Goal: Communication & Community: Participate in discussion

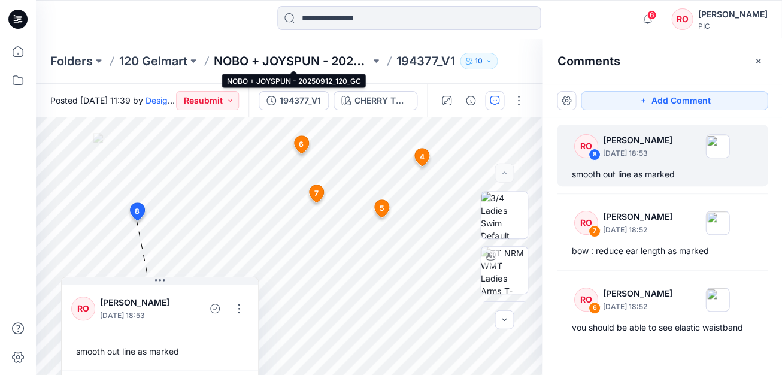
click at [247, 65] on p "NOBO + JOYSPUN - 20250912_120_GC" at bounding box center [292, 61] width 156 height 17
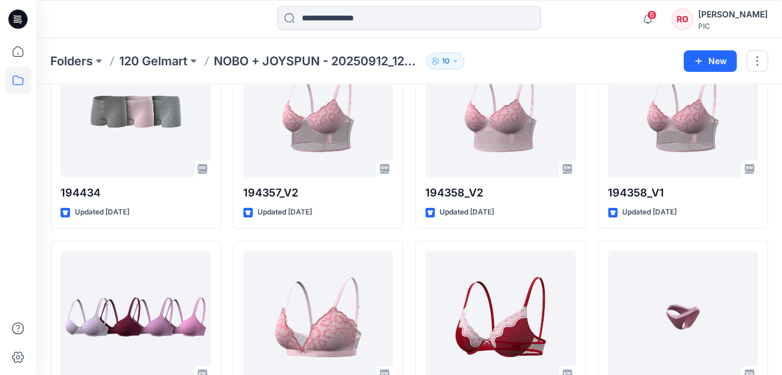
scroll to position [1765, 0]
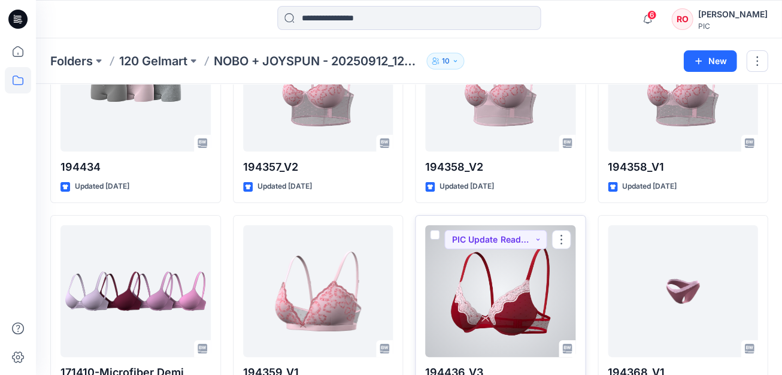
click at [509, 274] on div at bounding box center [500, 291] width 150 height 132
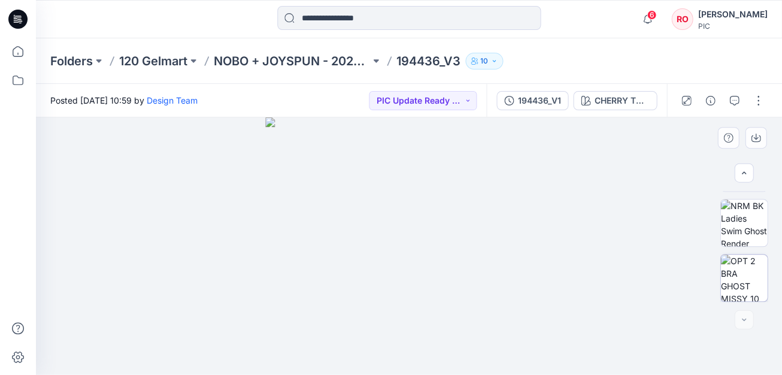
scroll to position [434, 0]
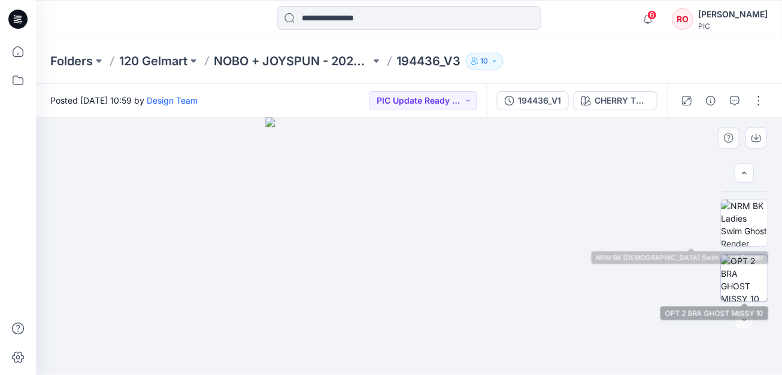
click at [740, 274] on img at bounding box center [743, 278] width 47 height 47
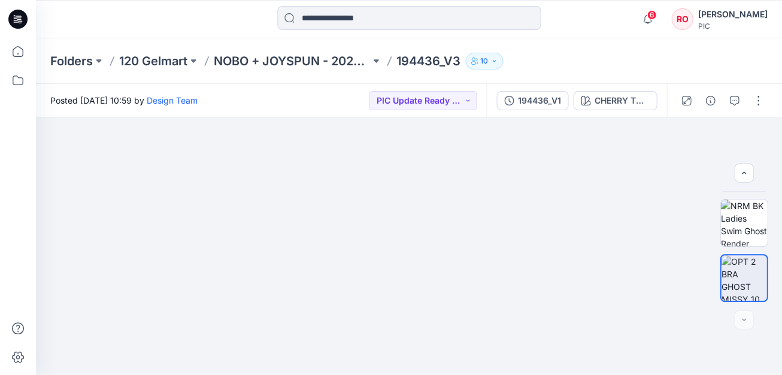
drag, startPoint x: 226, startPoint y: 213, endPoint x: 307, endPoint y: 95, distance: 142.2
click at [307, 96] on div "Posted Saturday, September 27, 2025 10:59 by Design Team PIC Update Ready to Re…" at bounding box center [409, 229] width 746 height 291
click at [736, 98] on icon "button" at bounding box center [734, 101] width 10 height 10
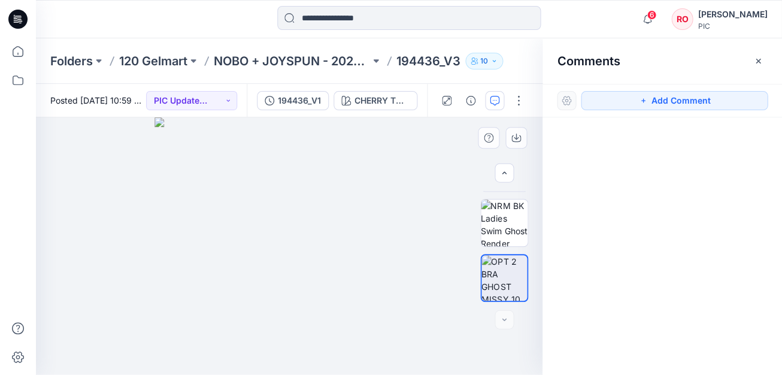
click at [385, 277] on img at bounding box center [288, 245] width 269 height 257
click at [647, 111] on div "Add Comment" at bounding box center [663, 101] width 240 height 34
click at [646, 98] on icon "button" at bounding box center [643, 101] width 10 height 10
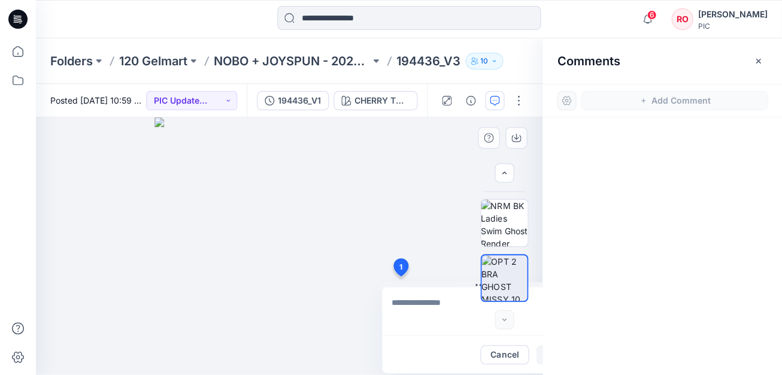
click at [400, 276] on div "1 Cancel Post" at bounding box center [289, 245] width 507 height 257
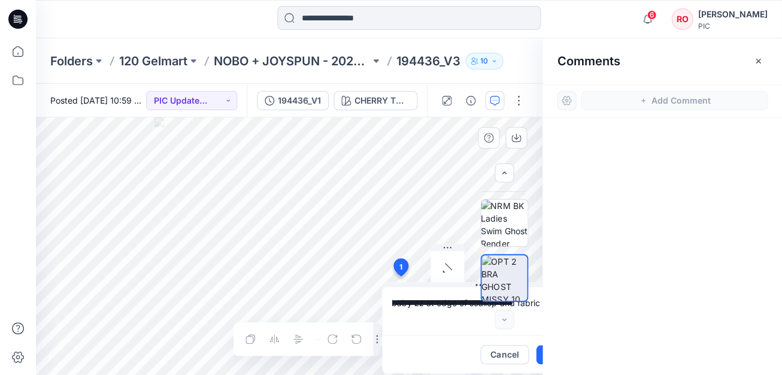
scroll to position [0, 37]
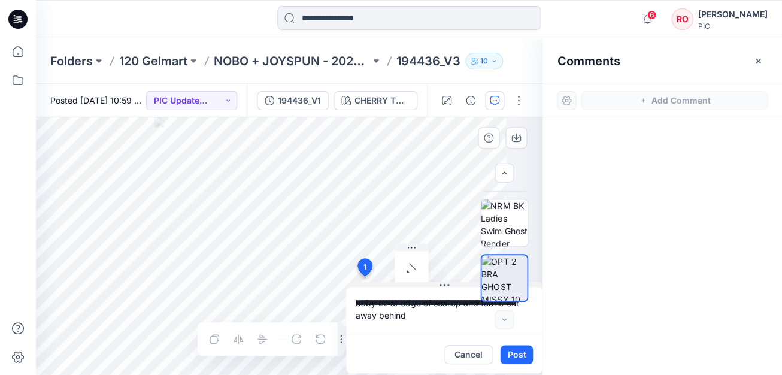
type textarea "**********"
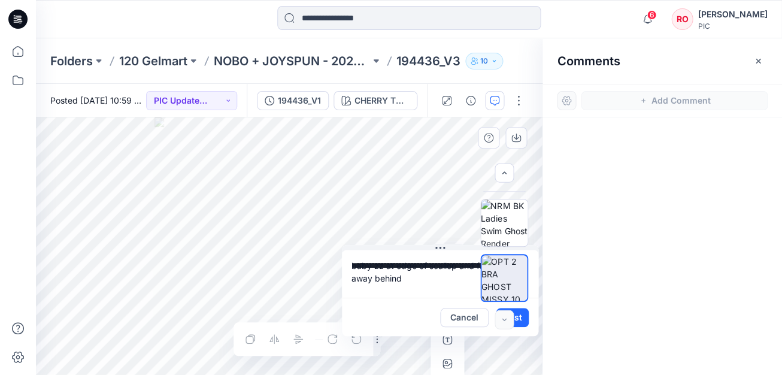
scroll to position [0, 0]
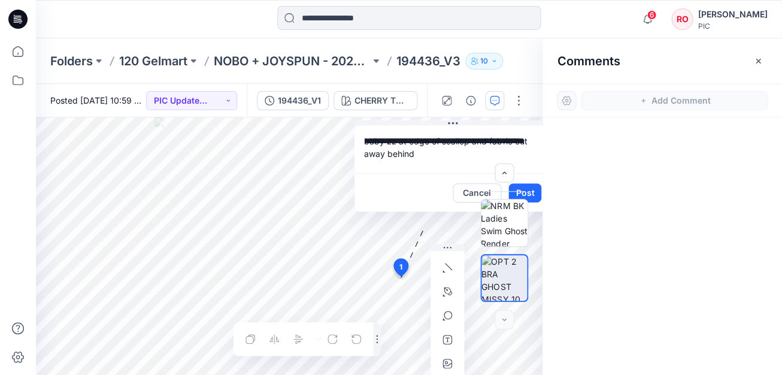
drag, startPoint x: 403, startPoint y: 285, endPoint x: 381, endPoint y: 114, distance: 172.0
click at [447, 359] on icon "button" at bounding box center [448, 364] width 10 height 10
type input"] "**********"
click at [534, 186] on button "Post" at bounding box center [529, 192] width 33 height 19
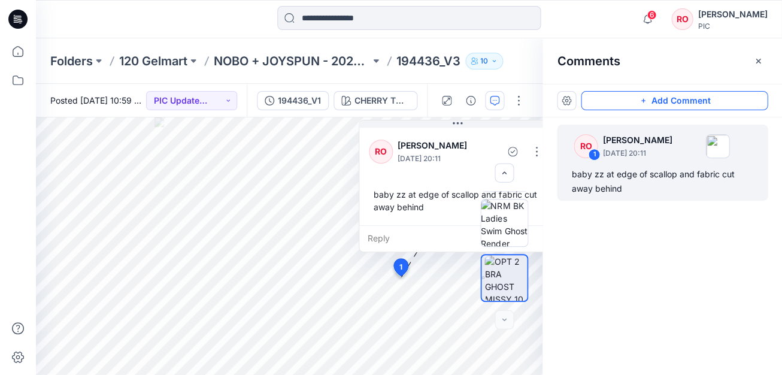
click at [614, 98] on button "Add Comment" at bounding box center [674, 100] width 187 height 19
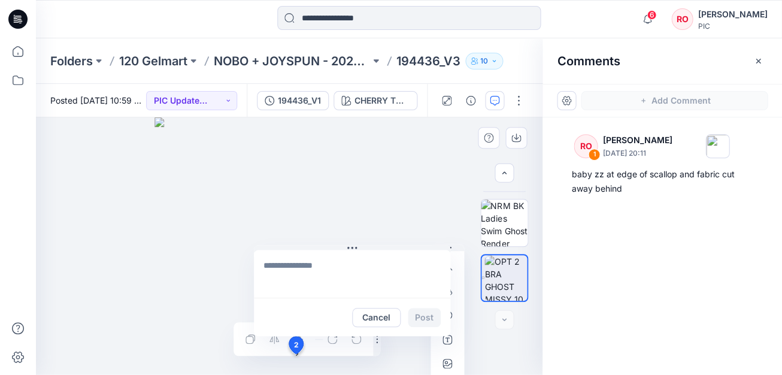
click at [295, 354] on div "2 Cancel Post 1 RO Raquel Ortiz September 30, 2025 20:11 baby zz at edge of sca…" at bounding box center [289, 245] width 507 height 257
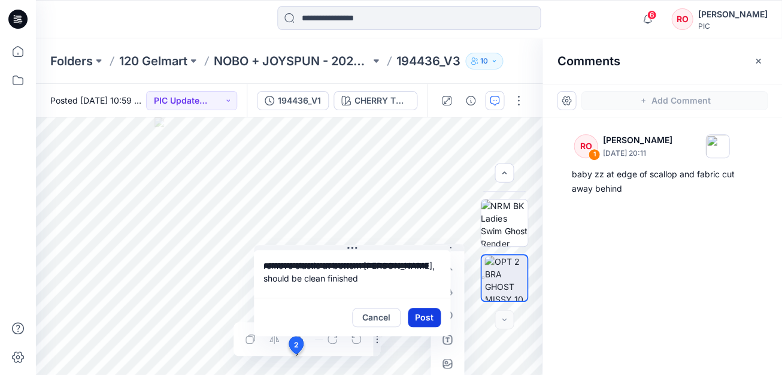
type textarea "**********"
click at [431, 317] on button "Post" at bounding box center [424, 317] width 33 height 19
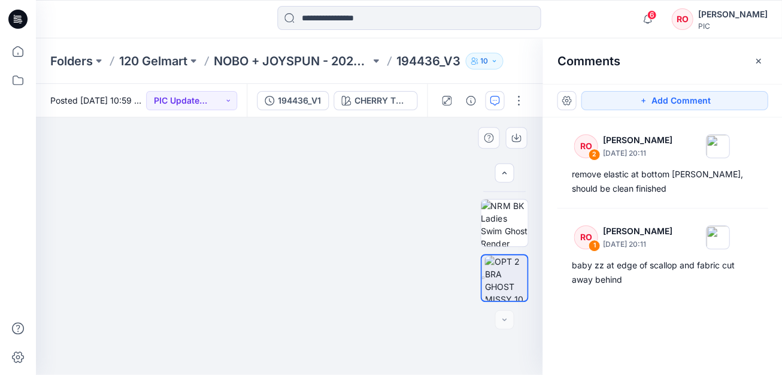
drag, startPoint x: 382, startPoint y: 160, endPoint x: 275, endPoint y: 263, distance: 149.1
click at [275, 263] on img at bounding box center [201, 87] width 868 height 576
drag, startPoint x: 350, startPoint y: 227, endPoint x: 147, endPoint y: 390, distance: 260.2
click at [147, 374] on html "6 Notifications Poornima Perera has invited you to the Folder 120 Gelmart 7 hou…" at bounding box center [391, 187] width 782 height 375
drag, startPoint x: 231, startPoint y: 349, endPoint x: 137, endPoint y: 368, distance: 96.7
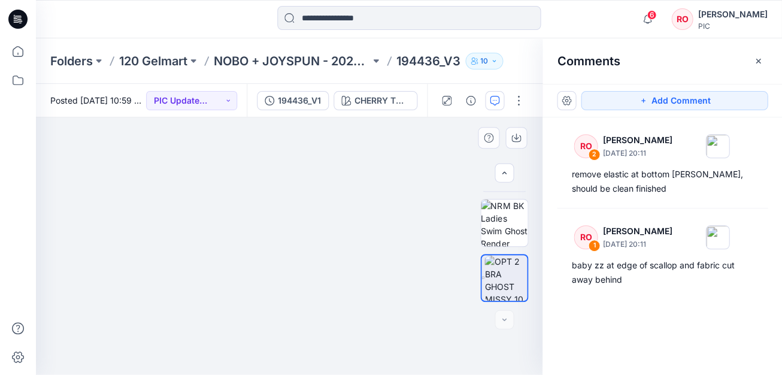
click at [137, 368] on img at bounding box center [157, 212] width 771 height 324
click at [589, 100] on button "Add Comment" at bounding box center [674, 100] width 187 height 19
click at [286, 316] on div "3 1 RO Raquel Ortiz September 30, 2025 20:11 baby zz at edge of scallop and fab…" at bounding box center [289, 245] width 507 height 257
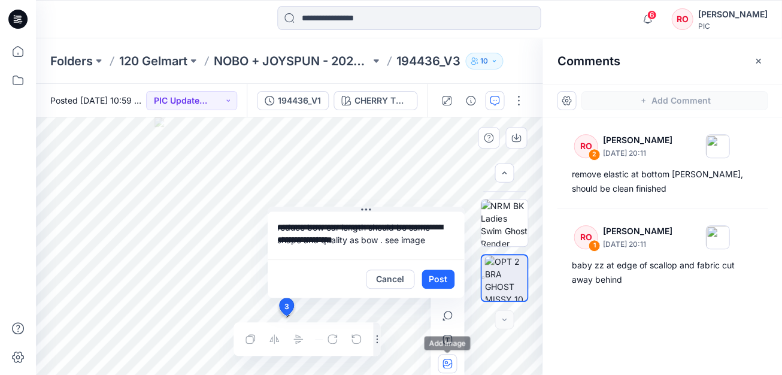
type textarea "**********"
click at [447, 359] on icon "button" at bounding box center [448, 364] width 10 height 10
type input"] "**********"
click at [444, 279] on button "Post" at bounding box center [438, 278] width 33 height 19
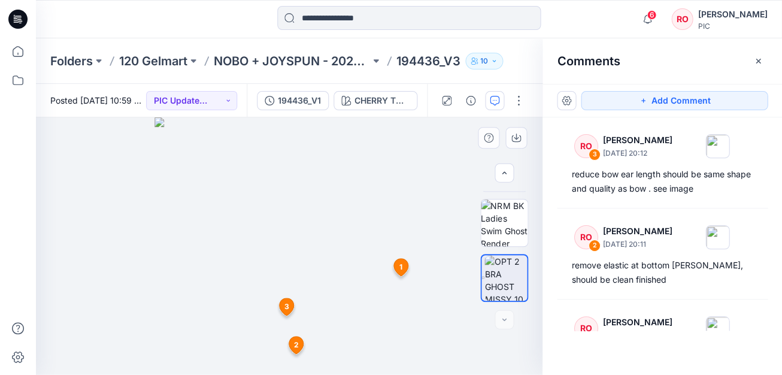
click at [353, 302] on img at bounding box center [288, 245] width 269 height 257
click at [305, 230] on img at bounding box center [288, 245] width 269 height 257
drag, startPoint x: 305, startPoint y: 230, endPoint x: 305, endPoint y: 86, distance: 144.3
click at [305, 86] on div "Posted Saturday, September 27, 2025 10:59 by Design Team PIC Update Ready to Re…" at bounding box center [409, 229] width 746 height 291
drag, startPoint x: 303, startPoint y: 303, endPoint x: 301, endPoint y: 143, distance: 160.5
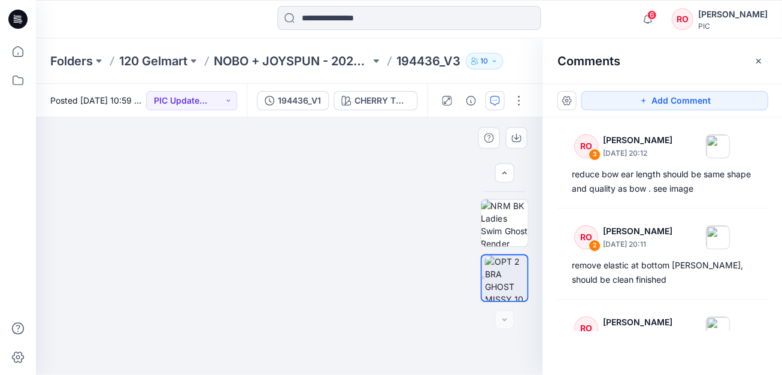
click at [301, 143] on img at bounding box center [289, 131] width 771 height 486
drag, startPoint x: 323, startPoint y: 260, endPoint x: 325, endPoint y: 169, distance: 91.7
click at [325, 169] on img at bounding box center [289, 14] width 771 height 720
drag, startPoint x: 377, startPoint y: 228, endPoint x: 377, endPoint y: 187, distance: 40.7
click at [377, 187] on img at bounding box center [289, 6] width 771 height 737
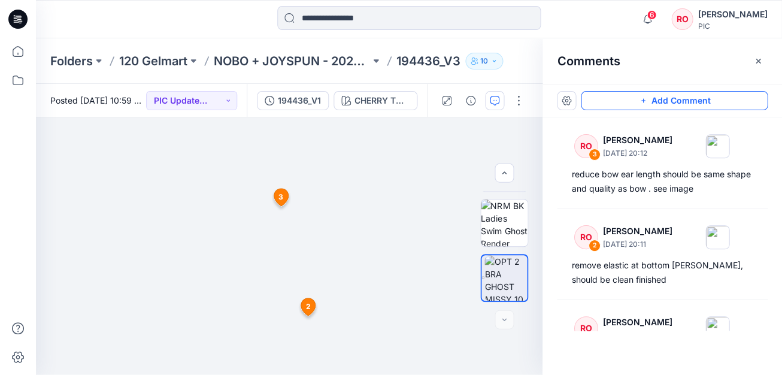
click at [648, 95] on button "Add Comment" at bounding box center [674, 100] width 187 height 19
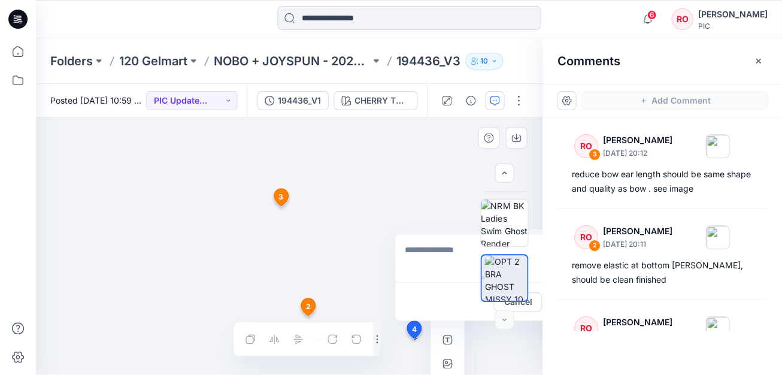
click at [413, 339] on div "4 Cancel Post 1 RO Raquel Ortiz September 30, 2025 20:11 baby zz at edge of sca…" at bounding box center [289, 245] width 507 height 257
type textarea "*"
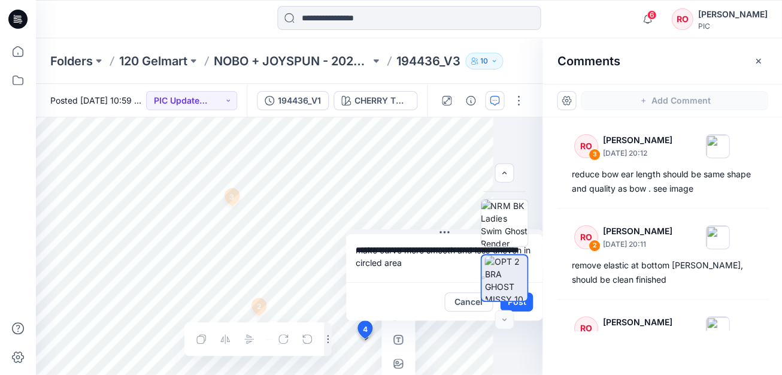
click at [431, 235] on textarea "**********" at bounding box center [444, 258] width 196 height 48
type textarea "**********"
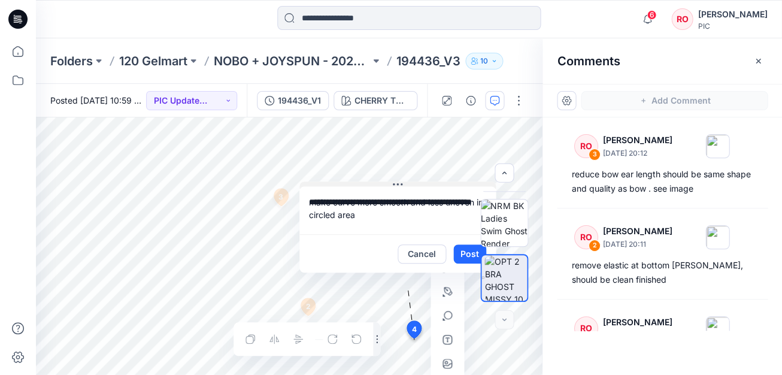
scroll to position [0, 0]
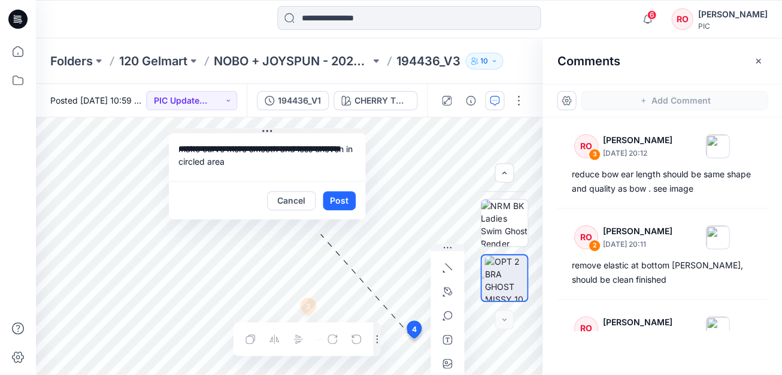
drag, startPoint x: 438, startPoint y: 234, endPoint x: 210, endPoint y: 128, distance: 250.8
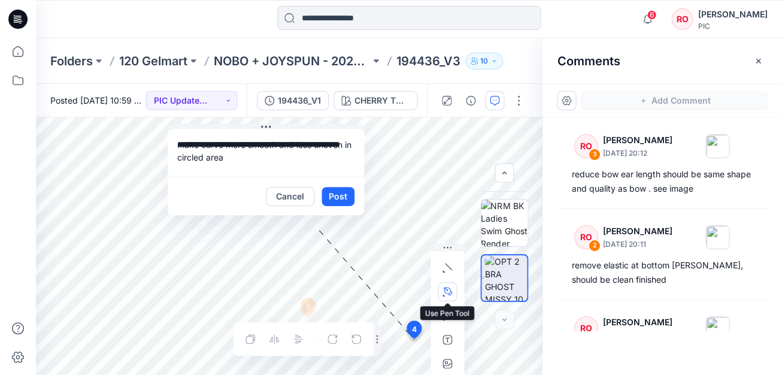
click at [453, 290] on button "button" at bounding box center [447, 291] width 19 height 19
click at [380, 291] on icon "button" at bounding box center [382, 291] width 8 height 8
click at [341, 197] on button "Post" at bounding box center [338, 196] width 33 height 19
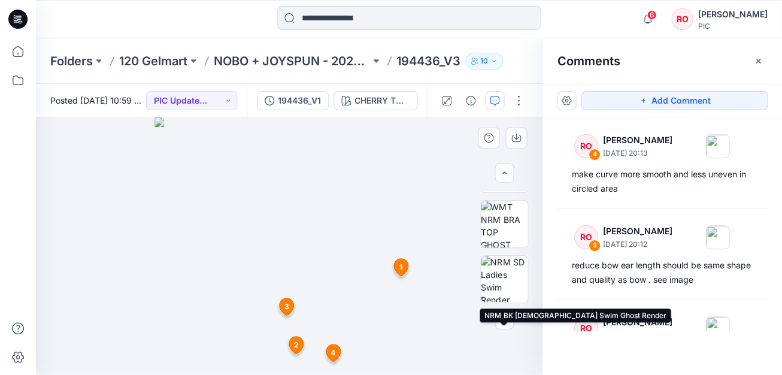
scroll to position [299, 0]
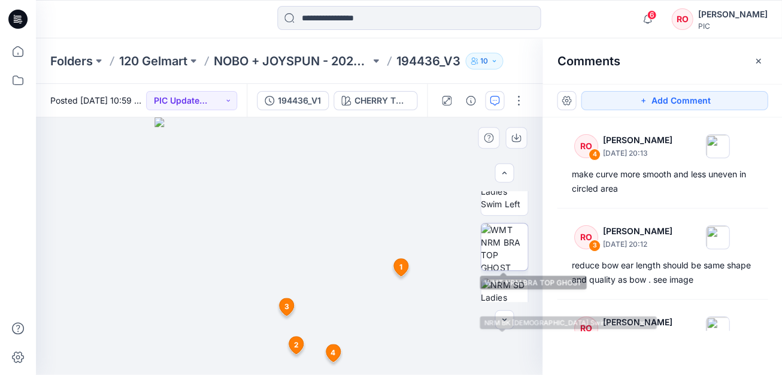
click at [505, 248] on img at bounding box center [504, 246] width 47 height 47
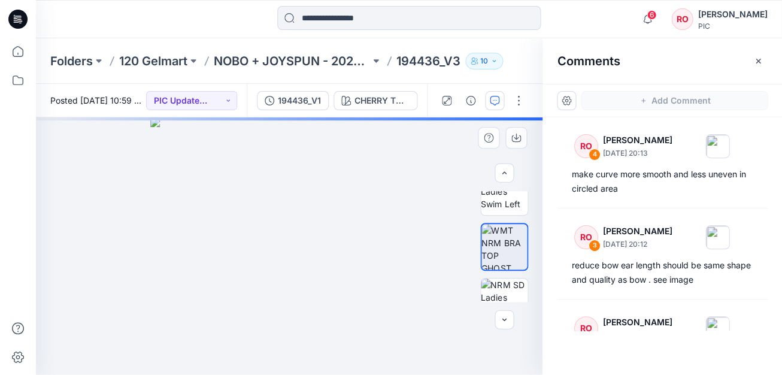
click at [395, 263] on div at bounding box center [289, 245] width 506 height 257
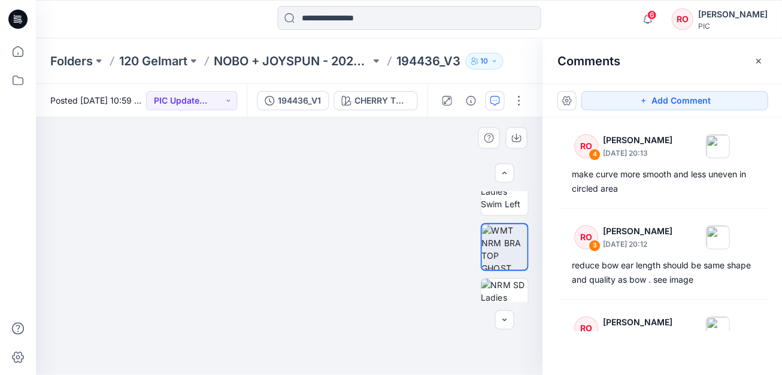
drag, startPoint x: 380, startPoint y: 240, endPoint x: 371, endPoint y: 168, distance: 72.4
click at [371, 168] on img at bounding box center [289, 230] width 311 height 288
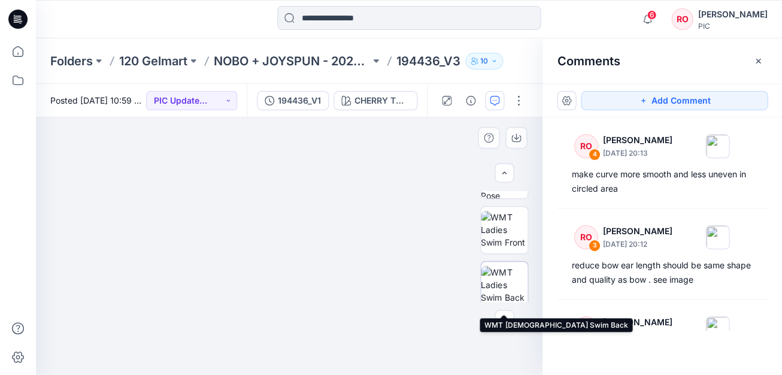
scroll to position [143, 0]
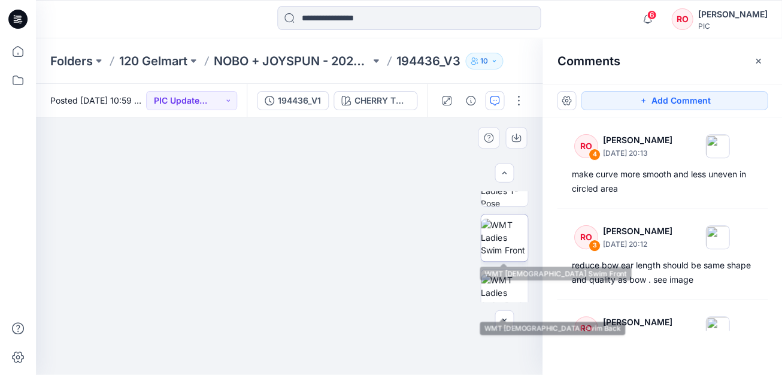
click at [498, 239] on img at bounding box center [504, 238] width 47 height 38
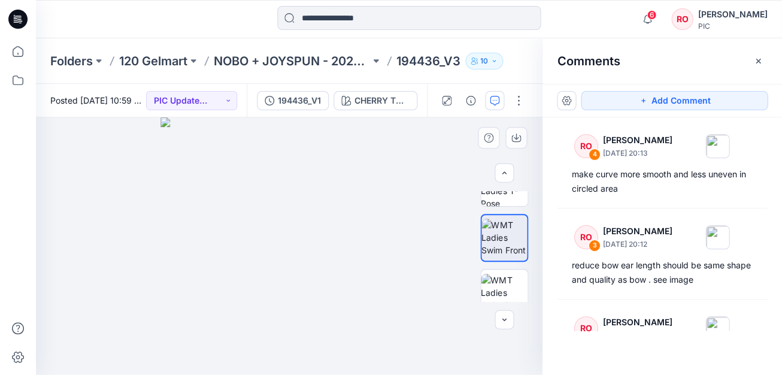
click at [332, 317] on img at bounding box center [288, 245] width 257 height 257
drag, startPoint x: 332, startPoint y: 317, endPoint x: 349, endPoint y: 194, distance: 124.4
click at [349, 194] on img at bounding box center [246, 87] width 778 height 576
drag, startPoint x: 350, startPoint y: 194, endPoint x: 352, endPoint y: 331, distance: 136.5
click at [352, 331] on img at bounding box center [291, 110] width 778 height 529
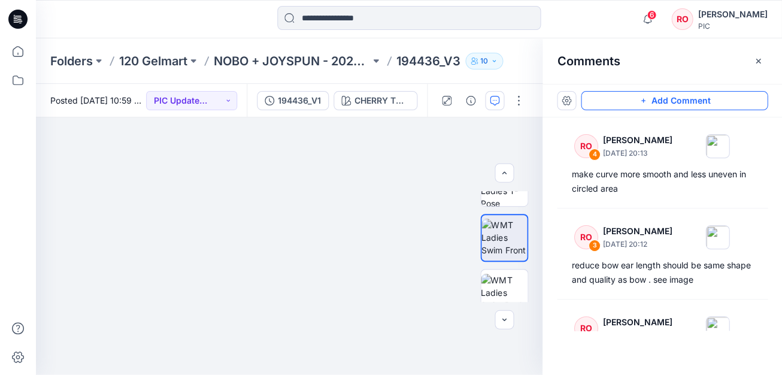
click at [634, 103] on button "Add Comment" at bounding box center [674, 100] width 187 height 19
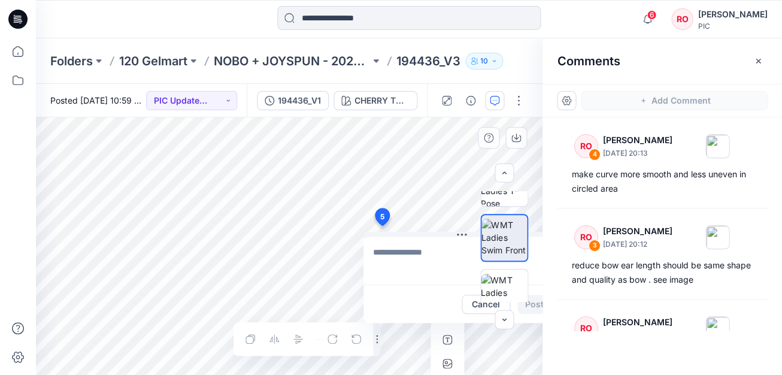
click at [381, 226] on div "5 Cancel Post Layer 1" at bounding box center [289, 245] width 507 height 257
type textarea "*"
type textarea "**********"
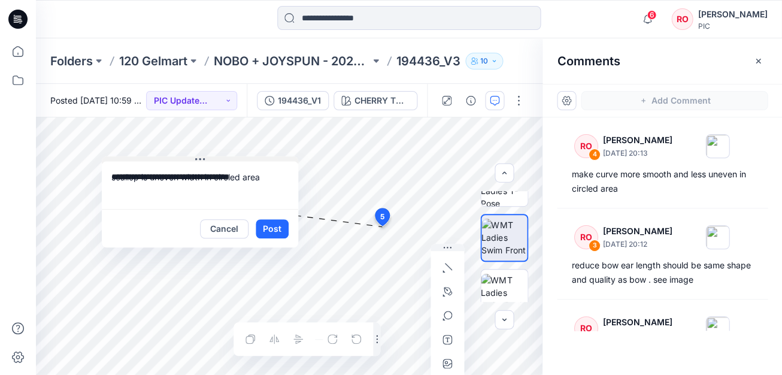
drag, startPoint x: 430, startPoint y: 234, endPoint x: 171, endPoint y: 153, distance: 271.0
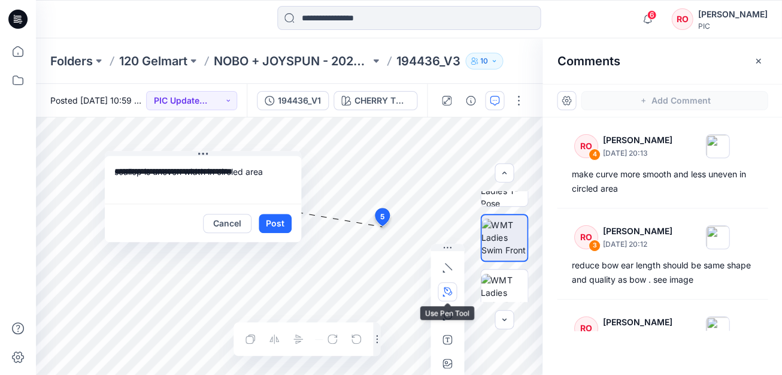
click at [447, 294] on icon "button" at bounding box center [448, 292] width 10 height 10
click at [383, 295] on icon "button" at bounding box center [383, 291] width 10 height 10
click at [272, 226] on button "Post" at bounding box center [275, 223] width 33 height 19
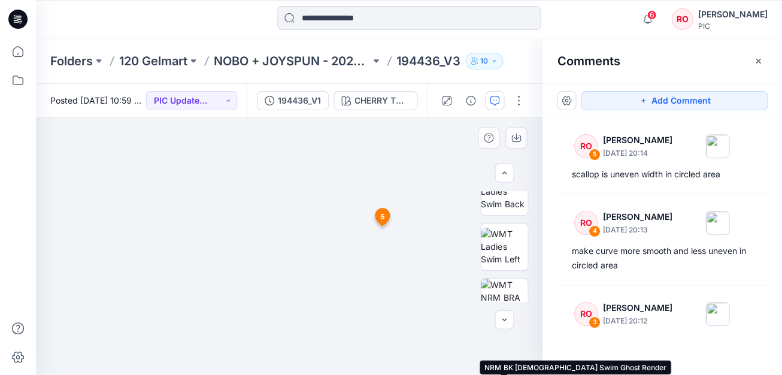
scroll to position [220, 0]
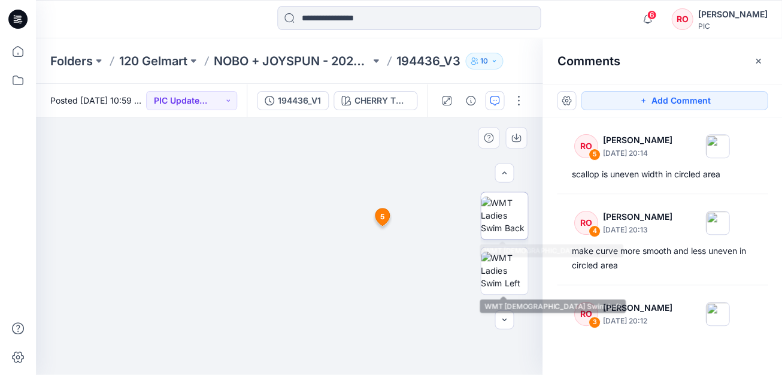
click at [508, 225] on img at bounding box center [504, 215] width 47 height 38
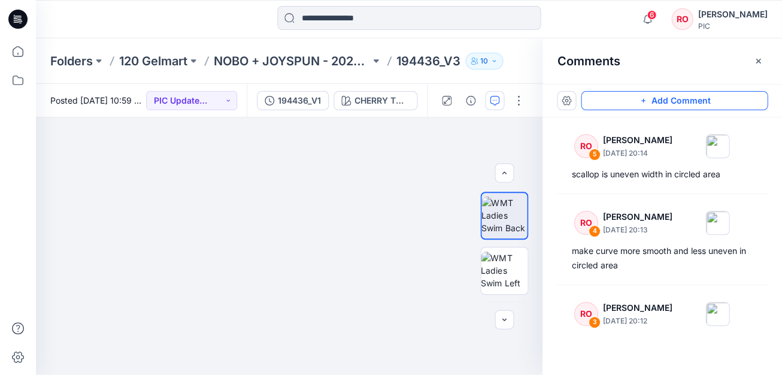
click at [615, 104] on button "Add Comment" at bounding box center [674, 100] width 187 height 19
click at [365, 275] on div "6" at bounding box center [289, 245] width 507 height 257
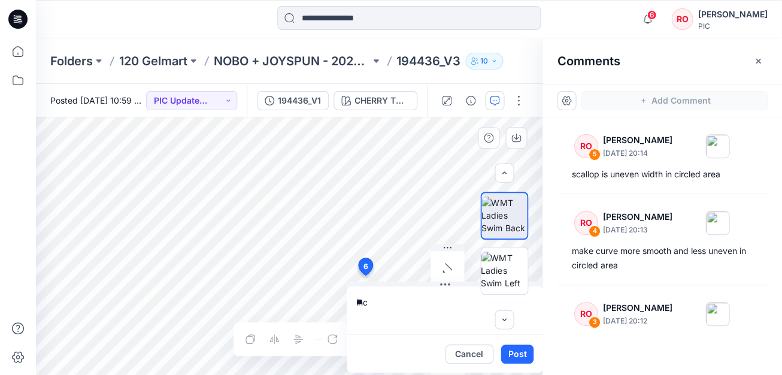
type textarea "*"
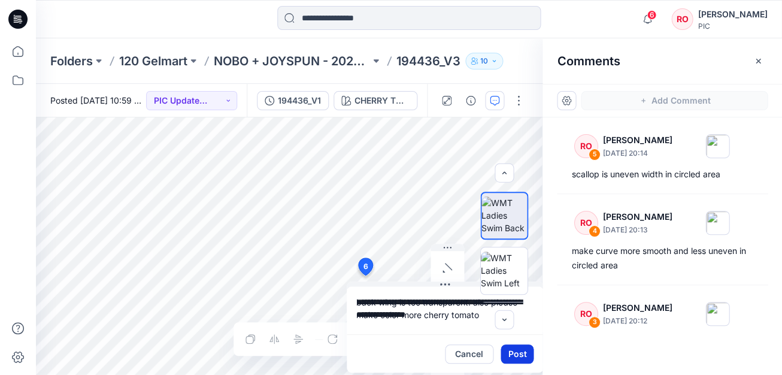
type textarea "**********"
click at [519, 355] on button "Post" at bounding box center [517, 353] width 33 height 19
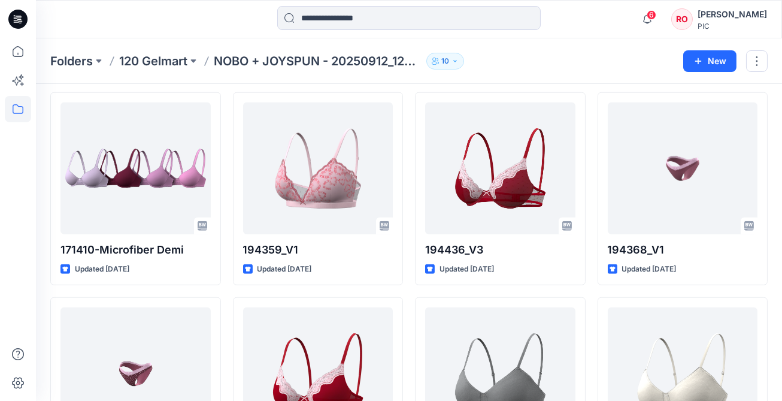
scroll to position [1923, 0]
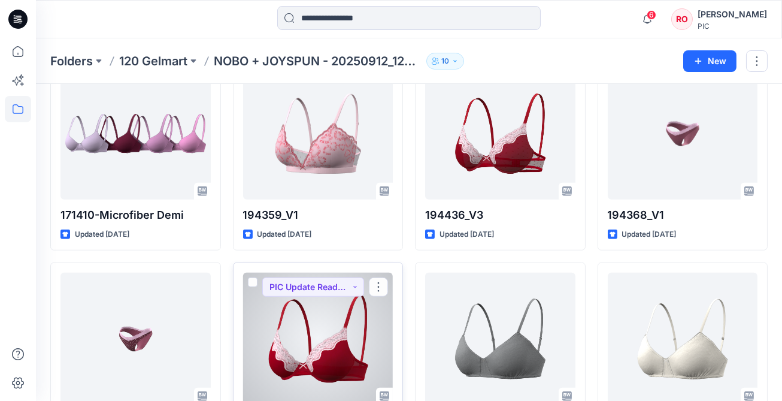
click at [377, 301] on div at bounding box center [318, 338] width 150 height 132
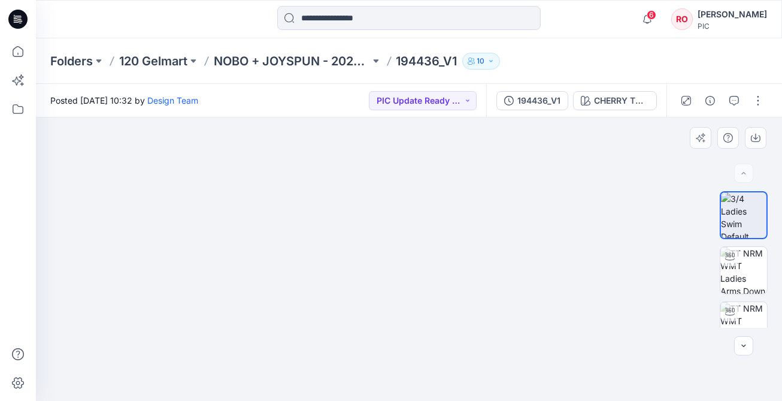
drag, startPoint x: 592, startPoint y: 274, endPoint x: 532, endPoint y: 210, distance: 87.7
click at [532, 210] on img at bounding box center [409, 224] width 390 height 352
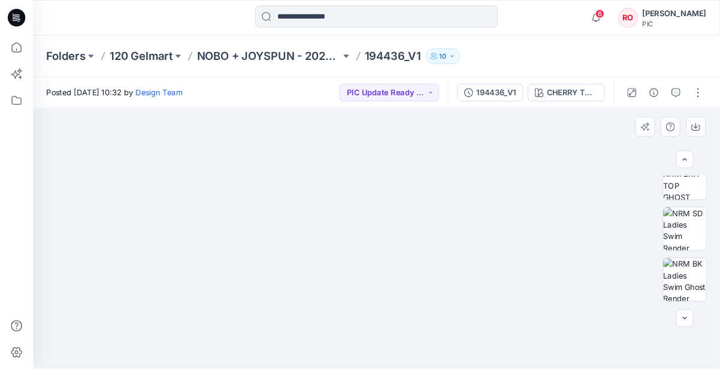
scroll to position [369, 0]
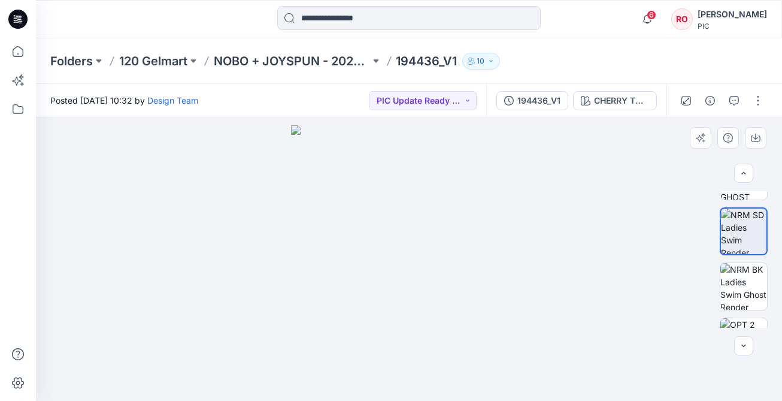
click at [427, 341] on img at bounding box center [409, 262] width 236 height 275
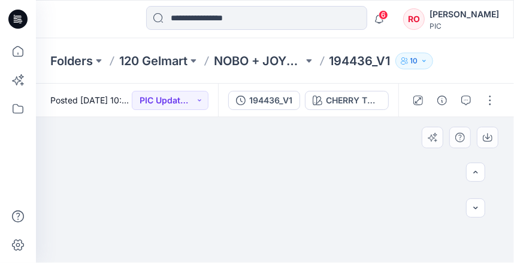
drag, startPoint x: 427, startPoint y: 341, endPoint x: 277, endPoint y: 134, distance: 255.6
click at [277, 134] on img at bounding box center [275, 129] width 236 height 267
drag, startPoint x: 238, startPoint y: 199, endPoint x: 243, endPoint y: 183, distance: 16.3
click at [244, 183] on img at bounding box center [275, 129] width 236 height 267
click at [465, 92] on button "button" at bounding box center [465, 100] width 19 height 19
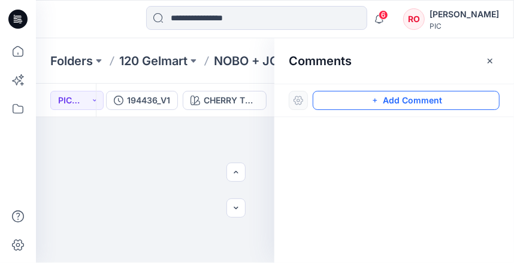
click at [452, 102] on button "Add Comment" at bounding box center [406, 100] width 187 height 19
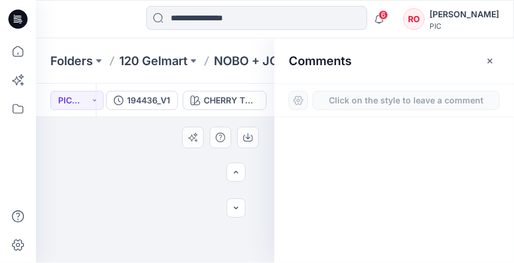
click at [113, 211] on div "1" at bounding box center [155, 190] width 238 height 146
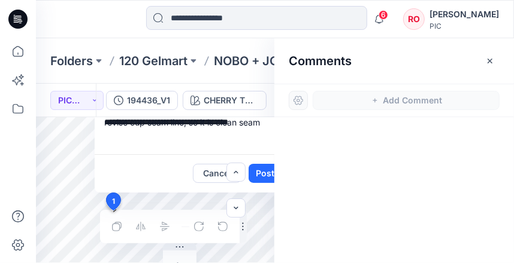
click at [184, 123] on textarea "**********" at bounding box center [193, 131] width 196 height 48
click at [152, 135] on textarea "**********" at bounding box center [193, 131] width 196 height 48
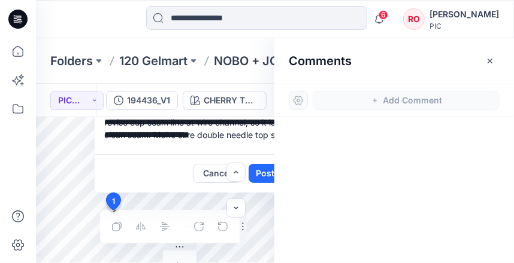
scroll to position [0, 17]
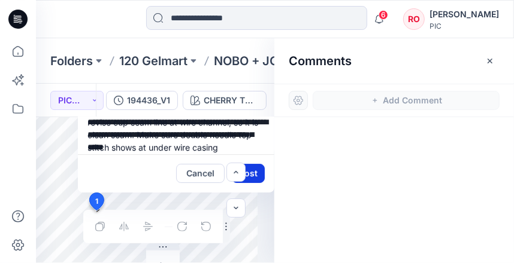
type textarea "**********"
click at [255, 172] on button "Post" at bounding box center [248, 173] width 33 height 19
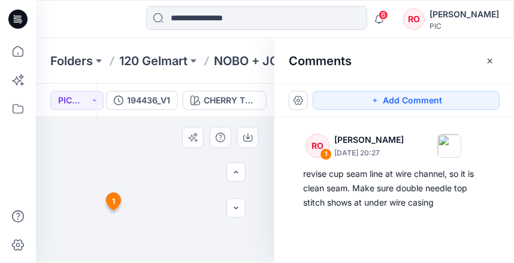
scroll to position [0, 0]
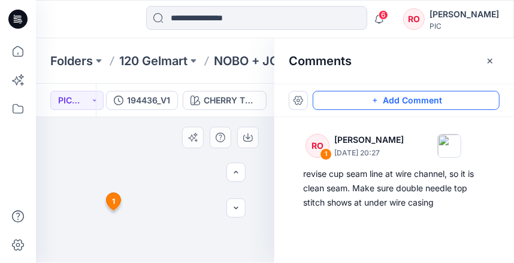
click at [369, 106] on button "Add Comment" at bounding box center [406, 100] width 187 height 19
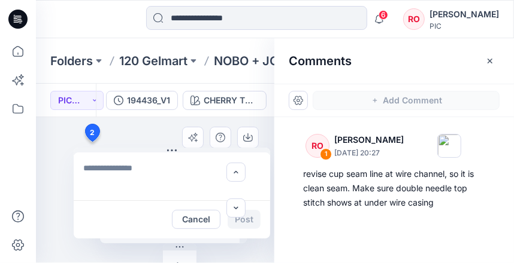
click at [92, 142] on div "2 Cancel Post 1 RO Raquel Ortiz September 30, 2025 20:27 revise cup seam line a…" at bounding box center [155, 190] width 238 height 146
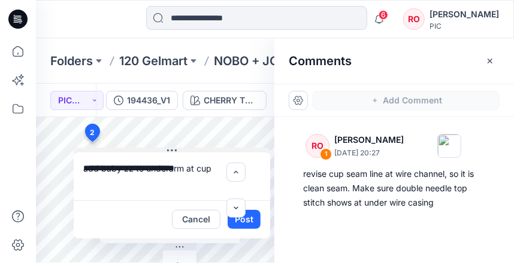
type textarea "**********"
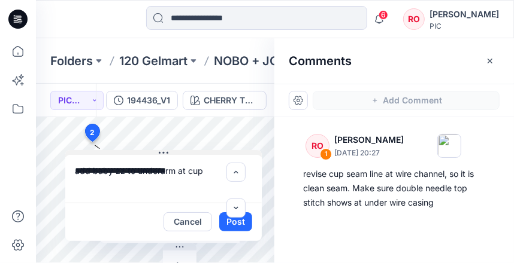
drag, startPoint x: 137, startPoint y: 150, endPoint x: 128, endPoint y: 150, distance: 9.0
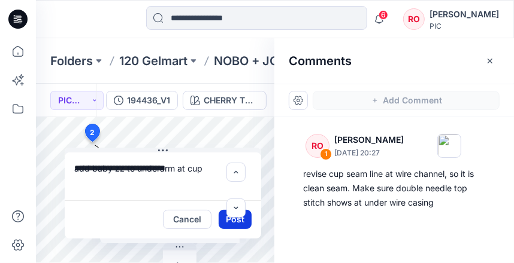
click at [225, 220] on button "Post" at bounding box center [235, 219] width 33 height 19
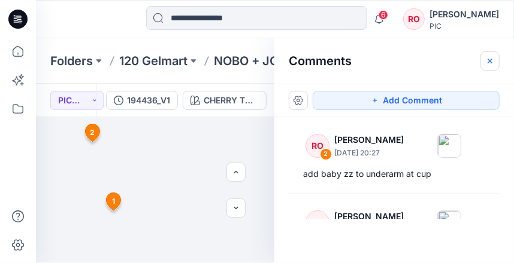
click at [492, 62] on icon "button" at bounding box center [490, 61] width 10 height 10
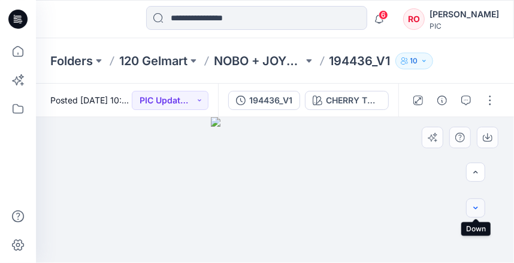
click at [475, 211] on icon "button" at bounding box center [476, 209] width 10 height 10
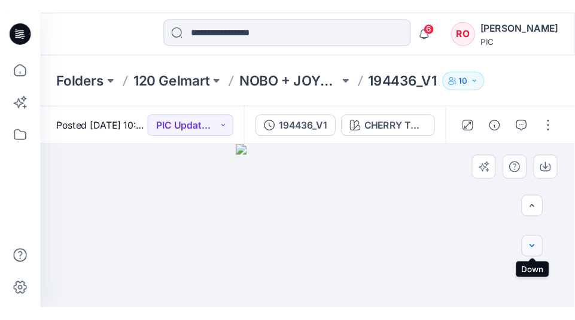
scroll to position [396, 0]
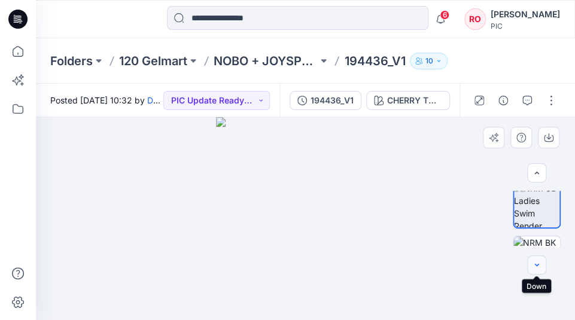
click at [540, 263] on icon "button" at bounding box center [537, 265] width 10 height 10
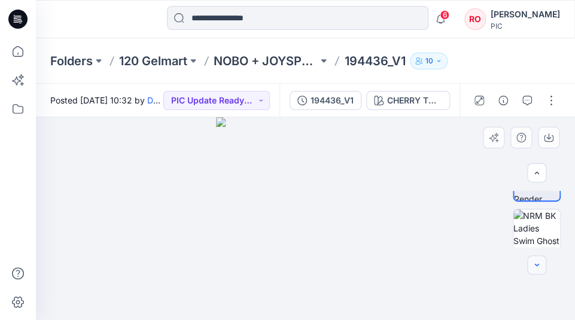
click at [540, 263] on icon "button" at bounding box center [537, 265] width 10 height 10
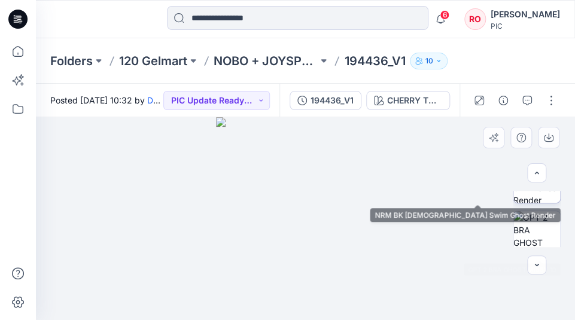
click at [538, 195] on img at bounding box center [537, 179] width 47 height 47
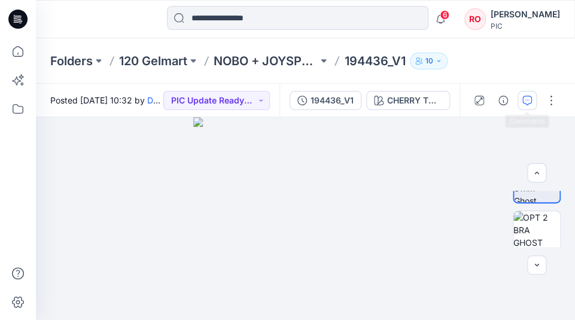
click at [528, 95] on button "button" at bounding box center [527, 100] width 19 height 19
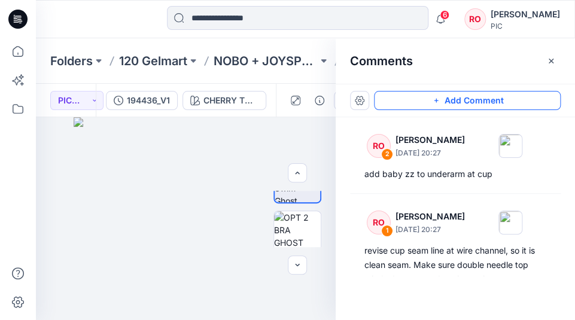
click at [501, 98] on button "Add Comment" at bounding box center [467, 100] width 187 height 19
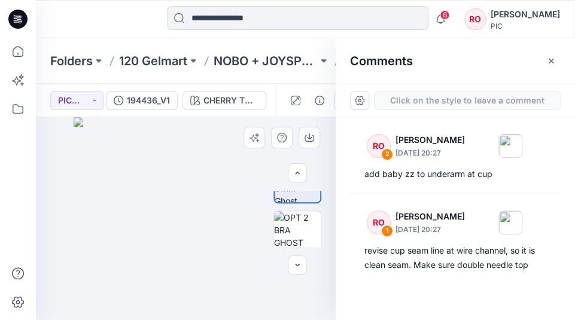
click at [106, 219] on div "3" at bounding box center [186, 218] width 300 height 203
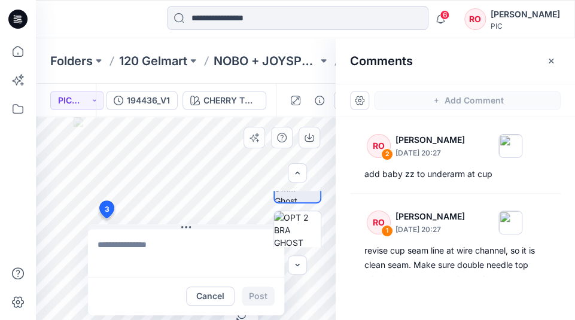
type textarea "*"
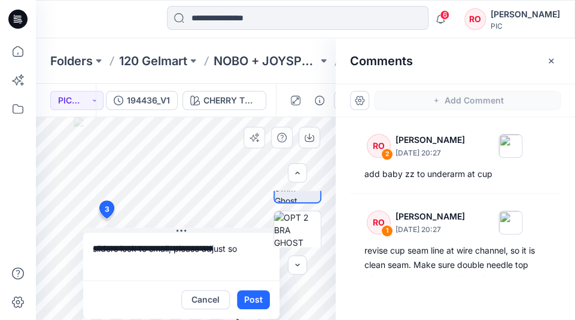
drag, startPoint x: 157, startPoint y: 227, endPoint x: 139, endPoint y: 245, distance: 25.4
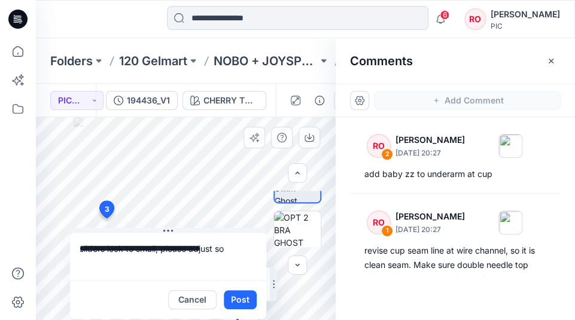
click at [220, 249] on textarea "**********" at bounding box center [168, 257] width 196 height 48
type textarea "**********"
click at [241, 298] on button "Post" at bounding box center [240, 299] width 33 height 19
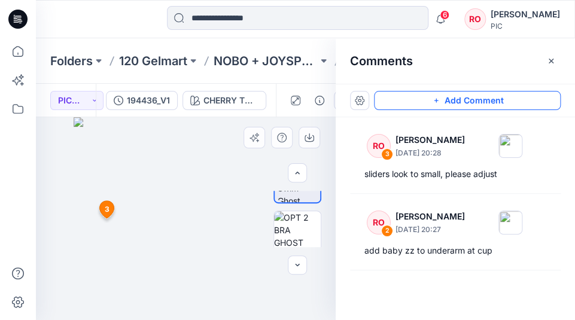
click at [407, 110] on button "Add Comment" at bounding box center [467, 100] width 187 height 19
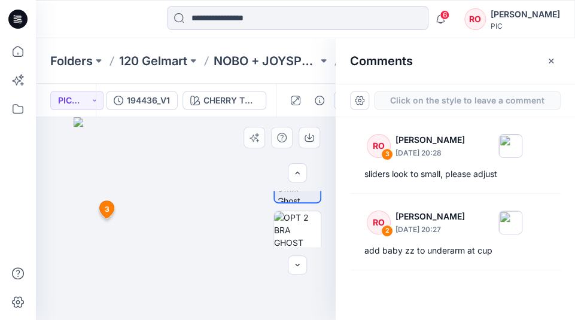
click at [210, 310] on div "4 3 RO Raquel Ortiz September 30, 2025 20:28 sliders look to small, please adju…" at bounding box center [186, 218] width 300 height 203
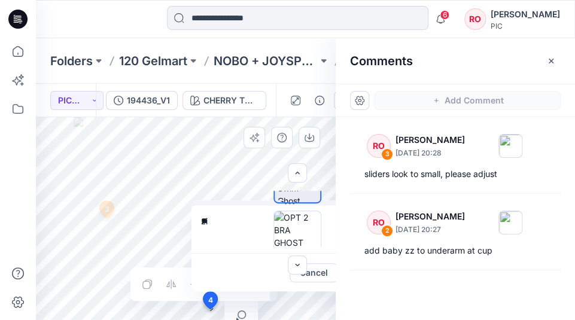
type textarea "**"
click at [154, 212] on div "4 zi ** Cancel Post 3 RO Raquel Ortiz September 30, 2025 20:28 sliders look to …" at bounding box center [186, 218] width 300 height 203
click at [319, 277] on button "Cancel" at bounding box center [314, 272] width 49 height 19
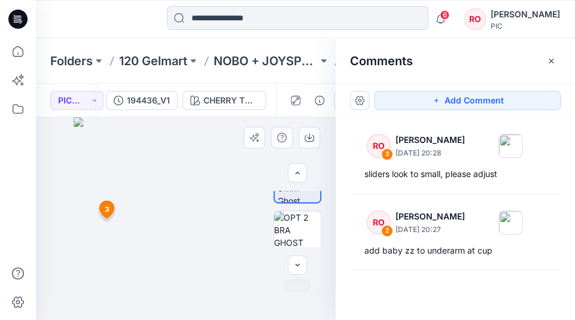
click at [162, 214] on img at bounding box center [186, 218] width 225 height 203
click at [398, 102] on button "Add Comment" at bounding box center [467, 100] width 187 height 19
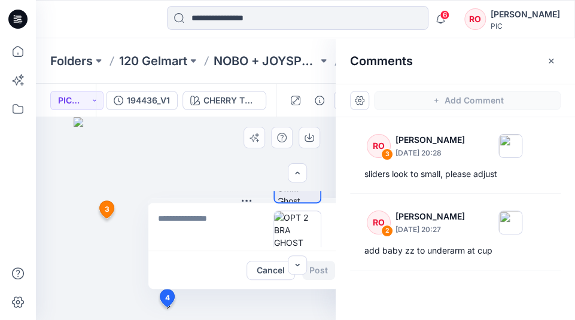
click at [166, 307] on div "4 Cancel Post 3 RO Raquel Ortiz September 30, 2025 20:28 sliders look to small,…" at bounding box center [186, 218] width 300 height 203
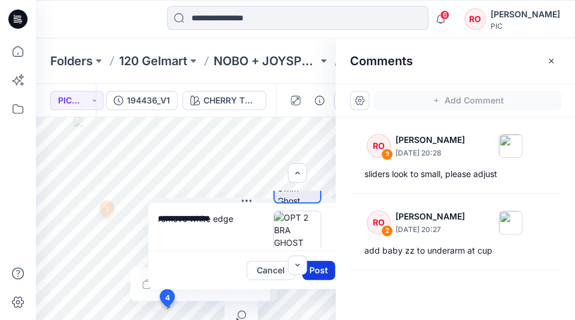
type textarea "**********"
click at [316, 273] on button "Post" at bounding box center [318, 270] width 33 height 19
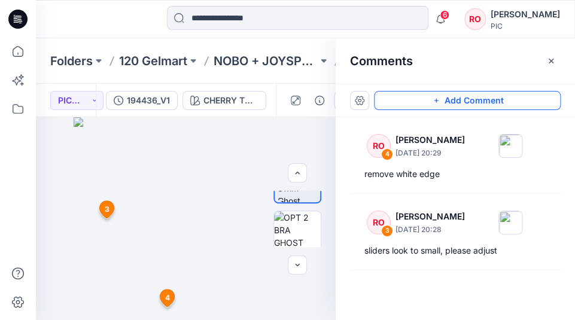
click at [394, 104] on button "Add Comment" at bounding box center [467, 100] width 187 height 19
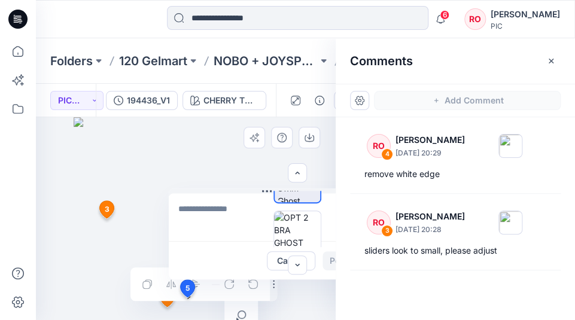
click at [187, 298] on div "5 Cancel Post 3 RO Raquel Ortiz September 30, 2025 20:28 sliders look to small,…" at bounding box center [186, 218] width 300 height 203
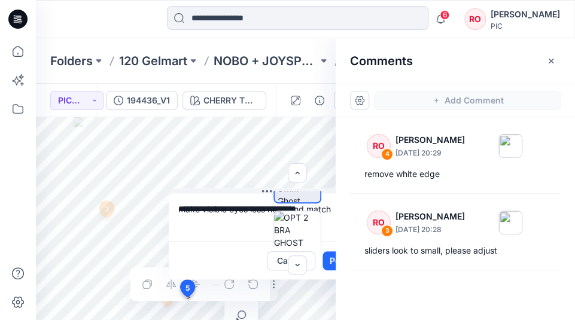
scroll to position [0, 30]
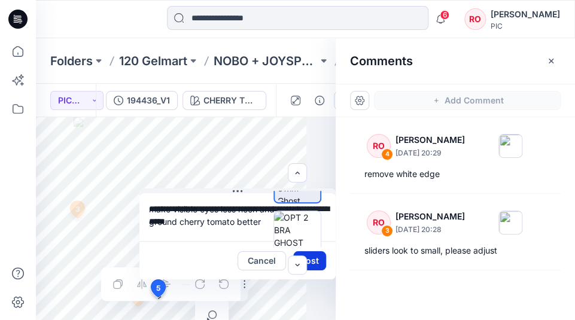
type textarea "**********"
click at [317, 265] on button "Post" at bounding box center [309, 261] width 33 height 19
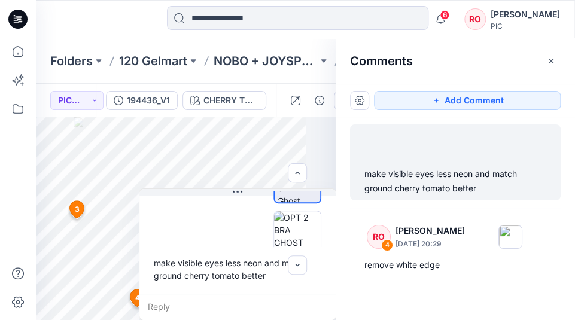
scroll to position [0, 0]
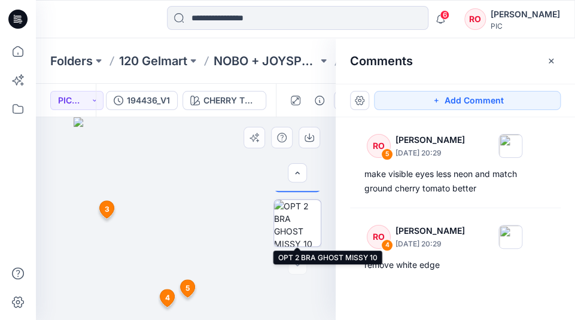
click at [293, 226] on img at bounding box center [297, 223] width 47 height 47
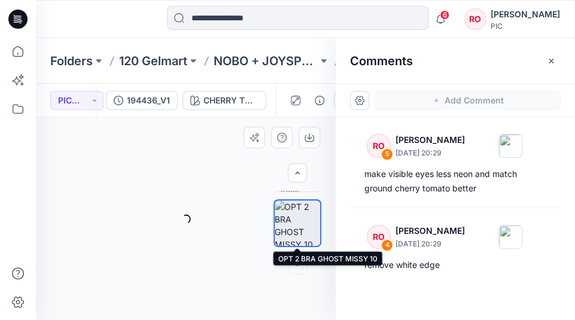
scroll to position [487, 0]
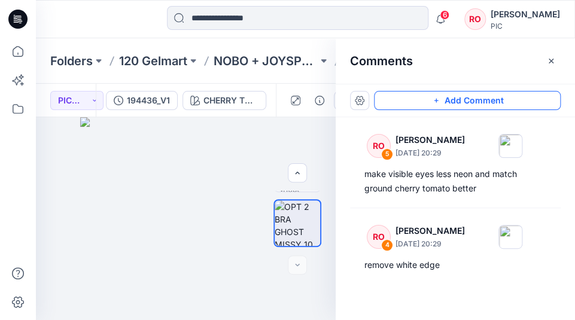
click at [408, 99] on button "Add Comment" at bounding box center [467, 100] width 187 height 19
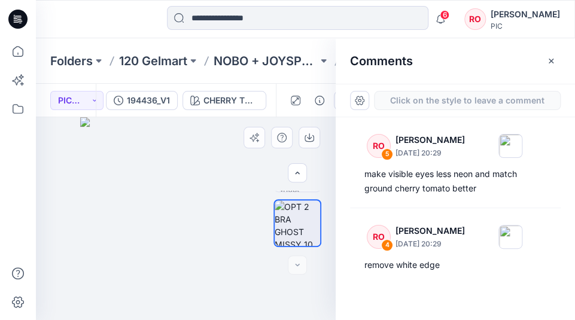
click at [96, 194] on div "6" at bounding box center [186, 218] width 300 height 203
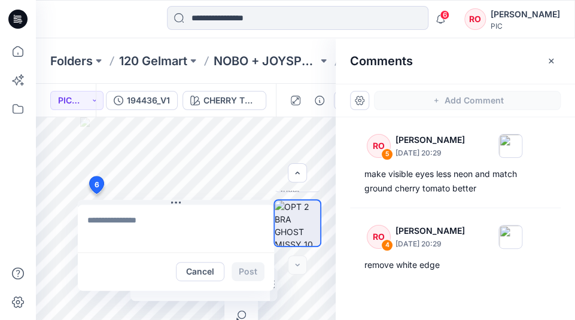
click at [108, 206] on textarea at bounding box center [176, 229] width 196 height 48
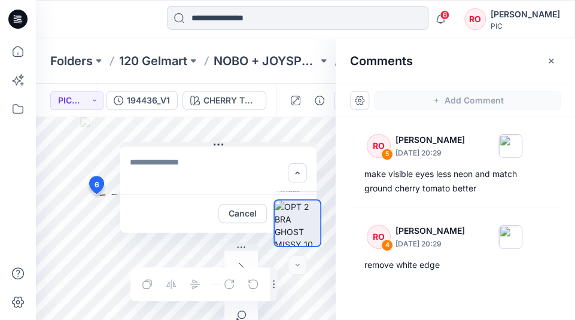
drag, startPoint x: 108, startPoint y: 204, endPoint x: 151, endPoint y: 146, distance: 72.0
click at [144, 160] on textarea at bounding box center [218, 171] width 196 height 48
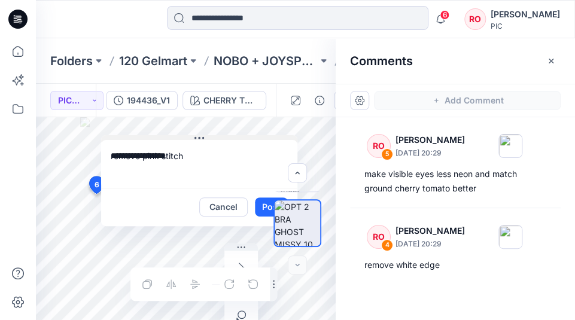
drag, startPoint x: 217, startPoint y: 145, endPoint x: 197, endPoint y: 139, distance: 20.6
click at [266, 209] on div at bounding box center [297, 219] width 77 height 56
click at [212, 166] on textarea "**********" at bounding box center [199, 165] width 196 height 48
type textarea "*"
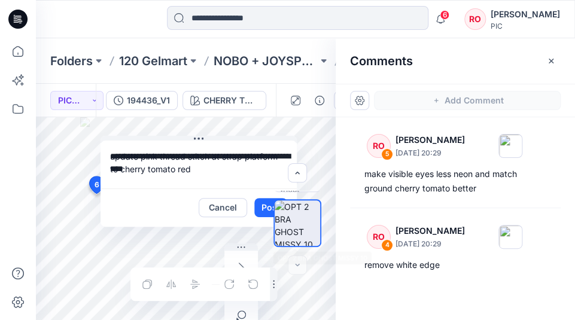
type textarea "**********"
click at [261, 214] on div at bounding box center [297, 219] width 77 height 56
click at [263, 209] on div at bounding box center [297, 219] width 77 height 56
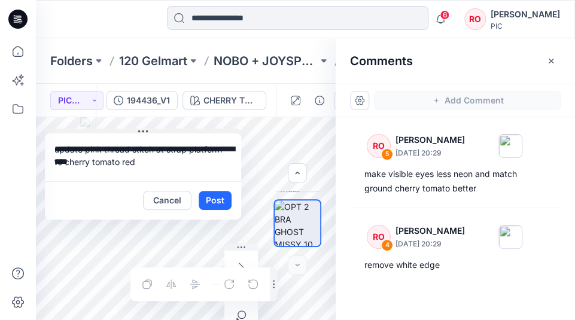
drag, startPoint x: 212, startPoint y: 139, endPoint x: 150, endPoint y: 129, distance: 63.0
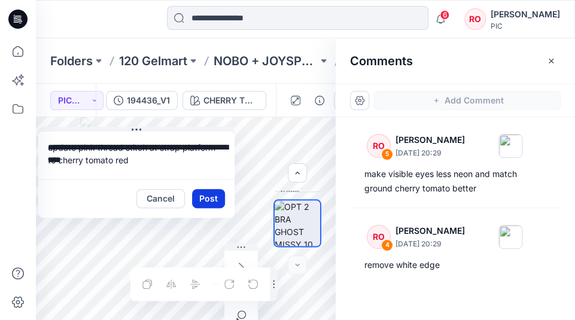
click at [206, 197] on button "Post" at bounding box center [208, 198] width 33 height 19
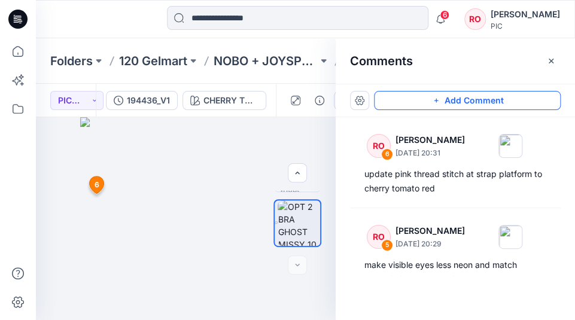
click at [406, 98] on button "Add Comment" at bounding box center [467, 100] width 187 height 19
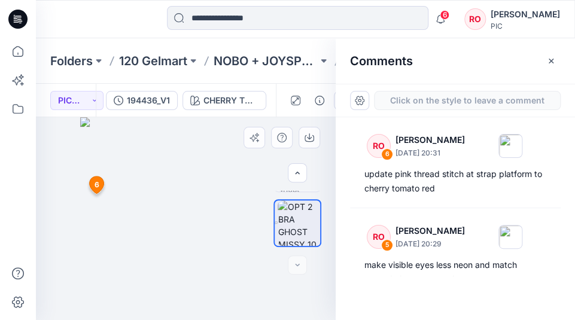
click at [110, 249] on div "7 6 RO Raquel Ortiz September 30, 2025 20:31 update pink thread stitch at strap…" at bounding box center [186, 218] width 300 height 203
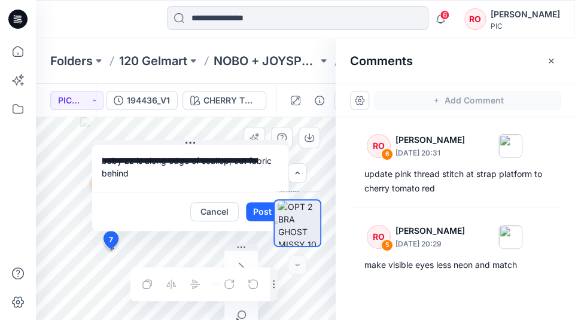
type textarea "**********"
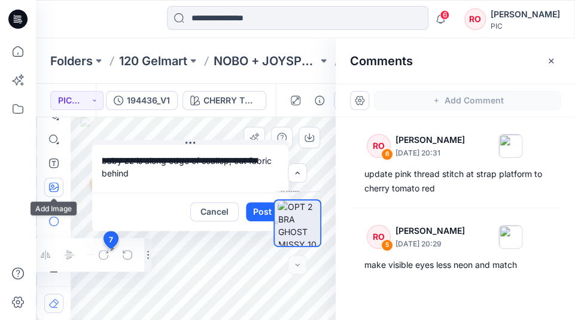
drag, startPoint x: 235, startPoint y: 250, endPoint x: 56, endPoint y: 192, distance: 188.8
click at [56, 192] on icon "button" at bounding box center [54, 188] width 10 height 10
type input"] "**********"
click at [255, 212] on button "Post" at bounding box center [262, 211] width 33 height 19
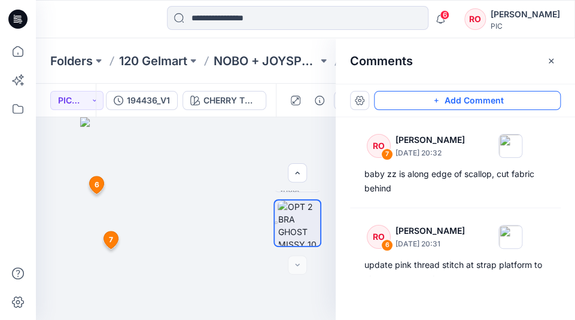
click at [400, 103] on button "Add Comment" at bounding box center [467, 100] width 187 height 19
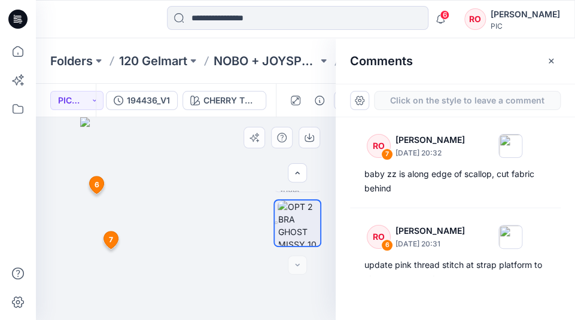
click at [181, 295] on div "8 6 RO Raquel Ortiz September 30, 2025 20:31 update pink thread stitch at strap…" at bounding box center [186, 218] width 300 height 203
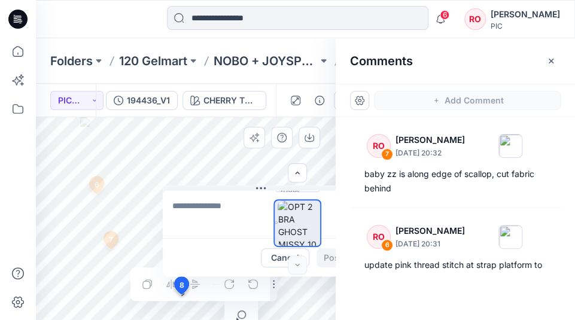
type textarea "**********"
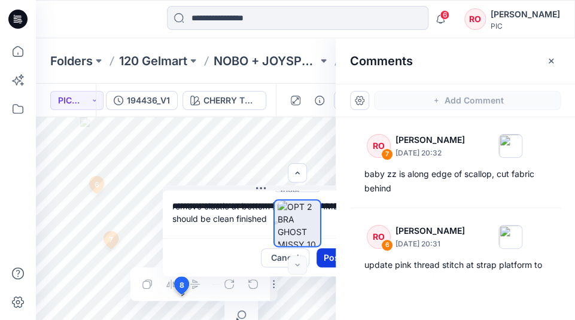
click at [321, 261] on button "Post" at bounding box center [333, 258] width 33 height 19
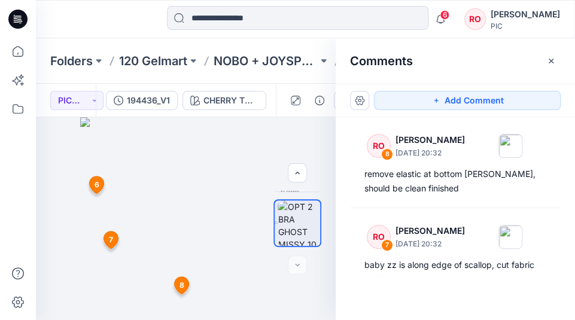
click at [443, 110] on div "Add Comment" at bounding box center [456, 101] width 240 height 34
click at [440, 101] on icon "button" at bounding box center [437, 101] width 10 height 10
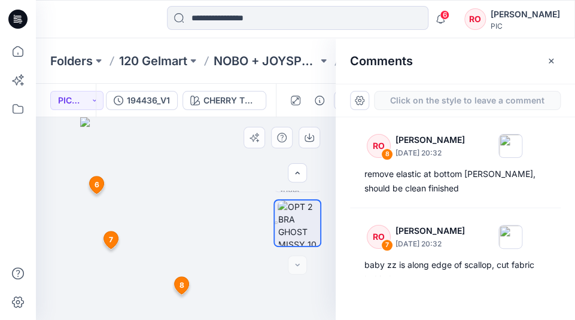
click at [198, 271] on div "9 6 RO Raquel Ortiz September 30, 2025 20:31 update pink thread stitch at strap…" at bounding box center [186, 218] width 300 height 203
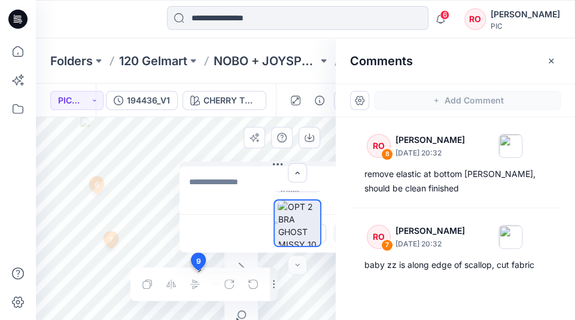
type textarea "**********"
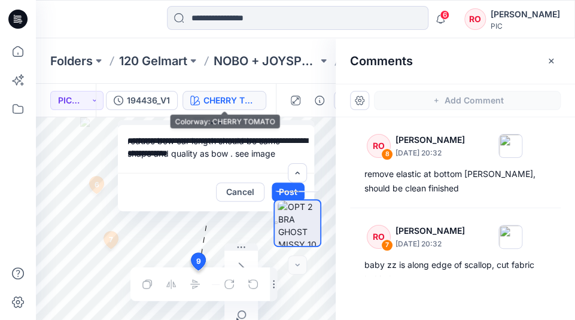
drag, startPoint x: 270, startPoint y: 162, endPoint x: 202, endPoint y: 108, distance: 86.1
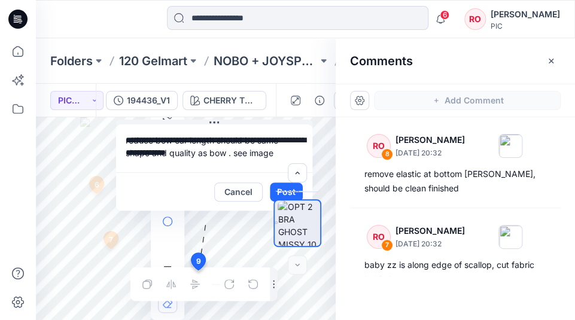
drag, startPoint x: 234, startPoint y: 247, endPoint x: 170, endPoint y: 199, distance: 79.9
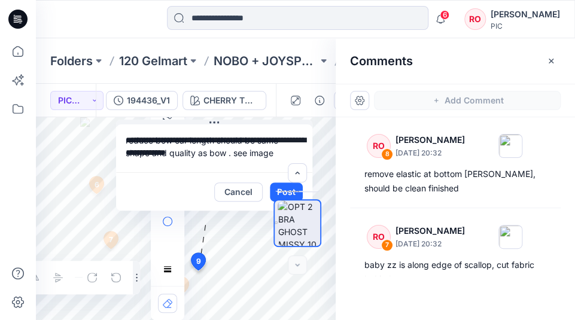
click at [180, 249] on div at bounding box center [168, 194] width 34 height 253
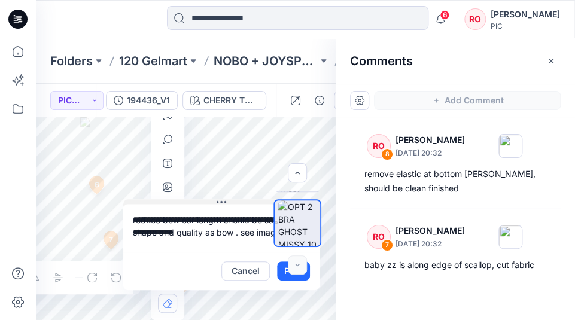
drag, startPoint x: 199, startPoint y: 123, endPoint x: 207, endPoint y: 201, distance: 78.8
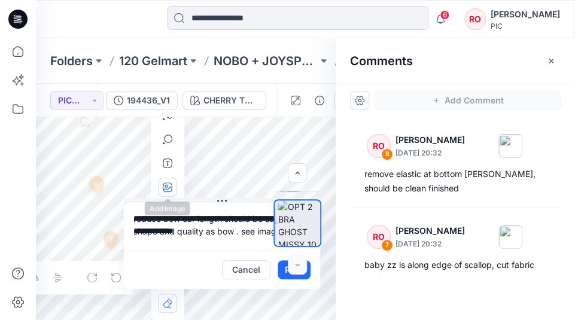
click at [168, 186] on icon "button" at bounding box center [168, 188] width 10 height 10
type input"] "**********"
click at [284, 270] on button "Post" at bounding box center [294, 269] width 33 height 19
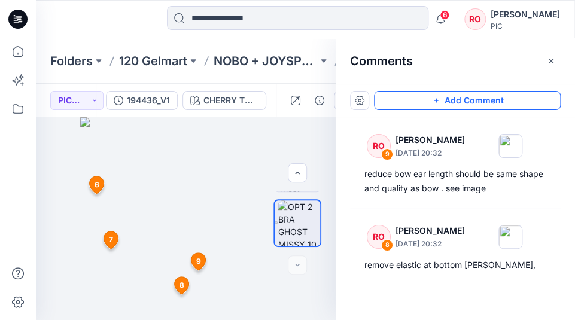
click at [434, 96] on icon "button" at bounding box center [437, 101] width 10 height 10
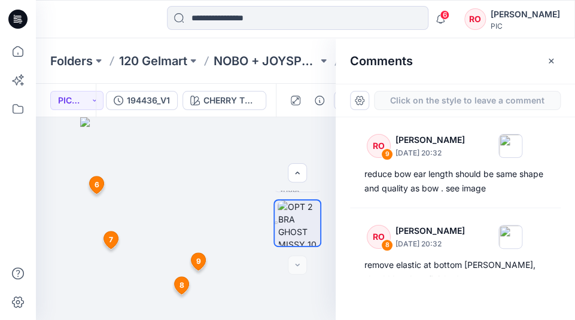
click at [227, 292] on div "10 6 RO Raquel Ortiz September 30, 2025 20:31 update pink thread stitch at stra…" at bounding box center [186, 218] width 300 height 203
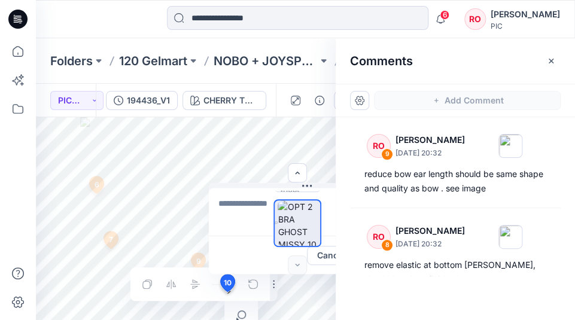
type textarea "**********"
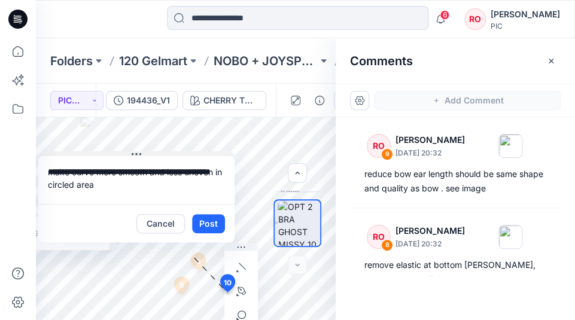
drag, startPoint x: 286, startPoint y: 186, endPoint x: 106, endPoint y: 153, distance: 182.5
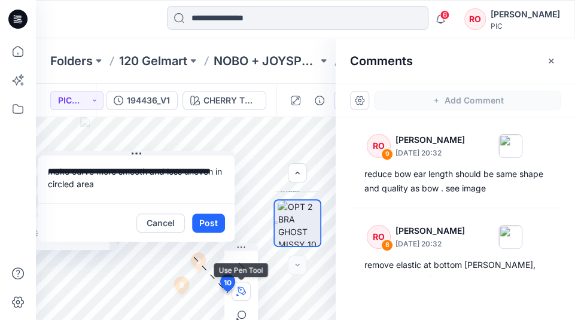
click at [243, 287] on icon "button" at bounding box center [242, 291] width 8 height 8
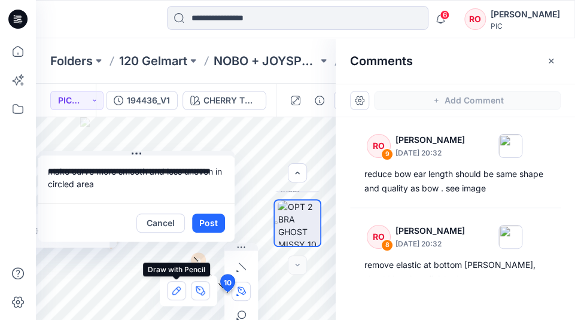
click at [181, 290] on icon "button" at bounding box center [177, 291] width 10 height 10
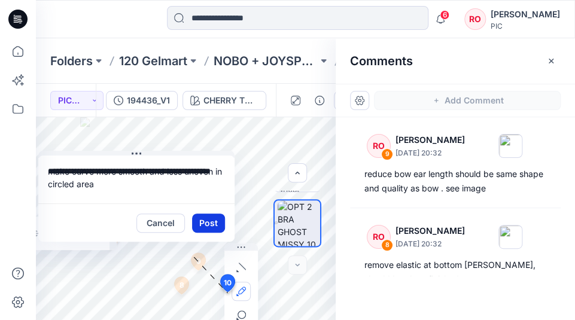
click at [207, 225] on button "Post" at bounding box center [208, 223] width 33 height 19
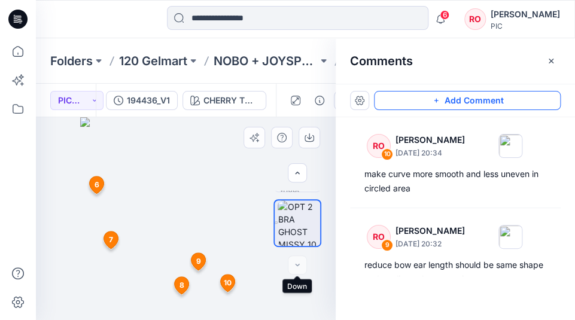
click at [297, 266] on div at bounding box center [297, 265] width 19 height 19
click at [293, 170] on icon "button" at bounding box center [298, 173] width 10 height 10
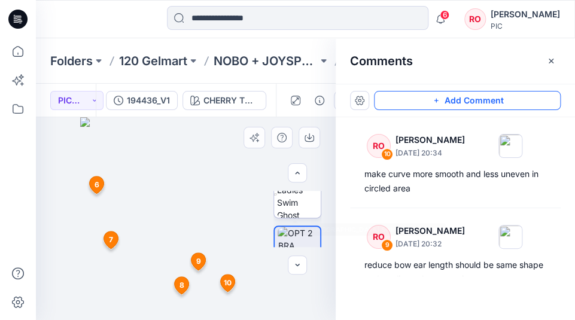
click at [293, 211] on img at bounding box center [299, 194] width 44 height 47
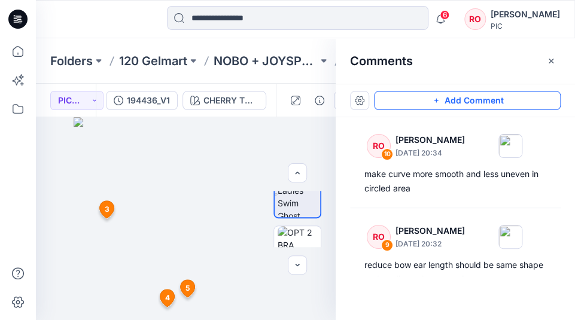
click at [414, 95] on button "Add Comment" at bounding box center [467, 100] width 187 height 19
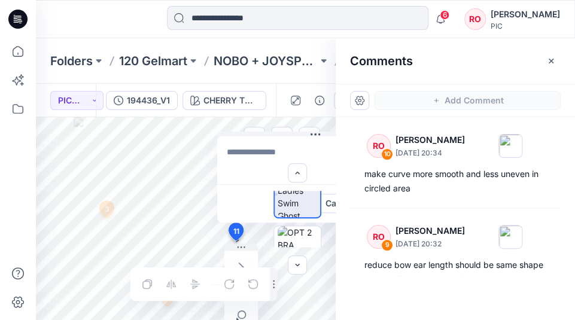
click at [235, 241] on div "11 Cancel Post 3 RO Raquel Ortiz September 30, 2025 20:28 sliders look to small…" at bounding box center [186, 218] width 300 height 203
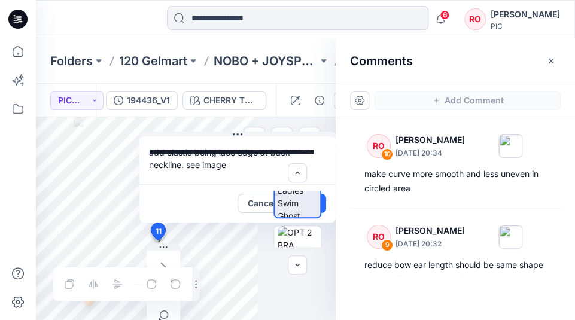
type textarea "**********"
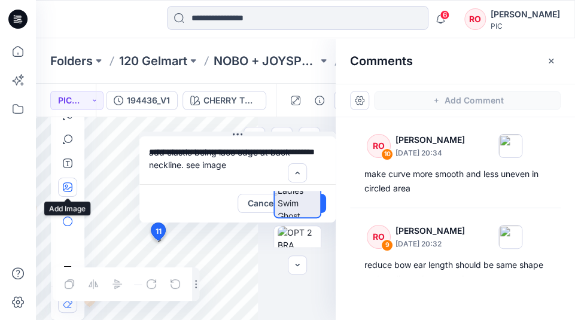
click at [70, 192] on button "button" at bounding box center [67, 187] width 19 height 19
type input"] "**********"
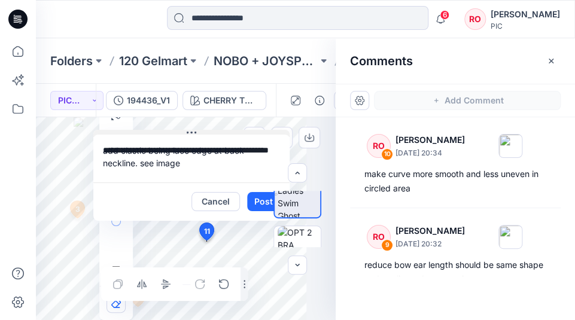
drag, startPoint x: 262, startPoint y: 135, endPoint x: 152, endPoint y: 133, distance: 110.2
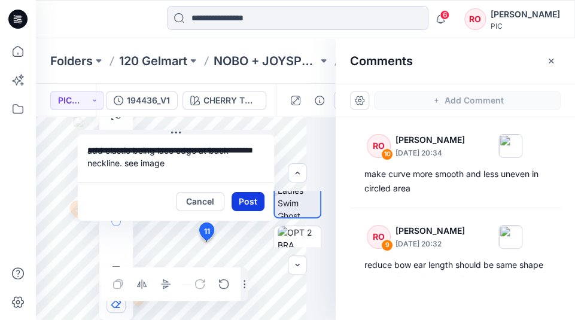
click at [243, 204] on button "Post" at bounding box center [248, 201] width 33 height 19
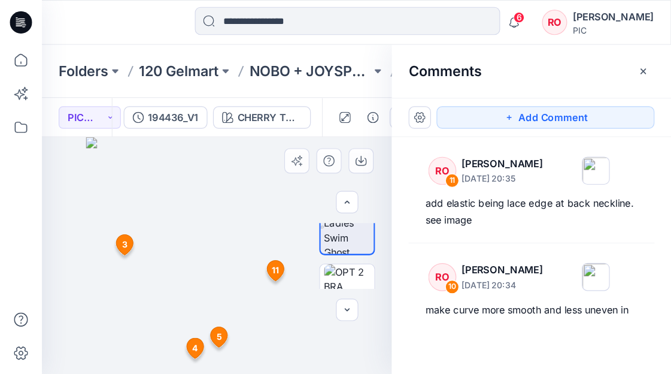
scroll to position [0, 0]
click at [78, 100] on button "PIC Update Ready to Review" at bounding box center [76, 100] width 53 height 19
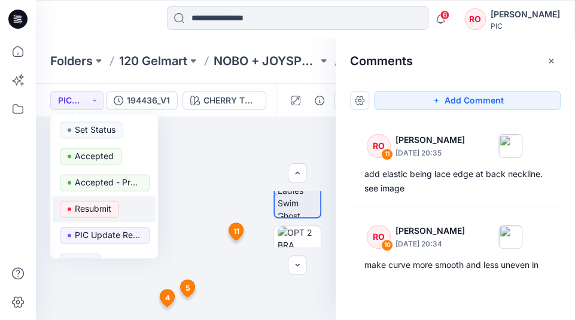
click at [92, 207] on p "Resubmit" at bounding box center [93, 209] width 37 height 16
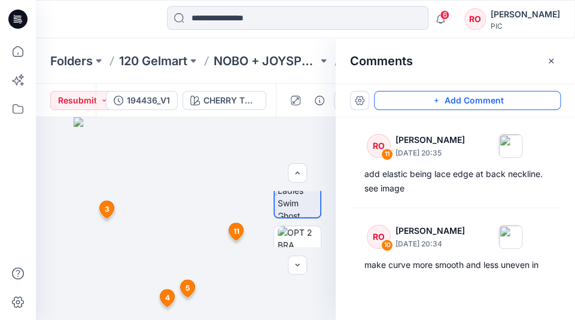
click at [465, 107] on button "Add Comment" at bounding box center [467, 100] width 187 height 19
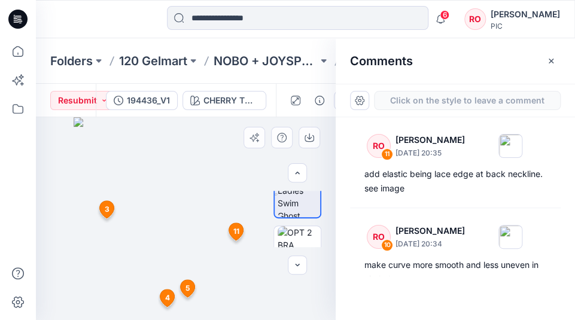
click at [278, 286] on div "12 3 RO Raquel Ortiz September 30, 2025 20:28 sliders look to small, please adj…" at bounding box center [186, 218] width 300 height 203
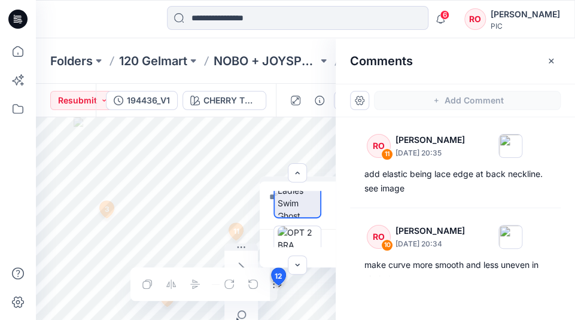
click at [271, 187] on textarea at bounding box center [358, 205] width 196 height 48
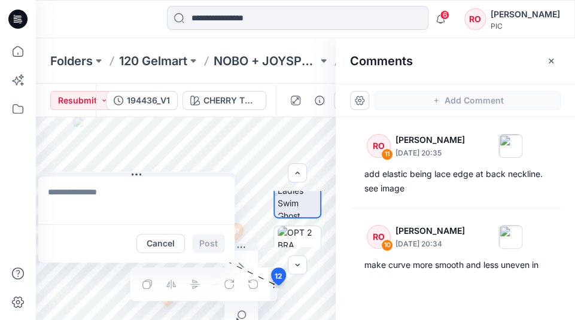
drag, startPoint x: 271, startPoint y: 181, endPoint x: 34, endPoint y: 173, distance: 237.9
click at [163, 241] on button "Cancel" at bounding box center [161, 242] width 49 height 19
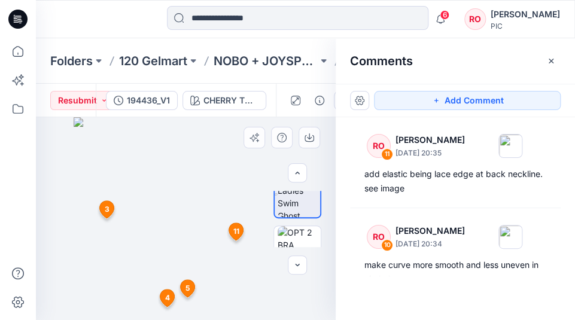
drag, startPoint x: 205, startPoint y: 234, endPoint x: 211, endPoint y: 205, distance: 29.4
click at [211, 205] on img at bounding box center [186, 218] width 225 height 203
click at [209, 205] on img at bounding box center [186, 218] width 225 height 203
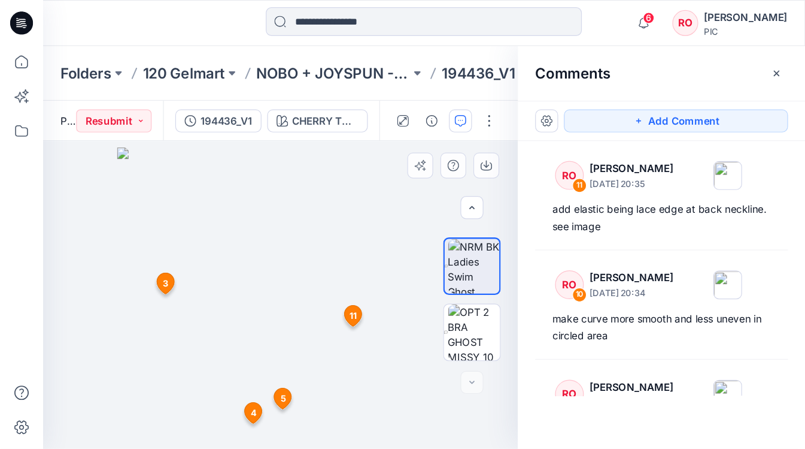
scroll to position [359, 0]
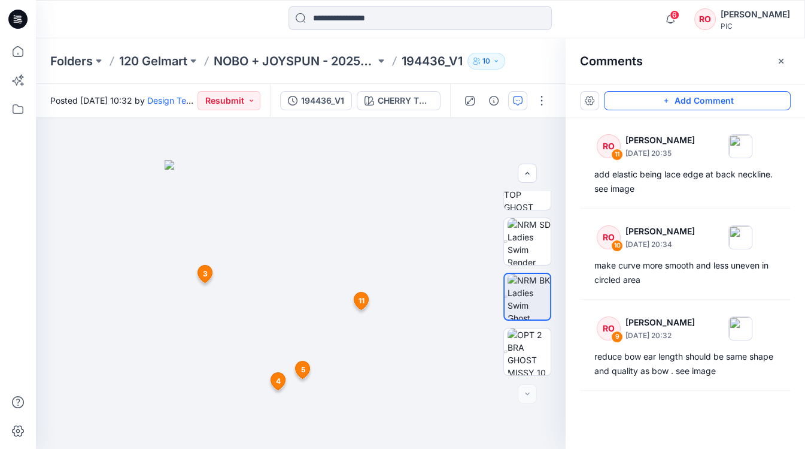
click at [672, 96] on button "Add Comment" at bounding box center [697, 100] width 187 height 19
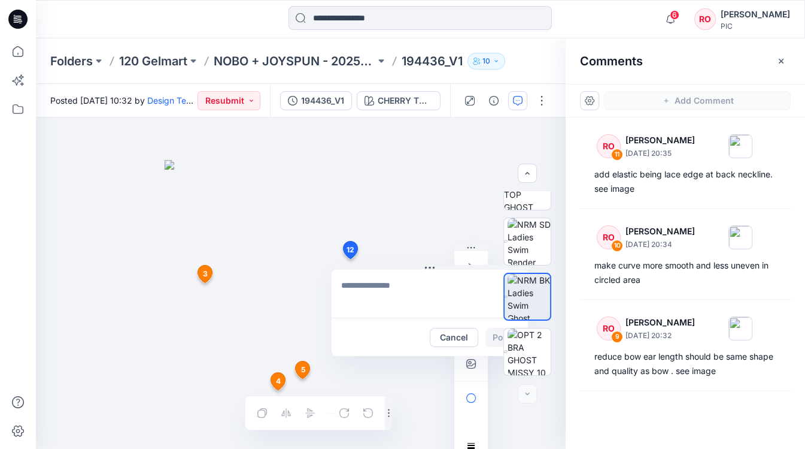
click at [350, 259] on div "12 Cancel Post 3 RO Raquel Ortiz September 30, 2025 20:28 sliders look to small…" at bounding box center [301, 282] width 530 height 331
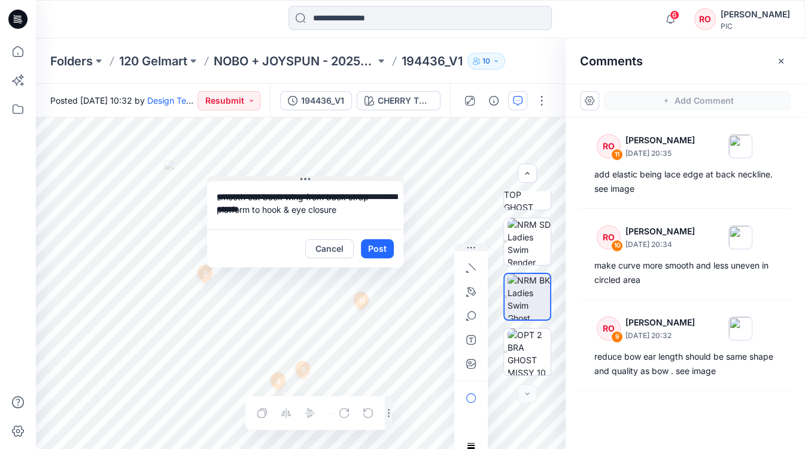
drag, startPoint x: 414, startPoint y: 266, endPoint x: 280, endPoint y: 162, distance: 169.9
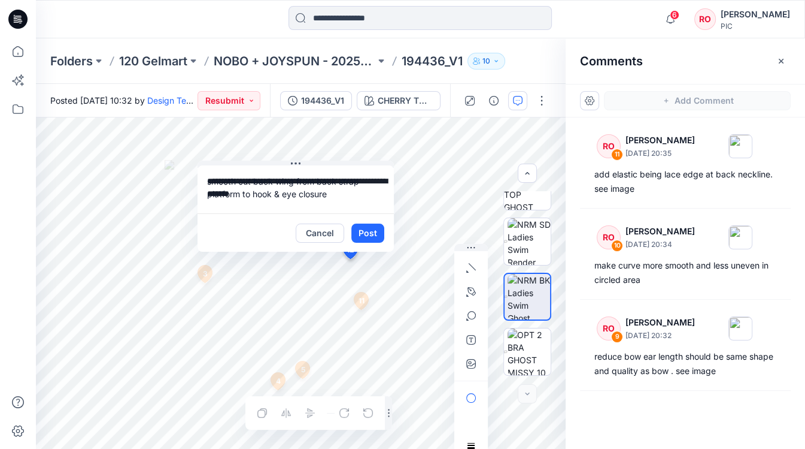
click at [331, 195] on textarea "**********" at bounding box center [296, 189] width 196 height 48
type textarea "**********"
click at [480, 302] on div at bounding box center [471, 315] width 19 height 115
click at [474, 290] on icon "button" at bounding box center [472, 291] width 8 height 8
click at [405, 289] on icon "button" at bounding box center [406, 291] width 8 height 8
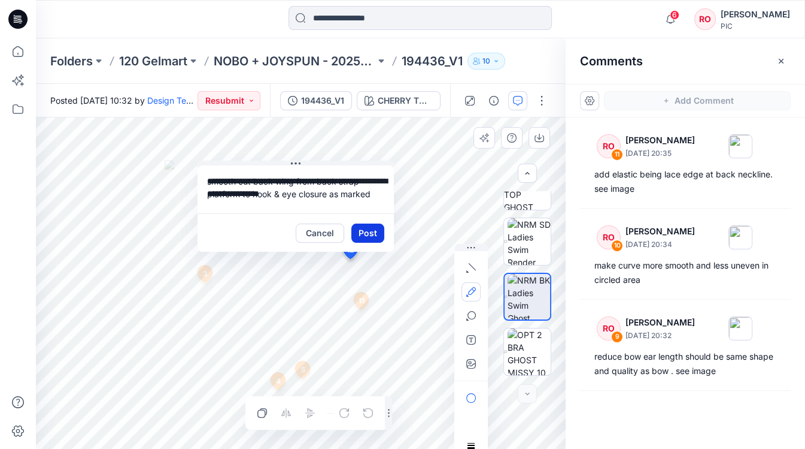
click at [364, 233] on button "Post" at bounding box center [368, 232] width 33 height 19
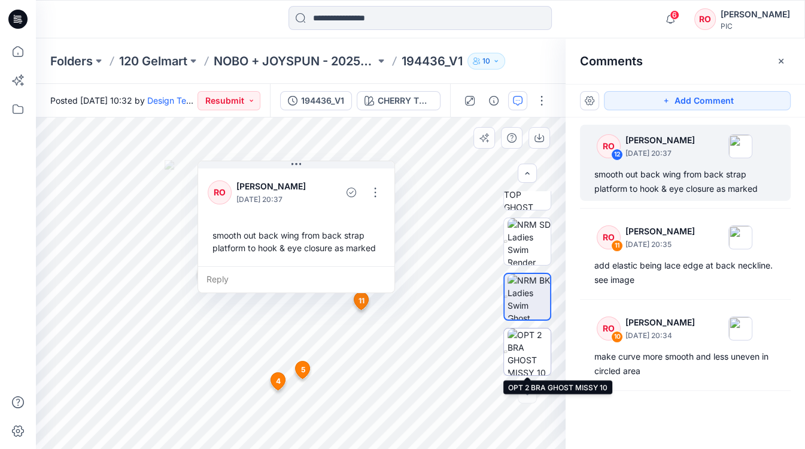
click at [538, 347] on img at bounding box center [530, 351] width 44 height 47
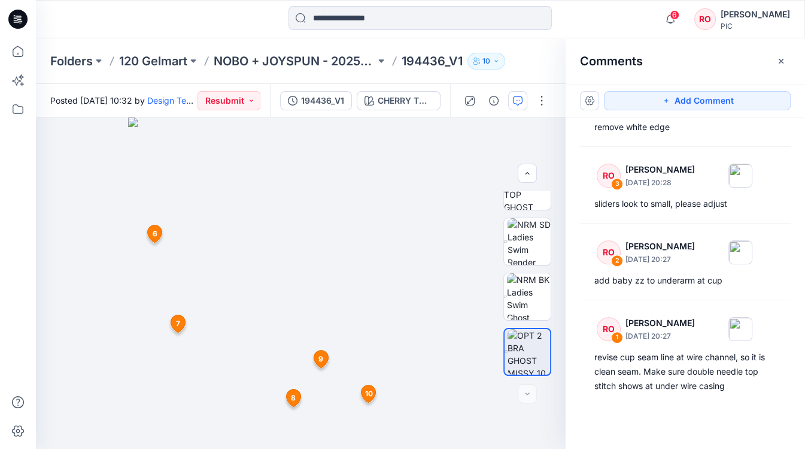
scroll to position [0, 0]
click at [528, 254] on img at bounding box center [529, 241] width 43 height 47
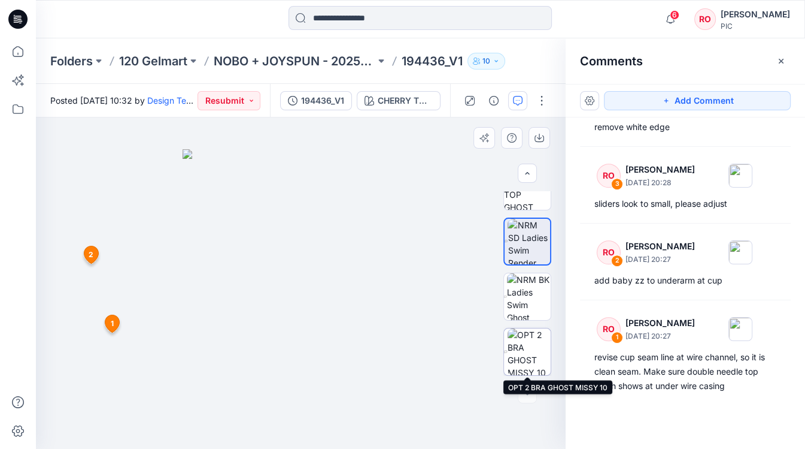
click at [531, 340] on img at bounding box center [530, 351] width 44 height 47
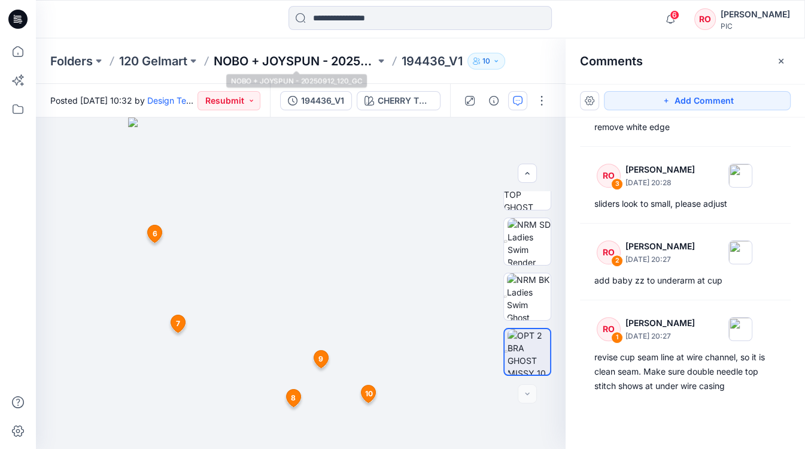
click at [277, 65] on p "NOBO + JOYSPUN - 20250912_120_GC" at bounding box center [295, 61] width 162 height 17
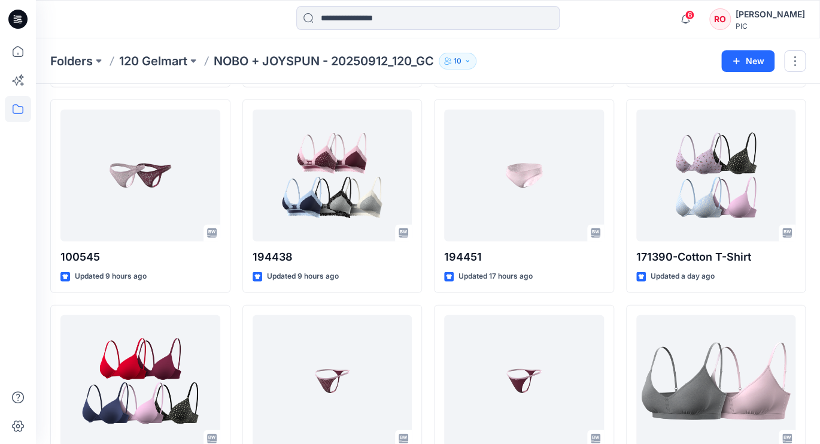
scroll to position [1260, 0]
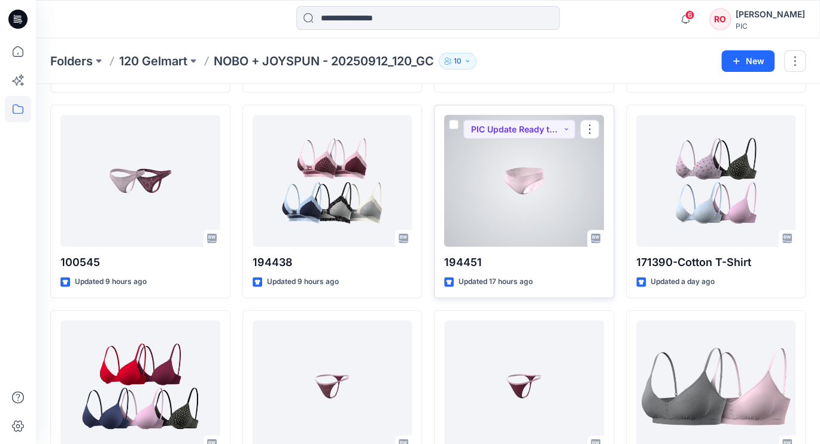
click at [546, 201] on div at bounding box center [524, 181] width 160 height 132
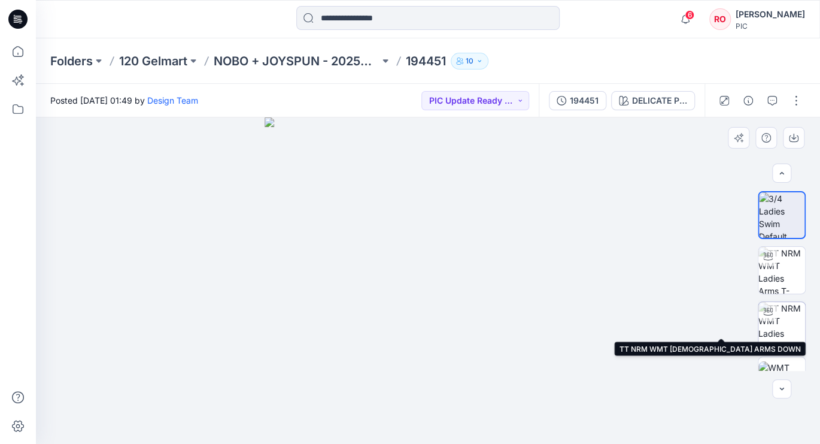
scroll to position [25, 0]
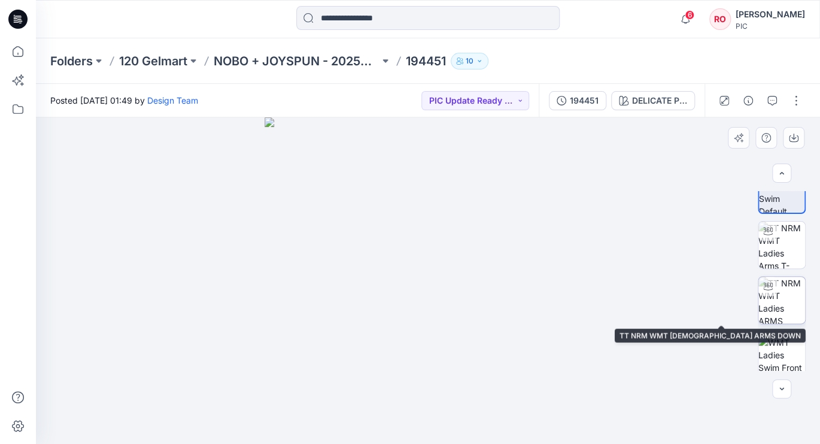
click at [781, 302] on img at bounding box center [782, 300] width 47 height 47
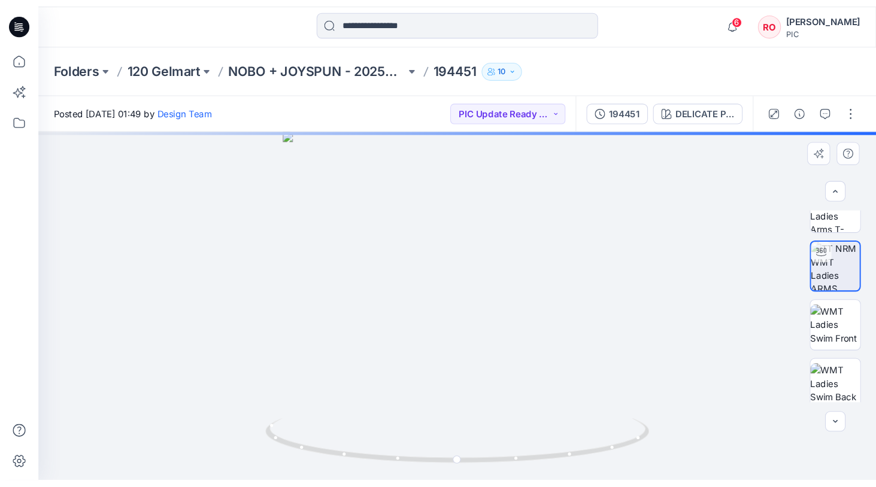
scroll to position [93, 0]
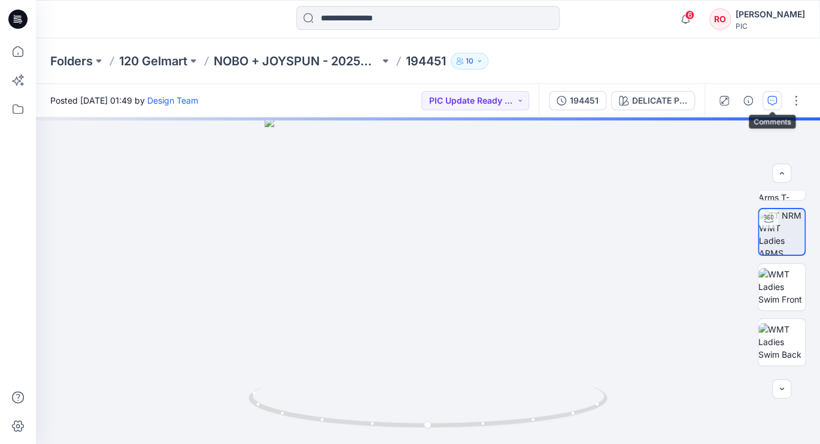
click at [770, 103] on icon "button" at bounding box center [773, 101] width 10 height 10
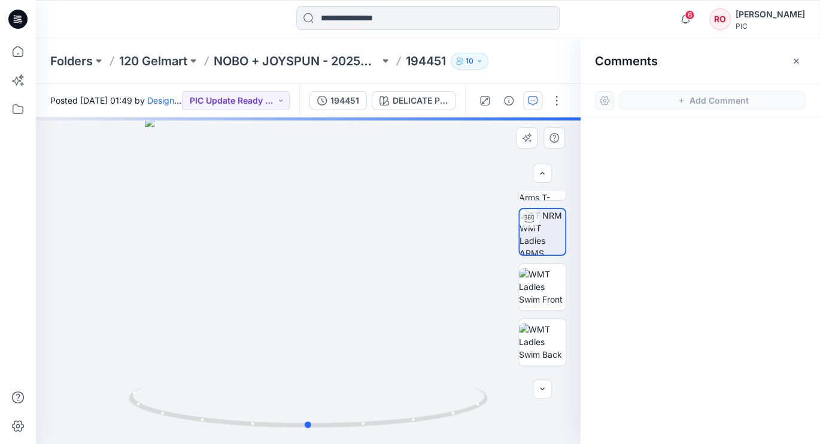
click at [419, 266] on div at bounding box center [308, 280] width 545 height 326
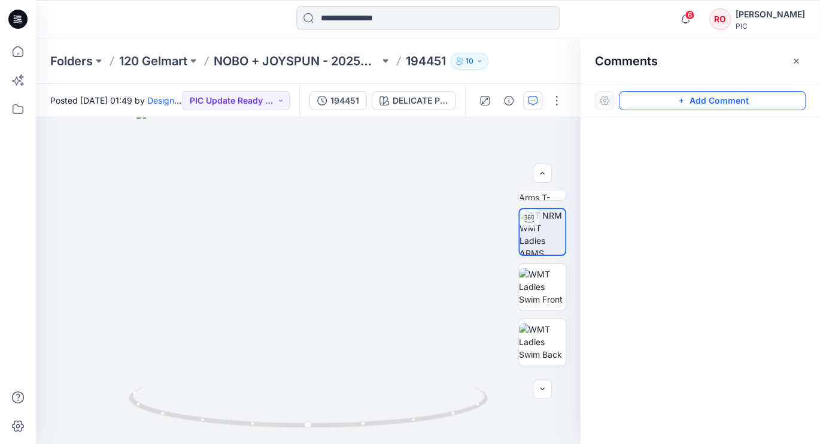
click at [659, 101] on button "Add Comment" at bounding box center [712, 100] width 187 height 19
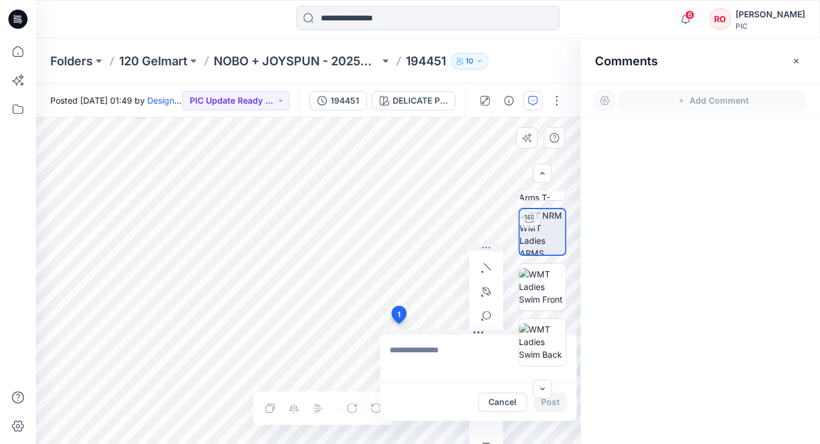
click at [398, 323] on div "1 Cancel Post Layer 1" at bounding box center [308, 280] width 545 height 326
type textarea "**********"
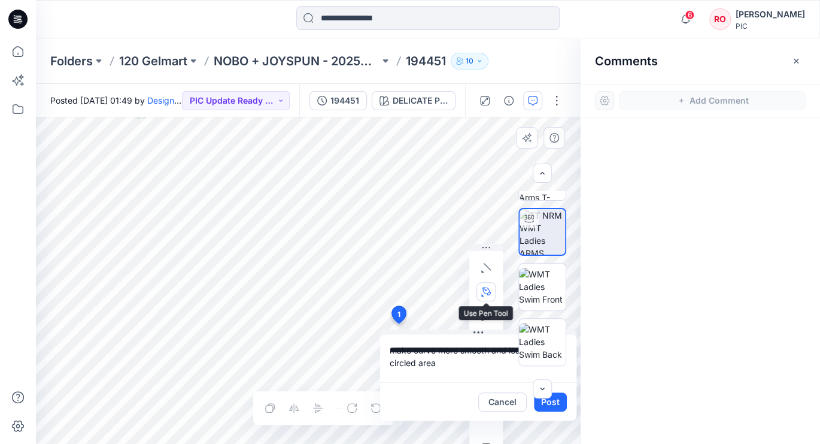
click at [481, 289] on icon "button" at bounding box center [486, 292] width 10 height 10
click at [422, 293] on icon "button" at bounding box center [421, 291] width 8 height 8
click at [540, 400] on button "Post" at bounding box center [550, 401] width 33 height 19
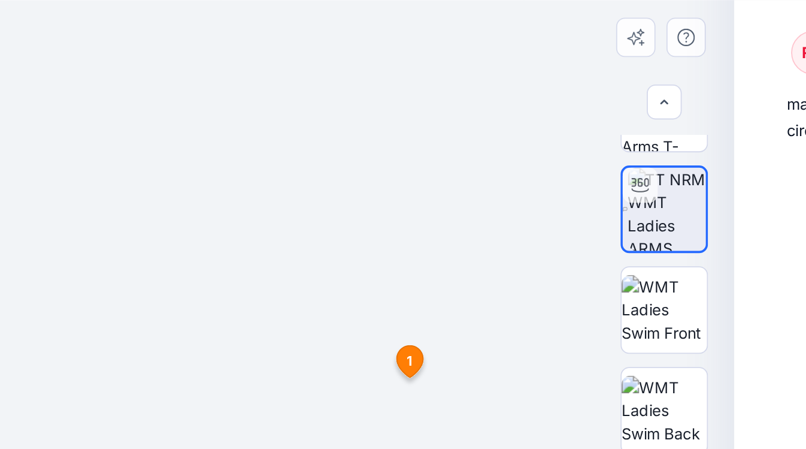
click at [269, 117] on div at bounding box center [301, 282] width 531 height 331
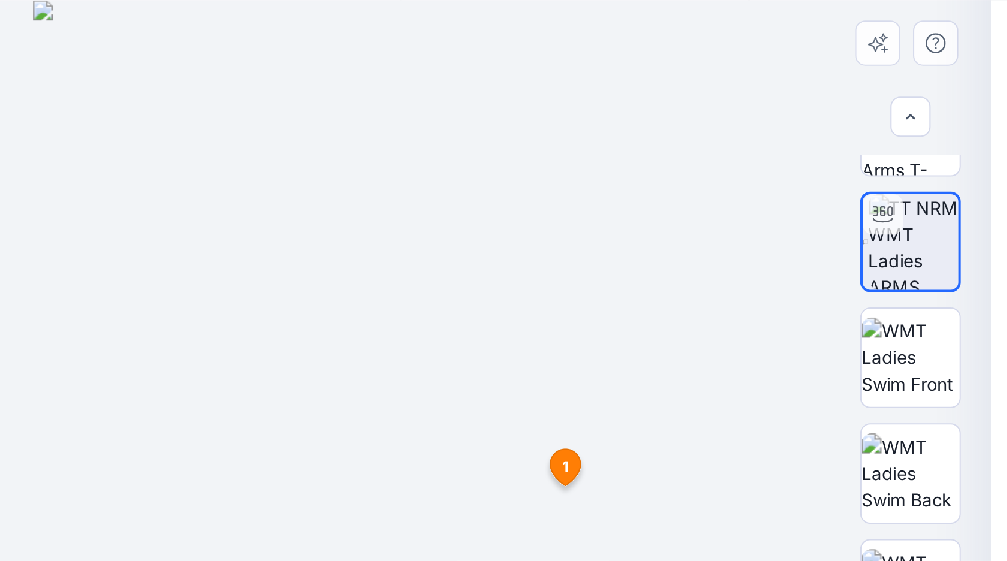
scroll to position [93, 0]
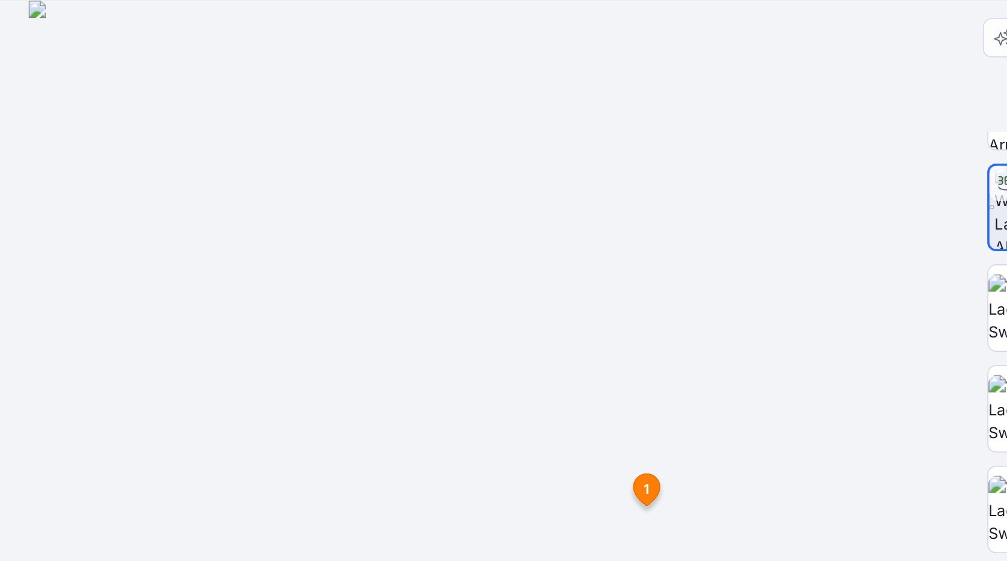
click at [399, 117] on div at bounding box center [402, 338] width 732 height 443
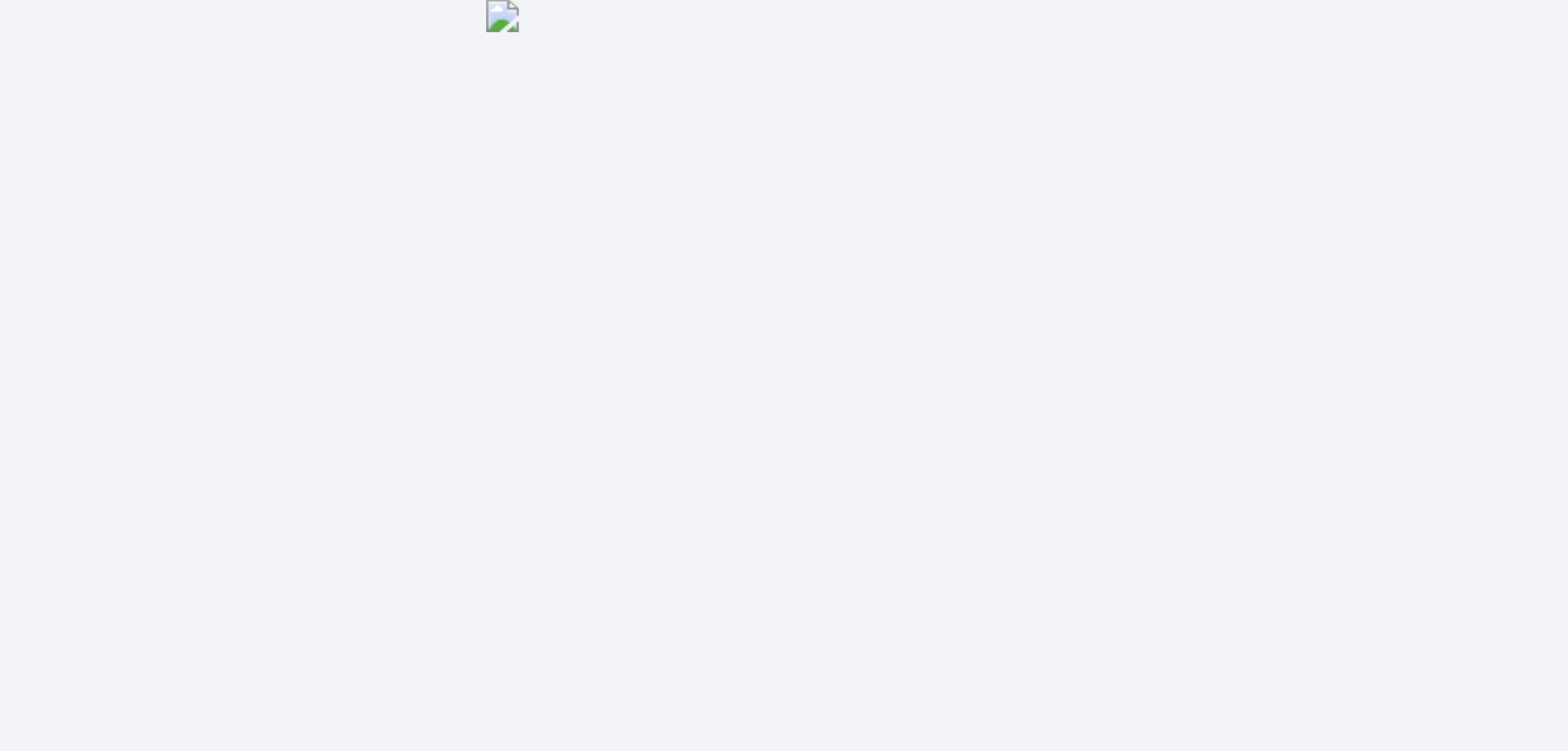
scroll to position [110, 172]
click at [469, 102] on div at bounding box center [800, 427] width 1537 height 649
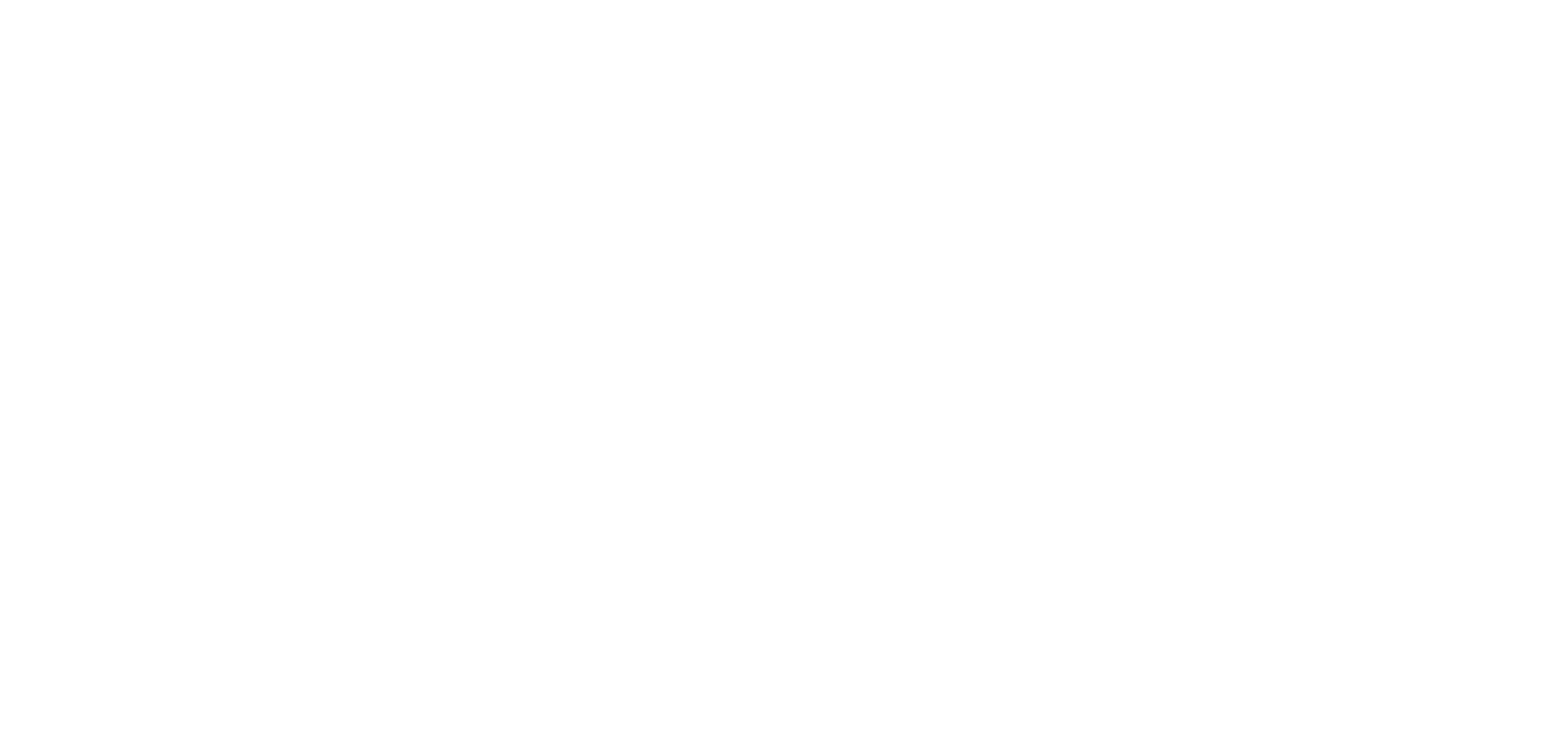
scroll to position [110, 172]
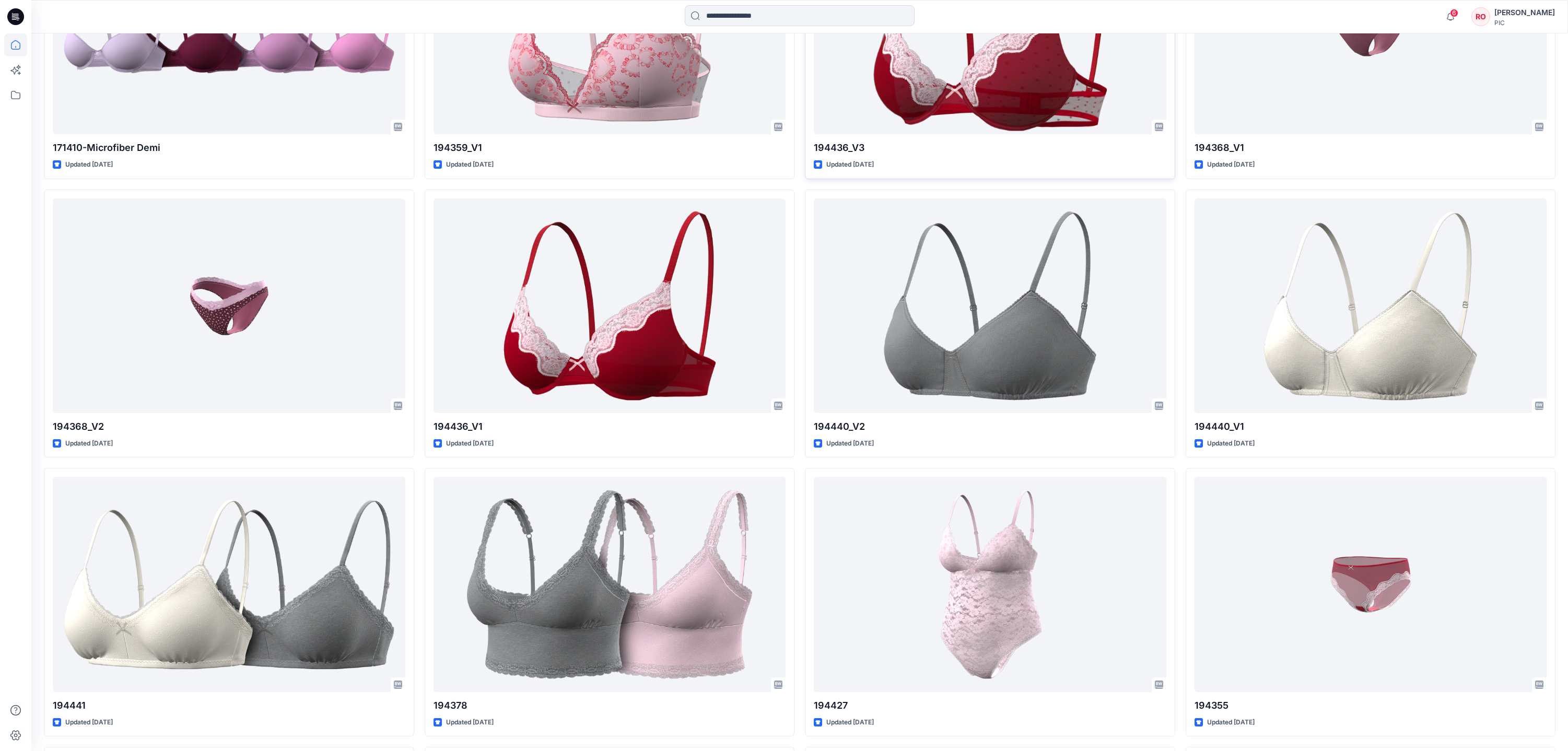
scroll to position [2987, 0]
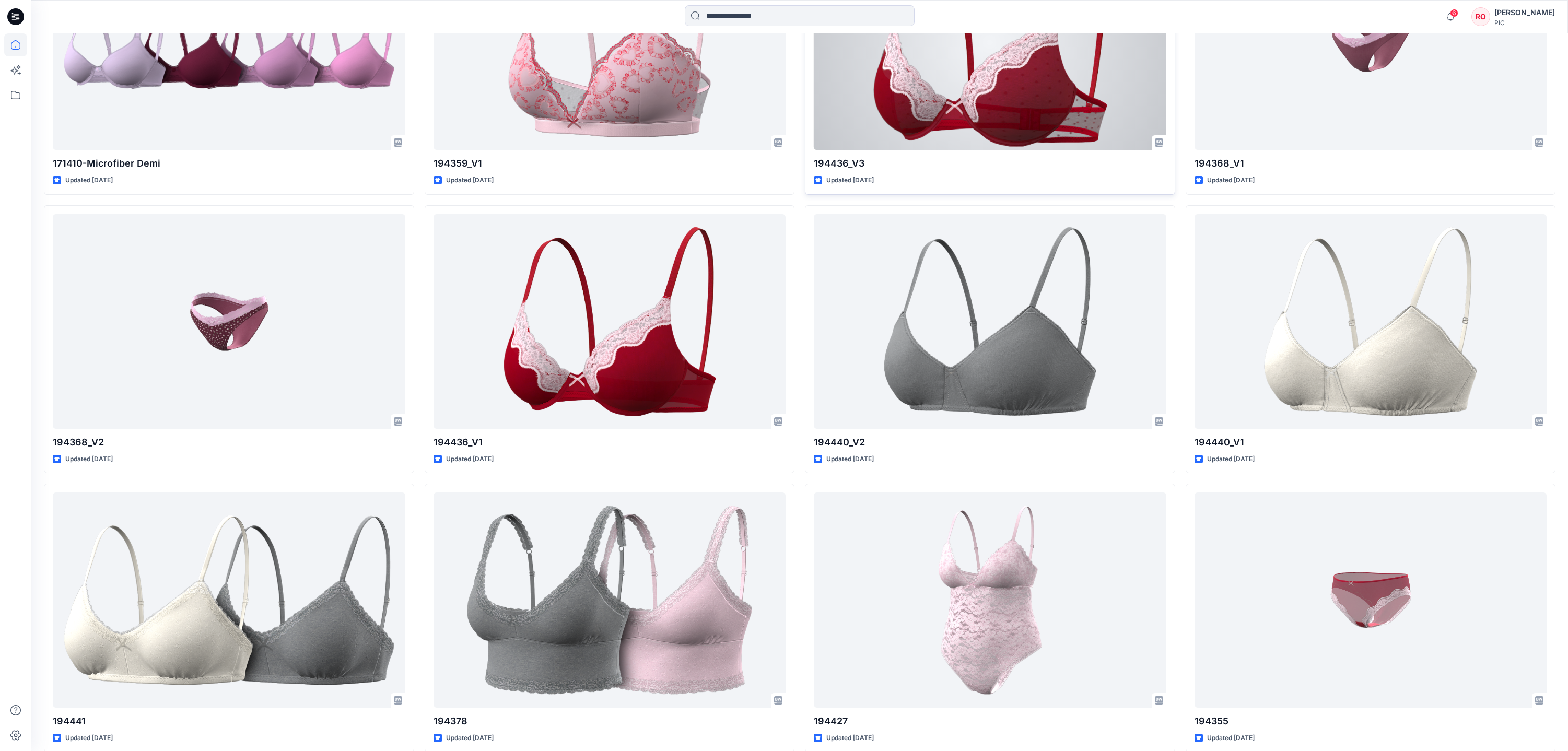
click at [1000, 150] on div at bounding box center [990, 43] width 352 height 215
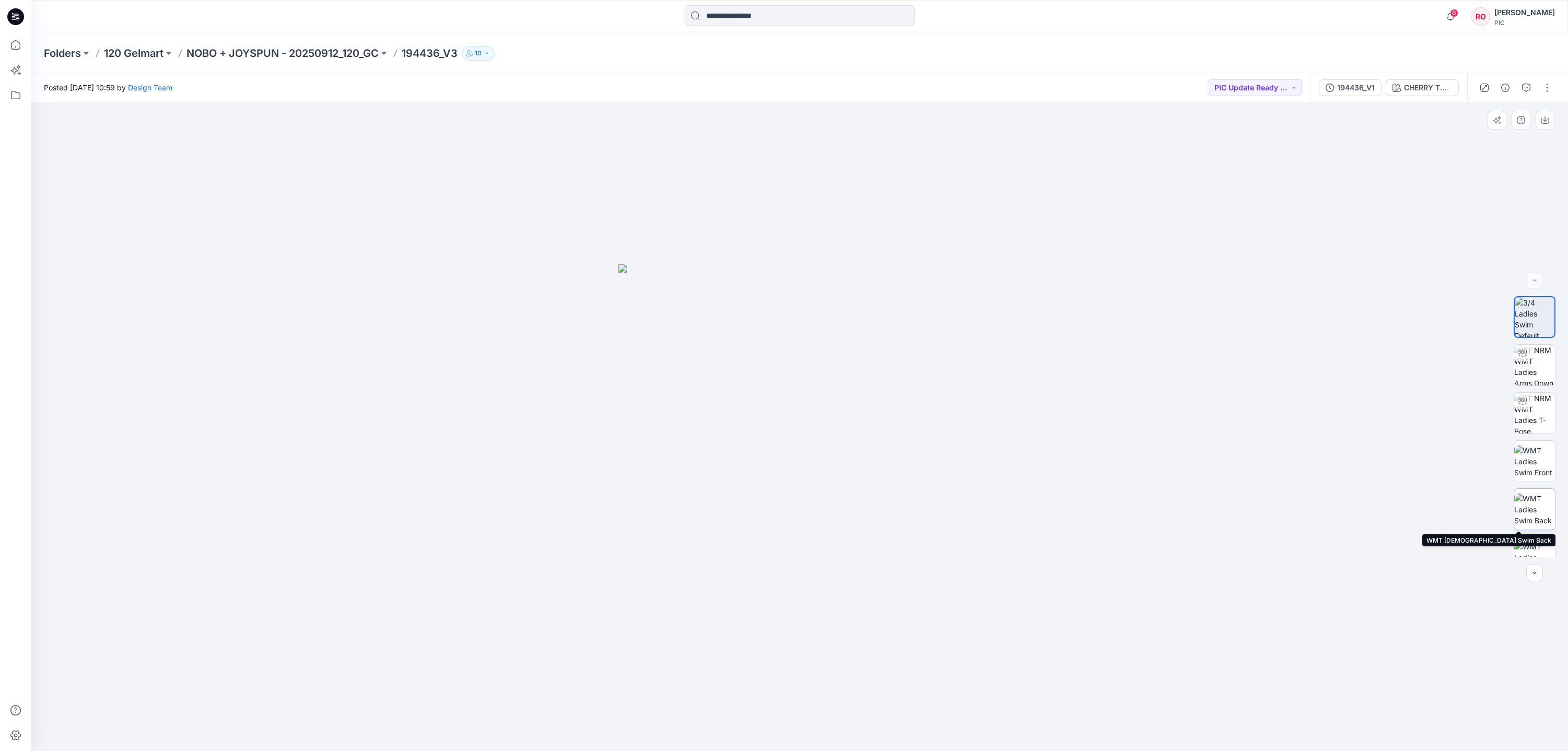
click at [1533, 513] on img at bounding box center [1534, 509] width 41 height 33
drag, startPoint x: 966, startPoint y: 509, endPoint x: 961, endPoint y: 506, distance: 5.8
click at [963, 508] on img at bounding box center [800, 419] width 678 height 664
click at [961, 506] on img at bounding box center [800, 419] width 678 height 666
click at [760, 391] on img at bounding box center [800, 419] width 678 height 666
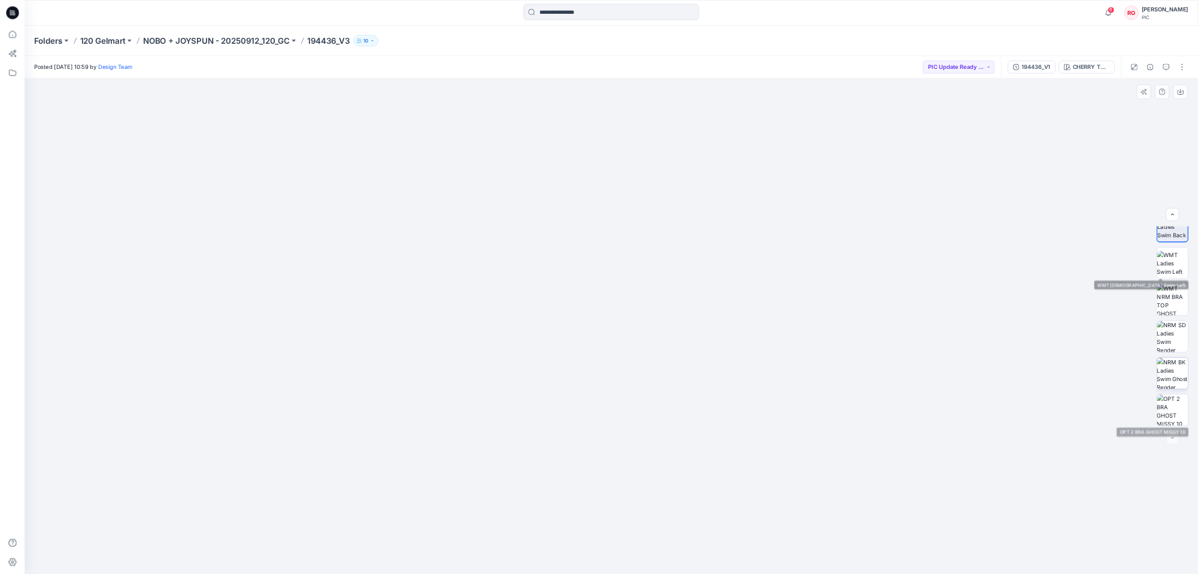
scroll to position [244, 0]
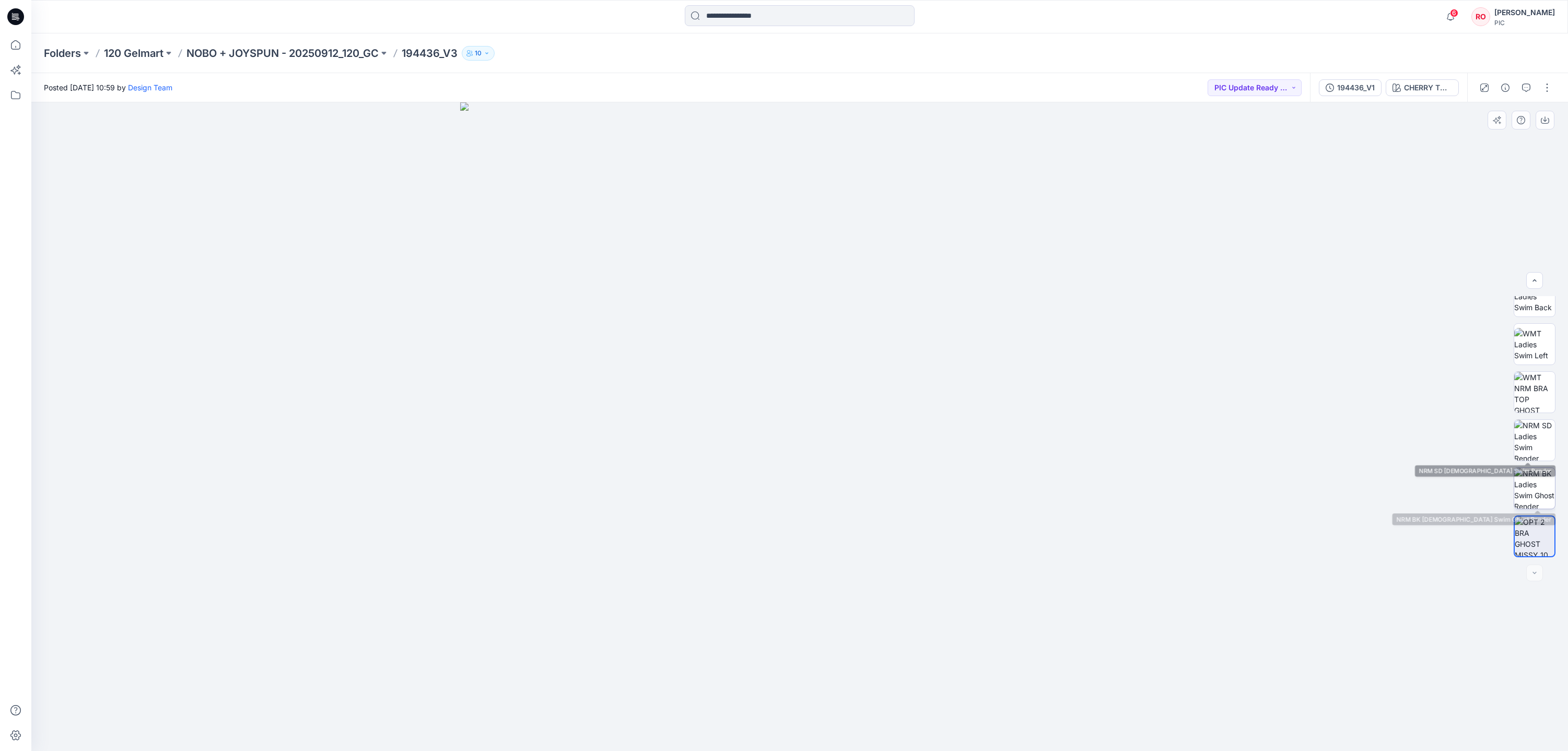
click at [1531, 499] on img at bounding box center [1534, 488] width 41 height 41
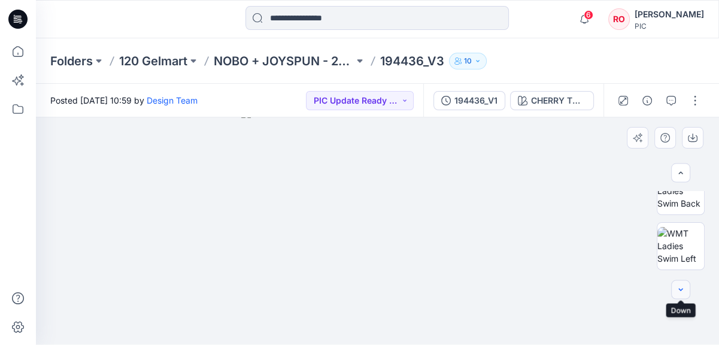
click at [677, 287] on icon "button" at bounding box center [681, 290] width 10 height 10
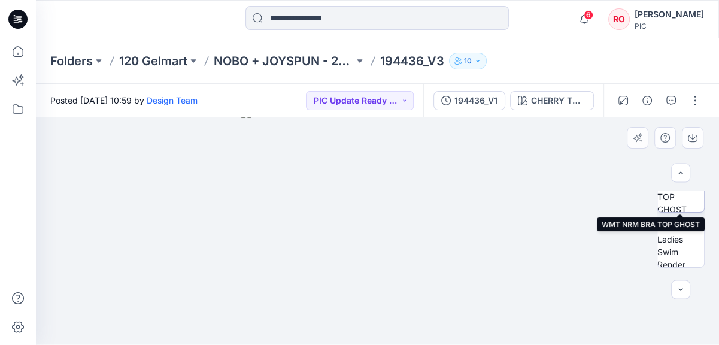
click at [675, 202] on img at bounding box center [681, 188] width 47 height 47
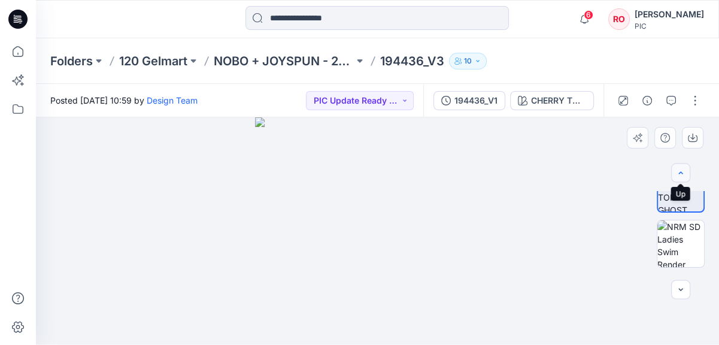
click at [681, 176] on icon "button" at bounding box center [681, 173] width 10 height 10
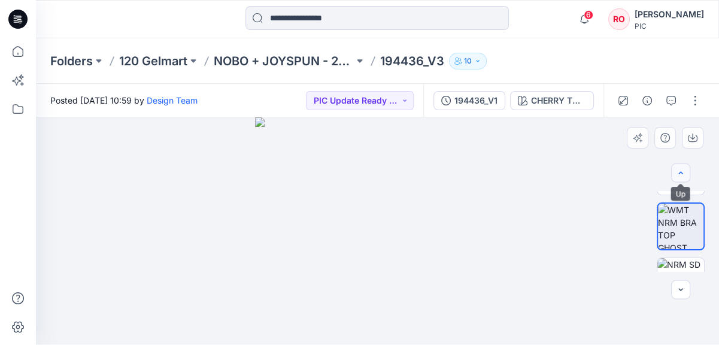
click at [683, 176] on icon "button" at bounding box center [681, 173] width 10 height 10
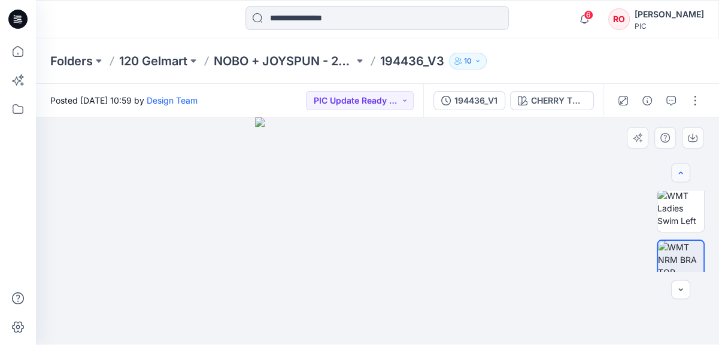
click at [683, 176] on icon "button" at bounding box center [681, 173] width 10 height 10
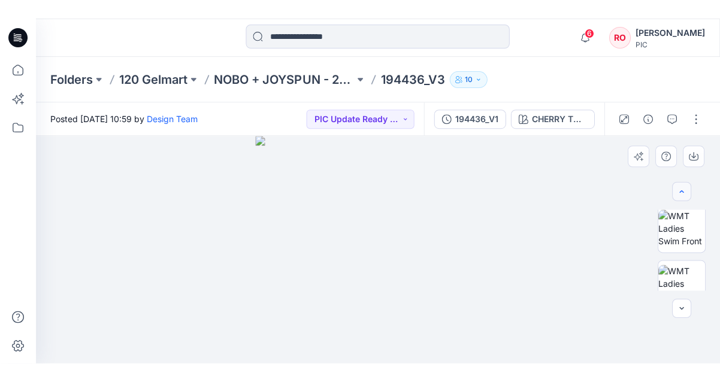
scroll to position [132, 0]
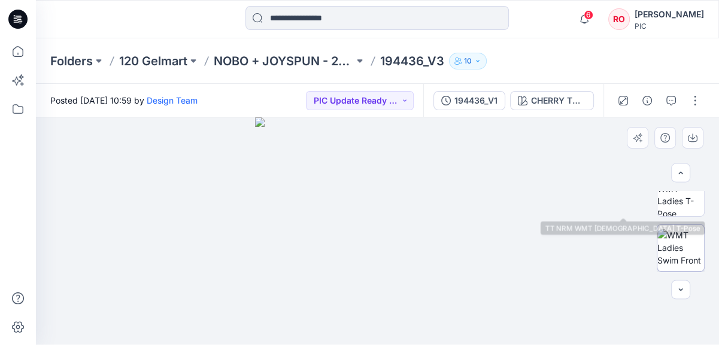
click at [680, 229] on img at bounding box center [681, 248] width 47 height 38
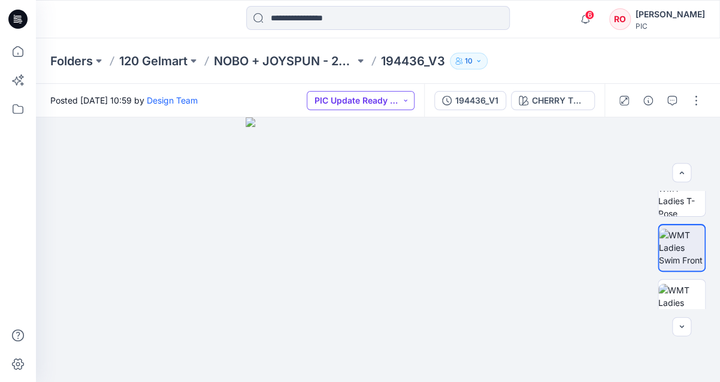
click at [389, 96] on button "PIC Update Ready to Review" at bounding box center [361, 100] width 108 height 19
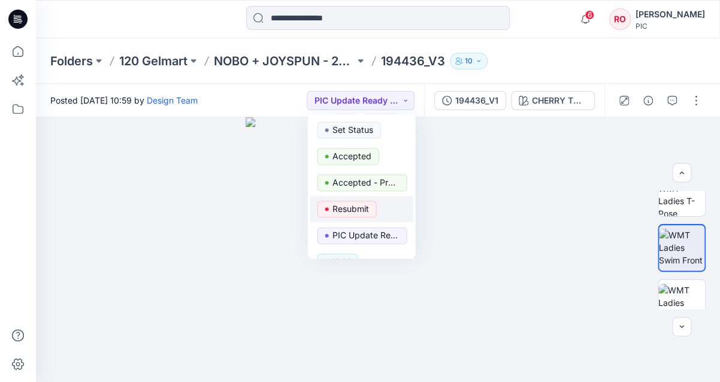
click at [343, 204] on p "Resubmit" at bounding box center [350, 209] width 37 height 16
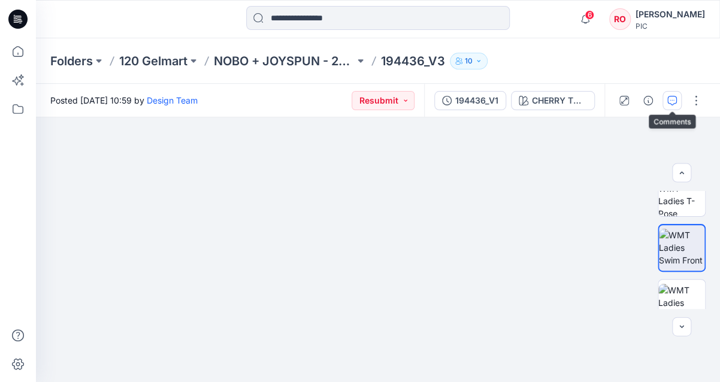
click at [673, 101] on icon "button" at bounding box center [672, 101] width 10 height 10
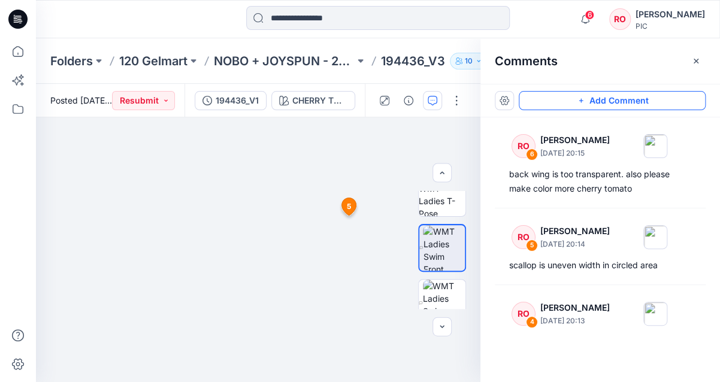
click at [582, 105] on button "Add Comment" at bounding box center [612, 100] width 187 height 19
click at [281, 263] on div "7 5 RO Raquel Ortiz September 30, 2025 20:14 scallop is uneven width in circled…" at bounding box center [258, 249] width 444 height 265
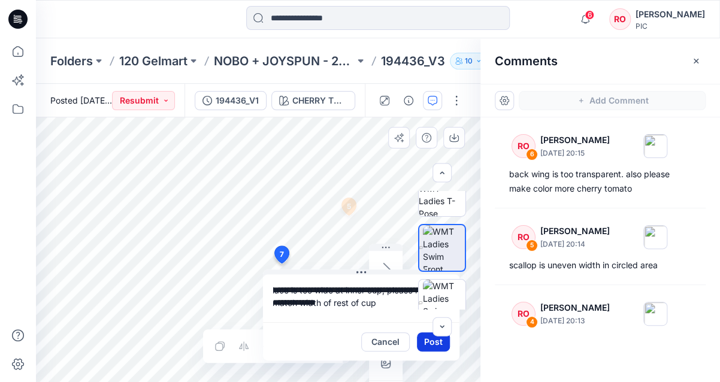
type textarea "**********"
click at [426, 341] on button "Post" at bounding box center [433, 341] width 33 height 19
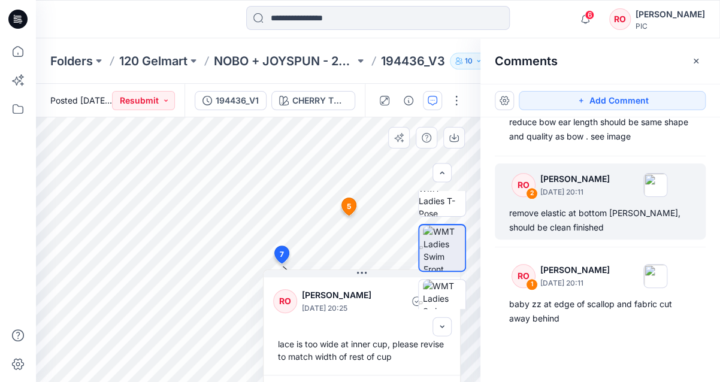
scroll to position [401, 0]
click at [549, 213] on div "remove elastic at bottom gore, should be clean finished" at bounding box center [600, 221] width 182 height 29
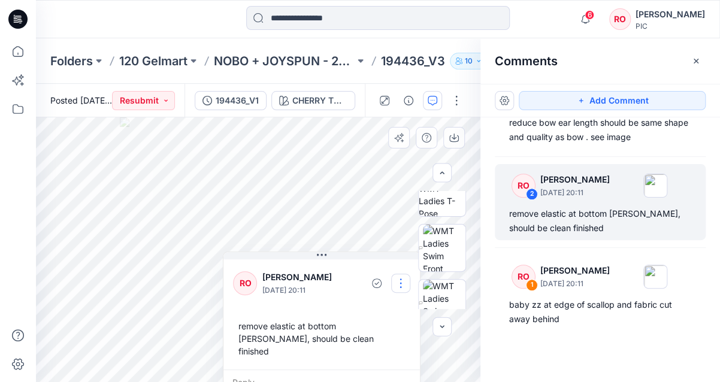
click at [401, 280] on button "button" at bounding box center [400, 283] width 19 height 19
click at [375, 307] on button "Edit comment" at bounding box center [400, 311] width 91 height 22
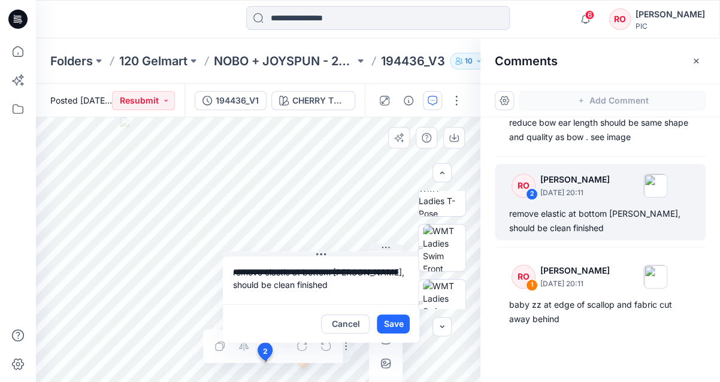
click at [187, 235] on div "**********" at bounding box center [258, 249] width 444 height 265
click at [350, 323] on button "Cancel" at bounding box center [345, 323] width 49 height 19
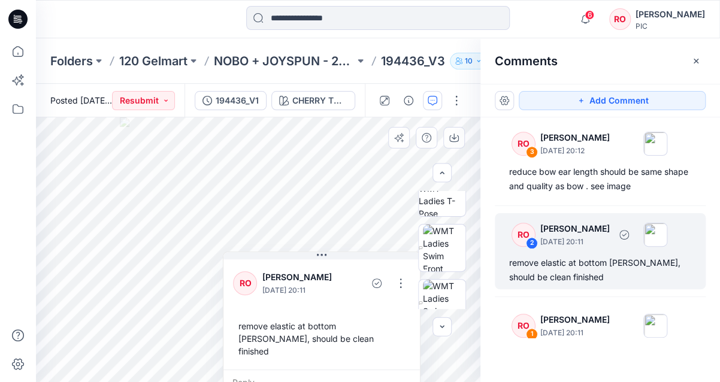
scroll to position [350, 0]
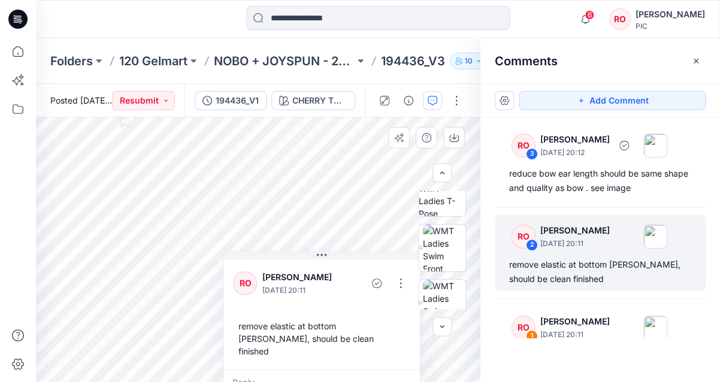
click at [563, 182] on div "reduce bow ear length should be same shape and quality as bow . see image" at bounding box center [600, 180] width 182 height 29
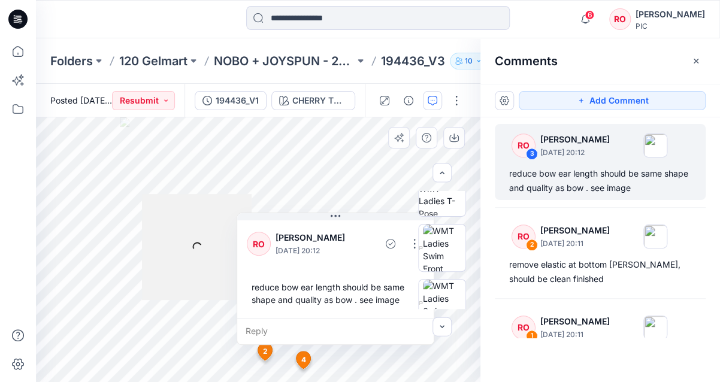
click at [410, 244] on div at bounding box center [442, 250] width 77 height 118
click at [414, 244] on div at bounding box center [442, 250] width 77 height 118
click at [411, 240] on div at bounding box center [442, 250] width 77 height 118
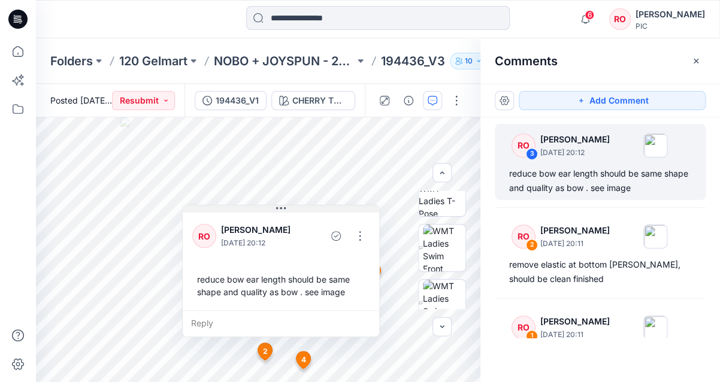
drag, startPoint x: 393, startPoint y: 214, endPoint x: 329, endPoint y: 196, distance: 66.0
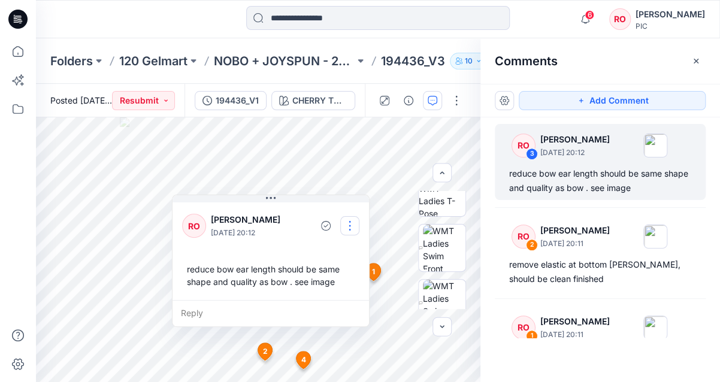
click at [351, 220] on button "button" at bounding box center [349, 225] width 19 height 19
click at [337, 253] on p "Edit comment" at bounding box center [353, 253] width 54 height 13
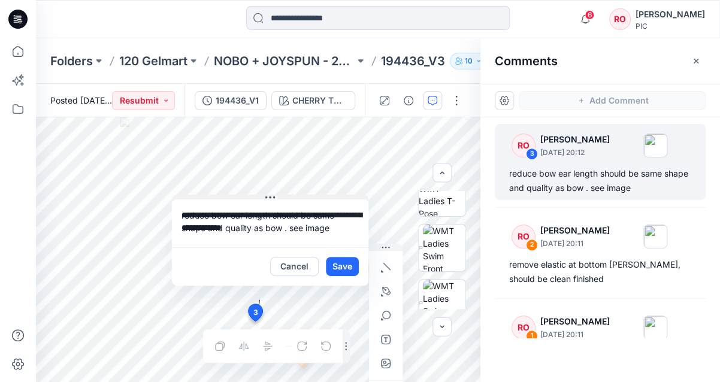
click at [153, 186] on div "**********" at bounding box center [258, 249] width 444 height 265
click at [287, 271] on button "Cancel" at bounding box center [294, 266] width 49 height 19
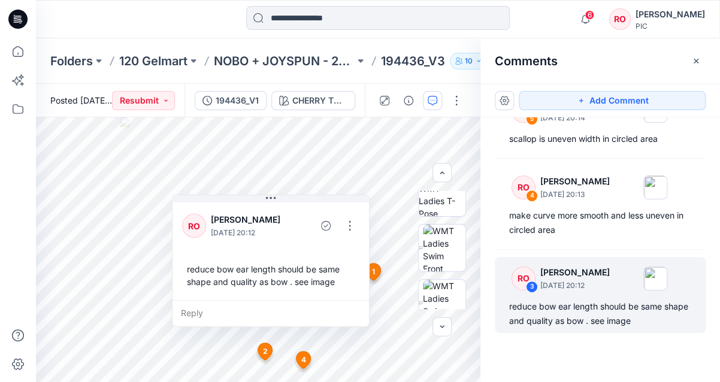
scroll to position [187, 0]
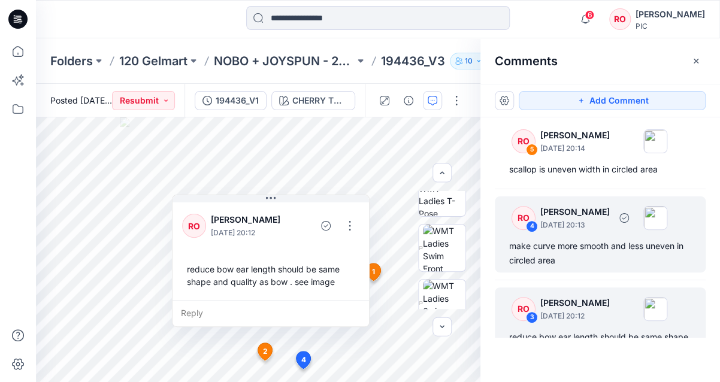
click at [550, 251] on div "make curve more smooth and less uneven in circled area" at bounding box center [600, 253] width 182 height 29
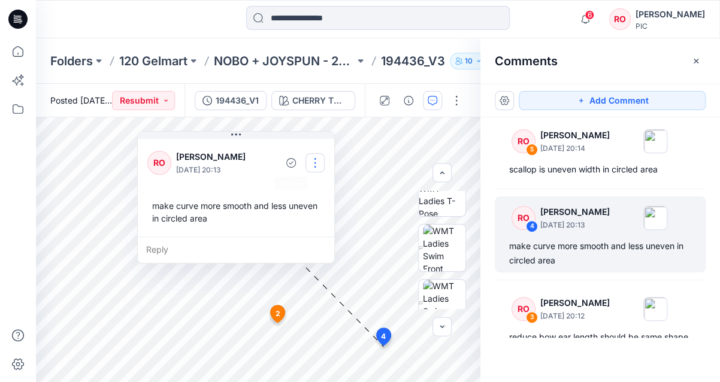
click at [316, 159] on button "button" at bounding box center [314, 162] width 19 height 19
click at [304, 181] on button "Edit comment" at bounding box center [314, 191] width 91 height 22
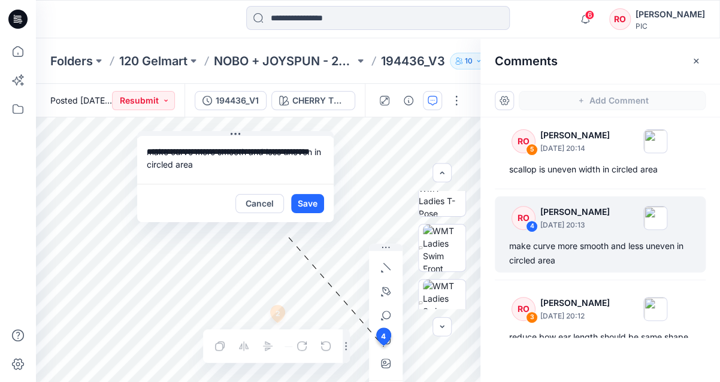
drag, startPoint x: 227, startPoint y: 171, endPoint x: 184, endPoint y: 167, distance: 43.3
click at [184, 167] on textarea "**********" at bounding box center [235, 160] width 196 height 48
click at [99, 122] on div "**********" at bounding box center [258, 249] width 444 height 265
click at [253, 203] on button "Cancel" at bounding box center [259, 203] width 49 height 19
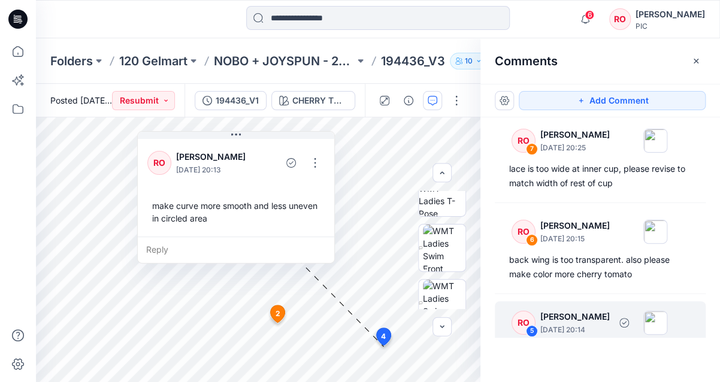
scroll to position [22, 0]
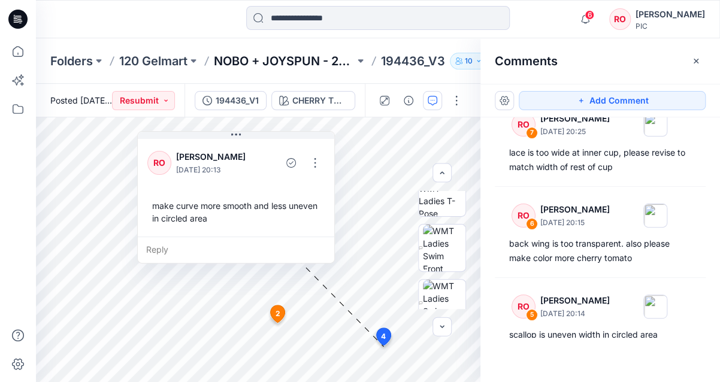
click at [307, 59] on p "NOBO + JOYSPUN - 20250912_120_GC" at bounding box center [284, 61] width 141 height 17
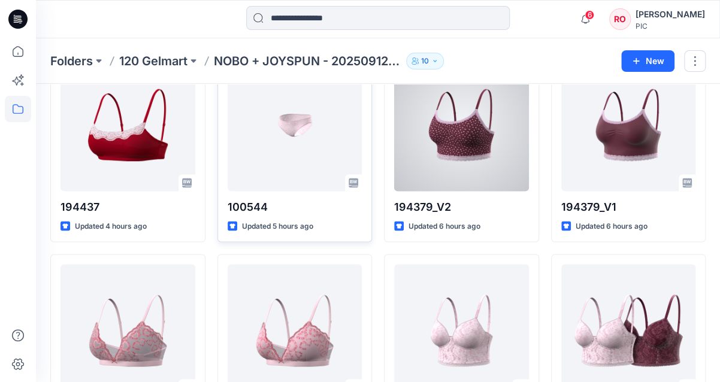
scroll to position [701, 0]
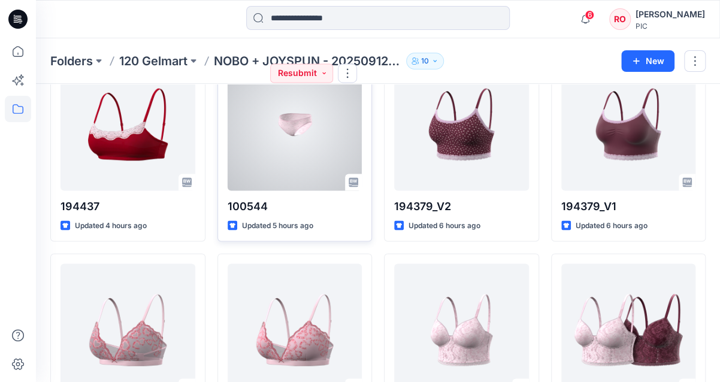
click at [308, 157] on div at bounding box center [295, 125] width 135 height 132
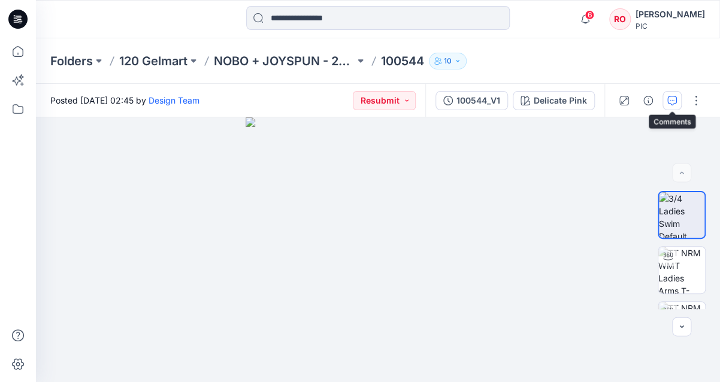
click at [671, 103] on icon "button" at bounding box center [672, 101] width 10 height 10
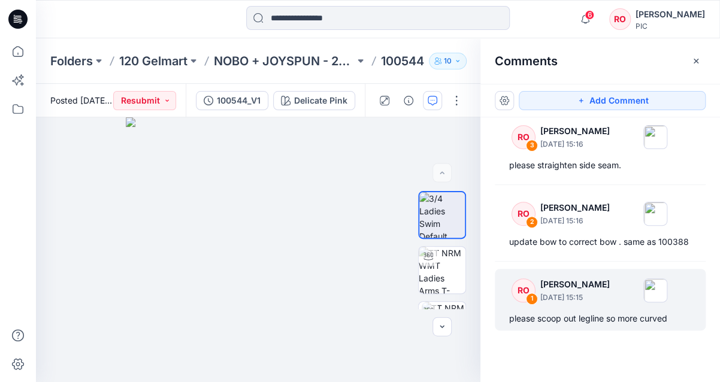
scroll to position [282, 0]
click at [547, 328] on div "RO 1 Raquel Ortiz September 30, 2025 15:15 please scoop out legline so more cur…" at bounding box center [600, 300] width 211 height 62
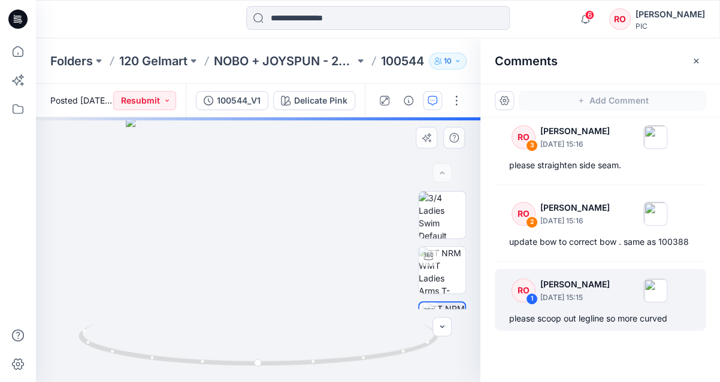
scroll to position [0, 0]
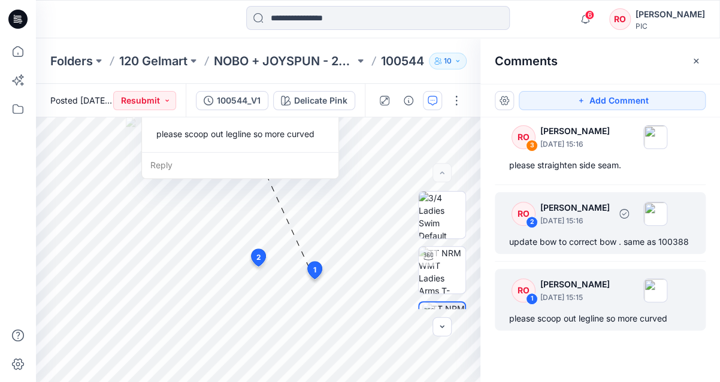
click at [539, 240] on div "update bow to correct bow . same as 100388" at bounding box center [600, 242] width 182 height 14
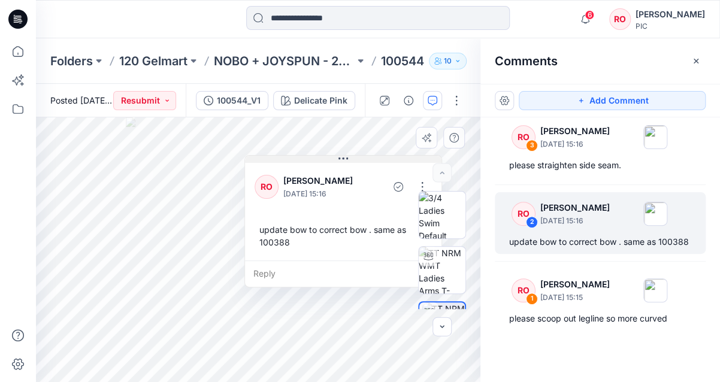
drag, startPoint x: 309, startPoint y: 156, endPoint x: 364, endPoint y: 153, distance: 55.2
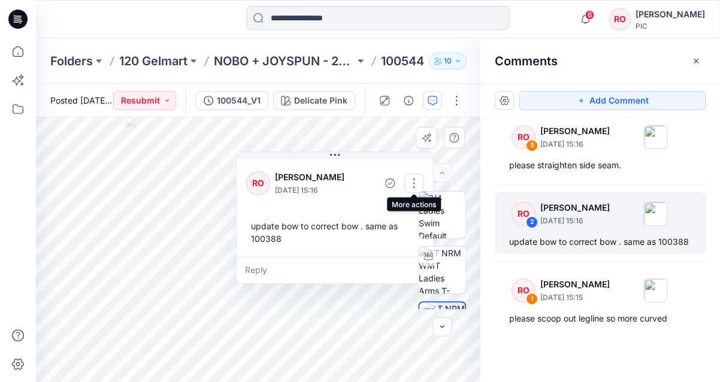
click at [412, 181] on button "button" at bounding box center [413, 183] width 19 height 19
click at [375, 216] on button "Edit comment" at bounding box center [413, 211] width 91 height 22
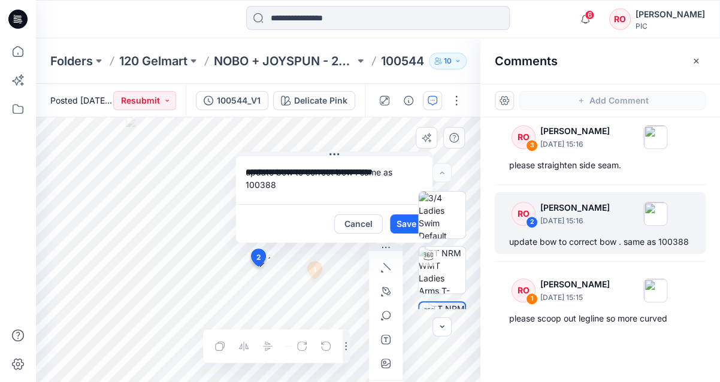
click at [204, 141] on div "**********" at bounding box center [258, 249] width 444 height 265
click at [341, 222] on button "Cancel" at bounding box center [358, 223] width 49 height 19
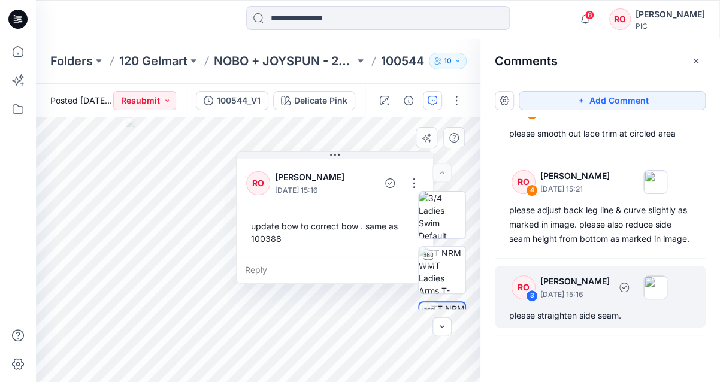
scroll to position [127, 0]
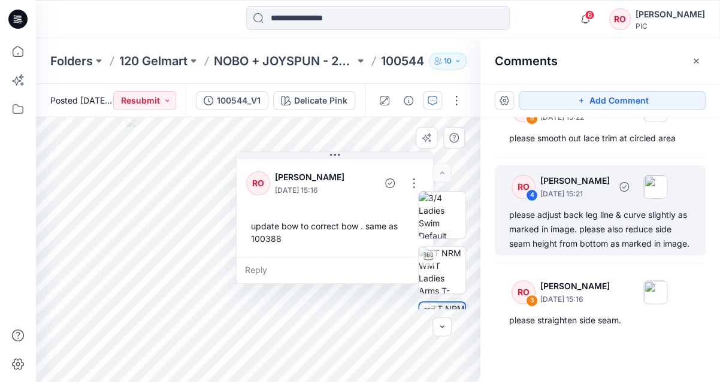
click at [564, 232] on div "please adjust back leg line & curve slightly as marked in image. please also re…" at bounding box center [600, 229] width 182 height 43
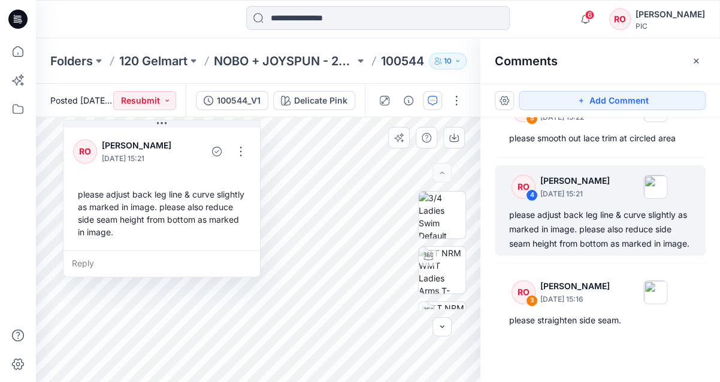
drag, startPoint x: 242, startPoint y: 223, endPoint x: 269, endPoint y: 297, distance: 79.0
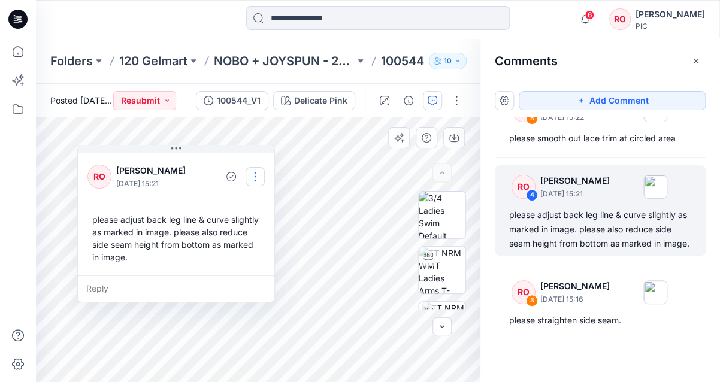
click at [254, 173] on button "button" at bounding box center [255, 176] width 19 height 19
click at [238, 201] on p "Edit comment" at bounding box center [258, 204] width 54 height 13
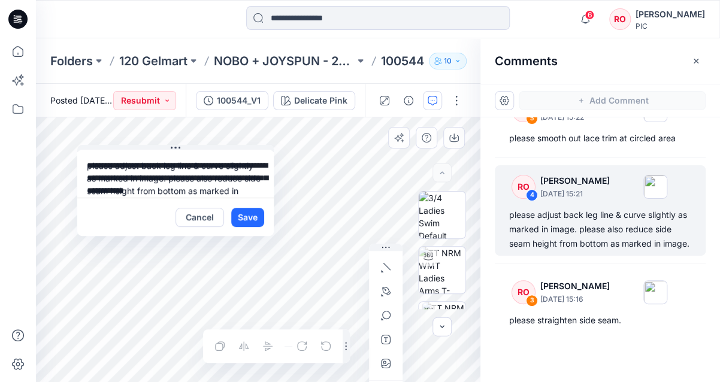
scroll to position [22, 0]
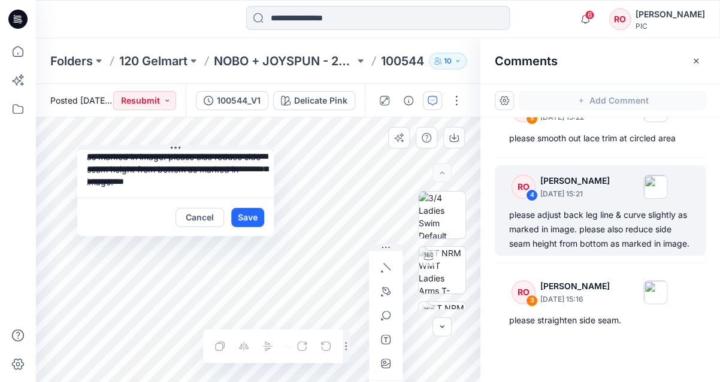
click at [284, 262] on div "**********" at bounding box center [258, 249] width 444 height 265
click at [198, 219] on button "Cancel" at bounding box center [199, 217] width 49 height 19
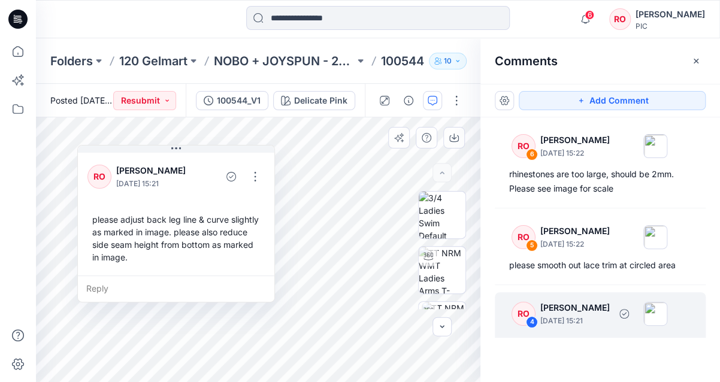
scroll to position [0, 0]
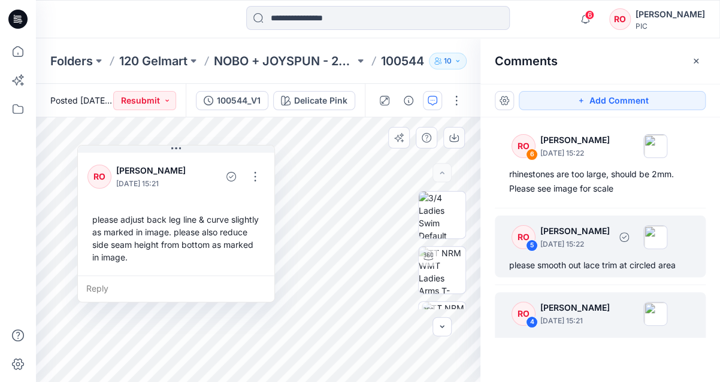
click at [593, 251] on div "RO 5 Raquel Ortiz September 30, 2025 15:22" at bounding box center [584, 236] width 165 height 33
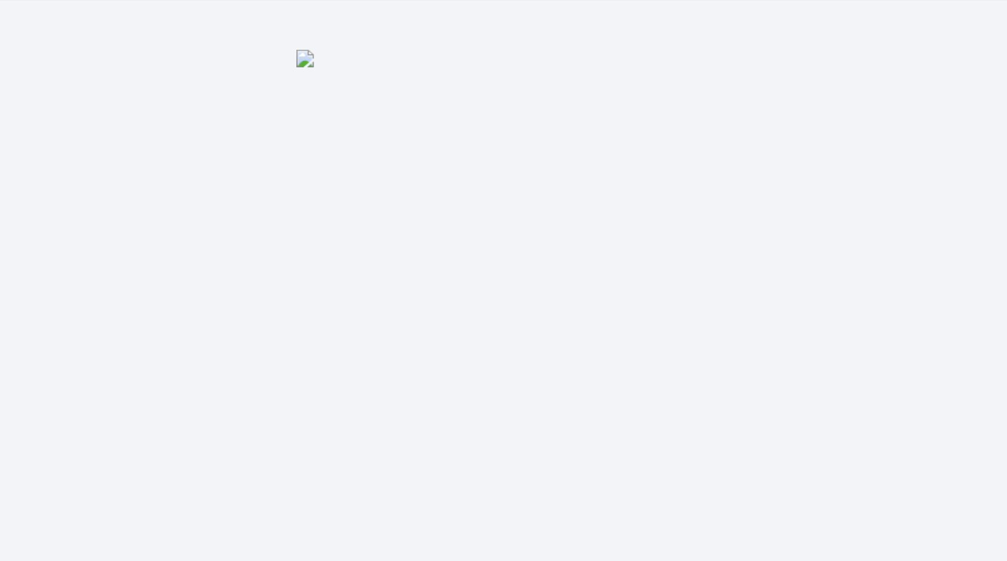
scroll to position [117, 165]
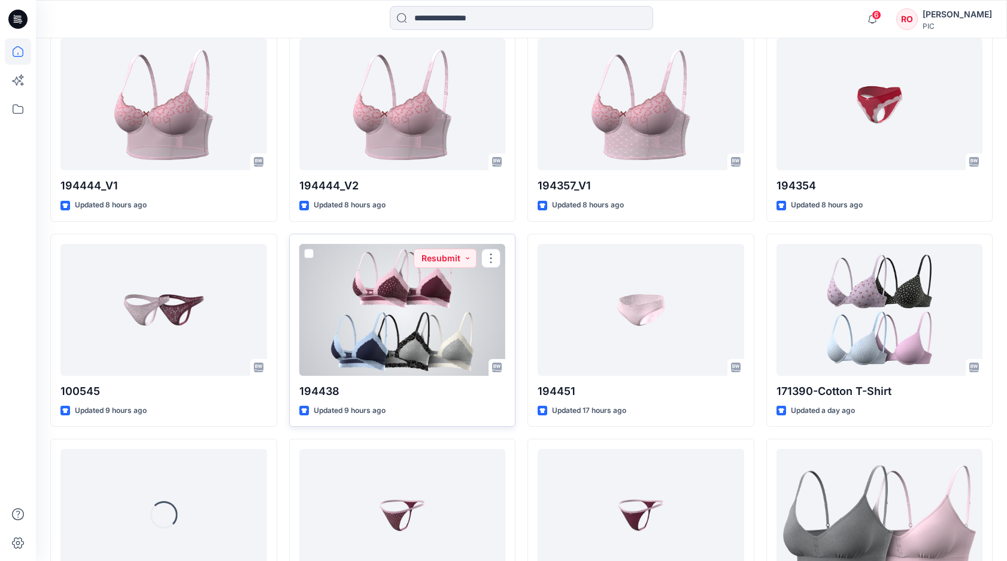
scroll to position [1373, 0]
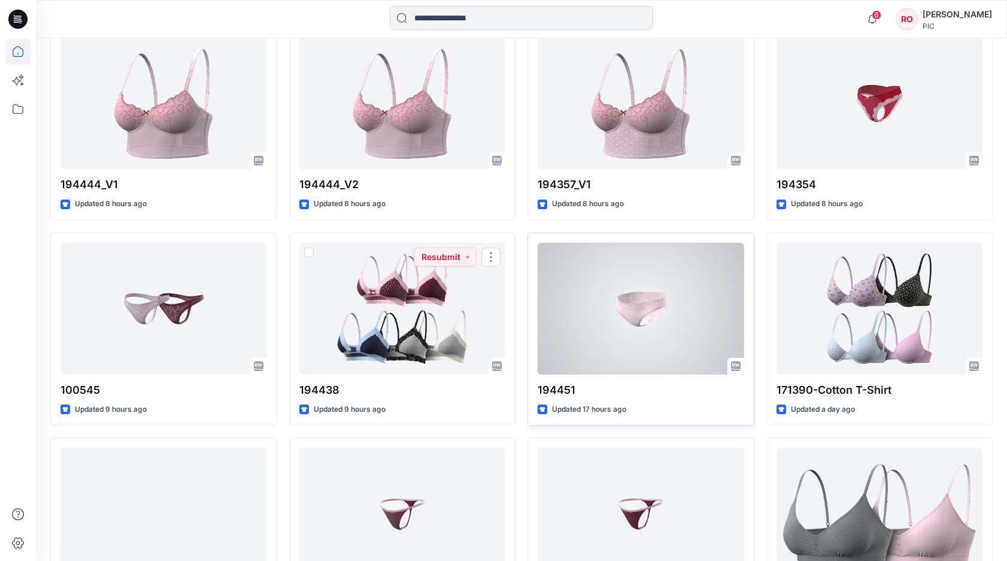
click at [643, 313] on div at bounding box center [641, 309] width 207 height 132
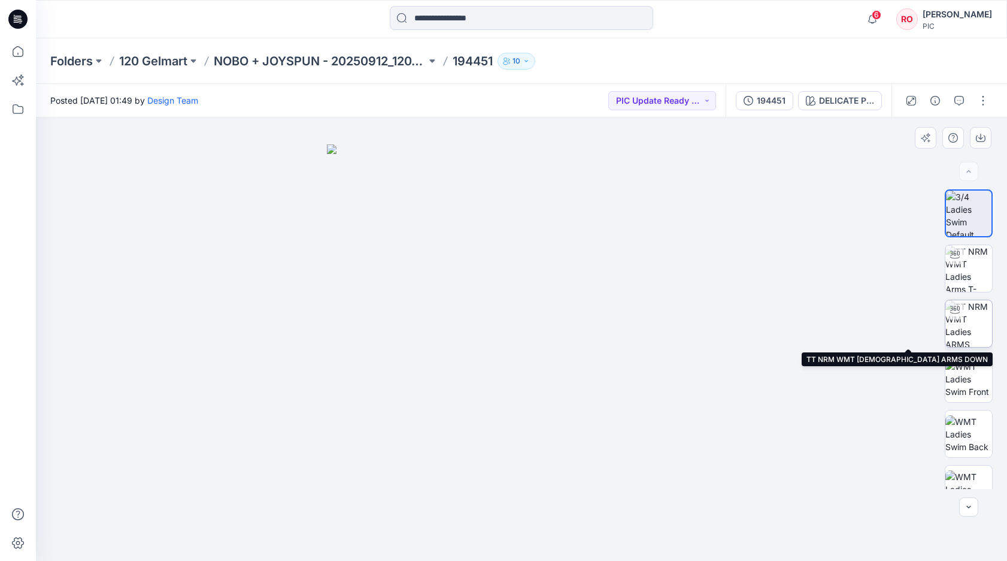
click at [967, 333] on img at bounding box center [969, 323] width 47 height 47
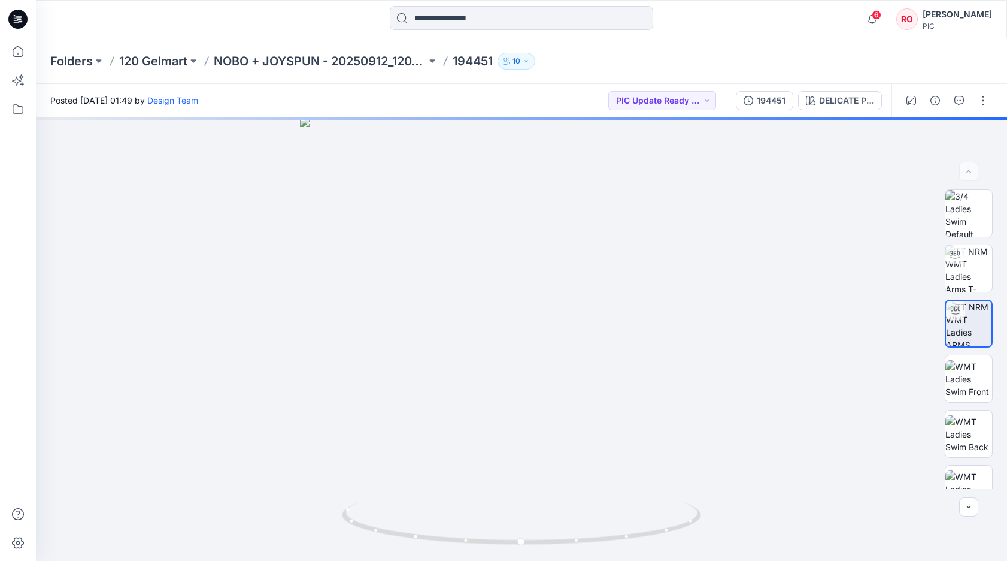
click at [964, 110] on div at bounding box center [947, 101] width 111 height 34
click at [955, 99] on icon "button" at bounding box center [960, 101] width 10 height 10
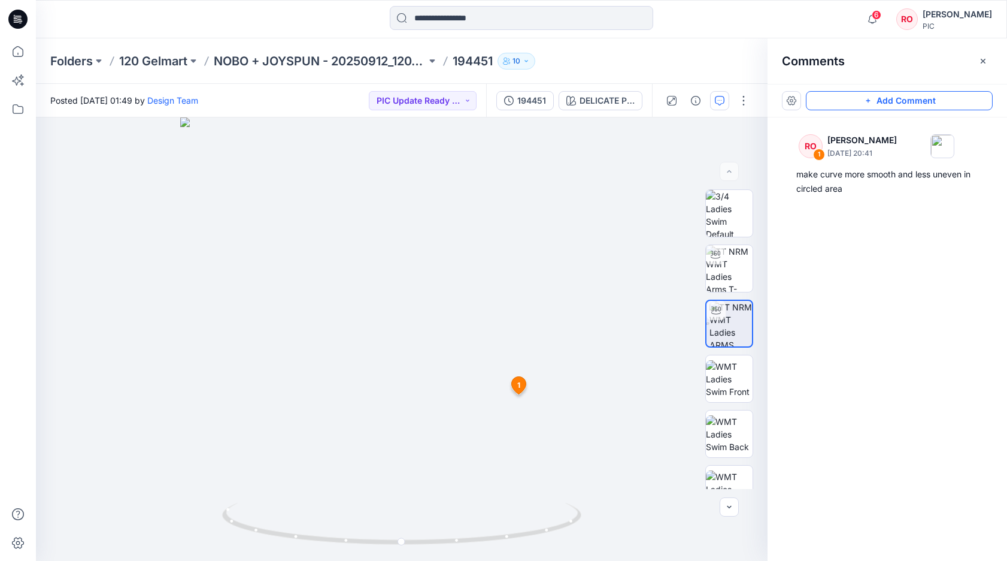
click at [859, 104] on button "Add Comment" at bounding box center [899, 100] width 187 height 19
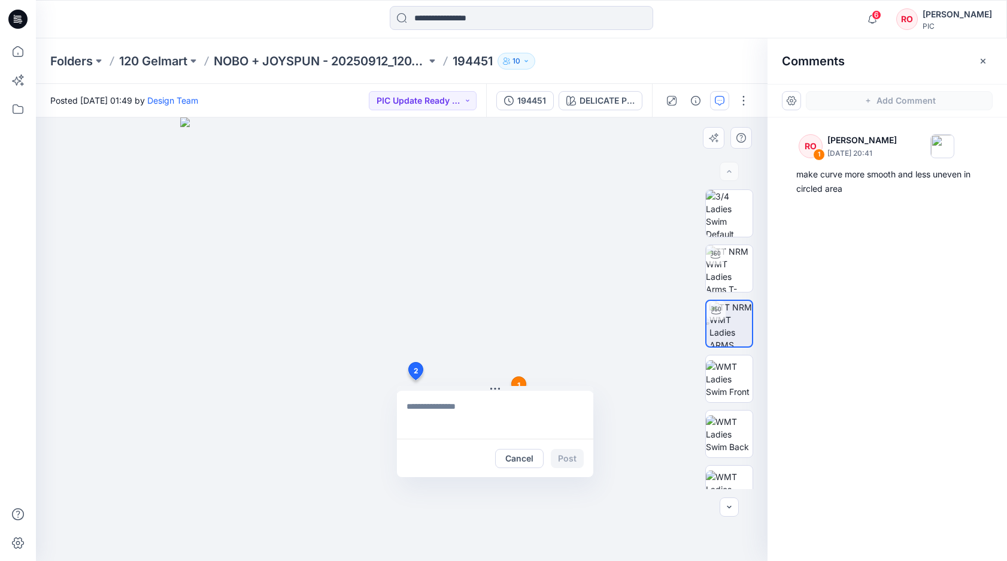
click at [415, 380] on div "2 Cancel Post 1 RO Raquel Ortiz September 30, 2025 20:41 make curve more smooth…" at bounding box center [402, 338] width 732 height 443
paste textarea "**********"
type textarea "**********"
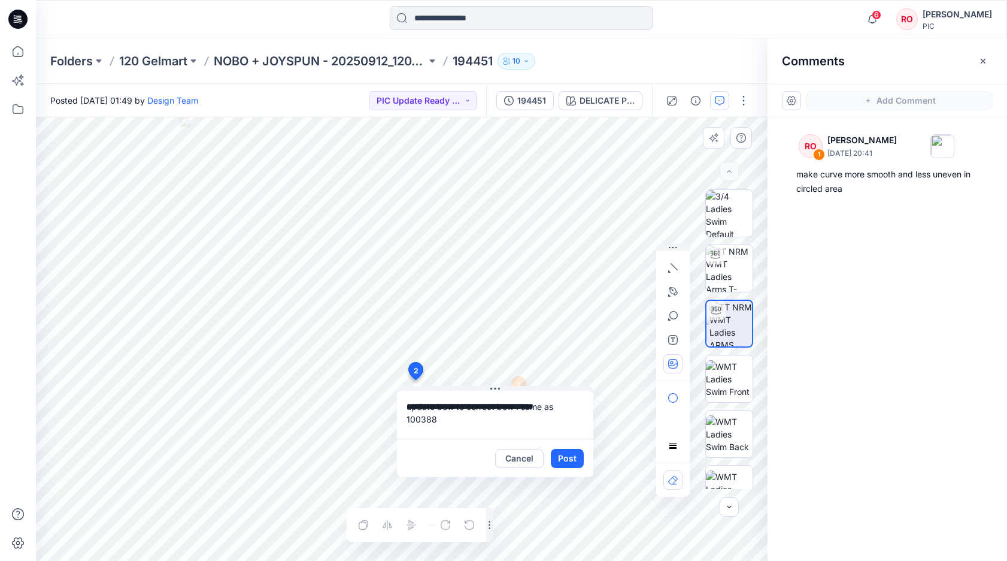
click at [673, 365] on icon "button" at bounding box center [673, 364] width 10 height 10
type input"] "**********"
click at [469, 420] on textarea "**********" at bounding box center [495, 414] width 196 height 48
type textarea "**********"
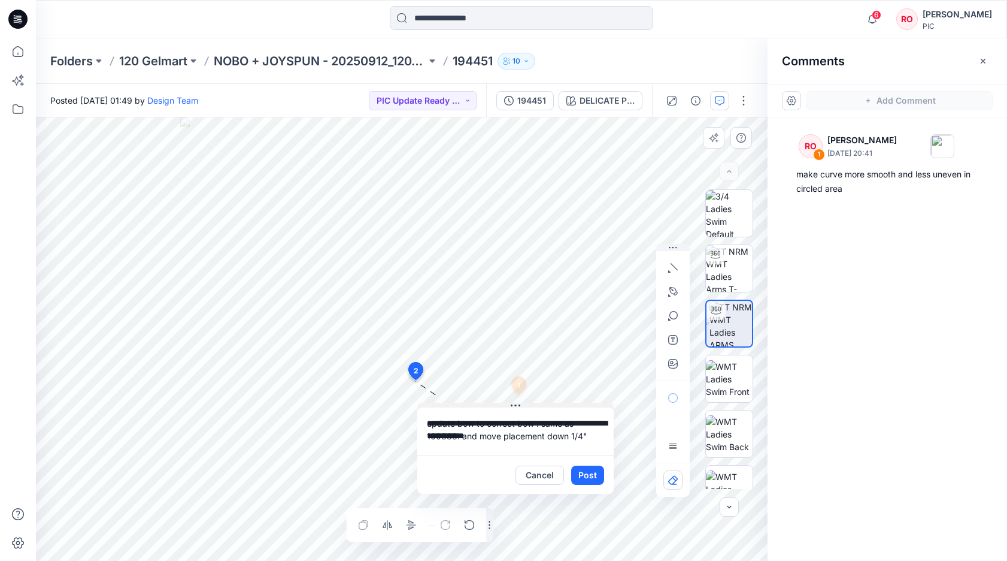
drag, startPoint x: 517, startPoint y: 388, endPoint x: 538, endPoint y: 407, distance: 28.0
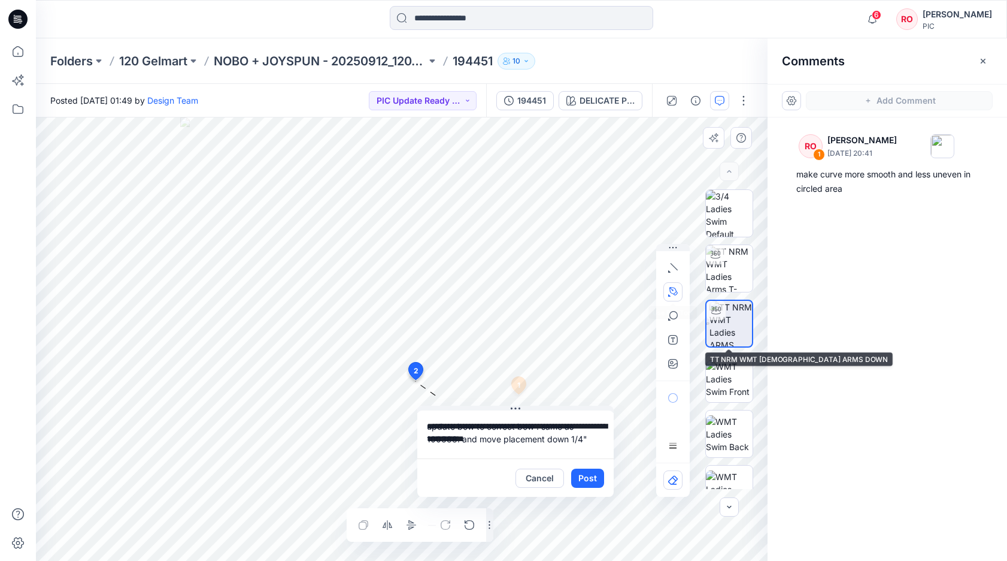
click at [671, 289] on icon "button" at bounding box center [673, 291] width 8 height 8
click at [674, 268] on icon "button" at bounding box center [673, 268] width 10 height 10
click at [611, 260] on icon "button" at bounding box center [609, 265] width 10 height 10
click at [582, 477] on button "Post" at bounding box center [587, 477] width 33 height 19
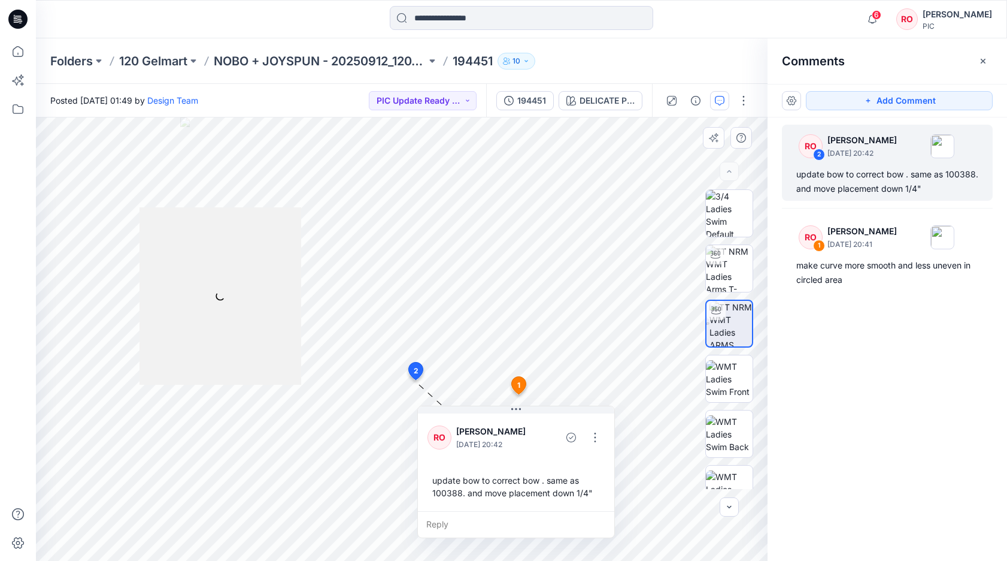
click at [581, 485] on div "update bow to correct bow . same as 100388. and move placement down 1/4"" at bounding box center [516, 486] width 177 height 35
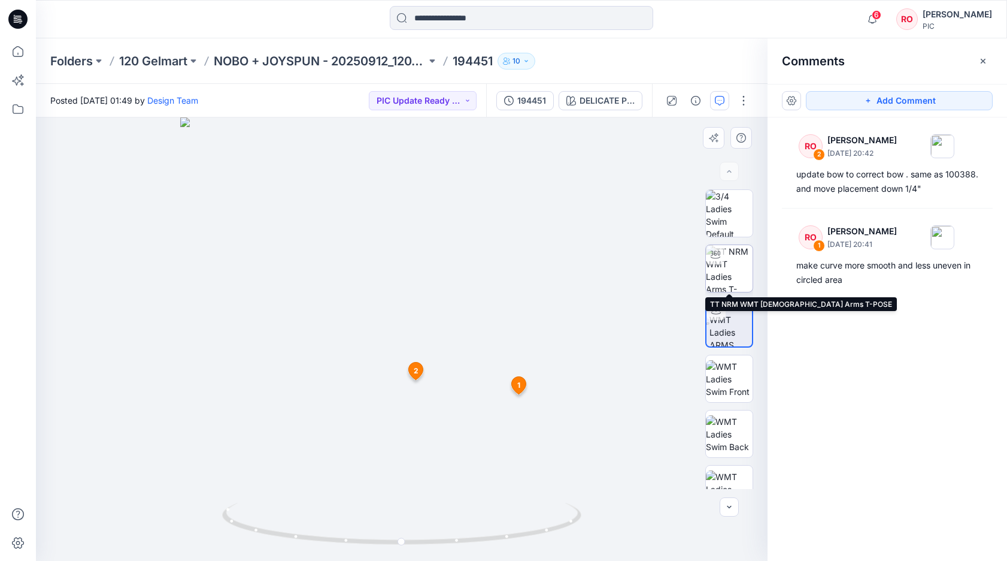
click at [725, 275] on img at bounding box center [729, 268] width 47 height 47
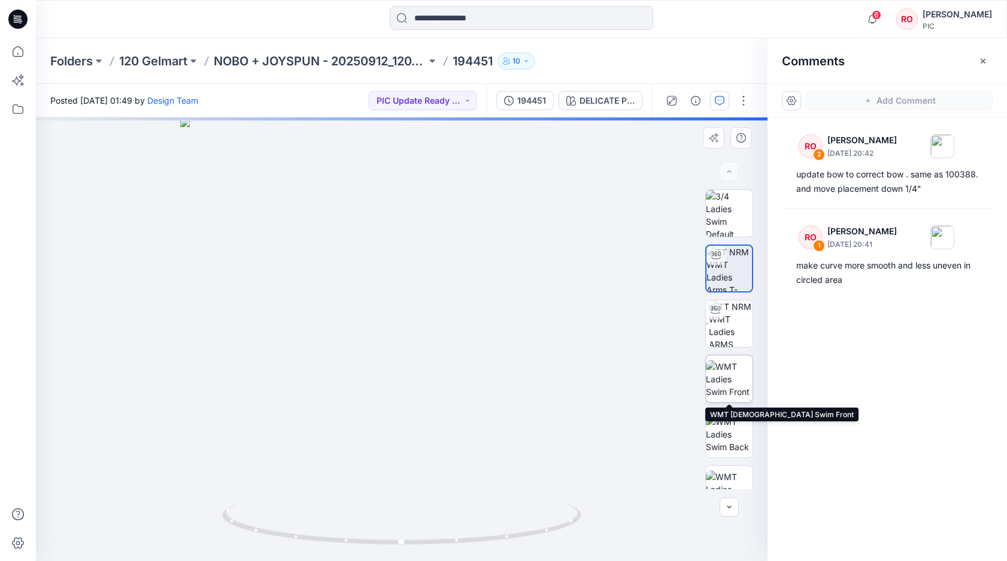
click at [728, 369] on img at bounding box center [729, 379] width 47 height 38
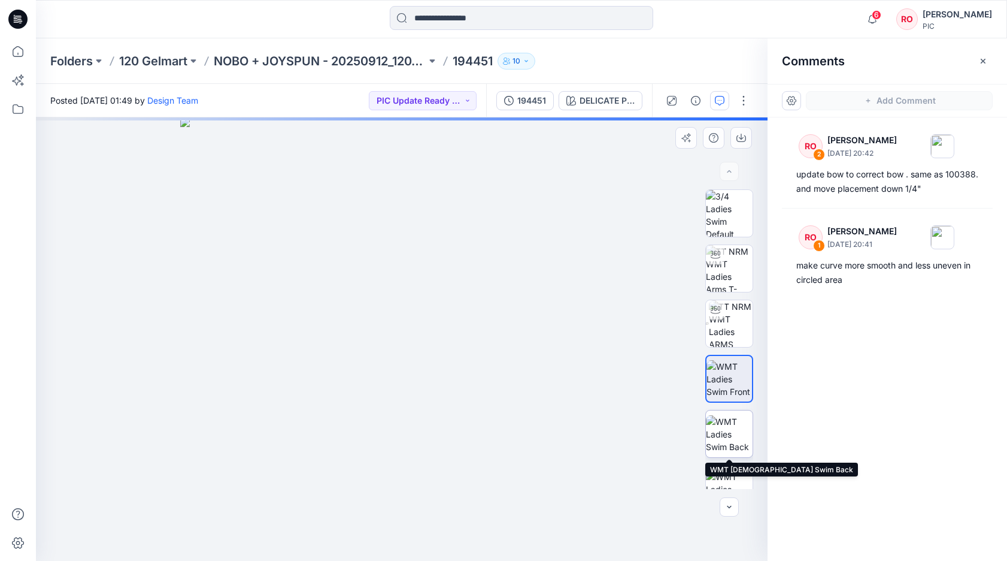
click at [726, 437] on img at bounding box center [729, 434] width 47 height 38
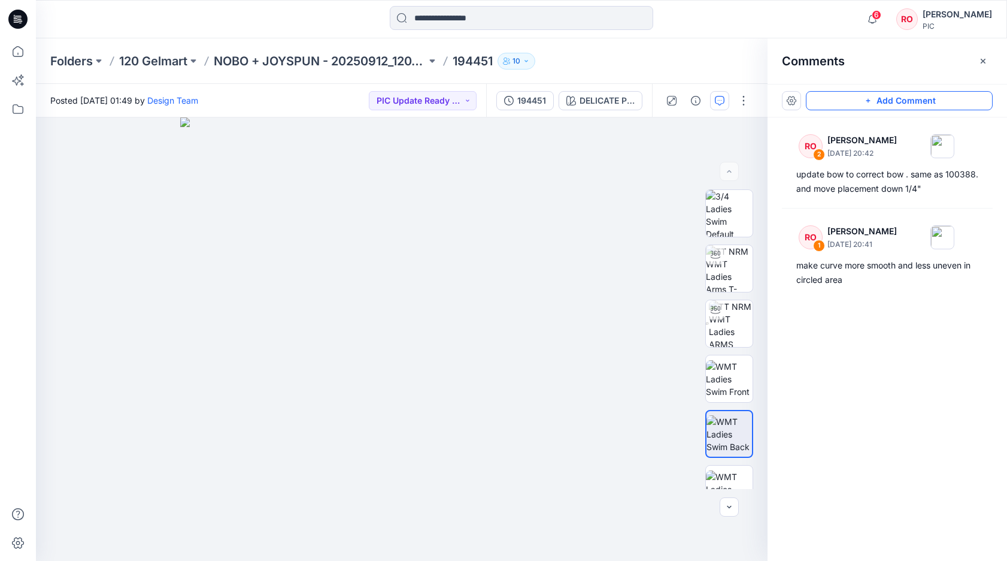
click at [881, 99] on button "Add Comment" at bounding box center [899, 100] width 187 height 19
click at [478, 453] on div "3" at bounding box center [402, 338] width 732 height 443
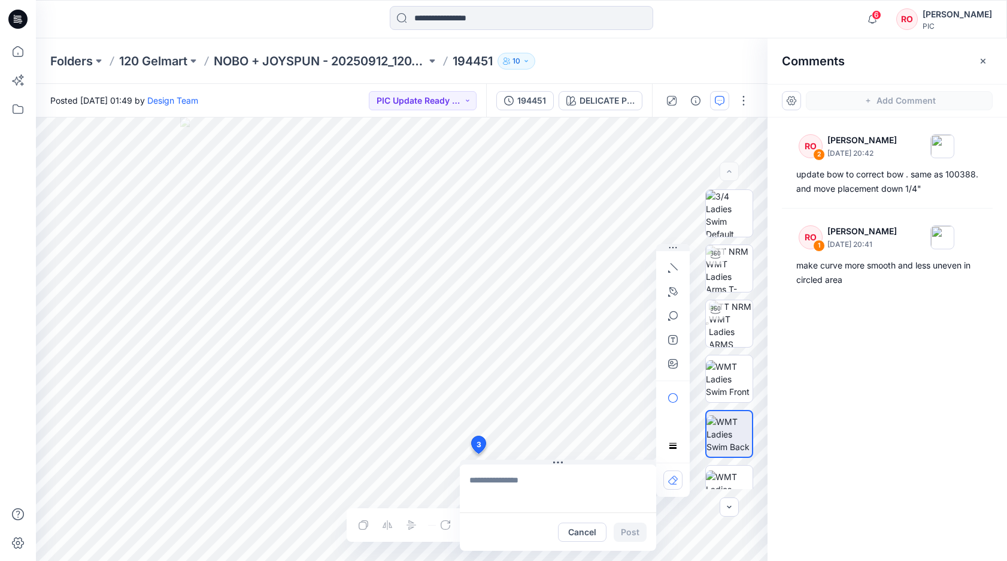
paste textarea "**********"
type textarea "**********"
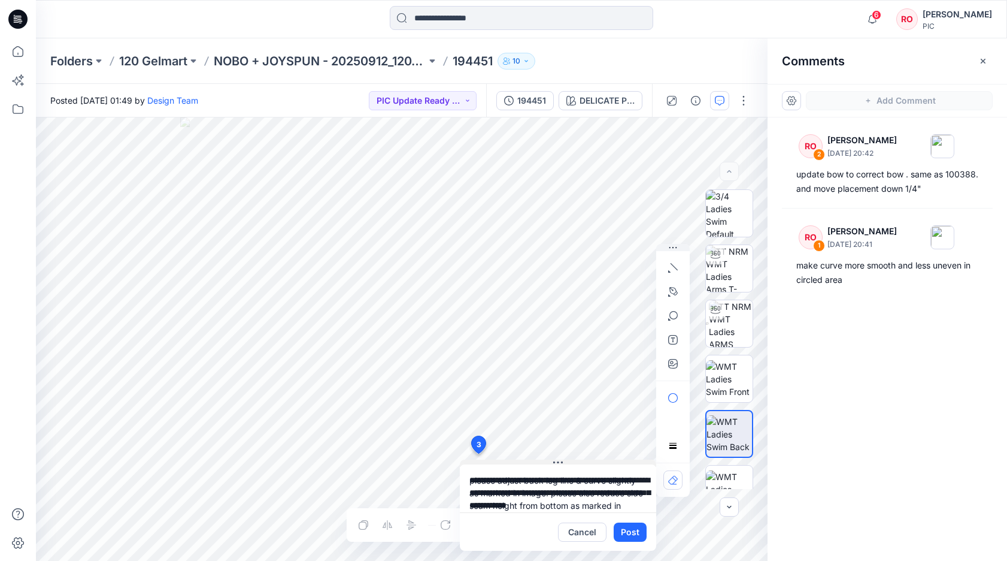
click at [523, 463] on button at bounding box center [558, 462] width 196 height 7
click at [674, 293] on icon "button" at bounding box center [673, 291] width 8 height 8
click at [605, 296] on button "button" at bounding box center [608, 290] width 19 height 19
click at [632, 526] on button "Post" at bounding box center [630, 531] width 33 height 19
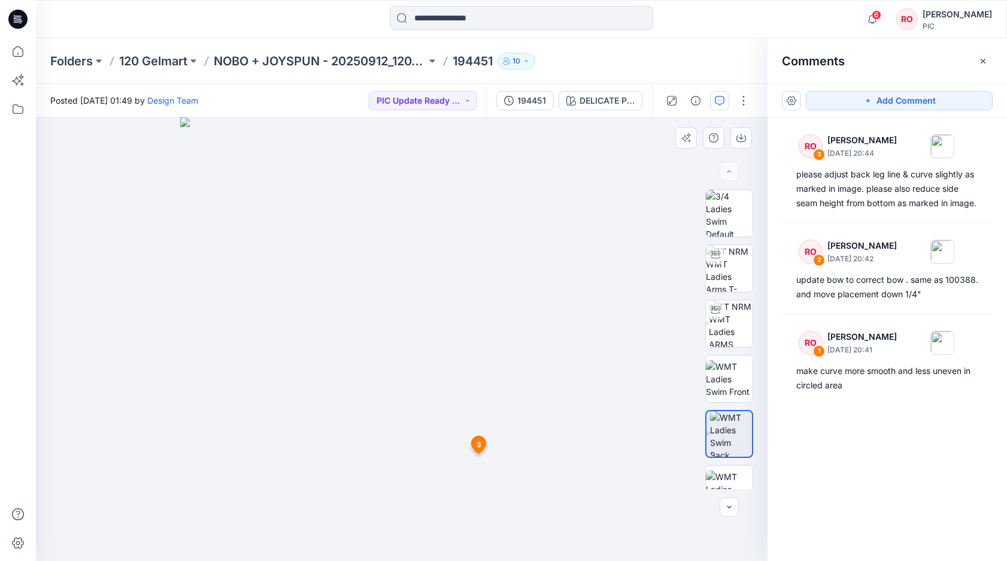
click at [481, 440] on span "3" at bounding box center [479, 444] width 5 height 11
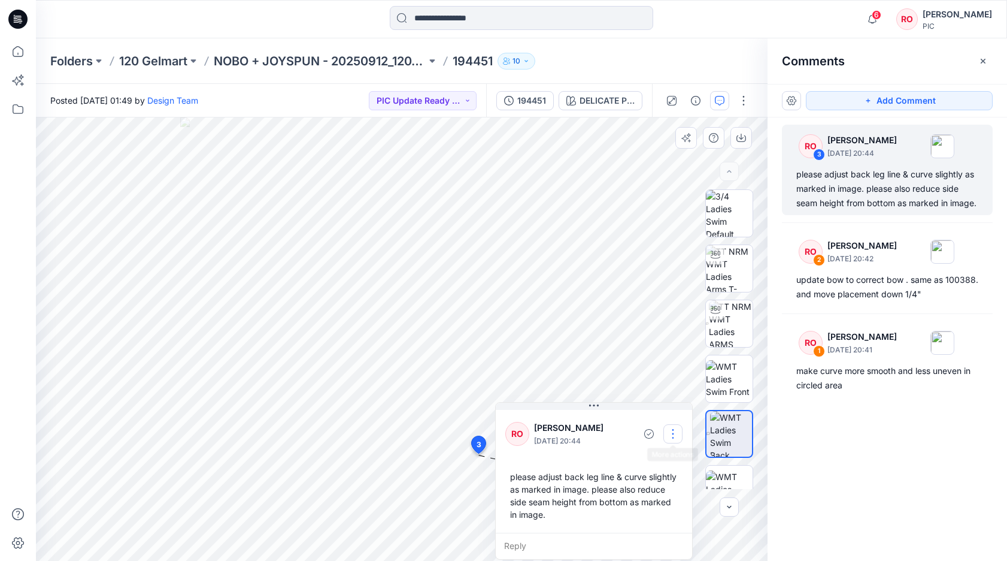
click at [674, 432] on button "button" at bounding box center [673, 433] width 19 height 19
click at [652, 459] on p "Edit comment" at bounding box center [676, 461] width 54 height 13
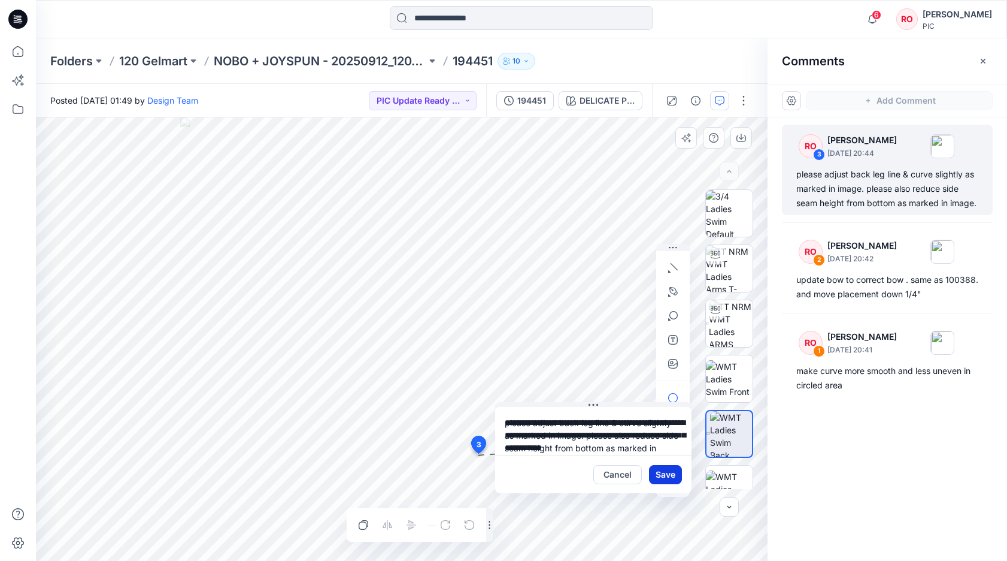
click at [668, 473] on button "Save" at bounding box center [665, 474] width 33 height 19
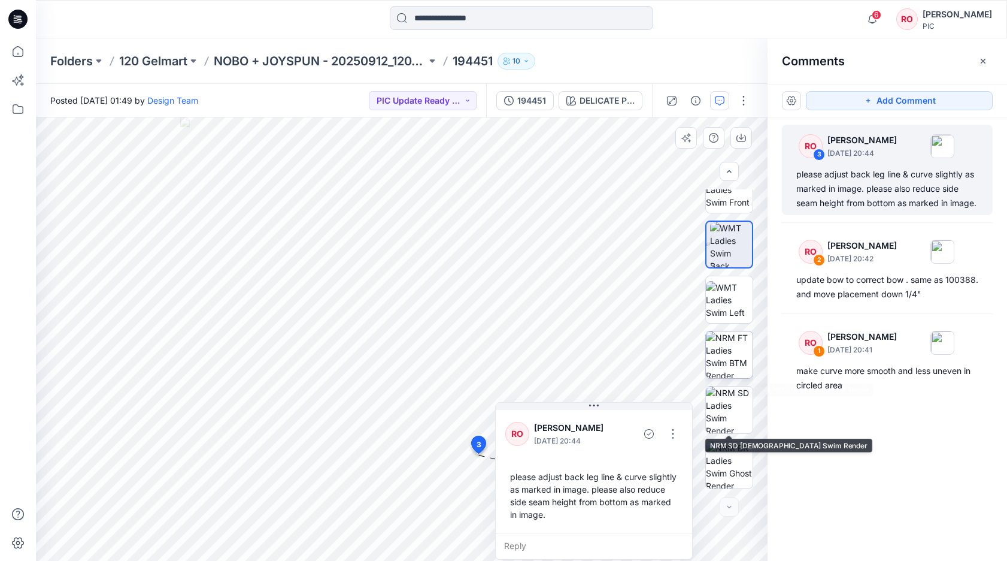
scroll to position [189, 0]
click at [723, 372] on img at bounding box center [729, 354] width 47 height 47
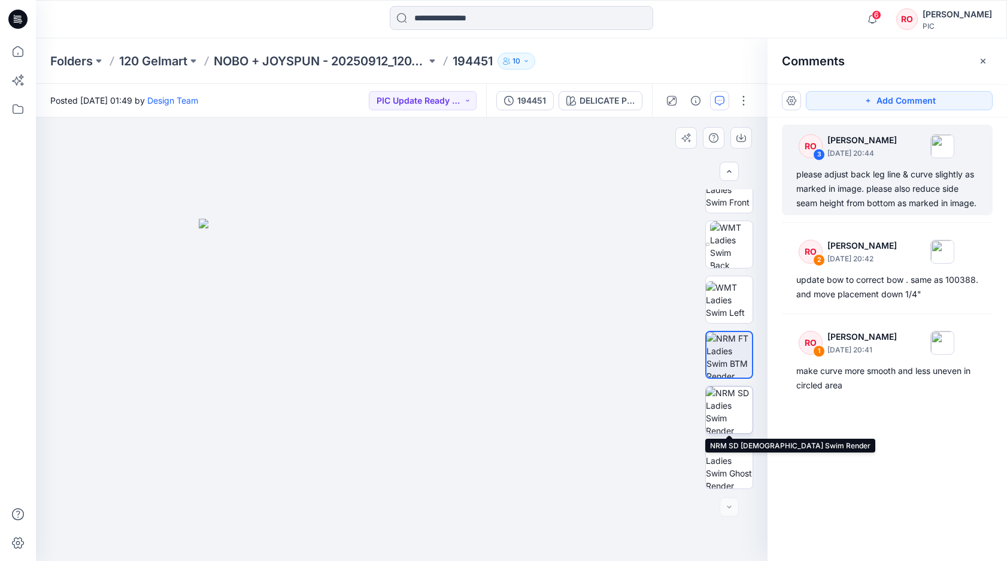
click at [712, 417] on img at bounding box center [729, 409] width 47 height 47
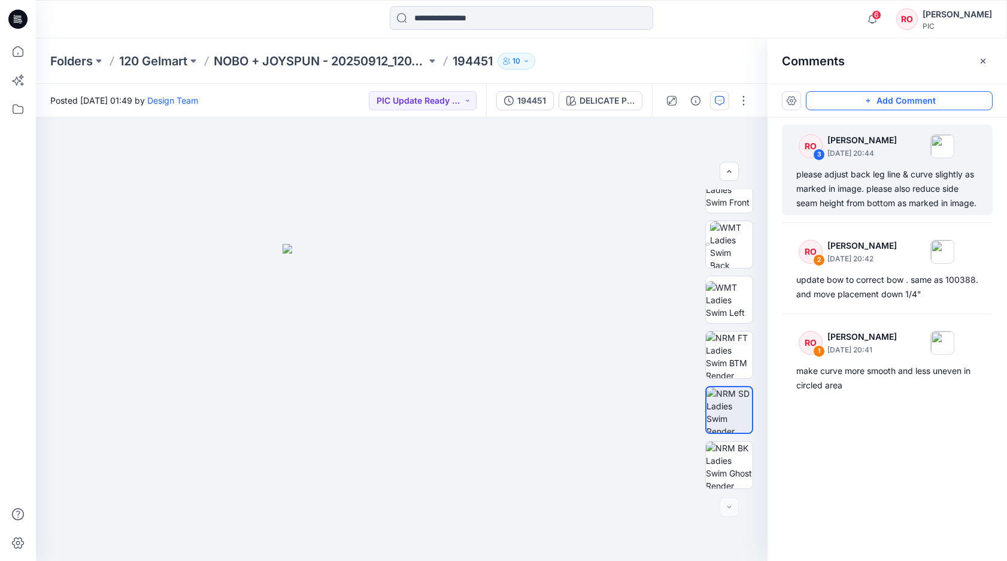
click at [898, 98] on button "Add Comment" at bounding box center [899, 100] width 187 height 19
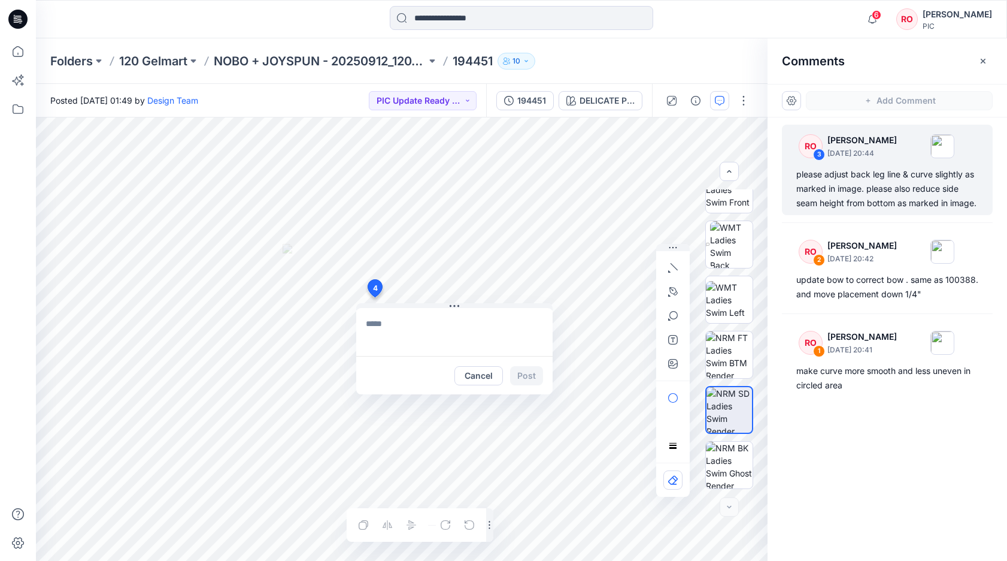
click at [374, 297] on div "4 Cancel Post Layer 1" at bounding box center [402, 338] width 732 height 443
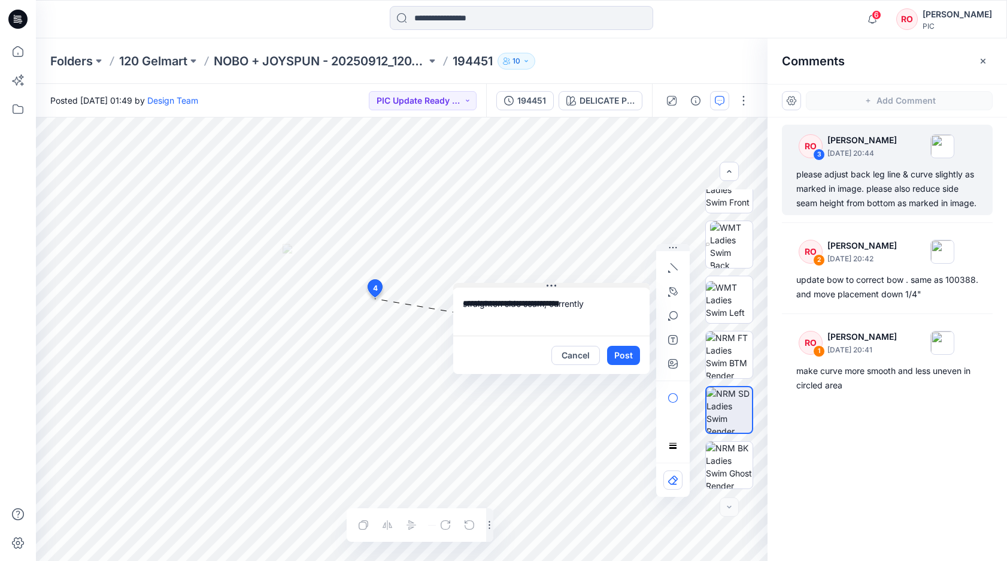
drag, startPoint x: 466, startPoint y: 305, endPoint x: 561, endPoint y: 283, distance: 97.6
click at [599, 314] on textarea "**********" at bounding box center [551, 311] width 196 height 48
type textarea "**********"
click at [632, 355] on button "Post" at bounding box center [623, 355] width 33 height 19
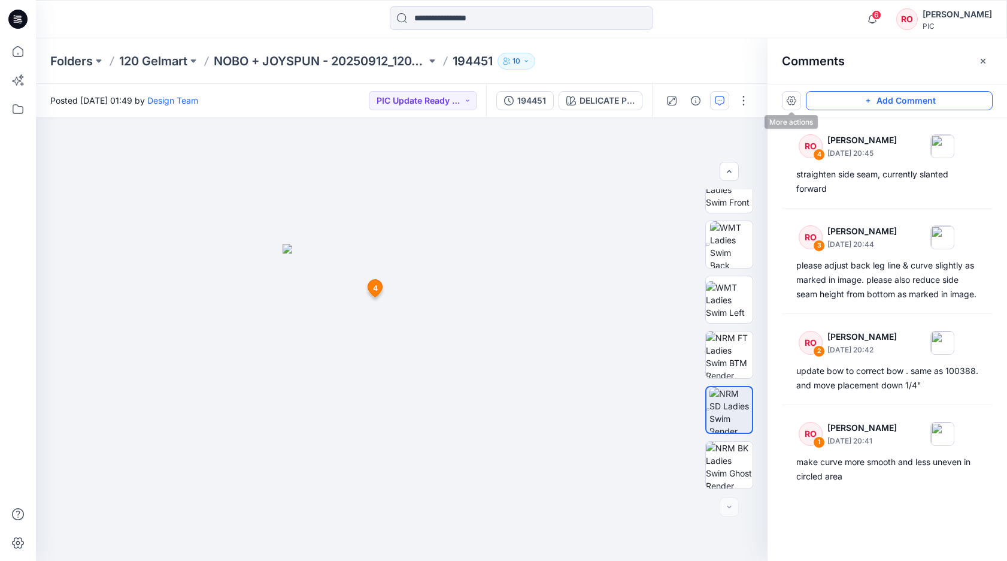
click at [810, 105] on button "Add Comment" at bounding box center [899, 100] width 187 height 19
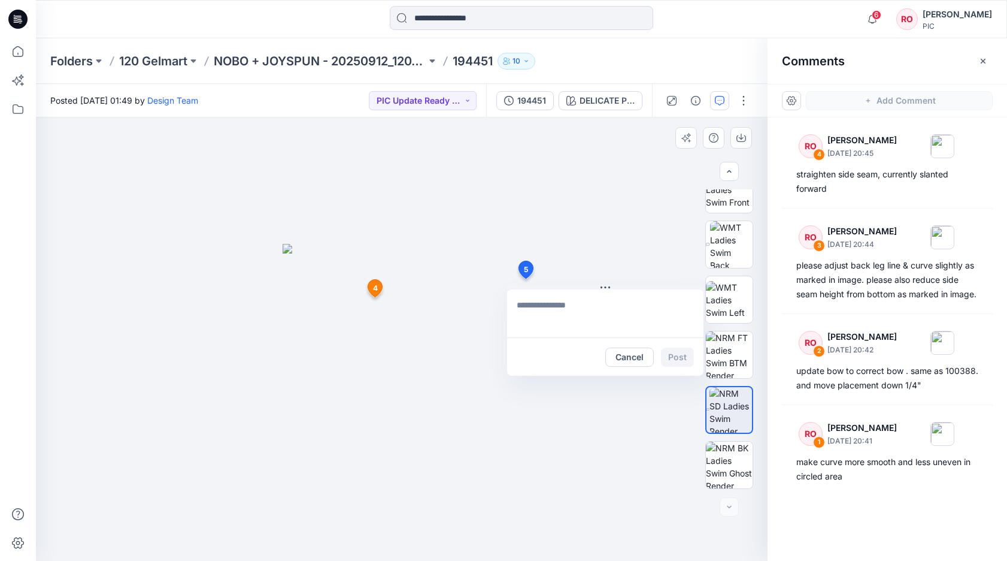
click at [525, 278] on div "5 Cancel Post 4 RO Raquel Ortiz September 30, 2025 20:45 straighten side seam, …" at bounding box center [402, 338] width 732 height 443
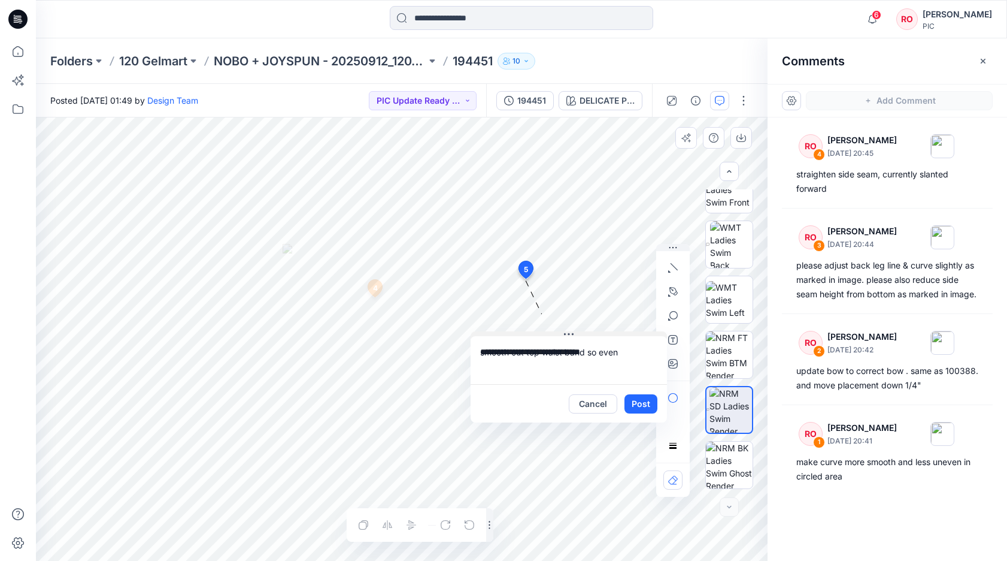
drag, startPoint x: 594, startPoint y: 289, endPoint x: 536, endPoint y: 374, distance: 103.5
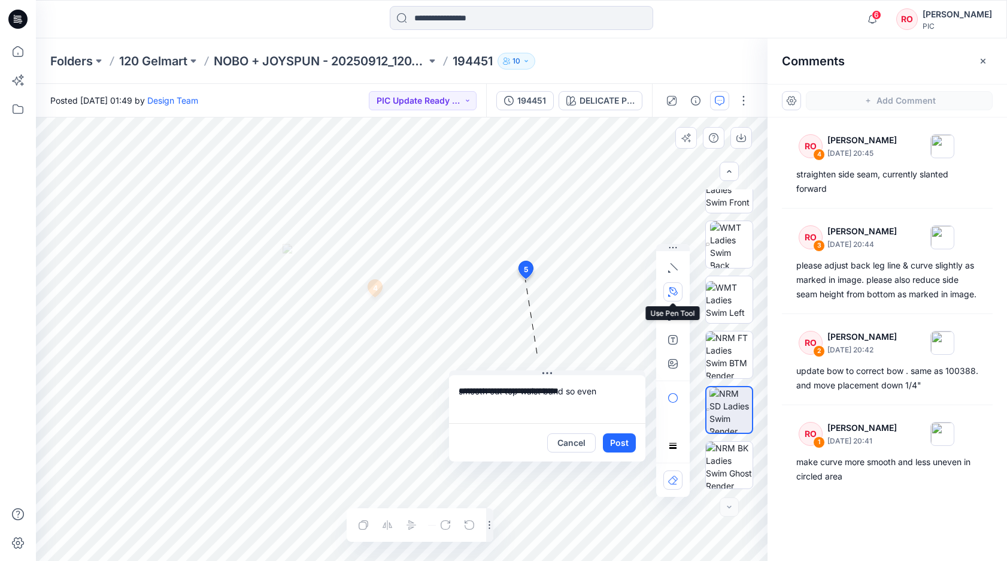
click at [673, 295] on icon "button" at bounding box center [673, 292] width 10 height 10
click at [609, 298] on button "button" at bounding box center [608, 290] width 19 height 19
click at [679, 295] on button "button" at bounding box center [673, 291] width 19 height 19
click at [599, 404] on textarea "**********" at bounding box center [547, 399] width 196 height 48
drag, startPoint x: 576, startPoint y: 391, endPoint x: 623, endPoint y: 389, distance: 47.3
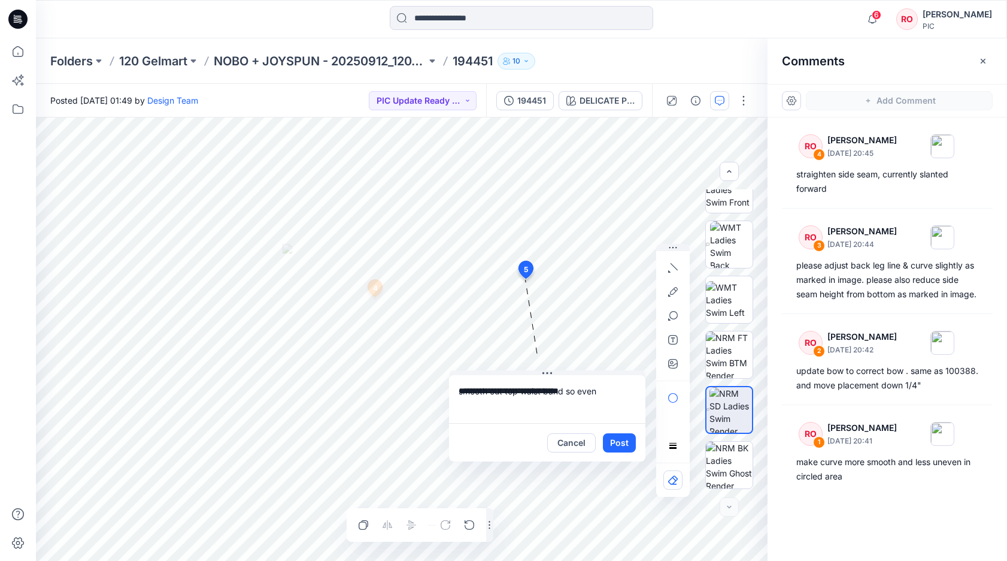
click at [623, 390] on textarea "**********" at bounding box center [547, 399] width 196 height 48
drag, startPoint x: 623, startPoint y: 395, endPoint x: 635, endPoint y: 395, distance: 12.0
click at [635, 395] on textarea "**********" at bounding box center [547, 399] width 196 height 48
type textarea "**********"
click at [621, 443] on button "Post" at bounding box center [619, 442] width 33 height 19
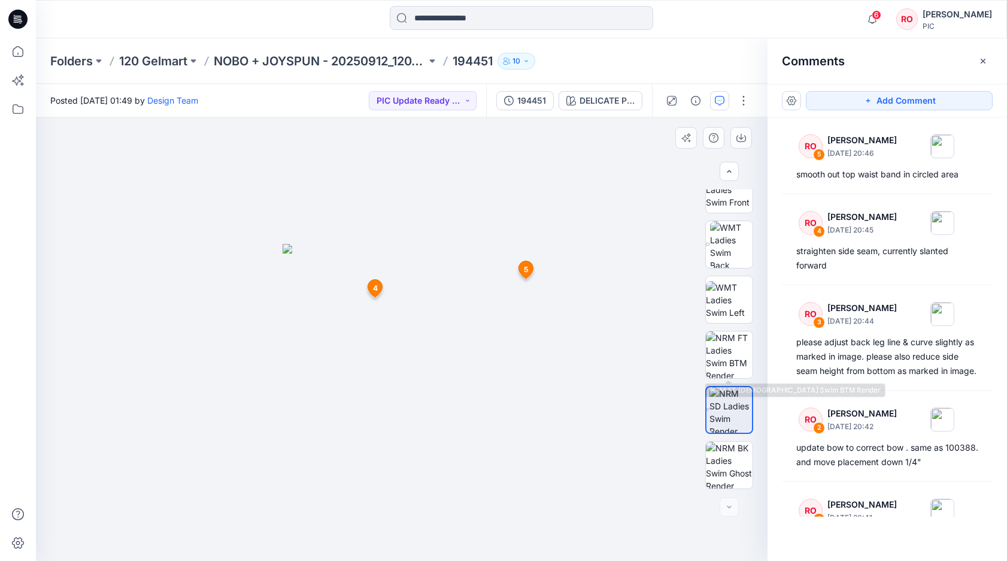
click at [762, 356] on div at bounding box center [729, 338] width 77 height 299
click at [743, 355] on img at bounding box center [729, 354] width 47 height 47
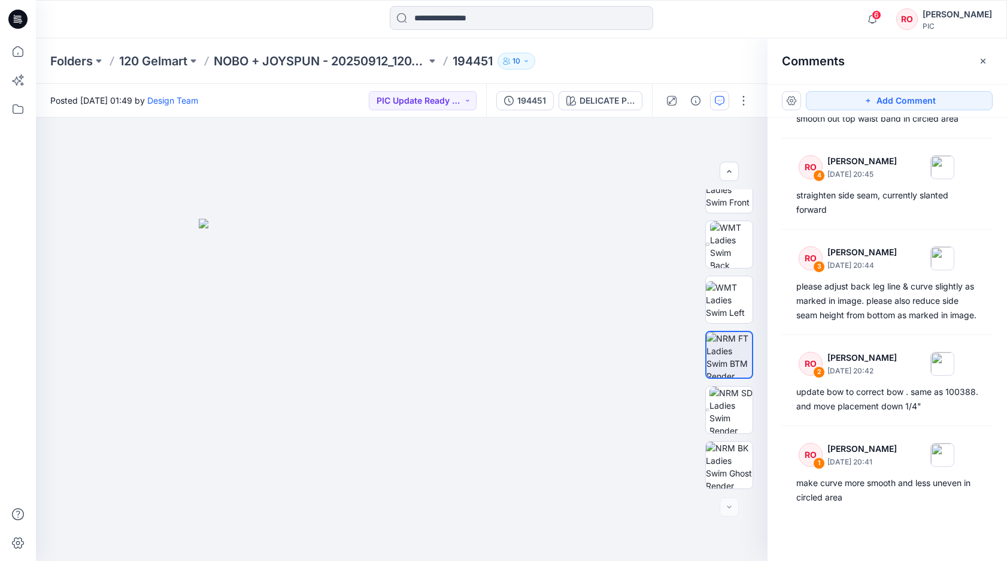
scroll to position [0, 0]
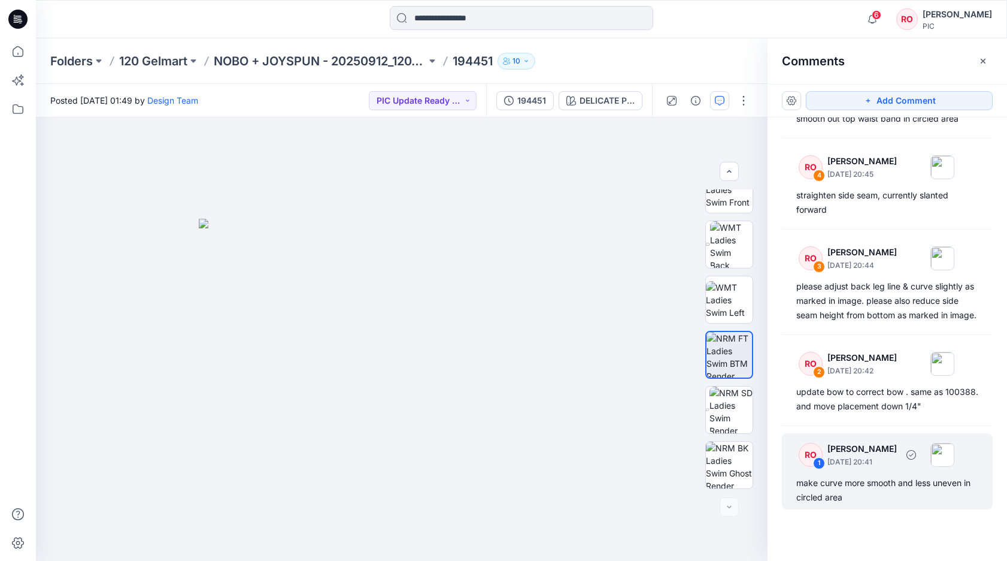
click at [852, 496] on div "make curve more smooth and less uneven in circled area" at bounding box center [887, 489] width 182 height 29
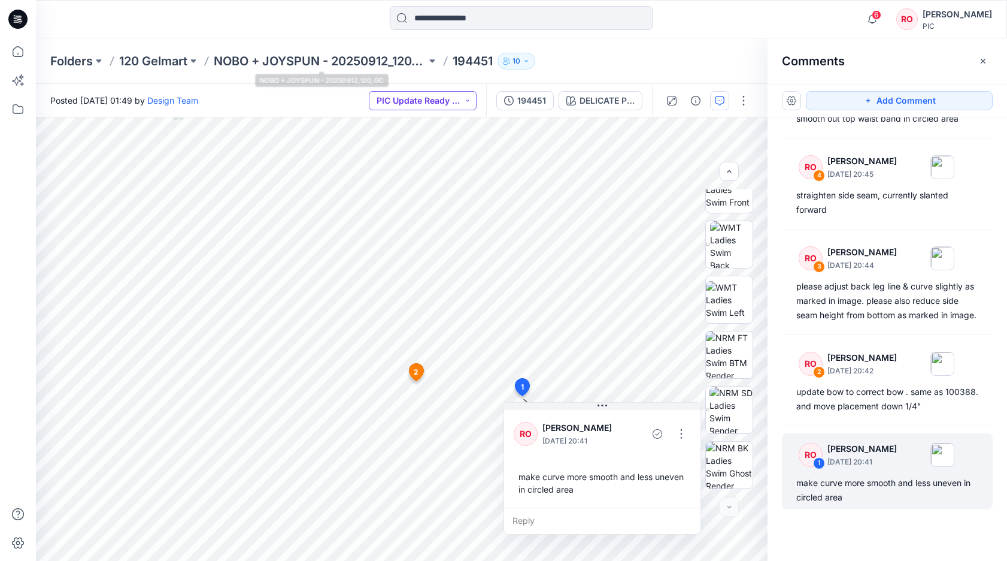
click at [396, 99] on button "PIC Update Ready to Review" at bounding box center [423, 100] width 108 height 19
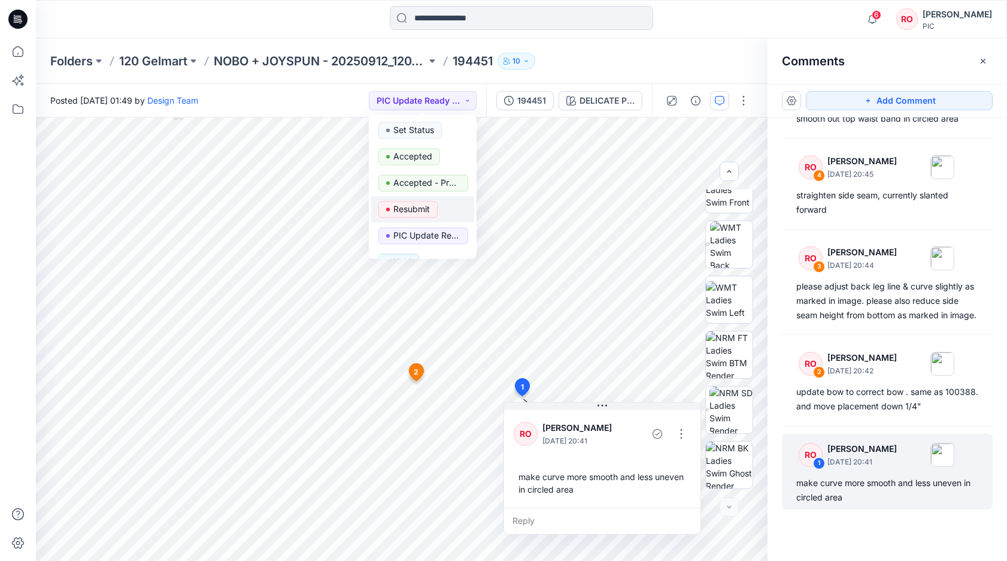
click at [398, 201] on p "Resubmit" at bounding box center [411, 209] width 37 height 16
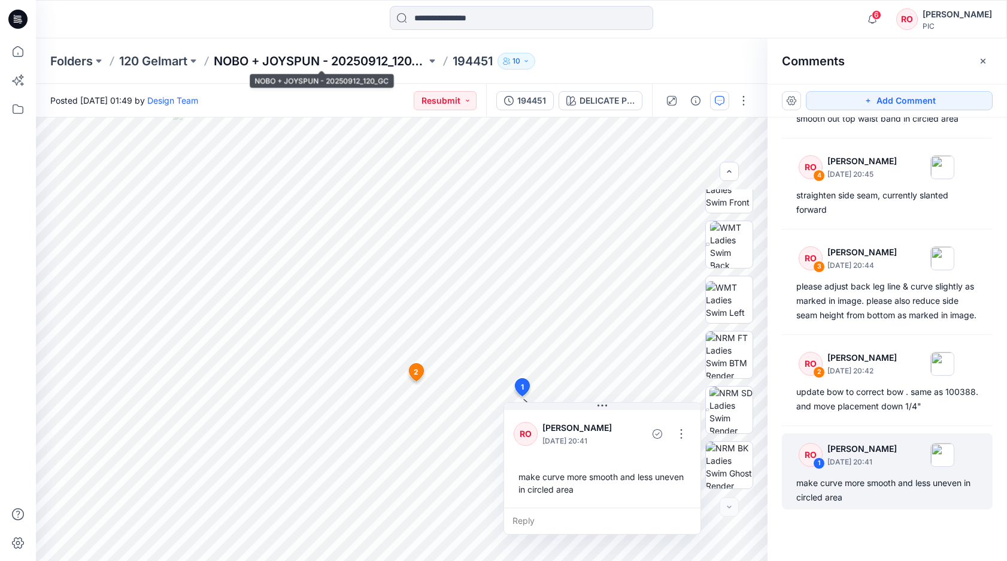
click at [362, 60] on p "NOBO + JOYSPUN - 20250912_120_GC" at bounding box center [320, 61] width 213 height 17
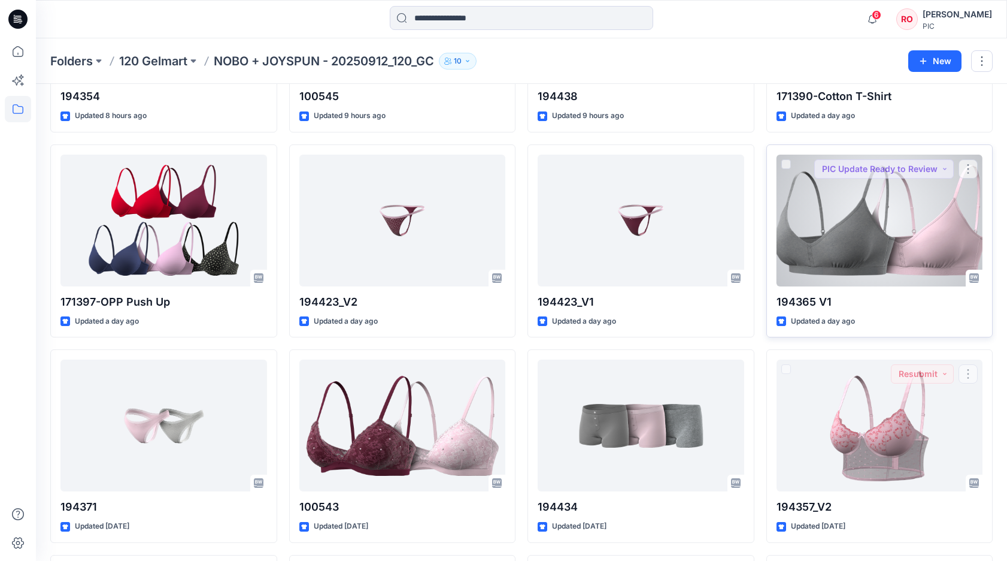
scroll to position [1416, 0]
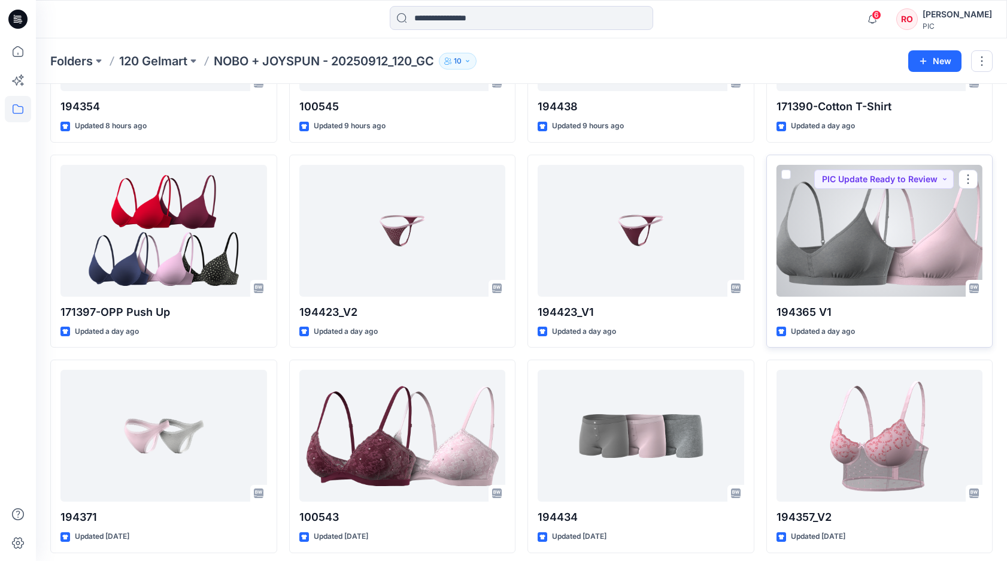
click at [849, 217] on div at bounding box center [880, 231] width 207 height 132
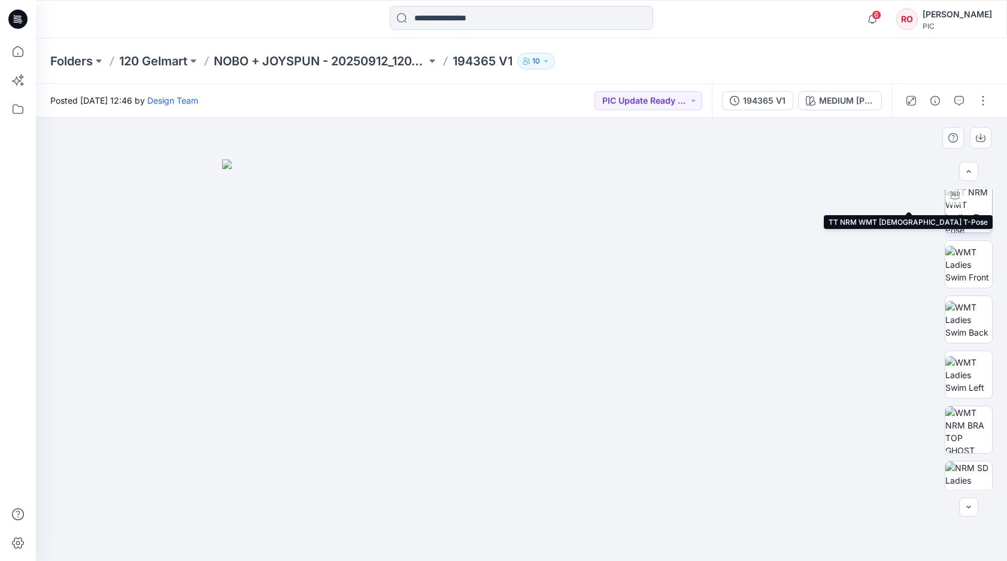
scroll to position [94, 0]
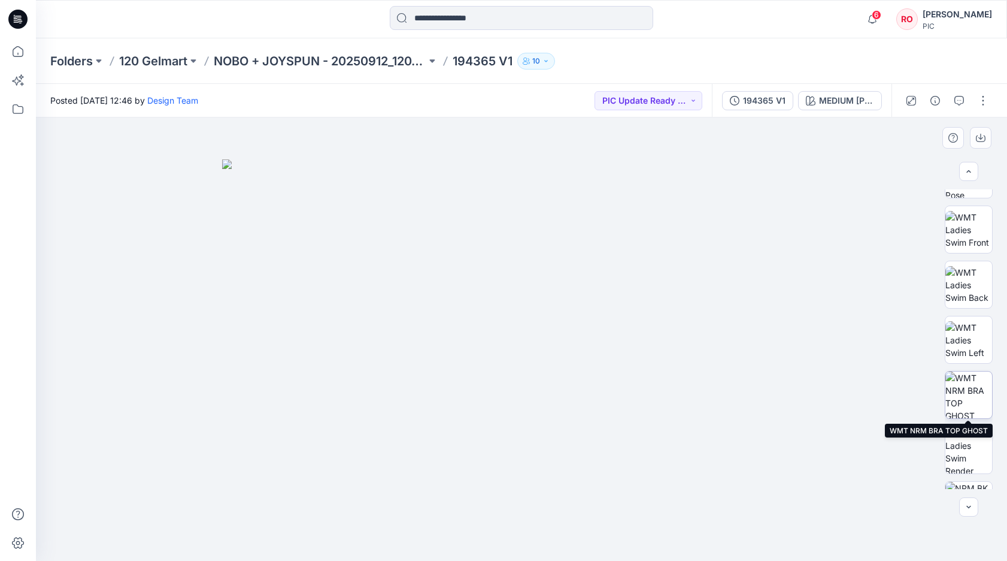
click at [972, 390] on img at bounding box center [969, 394] width 47 height 47
click at [958, 105] on icon "button" at bounding box center [960, 101] width 10 height 10
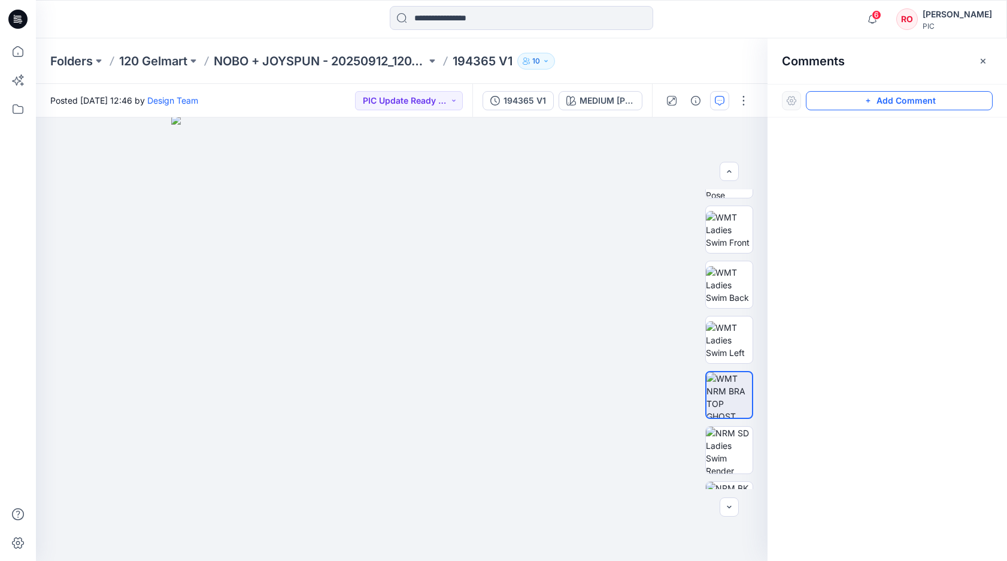
click at [858, 99] on button "Add Comment" at bounding box center [899, 100] width 187 height 19
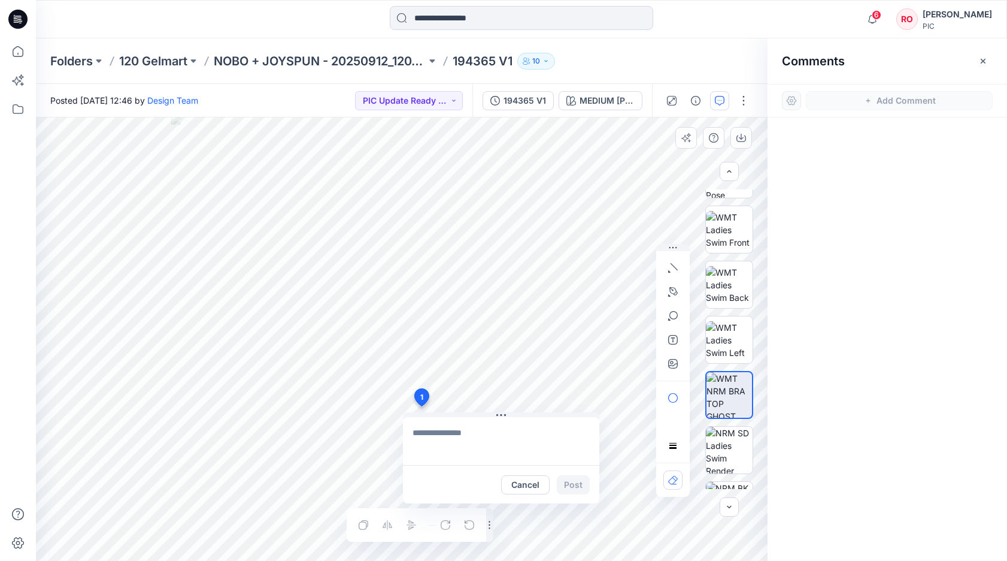
click at [421, 406] on div "1 Cancel Post Layer 1" at bounding box center [402, 338] width 732 height 443
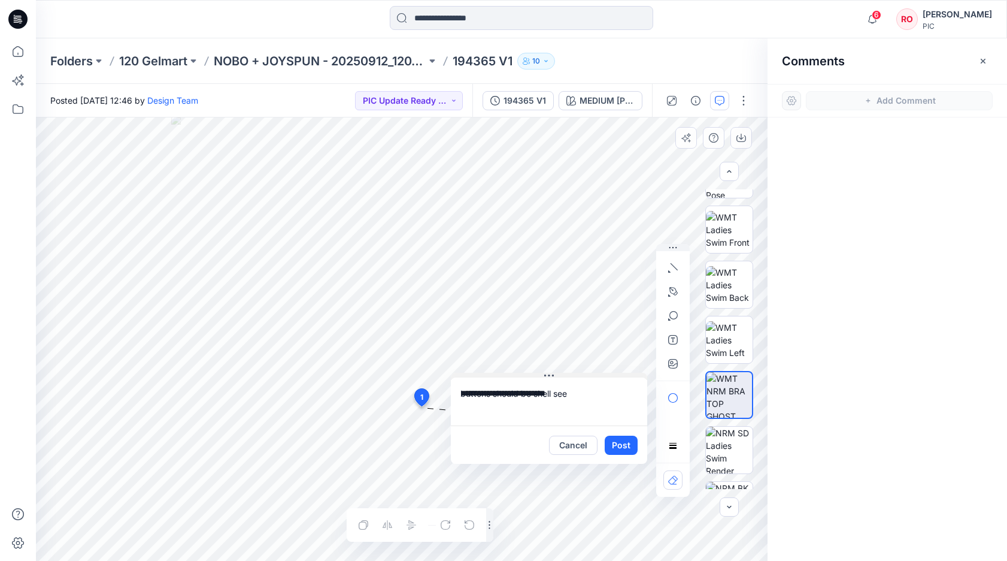
drag, startPoint x: 486, startPoint y: 415, endPoint x: 533, endPoint y: 375, distance: 61.2
click at [559, 395] on textarea "**********" at bounding box center [548, 401] width 196 height 48
drag, startPoint x: 569, startPoint y: 395, endPoint x: 555, endPoint y: 395, distance: 15.0
click at [555, 395] on textarea "**********" at bounding box center [548, 401] width 196 height 48
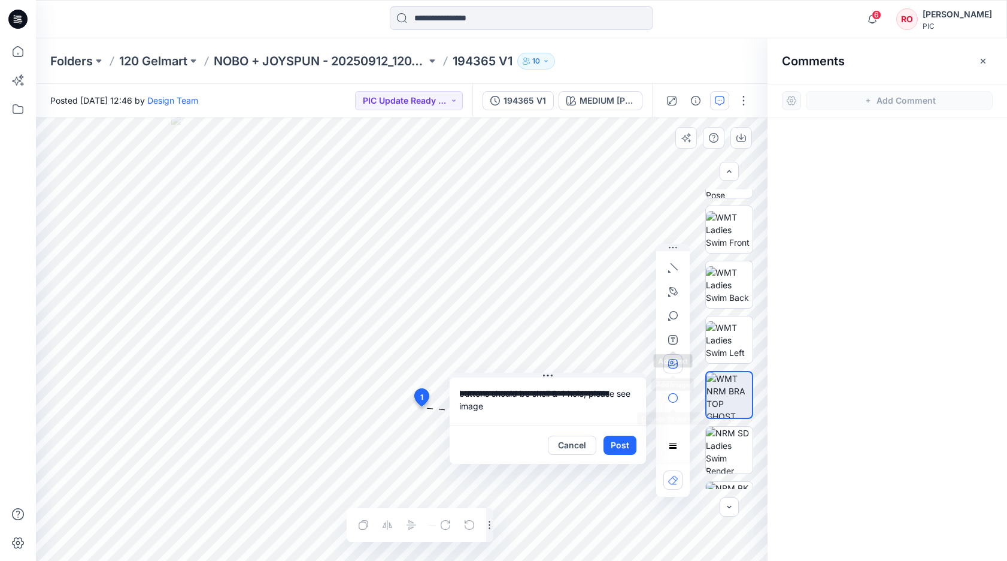
type textarea "**********"
click at [671, 359] on icon "button" at bounding box center [673, 364] width 10 height 10
type input"] "**********"
click at [614, 446] on button "Post" at bounding box center [620, 444] width 33 height 19
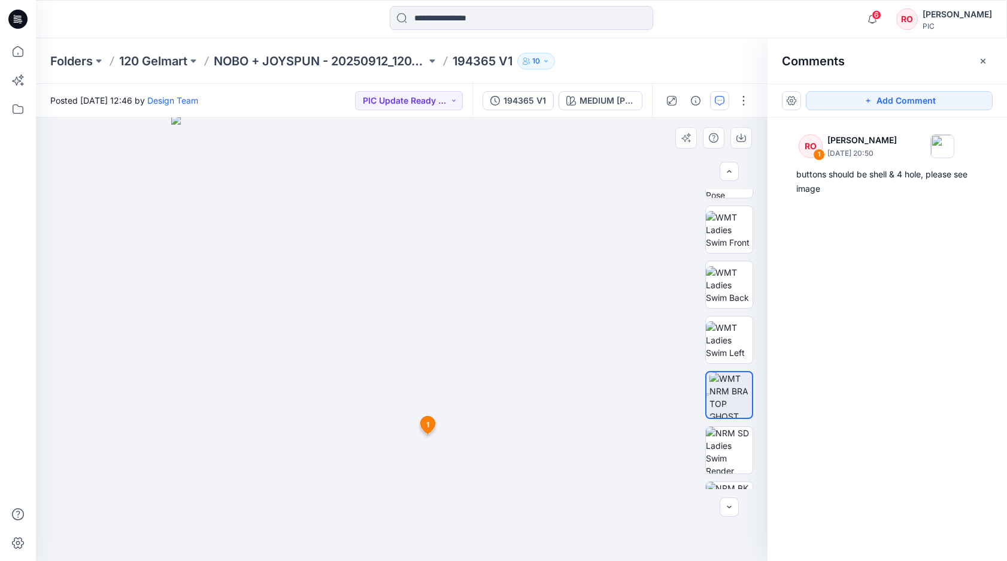
drag, startPoint x: 420, startPoint y: 398, endPoint x: 431, endPoint y: 438, distance: 42.1
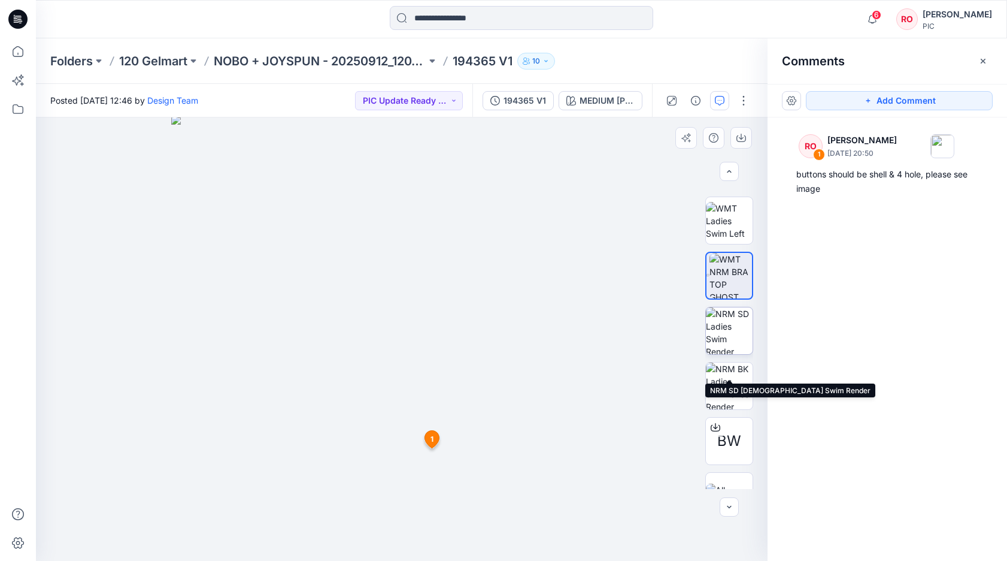
scroll to position [231, 0]
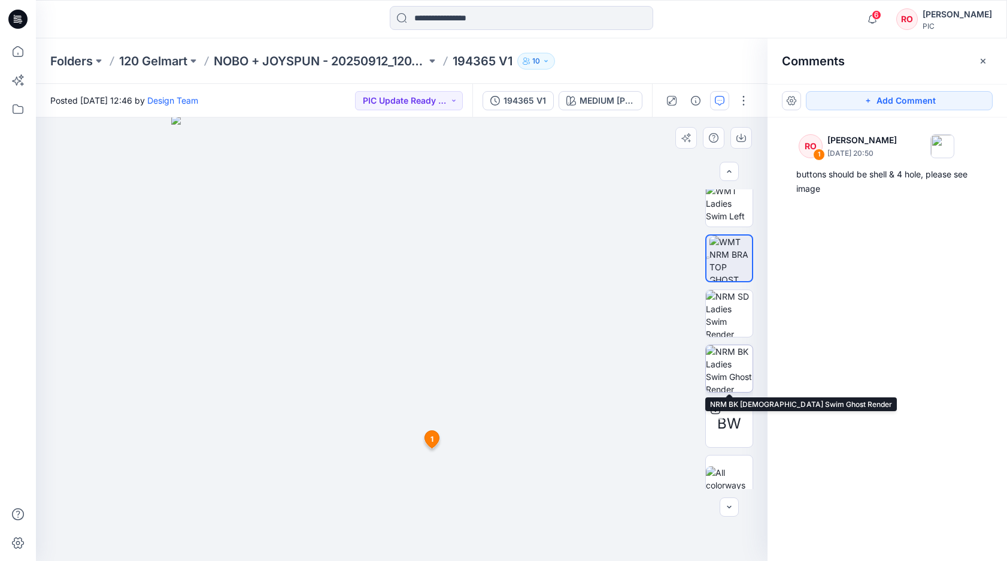
click at [727, 383] on img at bounding box center [729, 368] width 47 height 47
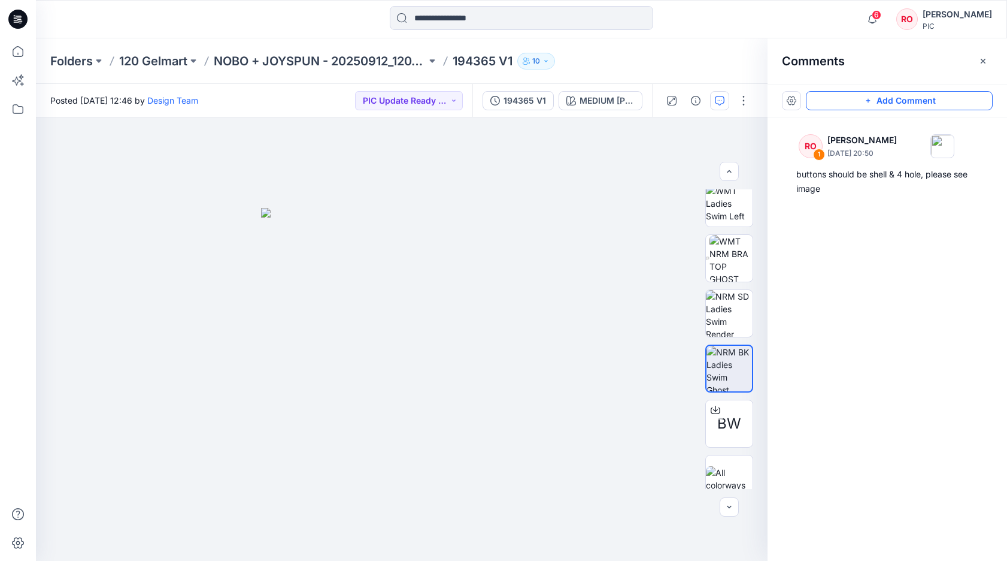
click at [836, 105] on button "Add Comment" at bounding box center [899, 100] width 187 height 19
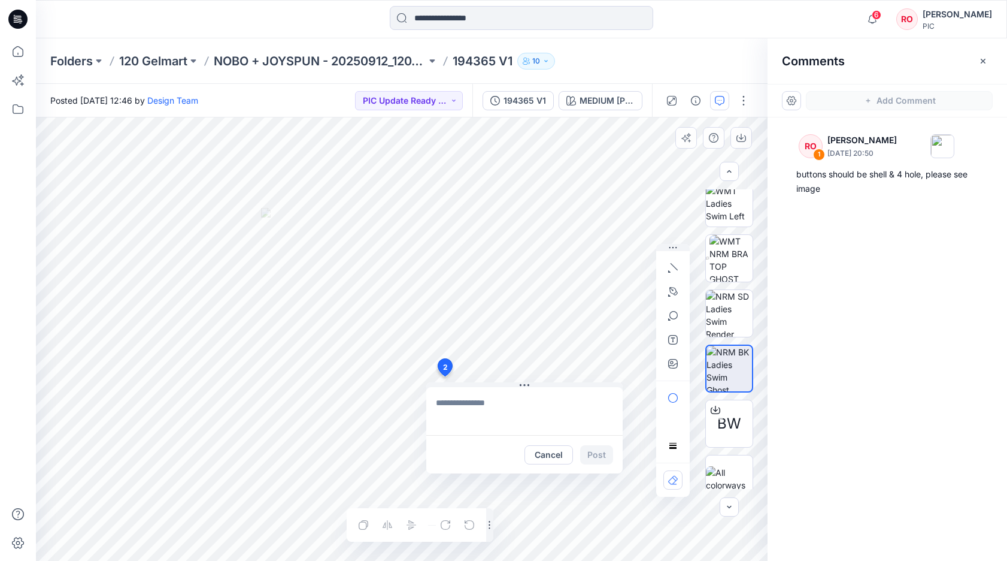
click at [444, 376] on div "2 Cancel Post Layer 1" at bounding box center [402, 338] width 732 height 443
click at [486, 416] on textarea "**********" at bounding box center [524, 411] width 196 height 48
click at [590, 417] on textarea "**********" at bounding box center [524, 411] width 196 height 48
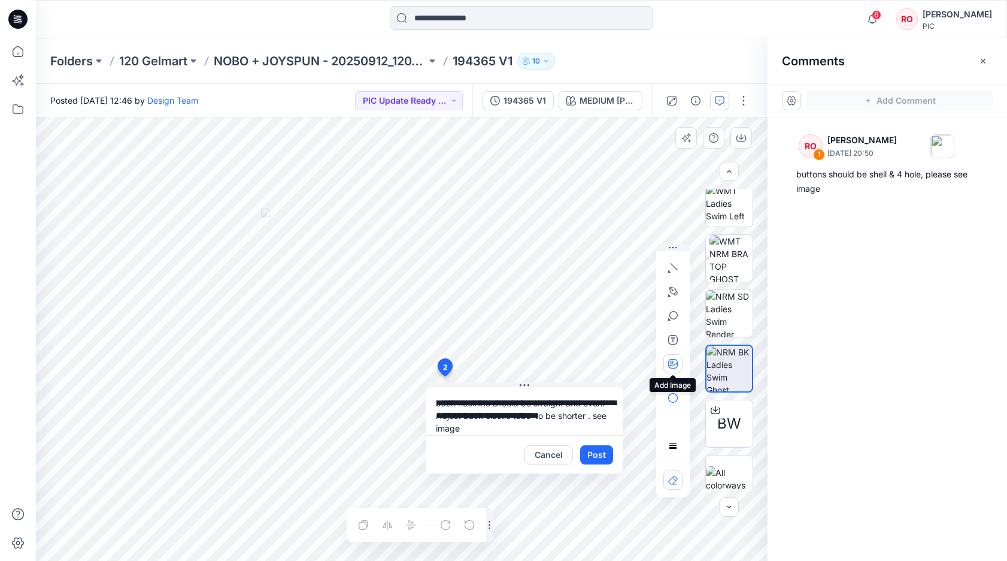
type textarea "**********"
click at [676, 362] on icon "button" at bounding box center [673, 364] width 10 height 10
type input"] "**********"
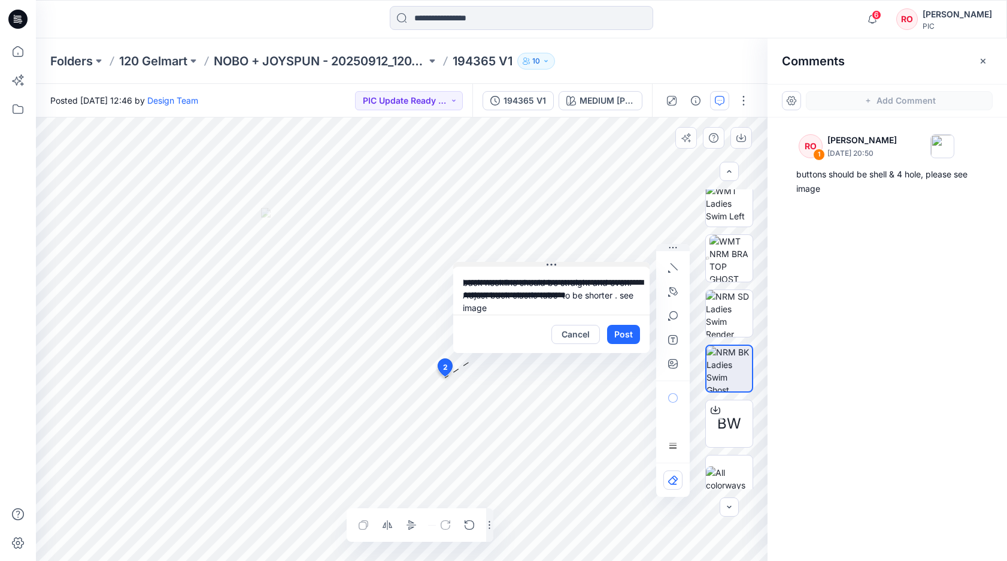
drag, startPoint x: 498, startPoint y: 386, endPoint x: 523, endPoint y: 265, distance: 123.1
click at [484, 296] on textarea "**********" at bounding box center [551, 290] width 196 height 48
type textarea "**********"
click at [671, 298] on button "button" at bounding box center [673, 291] width 19 height 19
click at [613, 289] on button "button" at bounding box center [608, 290] width 19 height 19
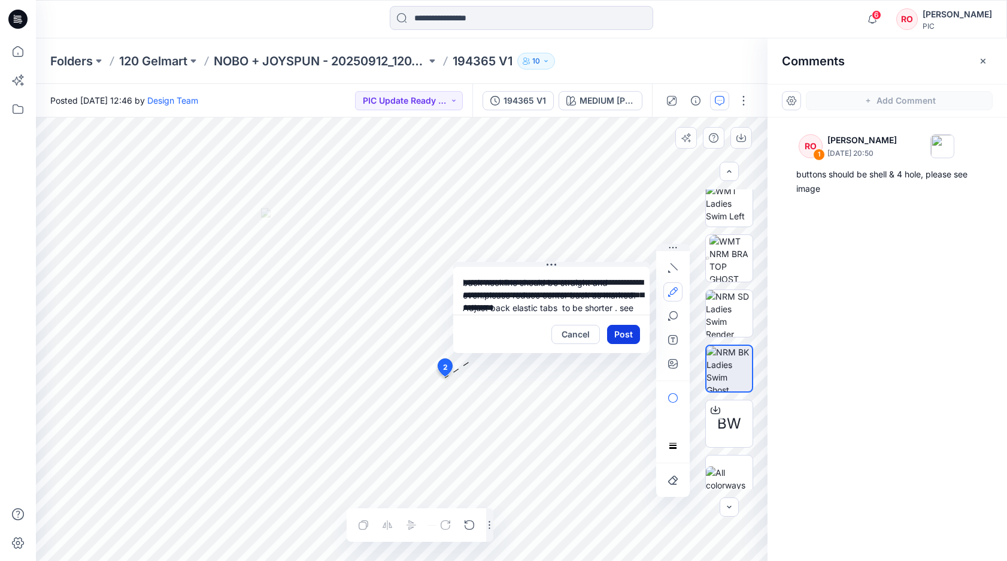
click at [623, 332] on button "Post" at bounding box center [623, 334] width 33 height 19
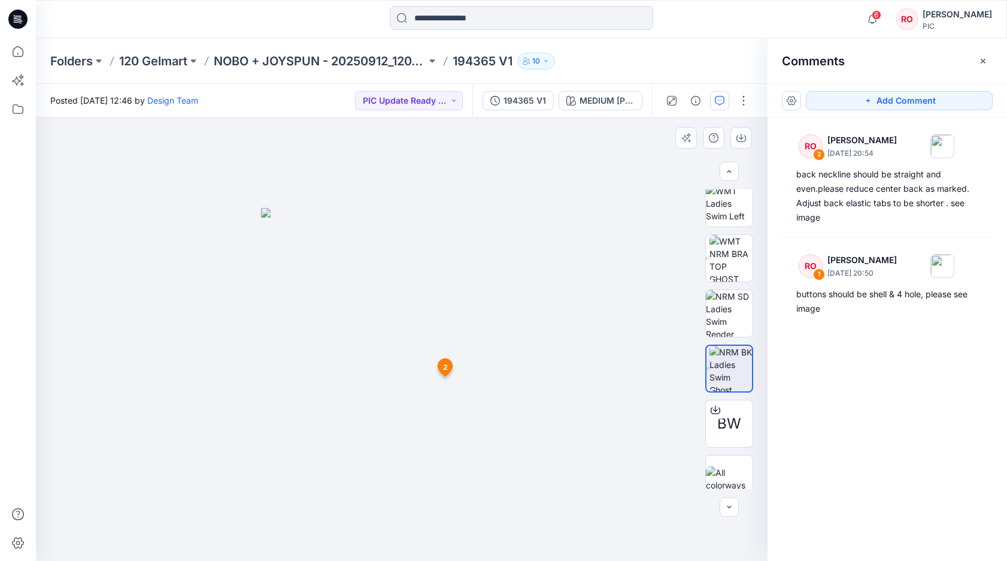
click at [498, 318] on img at bounding box center [401, 384] width 281 height 353
click at [534, 280] on img at bounding box center [401, 384] width 281 height 353
click at [737, 301] on img at bounding box center [729, 313] width 47 height 47
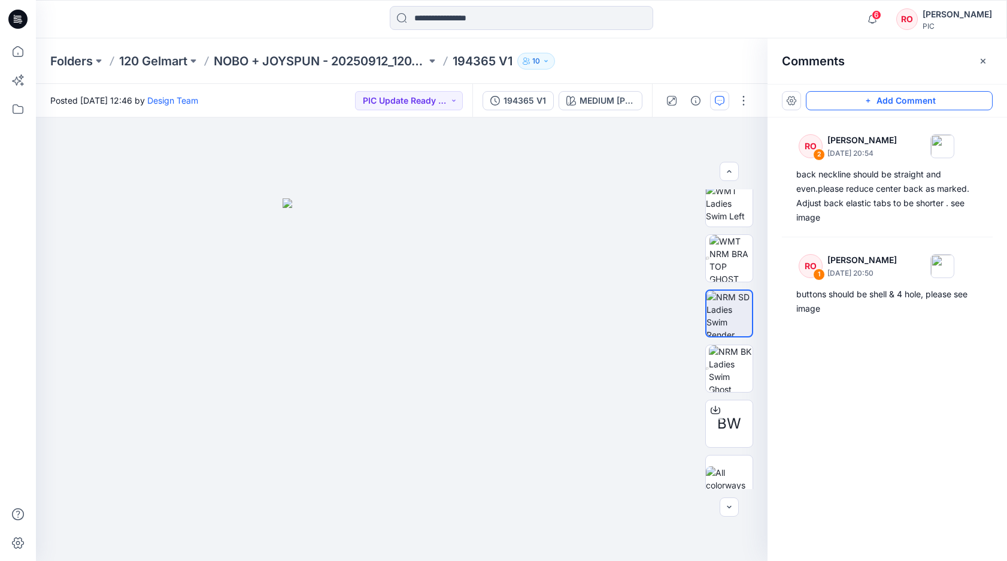
click at [867, 105] on icon "button" at bounding box center [869, 101] width 10 height 10
click at [418, 464] on div "3" at bounding box center [402, 338] width 732 height 443
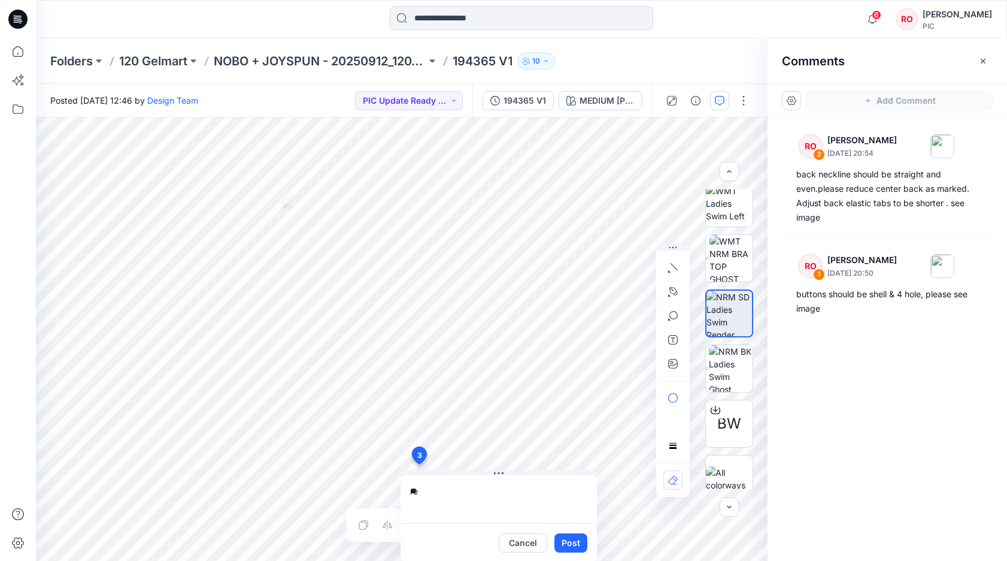
type textarea "*"
click at [734, 367] on img at bounding box center [731, 368] width 44 height 47
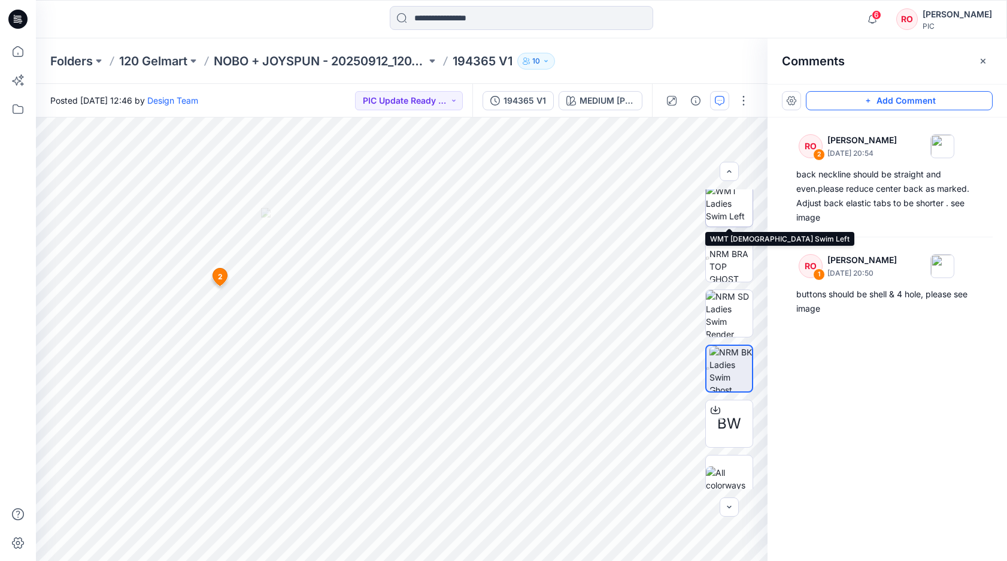
click at [737, 222] on img at bounding box center [729, 203] width 47 height 38
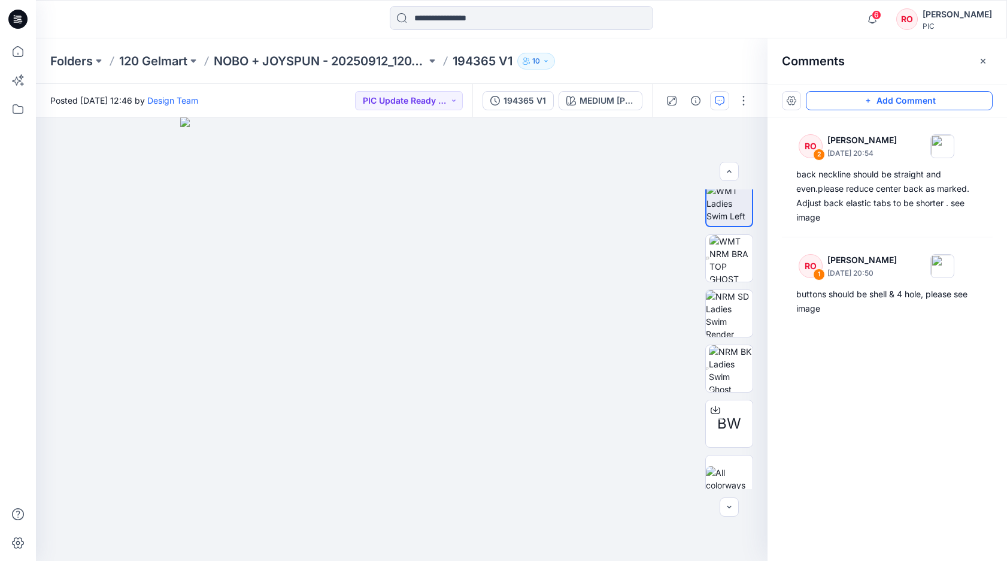
drag, startPoint x: 429, startPoint y: 434, endPoint x: 408, endPoint y: 430, distance: 21.4
click at [408, 431] on img at bounding box center [401, 338] width 443 height 443
click at [732, 162] on button "button" at bounding box center [729, 171] width 19 height 19
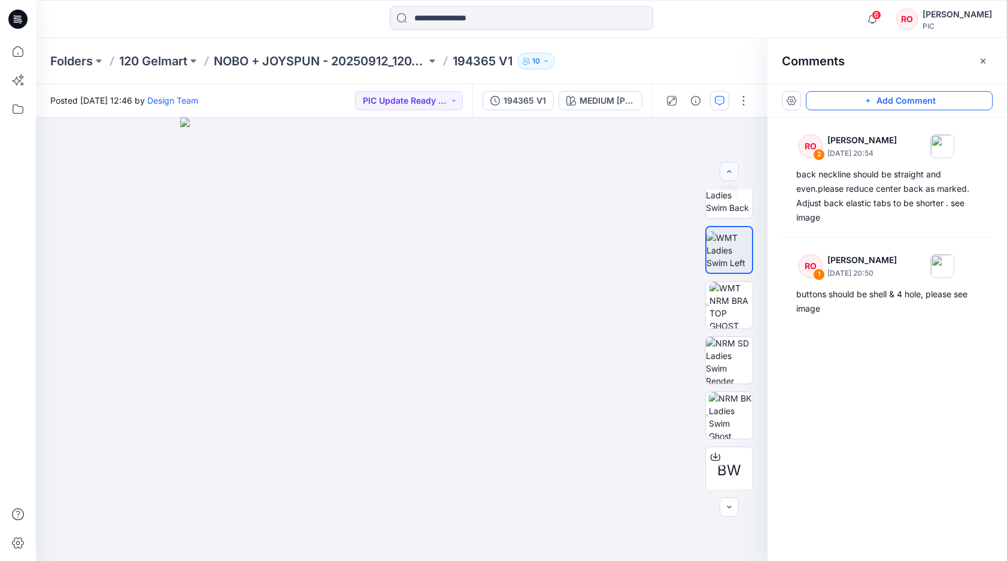
click at [732, 162] on button "button" at bounding box center [729, 171] width 19 height 19
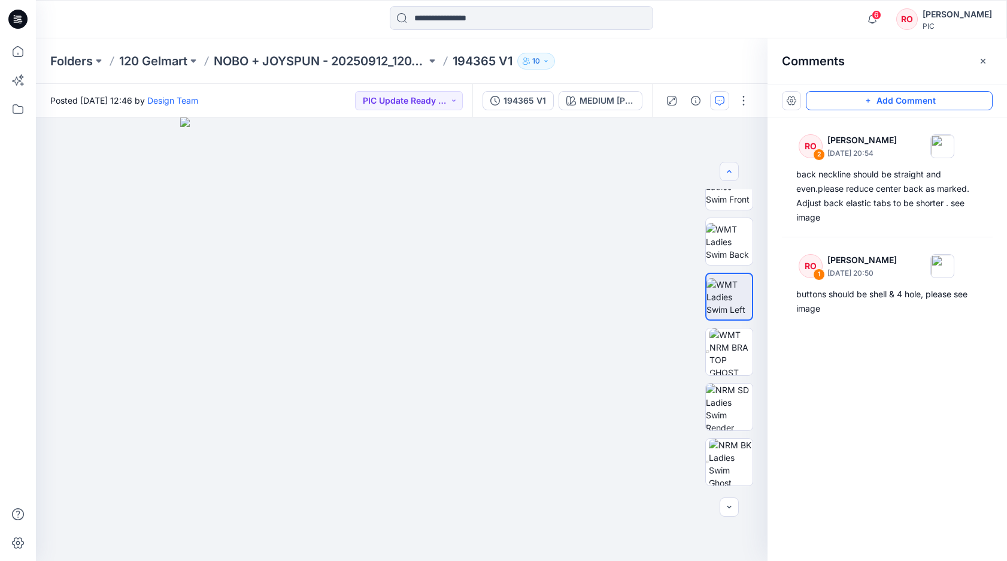
click at [732, 164] on button "button" at bounding box center [729, 171] width 19 height 19
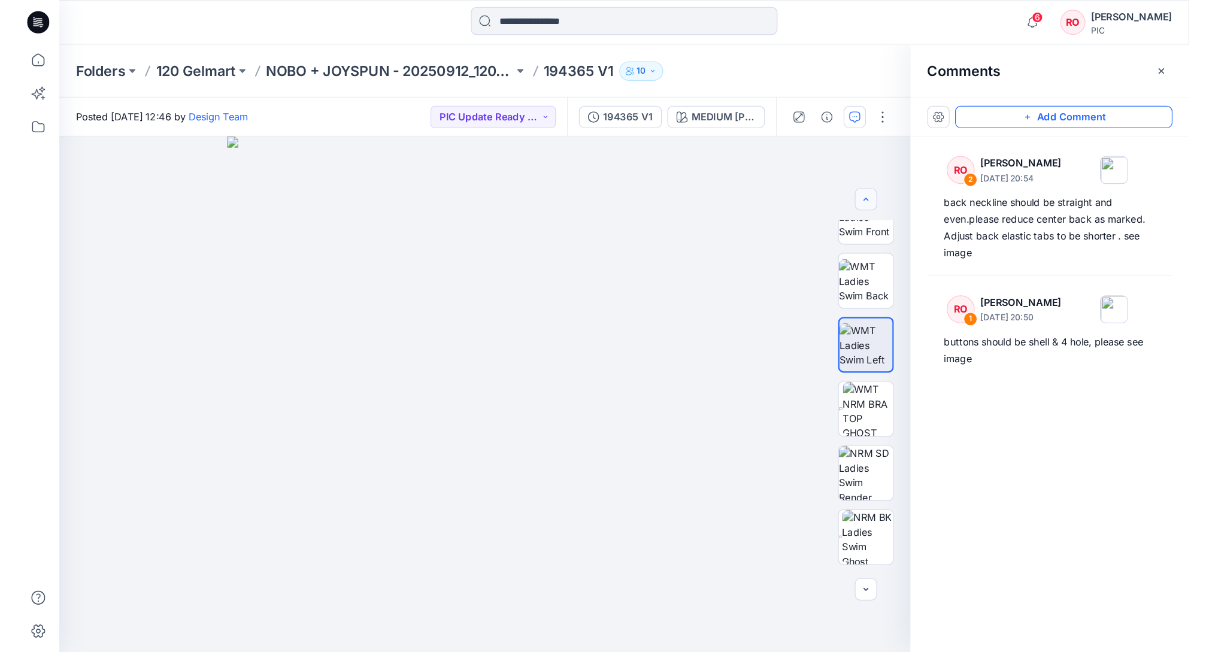
scroll to position [90, 0]
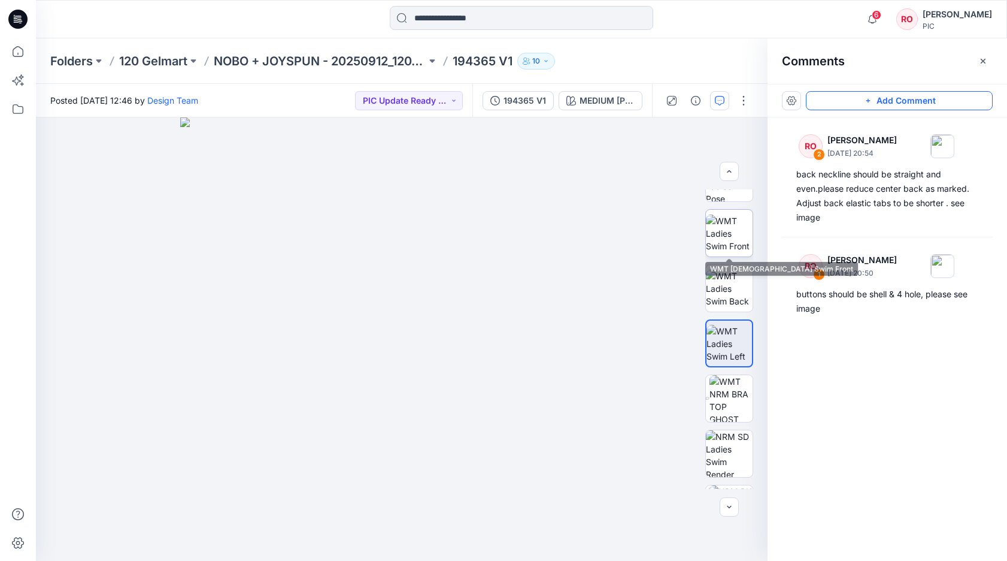
click at [728, 233] on img at bounding box center [729, 233] width 47 height 38
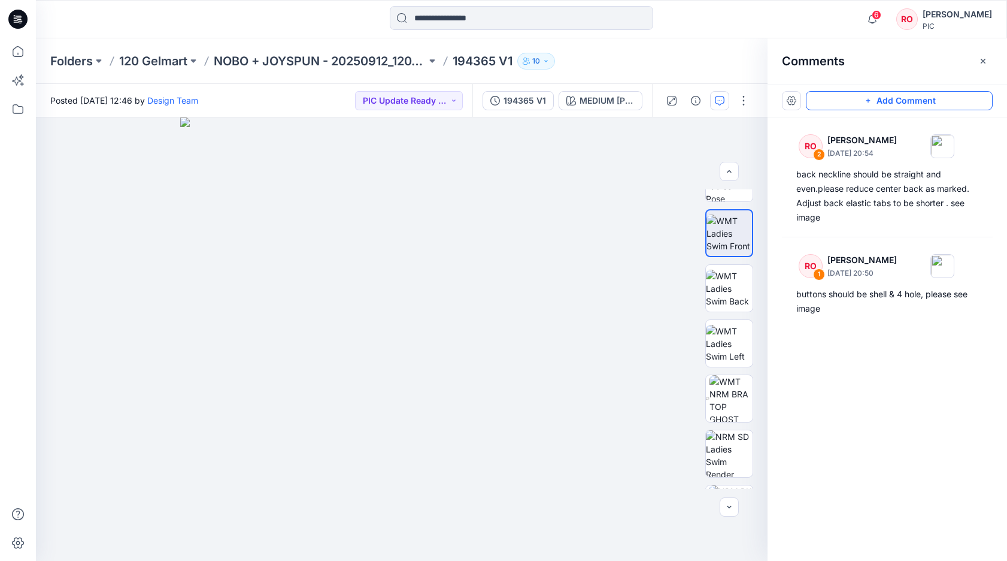
drag, startPoint x: 414, startPoint y: 498, endPoint x: 320, endPoint y: 487, distance: 94.0
click at [321, 489] on img at bounding box center [401, 338] width 443 height 443
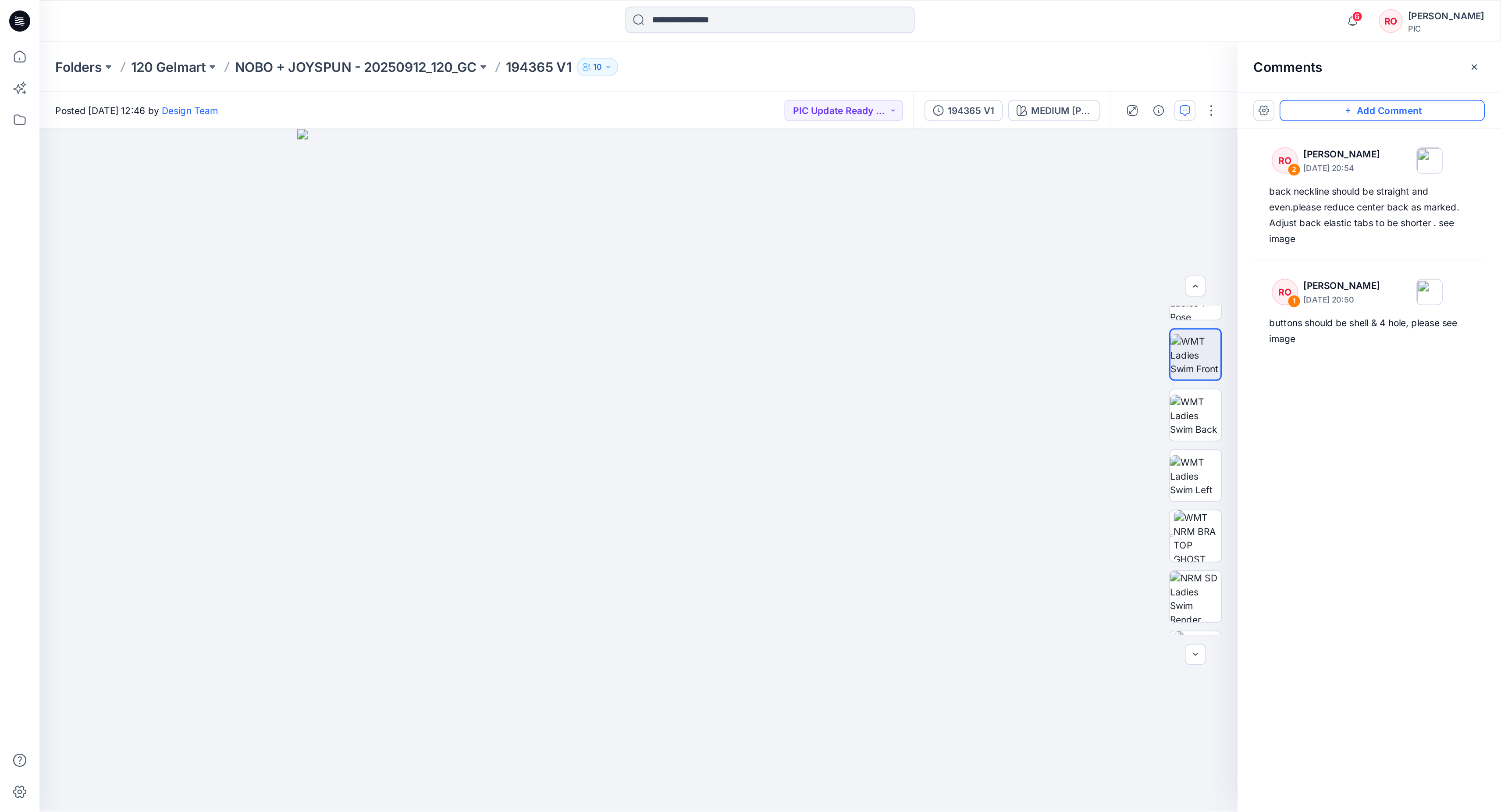
scroll to position [66, 0]
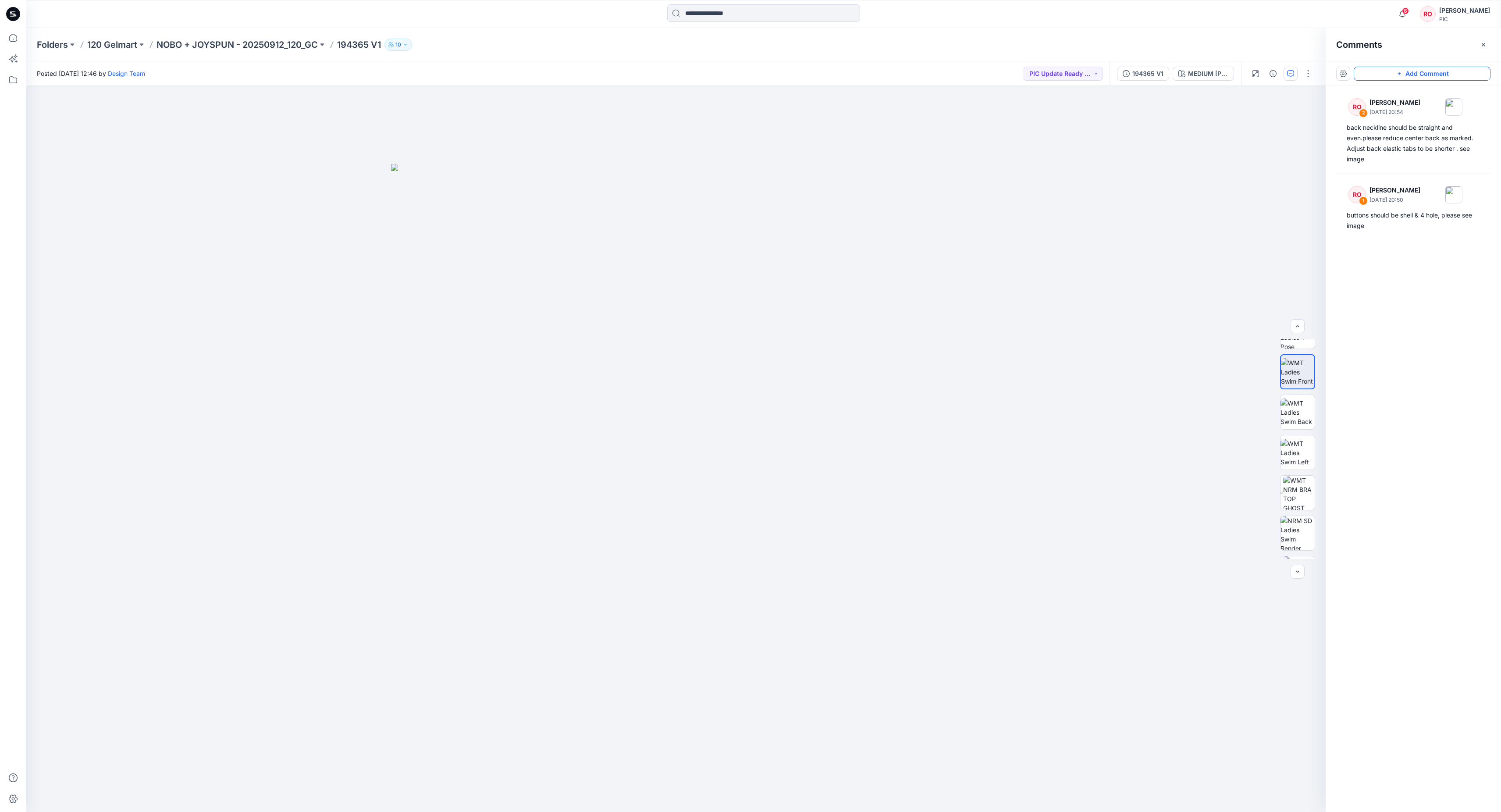
drag, startPoint x: 759, startPoint y: 603, endPoint x: 626, endPoint y: 598, distance: 133.1
click at [626, 410] on img at bounding box center [676, 488] width 570 height 648
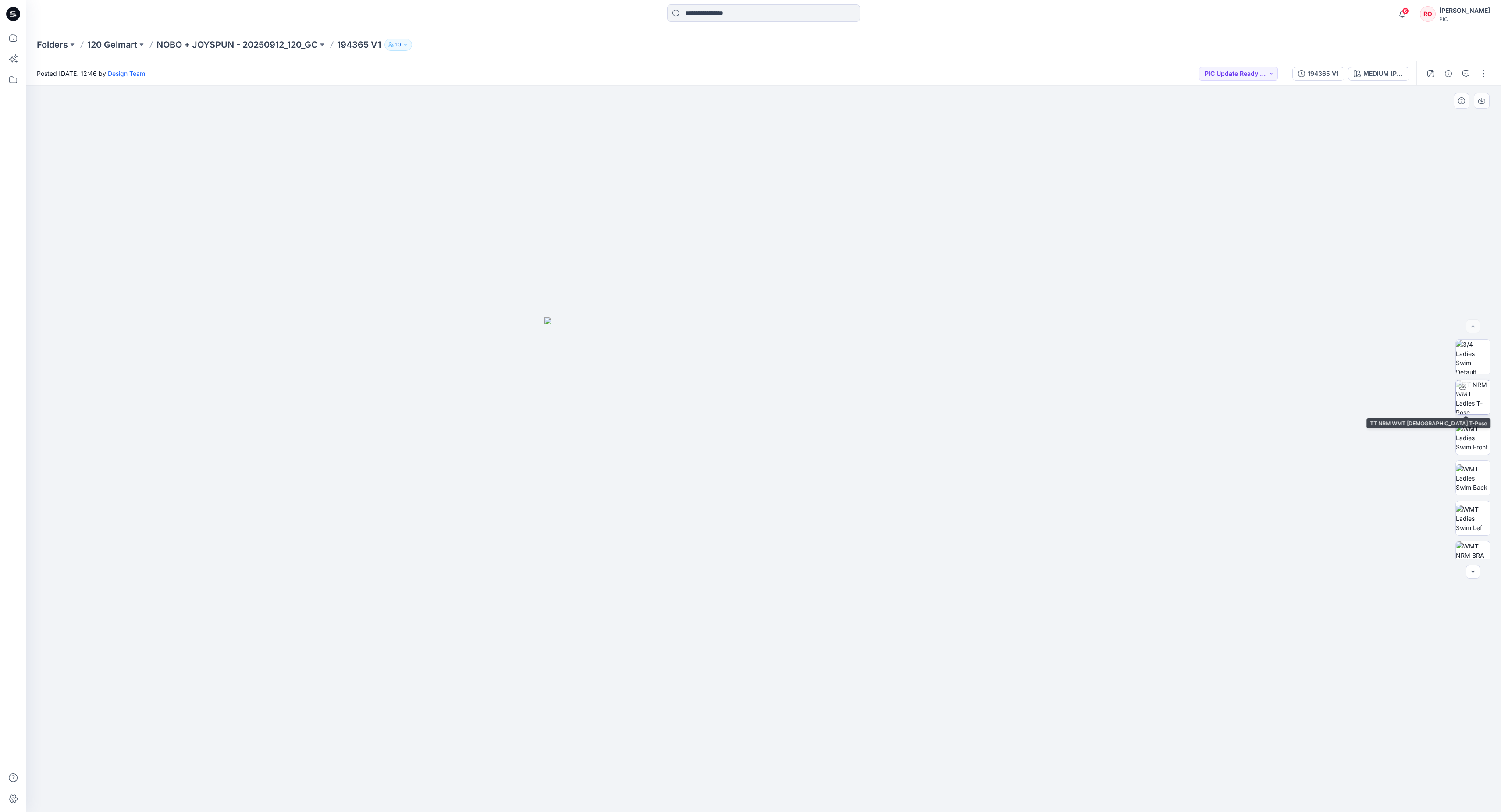
click at [1470, 403] on img at bounding box center [1473, 397] width 34 height 34
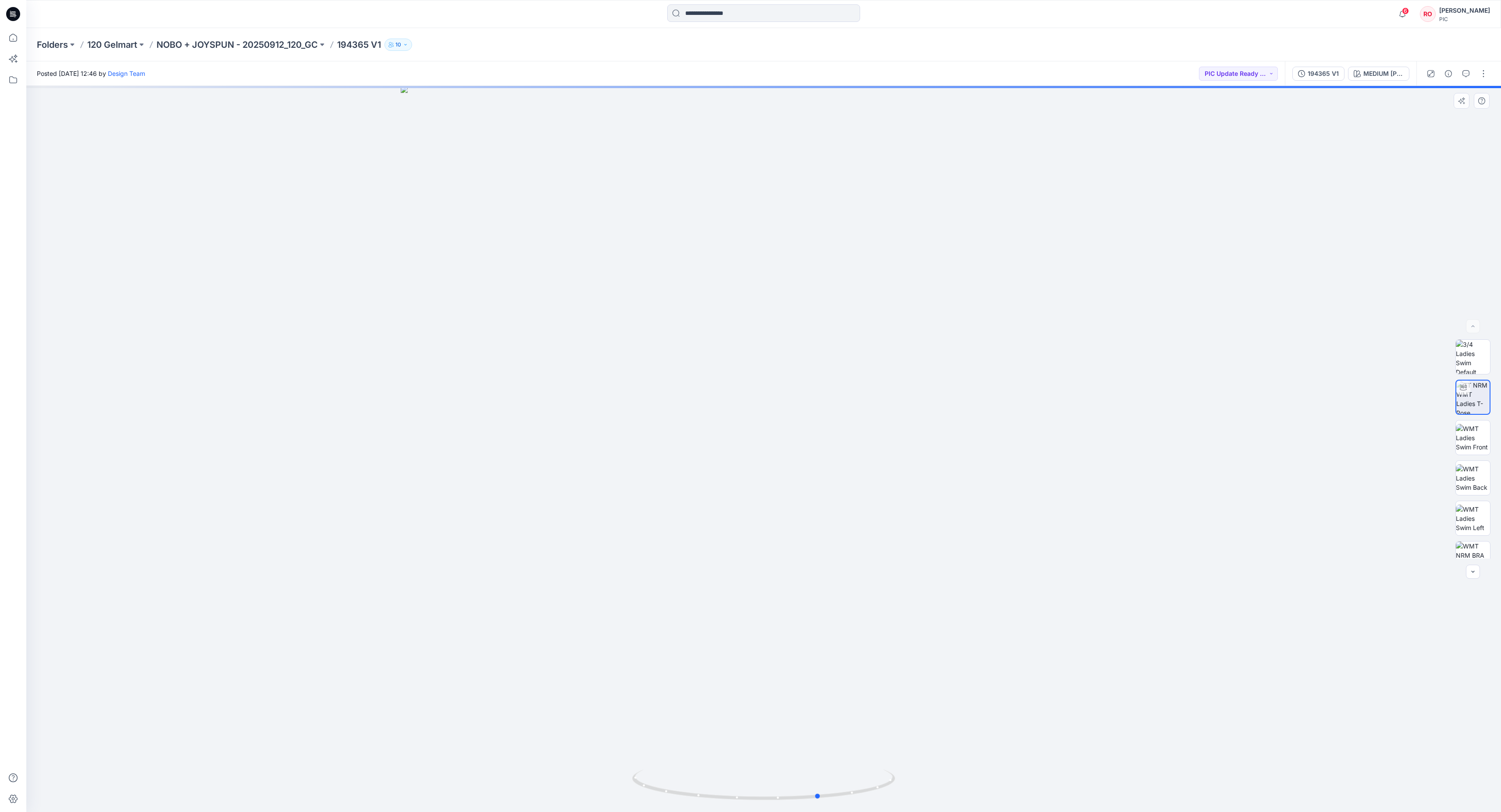
drag, startPoint x: 780, startPoint y: 791, endPoint x: 833, endPoint y: 807, distance: 55.4
click at [834, 807] on div at bounding box center [764, 449] width 1475 height 726
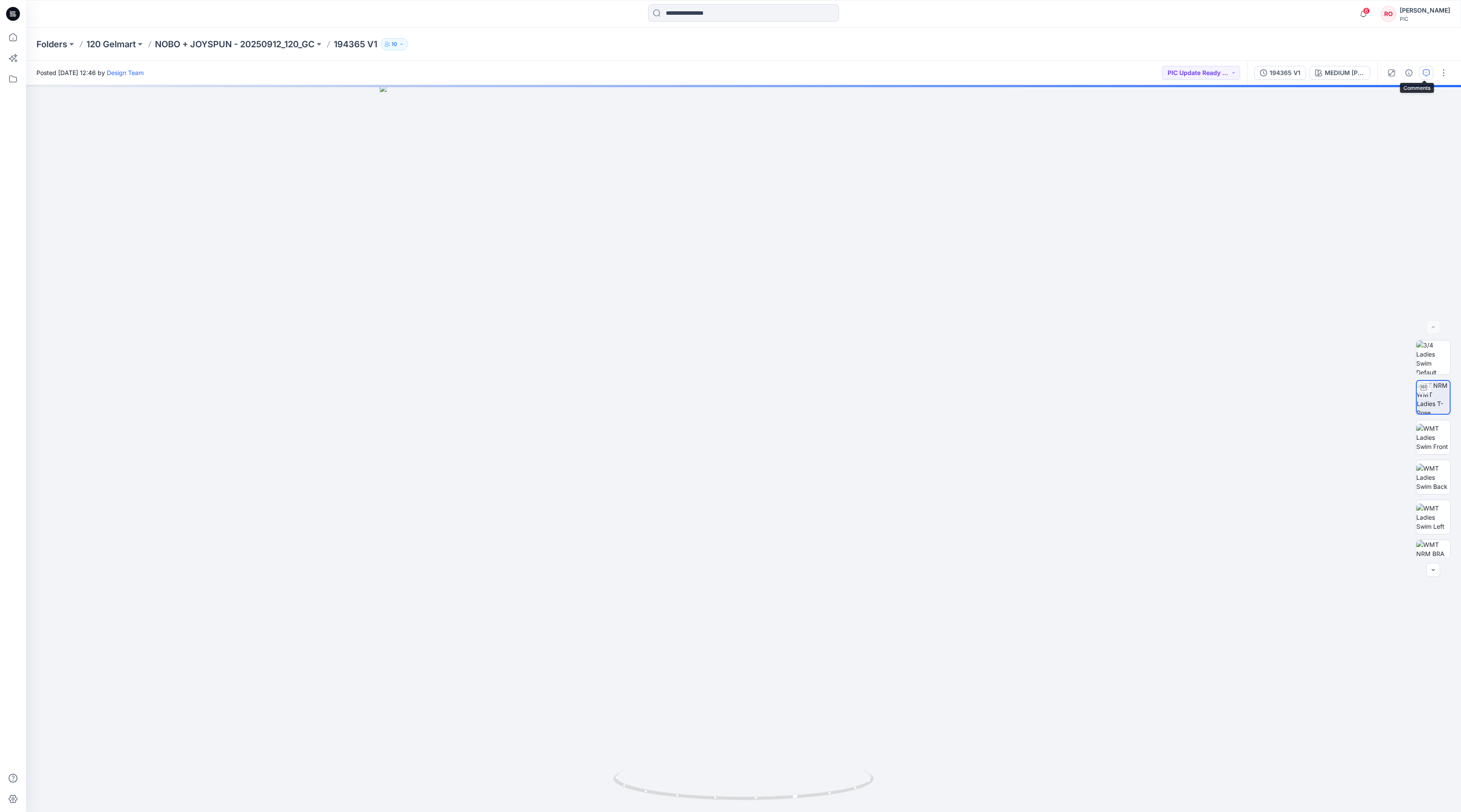
click at [1419, 74] on button "button" at bounding box center [1425, 72] width 14 height 14
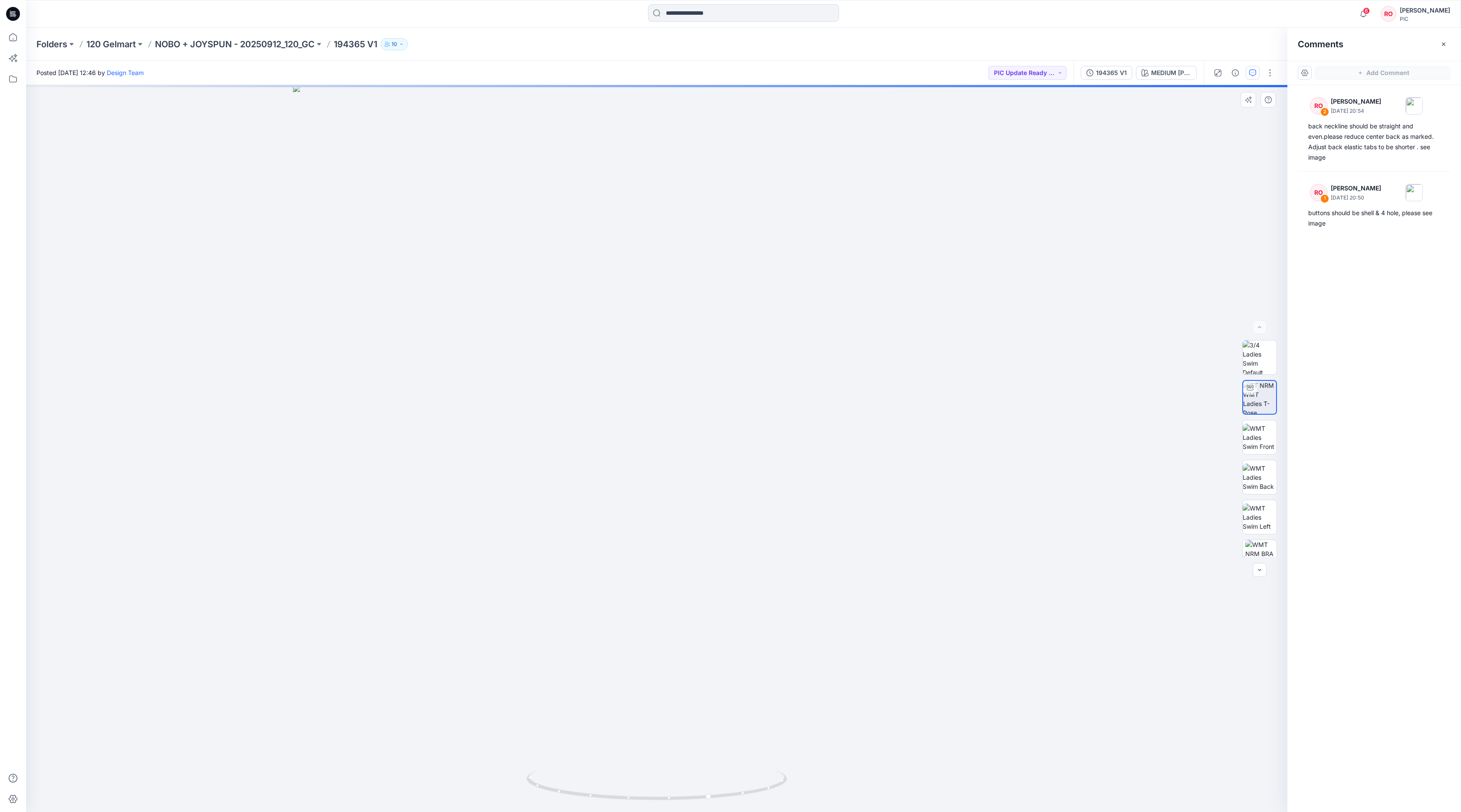
click at [561, 549] on div at bounding box center [657, 448] width 1261 height 727
click at [545, 538] on div at bounding box center [657, 448] width 1261 height 727
click at [1374, 74] on button "Add Comment" at bounding box center [1382, 72] width 136 height 14
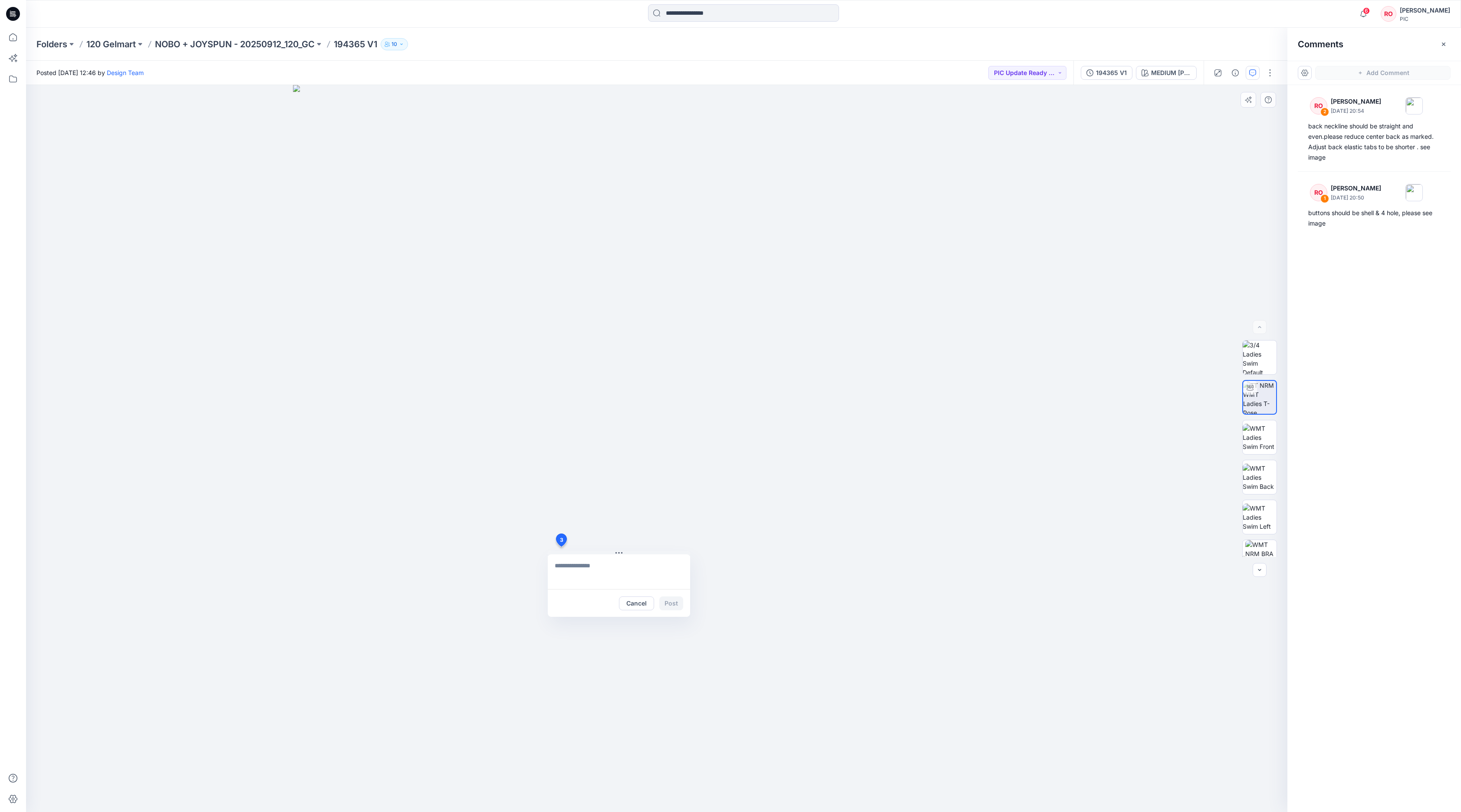
click at [561, 547] on div "3 Cancel Post" at bounding box center [657, 448] width 1261 height 727
type textarea "**********"
click at [667, 606] on button "Post" at bounding box center [671, 603] width 24 height 14
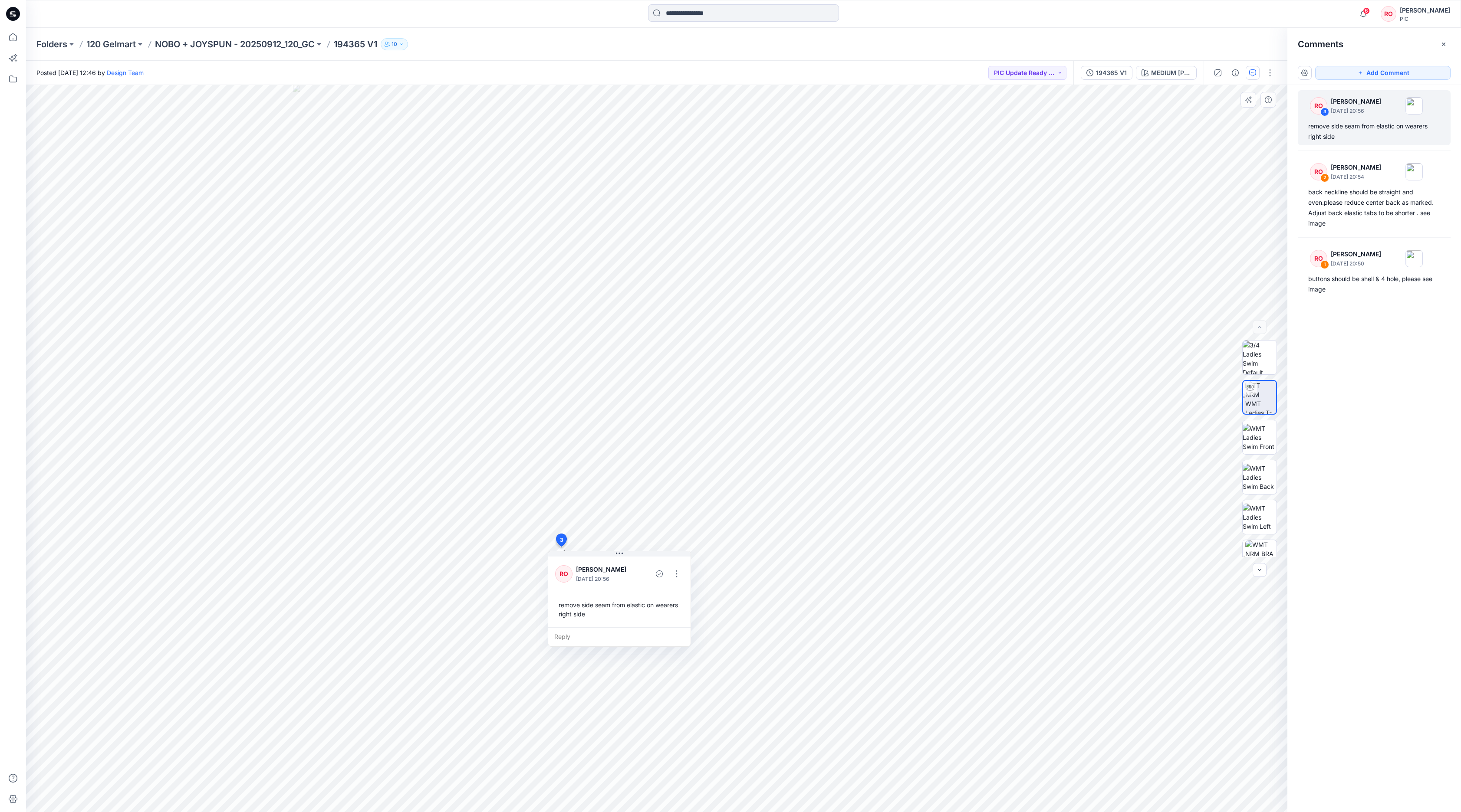
click at [578, 593] on div "RO [PERSON_NAME] [DATE] 20:56 remove side seam from elastic on wearers right si…" at bounding box center [619, 591] width 142 height 72
click at [636, 622] on div "remove side seam from elastic on wearers right side" at bounding box center [619, 609] width 128 height 25
click at [620, 611] on div "remove side seam from elastic on wearers right side" at bounding box center [619, 609] width 128 height 25
click at [676, 572] on button "button" at bounding box center [676, 574] width 14 height 14
click at [667, 623] on button "Delete thread" at bounding box center [676, 615] width 66 height 16
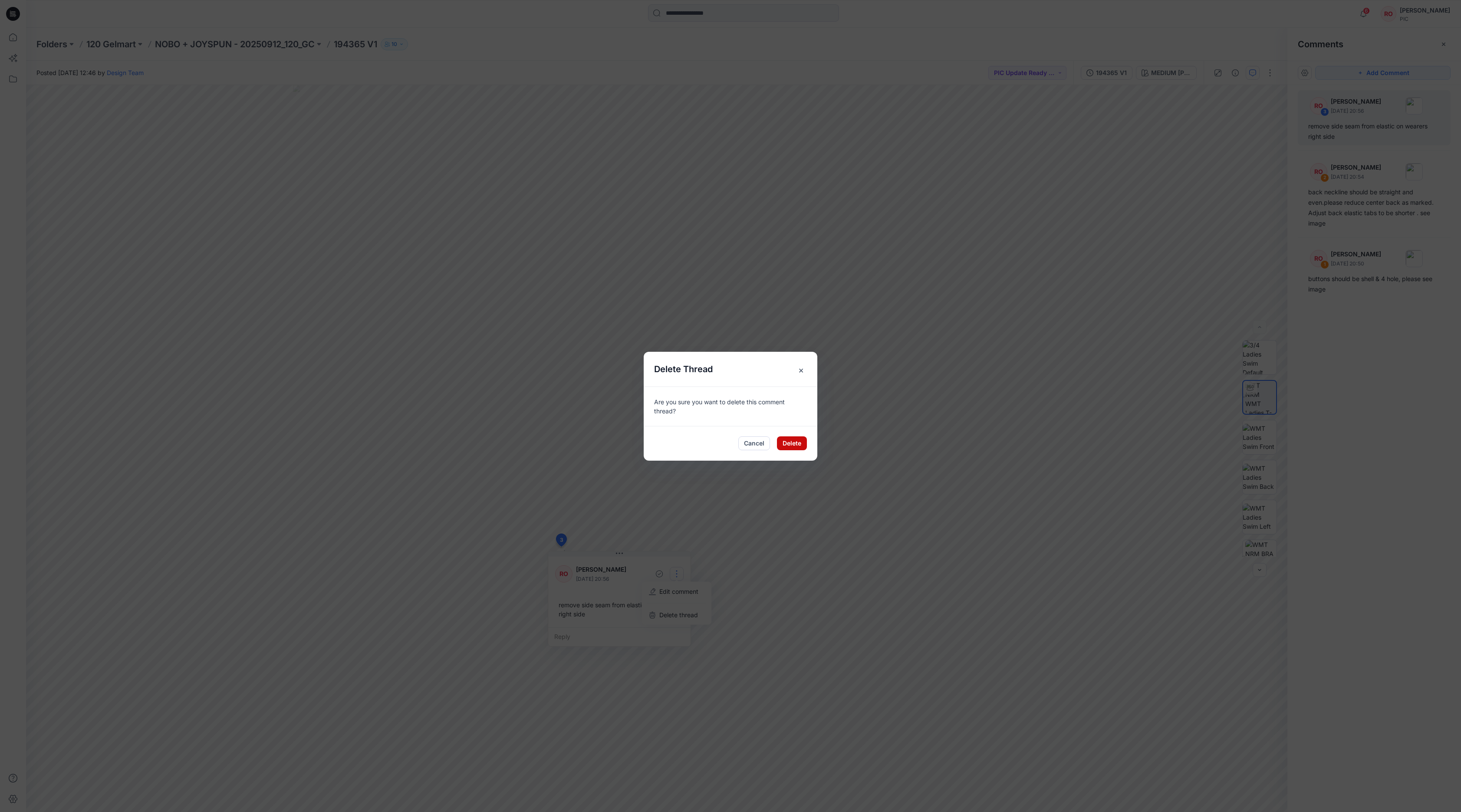
click at [791, 443] on button "Delete" at bounding box center [791, 443] width 30 height 14
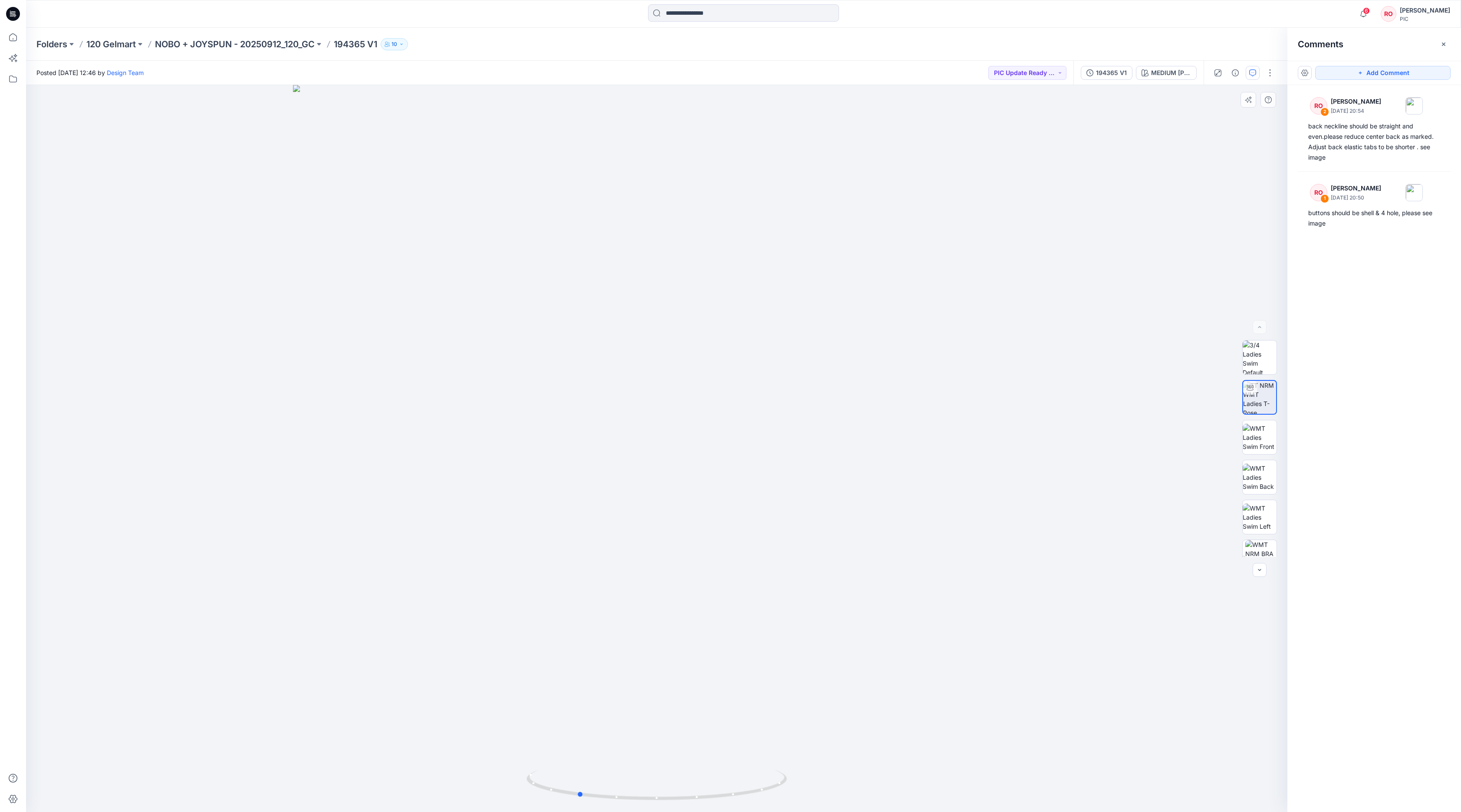
drag, startPoint x: 799, startPoint y: 641, endPoint x: 694, endPoint y: 666, distance: 107.9
click at [694, 666] on div at bounding box center [657, 448] width 1261 height 727
drag, startPoint x: 694, startPoint y: 666, endPoint x: 752, endPoint y: 664, distance: 58.0
click at [752, 664] on div at bounding box center [657, 448] width 1261 height 727
click at [1395, 64] on div "Add Comment" at bounding box center [1374, 73] width 174 height 25
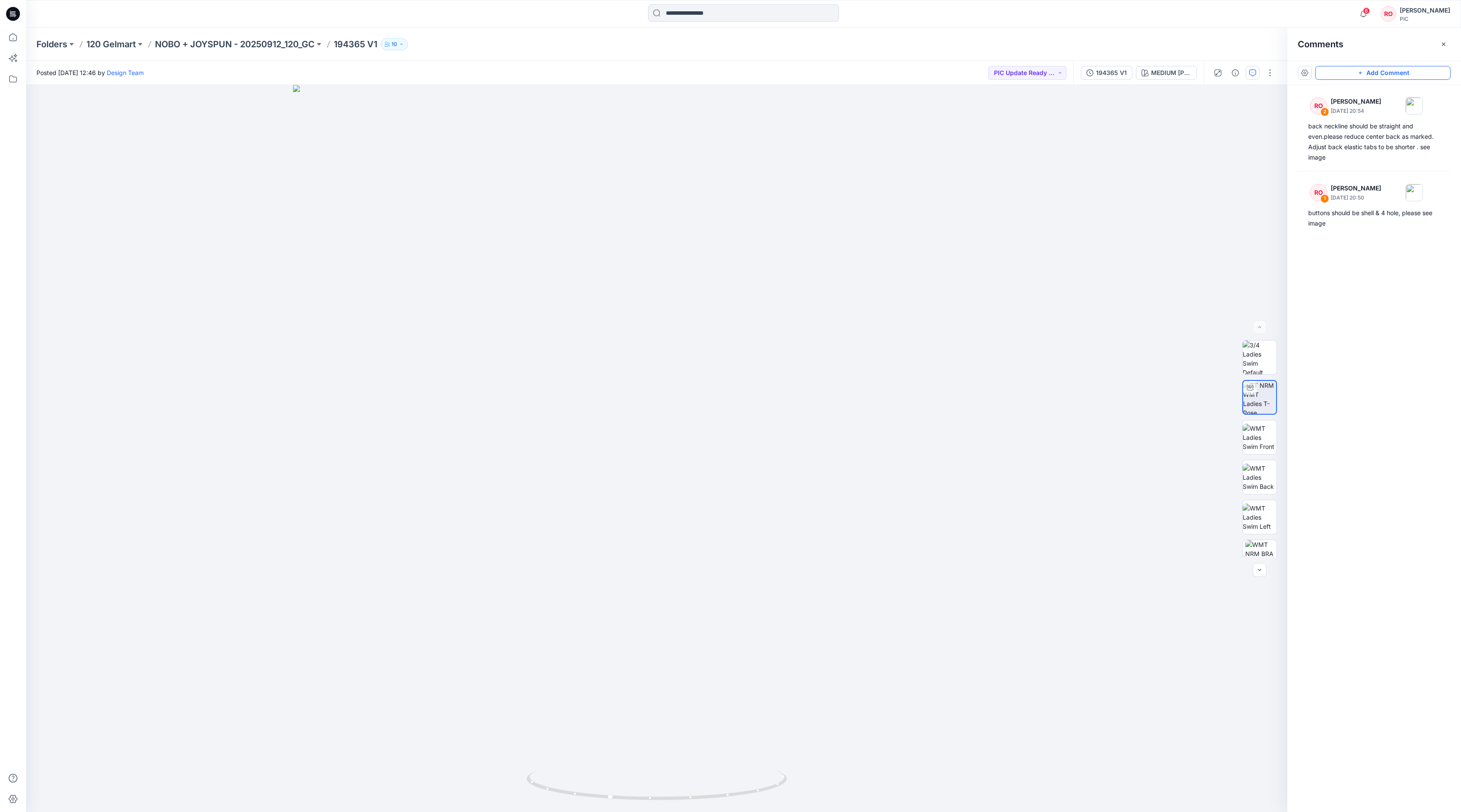
click at [1394, 78] on button "Add Comment" at bounding box center [1382, 72] width 136 height 14
click at [654, 534] on div "4 Cancel Post Layer 1" at bounding box center [657, 448] width 1261 height 727
type textarea "**********"
drag, startPoint x: 653, startPoint y: 530, endPoint x: 657, endPoint y: 562, distance: 32.2
type textarea "**********"
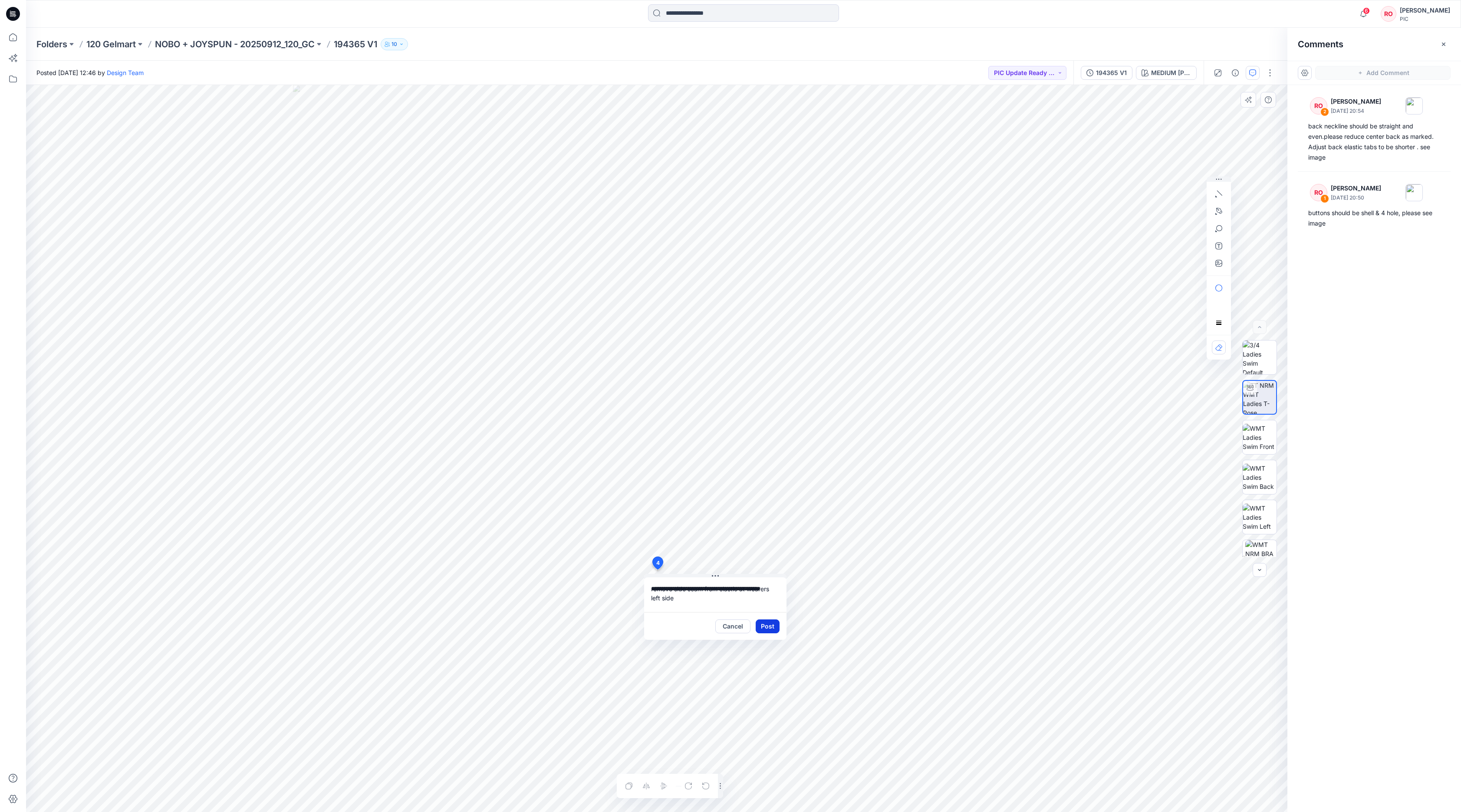
click at [765, 622] on button "Post" at bounding box center [767, 626] width 24 height 14
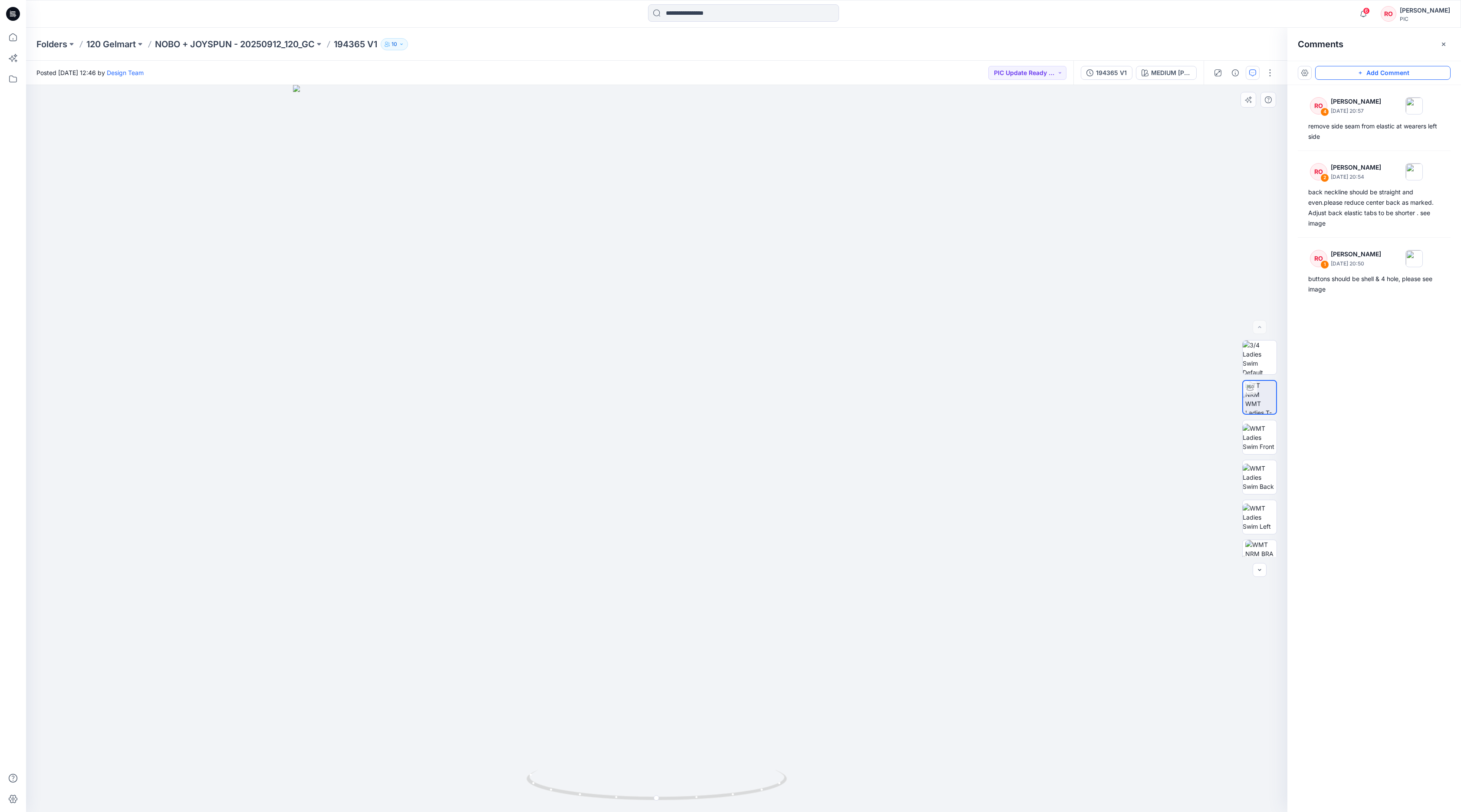
click at [1399, 71] on button "Add Comment" at bounding box center [1382, 72] width 136 height 14
click at [671, 535] on div "5 Cancel Post Layer 1" at bounding box center [657, 448] width 1261 height 727
type textarea "**********"
click at [789, 594] on button "Post" at bounding box center [782, 591] width 24 height 14
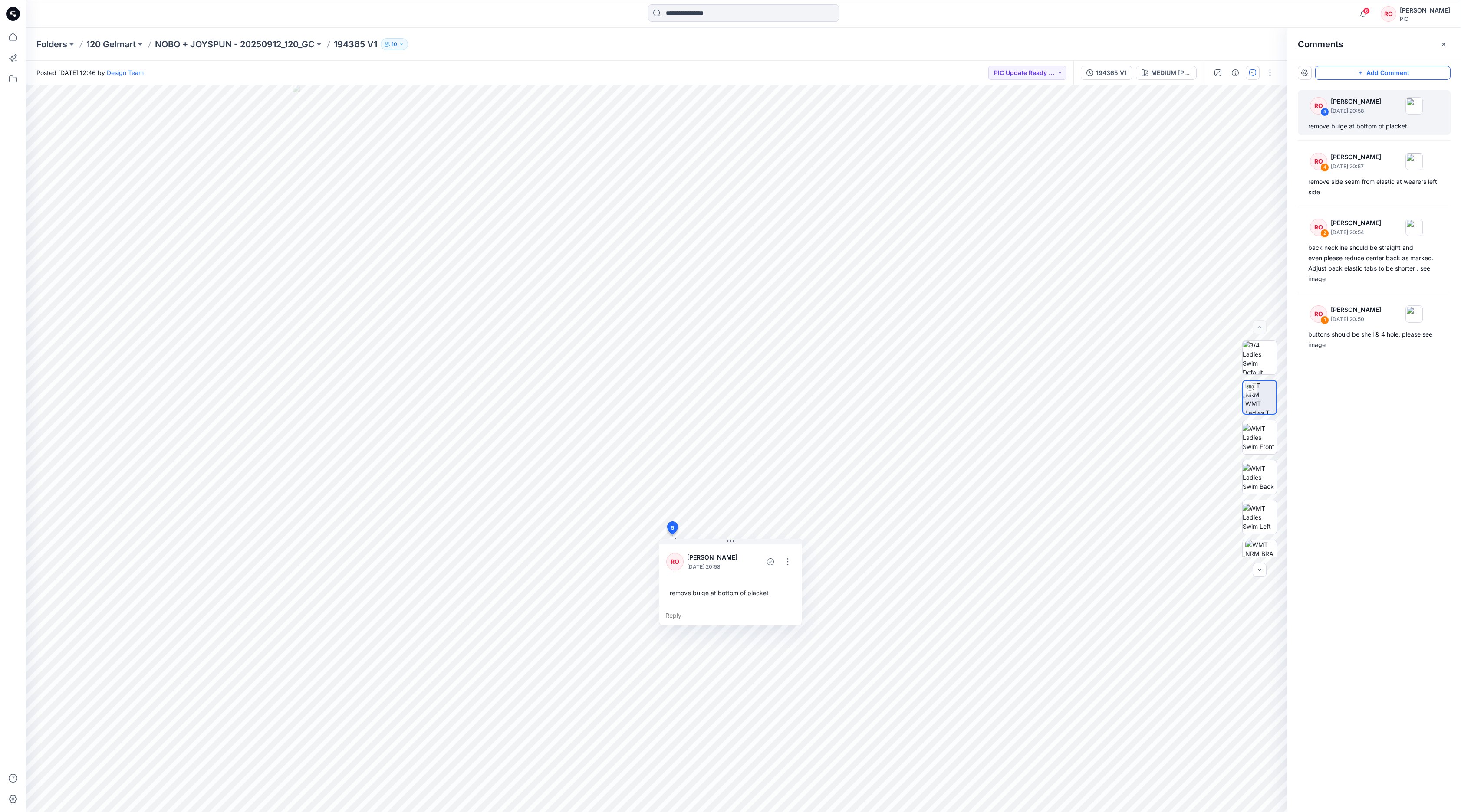
click at [1391, 69] on button "Add Comment" at bounding box center [1382, 72] width 136 height 14
click at [570, 522] on div "6 5 RO [PERSON_NAME] [DATE] 20:58 remove bulge at bottom of placket Reply" at bounding box center [657, 448] width 1261 height 727
type textarea "**********"
click at [681, 582] on button "Post" at bounding box center [680, 579] width 24 height 14
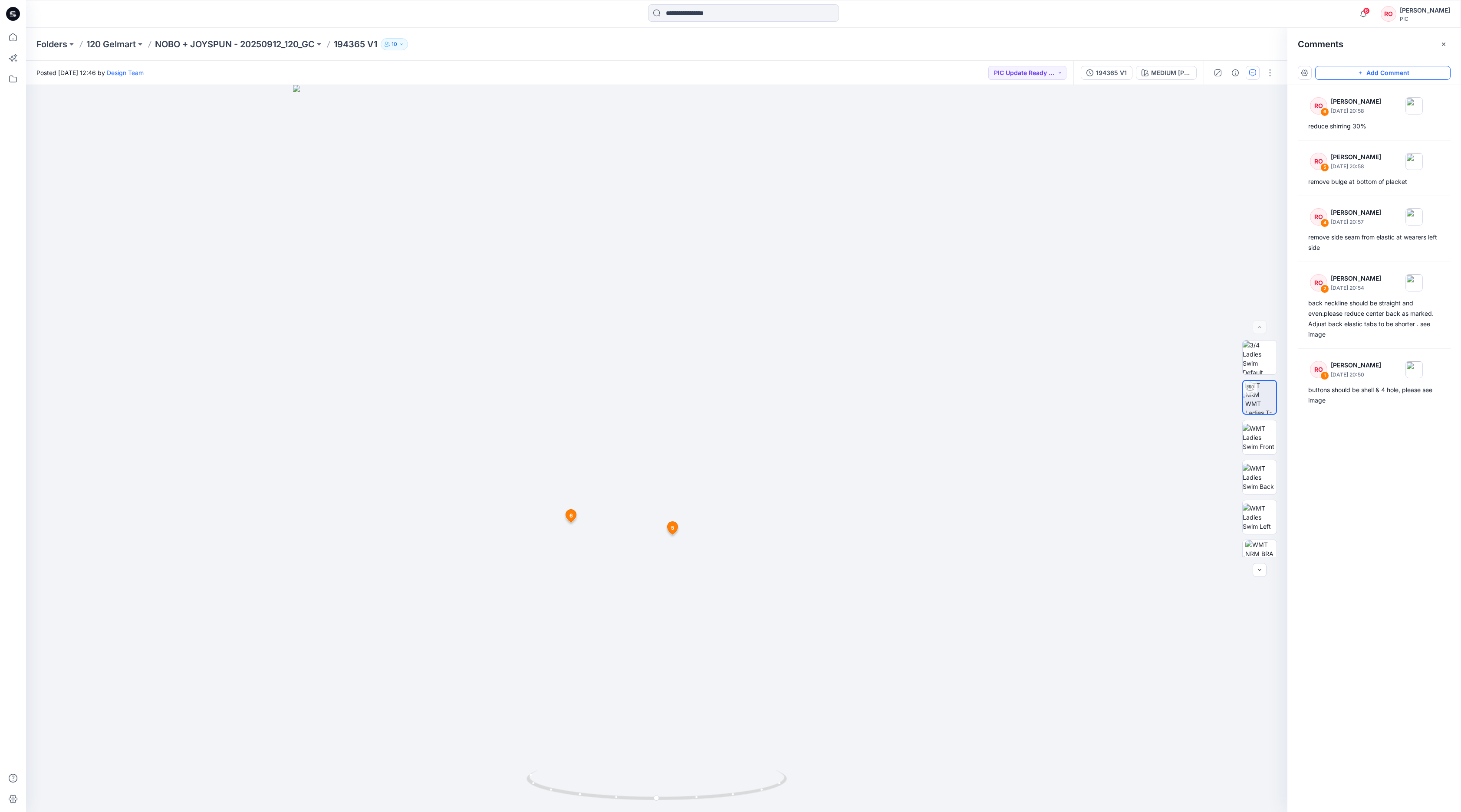
click at [1383, 78] on button "Add Comment" at bounding box center [1382, 72] width 136 height 14
click at [961, 265] on div "7 5 RO [PERSON_NAME] [DATE] 20:58 remove bulge at bottom of placket Reply 6 RO …" at bounding box center [657, 448] width 1261 height 727
type textarea "**********"
click at [1220, 261] on icon "button" at bounding box center [1219, 264] width 7 height 7
type input"] "**********"
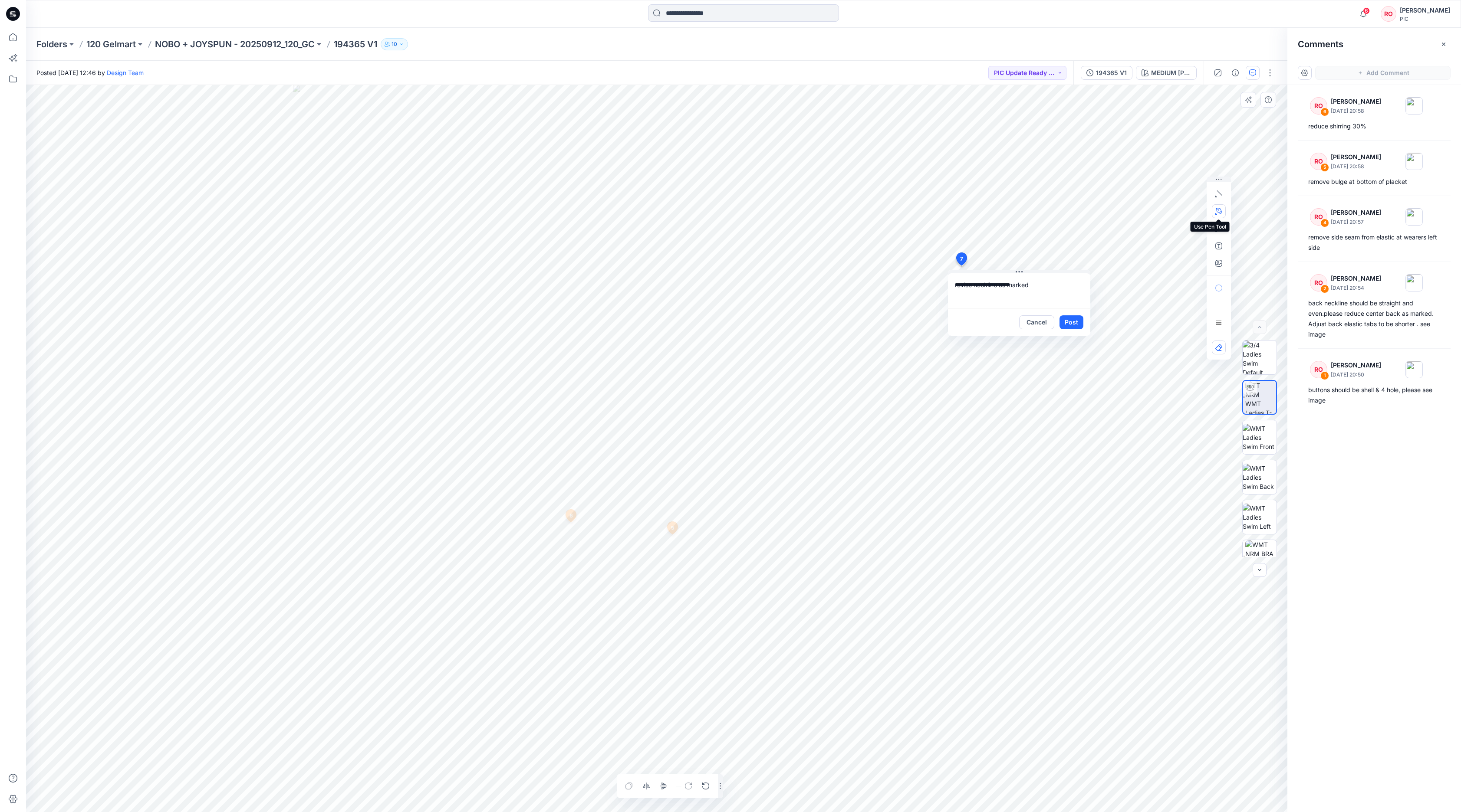
click at [1222, 212] on button "button" at bounding box center [1218, 211] width 14 height 14
click at [1175, 212] on button "button" at bounding box center [1171, 210] width 14 height 14
click at [1062, 281] on textarea "**********" at bounding box center [1019, 290] width 142 height 35
type textarea "**********"
click at [1079, 314] on div "Cancel Post" at bounding box center [1019, 322] width 142 height 28
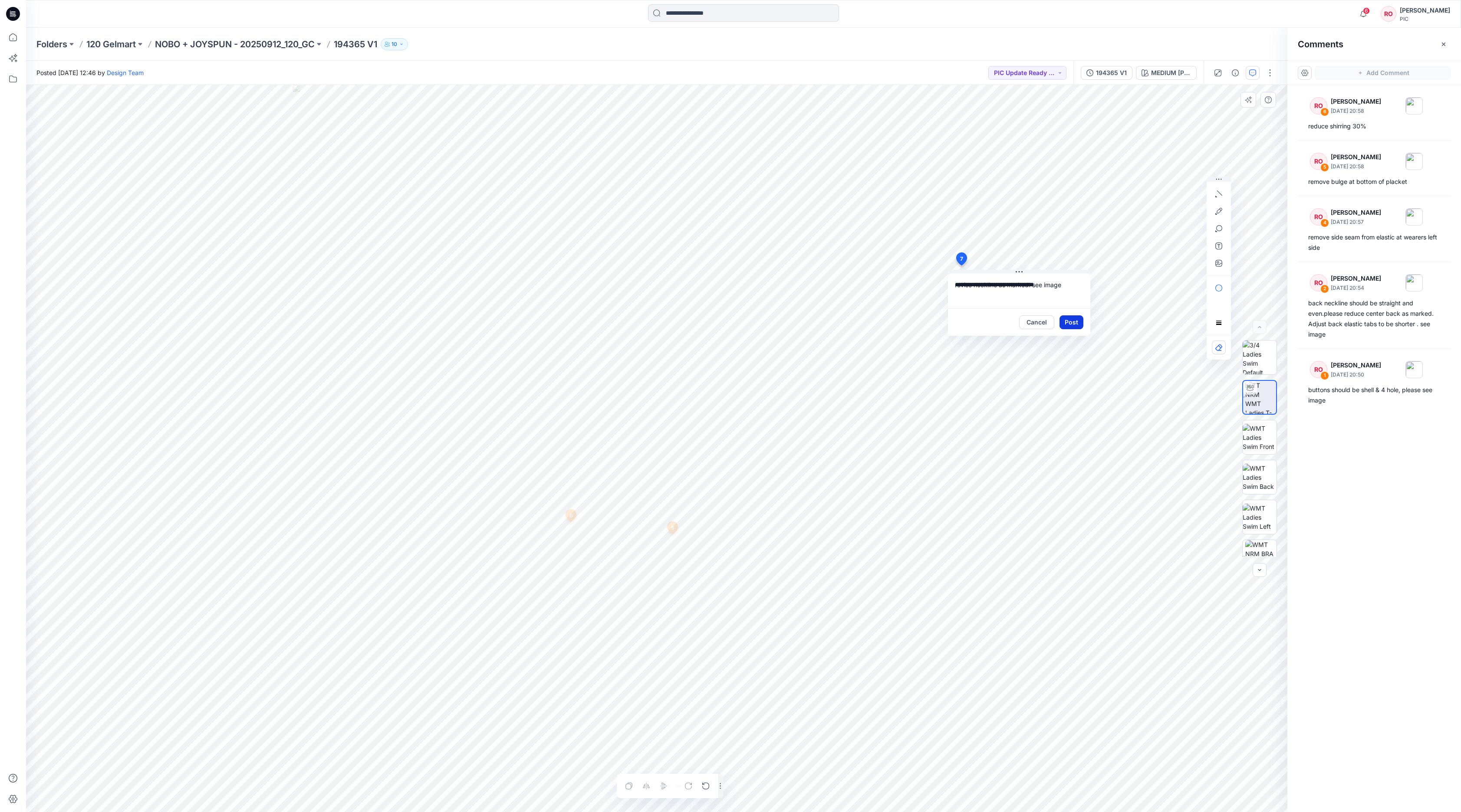
click at [1073, 320] on button "Post" at bounding box center [1071, 322] width 24 height 14
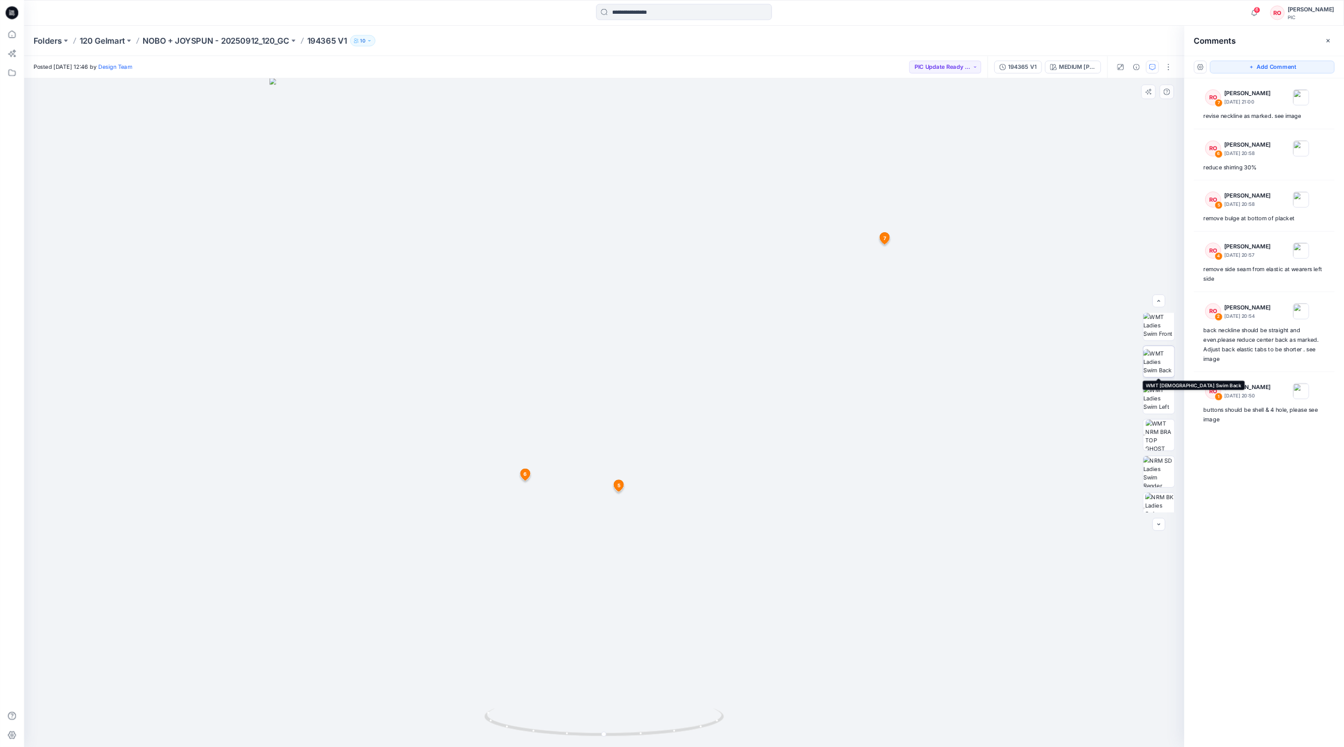
scroll to position [122, 0]
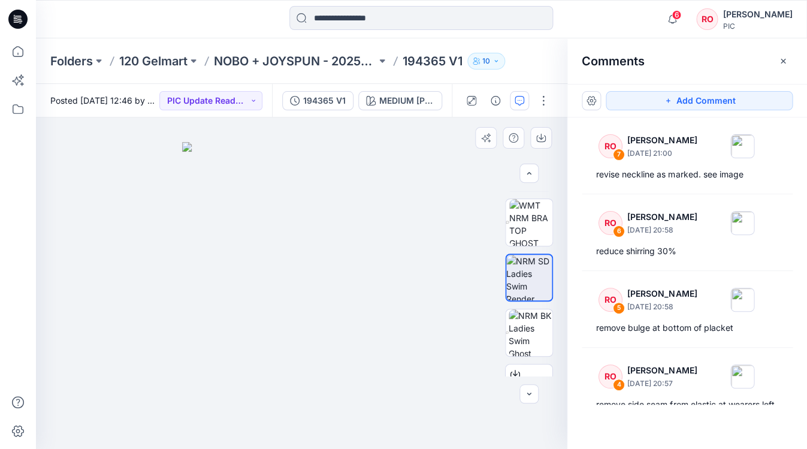
scroll to position [299, 0]
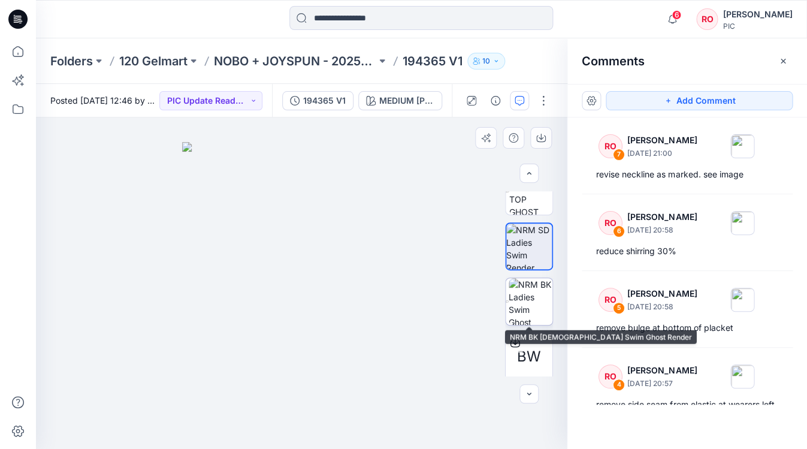
click at [531, 293] on img at bounding box center [530, 301] width 44 height 47
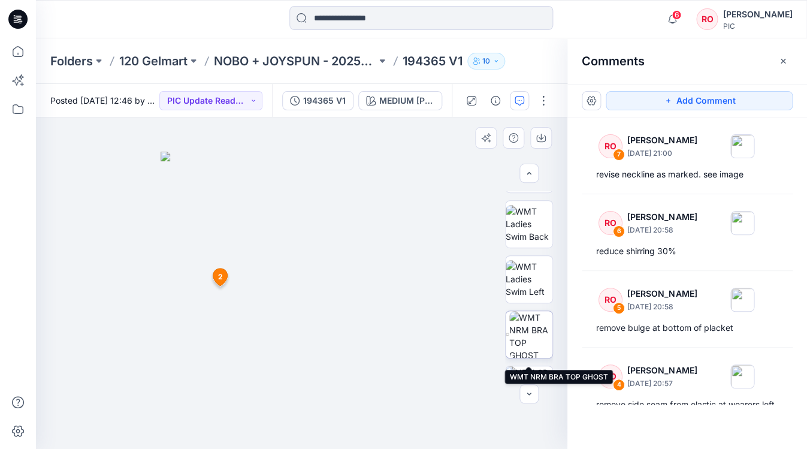
scroll to position [150, 0]
click at [529, 344] on img at bounding box center [530, 340] width 43 height 47
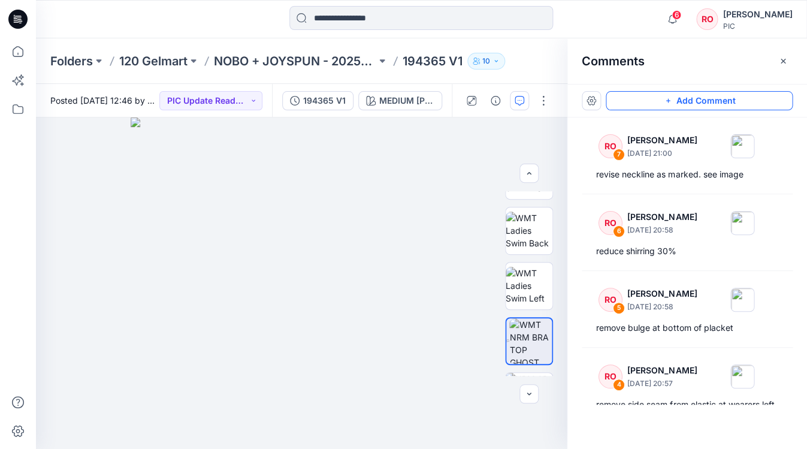
click at [655, 98] on button "Add Comment" at bounding box center [698, 100] width 187 height 19
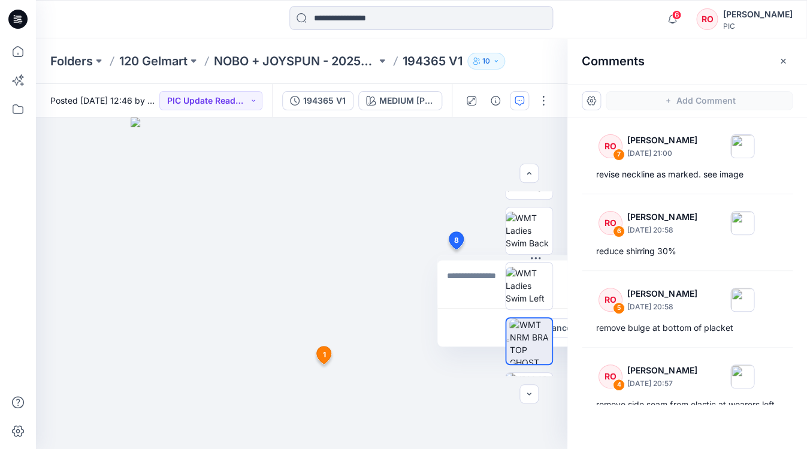
click at [455, 249] on div "8 Cancel Post 1 RO [PERSON_NAME] [DATE] 20:50 buttons should be shell & 4 hole,…" at bounding box center [301, 282] width 531 height 331
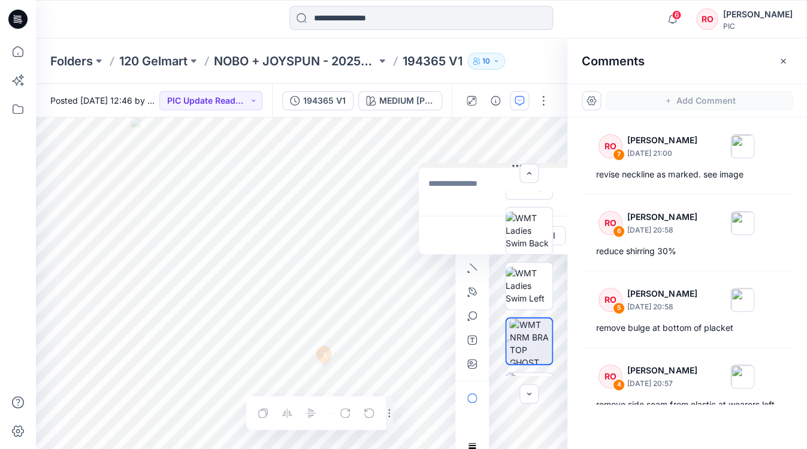
drag, startPoint x: 478, startPoint y: 259, endPoint x: 458, endPoint y: 161, distance: 99.7
click at [474, 364] on icon "button" at bounding box center [472, 364] width 10 height 10
type input"] "**********"
click at [436, 191] on textarea at bounding box center [515, 186] width 196 height 48
click at [472, 180] on textarea at bounding box center [515, 186] width 196 height 48
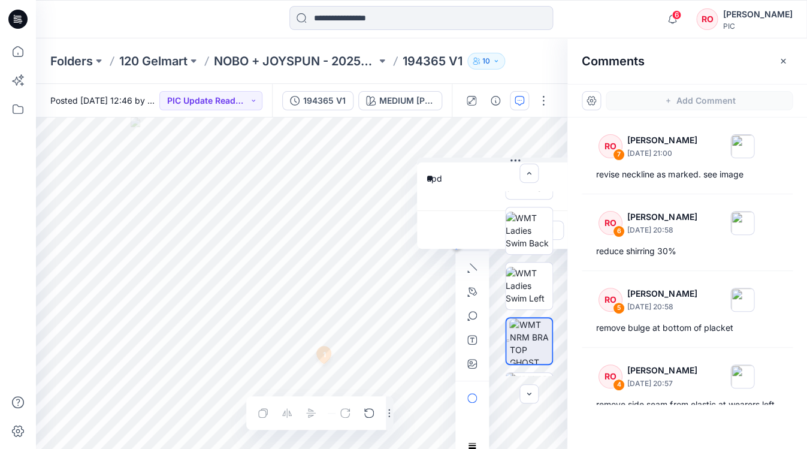
type textarea "*"
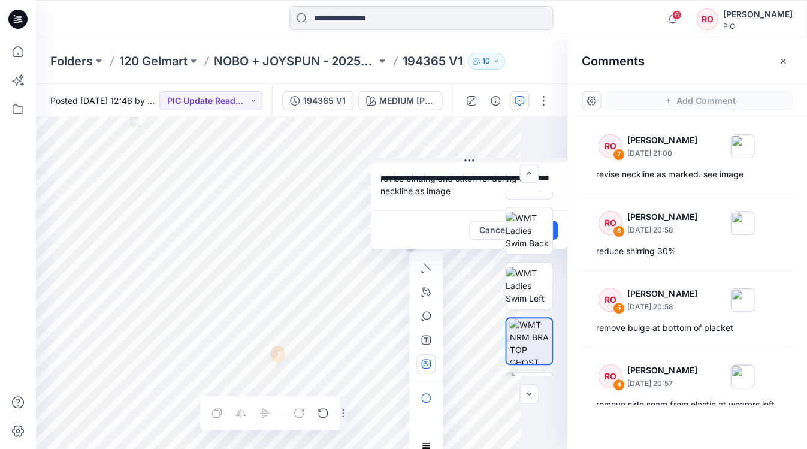
type textarea "**********"
click at [429, 365] on icon "button" at bounding box center [426, 364] width 10 height 10
type input"] "**********"
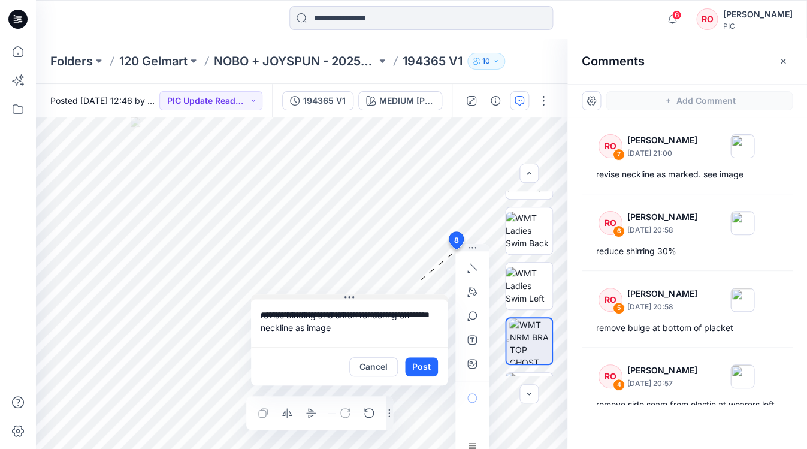
drag, startPoint x: 466, startPoint y: 159, endPoint x: 301, endPoint y: 296, distance: 214.8
click at [426, 363] on button "Post" at bounding box center [421, 366] width 33 height 19
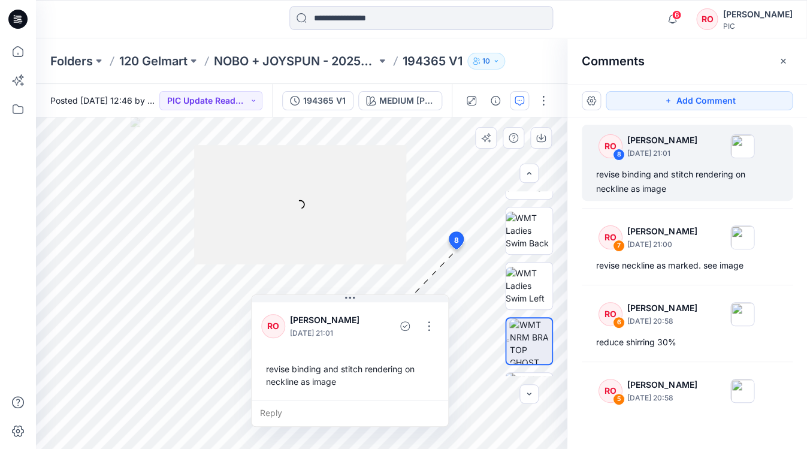
click at [368, 214] on div at bounding box center [300, 205] width 212 height 120
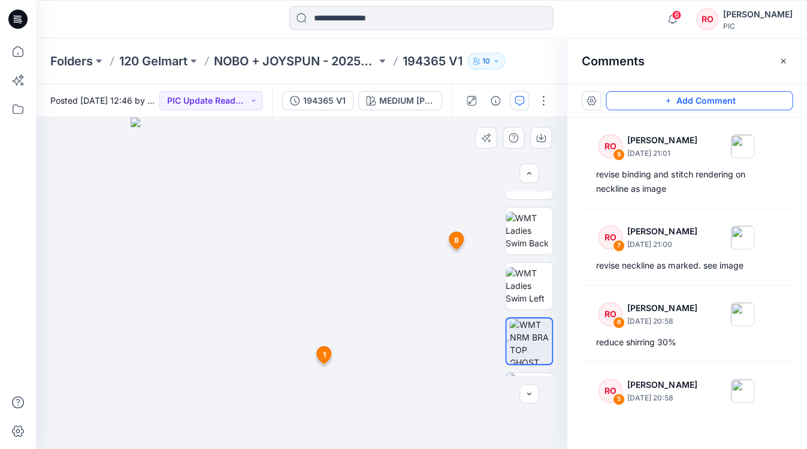
click at [684, 101] on button "Add Comment" at bounding box center [698, 100] width 187 height 19
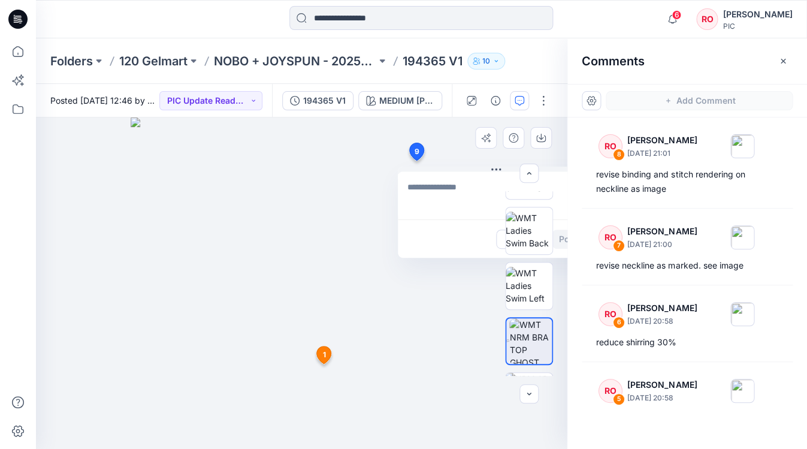
click at [416, 160] on div "9 Cancel Post 1 RO Raquel Ortiz September 30, 2025 20:50 buttons should be shel…" at bounding box center [301, 282] width 531 height 331
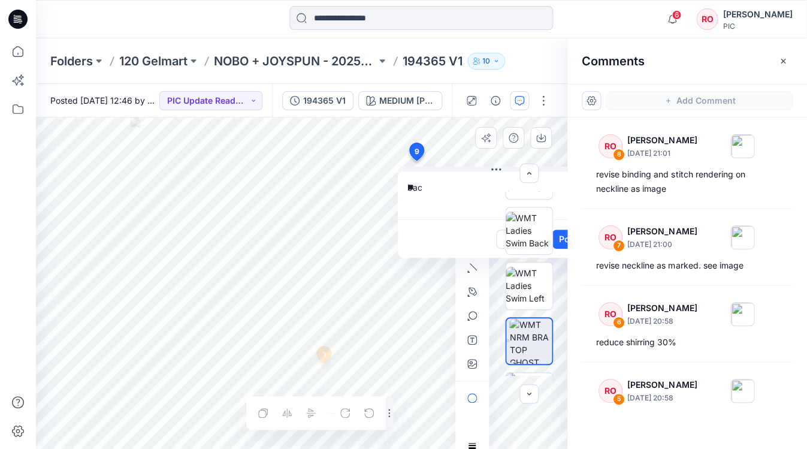
type textarea "*"
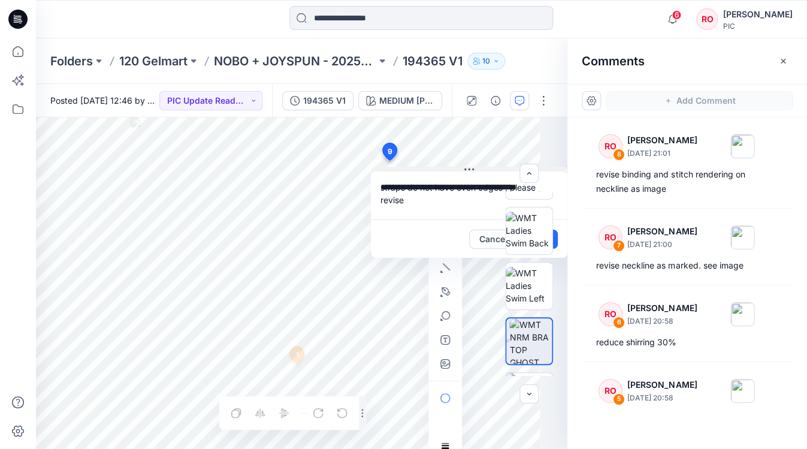
type textarea "**********"
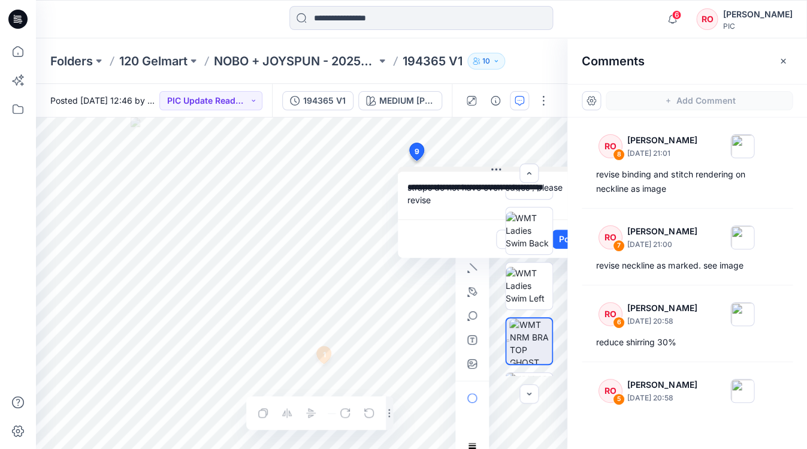
drag, startPoint x: 445, startPoint y: 170, endPoint x: 298, endPoint y: 169, distance: 147.3
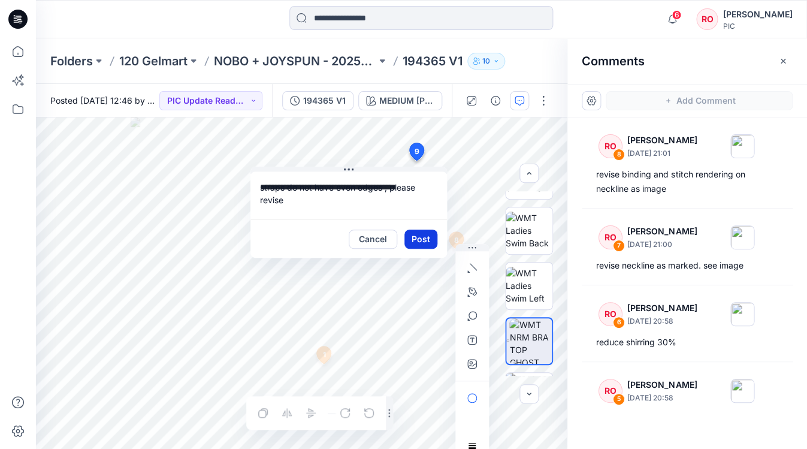
click at [414, 238] on button "Post" at bounding box center [420, 238] width 33 height 19
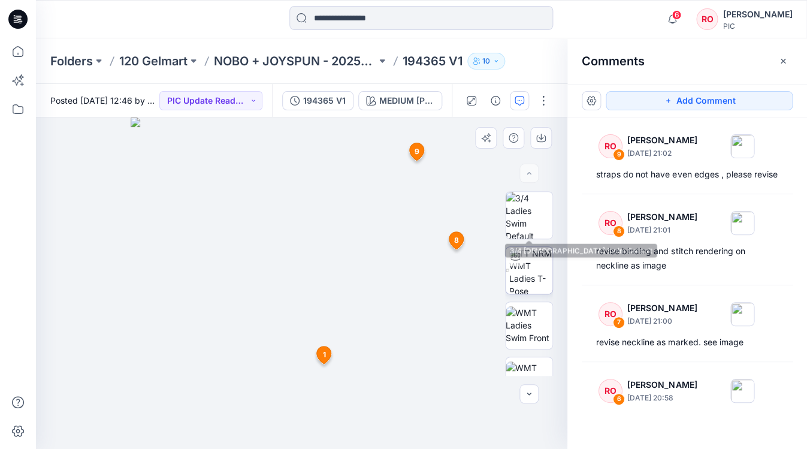
click at [532, 279] on img at bounding box center [530, 270] width 43 height 47
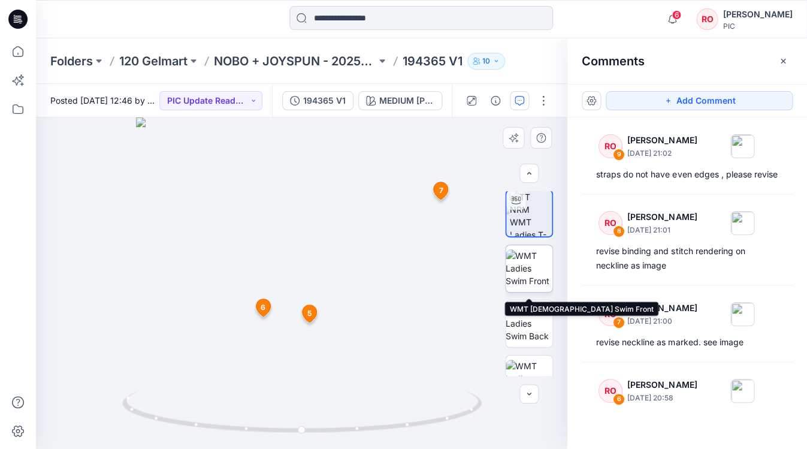
scroll to position [59, 0]
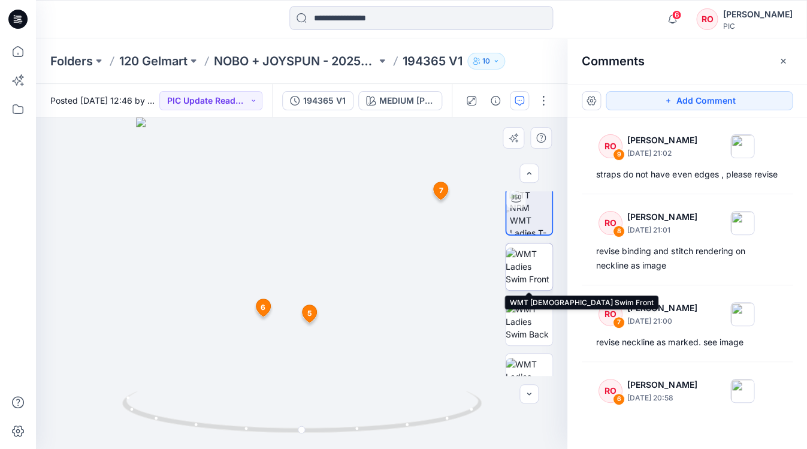
click at [527, 285] on img at bounding box center [528, 266] width 47 height 38
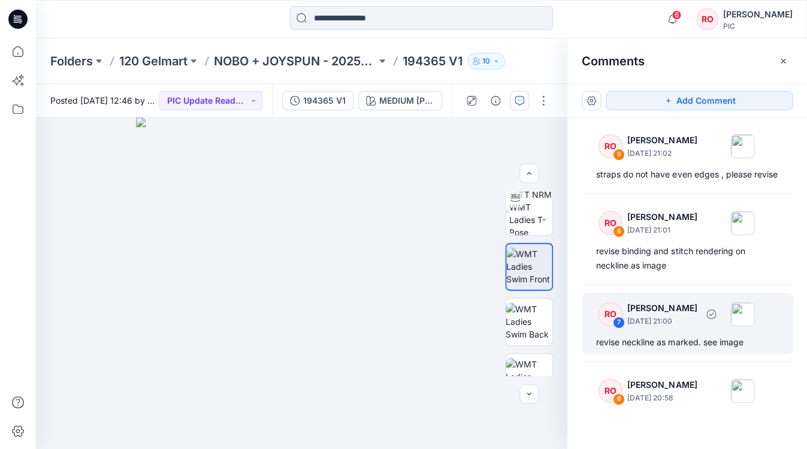
click at [625, 316] on div "RO 7 Raquel Ortiz September 30, 2025 21:00" at bounding box center [671, 313] width 165 height 33
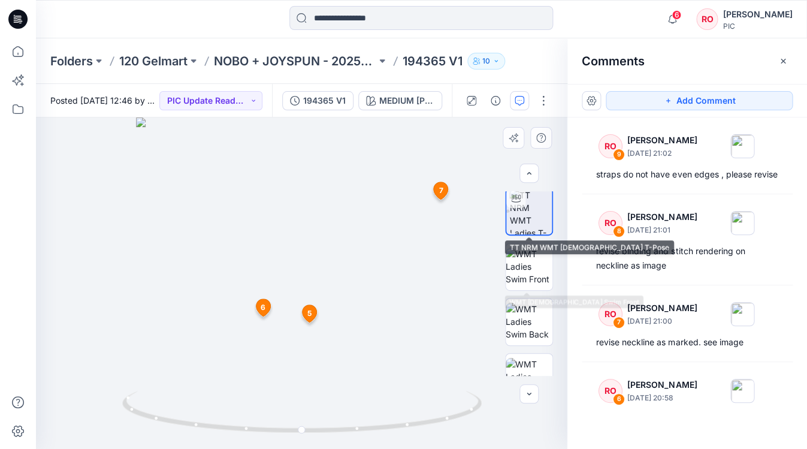
click at [538, 217] on img at bounding box center [530, 212] width 43 height 46
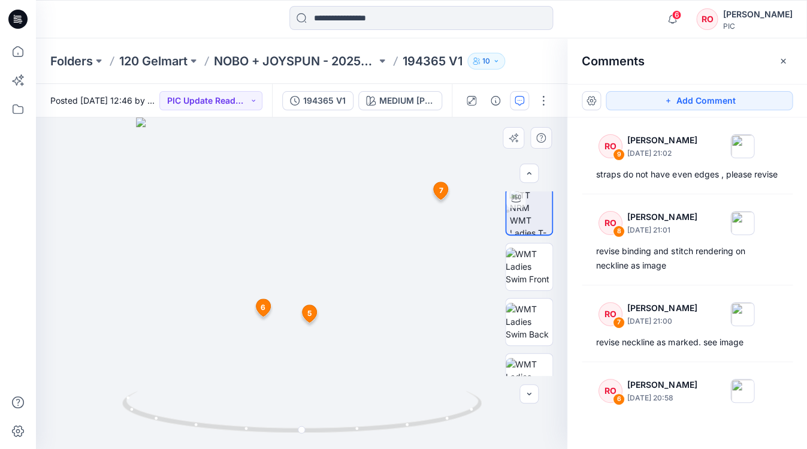
click at [262, 308] on span "6" at bounding box center [262, 307] width 5 height 11
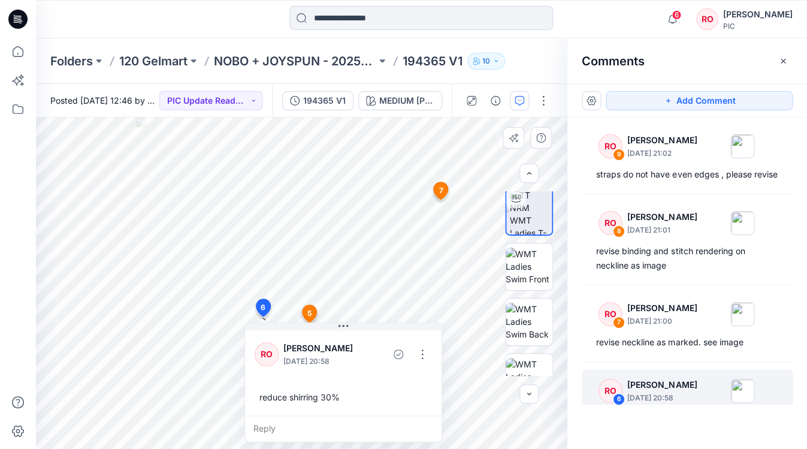
scroll to position [26, 0]
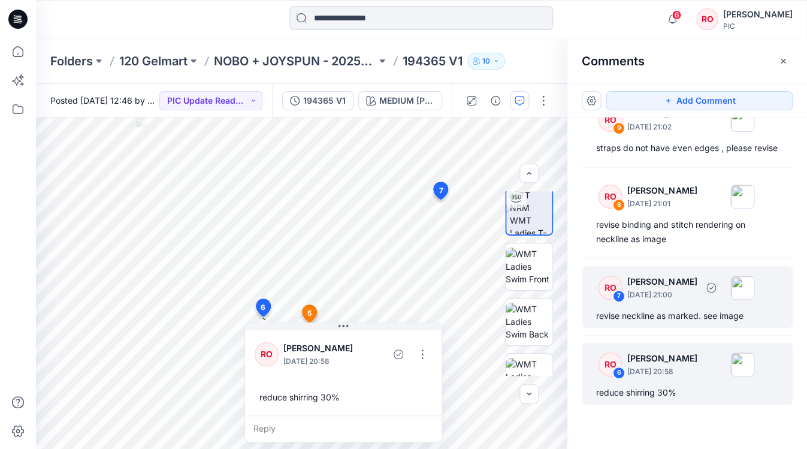
click at [648, 284] on p "[PERSON_NAME]" at bounding box center [661, 281] width 69 height 14
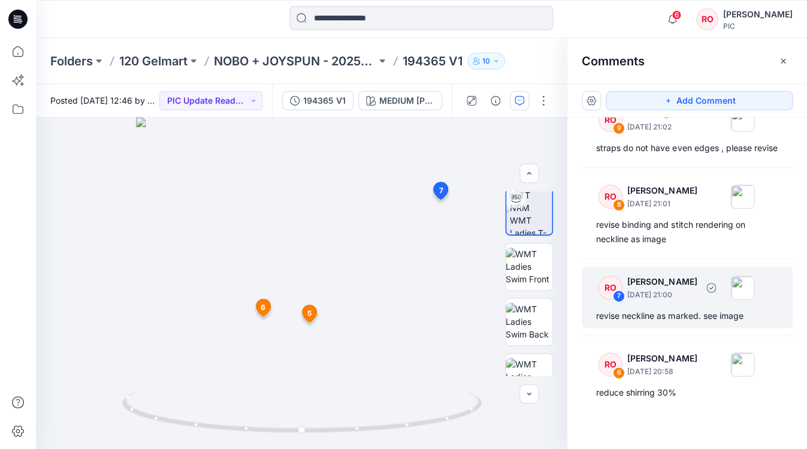
click at [643, 309] on div "revise neckline as marked. see image" at bounding box center [687, 315] width 182 height 14
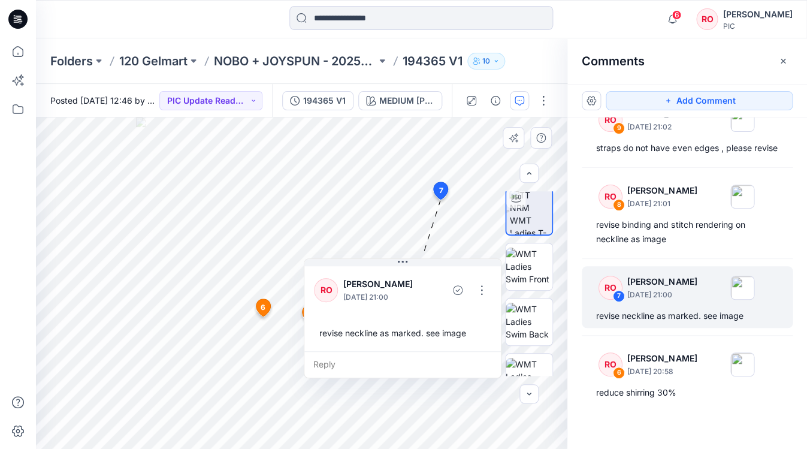
drag, startPoint x: 465, startPoint y: 213, endPoint x: 333, endPoint y: 289, distance: 152.6
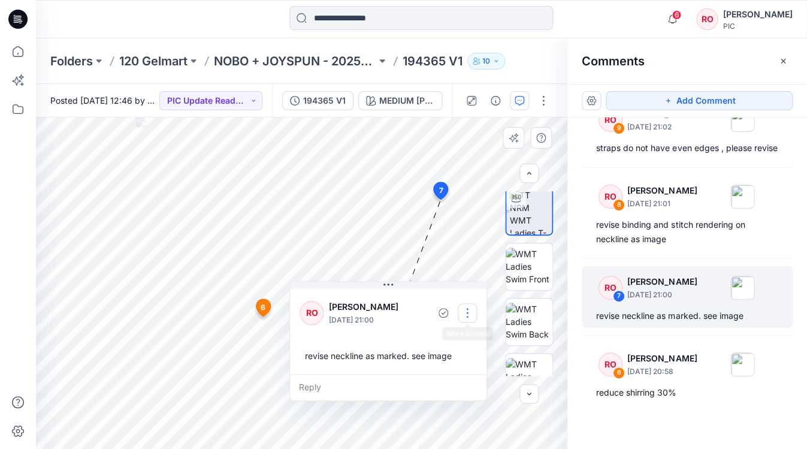
click at [466, 311] on button "button" at bounding box center [467, 312] width 19 height 19
click at [466, 343] on p "Edit comment" at bounding box center [470, 340] width 54 height 13
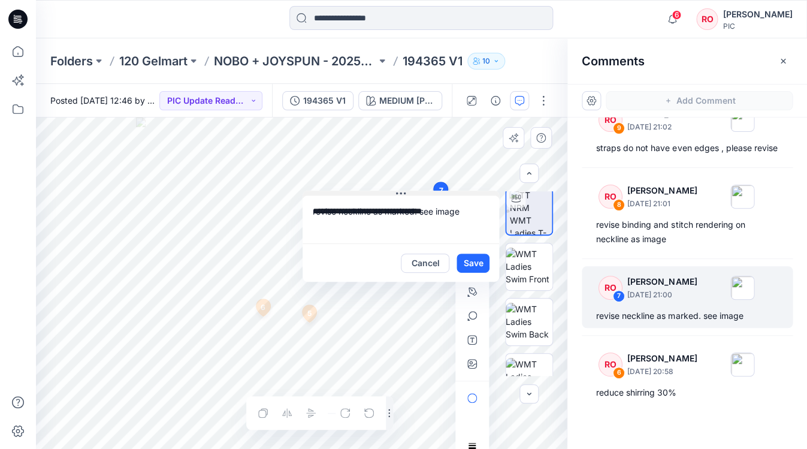
drag, startPoint x: 362, startPoint y: 283, endPoint x: 375, endPoint y: 190, distance: 93.2
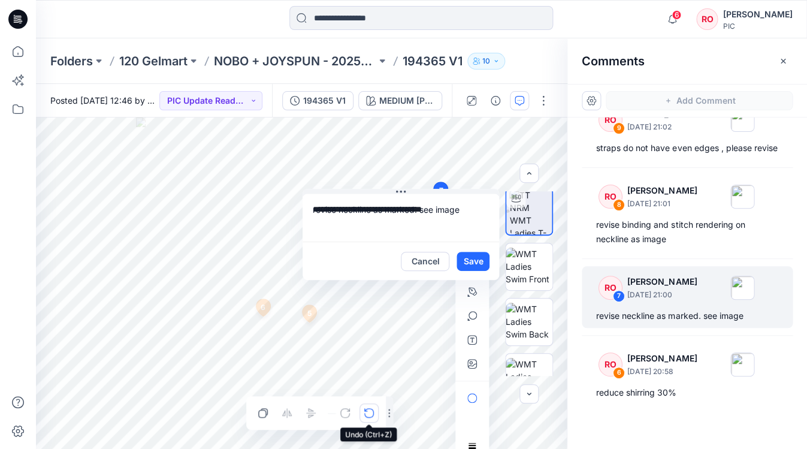
click at [368, 404] on button "button" at bounding box center [368, 412] width 19 height 19
click at [365, 416] on icon "button" at bounding box center [369, 413] width 10 height 10
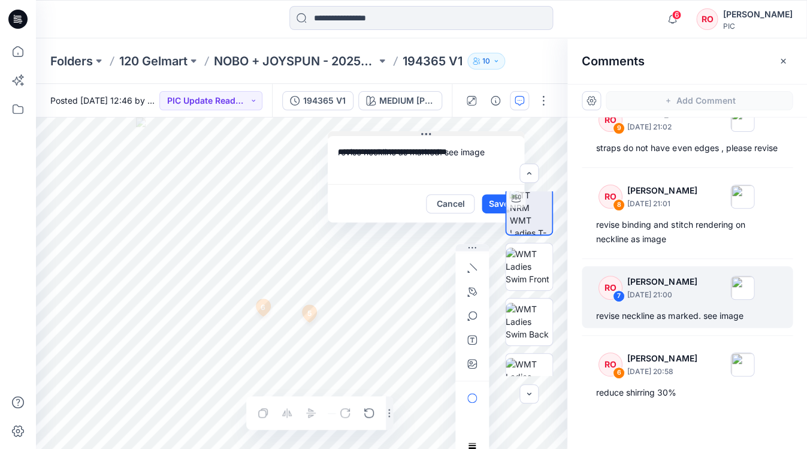
drag, startPoint x: 359, startPoint y: 190, endPoint x: 384, endPoint y: 133, distance: 62.7
click at [472, 293] on icon "button" at bounding box center [472, 291] width 8 height 8
click at [412, 294] on button "button" at bounding box center [407, 290] width 19 height 19
click at [467, 299] on button "button" at bounding box center [471, 291] width 19 height 19
click at [450, 202] on button "Cancel" at bounding box center [450, 203] width 49 height 19
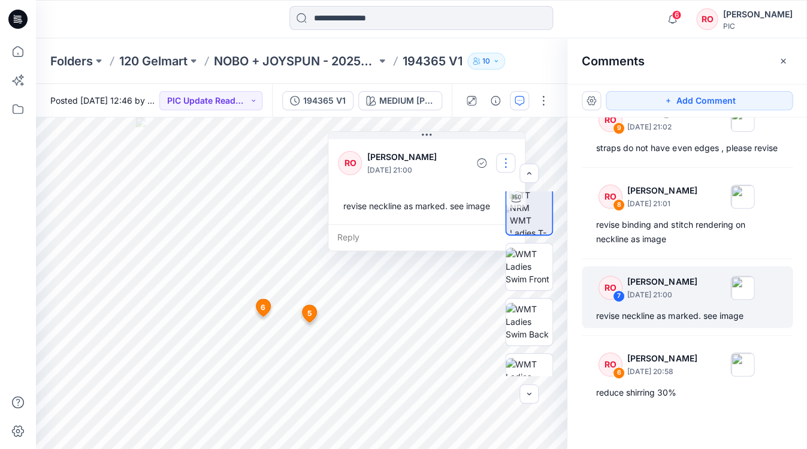
click at [506, 153] on button "button" at bounding box center [505, 162] width 19 height 19
click at [481, 192] on button "Edit comment" at bounding box center [505, 191] width 91 height 22
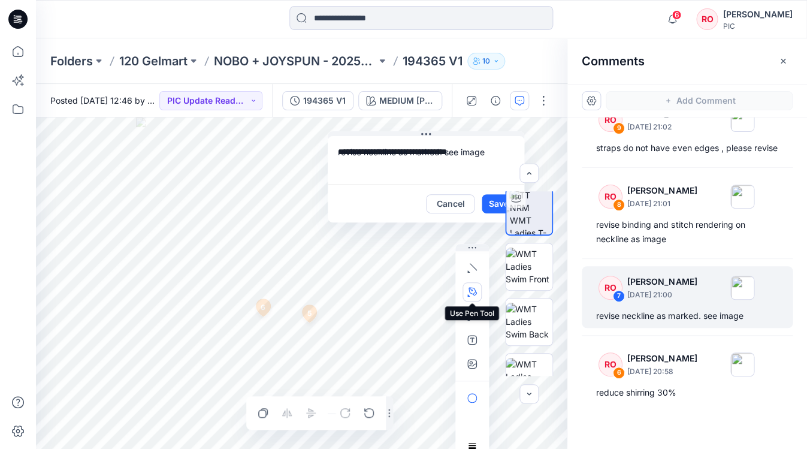
click at [472, 293] on icon "button" at bounding box center [472, 291] width 8 height 8
click at [471, 307] on button "button" at bounding box center [471, 315] width 19 height 19
click at [463, 295] on button "button" at bounding box center [471, 291] width 19 height 19
click at [405, 295] on icon "button" at bounding box center [407, 291] width 10 height 10
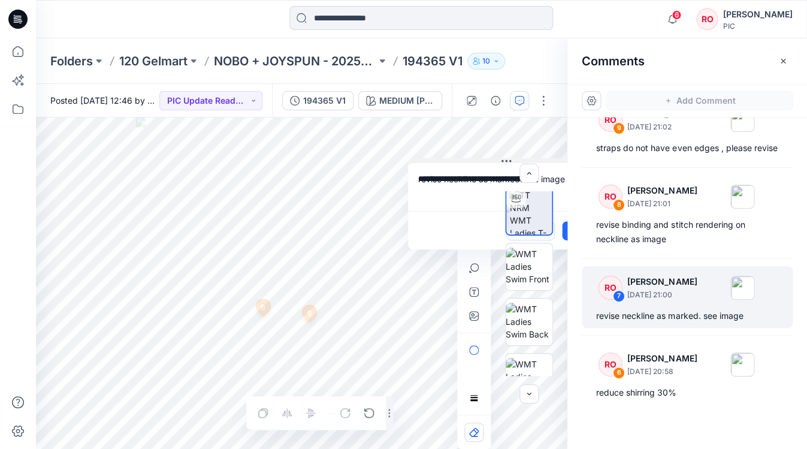
drag, startPoint x: 467, startPoint y: 208, endPoint x: 450, endPoint y: 161, distance: 50.2
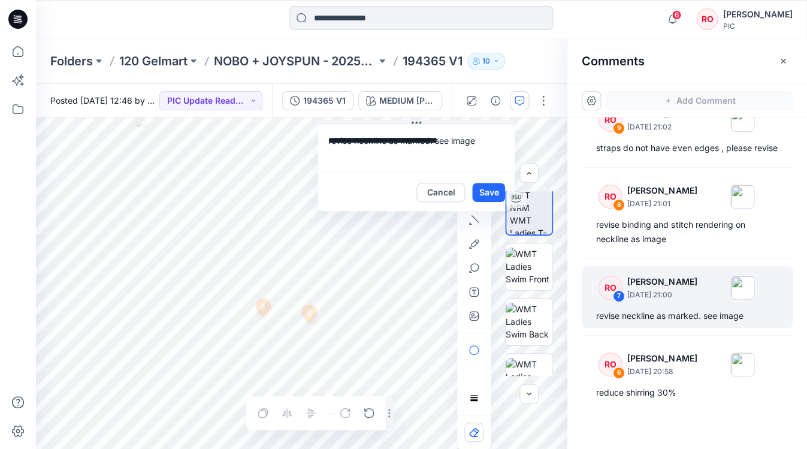
drag, startPoint x: 487, startPoint y: 161, endPoint x: 399, endPoint y: 113, distance: 100.2
click at [475, 247] on icon "button" at bounding box center [474, 244] width 10 height 10
click at [434, 193] on button "Cancel" at bounding box center [440, 192] width 49 height 19
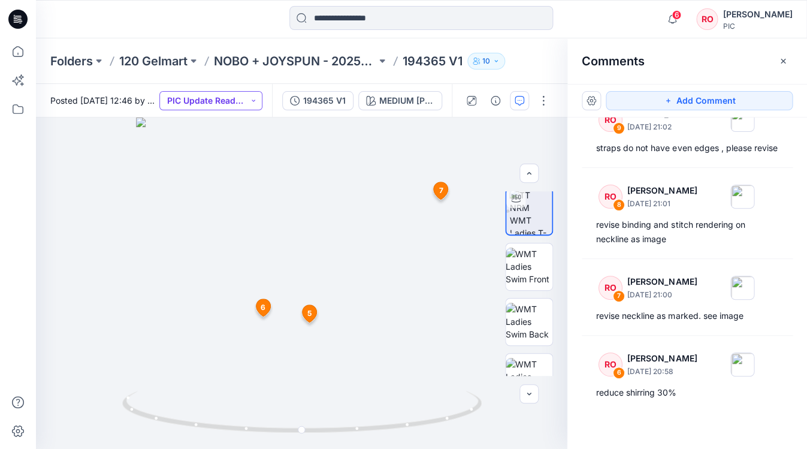
click at [236, 107] on button "PIC Update Ready to Review" at bounding box center [210, 100] width 103 height 19
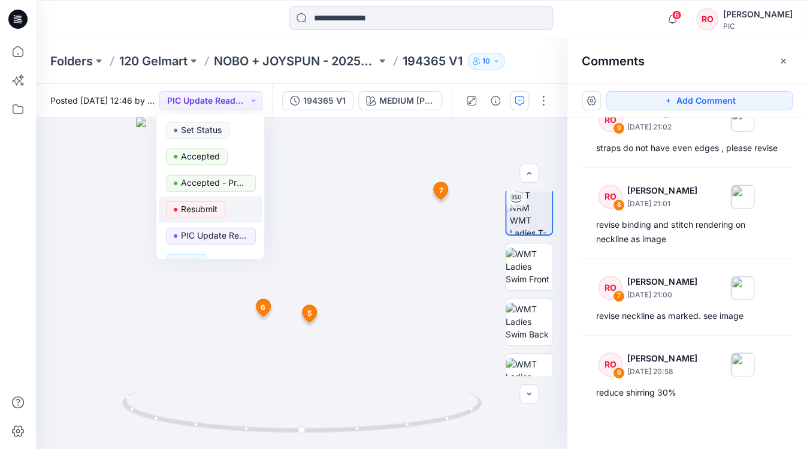
click at [202, 207] on p "Resubmit" at bounding box center [199, 209] width 37 height 16
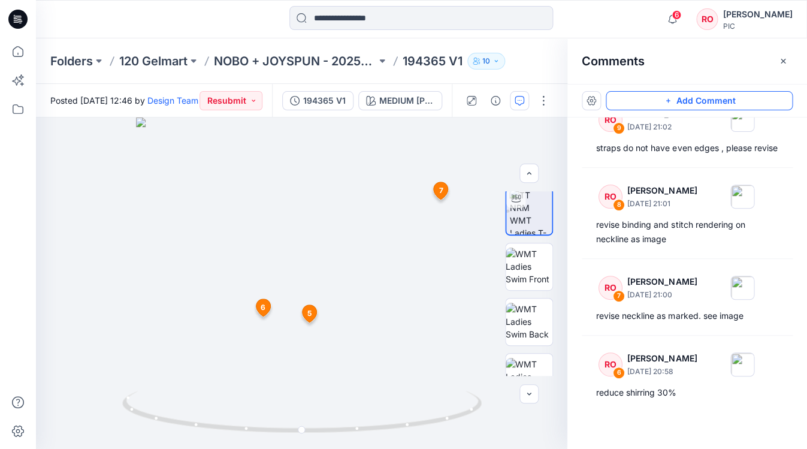
click at [673, 99] on button "Add Comment" at bounding box center [698, 100] width 187 height 19
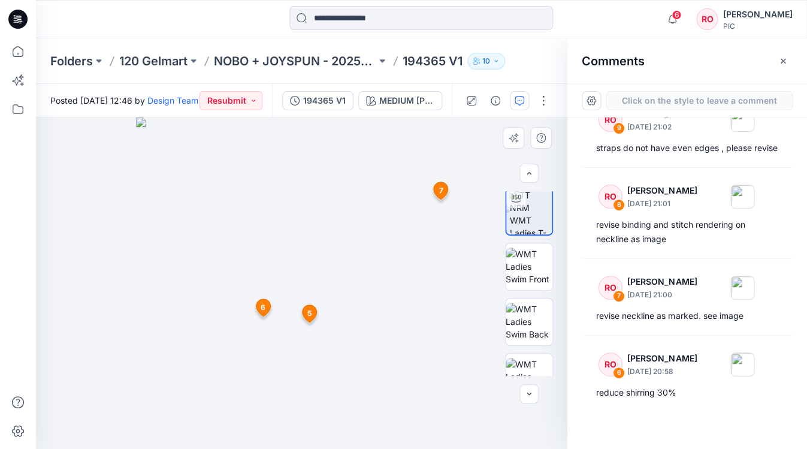
click at [478, 143] on div "10 5 RO Raquel Ortiz September 30, 2025 20:58 remove bulge at bottom of placket…" at bounding box center [301, 282] width 531 height 331
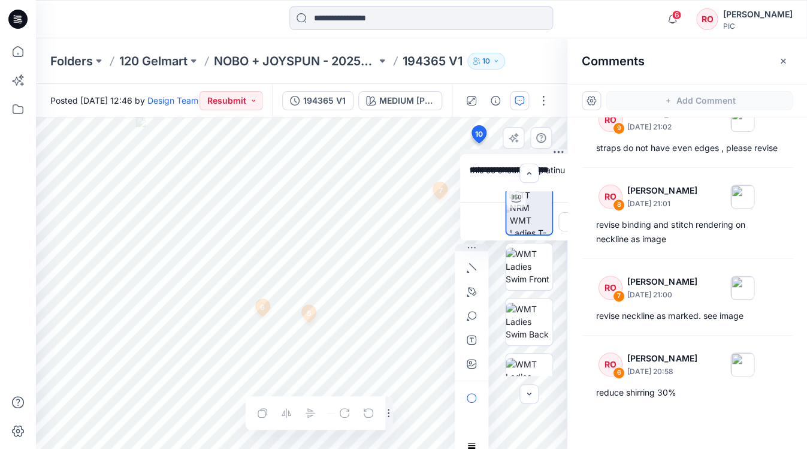
scroll to position [0, 90]
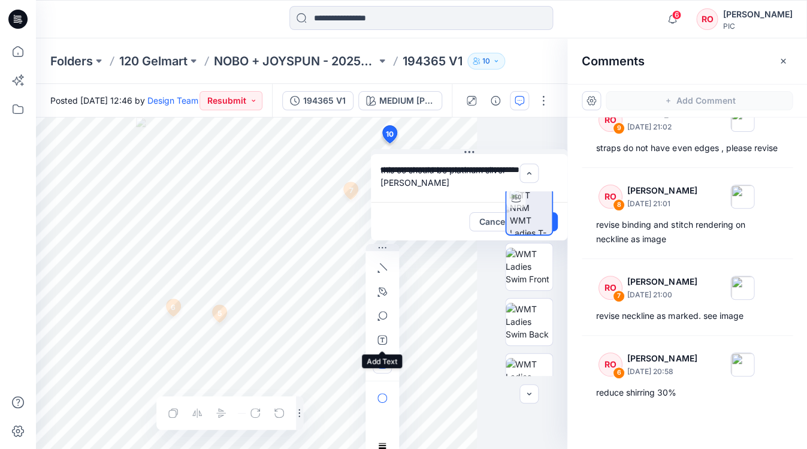
type textarea "**********"
click at [377, 363] on icon "button" at bounding box center [382, 364] width 10 height 10
type input"] "**********"
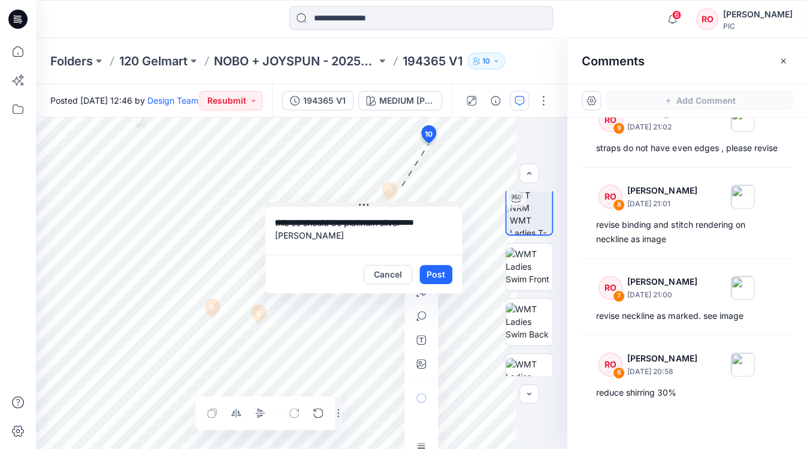
drag, startPoint x: 468, startPoint y: 151, endPoint x: 323, endPoint y: 204, distance: 153.6
click at [432, 272] on button "Post" at bounding box center [435, 274] width 33 height 19
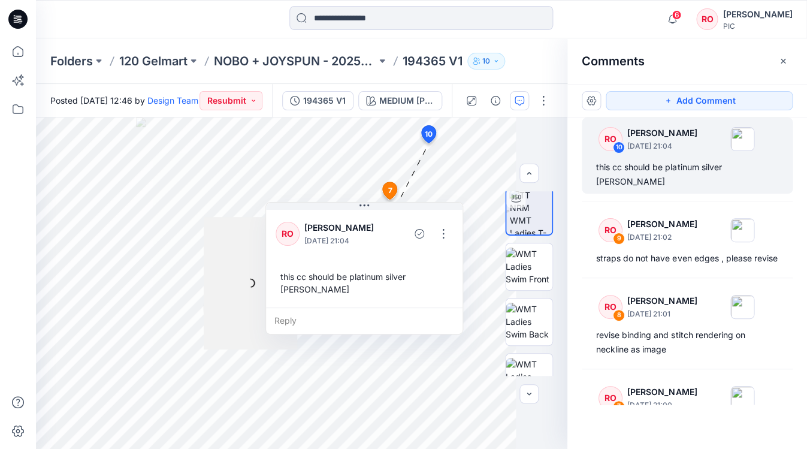
scroll to position [0, 0]
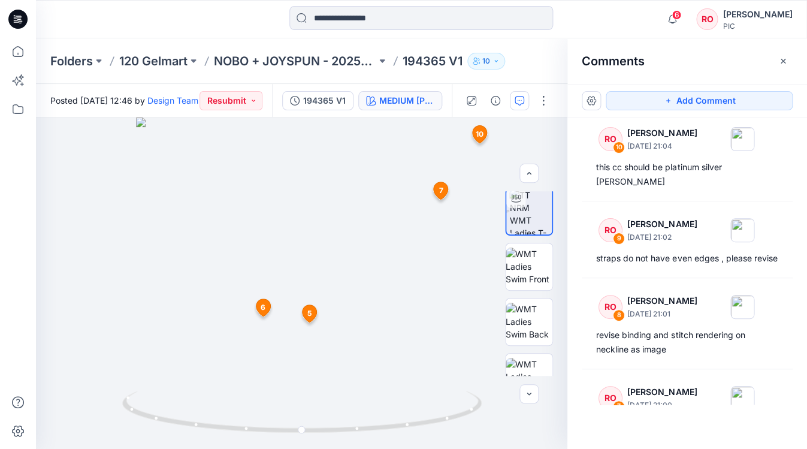
click at [378, 106] on button "MEDIUM HEATHER GREY" at bounding box center [400, 100] width 84 height 19
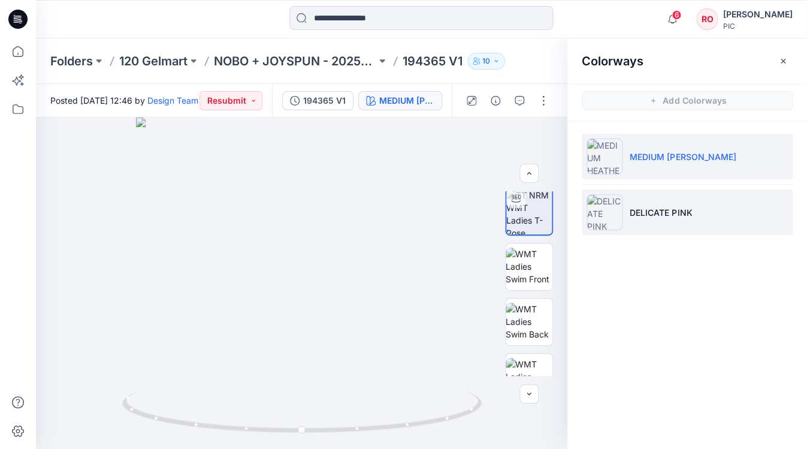
click at [629, 202] on li "DELICATE PINK" at bounding box center [686, 212] width 211 height 46
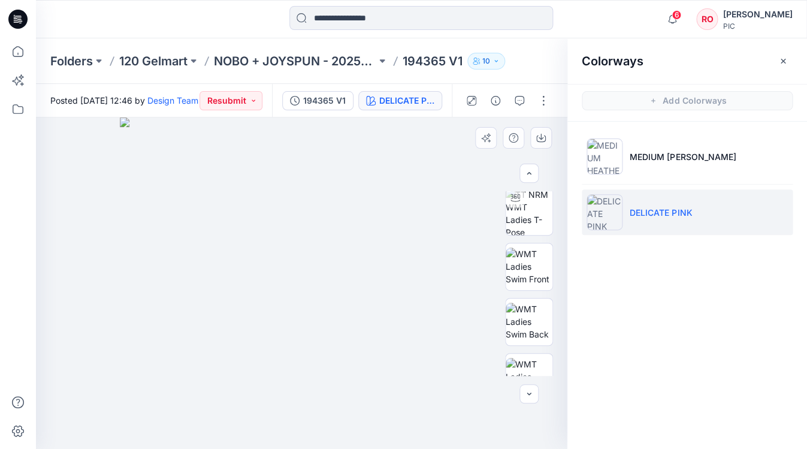
click at [446, 211] on img at bounding box center [301, 282] width 363 height 331
click at [637, 201] on li "DELICATE PINK" at bounding box center [686, 212] width 211 height 46
click at [524, 98] on button "button" at bounding box center [519, 100] width 19 height 19
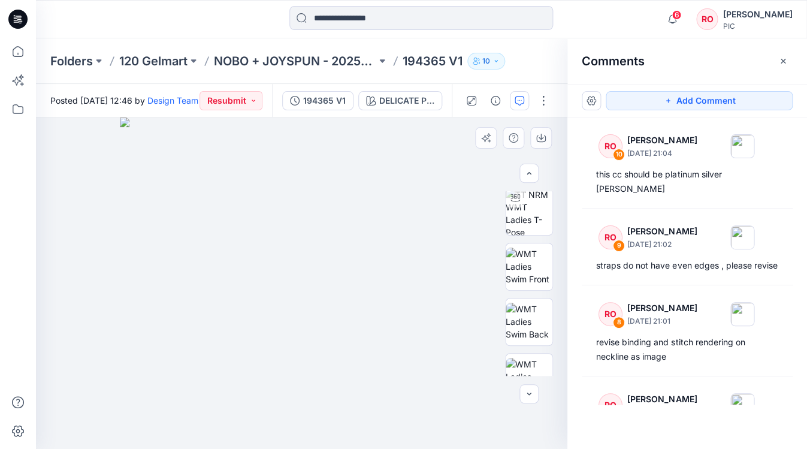
click at [474, 166] on img at bounding box center [301, 282] width 363 height 331
click at [643, 110] on button "Add Comment" at bounding box center [698, 100] width 187 height 19
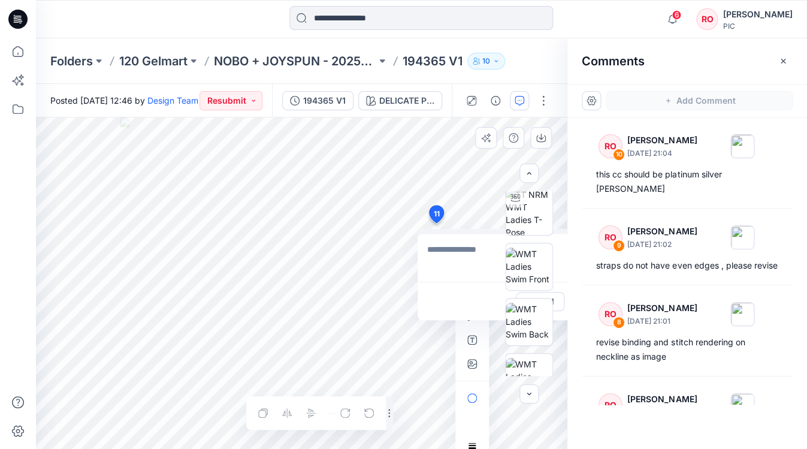
click at [435, 223] on div "11 Cancel Post Layer 1" at bounding box center [301, 282] width 531 height 331
type textarea "*"
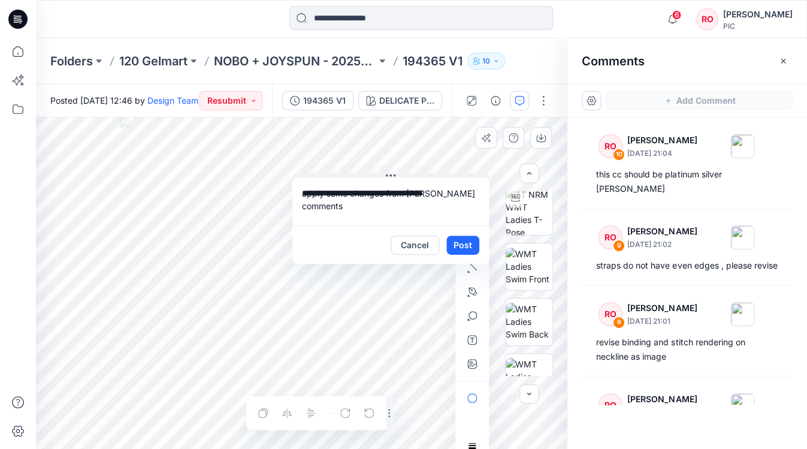
drag, startPoint x: 443, startPoint y: 232, endPoint x: 313, endPoint y: 170, distance: 144.1
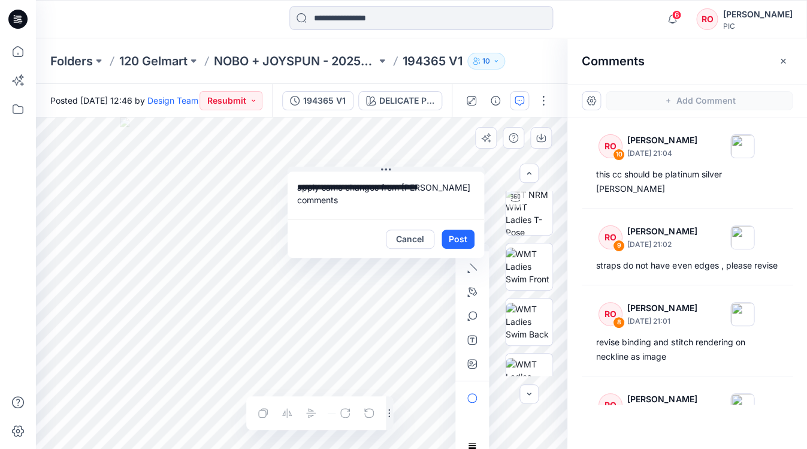
click at [445, 184] on textarea "**********" at bounding box center [385, 195] width 196 height 48
click at [462, 189] on textarea "**********" at bounding box center [385, 195] width 196 height 48
click at [383, 210] on textarea "**********" at bounding box center [385, 195] width 196 height 48
drag, startPoint x: 407, startPoint y: 205, endPoint x: 400, endPoint y: 199, distance: 8.9
click at [400, 199] on textarea "**********" at bounding box center [385, 195] width 196 height 48
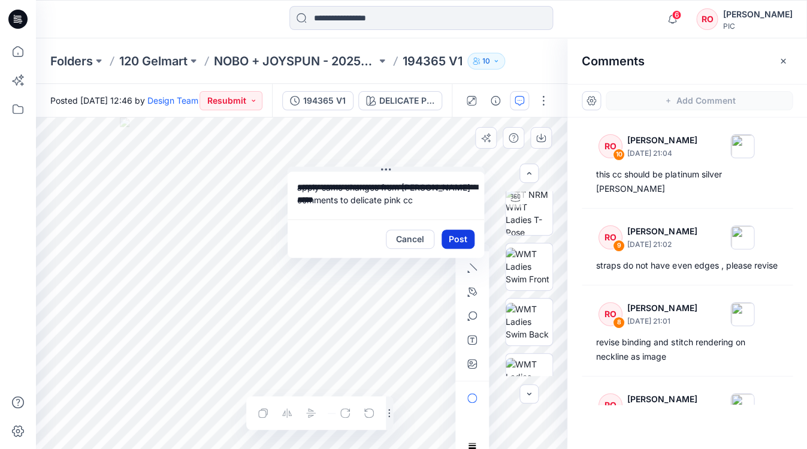
type textarea "**********"
click at [457, 237] on button "Post" at bounding box center [457, 238] width 33 height 19
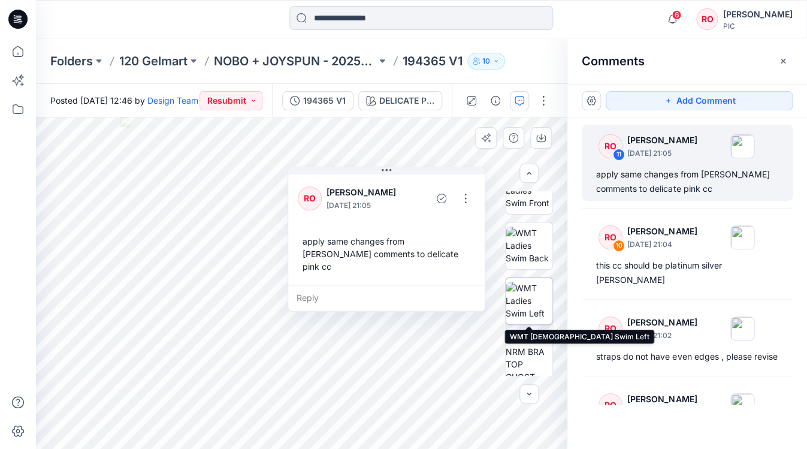
scroll to position [143, 0]
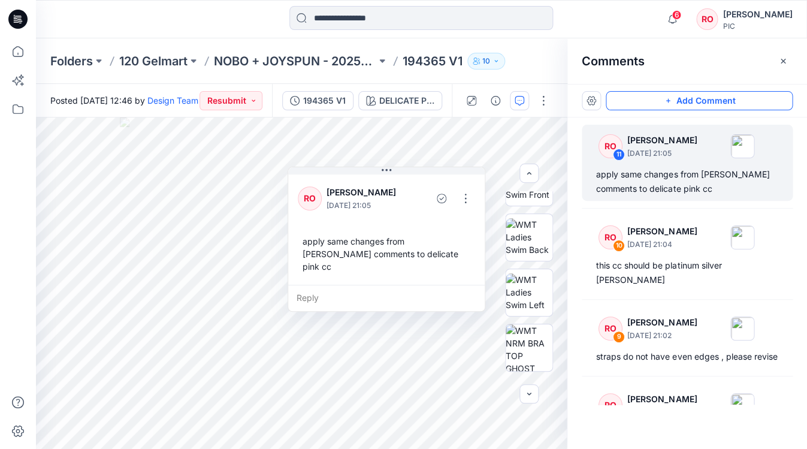
click at [654, 95] on button "Add Comment" at bounding box center [698, 100] width 187 height 19
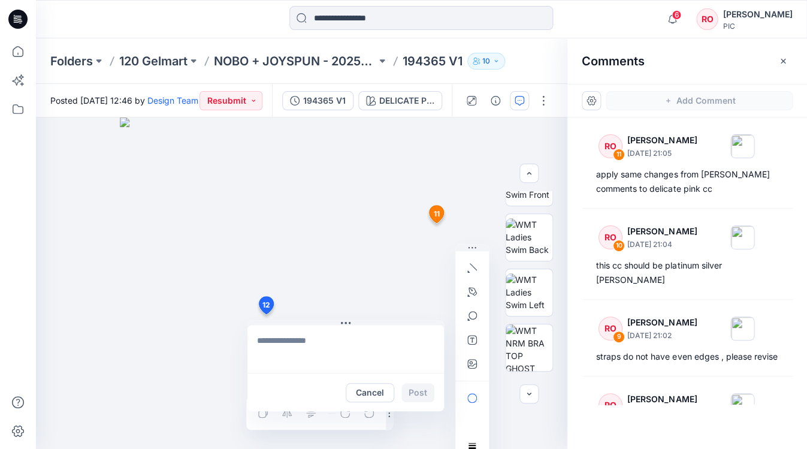
click at [265, 314] on div "12 Cancel Post 11 RO Raquel Ortiz September 30, 2025 21:05 apply same changes f…" at bounding box center [301, 282] width 531 height 331
type textarea "**********"
click at [416, 393] on button "Post" at bounding box center [417, 392] width 33 height 19
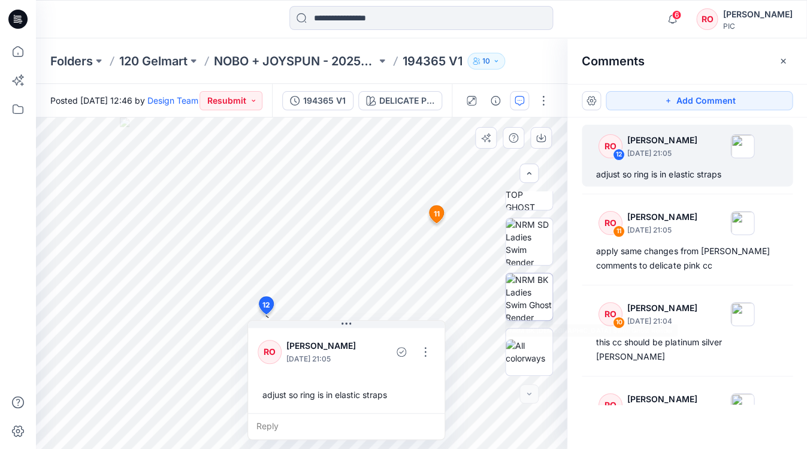
click at [534, 307] on img at bounding box center [528, 296] width 47 height 47
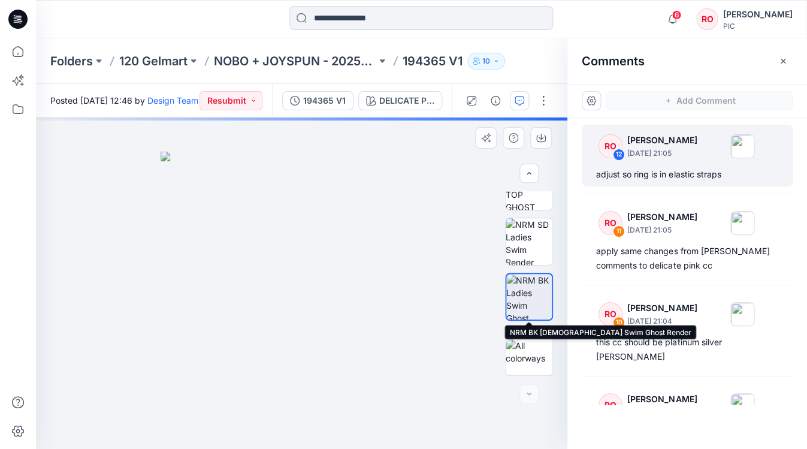
scroll to position [304, 0]
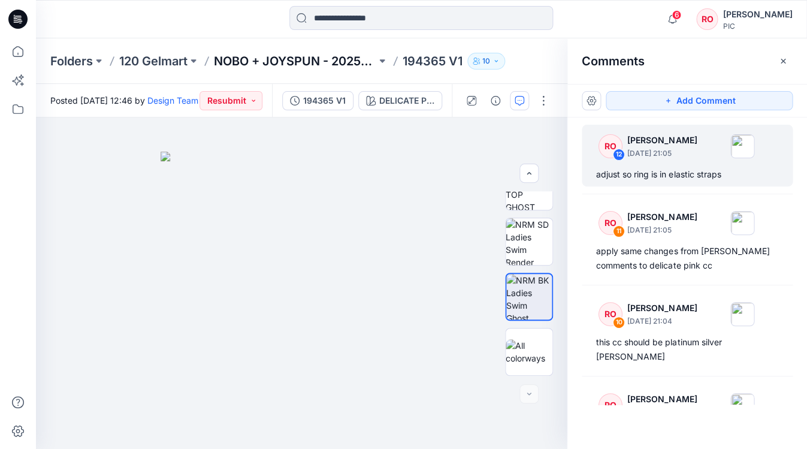
click at [285, 57] on p "NOBO + JOYSPUN - 20250912_120_GC" at bounding box center [295, 61] width 162 height 17
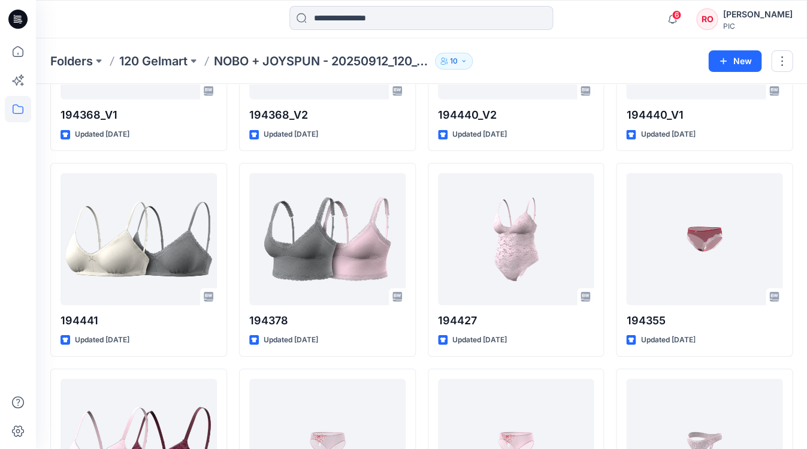
scroll to position [2082, 0]
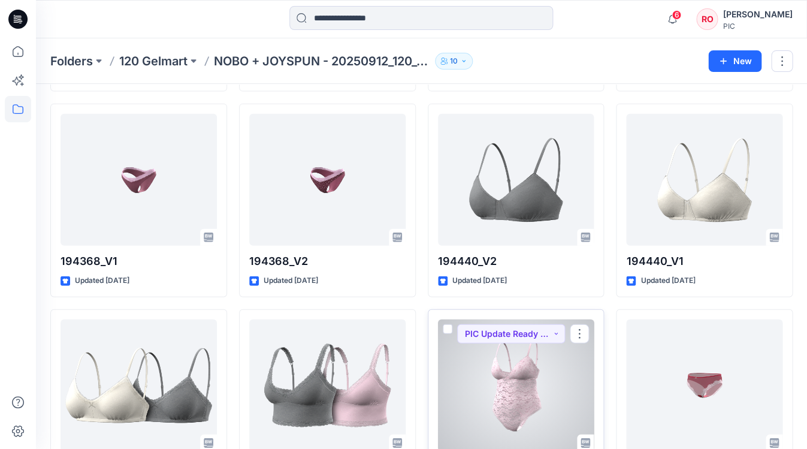
click at [522, 419] on div at bounding box center [516, 385] width 156 height 132
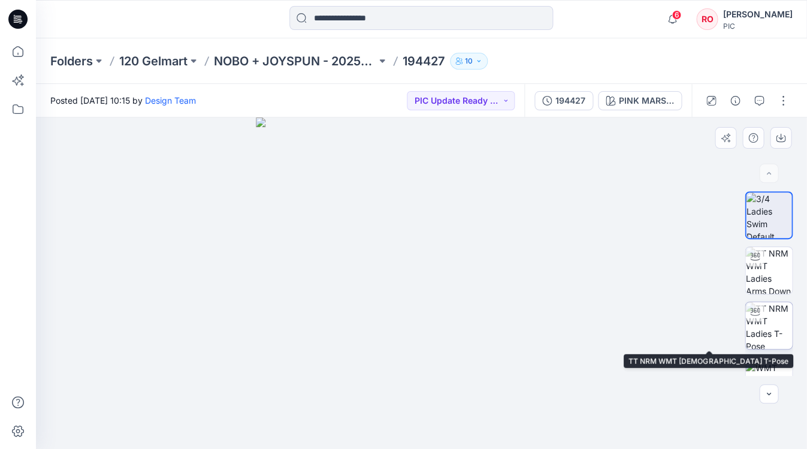
click at [771, 311] on img at bounding box center [768, 325] width 47 height 47
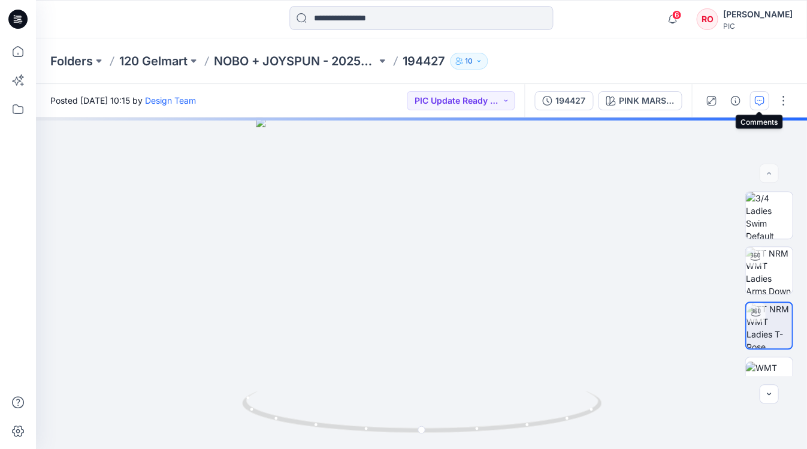
click at [757, 106] on button "button" at bounding box center [758, 100] width 19 height 19
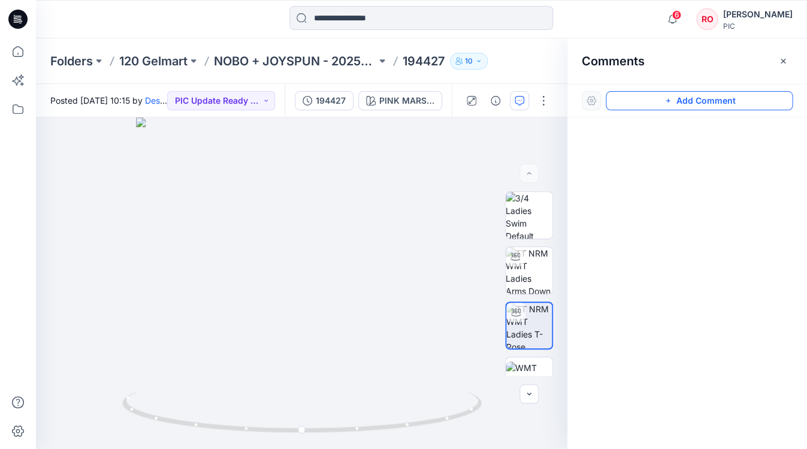
click at [635, 102] on button "Add Comment" at bounding box center [698, 100] width 187 height 19
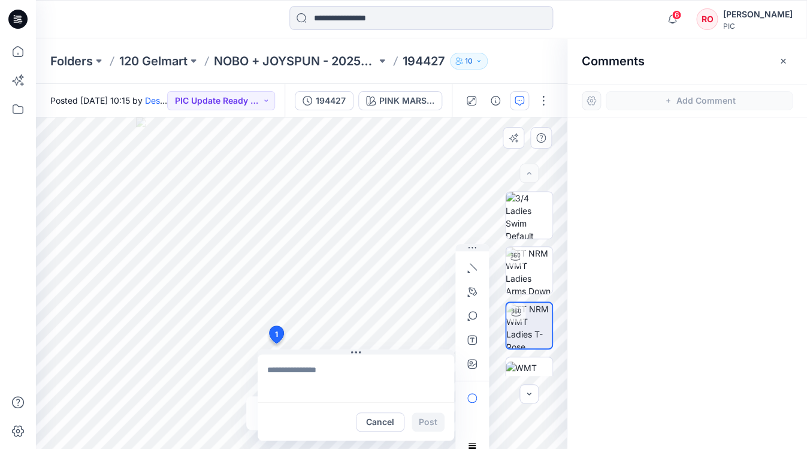
click at [275, 343] on div "1 Cancel Post Layer 1" at bounding box center [301, 282] width 531 height 331
type textarea "**********"
click at [463, 361] on button "button" at bounding box center [471, 363] width 19 height 19
type input"] "**********"
click at [366, 355] on textarea "**********" at bounding box center [355, 378] width 196 height 48
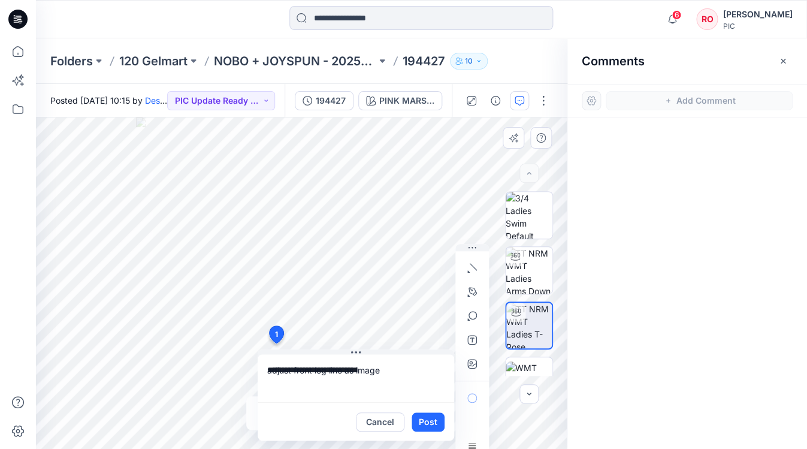
click at [345, 368] on textarea "**********" at bounding box center [355, 378] width 196 height 48
click at [355, 368] on textarea "**********" at bounding box center [355, 378] width 196 height 48
type textarea "**********"
click at [426, 418] on button "Post" at bounding box center [427, 421] width 33 height 19
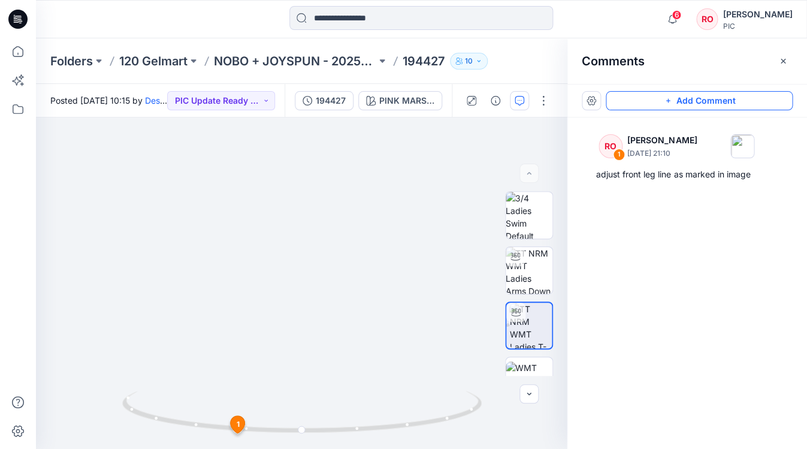
click at [648, 98] on button "Add Comment" at bounding box center [698, 100] width 187 height 19
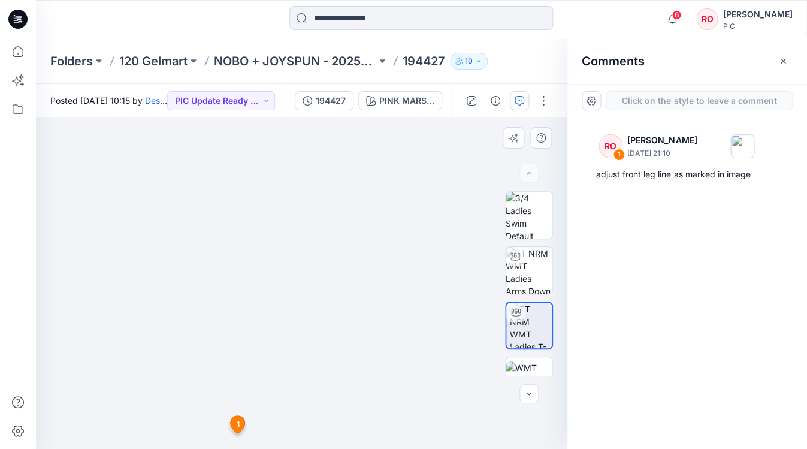
click at [310, 244] on div "2 1 RO Raquel Ortiz September 30, 2025 21:10 adjust front leg line as marked in…" at bounding box center [301, 282] width 531 height 331
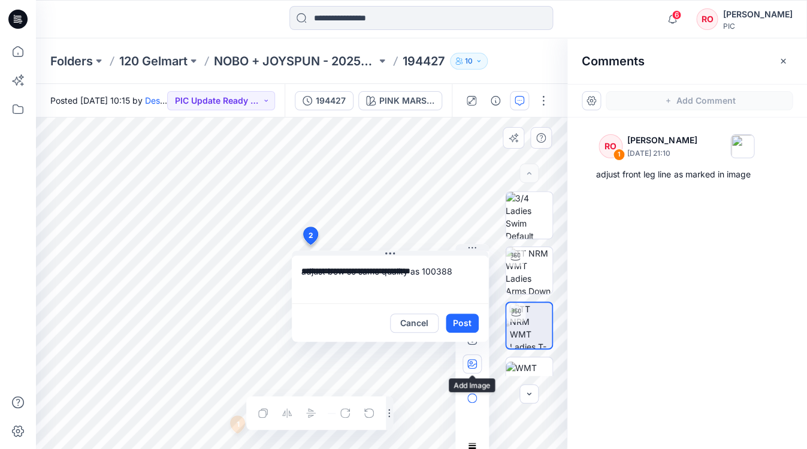
type textarea "**********"
click at [469, 362] on icon "button" at bounding box center [470, 361] width 3 height 3
type input"] "**********"
click at [465, 325] on button "Post" at bounding box center [462, 322] width 33 height 19
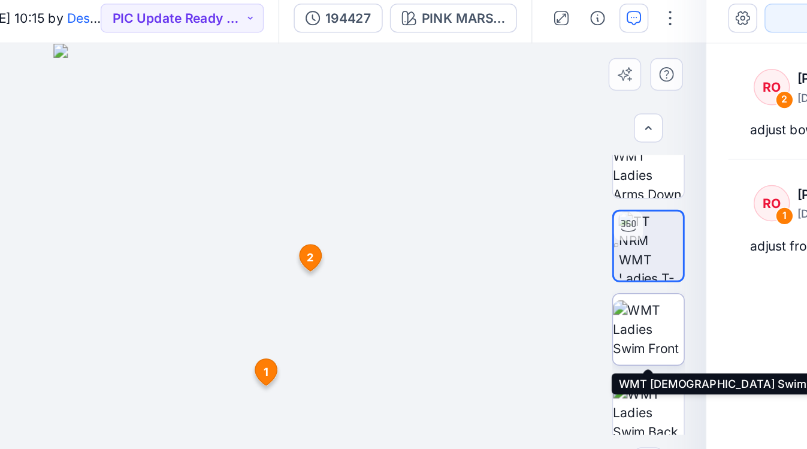
scroll to position [122, 0]
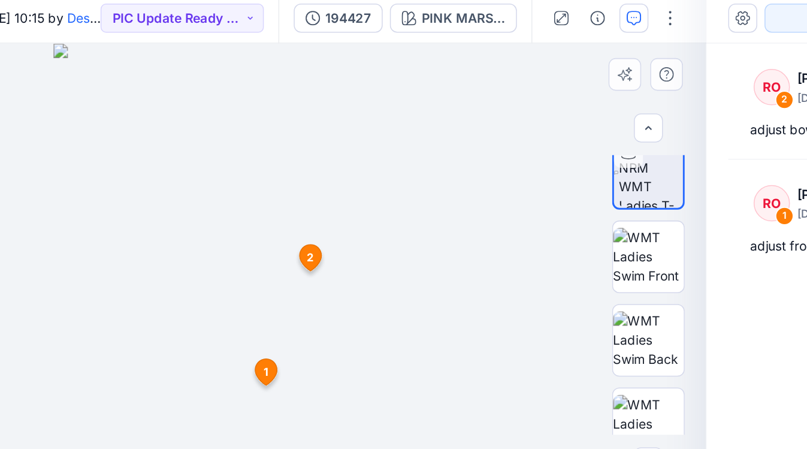
click at [213, 262] on div at bounding box center [301, 282] width 531 height 331
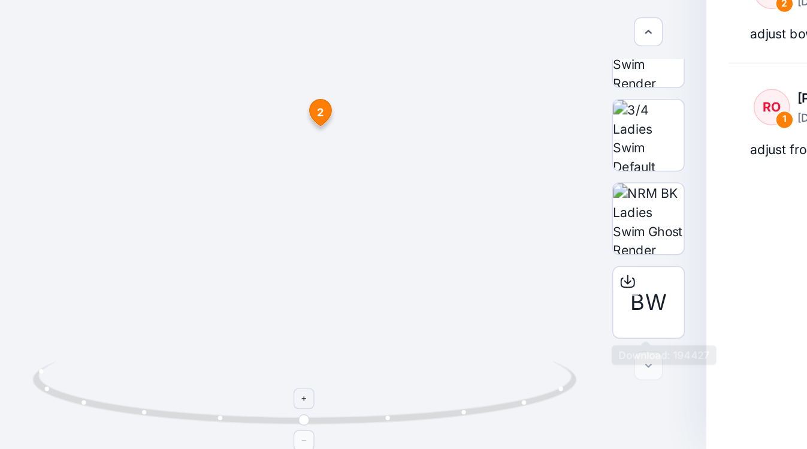
scroll to position [0, 0]
drag, startPoint x: 205, startPoint y: 275, endPoint x: 293, endPoint y: 285, distance: 88.6
click at [293, 389] on div at bounding box center [301, 419] width 359 height 60
drag, startPoint x: 241, startPoint y: 154, endPoint x: 241, endPoint y: 253, distance: 98.8
click at [242, 253] on div at bounding box center [301, 282] width 531 height 331
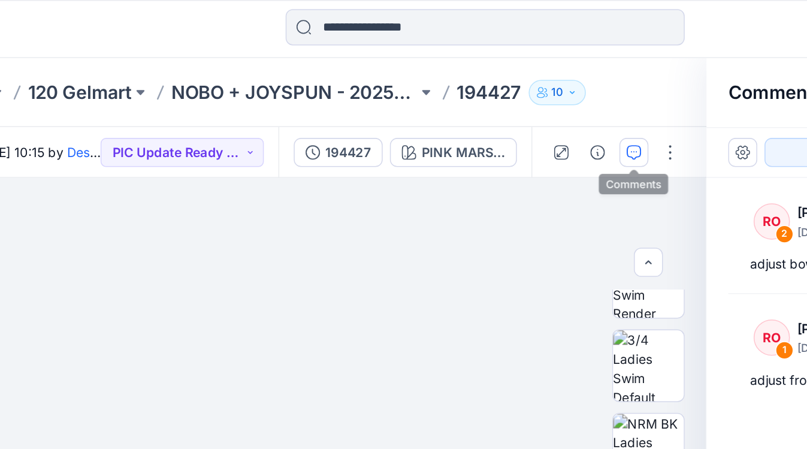
click at [514, 101] on icon "button" at bounding box center [519, 101] width 10 height 10
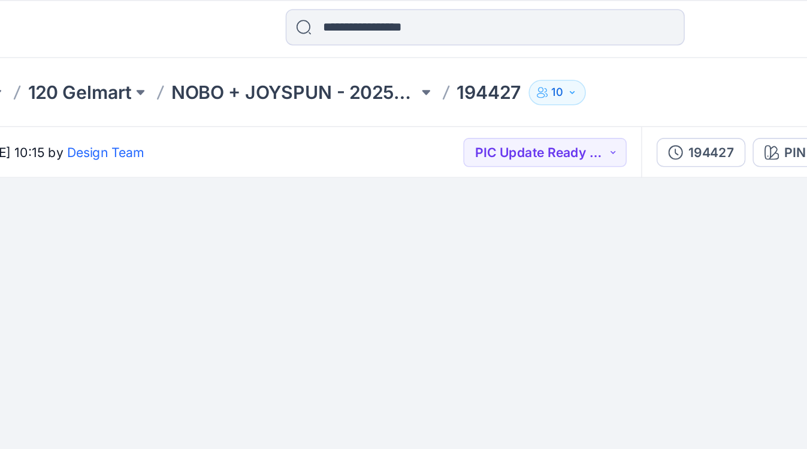
click at [328, 234] on img at bounding box center [422, 162] width 1014 height 574
click at [323, 237] on img at bounding box center [422, 162] width 1014 height 574
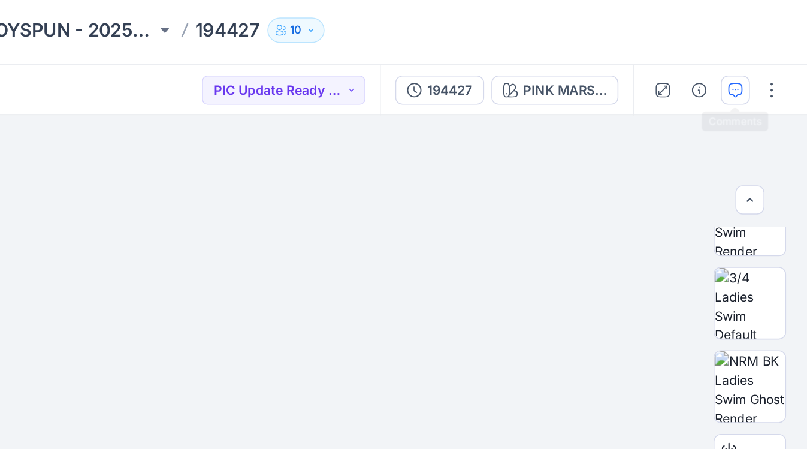
click at [754, 96] on icon "button" at bounding box center [759, 101] width 10 height 10
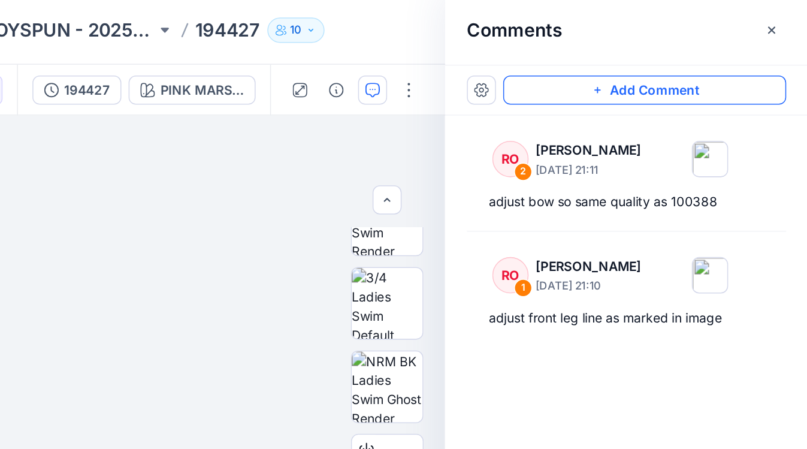
click at [605, 91] on button "Add Comment" at bounding box center [698, 100] width 187 height 19
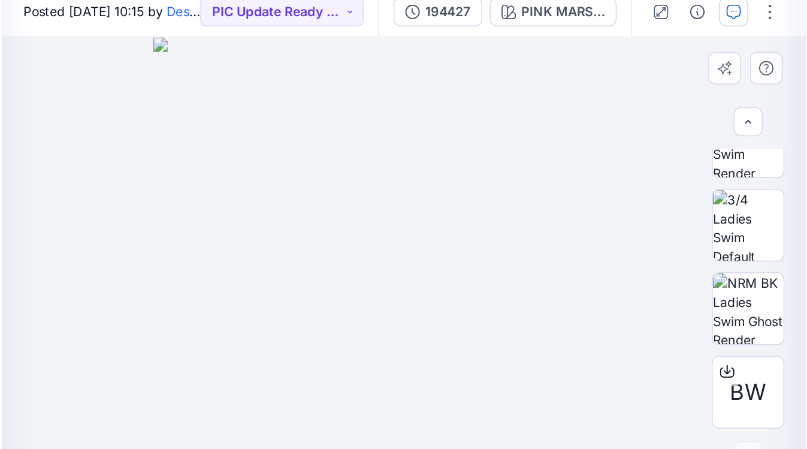
click at [249, 157] on div "3" at bounding box center [301, 282] width 531 height 331
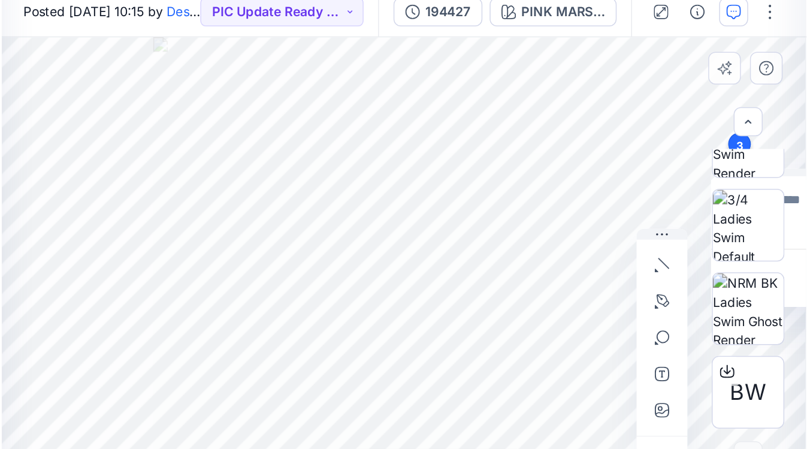
click at [388, 117] on div "BW PINK MARSHMALLOW Loading... Material Properties Loading... 3 Cancel Post Lay…" at bounding box center [301, 282] width 531 height 331
drag, startPoint x: 527, startPoint y: 113, endPoint x: 490, endPoint y: 119, distance: 36.9
click at [490, 191] on div "BW" at bounding box center [528, 283] width 77 height 184
drag, startPoint x: 517, startPoint y: 113, endPoint x: 521, endPoint y: 120, distance: 8.3
click at [521, 191] on div "BW" at bounding box center [528, 283] width 77 height 184
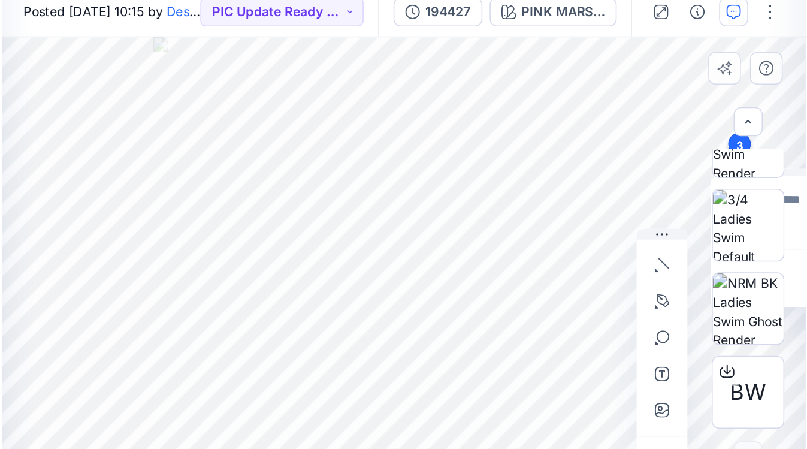
drag, startPoint x: 522, startPoint y: 115, endPoint x: 516, endPoint y: 120, distance: 8.1
click at [516, 191] on div "BW" at bounding box center [528, 283] width 77 height 184
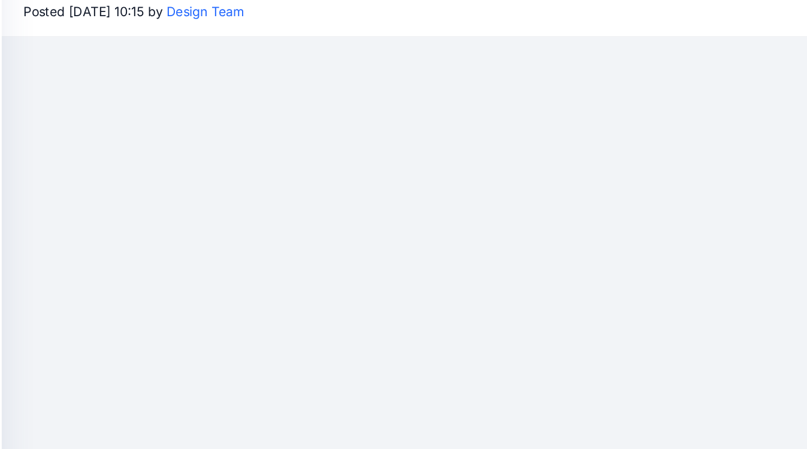
scroll to position [93, 35]
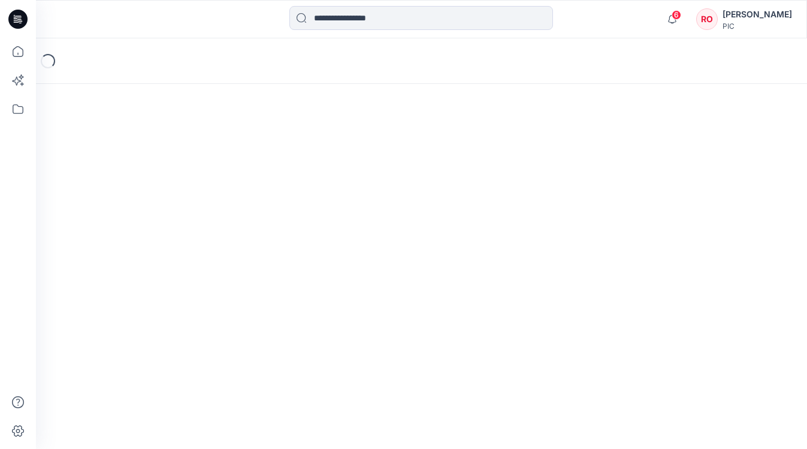
scroll to position [93, 35]
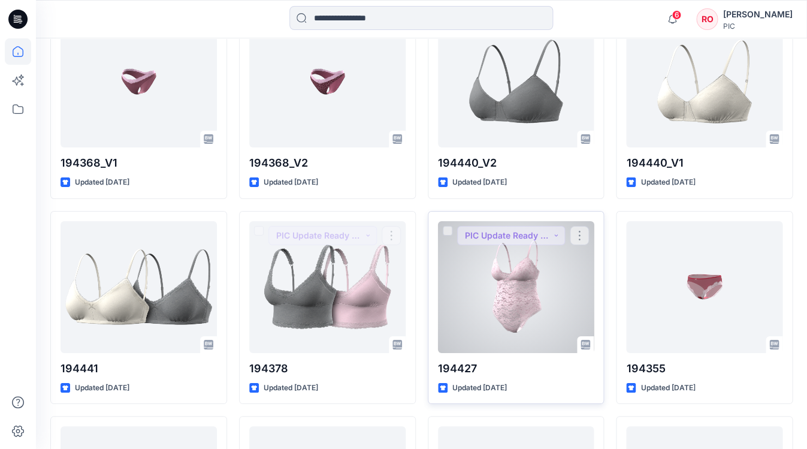
scroll to position [2443, 0]
click at [450, 266] on div at bounding box center [516, 288] width 156 height 132
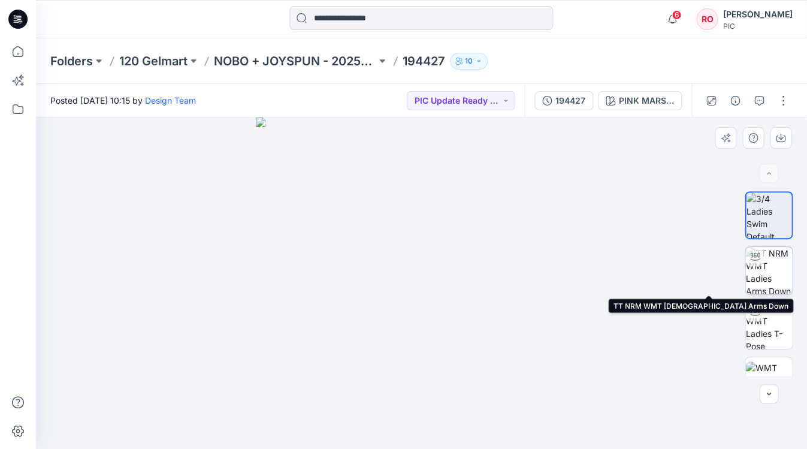
click at [766, 265] on img at bounding box center [768, 270] width 47 height 47
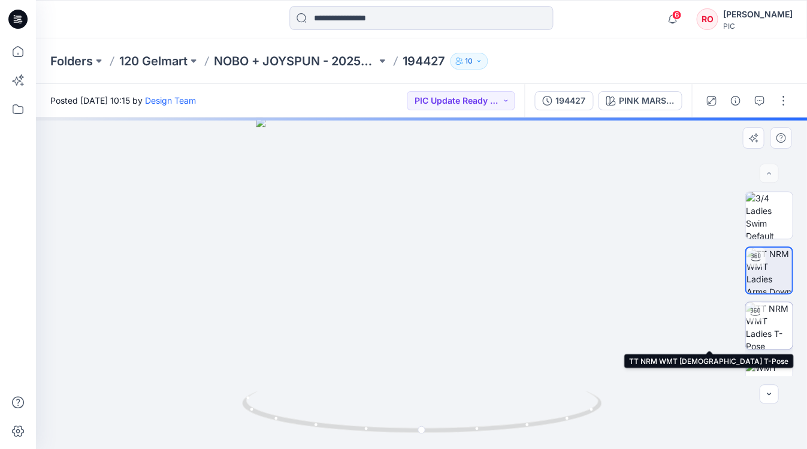
click at [758, 323] on img at bounding box center [768, 325] width 47 height 47
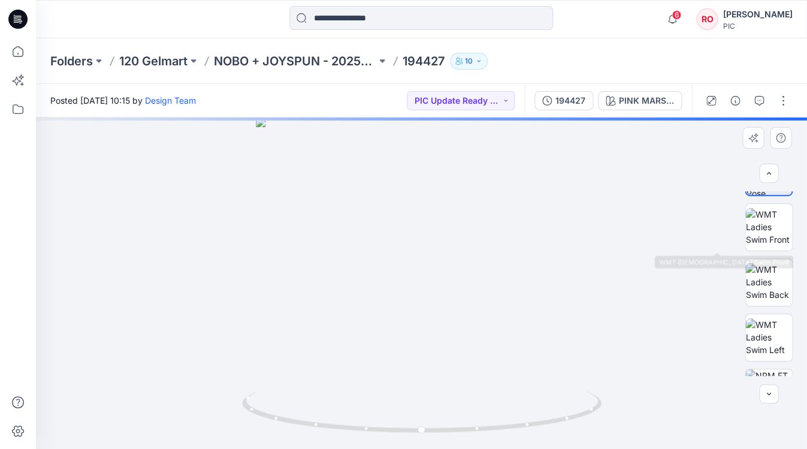
scroll to position [168, 0]
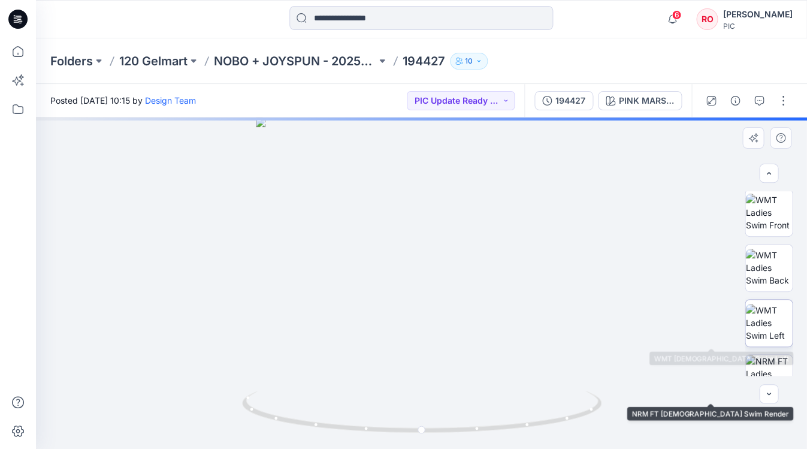
click at [771, 325] on img at bounding box center [768, 323] width 47 height 38
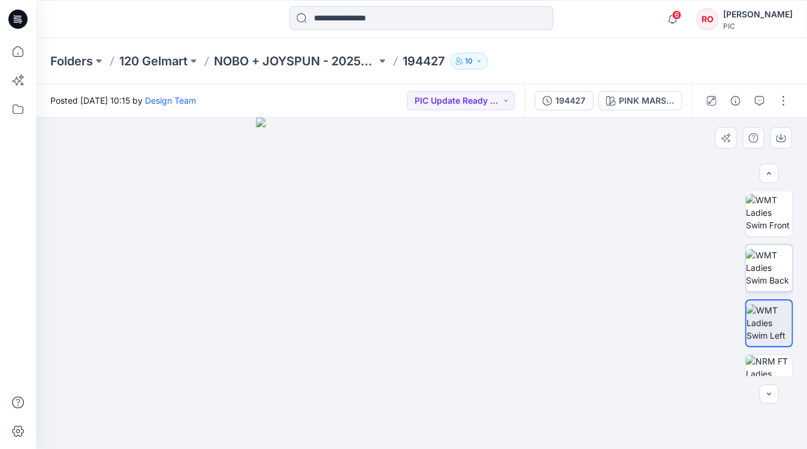
click at [762, 261] on img at bounding box center [768, 268] width 47 height 38
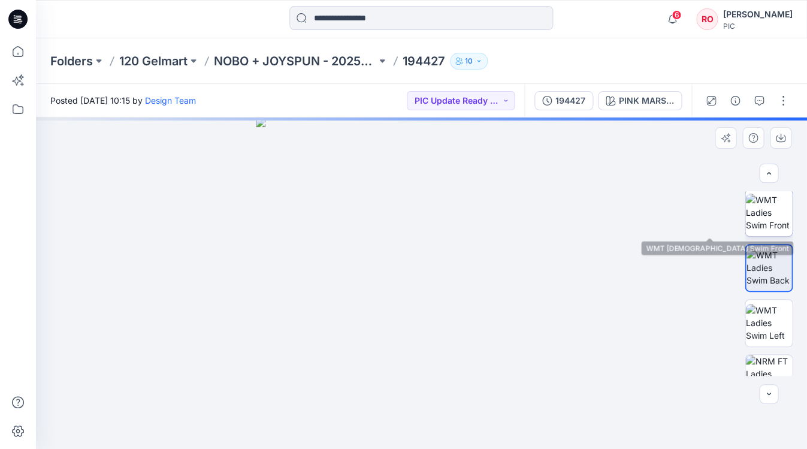
click at [774, 210] on img at bounding box center [768, 212] width 47 height 38
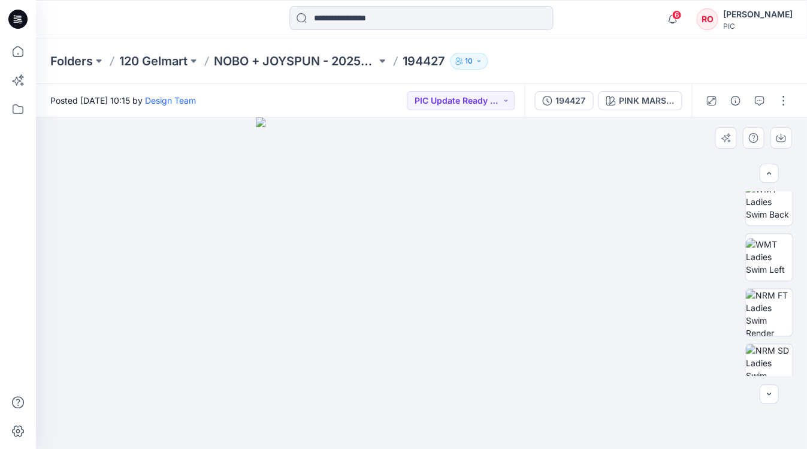
scroll to position [254, 0]
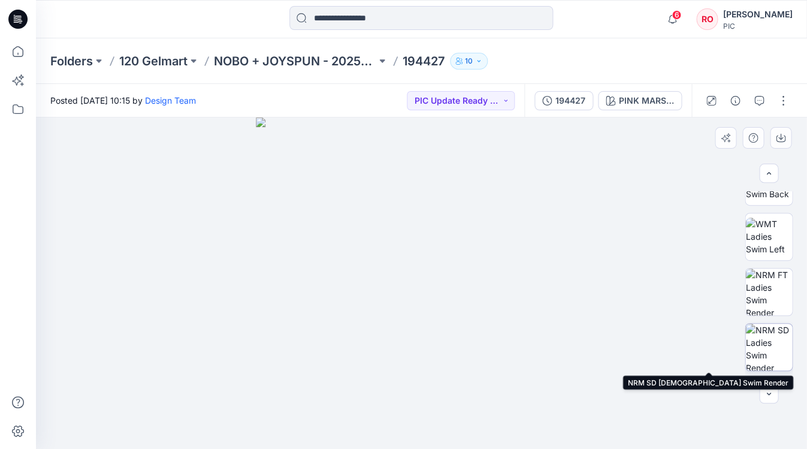
click at [771, 335] on img at bounding box center [768, 346] width 47 height 47
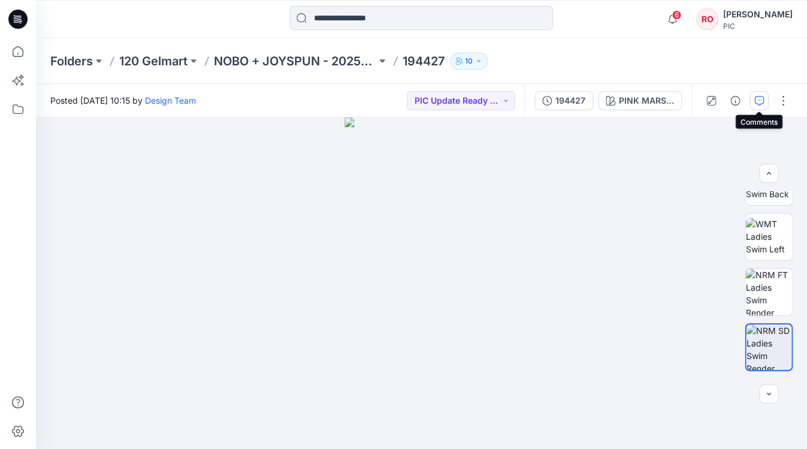
click at [756, 96] on icon "button" at bounding box center [759, 101] width 10 height 10
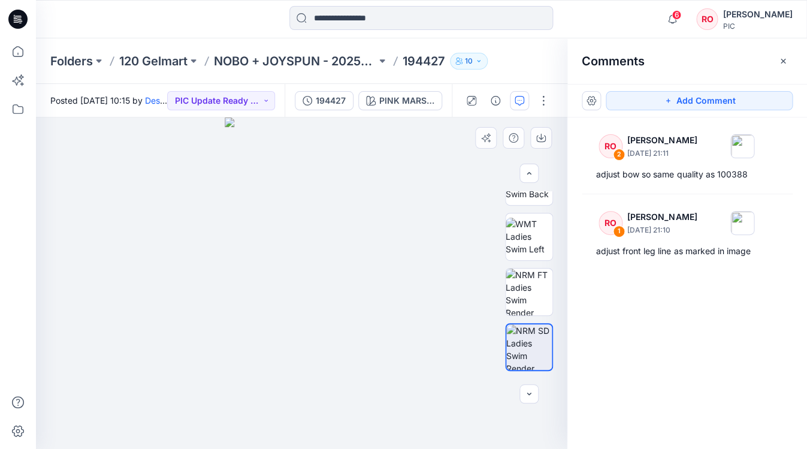
click at [386, 227] on div at bounding box center [301, 282] width 531 height 331
click at [681, 110] on button "Add Comment" at bounding box center [698, 100] width 187 height 19
click at [386, 205] on div "3" at bounding box center [301, 282] width 531 height 331
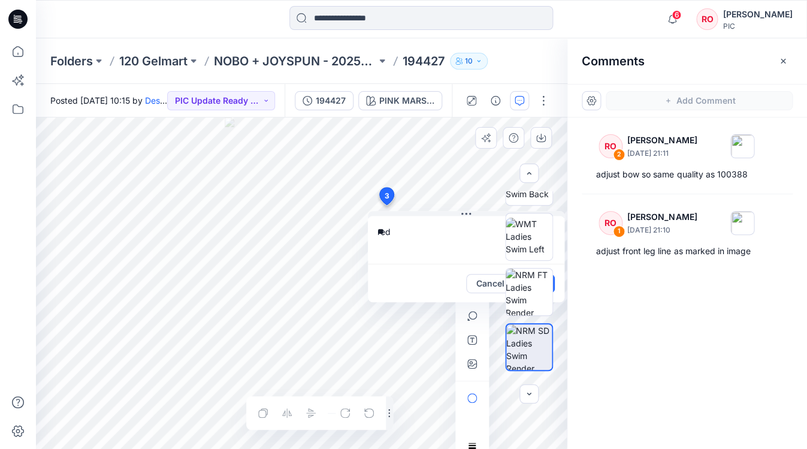
type textarea "*"
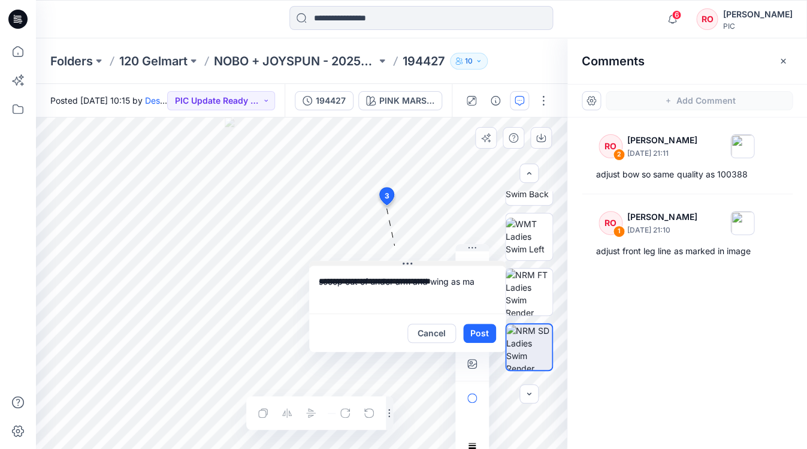
drag, startPoint x: 438, startPoint y: 214, endPoint x: 380, endPoint y: 296, distance: 100.0
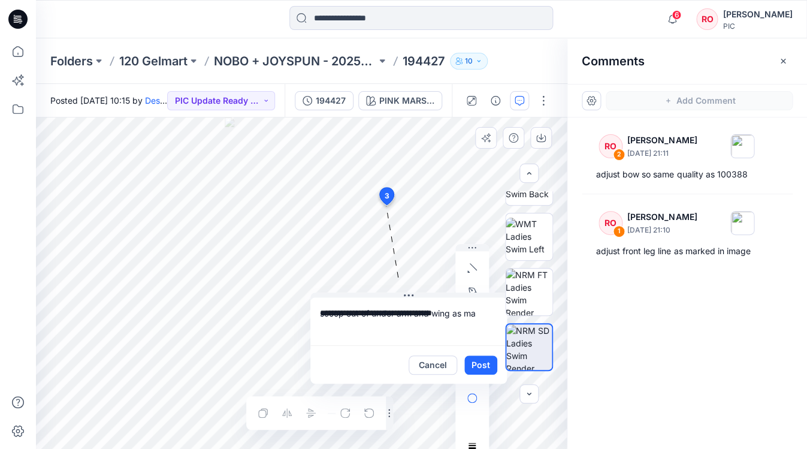
click at [478, 319] on textarea "**********" at bounding box center [408, 321] width 196 height 48
type textarea "**********"
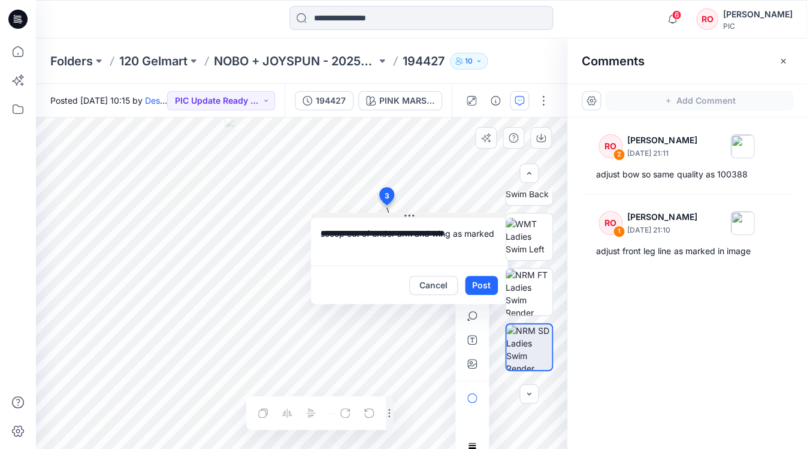
drag, startPoint x: 467, startPoint y: 295, endPoint x: 478, endPoint y: 198, distance: 97.0
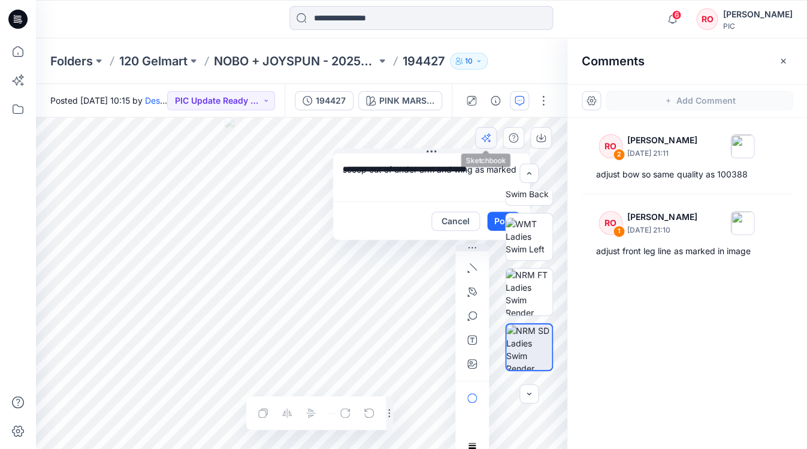
drag, startPoint x: 468, startPoint y: 197, endPoint x: 492, endPoint y: 127, distance: 73.9
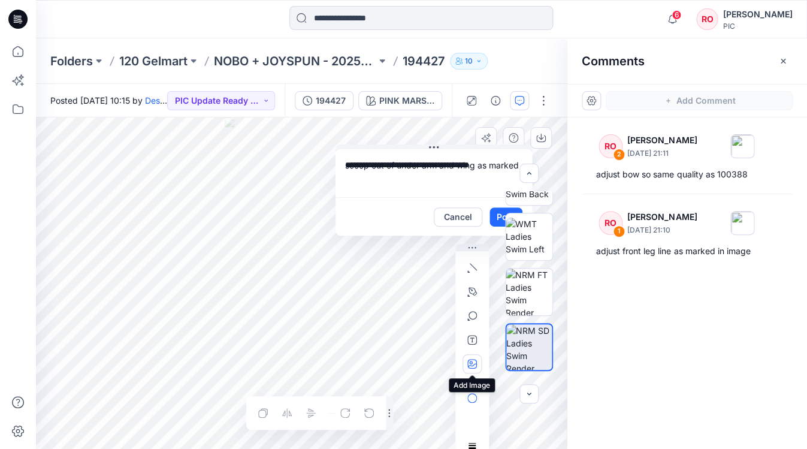
click at [471, 362] on icon "button" at bounding box center [470, 361] width 3 height 3
type input"] "**********"
click at [468, 298] on button "button" at bounding box center [471, 291] width 19 height 19
click at [407, 290] on icon "button" at bounding box center [407, 291] width 10 height 10
click at [500, 217] on div "BW" at bounding box center [528, 283] width 77 height 184
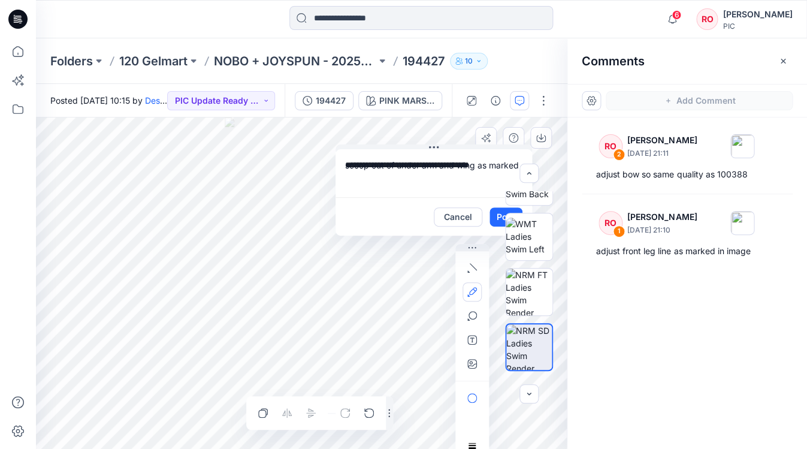
click at [499, 213] on div "BW" at bounding box center [528, 283] width 77 height 184
click at [496, 219] on div "BW" at bounding box center [528, 283] width 77 height 184
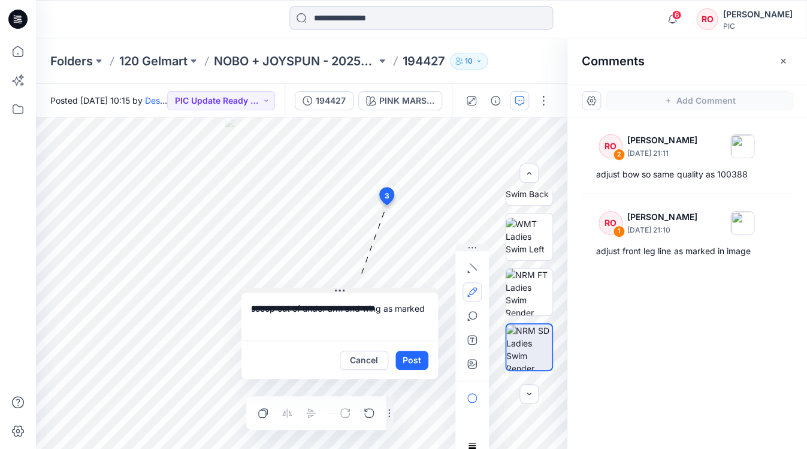
drag, startPoint x: 454, startPoint y: 146, endPoint x: 359, endPoint y: 288, distance: 170.6
click at [410, 358] on button "Post" at bounding box center [411, 358] width 33 height 19
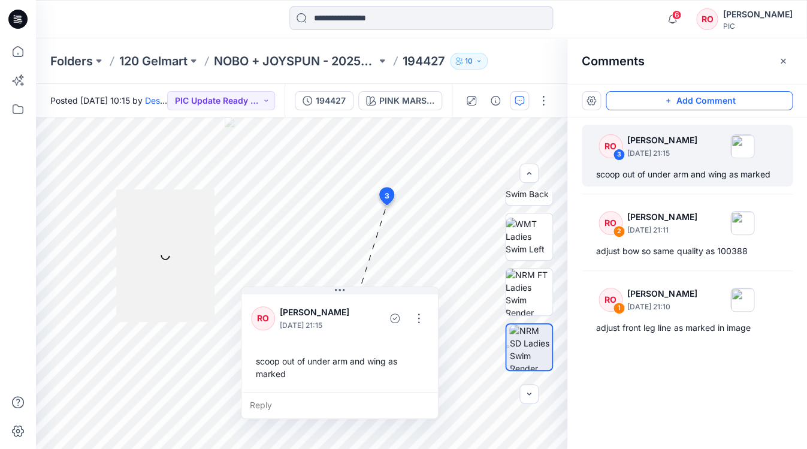
click at [649, 102] on button "Add Comment" at bounding box center [698, 100] width 187 height 19
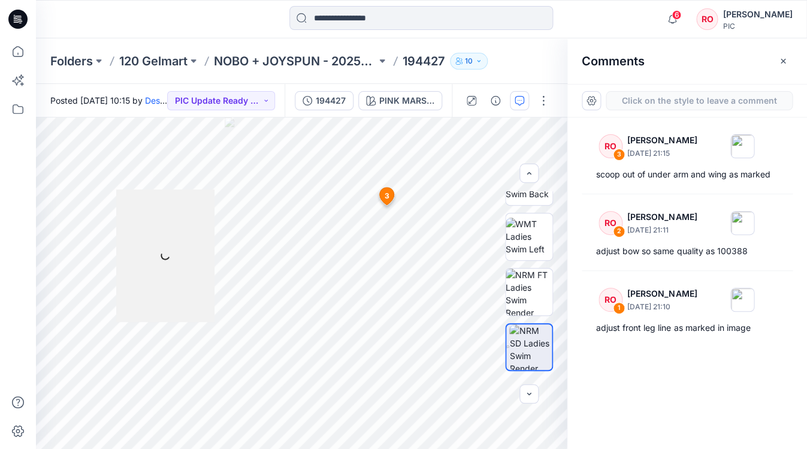
click at [649, 102] on button "Click on the style to leave a comment" at bounding box center [698, 100] width 187 height 19
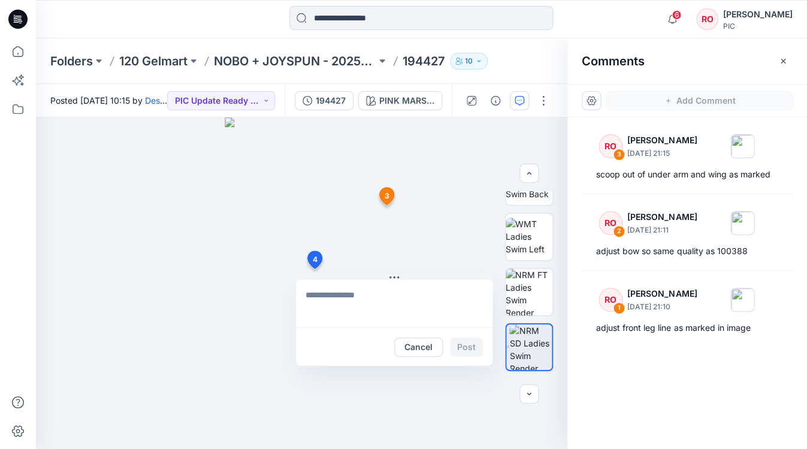
click at [314, 268] on div "4 Cancel Post 3 RO [PERSON_NAME] [DATE] 21:15 scoop out of under arm and wing a…" at bounding box center [301, 282] width 531 height 331
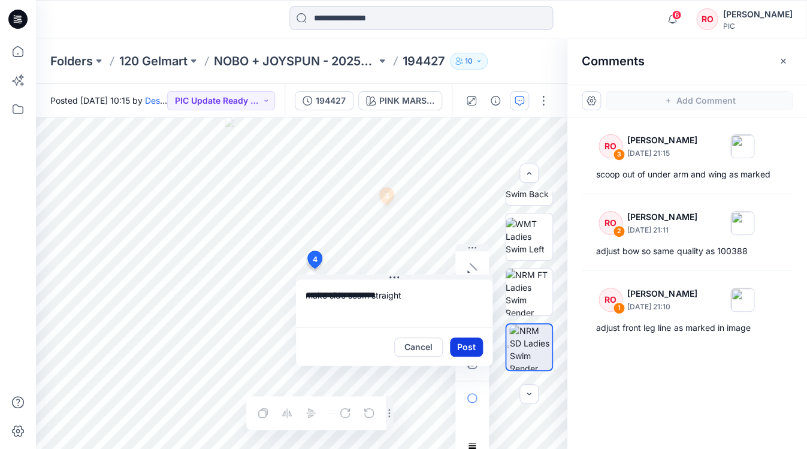
type textarea "**********"
click at [468, 347] on button "Post" at bounding box center [466, 346] width 33 height 19
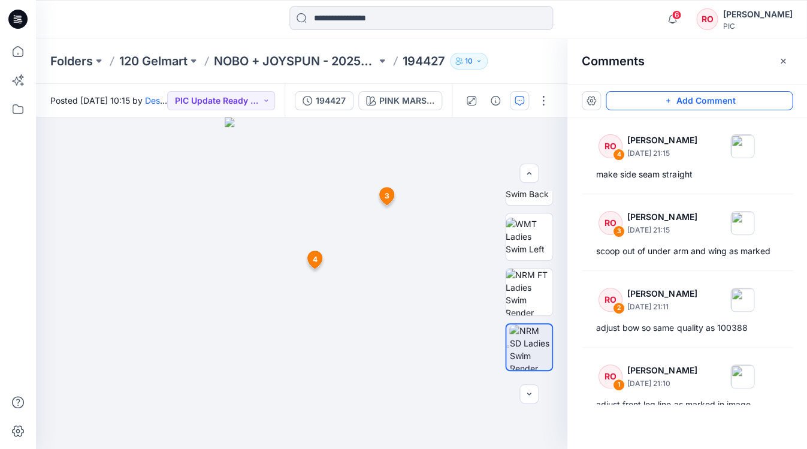
click at [643, 103] on button "Add Comment" at bounding box center [698, 100] width 187 height 19
click at [371, 315] on div "5 3 RO [PERSON_NAME] [DATE] 21:15 scoop out of under arm and wing as marked Rep…" at bounding box center [301, 282] width 531 height 331
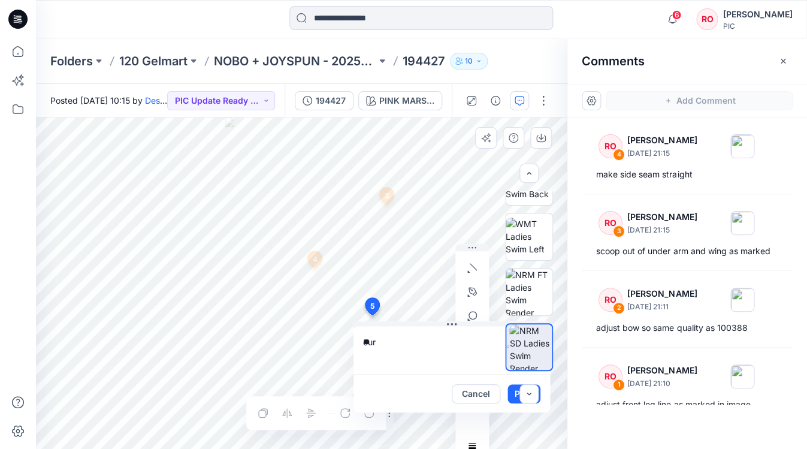
type textarea "*"
type textarea "**********"
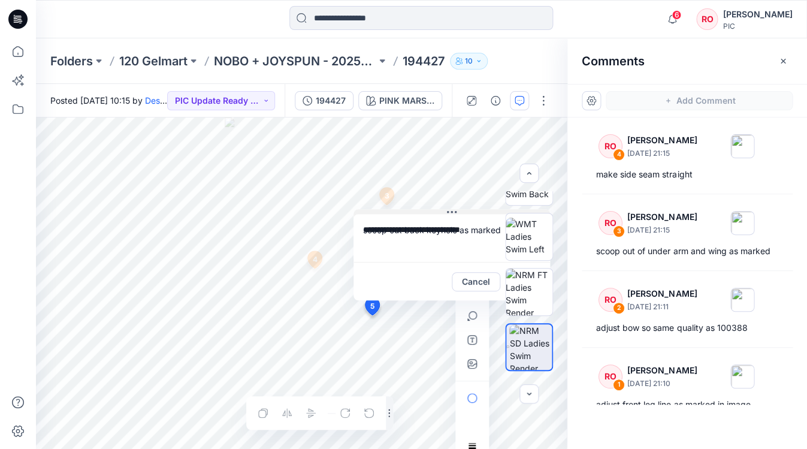
drag, startPoint x: 408, startPoint y: 325, endPoint x: 408, endPoint y: 213, distance: 112.0
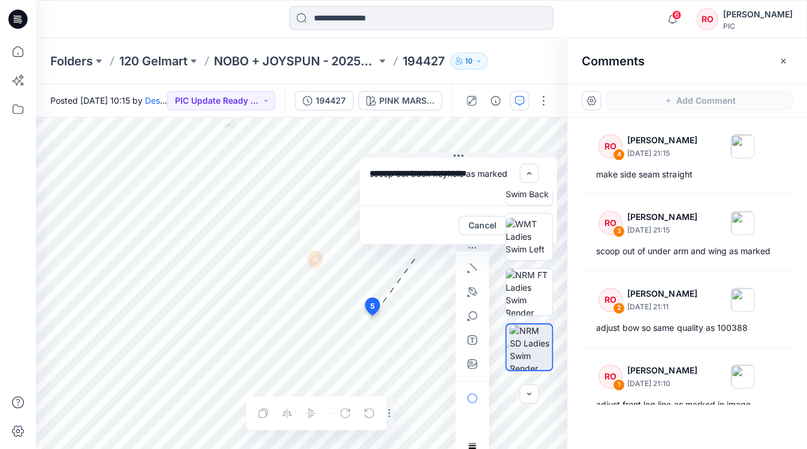
drag, startPoint x: 408, startPoint y: 213, endPoint x: 414, endPoint y: 156, distance: 57.8
click at [474, 292] on icon "button" at bounding box center [472, 291] width 8 height 8
click at [412, 287] on button "button" at bounding box center [407, 290] width 19 height 19
click at [472, 360] on icon "button" at bounding box center [472, 364] width 10 height 10
type input"] "**********"
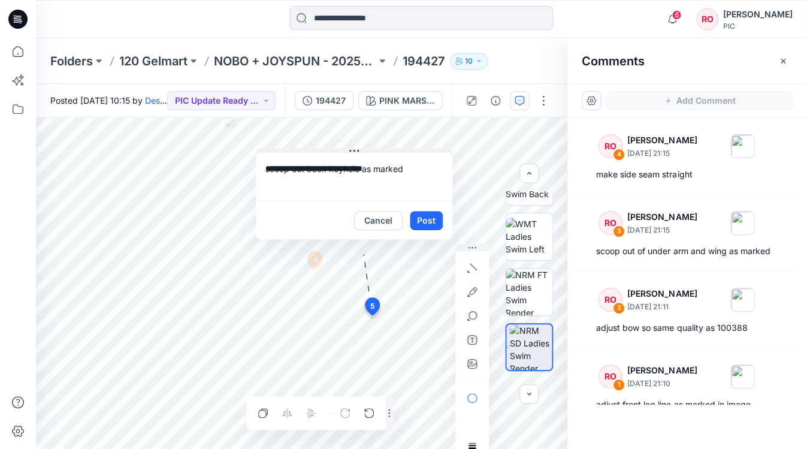
drag, startPoint x: 456, startPoint y: 153, endPoint x: 352, endPoint y: 150, distance: 103.7
click at [423, 217] on button "Post" at bounding box center [426, 220] width 33 height 19
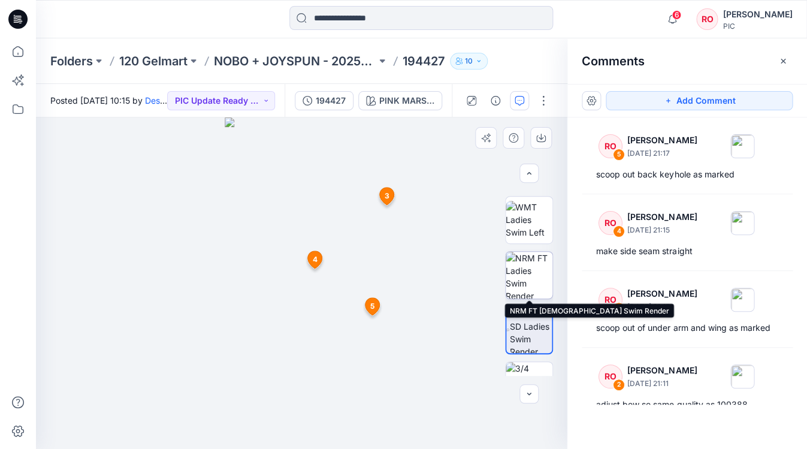
scroll to position [271, 0]
click at [523, 283] on img at bounding box center [528, 275] width 47 height 47
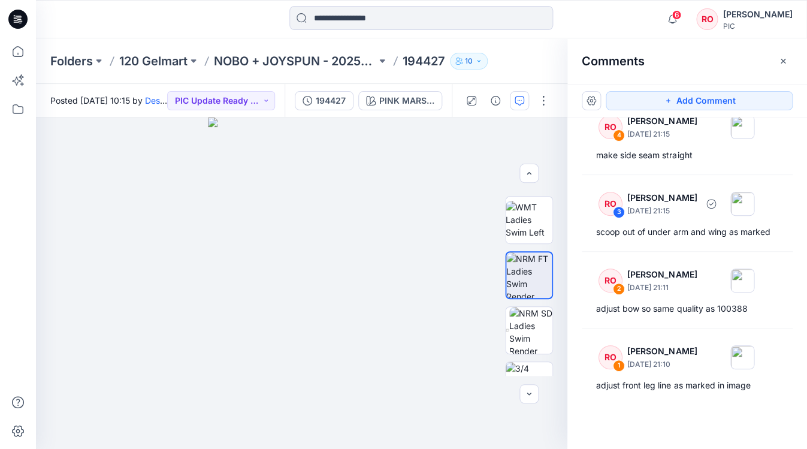
scroll to position [96, 0]
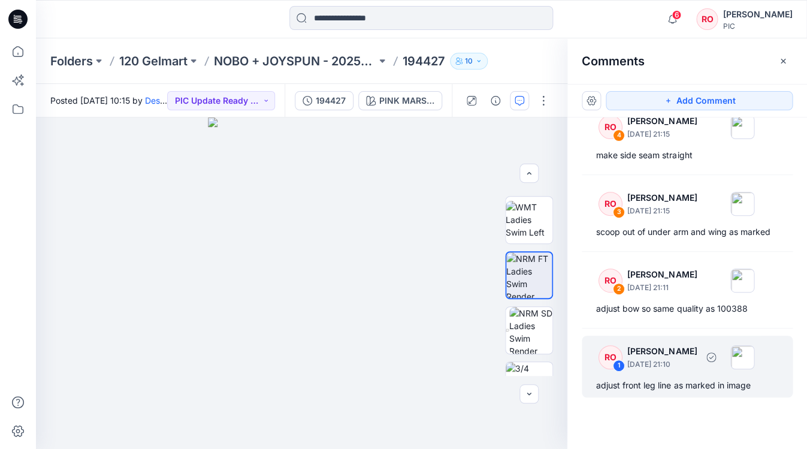
click at [671, 390] on div "adjust front leg line as marked in image" at bounding box center [687, 385] width 182 height 14
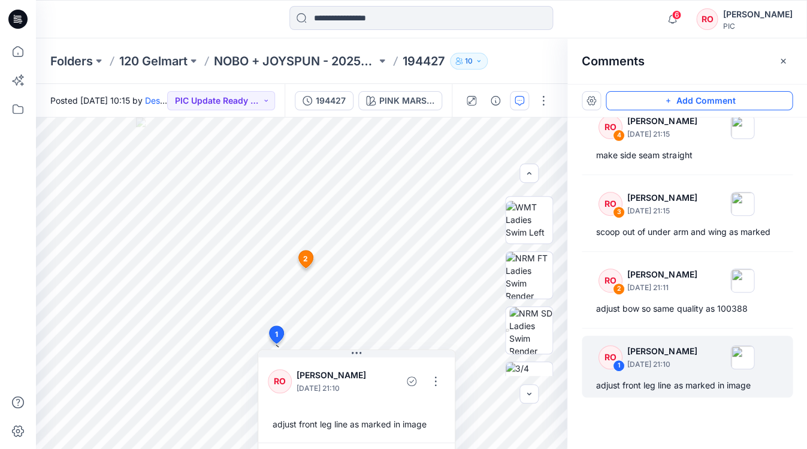
click at [675, 98] on button "Add Comment" at bounding box center [698, 100] width 187 height 19
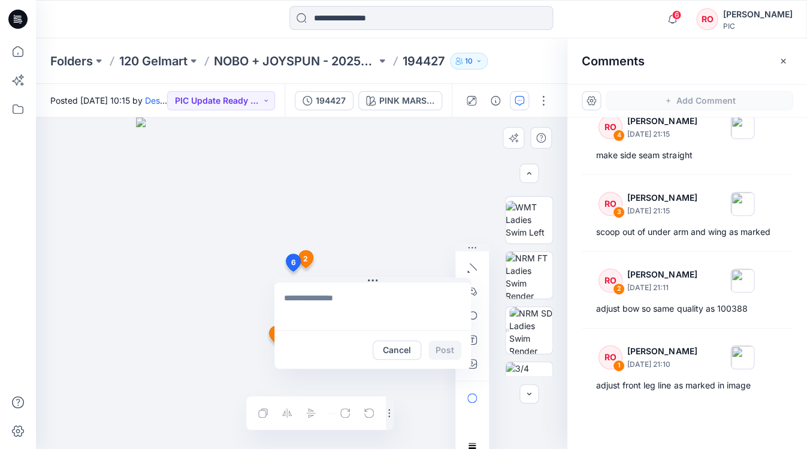
click at [292, 271] on div "6 Cancel Post 1 RO [PERSON_NAME] [DATE] 21:10 adjust front leg line as marked i…" at bounding box center [301, 282] width 531 height 331
type textarea "**********"
click at [447, 352] on button "Post" at bounding box center [444, 349] width 33 height 19
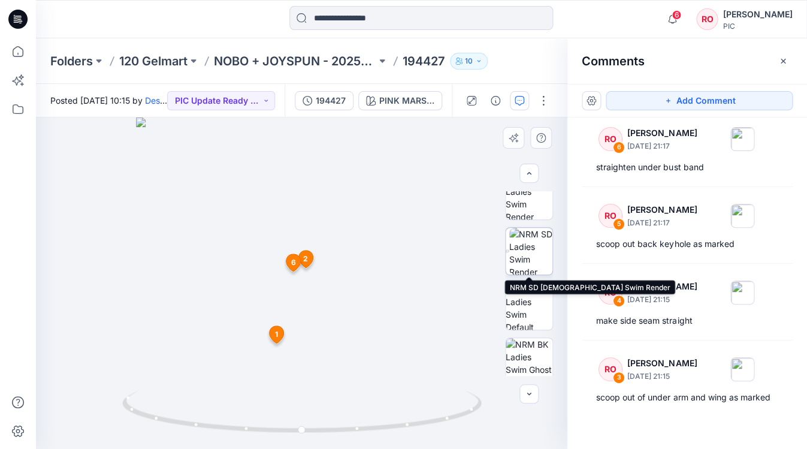
scroll to position [402, 0]
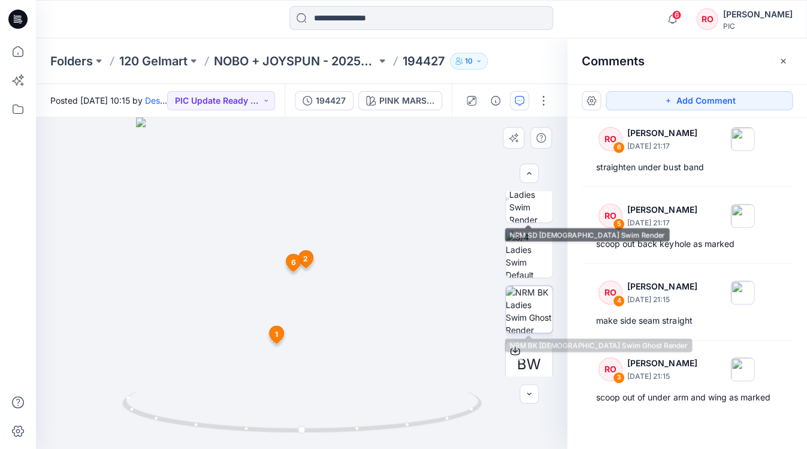
click at [516, 309] on img at bounding box center [528, 309] width 47 height 47
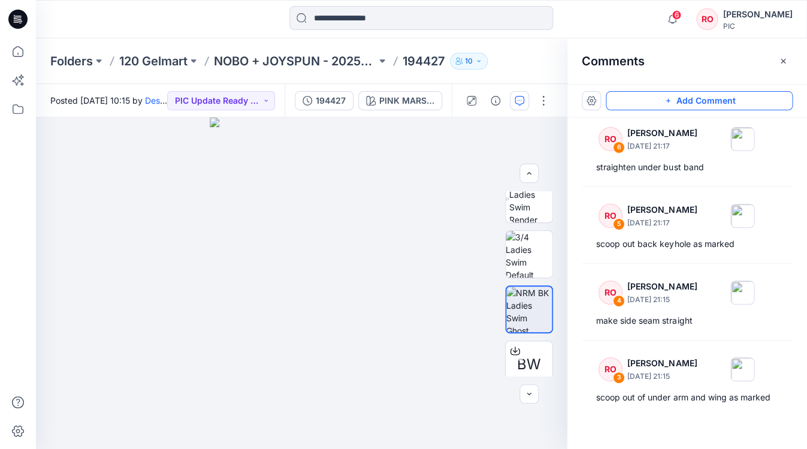
click at [738, 103] on button "Add Comment" at bounding box center [698, 100] width 187 height 19
click at [344, 230] on div "7" at bounding box center [301, 282] width 531 height 331
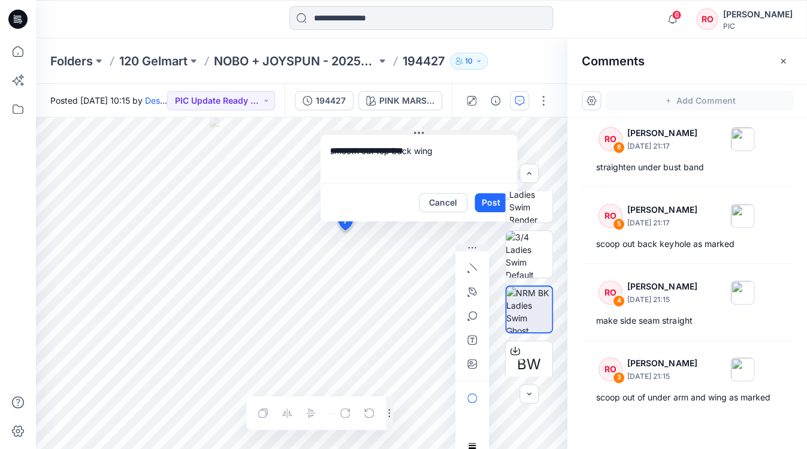
drag, startPoint x: 428, startPoint y: 240, endPoint x: 422, endPoint y: 134, distance: 106.2
click at [438, 154] on textarea "**********" at bounding box center [418, 159] width 196 height 48
type textarea "**********"
click at [472, 289] on icon "button" at bounding box center [472, 292] width 10 height 10
click at [415, 291] on button "button" at bounding box center [407, 290] width 19 height 19
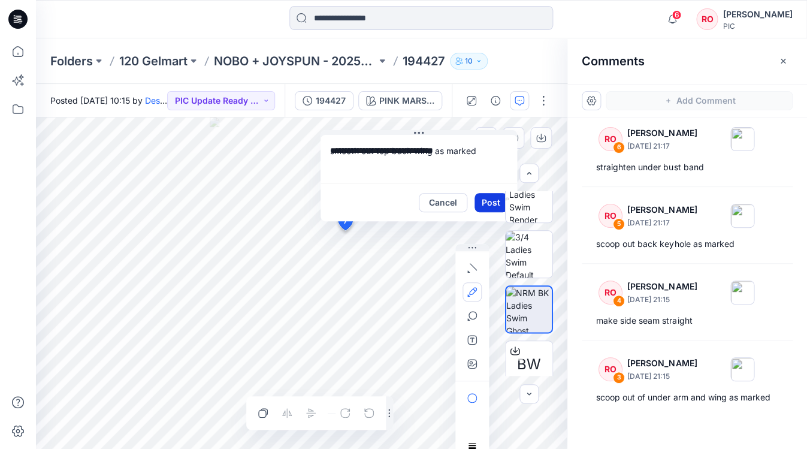
click at [489, 202] on button "Post" at bounding box center [490, 202] width 33 height 19
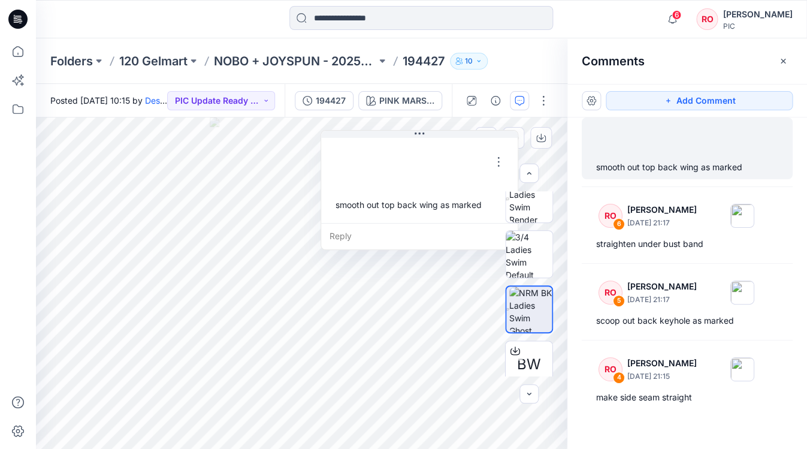
scroll to position [7, 0]
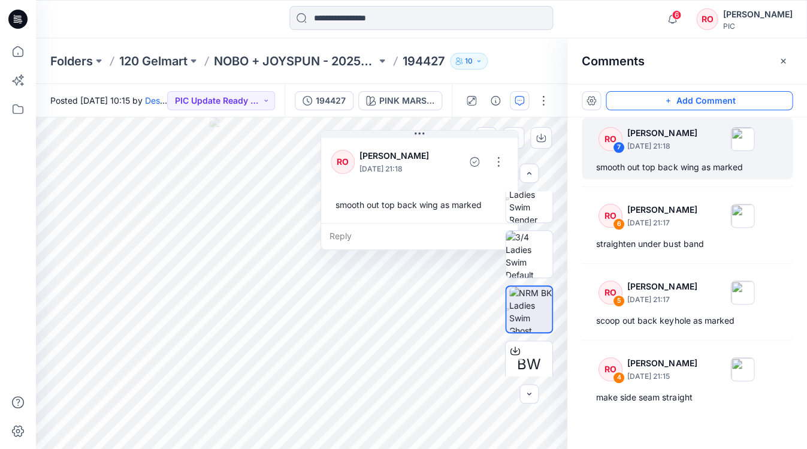
click at [635, 96] on button "Add Comment" at bounding box center [698, 100] width 187 height 19
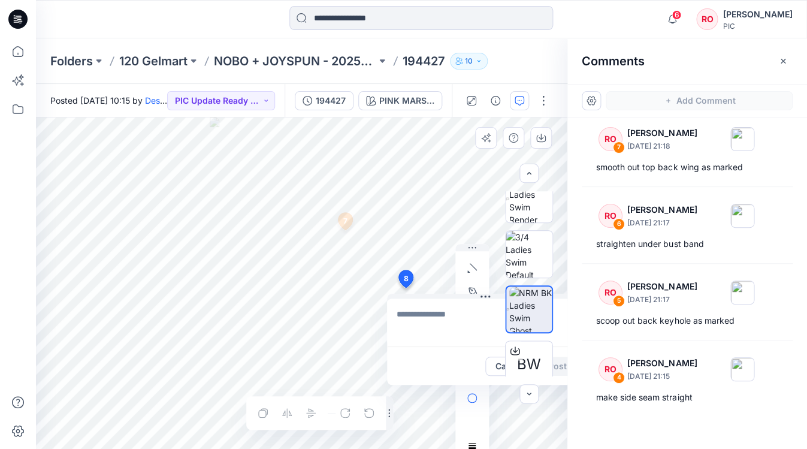
click at [405, 287] on div "8 Cancel Post 7 RO [PERSON_NAME] [DATE] 21:18 smooth out top back wing as marke…" at bounding box center [301, 282] width 531 height 331
type textarea "**********"
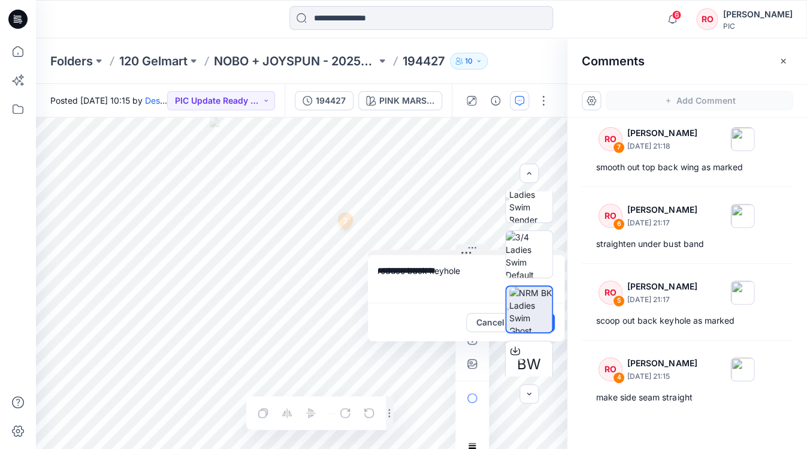
drag, startPoint x: 428, startPoint y: 296, endPoint x: 391, endPoint y: 168, distance: 133.4
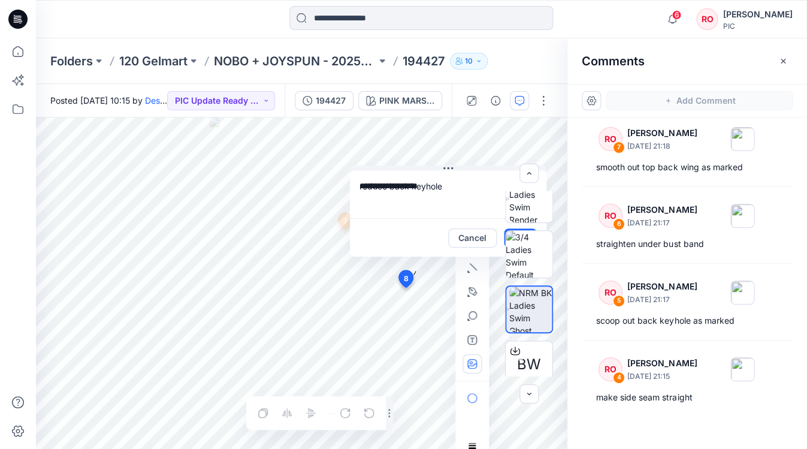
click at [472, 367] on icon "button" at bounding box center [472, 364] width 10 height 10
type input"] "**********"
click at [471, 290] on icon "button" at bounding box center [469, 292] width 5 height 7
click at [406, 296] on button "button" at bounding box center [407, 290] width 19 height 19
click at [450, 178] on textarea "**********" at bounding box center [448, 194] width 196 height 48
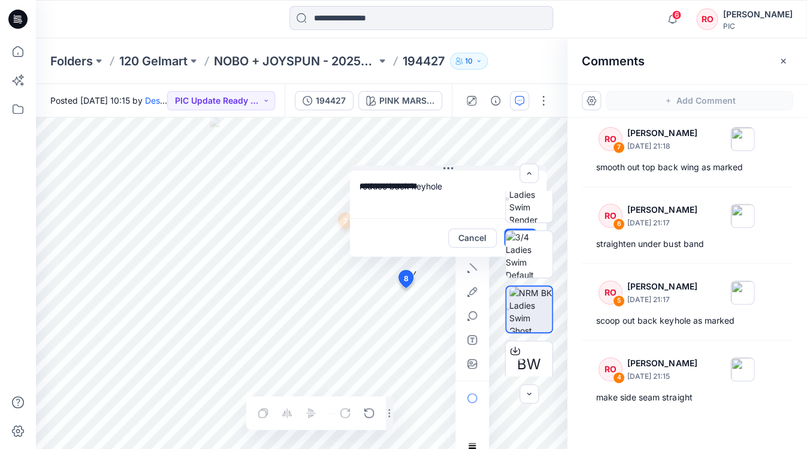
click at [450, 187] on textarea "**********" at bounding box center [448, 194] width 196 height 48
type textarea "**********"
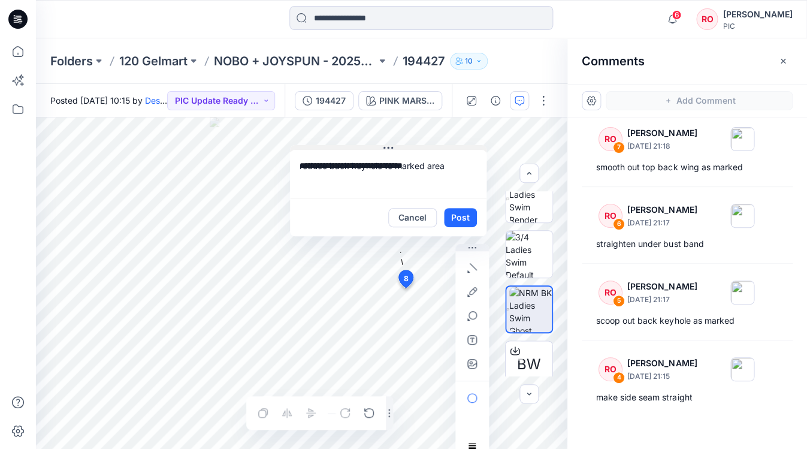
drag, startPoint x: 417, startPoint y: 166, endPoint x: 346, endPoint y: 137, distance: 77.3
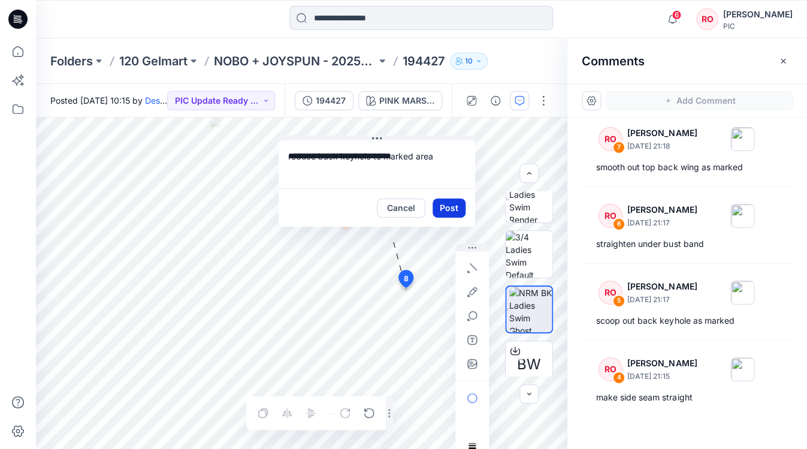
click at [456, 212] on button "Post" at bounding box center [448, 207] width 33 height 19
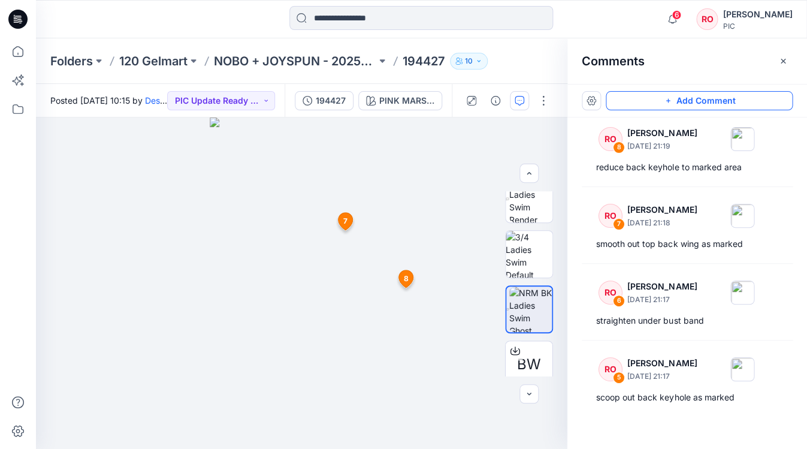
click at [632, 107] on button "Add Comment" at bounding box center [698, 100] width 187 height 19
click at [234, 230] on div "9 7 RO [PERSON_NAME] [DATE] 21:18 smooth out top back wing as marked Reply 8 RO…" at bounding box center [301, 282] width 531 height 331
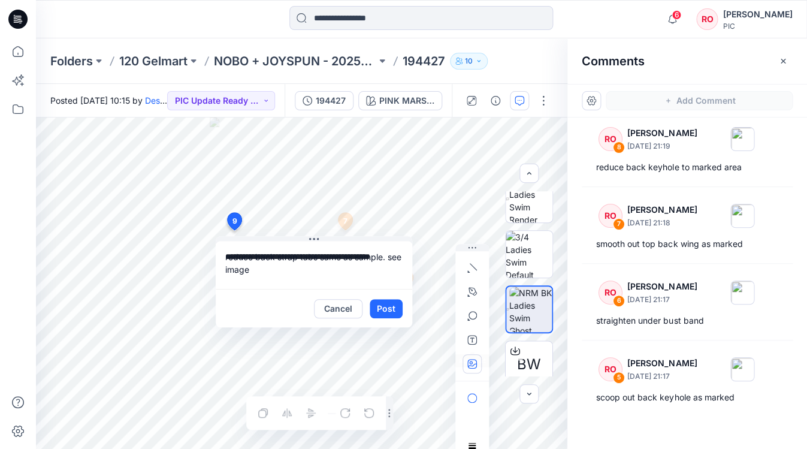
type textarea "**********"
click at [471, 362] on icon "button" at bounding box center [470, 361] width 3 height 3
type input"] "**********"
click at [394, 313] on button "Post" at bounding box center [385, 308] width 33 height 19
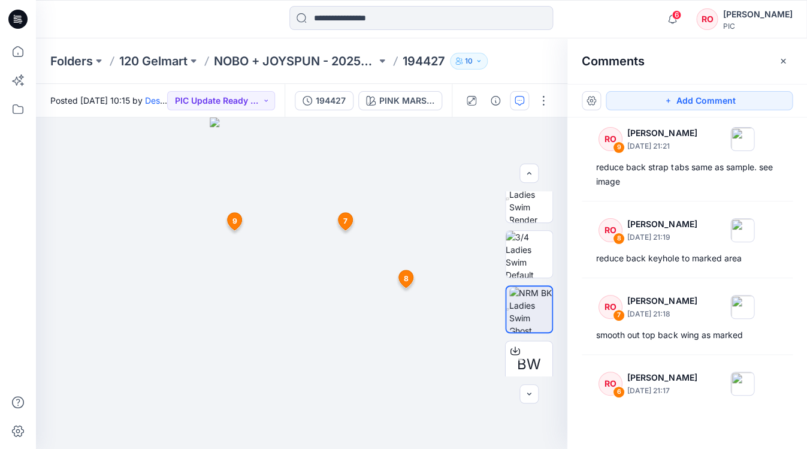
click at [635, 115] on div "Add Comment" at bounding box center [687, 101] width 240 height 34
click at [633, 106] on button "Add Comment" at bounding box center [698, 100] width 187 height 19
click at [230, 353] on div "10 7 RO Raquel Ortiz September 30, 2025 21:18 smooth out top back wing as marke…" at bounding box center [301, 282] width 531 height 331
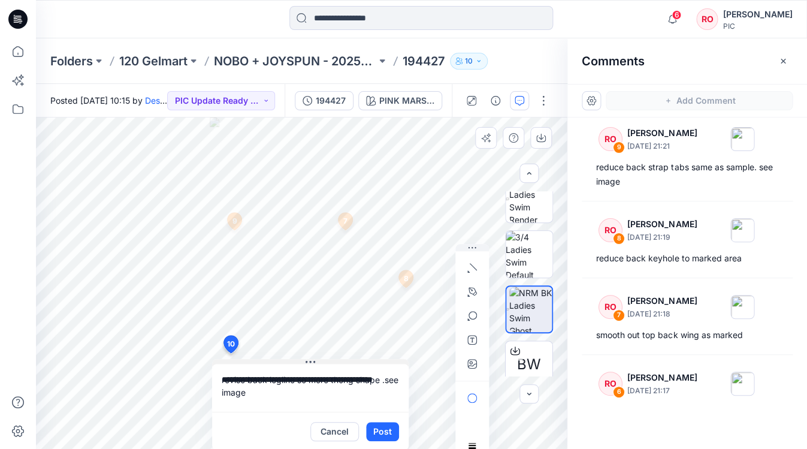
type textarea "**********"
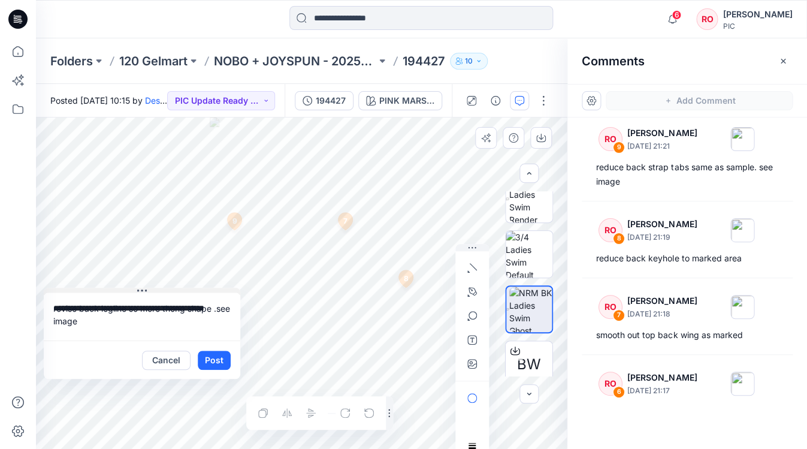
drag, startPoint x: 293, startPoint y: 361, endPoint x: 125, endPoint y: 290, distance: 182.7
click at [471, 365] on icon "button" at bounding box center [472, 364] width 10 height 10
type input"] "**********"
click at [471, 293] on icon "button" at bounding box center [472, 291] width 8 height 8
click at [402, 292] on icon "button" at bounding box center [407, 291] width 10 height 10
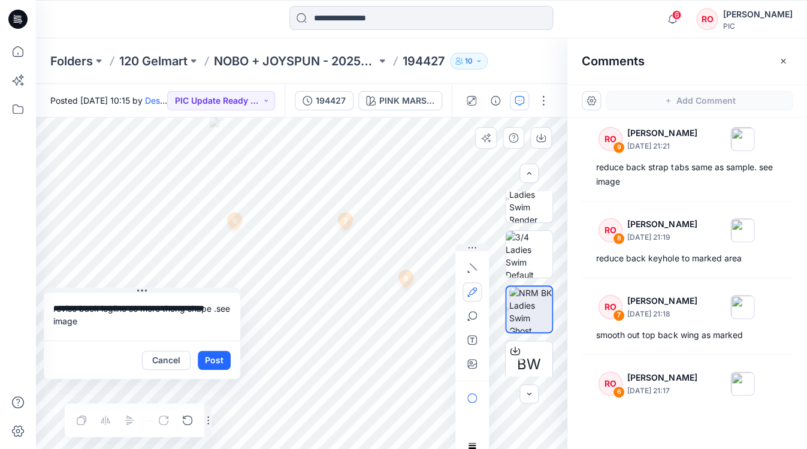
scroll to position [0, 0]
click at [218, 358] on button "Post" at bounding box center [214, 359] width 33 height 19
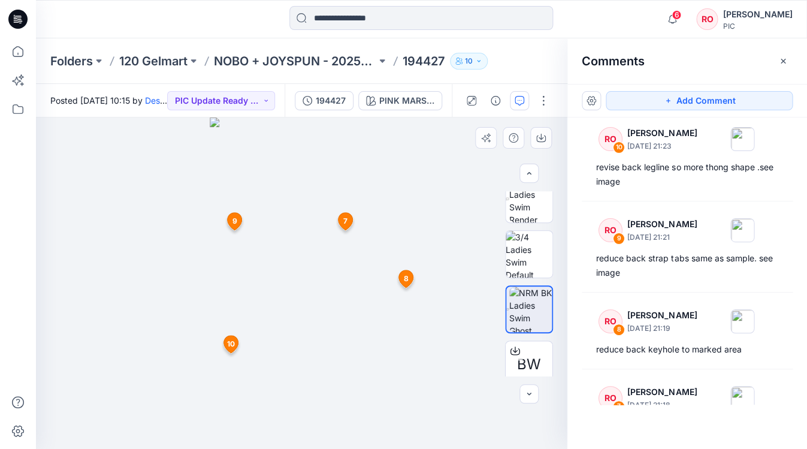
click at [350, 404] on img at bounding box center [301, 282] width 183 height 331
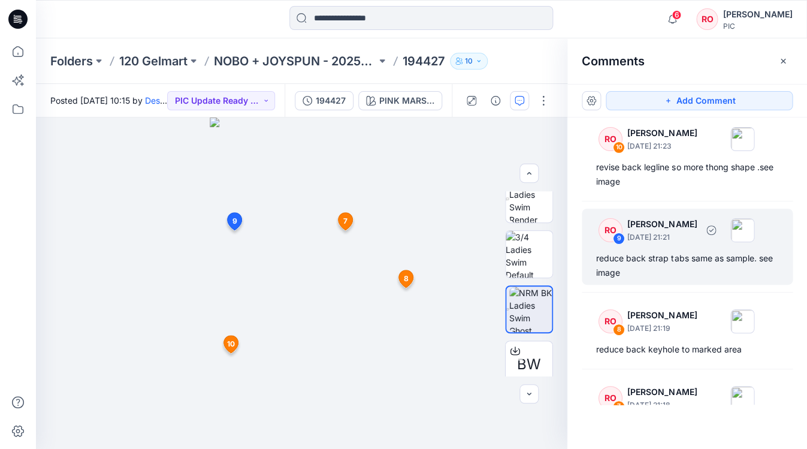
click at [635, 253] on div "reduce back strap tabs same as sample. see image" at bounding box center [687, 265] width 182 height 29
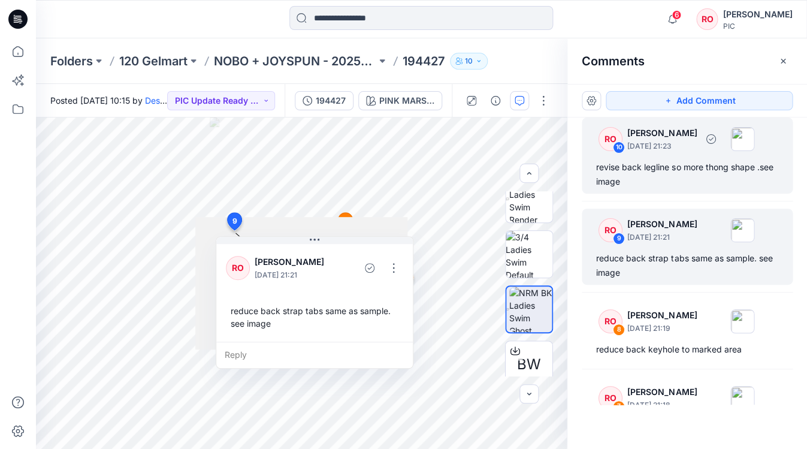
click at [649, 192] on div "RO 10 Raquel Ortiz September 30, 2025 21:23 revise back legline so more thong s…" at bounding box center [686, 155] width 211 height 76
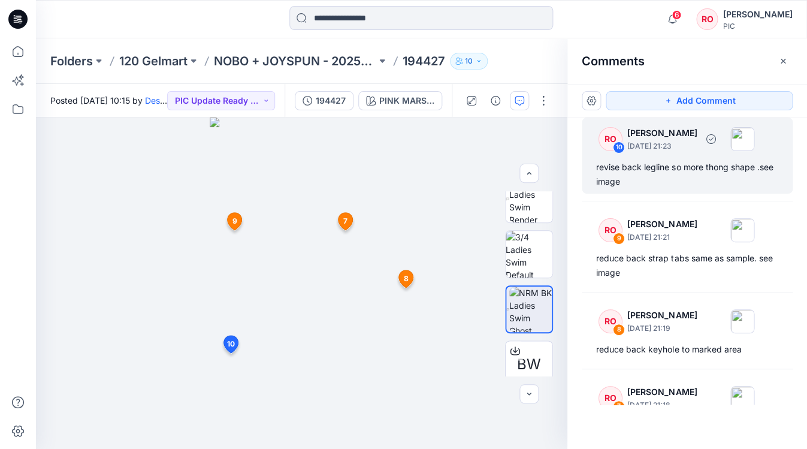
click at [664, 177] on div "revise back legline so more thong shape .see image" at bounding box center [687, 174] width 182 height 29
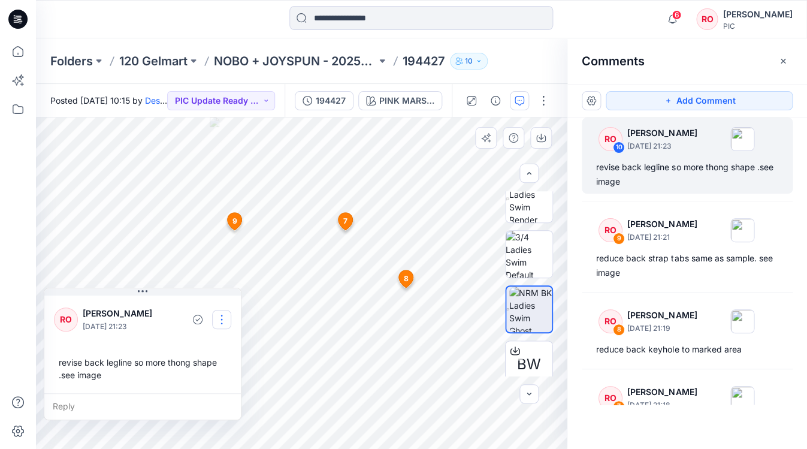
click at [227, 316] on button "button" at bounding box center [221, 319] width 19 height 19
click at [219, 343] on p "Edit comment" at bounding box center [225, 347] width 54 height 13
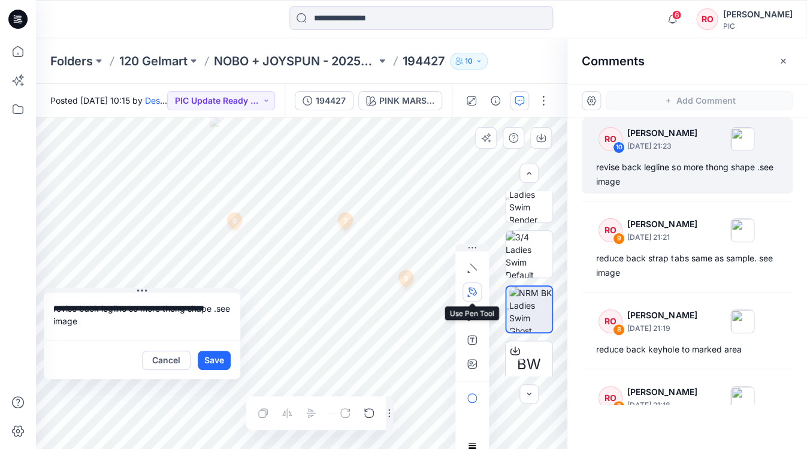
click at [474, 289] on icon "button" at bounding box center [472, 291] width 8 height 8
click at [407, 289] on icon "button" at bounding box center [407, 291] width 8 height 8
click at [469, 285] on button "button" at bounding box center [471, 291] width 19 height 19
click at [477, 285] on button "button" at bounding box center [471, 291] width 19 height 19
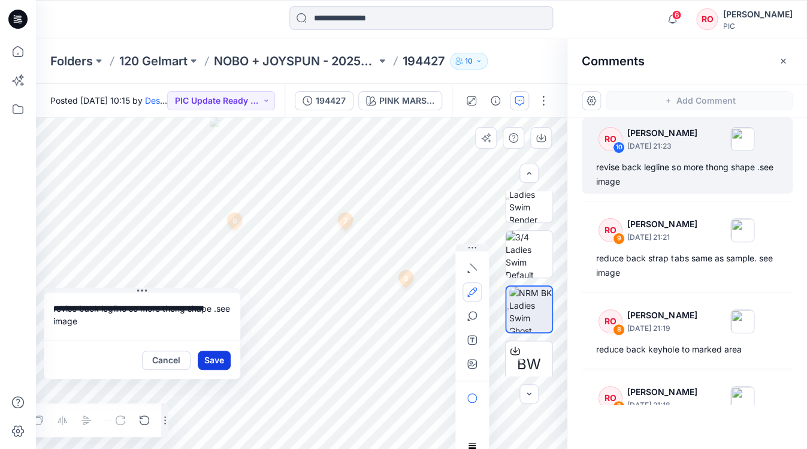
click at [226, 357] on button "Save" at bounding box center [214, 359] width 33 height 19
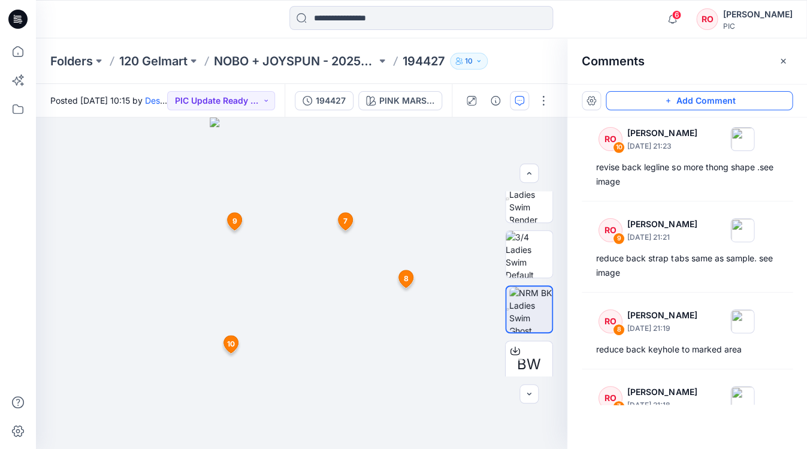
click at [631, 106] on button "Add Comment" at bounding box center [698, 100] width 187 height 19
click at [343, 438] on div "11 7 RO Raquel Ortiz September 30, 2025 21:18 smooth out top back wing as marke…" at bounding box center [301, 282] width 531 height 331
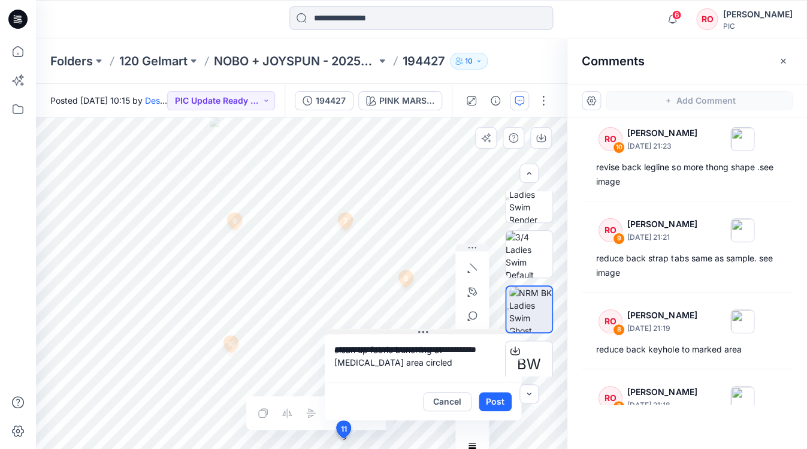
type textarea "**********"
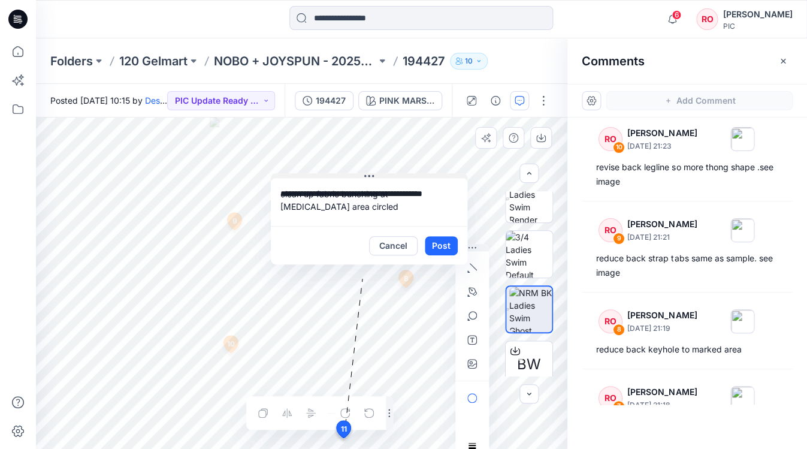
drag, startPoint x: 432, startPoint y: 331, endPoint x: 378, endPoint y: 171, distance: 168.2
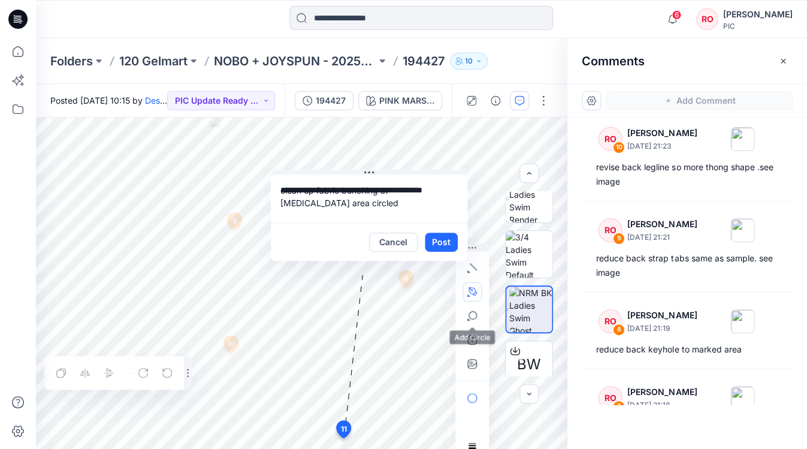
click at [474, 296] on button "button" at bounding box center [471, 291] width 19 height 19
click at [409, 295] on icon "button" at bounding box center [407, 291] width 10 height 10
click at [437, 243] on button "Post" at bounding box center [441, 241] width 33 height 19
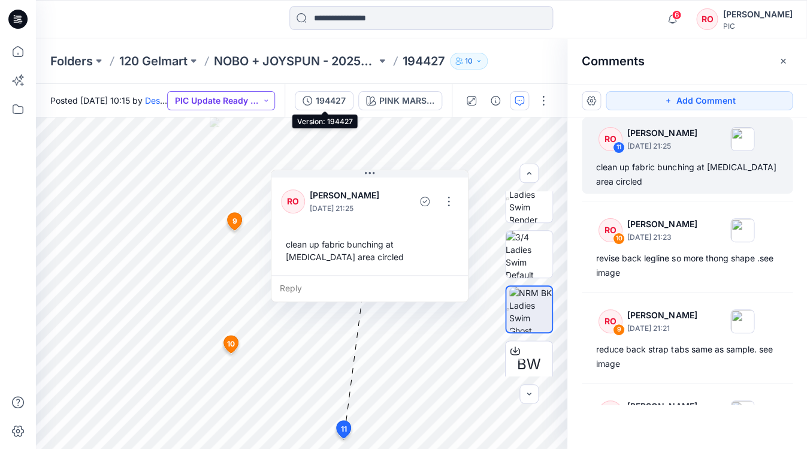
click at [264, 98] on button "PIC Update Ready to Review" at bounding box center [221, 100] width 108 height 19
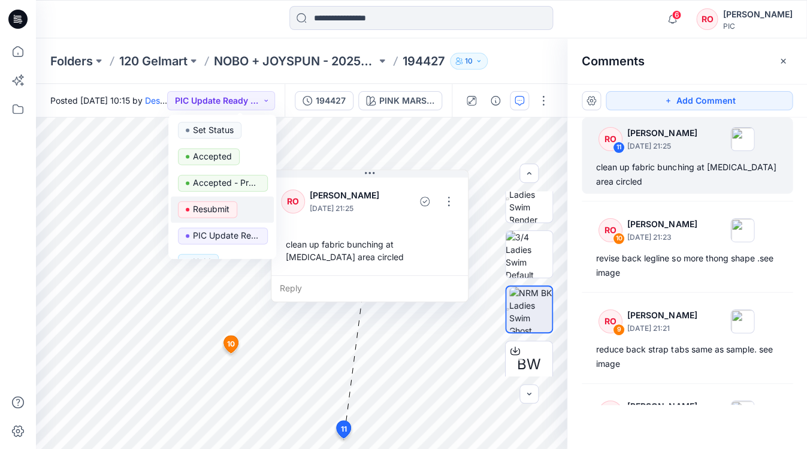
click at [211, 199] on button "Resubmit" at bounding box center [222, 209] width 103 height 26
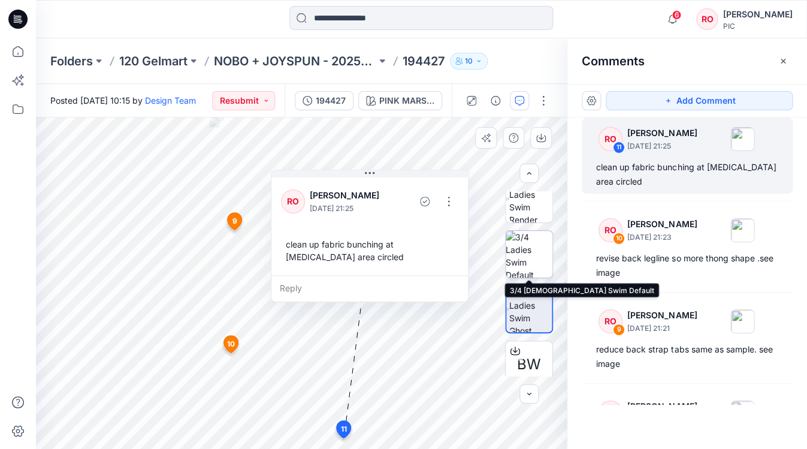
click at [526, 255] on img at bounding box center [528, 254] width 47 height 47
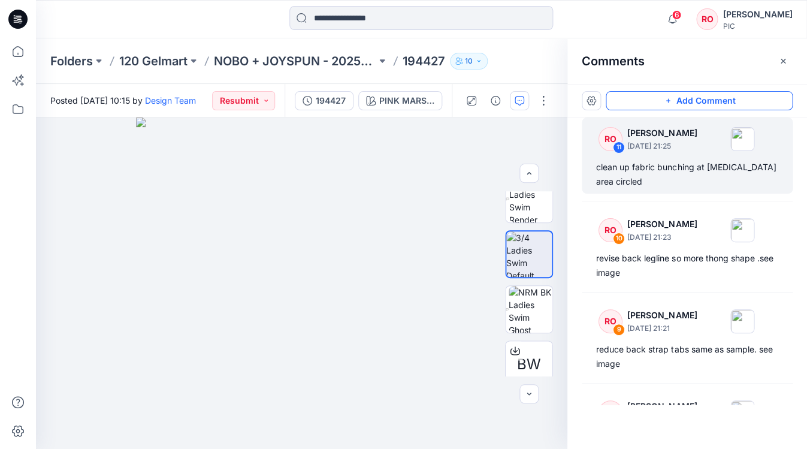
click at [671, 104] on icon "button" at bounding box center [668, 101] width 10 height 10
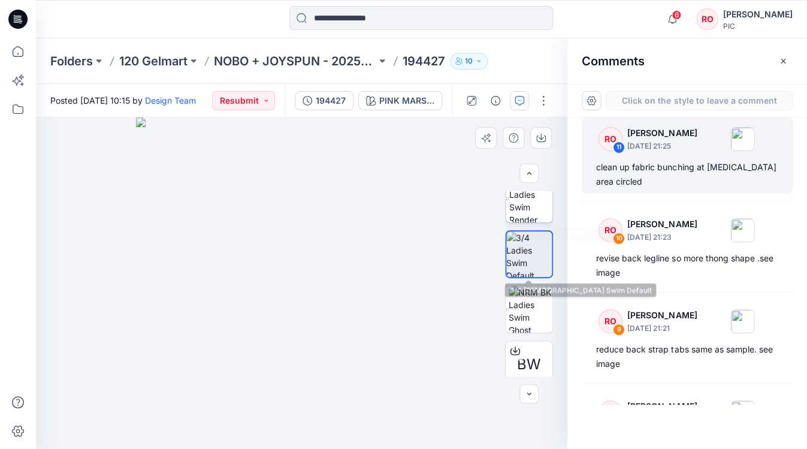
click at [532, 211] on img at bounding box center [530, 198] width 43 height 47
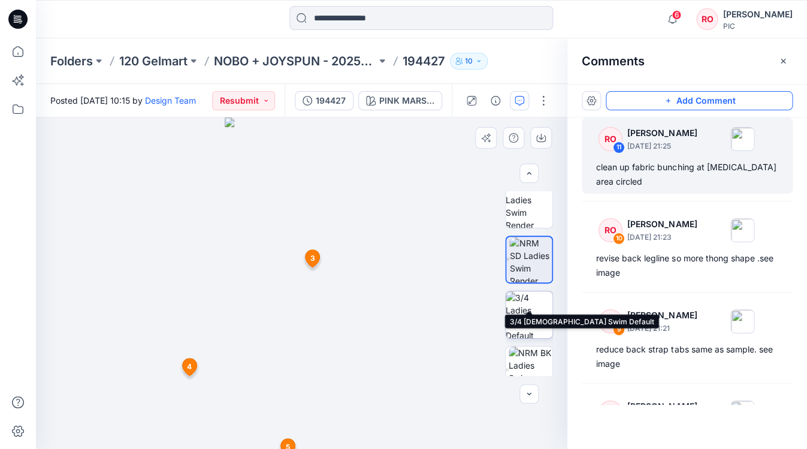
scroll to position [325, 0]
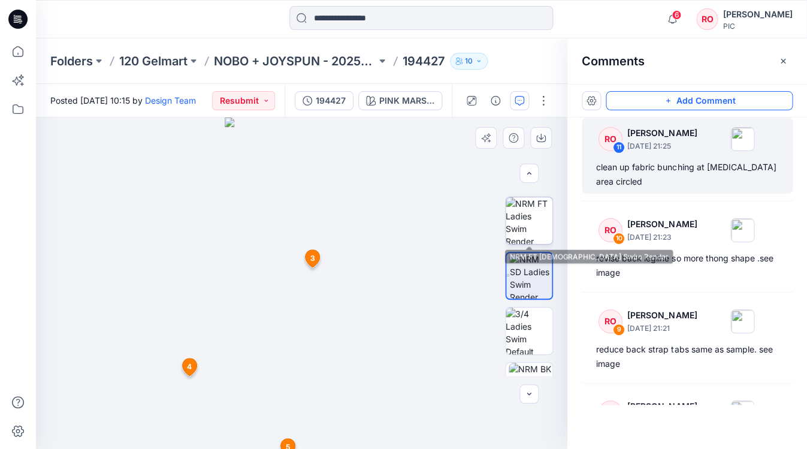
click at [525, 238] on img at bounding box center [528, 220] width 47 height 47
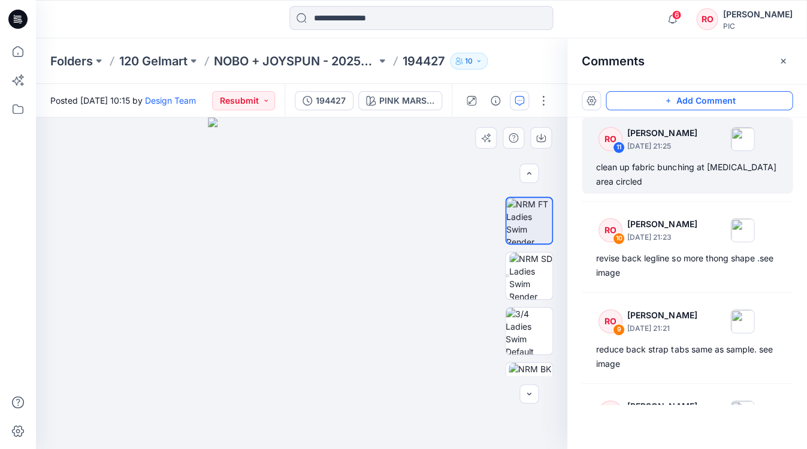
click at [326, 326] on img at bounding box center [301, 282] width 187 height 331
click at [675, 91] on button "Add Comment" at bounding box center [698, 100] width 187 height 19
click at [328, 309] on div "12" at bounding box center [301, 282] width 531 height 331
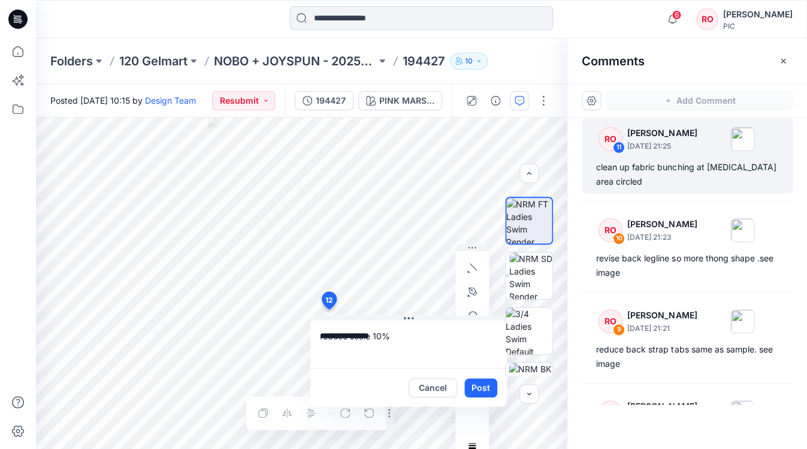
click at [377, 333] on textarea "**********" at bounding box center [408, 344] width 196 height 48
click at [382, 335] on textarea "**********" at bounding box center [408, 344] width 196 height 48
type textarea "**********"
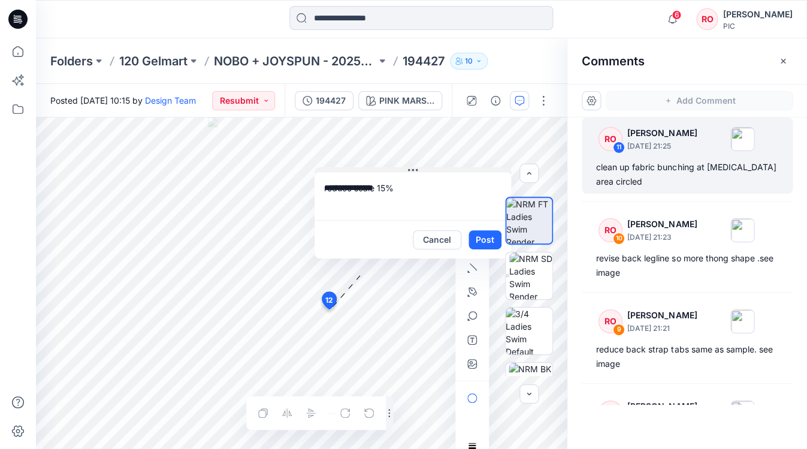
drag, startPoint x: 423, startPoint y: 315, endPoint x: 429, endPoint y: 148, distance: 167.2
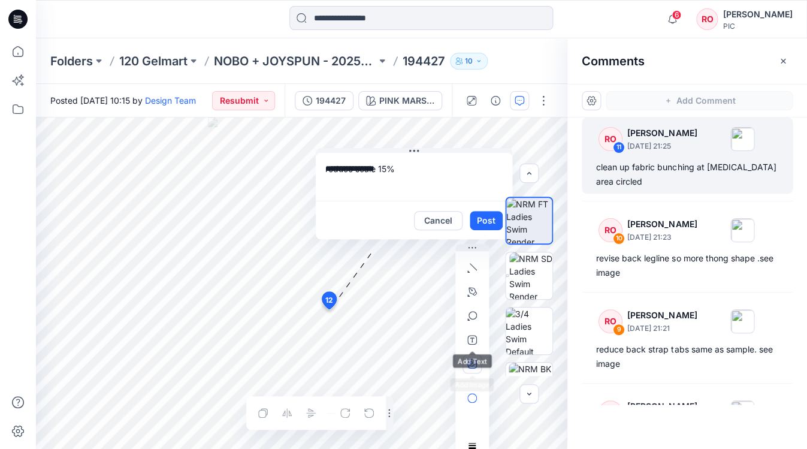
click at [472, 359] on icon "button" at bounding box center [472, 364] width 10 height 10
type input"] "**********"
click at [380, 167] on textarea "**********" at bounding box center [414, 177] width 196 height 48
click at [405, 170] on textarea "**********" at bounding box center [414, 177] width 196 height 48
click at [323, 171] on textarea "**********" at bounding box center [414, 177] width 196 height 48
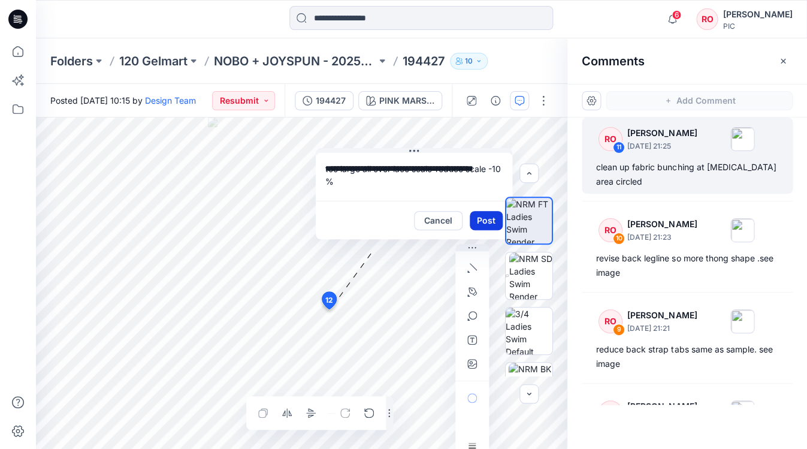
type textarea "**********"
click at [485, 220] on button "Post" at bounding box center [485, 220] width 33 height 19
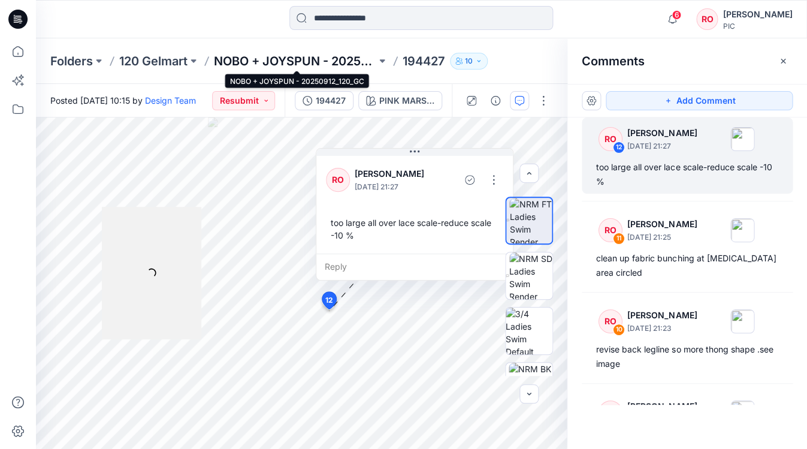
click at [278, 57] on p "NOBO + JOYSPUN - 20250912_120_GC" at bounding box center [295, 61] width 162 height 17
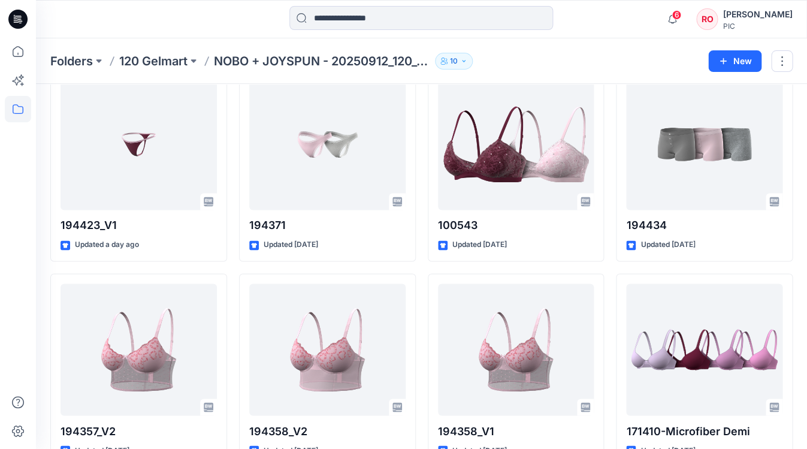
scroll to position [1695, 0]
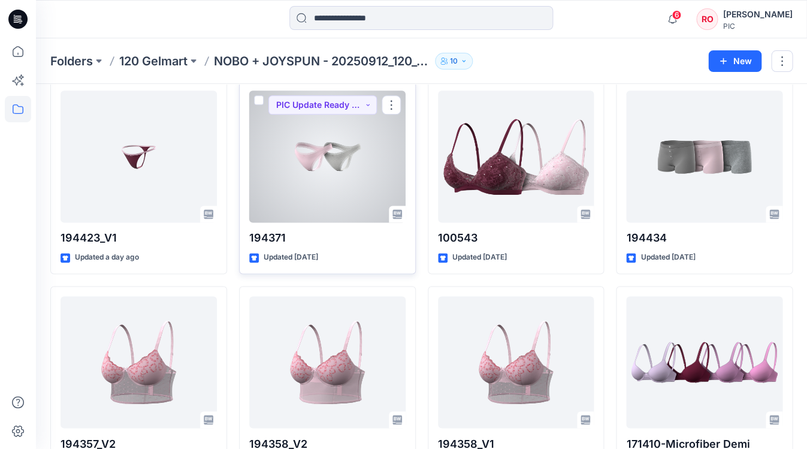
click at [326, 189] on div at bounding box center [327, 156] width 156 height 132
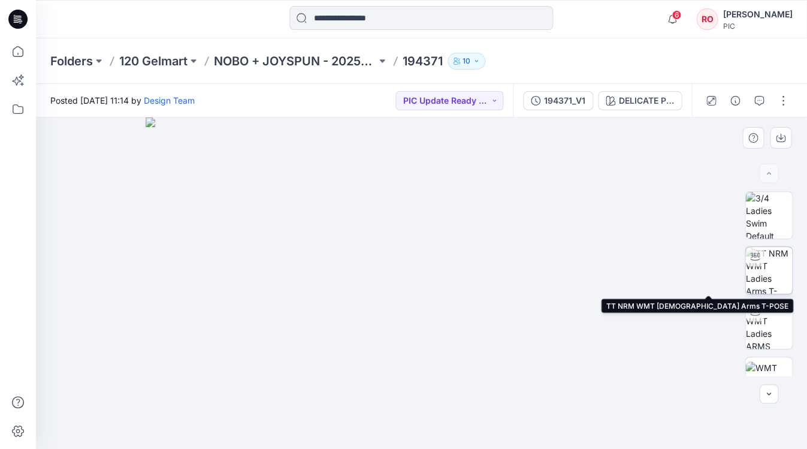
click at [775, 257] on img at bounding box center [768, 270] width 47 height 47
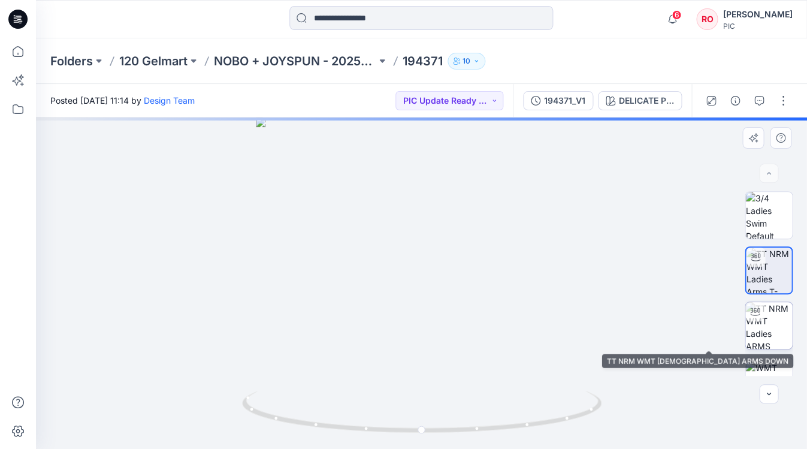
click at [777, 332] on img at bounding box center [768, 325] width 47 height 47
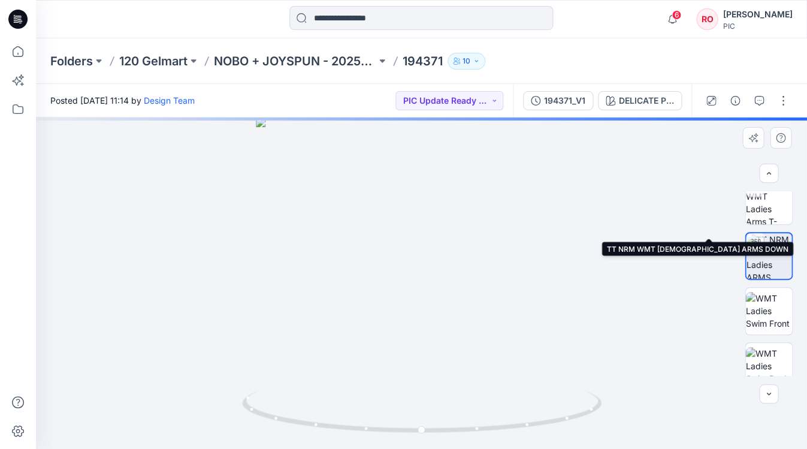
scroll to position [118, 0]
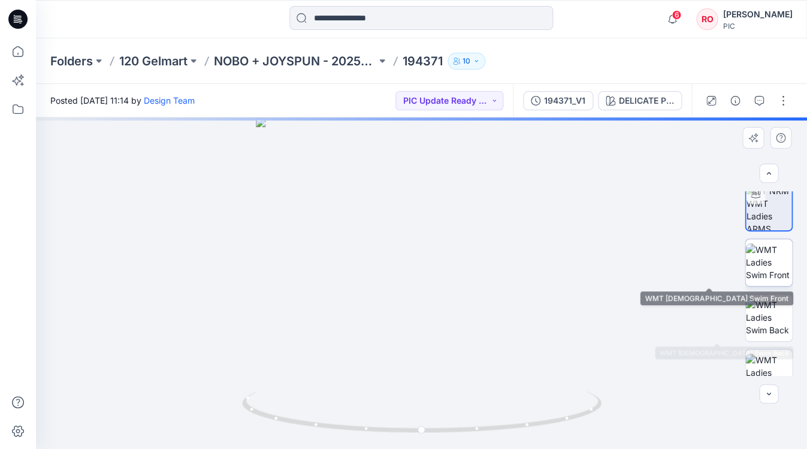
click at [763, 273] on img at bounding box center [768, 262] width 47 height 38
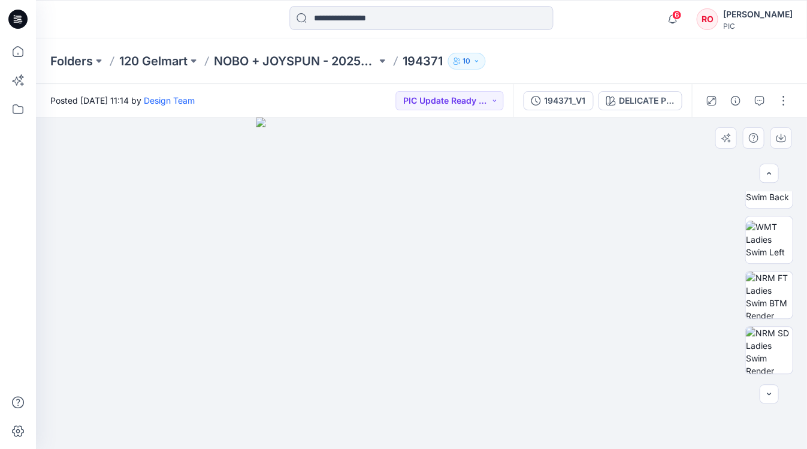
scroll to position [276, 0]
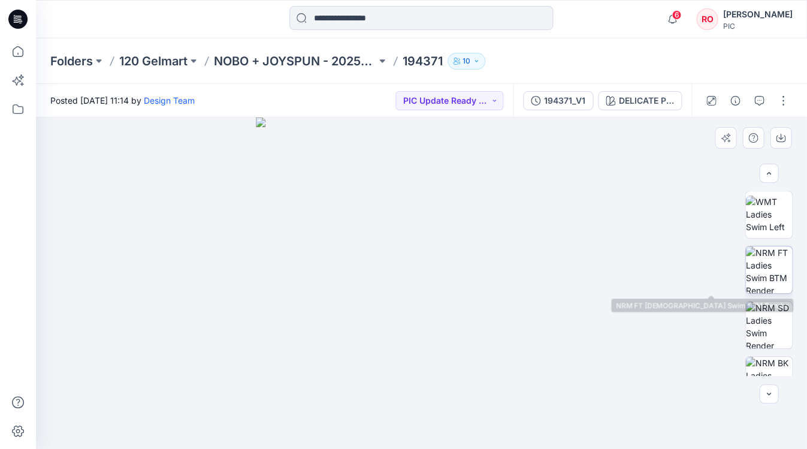
click at [762, 269] on img at bounding box center [768, 269] width 47 height 47
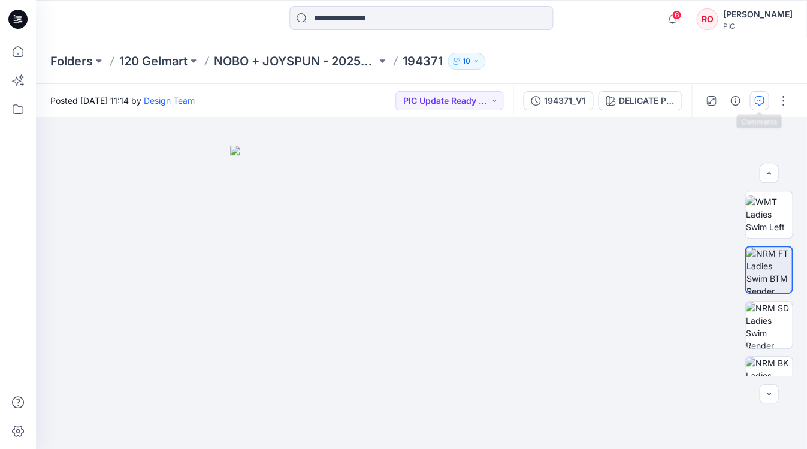
click at [749, 104] on button "button" at bounding box center [758, 100] width 19 height 19
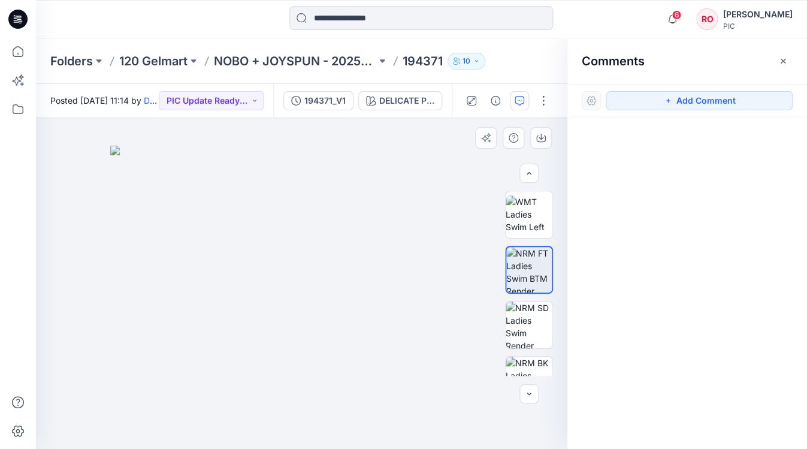
click at [375, 271] on img at bounding box center [301, 297] width 382 height 302
click at [680, 101] on button "Add Comment" at bounding box center [698, 100] width 187 height 19
click at [404, 278] on div "1" at bounding box center [301, 282] width 531 height 331
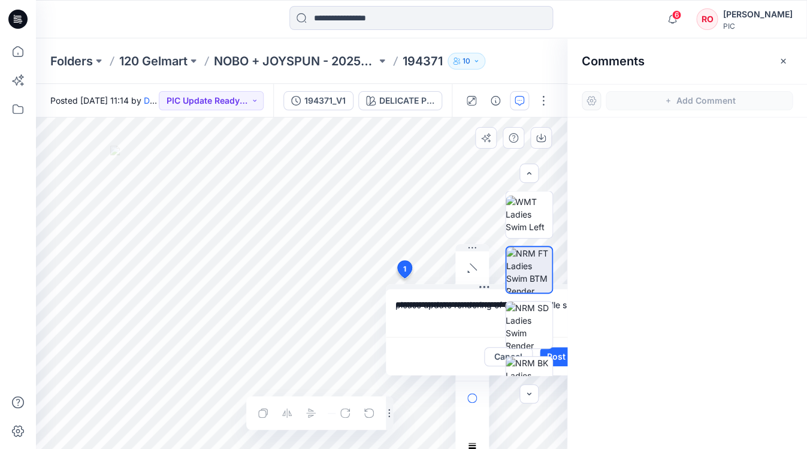
scroll to position [0, 16]
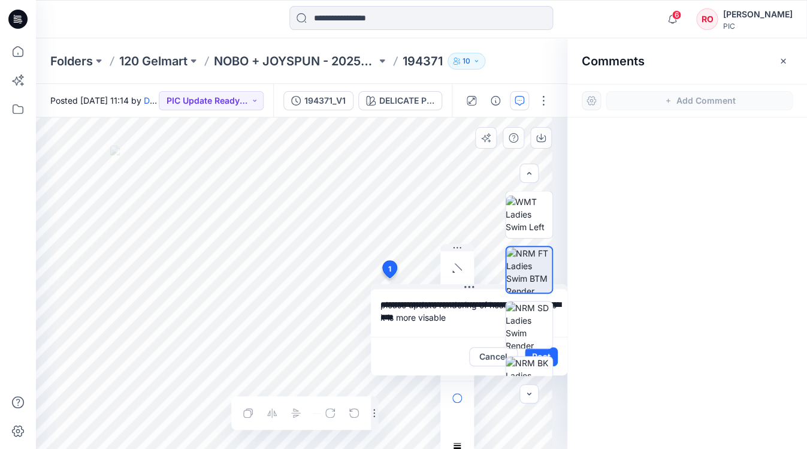
type textarea "**********"
drag, startPoint x: 404, startPoint y: 278, endPoint x: 422, endPoint y: 291, distance: 22.3
click at [422, 291] on div "**********" at bounding box center [469, 329] width 196 height 91
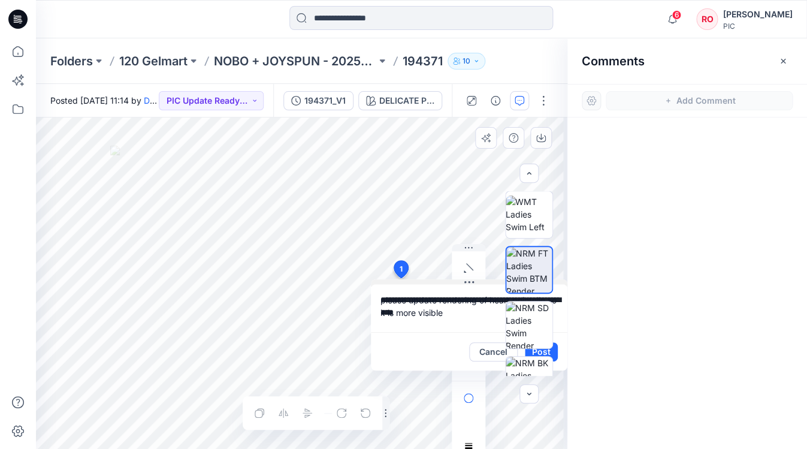
scroll to position [0, 0]
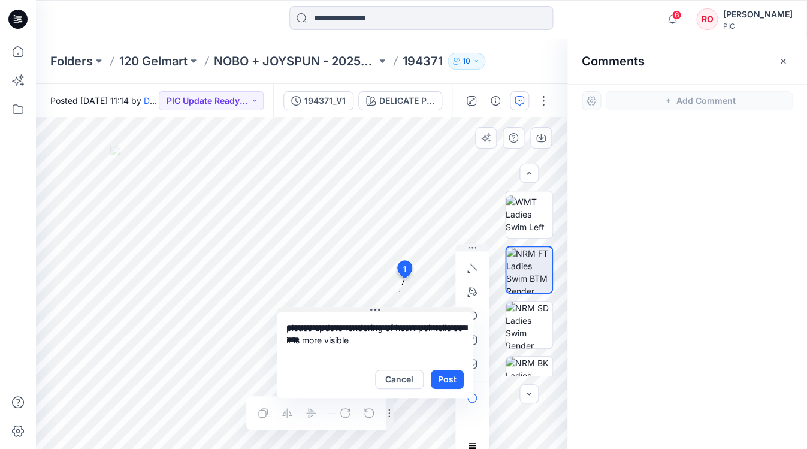
drag, startPoint x: 425, startPoint y: 287, endPoint x: 313, endPoint y: 313, distance: 114.8
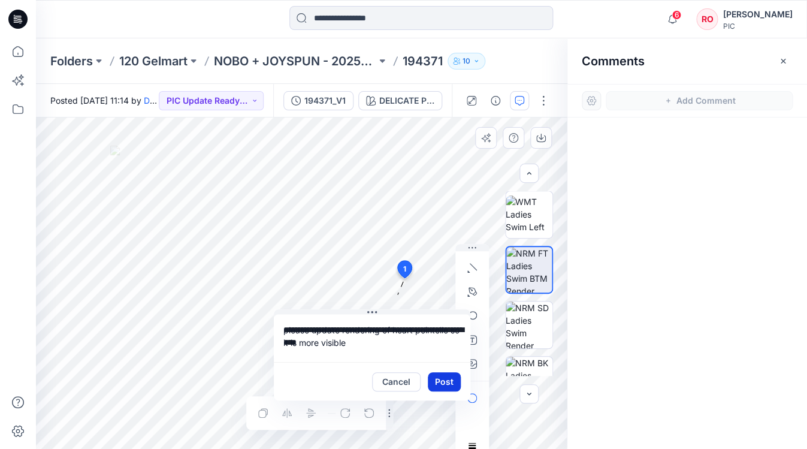
click at [443, 382] on button "Post" at bounding box center [444, 381] width 33 height 19
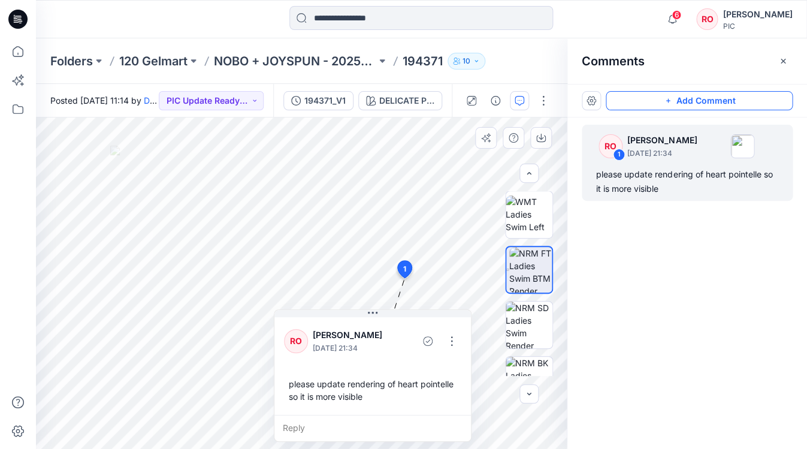
click at [621, 104] on button "Add Comment" at bounding box center [698, 100] width 187 height 19
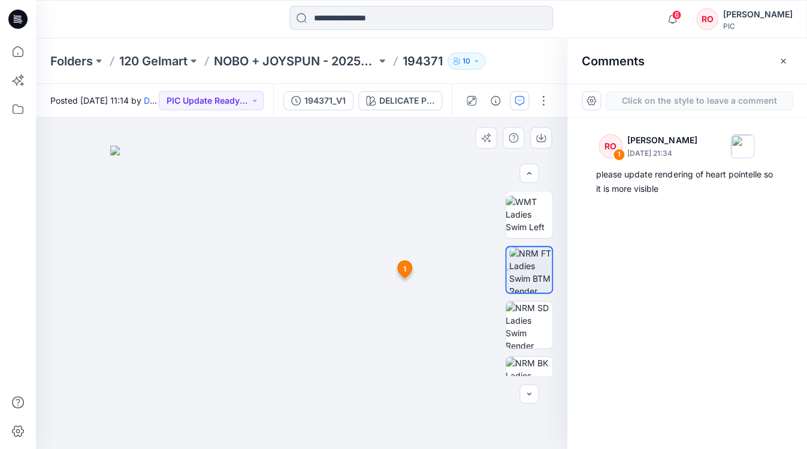
click at [305, 244] on div "2 1 RO Raquel Ortiz September 30, 2025 21:34 please update rendering of heart p…" at bounding box center [301, 282] width 531 height 331
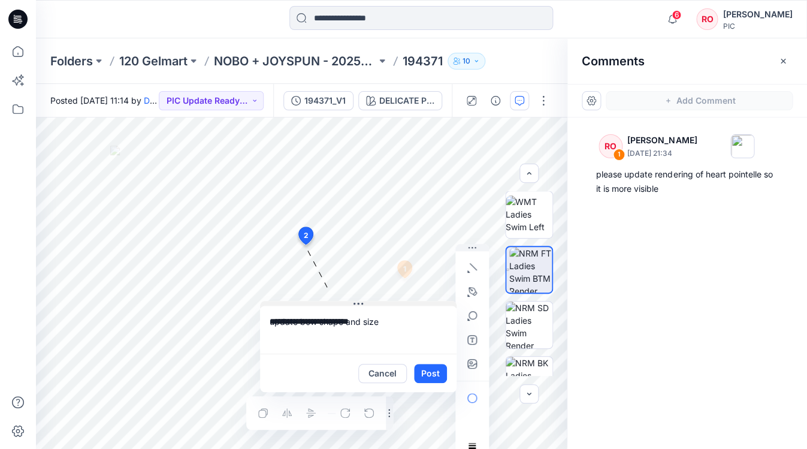
drag, startPoint x: 329, startPoint y: 252, endPoint x: 299, endPoint y: 302, distance: 58.2
click at [380, 322] on textarea "**********" at bounding box center [357, 329] width 196 height 48
type textarea "**********"
click at [466, 362] on button "button" at bounding box center [471, 363] width 19 height 19
type input"] "**********"
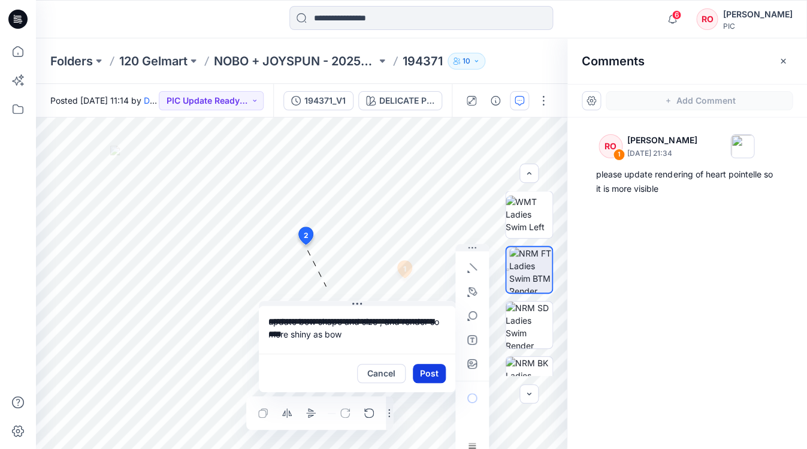
click at [428, 372] on button "Post" at bounding box center [429, 372] width 33 height 19
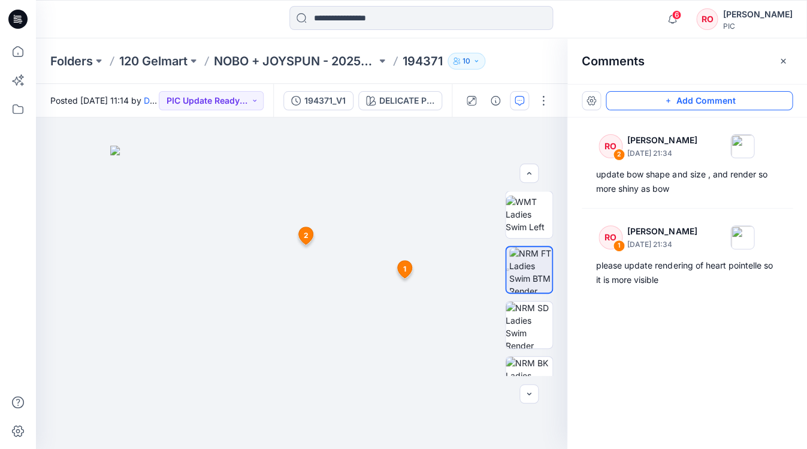
click at [652, 104] on button "Add Comment" at bounding box center [698, 100] width 187 height 19
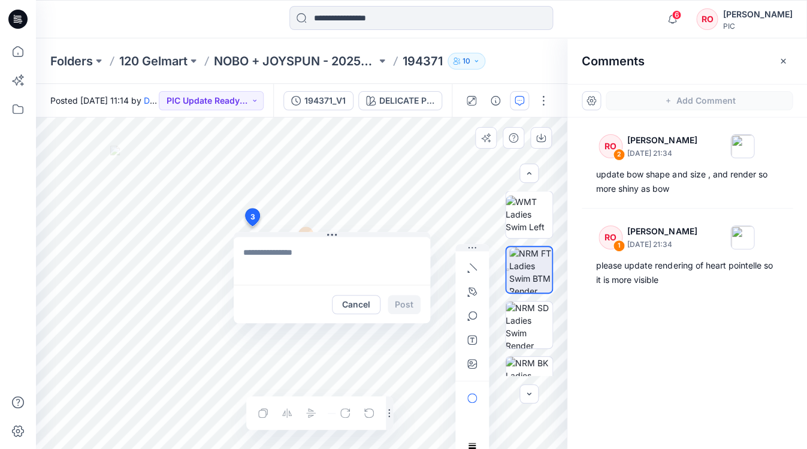
click at [252, 226] on div "3 Cancel Post 1 RO Raquel Ortiz September 30, 2025 21:34 please update renderin…" at bounding box center [301, 282] width 531 height 331
click at [288, 239] on div "**********" at bounding box center [301, 282] width 531 height 331
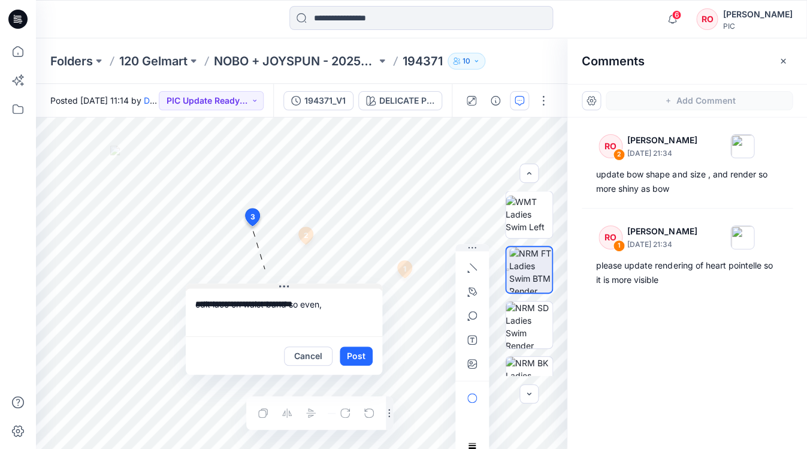
drag, startPoint x: 292, startPoint y: 235, endPoint x: 244, endPoint y: 286, distance: 70.3
click at [318, 306] on textarea "**********" at bounding box center [284, 312] width 196 height 48
click at [326, 306] on textarea "**********" at bounding box center [284, 312] width 196 height 48
type textarea "**********"
click at [357, 355] on button "Post" at bounding box center [356, 355] width 33 height 19
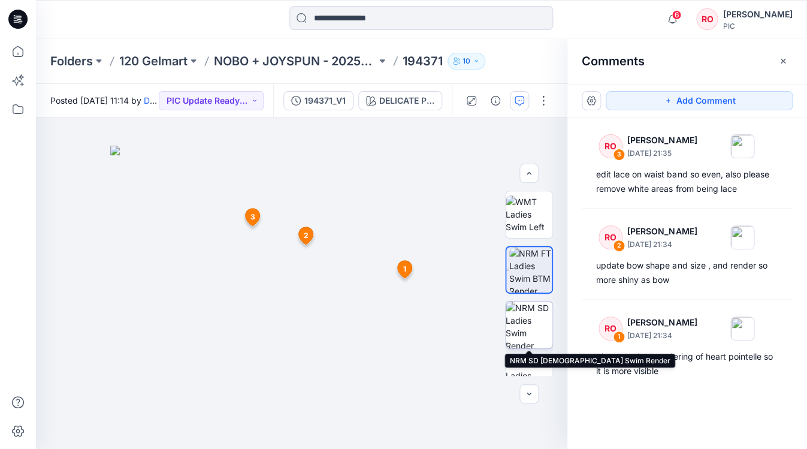
click at [514, 329] on img at bounding box center [528, 324] width 47 height 47
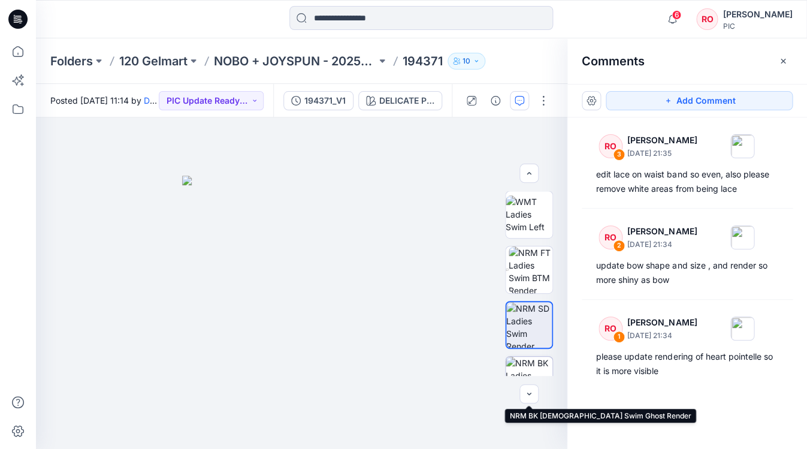
click at [521, 360] on img at bounding box center [528, 379] width 47 height 47
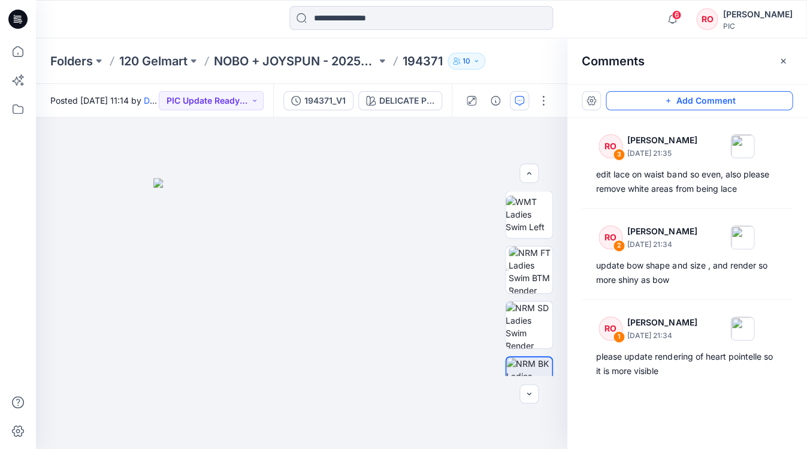
click at [652, 108] on button "Add Comment" at bounding box center [698, 100] width 187 height 19
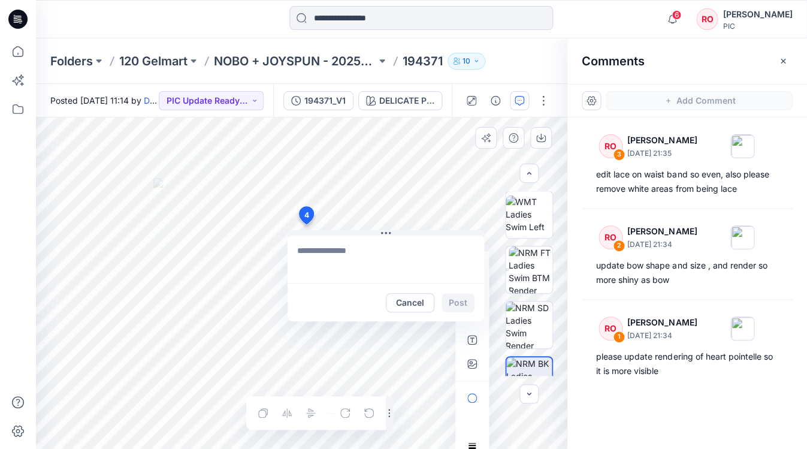
click at [305, 224] on div "4 Cancel Post Layer 1" at bounding box center [301, 282] width 531 height 331
type textarea "**********"
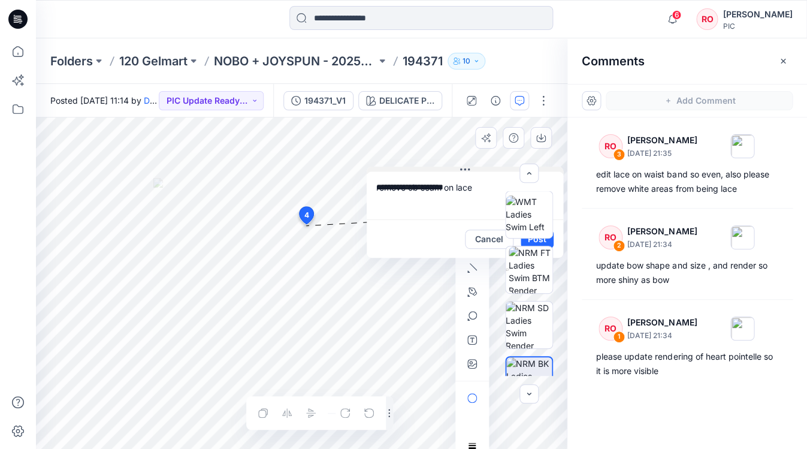
drag, startPoint x: 344, startPoint y: 231, endPoint x: 428, endPoint y: 128, distance: 133.2
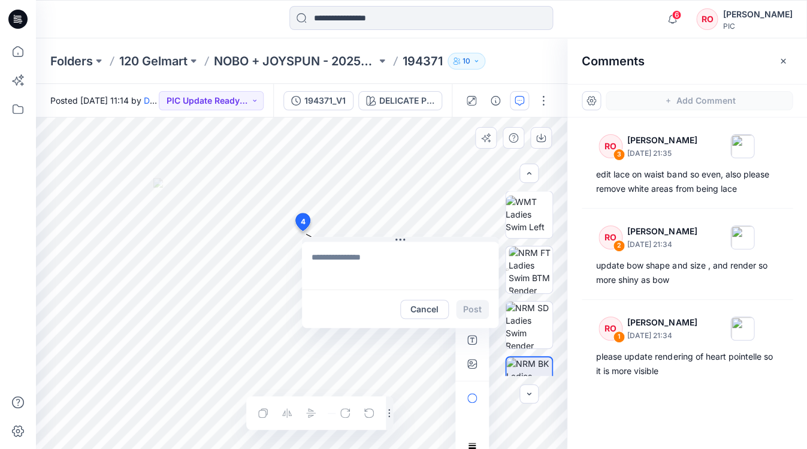
drag, startPoint x: 307, startPoint y: 217, endPoint x: 301, endPoint y: 220, distance: 6.7
click at [381, 257] on textarea at bounding box center [381, 264] width 196 height 48
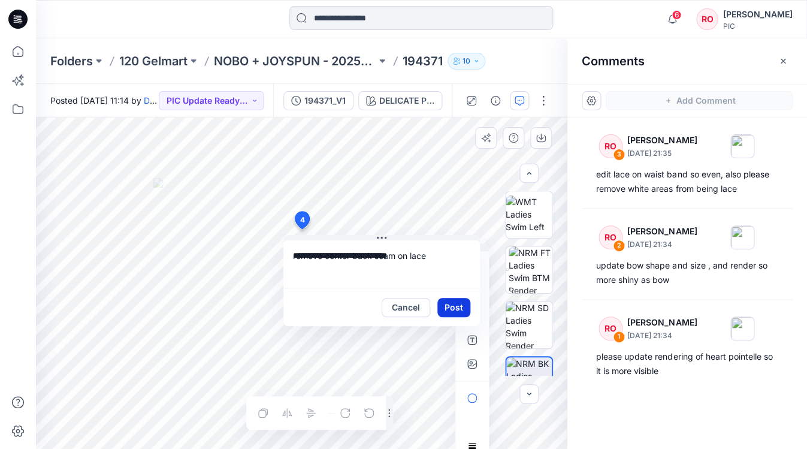
type textarea "**********"
click at [453, 307] on button "Post" at bounding box center [453, 307] width 33 height 19
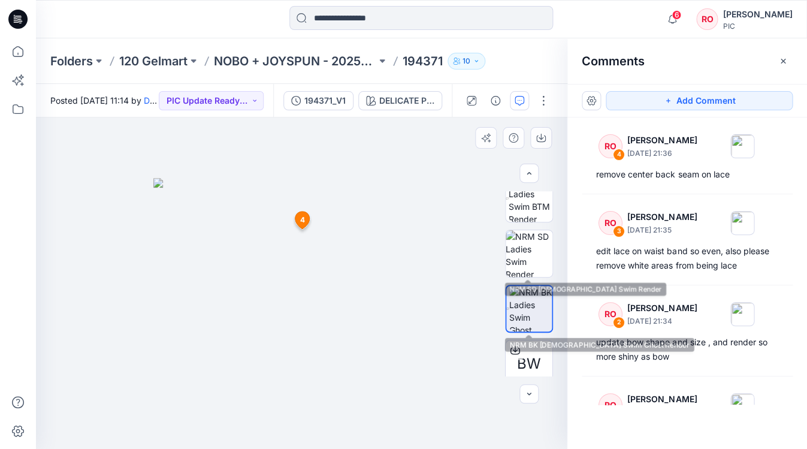
scroll to position [272, 0]
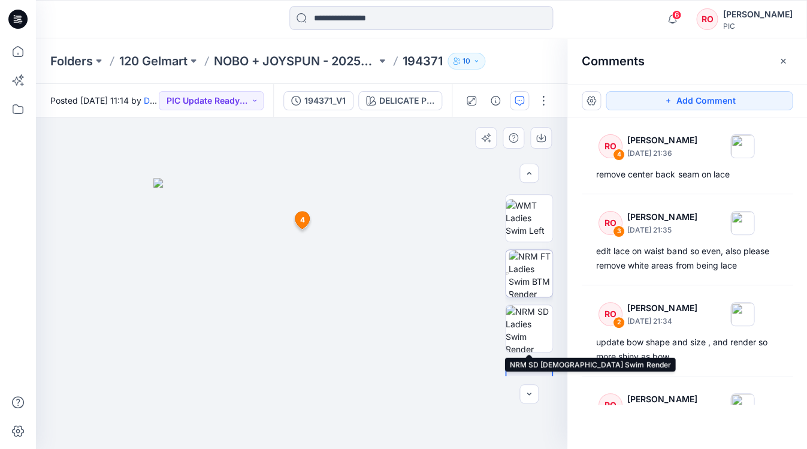
click at [519, 289] on img at bounding box center [530, 273] width 44 height 47
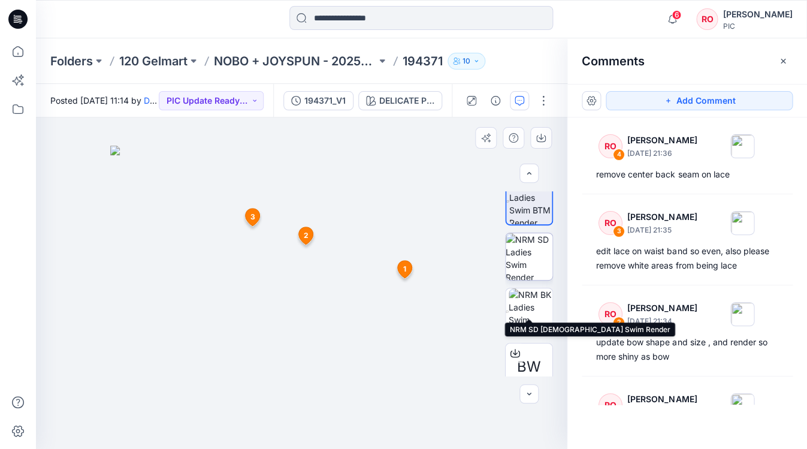
scroll to position [369, 0]
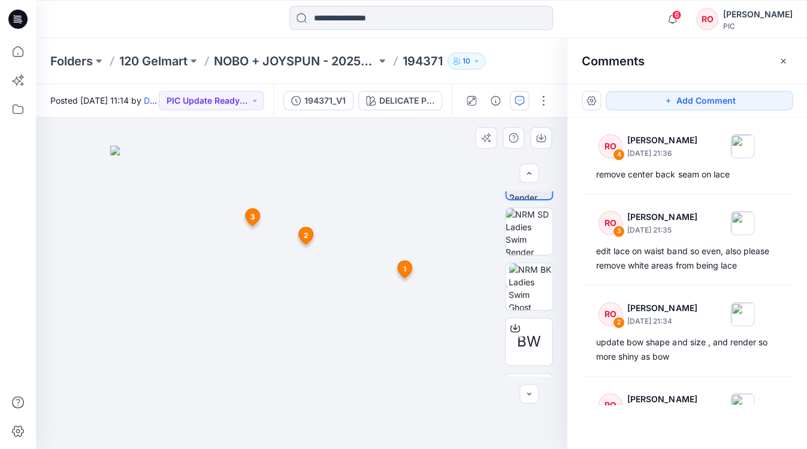
click at [521, 312] on div "BW" at bounding box center [529, 283] width 48 height 184
click at [522, 297] on img at bounding box center [530, 286] width 44 height 47
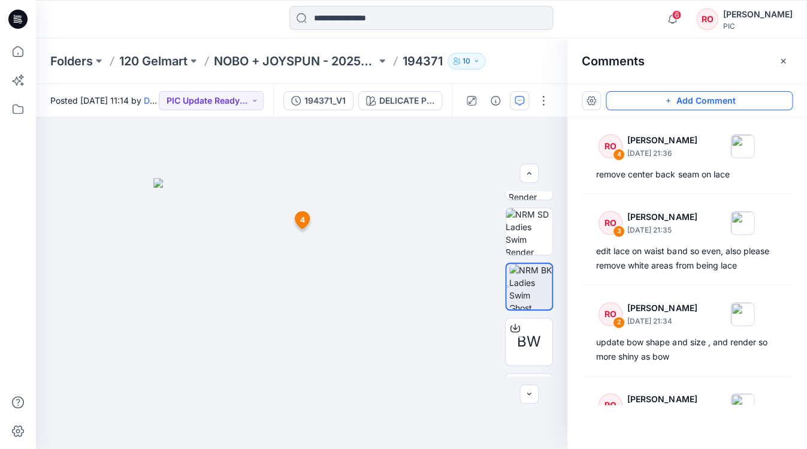
click at [663, 99] on icon "button" at bounding box center [668, 101] width 10 height 10
click at [304, 321] on div "5 4 RO Raquel Ortiz September 30, 2025 21:36 remove center back seam on lace Re…" at bounding box center [301, 282] width 531 height 331
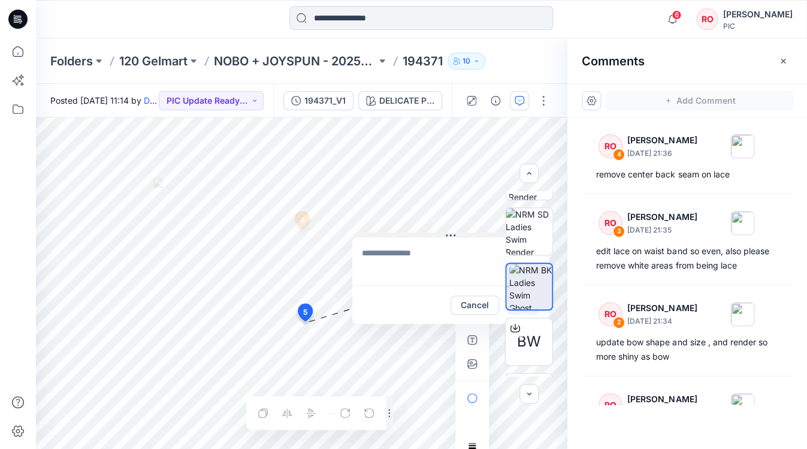
drag, startPoint x: 340, startPoint y: 329, endPoint x: 404, endPoint y: 234, distance: 115.3
click at [392, 254] on textarea at bounding box center [449, 261] width 196 height 48
type textarea "**********"
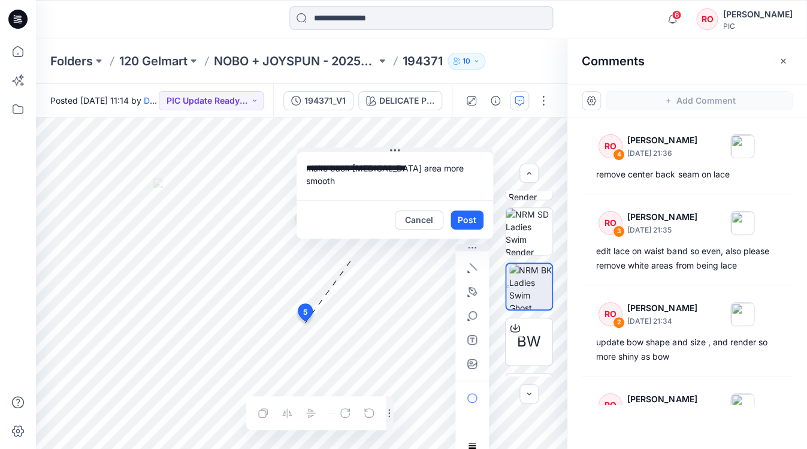
drag, startPoint x: 450, startPoint y: 234, endPoint x: 383, endPoint y: 118, distance: 133.9
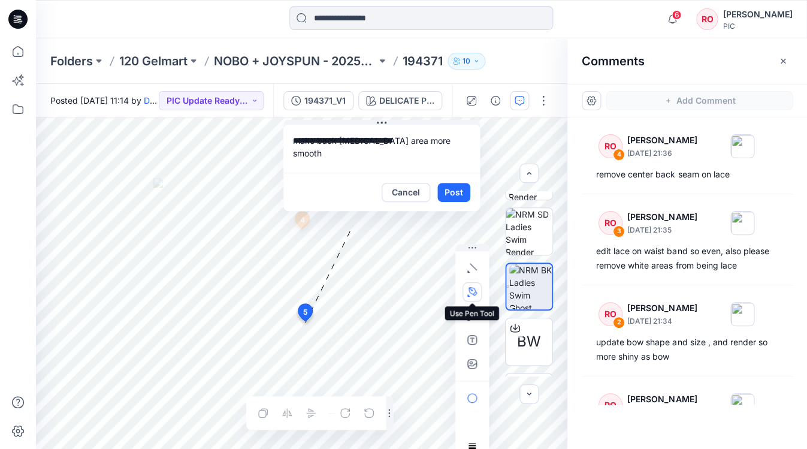
click at [472, 292] on icon "button" at bounding box center [472, 292] width 10 height 10
click at [410, 292] on icon "button" at bounding box center [407, 291] width 10 height 10
click at [453, 191] on button "Post" at bounding box center [453, 192] width 33 height 19
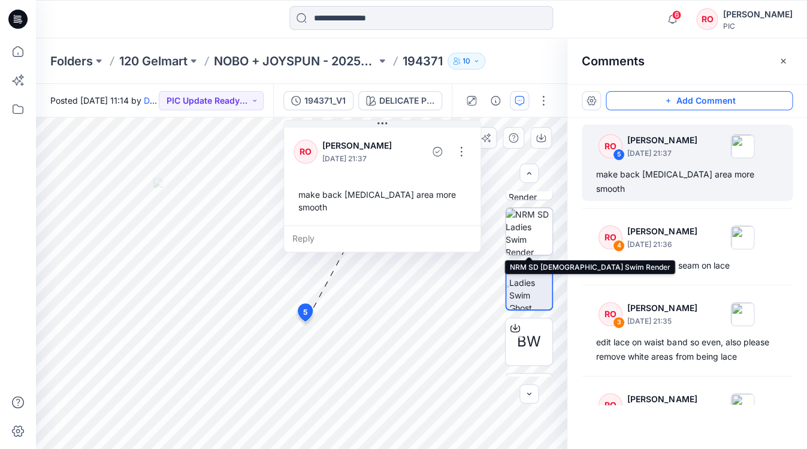
click at [538, 247] on img at bounding box center [528, 231] width 47 height 47
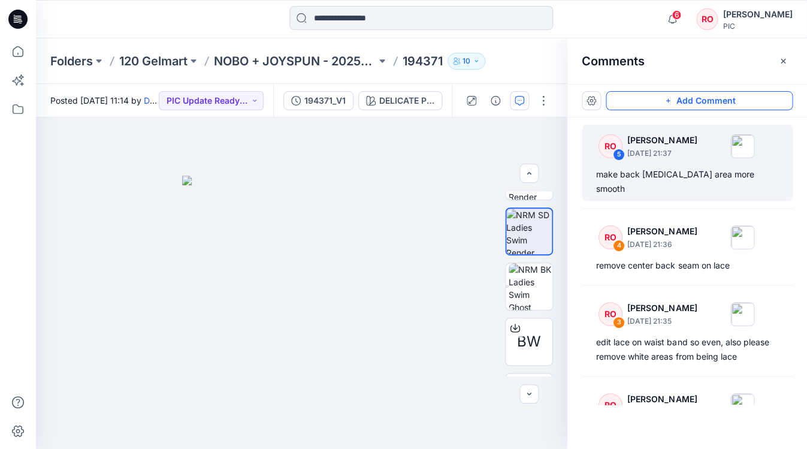
click at [650, 96] on button "Add Comment" at bounding box center [698, 100] width 187 height 19
click at [310, 213] on div "6" at bounding box center [301, 282] width 531 height 331
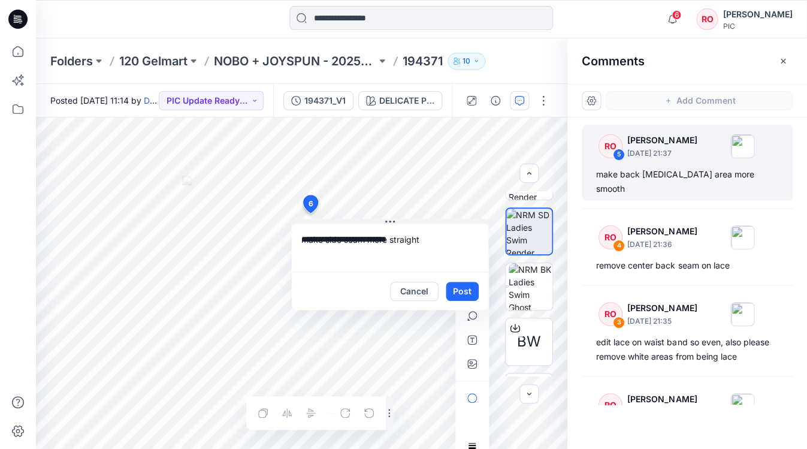
type textarea "**********"
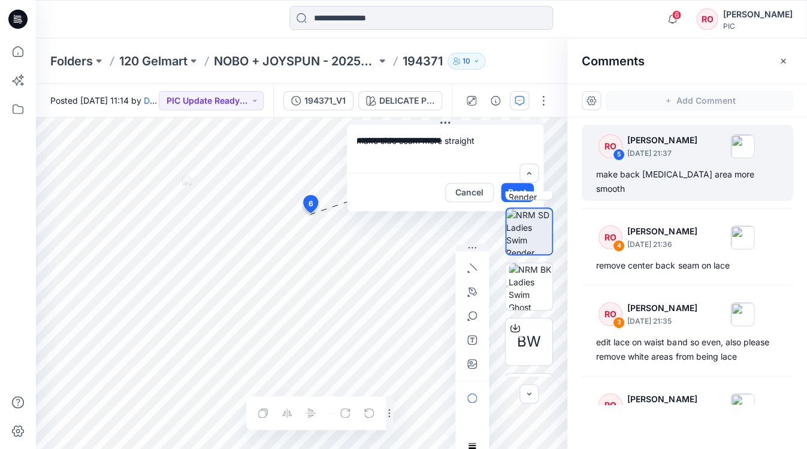
drag, startPoint x: 371, startPoint y: 219, endPoint x: 428, endPoint y: 114, distance: 118.4
click at [469, 292] on icon "button" at bounding box center [472, 291] width 8 height 8
click at [403, 294] on icon "button" at bounding box center [407, 291] width 10 height 10
click at [514, 185] on button "Post" at bounding box center [517, 192] width 33 height 19
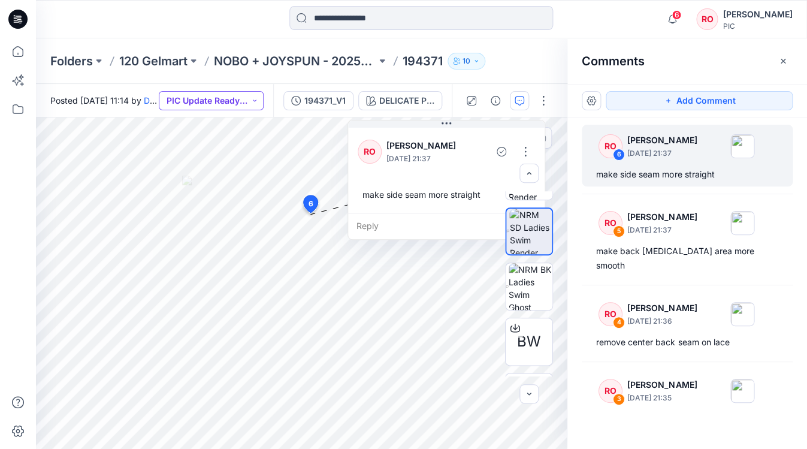
click at [256, 104] on button "PIC Update Ready to Review" at bounding box center [211, 100] width 105 height 19
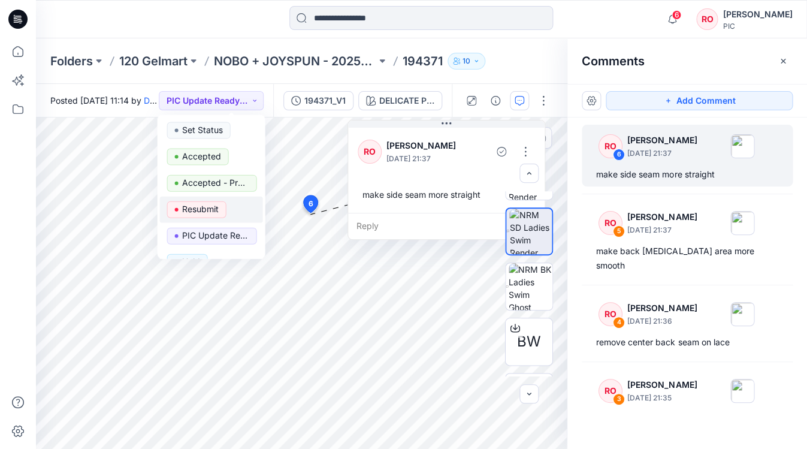
click at [220, 212] on span "Resubmit" at bounding box center [196, 209] width 59 height 17
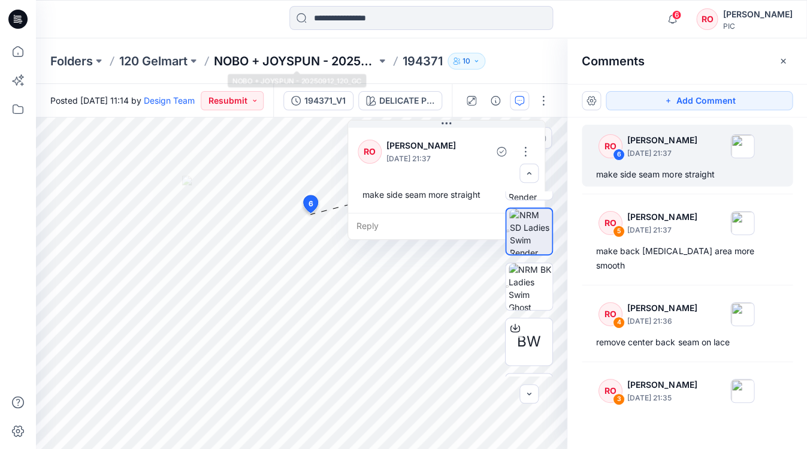
click at [283, 62] on p "NOBO + JOYSPUN - 20250912_120_GC" at bounding box center [295, 61] width 162 height 17
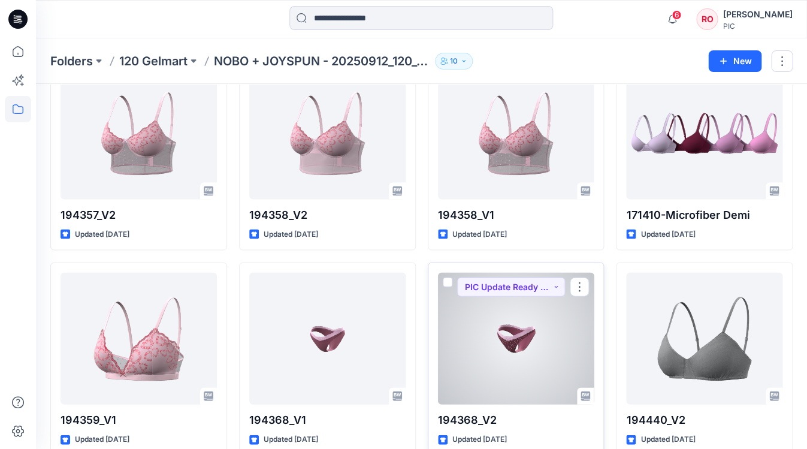
scroll to position [1928, 0]
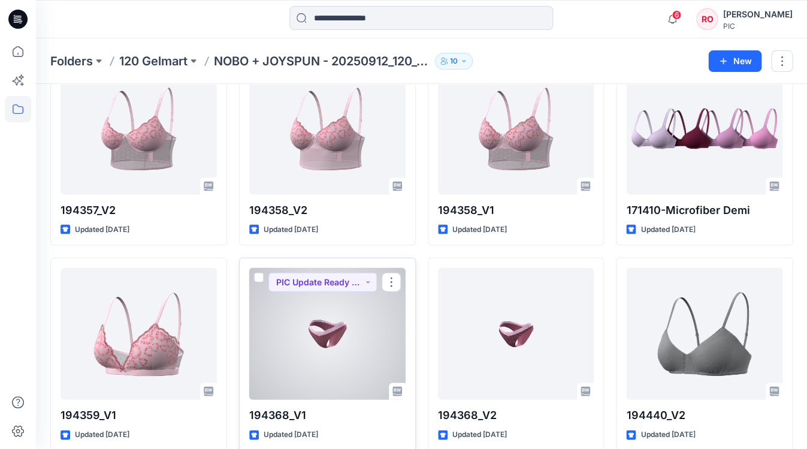
click at [335, 328] on div at bounding box center [327, 333] width 156 height 132
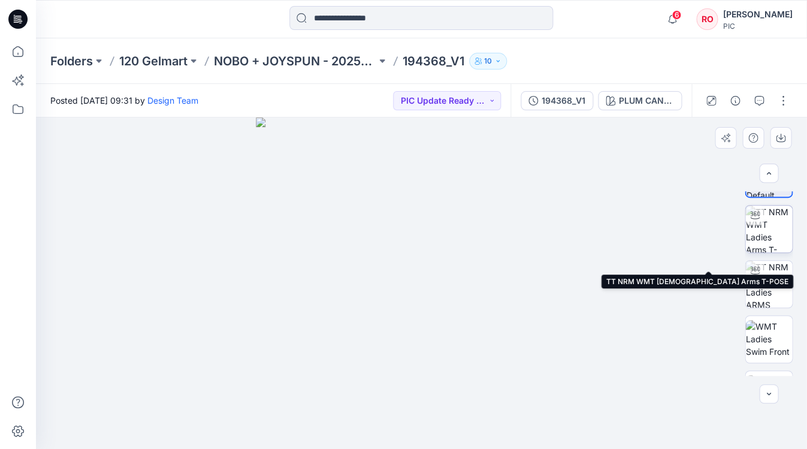
scroll to position [45, 0]
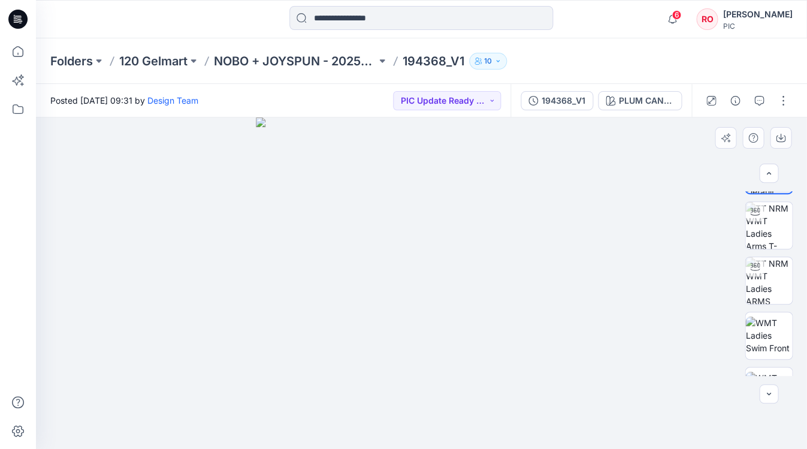
click at [762, 249] on div at bounding box center [768, 283] width 48 height 184
click at [760, 238] on img at bounding box center [768, 225] width 47 height 47
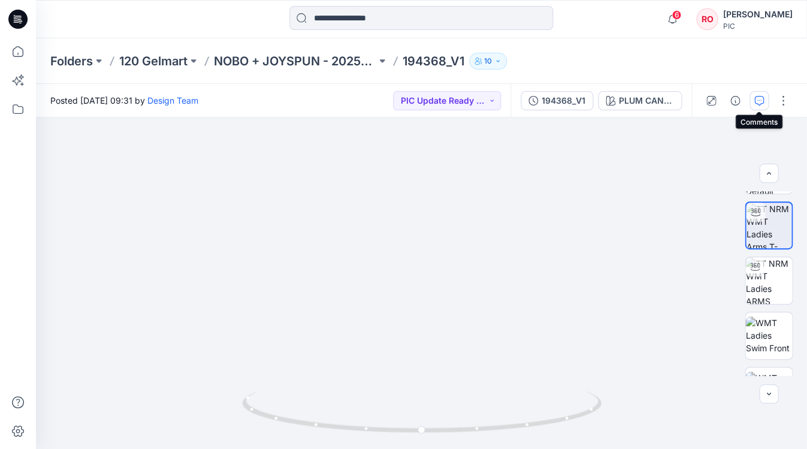
click at [751, 100] on button "button" at bounding box center [758, 100] width 19 height 19
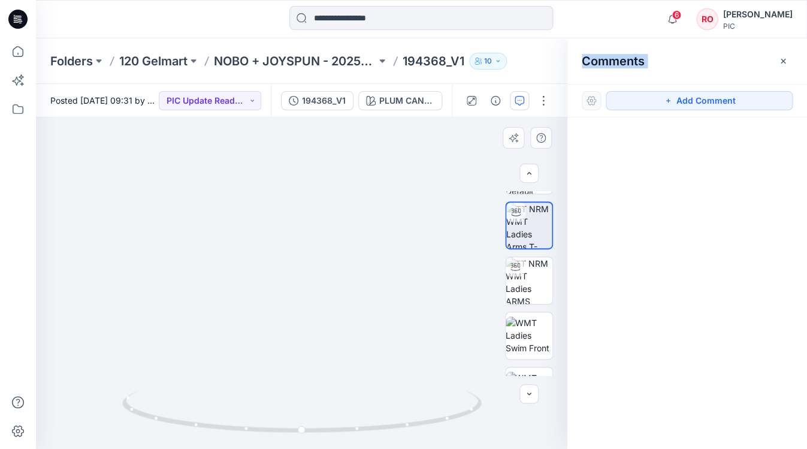
click at [330, 343] on img at bounding box center [301, 193] width 690 height 510
click at [642, 106] on button "Add Comment" at bounding box center [698, 100] width 187 height 19
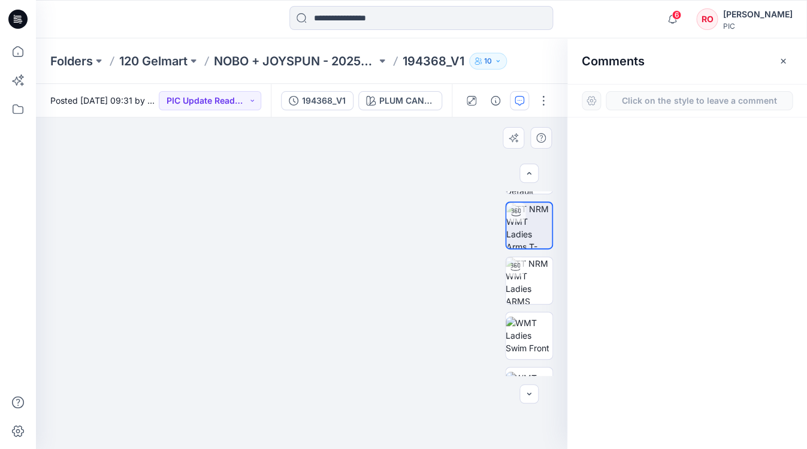
click at [321, 336] on div "1" at bounding box center [301, 282] width 531 height 331
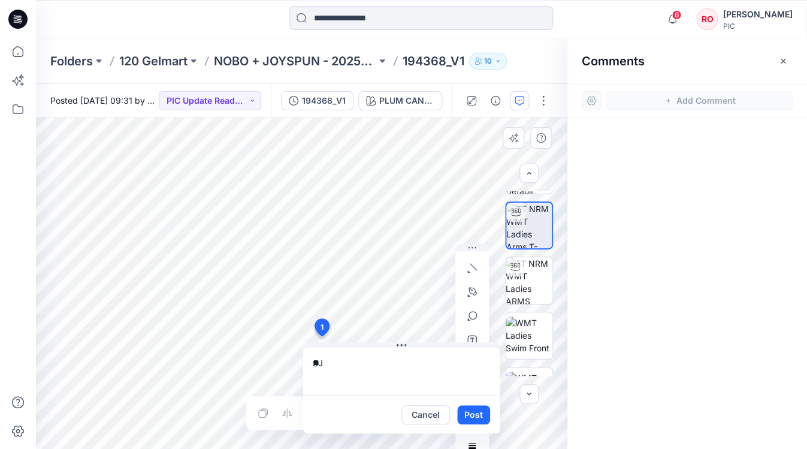
type textarea "*"
type textarea "**********"
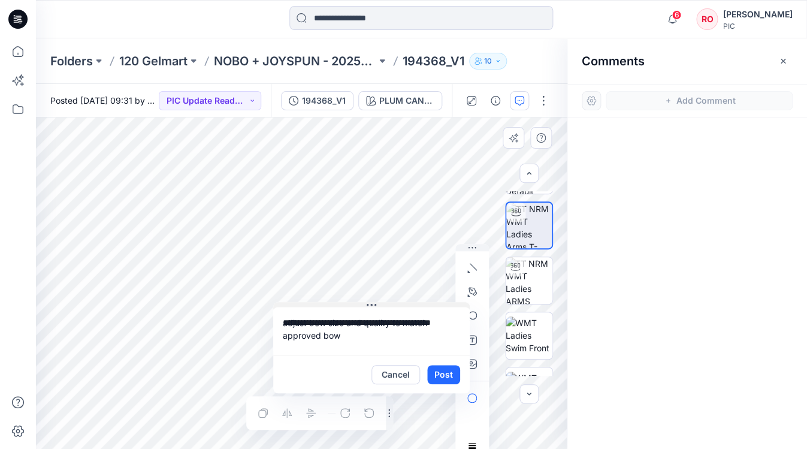
drag, startPoint x: 374, startPoint y: 344, endPoint x: 283, endPoint y: 177, distance: 190.3
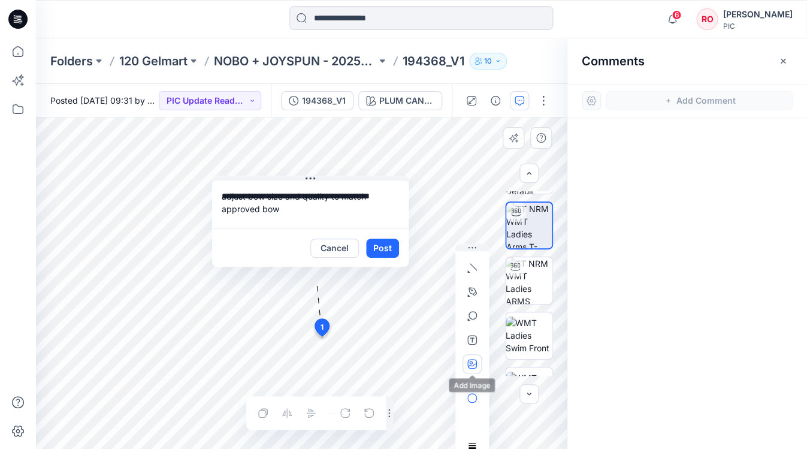
click at [472, 365] on icon "button" at bounding box center [472, 364] width 10 height 10
type input"] "**********"
click at [387, 253] on button "Post" at bounding box center [382, 247] width 33 height 19
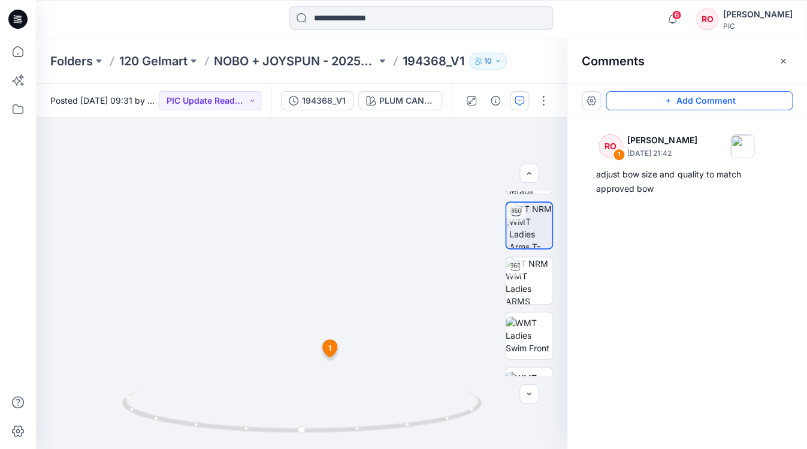
click at [631, 93] on button "Add Comment" at bounding box center [698, 100] width 187 height 19
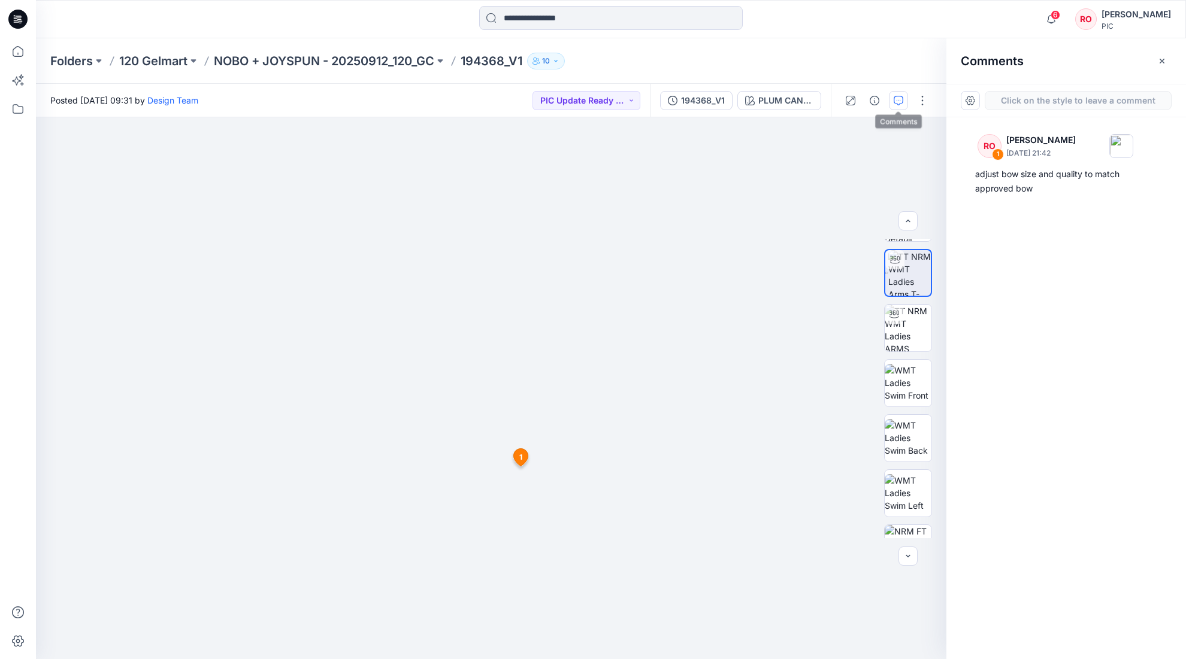
click at [806, 104] on icon "button" at bounding box center [898, 101] width 10 height 10
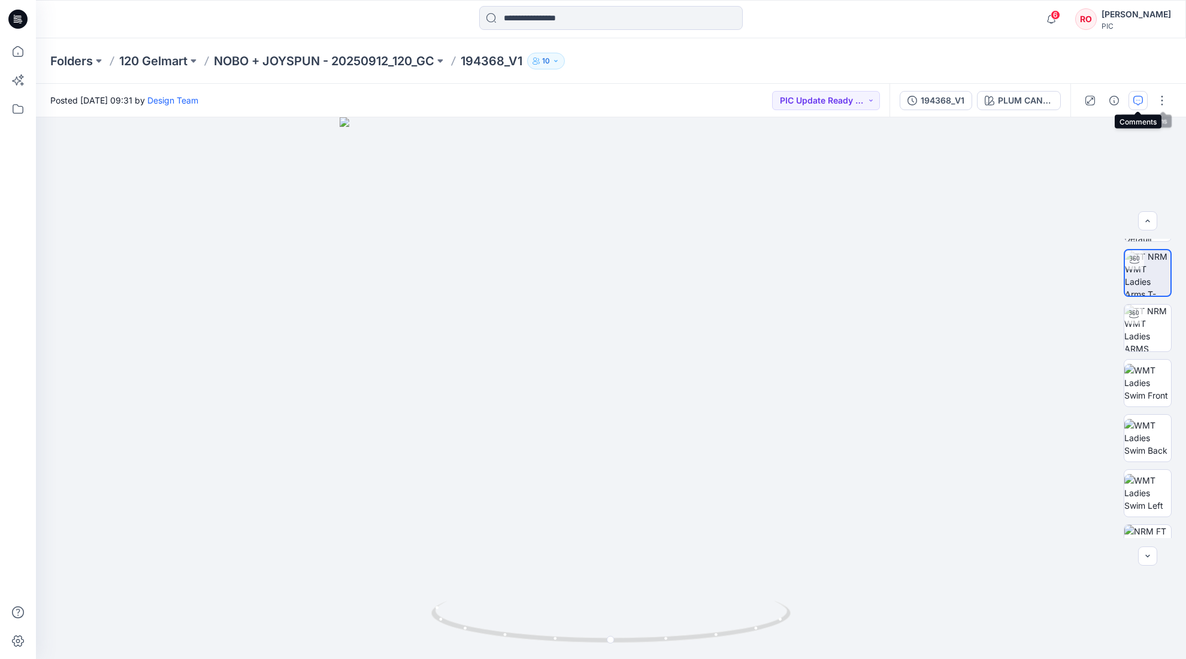
click at [806, 94] on button "button" at bounding box center [1137, 100] width 19 height 19
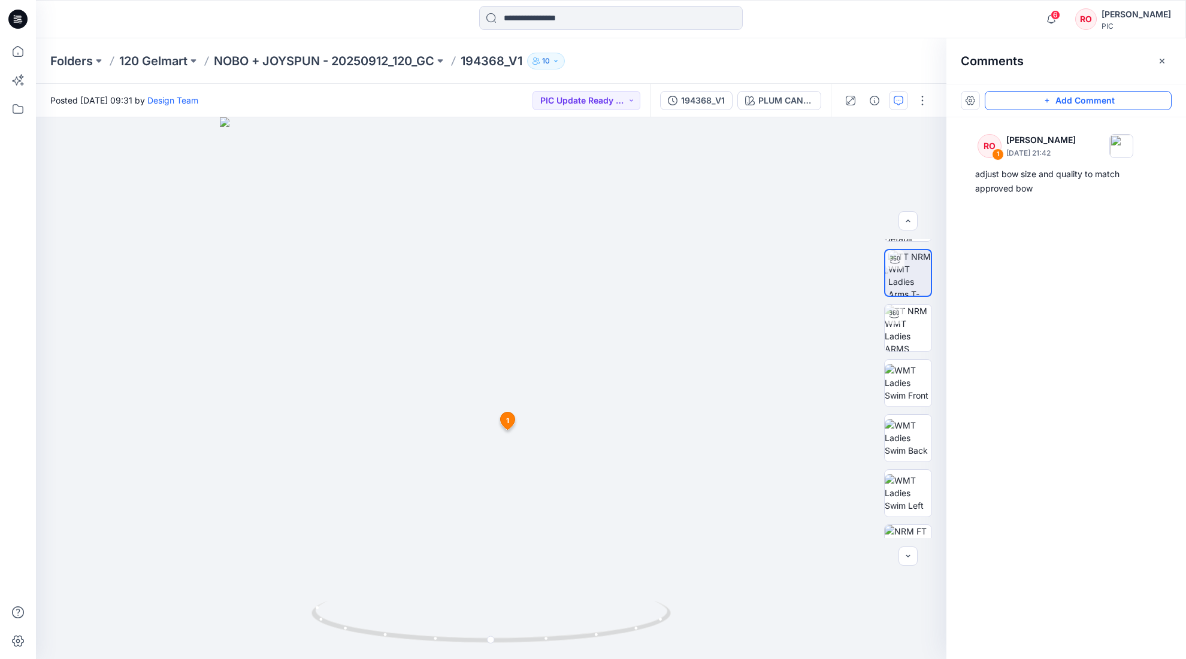
click at [806, 101] on button "Add Comment" at bounding box center [1077, 100] width 187 height 19
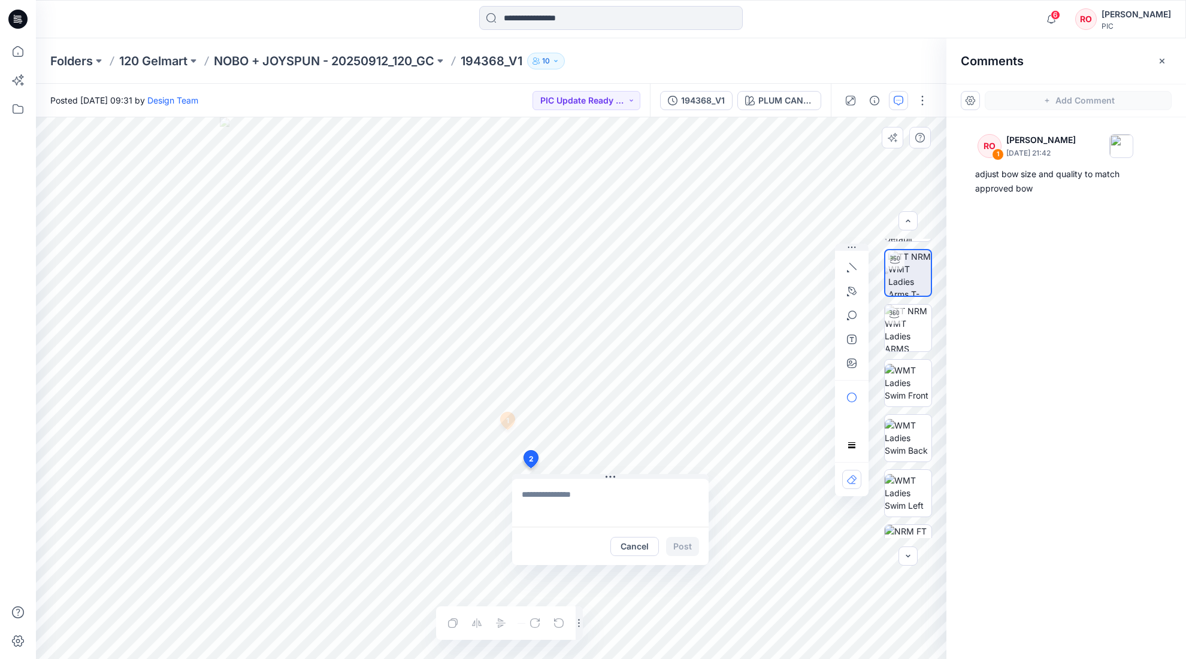
click at [530, 448] on div "2 Cancel Post 1 RO Raquel Ortiz September 30, 2025 21:42 adjust bow size and qu…" at bounding box center [491, 388] width 910 height 542
click at [668, 448] on div "**********" at bounding box center [491, 388] width 910 height 542
type textarea "**********"
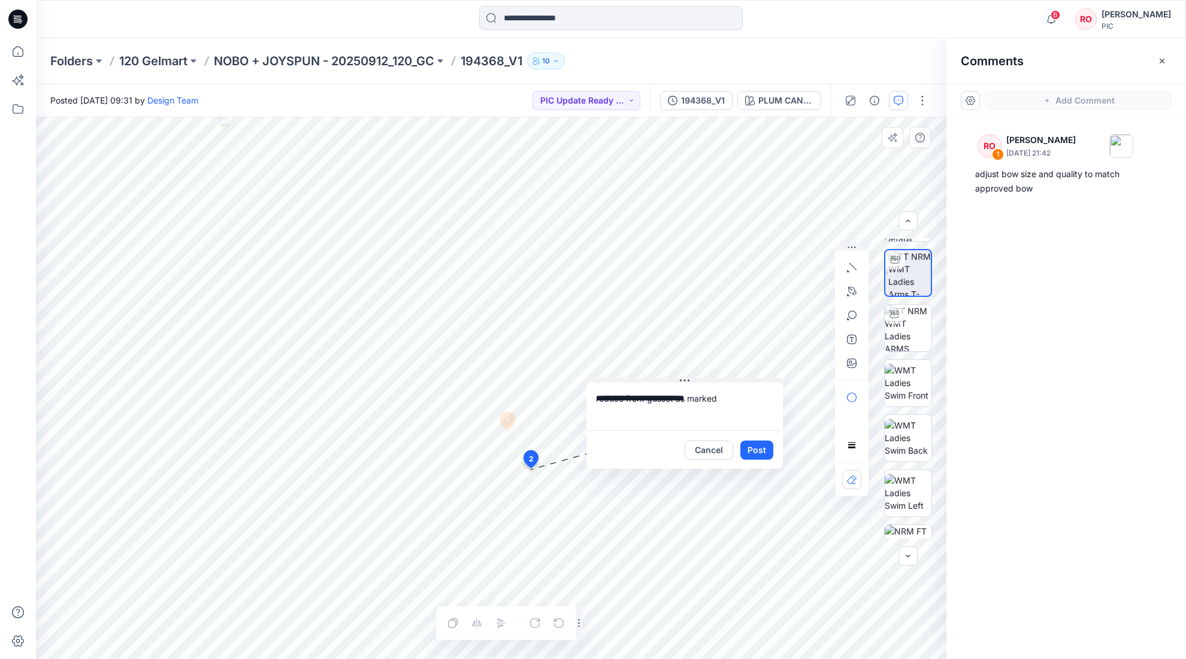
drag, startPoint x: 626, startPoint y: 478, endPoint x: 701, endPoint y: 380, distance: 123.5
click at [806, 285] on button "button" at bounding box center [851, 291] width 19 height 19
click at [792, 292] on button "button" at bounding box center [786, 290] width 19 height 19
click at [759, 448] on button "Post" at bounding box center [757, 448] width 33 height 19
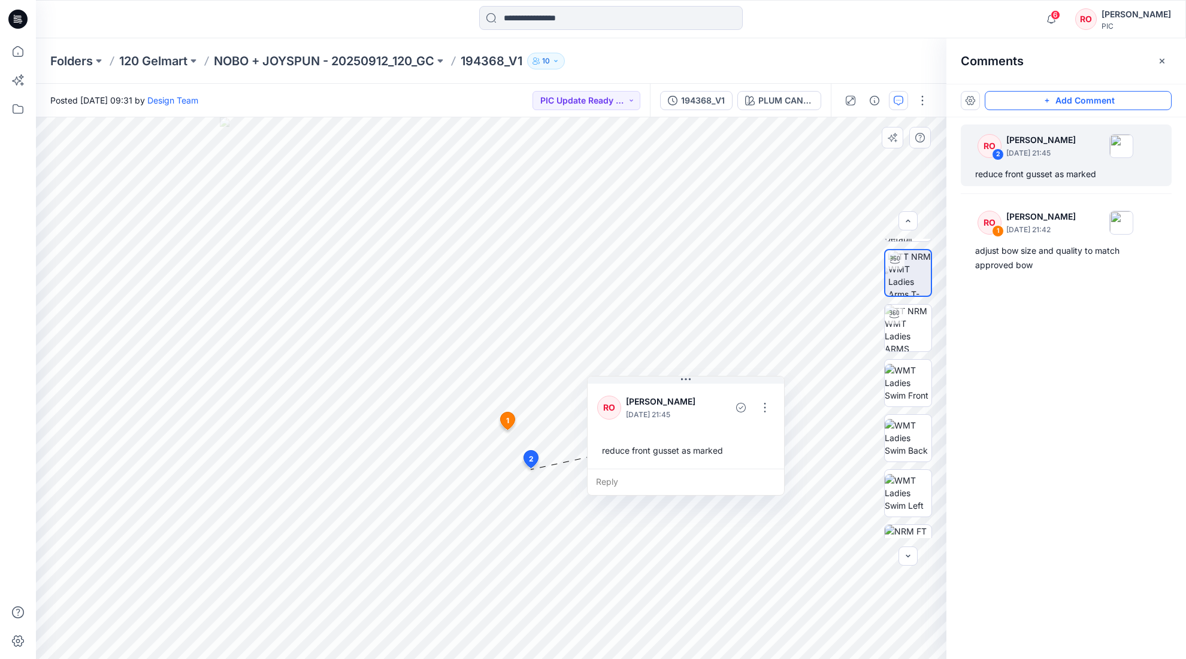
click at [806, 100] on button "Add Comment" at bounding box center [1077, 100] width 187 height 19
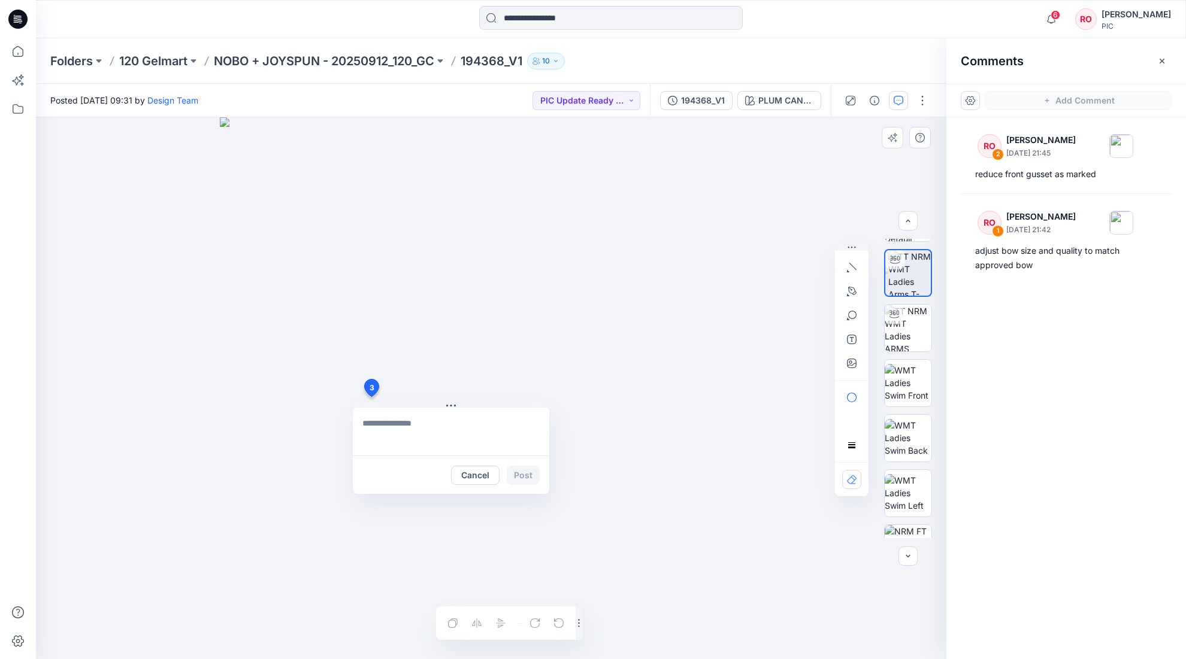
click at [371, 397] on div "3 Cancel Post 1 RO Raquel Ortiz September 30, 2025 21:42 adjust bow size and qu…" at bounding box center [491, 388] width 910 height 542
type textarea "**********"
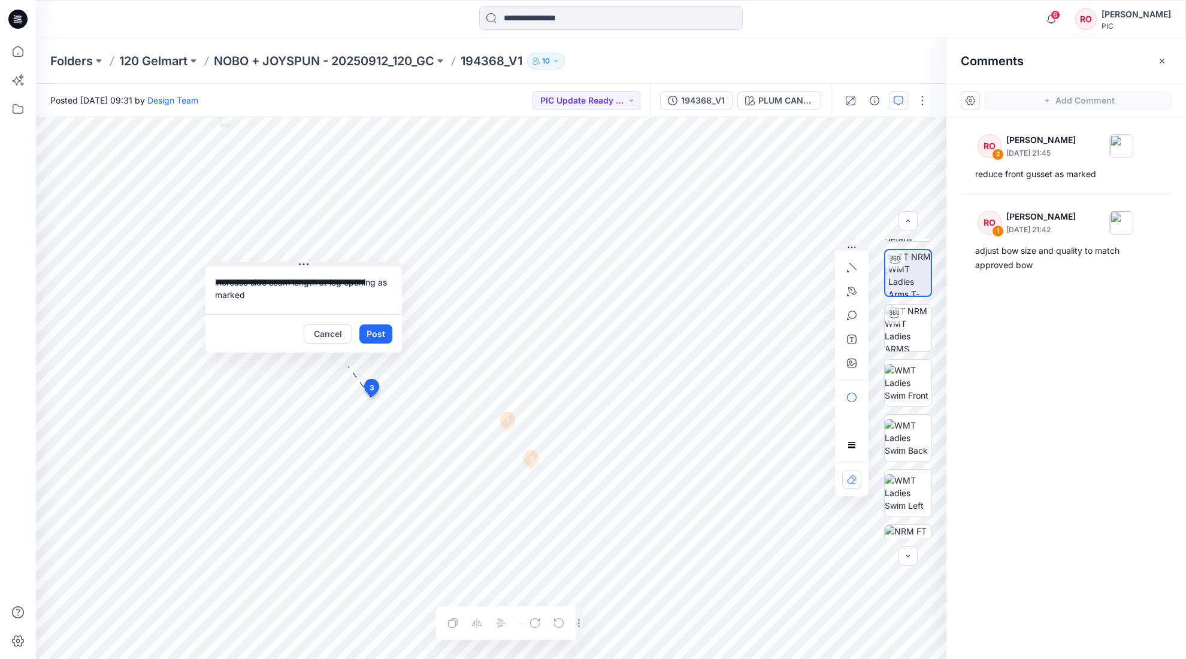
drag, startPoint x: 422, startPoint y: 407, endPoint x: 276, endPoint y: 263, distance: 204.9
click at [806, 289] on icon "button" at bounding box center [852, 291] width 8 height 8
click at [784, 292] on icon "button" at bounding box center [787, 291] width 10 height 10
click at [383, 337] on button "Post" at bounding box center [376, 332] width 33 height 19
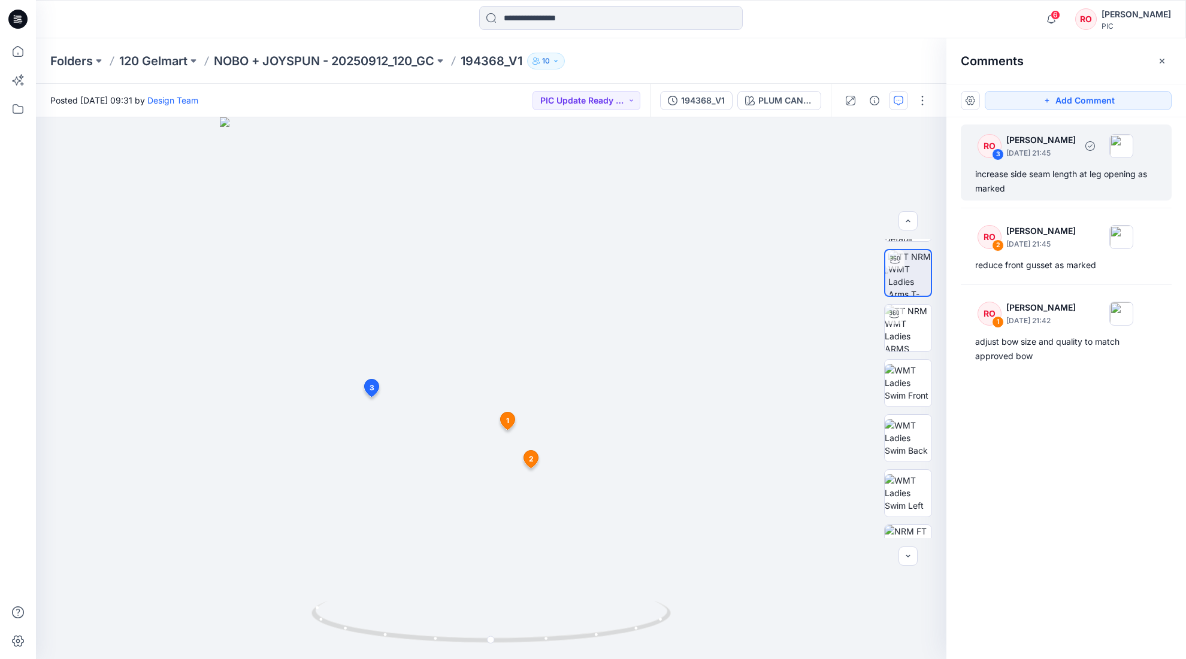
click at [806, 165] on div "RO 3 Raquel Ortiz September 30, 2025 21:45 increase side seam length at leg ope…" at bounding box center [1066, 163] width 211 height 76
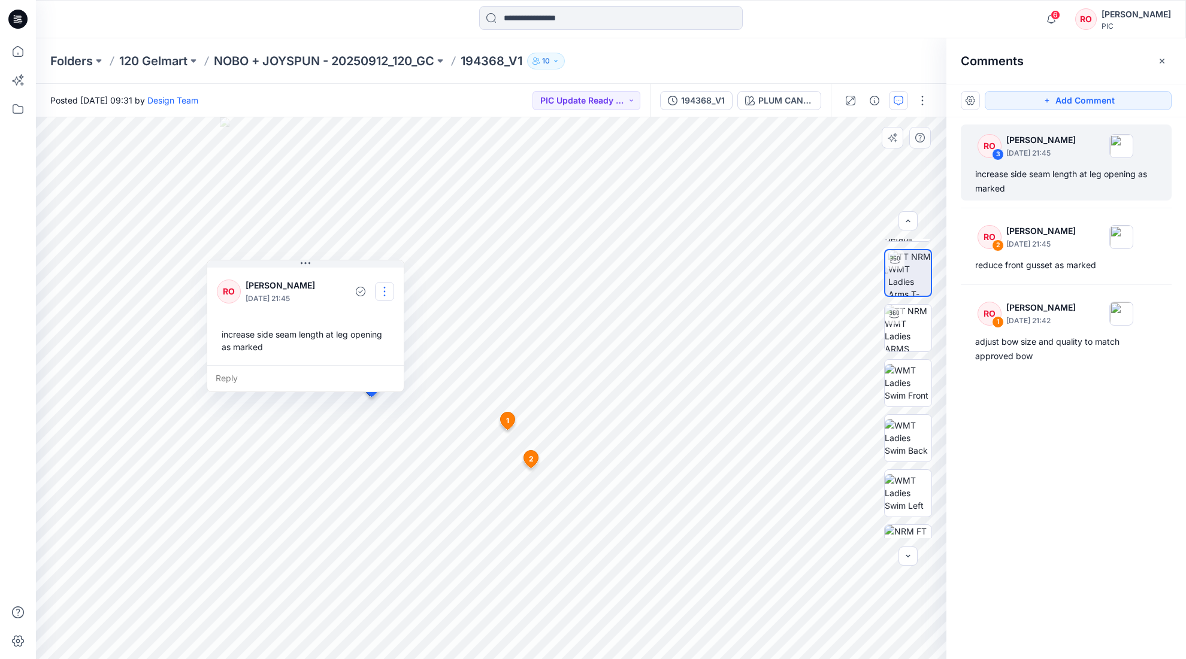
click at [384, 287] on button "button" at bounding box center [384, 291] width 19 height 19
click at [355, 312] on button "Edit comment" at bounding box center [383, 318] width 91 height 22
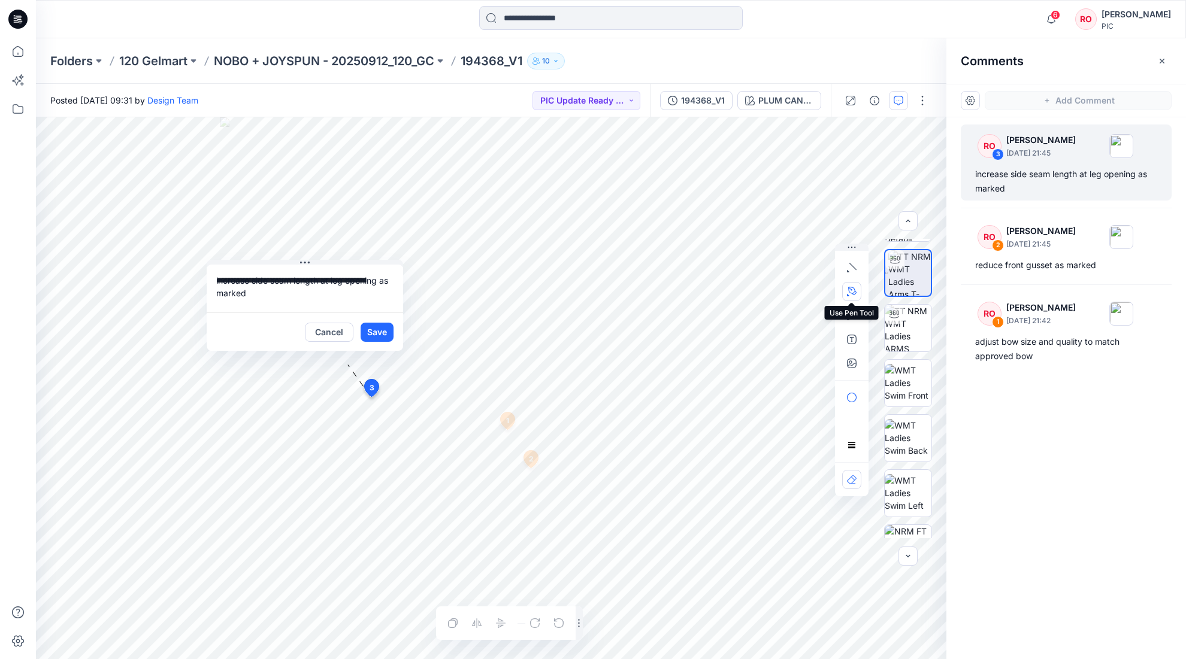
click at [806, 287] on icon "button" at bounding box center [852, 292] width 10 height 10
click at [783, 286] on icon "button" at bounding box center [787, 291] width 10 height 10
click at [302, 300] on textarea "**********" at bounding box center [305, 289] width 196 height 48
click at [377, 280] on textarea "**********" at bounding box center [305, 289] width 196 height 48
type textarea "**********"
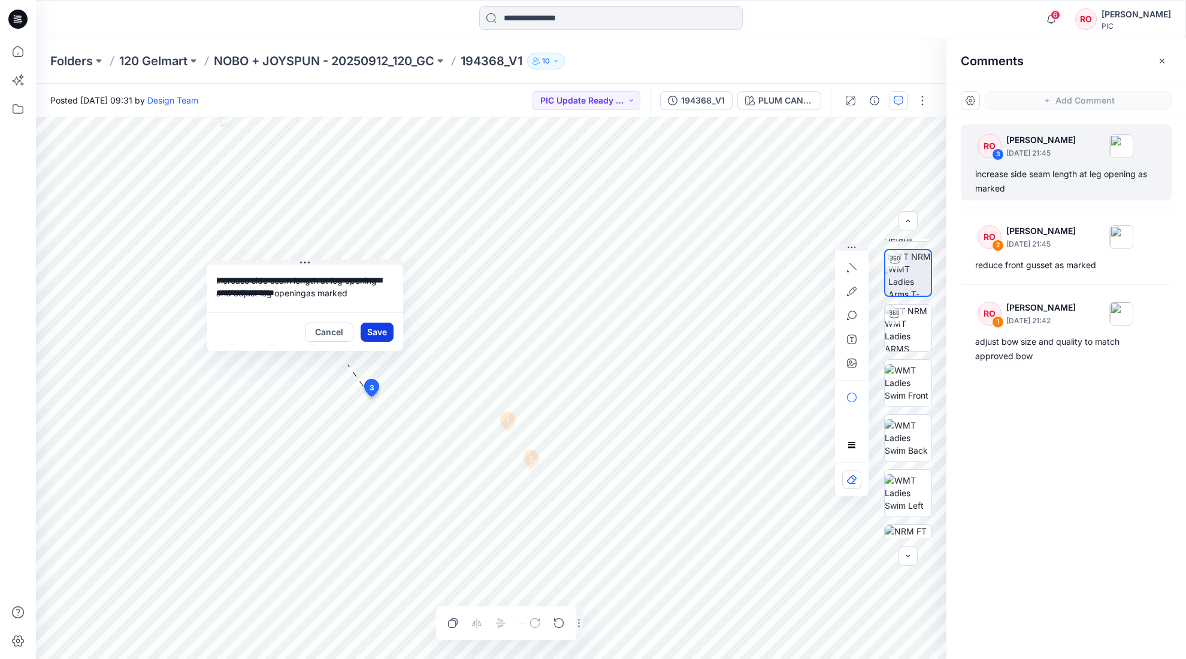
click at [374, 326] on button "Save" at bounding box center [376, 332] width 33 height 19
type textarea "**********"
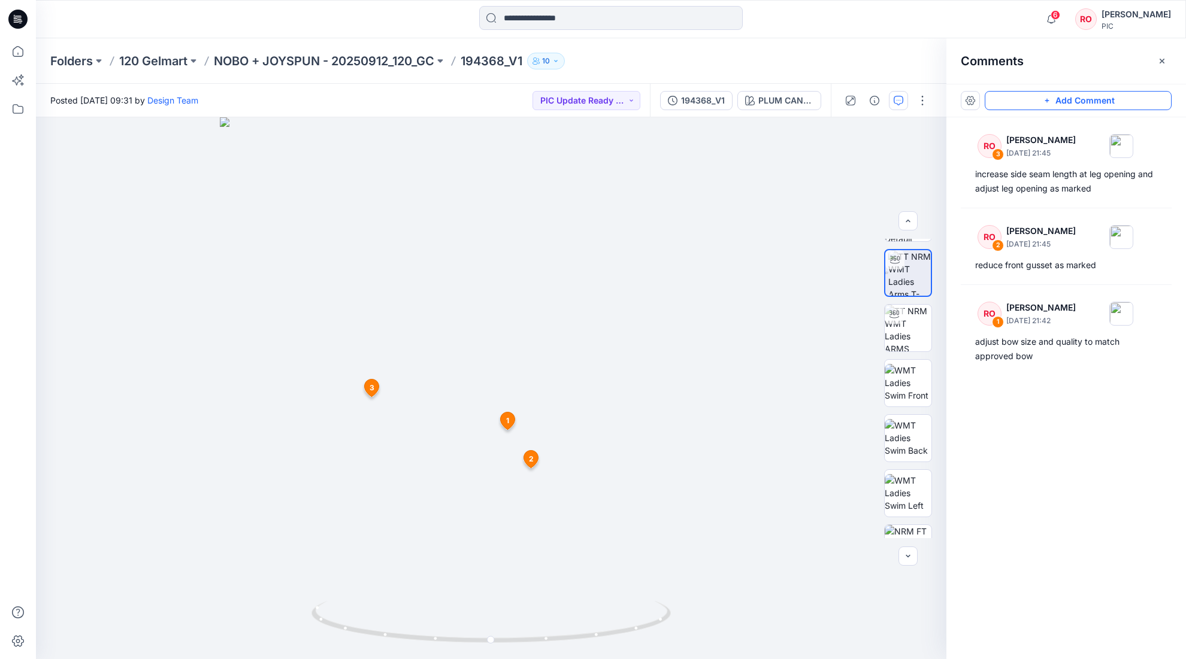
click at [806, 106] on button "Add Comment" at bounding box center [1077, 100] width 187 height 19
click at [555, 414] on div "4 1 RO Raquel Ortiz September 30, 2025 21:42 adjust bow size and quality to mat…" at bounding box center [491, 388] width 910 height 542
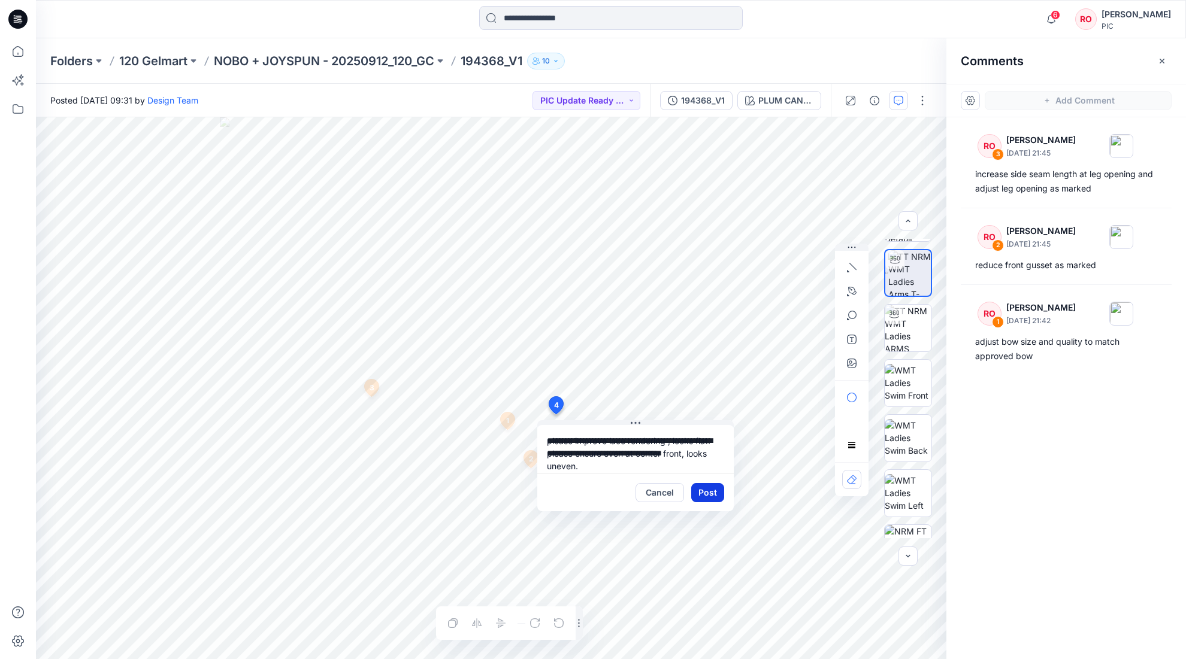
type textarea "**********"
click at [712, 448] on button "Post" at bounding box center [707, 492] width 33 height 19
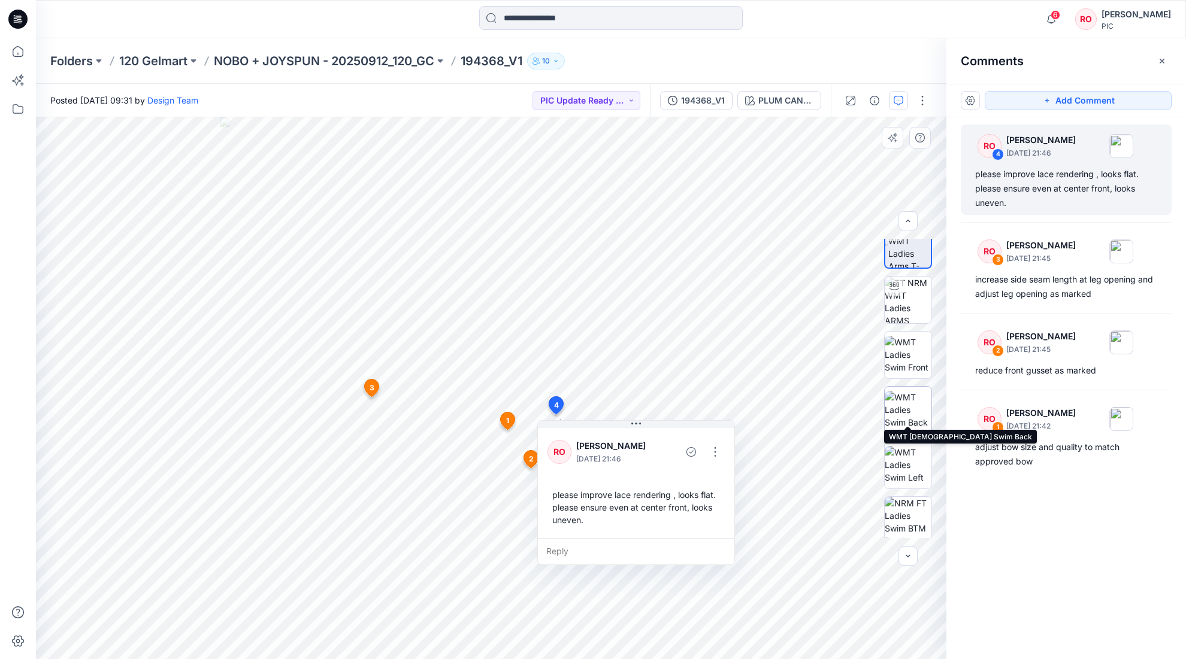
scroll to position [84, 0]
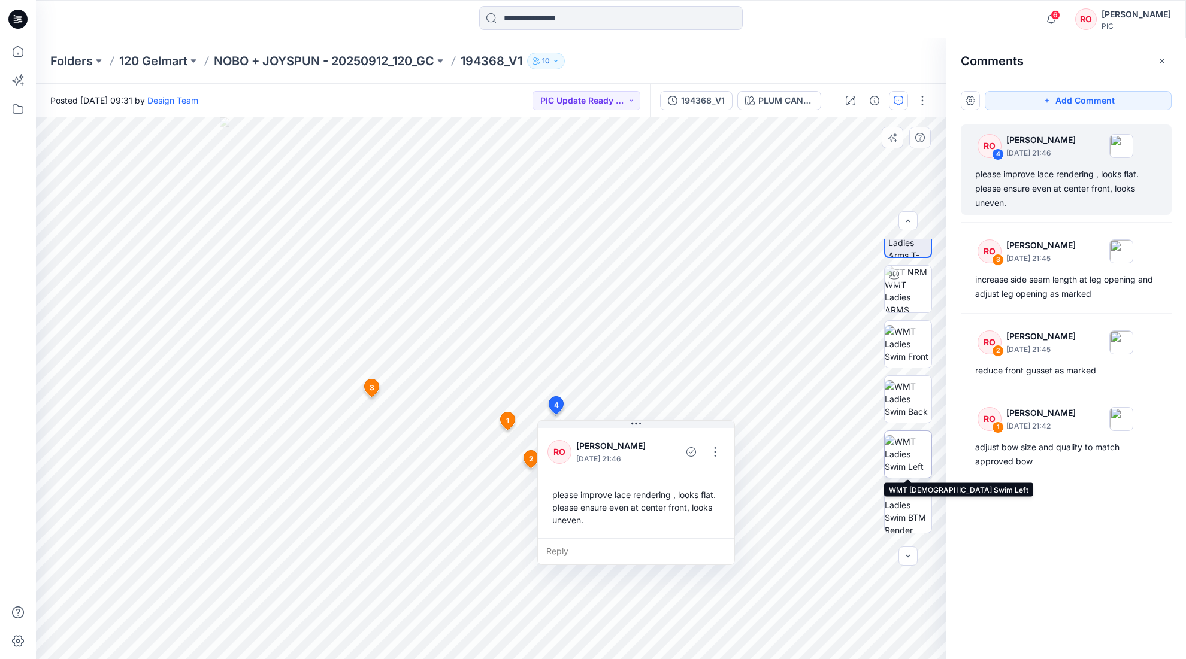
click at [806, 448] on img at bounding box center [907, 454] width 47 height 38
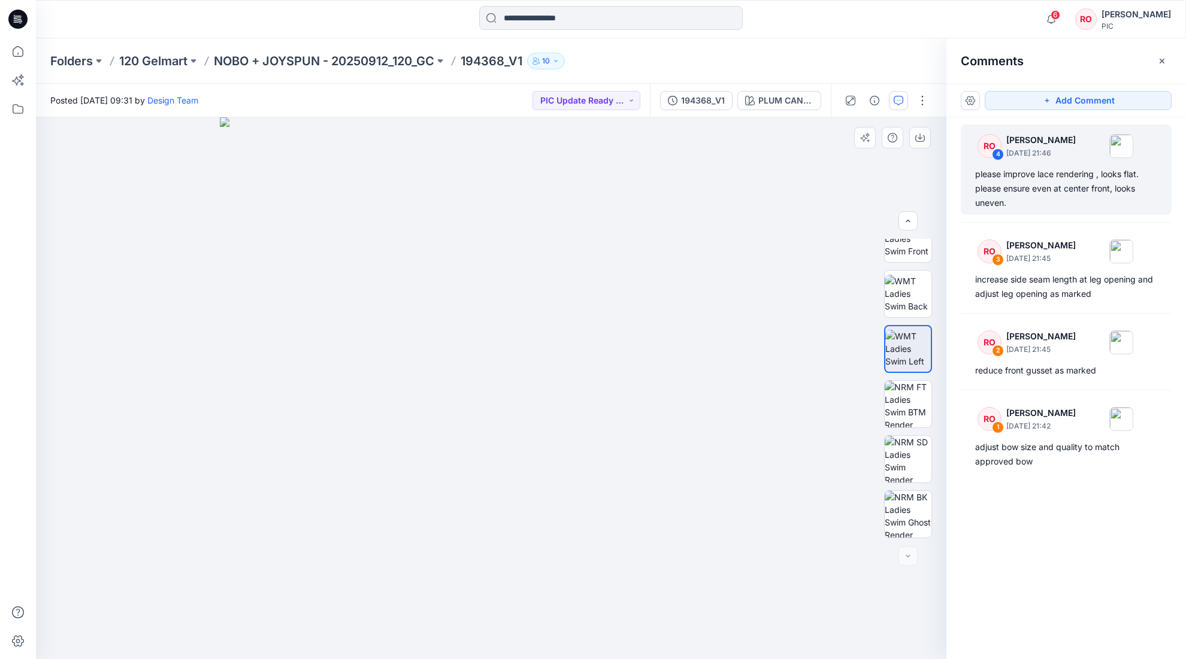
scroll to position [189, 0]
click at [806, 304] on img at bounding box center [907, 294] width 47 height 38
click at [806, 96] on button "Add Comment" at bounding box center [1077, 100] width 187 height 19
click at [523, 448] on div "5" at bounding box center [491, 388] width 910 height 542
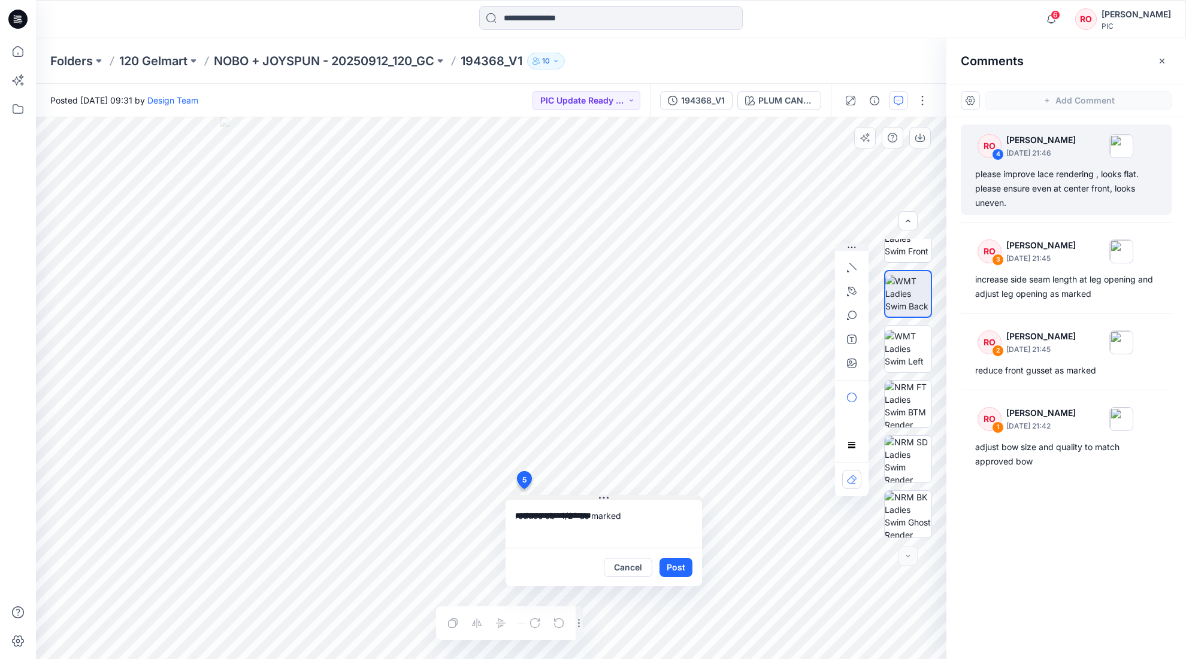
type textarea "**********"
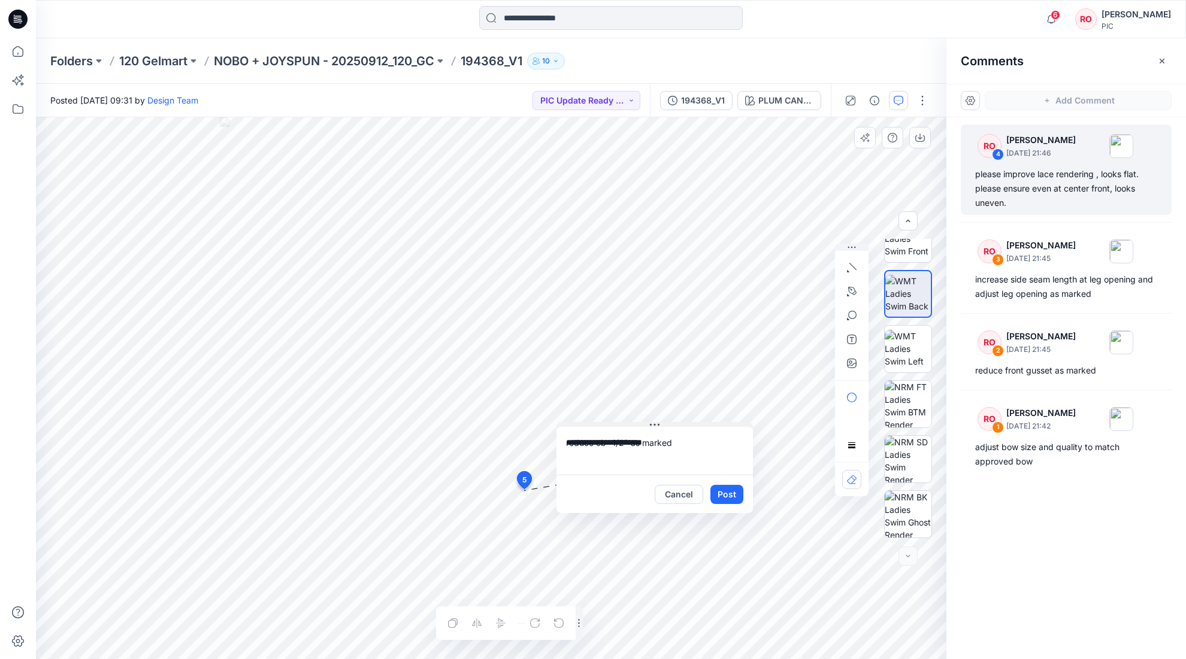
drag, startPoint x: 598, startPoint y: 497, endPoint x: 654, endPoint y: 408, distance: 104.7
click at [806, 288] on icon "button" at bounding box center [852, 291] width 8 height 8
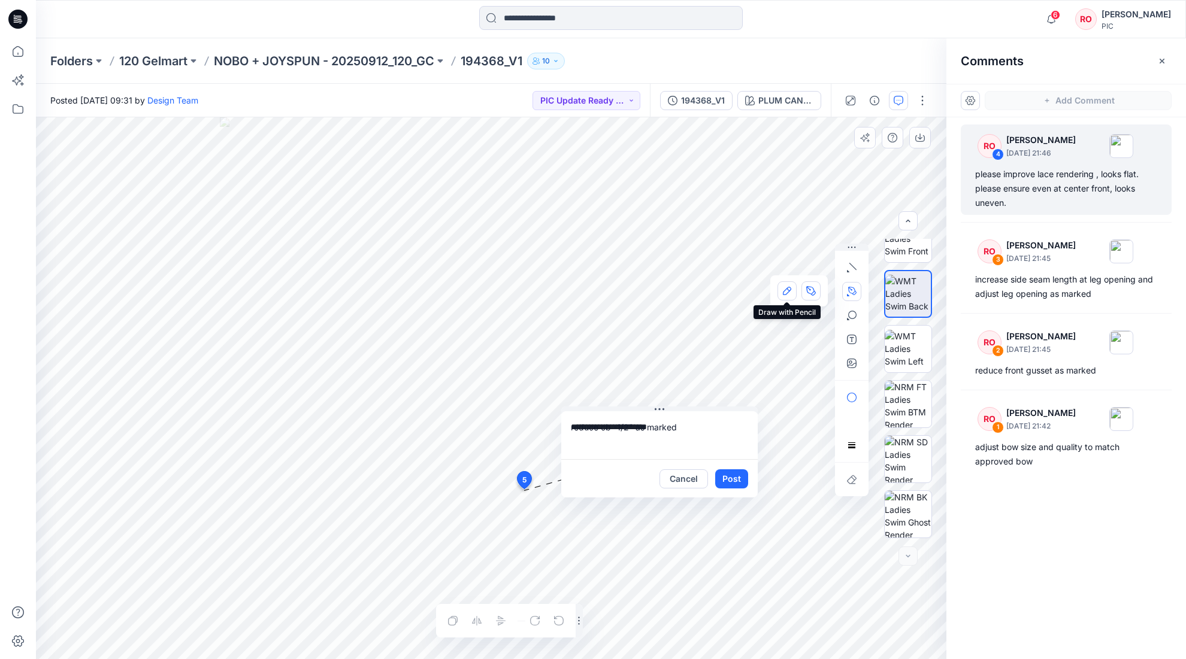
click at [786, 287] on icon "button" at bounding box center [787, 291] width 10 height 10
click at [806, 293] on button "button" at bounding box center [851, 291] width 19 height 19
click at [801, 290] on button "button" at bounding box center [810, 290] width 19 height 19
click at [806, 292] on icon "button" at bounding box center [852, 292] width 10 height 10
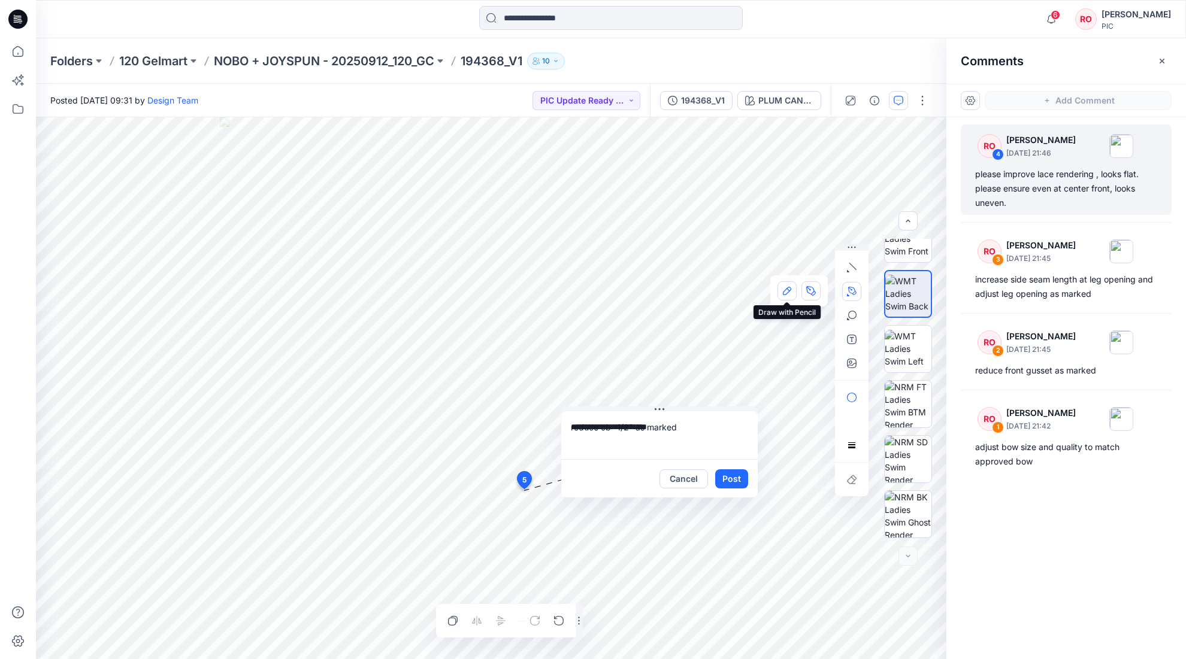
click at [784, 293] on icon "button" at bounding box center [787, 291] width 10 height 10
click at [728, 448] on button "Post" at bounding box center [731, 478] width 33 height 19
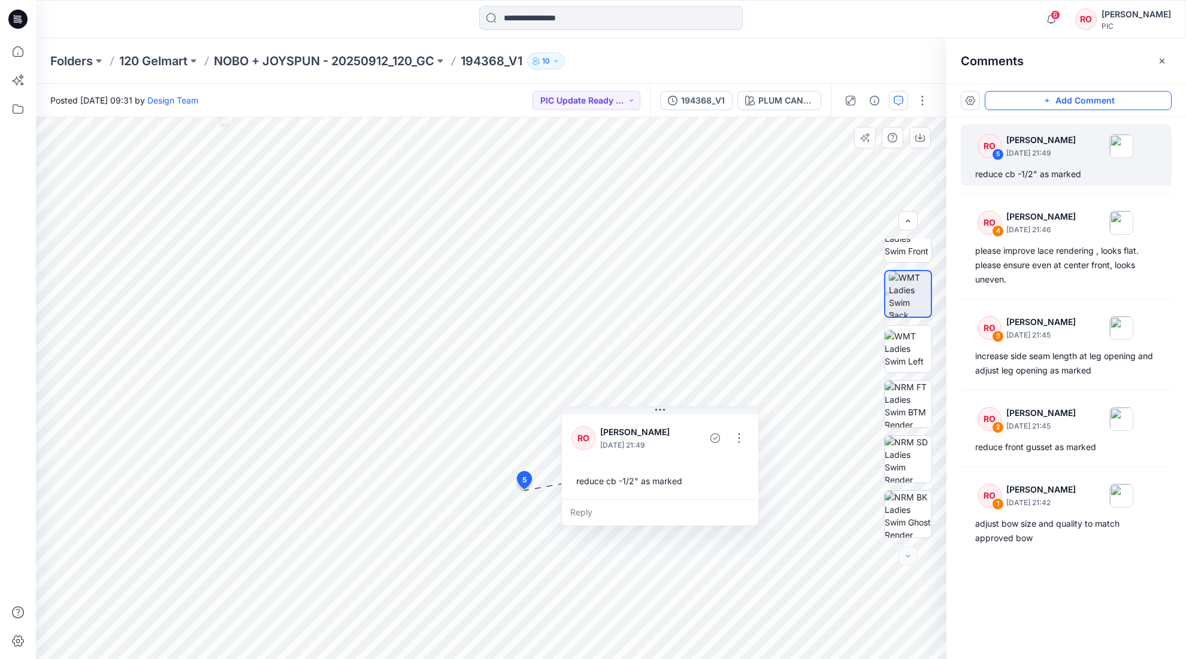
click at [806, 91] on button "Add Comment" at bounding box center [1077, 100] width 187 height 19
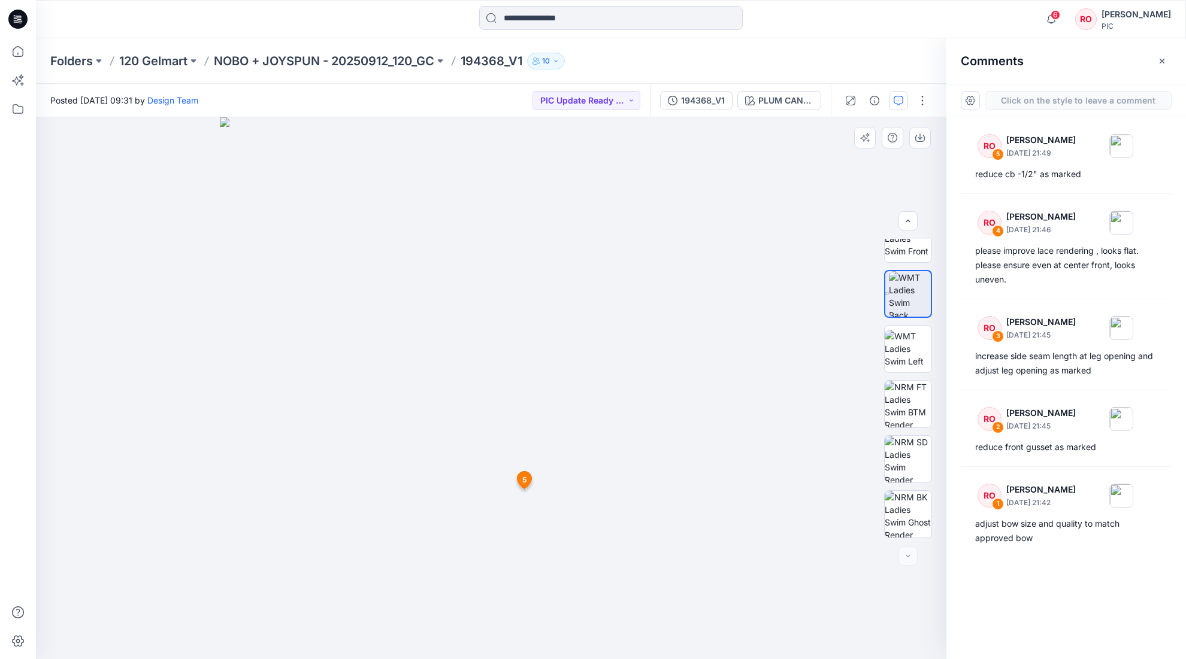
click at [468, 448] on div "6 5 RO Raquel Ortiz September 30, 2025 21:49 reduce cb -1/2" as marked Reply" at bounding box center [491, 388] width 910 height 542
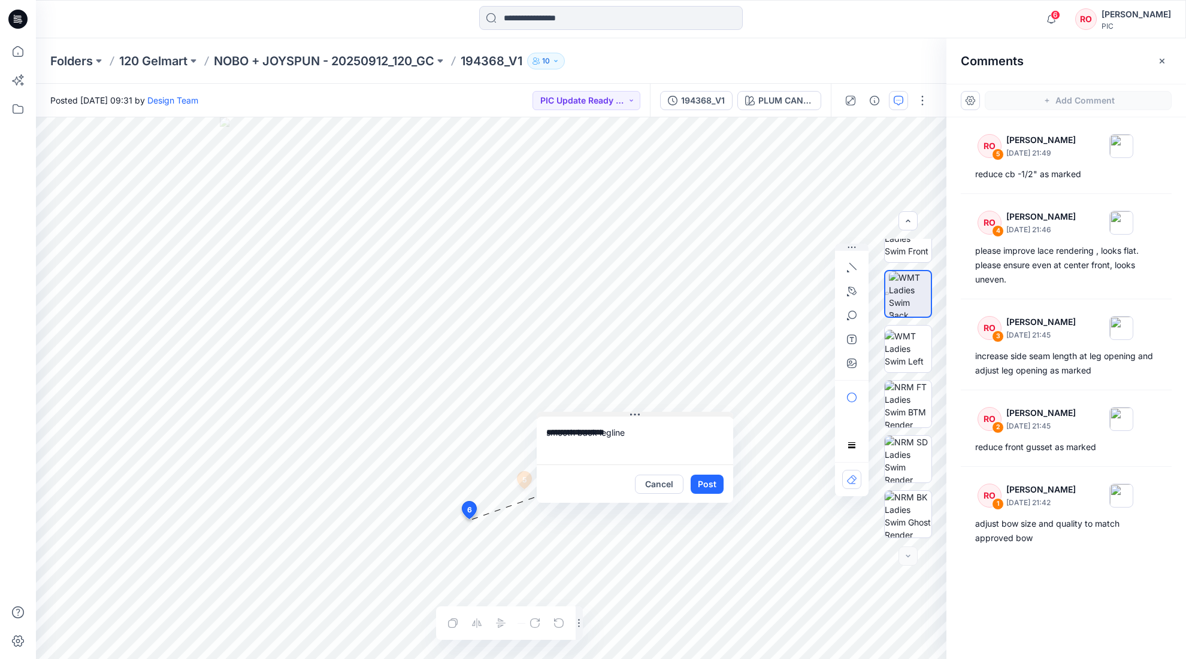
drag, startPoint x: 556, startPoint y: 525, endPoint x: 650, endPoint y: 389, distance: 165.8
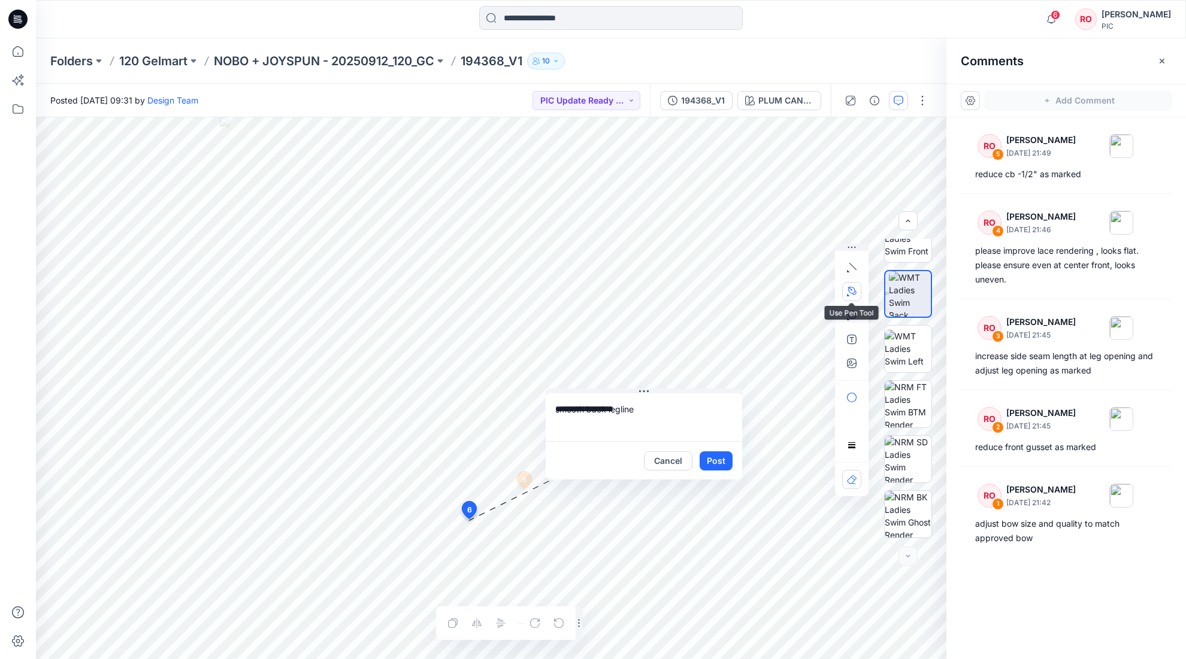
click at [806, 289] on icon "button" at bounding box center [852, 292] width 10 height 10
click at [788, 296] on button "button" at bounding box center [786, 290] width 19 height 19
click at [644, 406] on textarea "**********" at bounding box center [644, 417] width 196 height 48
type textarea "**********"
click at [714, 448] on button "Post" at bounding box center [715, 461] width 33 height 19
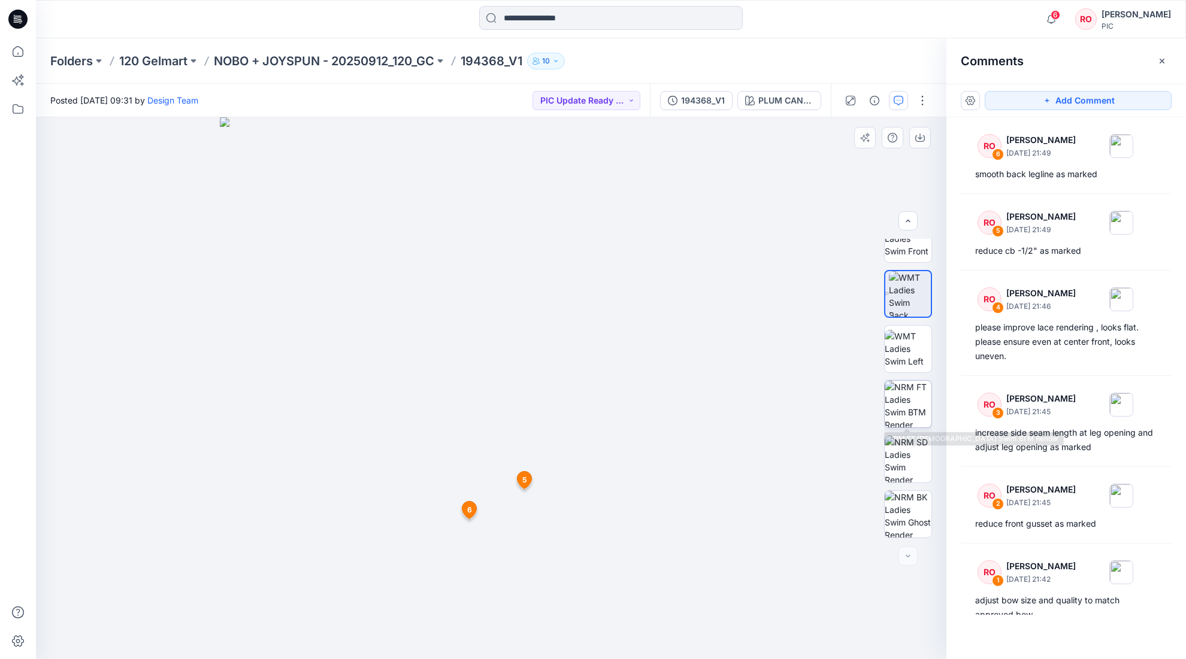
click at [806, 402] on img at bounding box center [907, 404] width 47 height 47
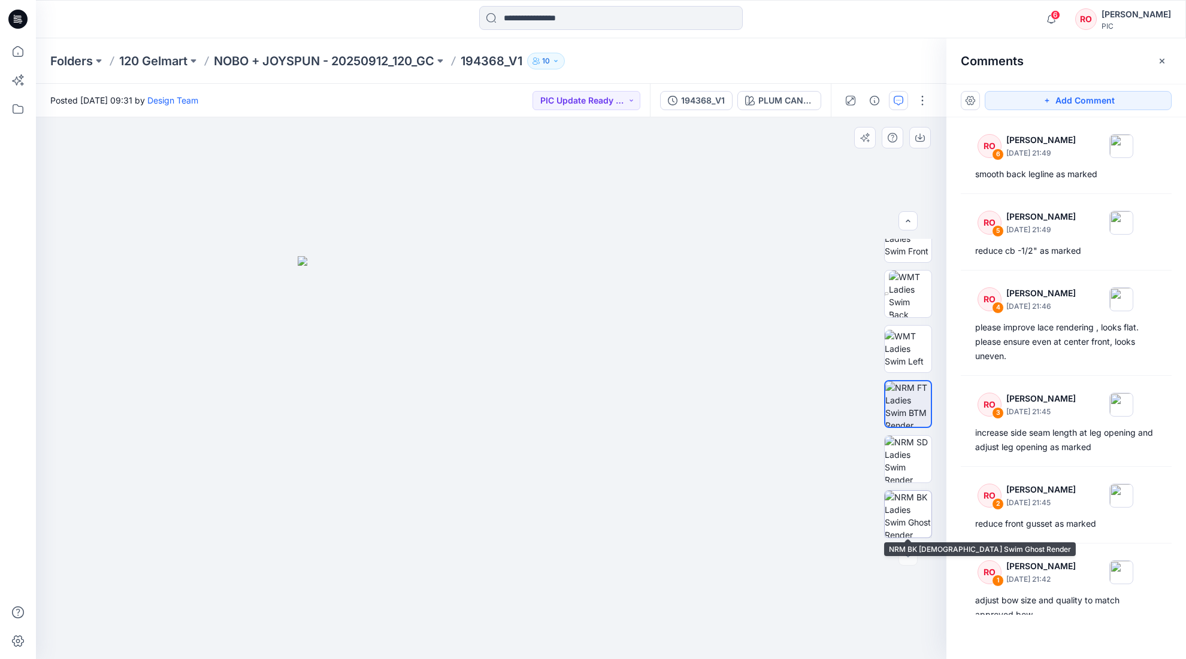
click at [806, 448] on img at bounding box center [907, 514] width 47 height 47
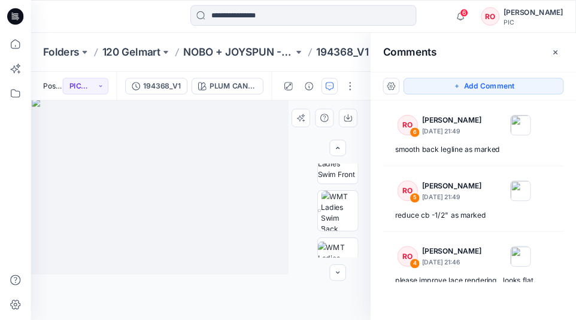
scroll to position [189, 0]
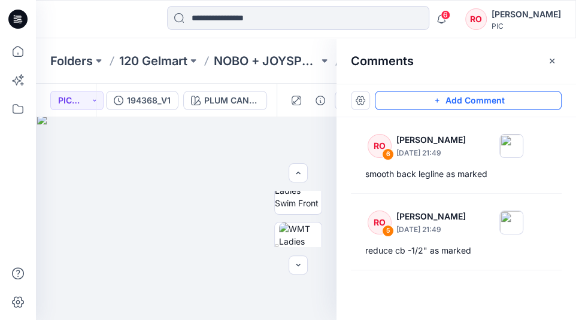
click at [413, 101] on button "Add Comment" at bounding box center [468, 100] width 187 height 19
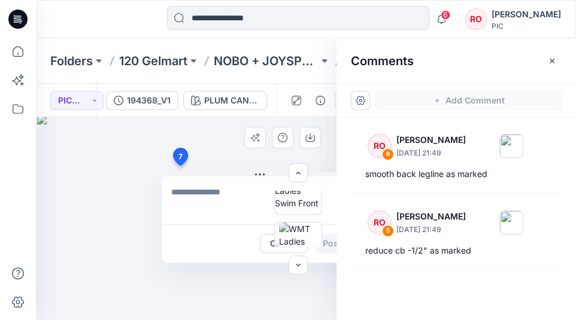
click at [180, 166] on div "7 Cancel Post" at bounding box center [186, 218] width 301 height 203
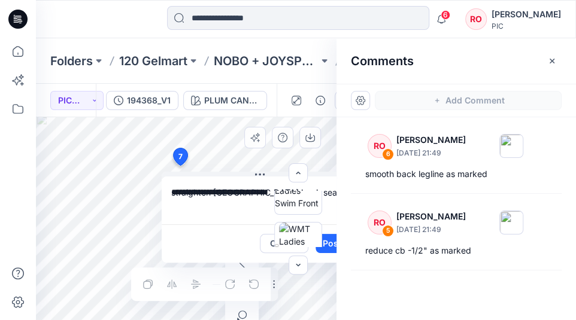
type textarea "**********"
click at [332, 238] on div at bounding box center [298, 219] width 77 height 56
click at [331, 244] on div at bounding box center [298, 219] width 77 height 56
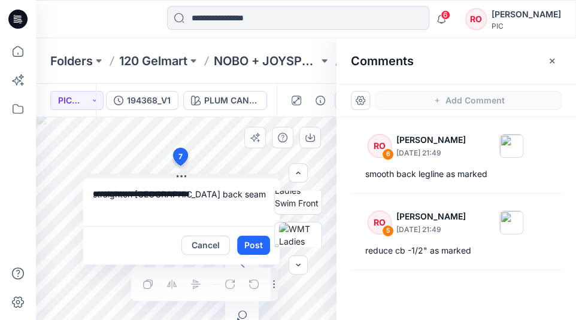
drag, startPoint x: 247, startPoint y: 174, endPoint x: 161, endPoint y: 174, distance: 85.6
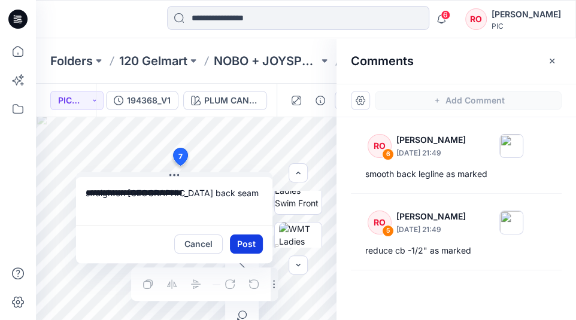
click at [247, 247] on button "Post" at bounding box center [246, 244] width 33 height 19
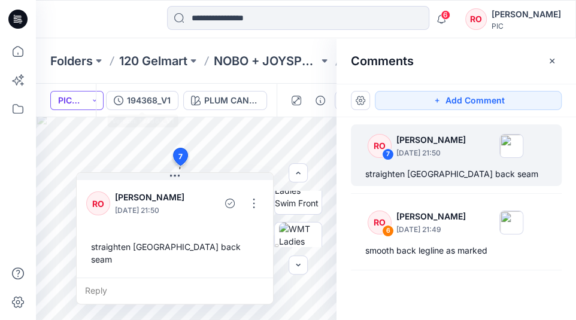
click at [87, 100] on button "PIC Update Ready to Review" at bounding box center [76, 100] width 53 height 19
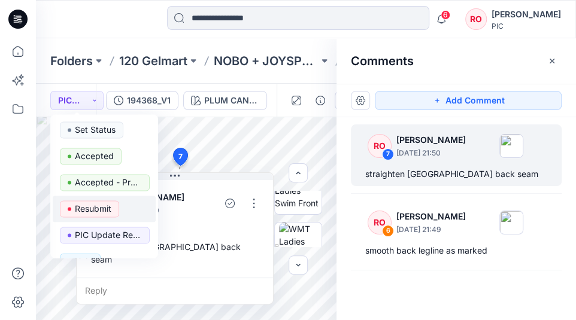
click at [94, 204] on p "Resubmit" at bounding box center [93, 209] width 37 height 16
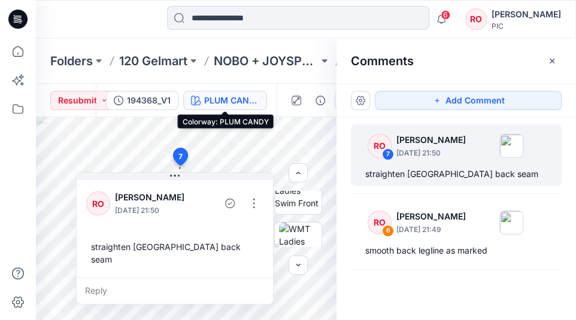
click at [242, 93] on button "PLUM CANDY" at bounding box center [225, 100] width 84 height 19
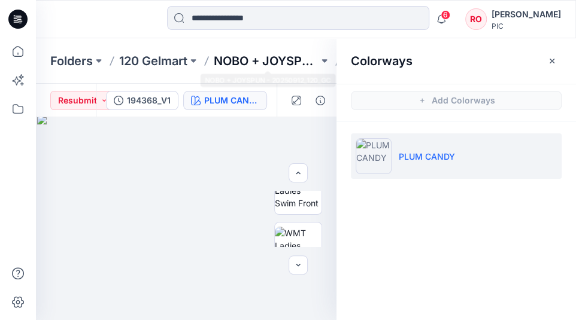
click at [245, 56] on p "NOBO + JOYSPUN - 20250912_120_GC" at bounding box center [266, 61] width 105 height 17
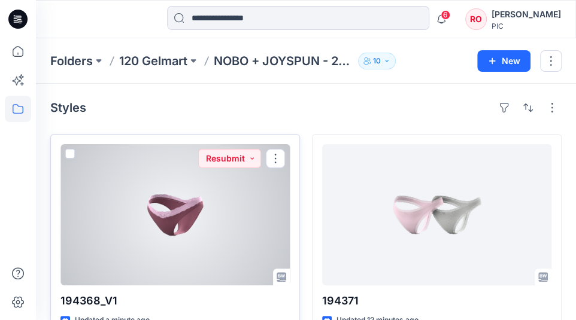
click at [199, 256] on div at bounding box center [174, 214] width 229 height 141
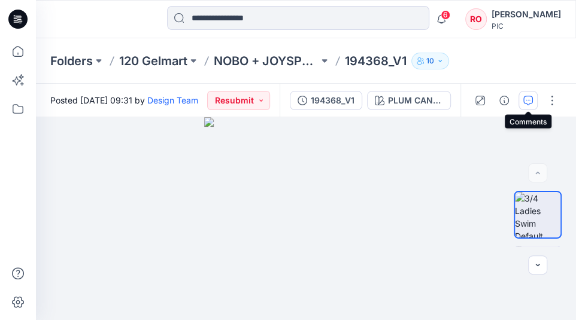
click at [525, 96] on icon "button" at bounding box center [528, 101] width 10 height 10
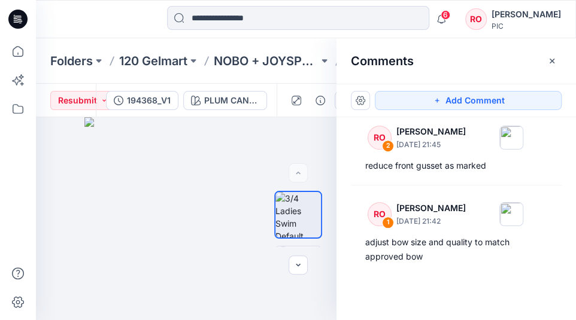
scroll to position [435, 0]
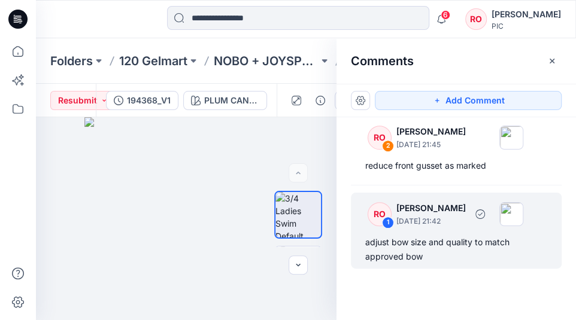
click at [448, 247] on div "adjust bow size and quality to match approved bow" at bounding box center [456, 249] width 182 height 29
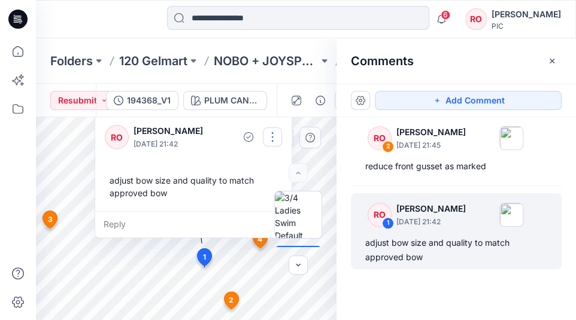
click at [271, 142] on button "button" at bounding box center [272, 137] width 19 height 19
click at [242, 168] on icon "button" at bounding box center [239, 165] width 10 height 10
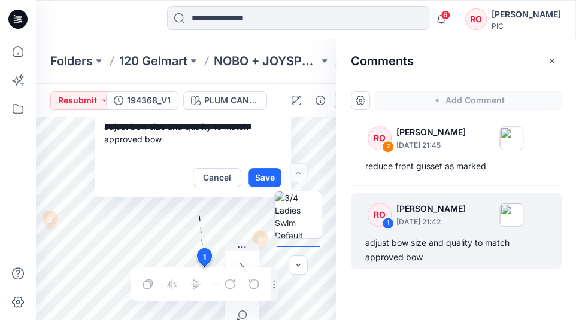
drag, startPoint x: 190, startPoint y: 153, endPoint x: 113, endPoint y: 110, distance: 87.9
click at [113, 110] on div "**********" at bounding box center [306, 202] width 540 height 237
click at [217, 187] on button "Cancel" at bounding box center [217, 177] width 49 height 19
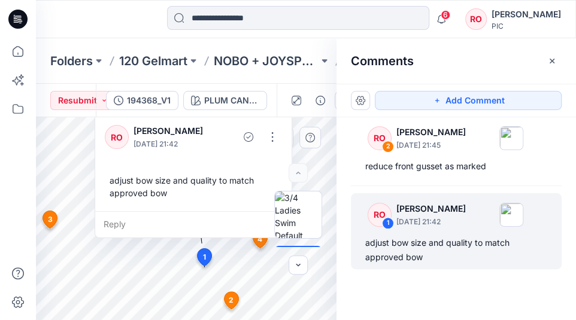
click at [337, 187] on div "RO 7 Raquel Ortiz September 30, 2025 21:50 straighten lace center back seam RO …" at bounding box center [457, 196] width 240 height 159
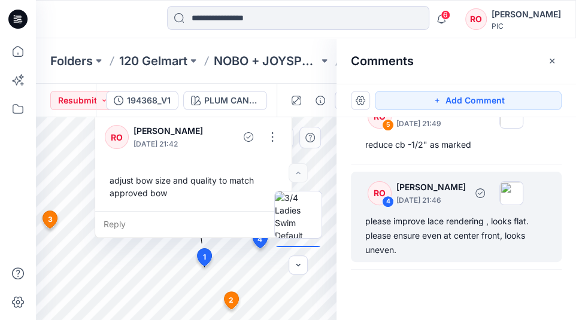
scroll to position [222, 0]
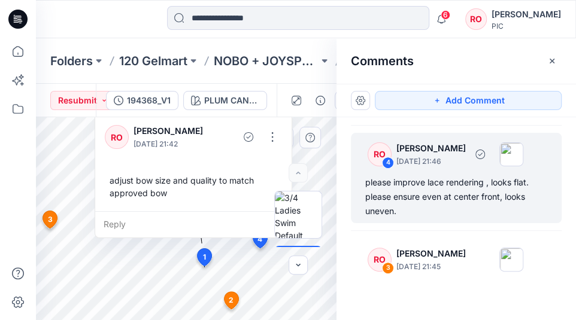
click at [437, 201] on div "please improve lace rendering , looks flat. please ensure even at center front,…" at bounding box center [456, 196] width 182 height 43
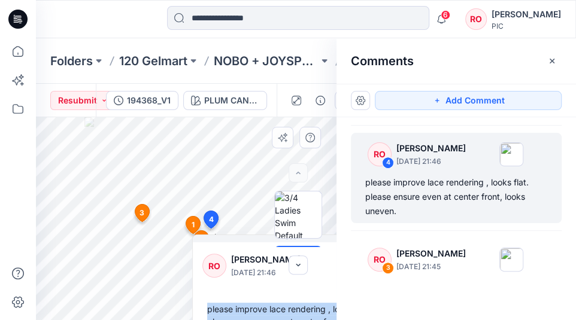
click at [224, 135] on div "PLUM CANDY Loading... Material Properties Loading... 8 1 RO Raquel Ortiz Septem…" at bounding box center [186, 218] width 301 height 203
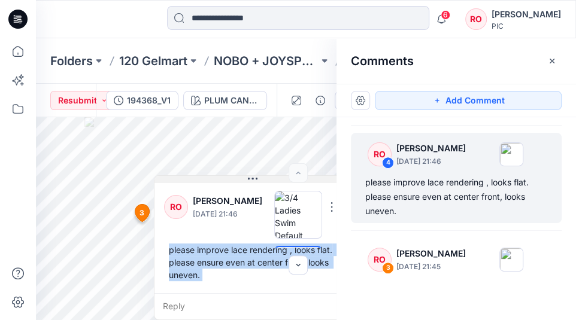
drag, startPoint x: 239, startPoint y: 238, endPoint x: 196, endPoint y: 124, distance: 121.5
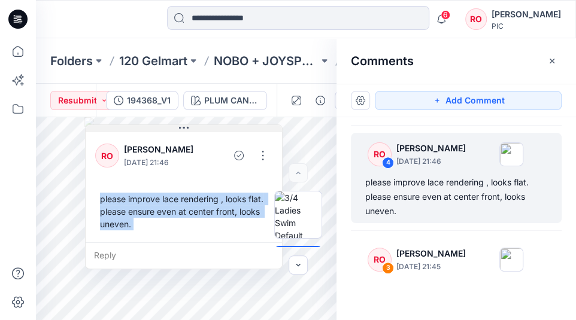
drag, startPoint x: 288, startPoint y: 123, endPoint x: 223, endPoint y: 126, distance: 64.7
drag, startPoint x: 261, startPoint y: 159, endPoint x: 257, endPoint y: 168, distance: 9.9
click at [262, 159] on button "button" at bounding box center [262, 155] width 19 height 19
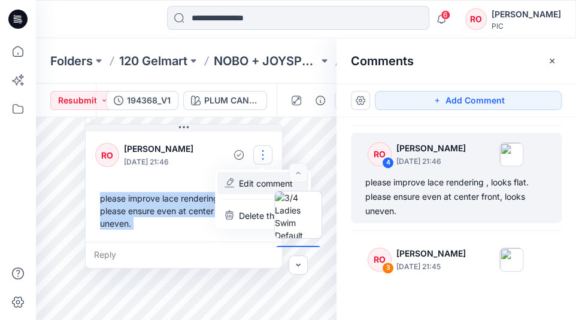
click at [235, 185] on button "Edit comment" at bounding box center [262, 183] width 91 height 22
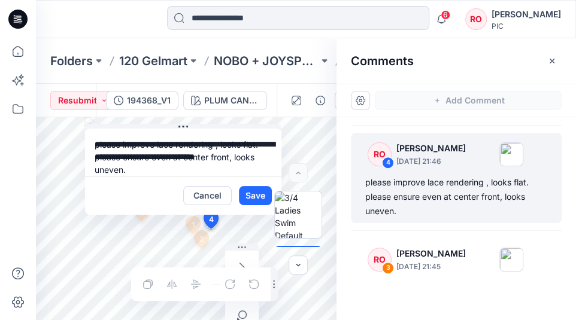
drag, startPoint x: 162, startPoint y: 175, endPoint x: 113, endPoint y: 140, distance: 59.7
click at [113, 140] on textarea "**********" at bounding box center [183, 153] width 196 height 48
click at [219, 201] on button "Cancel" at bounding box center [207, 195] width 49 height 19
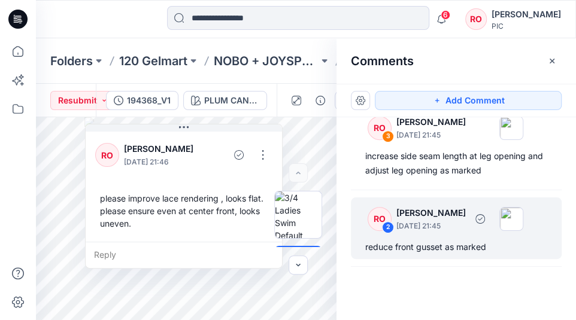
scroll to position [353, 0]
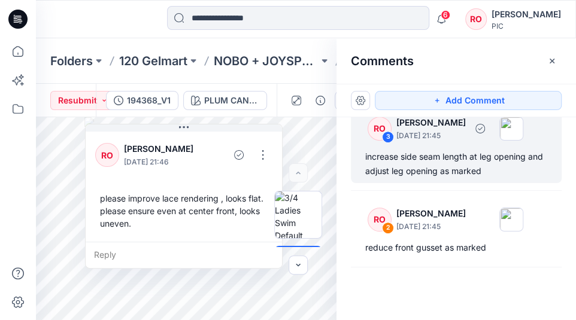
click at [439, 165] on div "increase side seam length at leg opening and adjust leg opening as marked" at bounding box center [456, 164] width 182 height 29
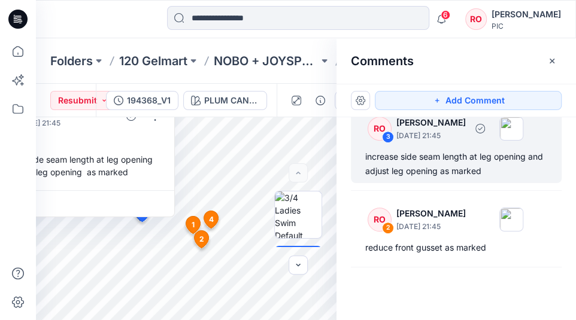
scroll to position [342, 0]
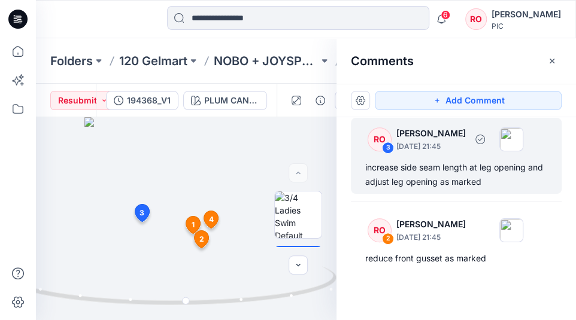
click at [413, 180] on div "increase side seam length at leg opening and adjust leg opening as marked" at bounding box center [456, 174] width 182 height 29
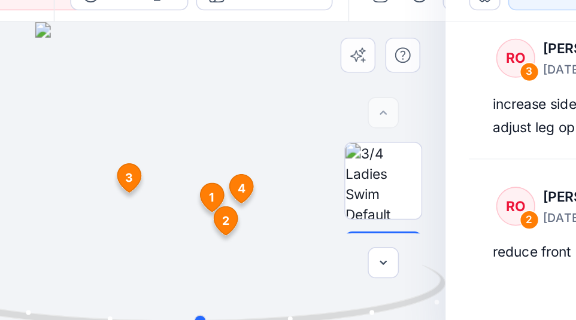
click at [109, 127] on div at bounding box center [186, 218] width 301 height 203
click at [135, 204] on icon at bounding box center [142, 212] width 14 height 17
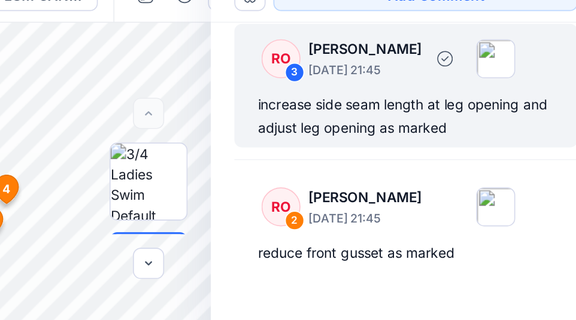
click at [365, 160] on div "increase side seam length at leg opening and adjust leg opening as marked" at bounding box center [456, 174] width 182 height 29
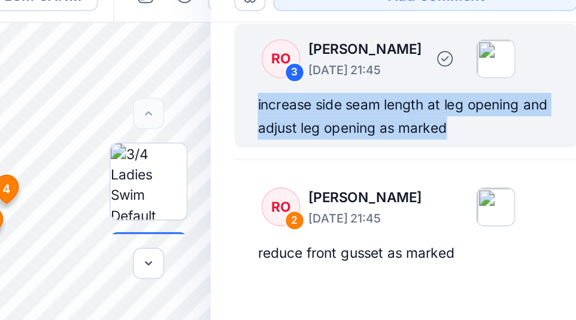
drag, startPoint x: 275, startPoint y: 79, endPoint x: 156, endPoint y: 57, distance: 121.2
click at [351, 118] on div "RO 3 Raquel Ortiz September 30, 2025 21:45 increase side seam length at leg ope…" at bounding box center [456, 156] width 211 height 76
copy div "increase side seam length at leg opening and adjust leg opening as marked"
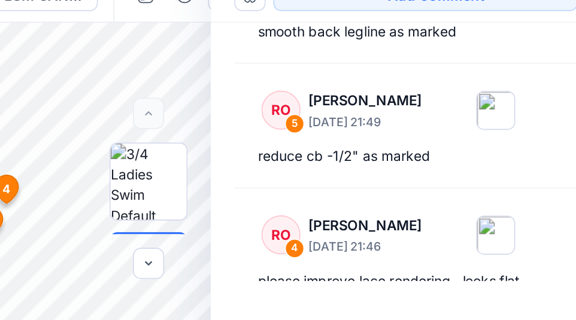
scroll to position [129, 0]
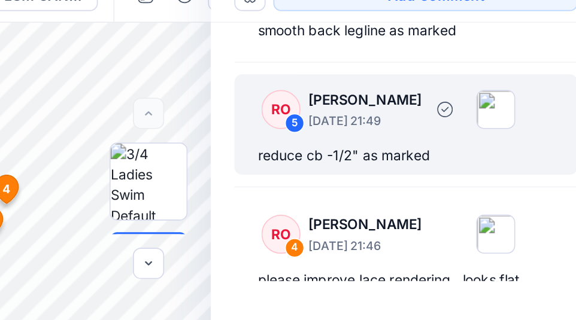
click at [396, 172] on p "September 30, 2025 21:49" at bounding box center [430, 178] width 69 height 12
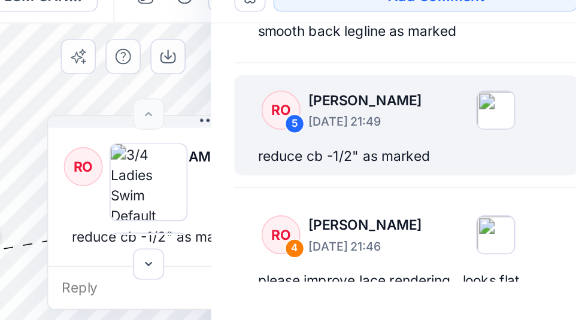
click at [246, 237] on div "reduce cb -1/2" as marked" at bounding box center [334, 248] width 177 height 22
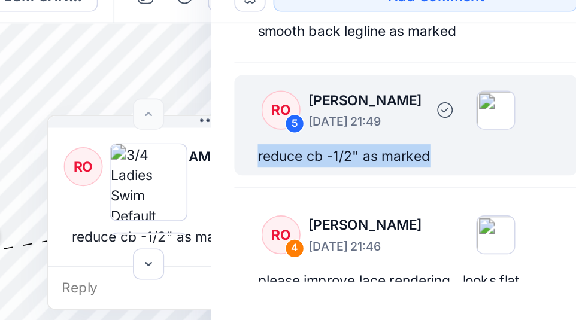
drag, startPoint x: 157, startPoint y: 95, endPoint x: 277, endPoint y: 95, distance: 119.8
click at [351, 149] on div "RO 5 Raquel Ortiz September 30, 2025 21:49 reduce cb -1/2" as marked" at bounding box center [456, 180] width 211 height 62
copy div "reduce cb -1/2" as marked"
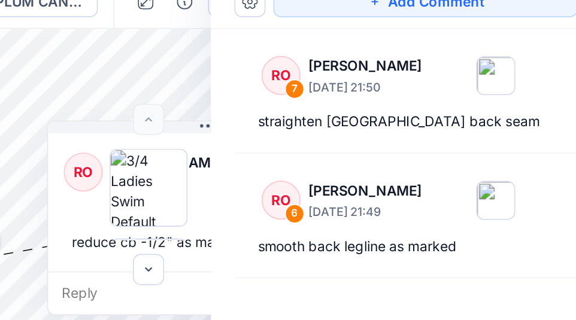
scroll to position [0, 0]
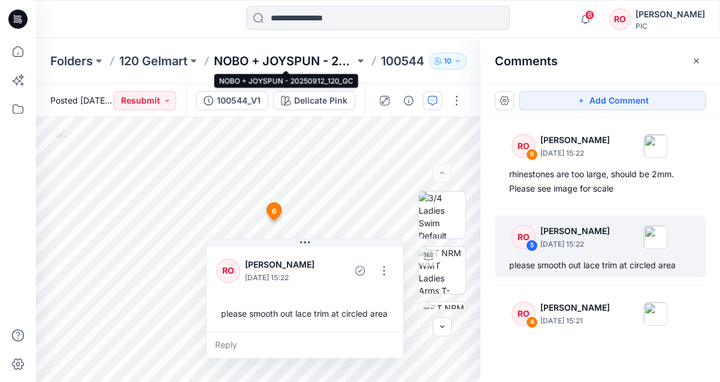
click at [296, 59] on p "NOBO + JOYSPUN - 20250912_120_GC" at bounding box center [284, 61] width 141 height 17
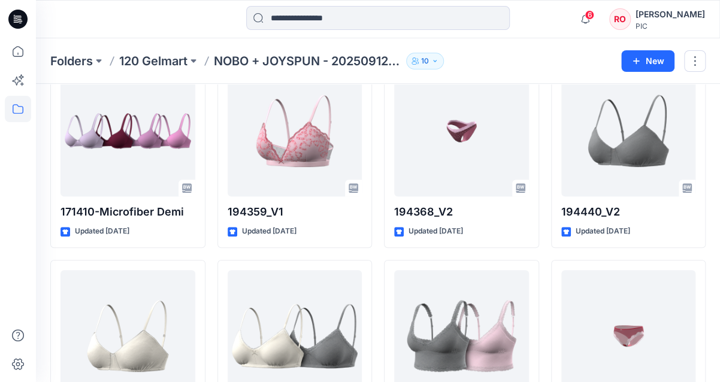
scroll to position [2138, 0]
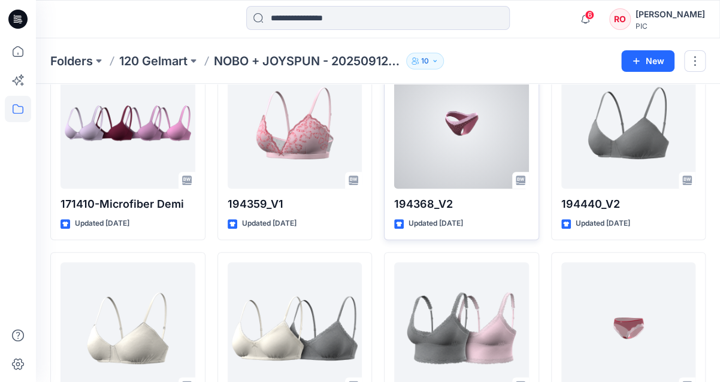
click at [398, 181] on div "194368_V2 Updated [DATE] PIC Update Ready to Review" at bounding box center [461, 143] width 155 height 193
click at [438, 196] on p "194368_V2" at bounding box center [461, 204] width 135 height 17
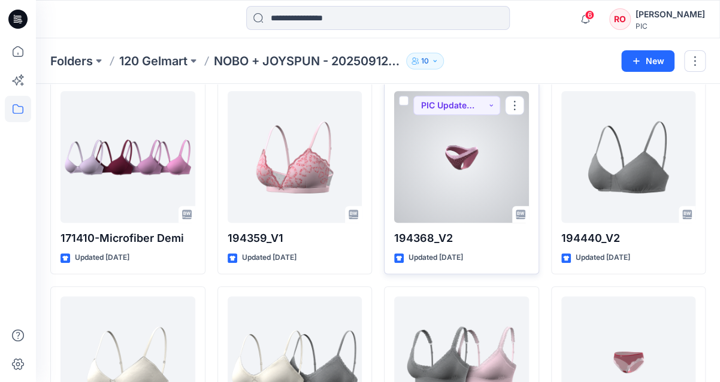
click at [446, 150] on div at bounding box center [461, 157] width 135 height 132
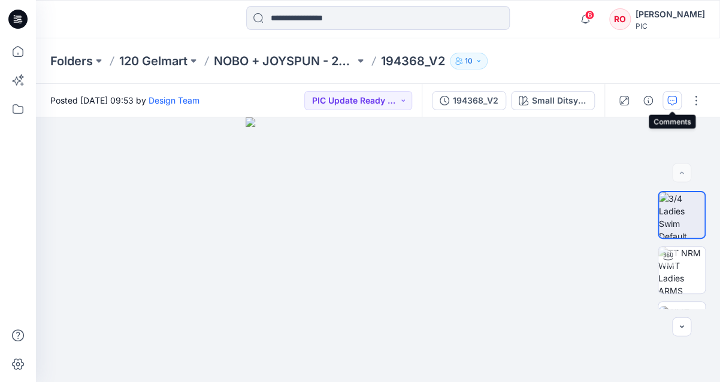
click at [675, 96] on icon "button" at bounding box center [672, 101] width 10 height 10
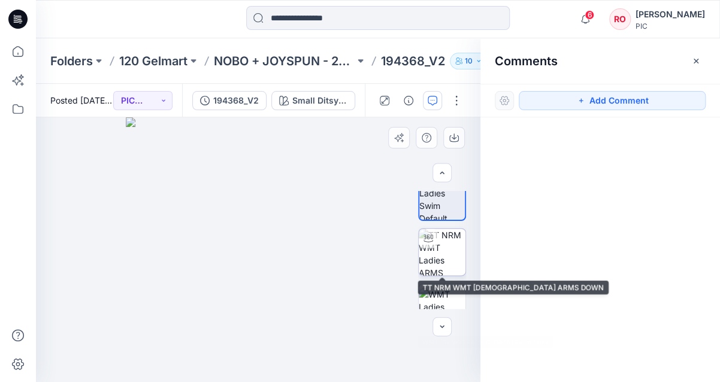
click at [443, 261] on img at bounding box center [442, 252] width 47 height 47
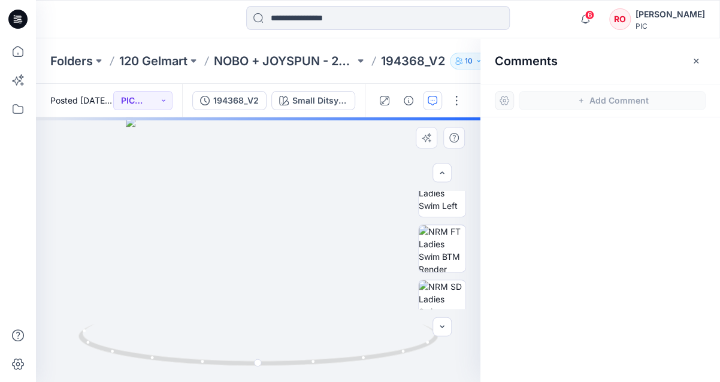
scroll to position [250, 0]
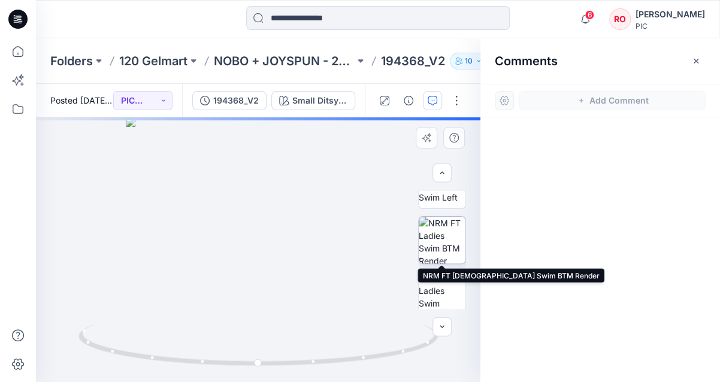
click at [440, 238] on img at bounding box center [442, 240] width 47 height 47
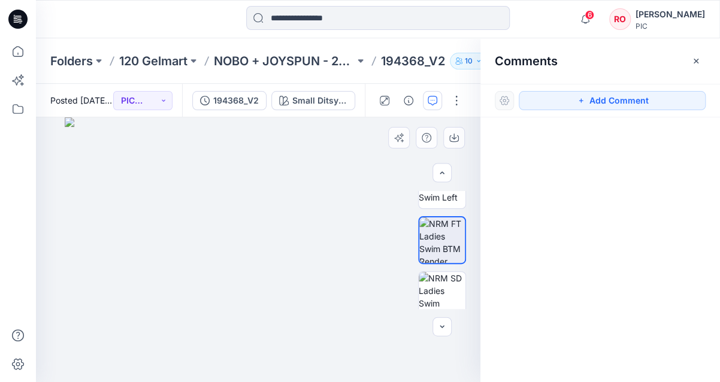
click at [295, 268] on img at bounding box center [258, 249] width 386 height 265
click at [547, 93] on button "Add Comment" at bounding box center [612, 100] width 187 height 19
click at [319, 305] on div "1" at bounding box center [258, 249] width 444 height 265
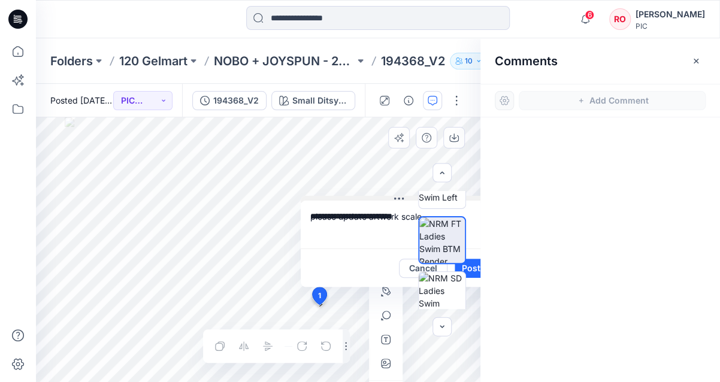
type textarea "**********"
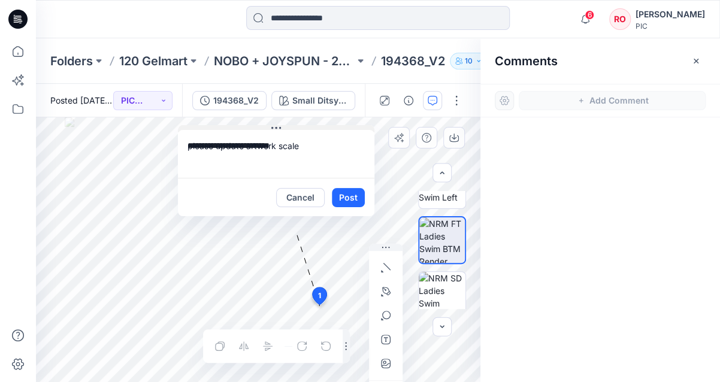
drag, startPoint x: 395, startPoint y: 198, endPoint x: 272, endPoint y: 128, distance: 141.6
click at [393, 355] on button "button" at bounding box center [385, 363] width 19 height 19
type input"] "**********"
click at [308, 150] on textarea "**********" at bounding box center [276, 154] width 196 height 48
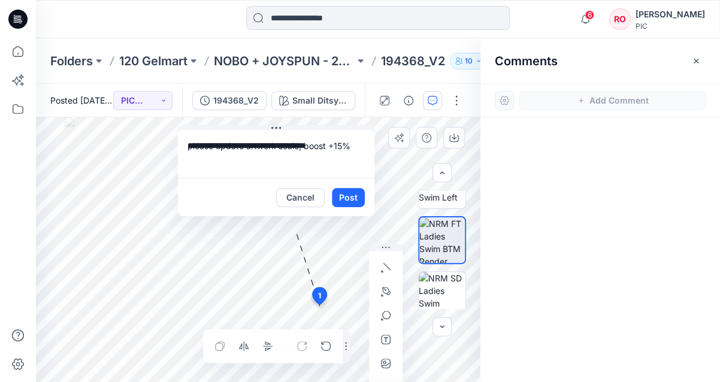
click at [320, 141] on textarea "**********" at bounding box center [276, 154] width 196 height 48
type textarea "**********"
click at [345, 198] on button "Post" at bounding box center [348, 197] width 33 height 19
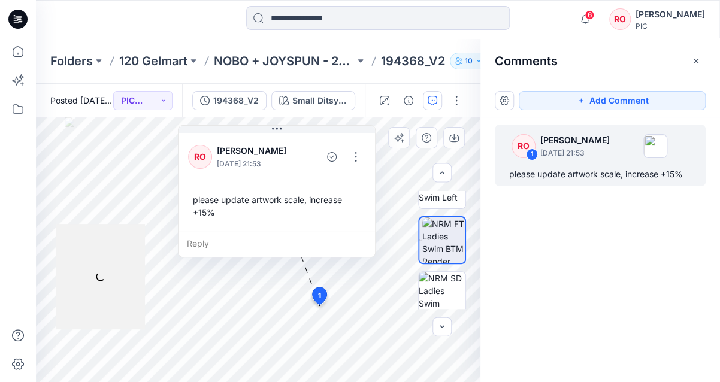
click at [507, 207] on div "RO 1 [PERSON_NAME] [DATE] 21:53 please update artwork scale, increase +15%" at bounding box center [600, 227] width 240 height 220
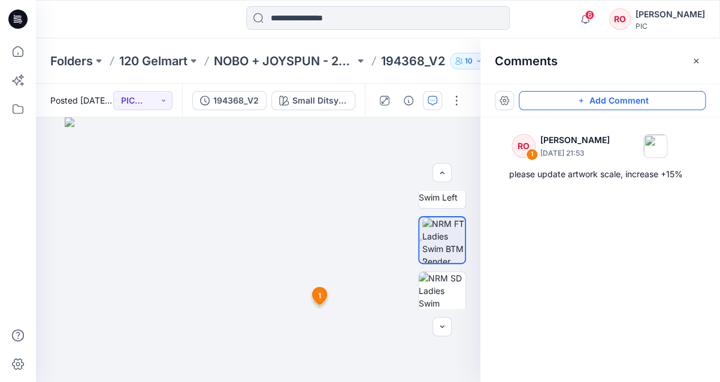
click at [535, 101] on button "Add Comment" at bounding box center [612, 100] width 187 height 19
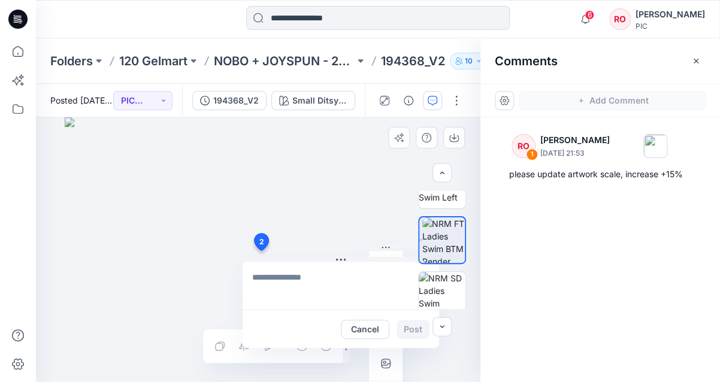
click at [260, 250] on div "2 Cancel Post 1 RO [PERSON_NAME] [DATE] 21:53 please update artwork scale, incr…" at bounding box center [258, 249] width 444 height 265
type textarea "**********"
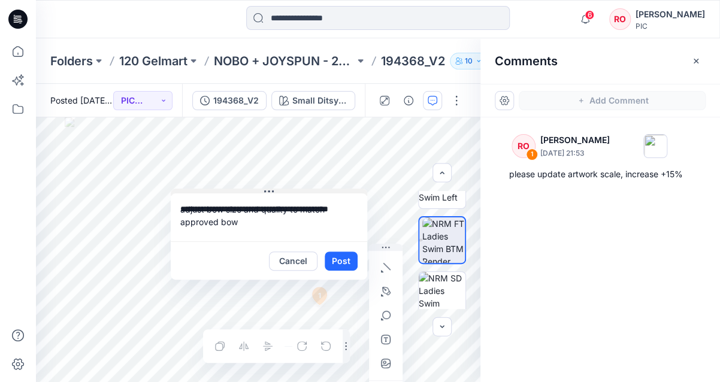
drag, startPoint x: 372, startPoint y: 261, endPoint x: 319, endPoint y: 138, distance: 133.6
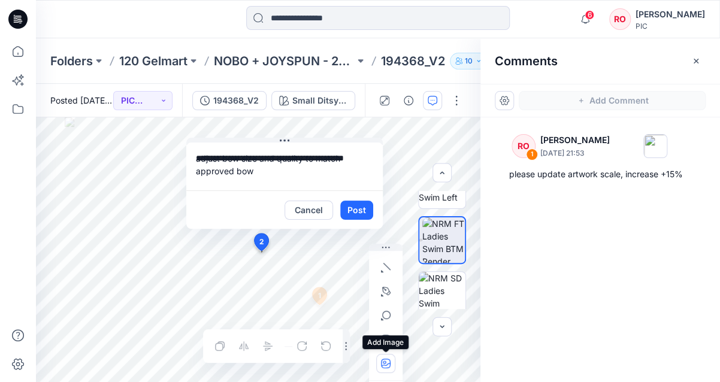
click at [384, 354] on button "button" at bounding box center [385, 363] width 19 height 19
type input"] "**********"
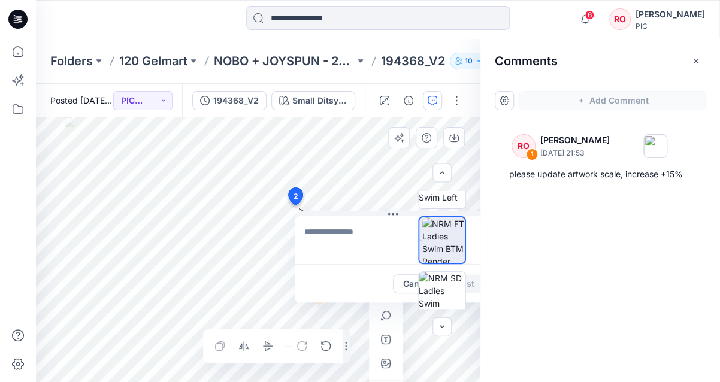
drag, startPoint x: 269, startPoint y: 244, endPoint x: 295, endPoint y: 190, distance: 60.0
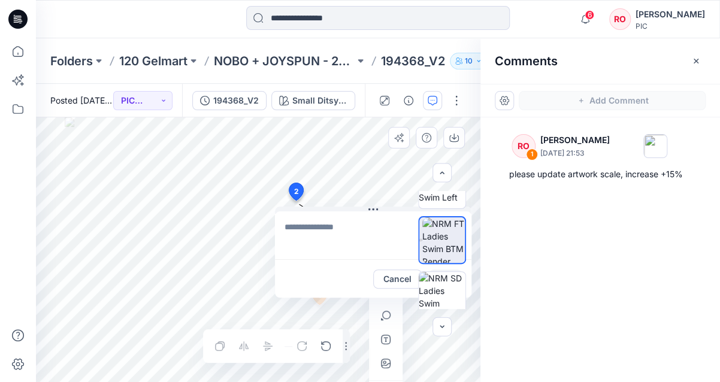
paste textarea "**********"
type textarea "**********"
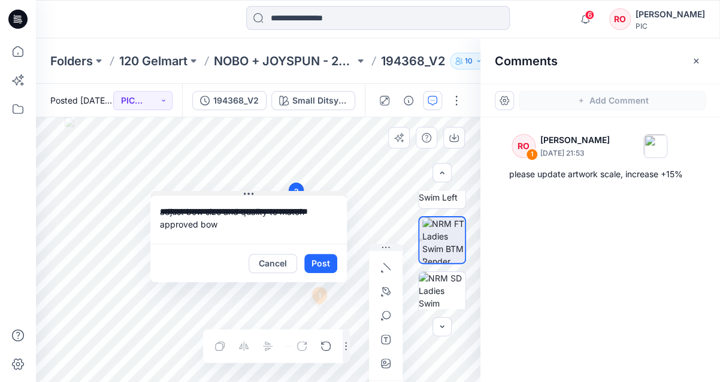
drag, startPoint x: 364, startPoint y: 208, endPoint x: 240, endPoint y: 192, distance: 125.7
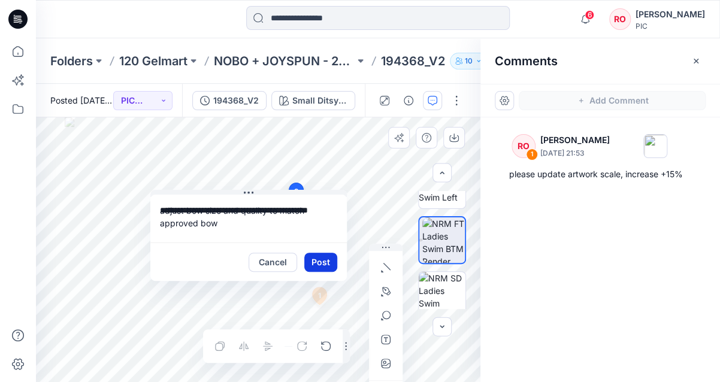
click at [320, 263] on button "Post" at bounding box center [320, 262] width 33 height 19
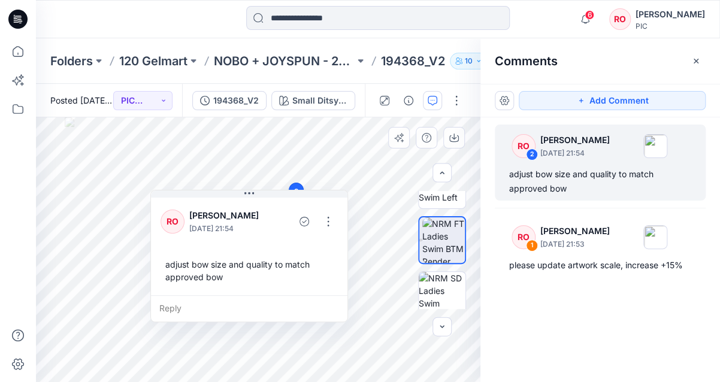
click at [536, 111] on div "Add Comment" at bounding box center [600, 101] width 240 height 34
click at [534, 101] on button "Add Comment" at bounding box center [612, 100] width 187 height 19
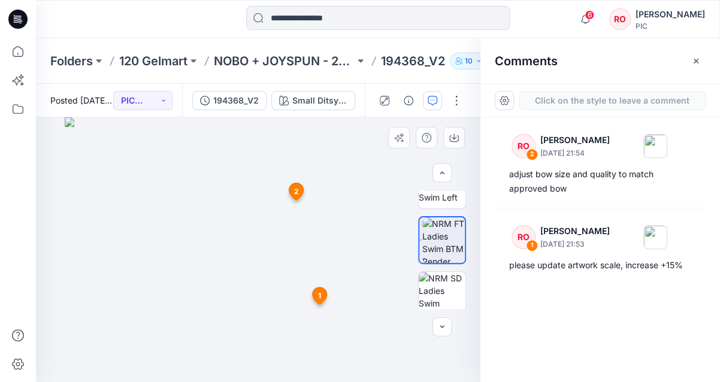
click at [368, 189] on div "3 1 RO [PERSON_NAME] [DATE] 21:53 please update artwork scale, increase +15% Re…" at bounding box center [258, 249] width 444 height 265
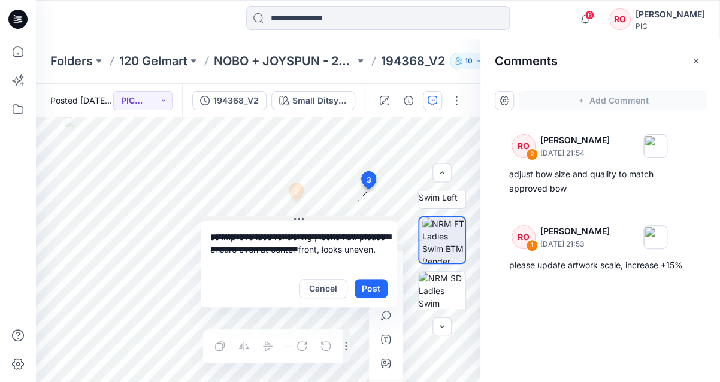
drag, startPoint x: 395, startPoint y: 198, endPoint x: 220, endPoint y: 216, distance: 176.4
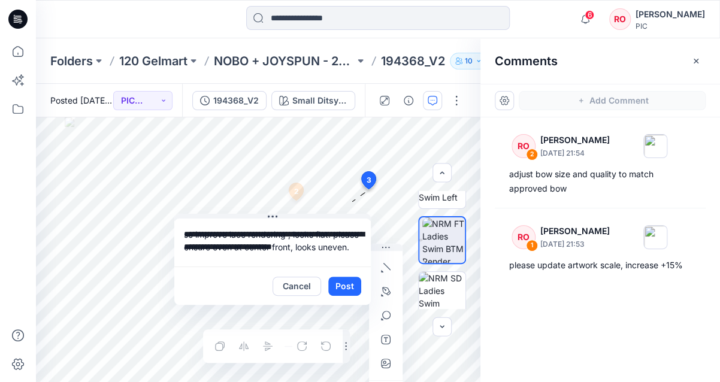
click at [184, 232] on textarea "**********" at bounding box center [272, 243] width 196 height 48
type textarea "**********"
click at [343, 284] on button "Post" at bounding box center [344, 286] width 33 height 19
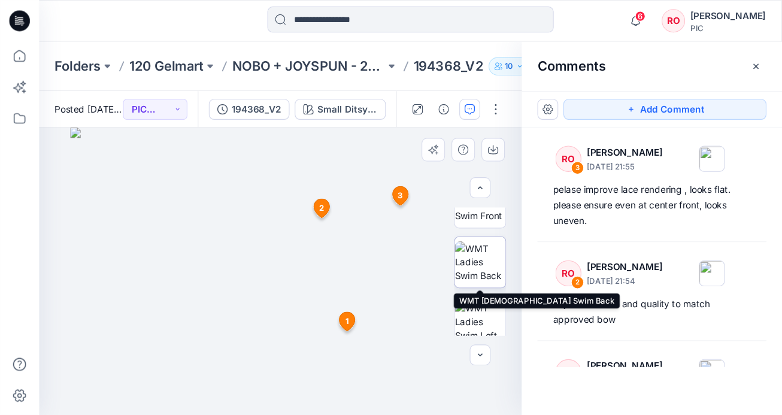
scroll to position [135, 0]
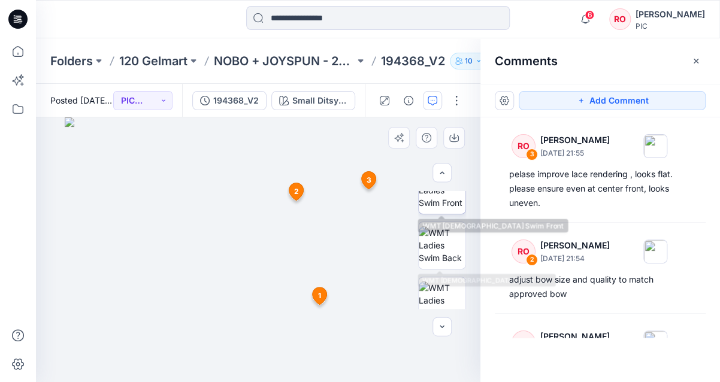
click at [442, 209] on img at bounding box center [442, 190] width 47 height 38
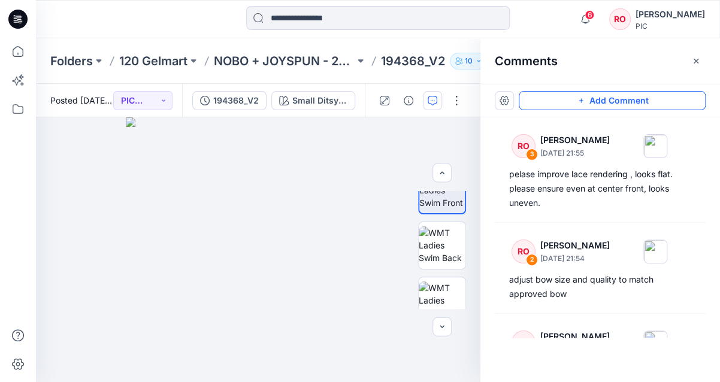
click at [553, 96] on button "Add Comment" at bounding box center [612, 100] width 187 height 19
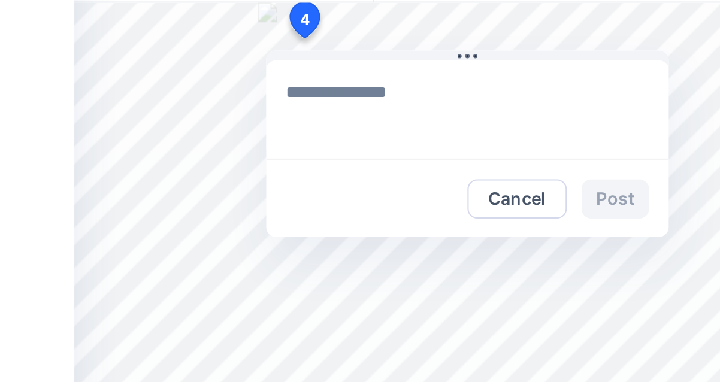
click at [148, 135] on div "4 Cancel Post Layer 1" at bounding box center [258, 249] width 444 height 265
click at [239, 204] on button "Cancel" at bounding box center [252, 213] width 49 height 19
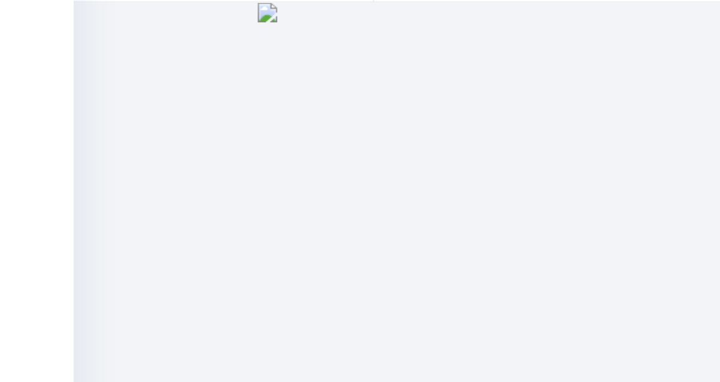
drag, startPoint x: 216, startPoint y: 109, endPoint x: 200, endPoint y: 71, distance: 41.0
drag, startPoint x: 203, startPoint y: 77, endPoint x: 177, endPoint y: 32, distance: 51.8
click at [177, 117] on img at bounding box center [258, 249] width 265 height 265
drag, startPoint x: 247, startPoint y: 72, endPoint x: 181, endPoint y: 22, distance: 82.9
click at [181, 117] on img at bounding box center [258, 249] width 265 height 265
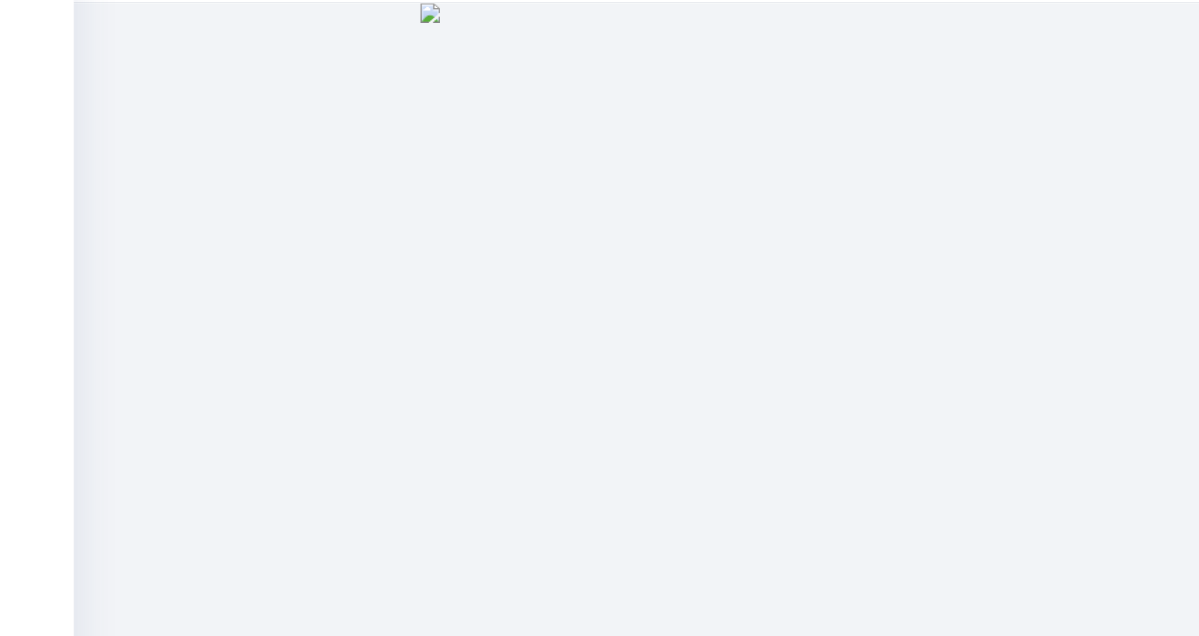
scroll to position [134, 0]
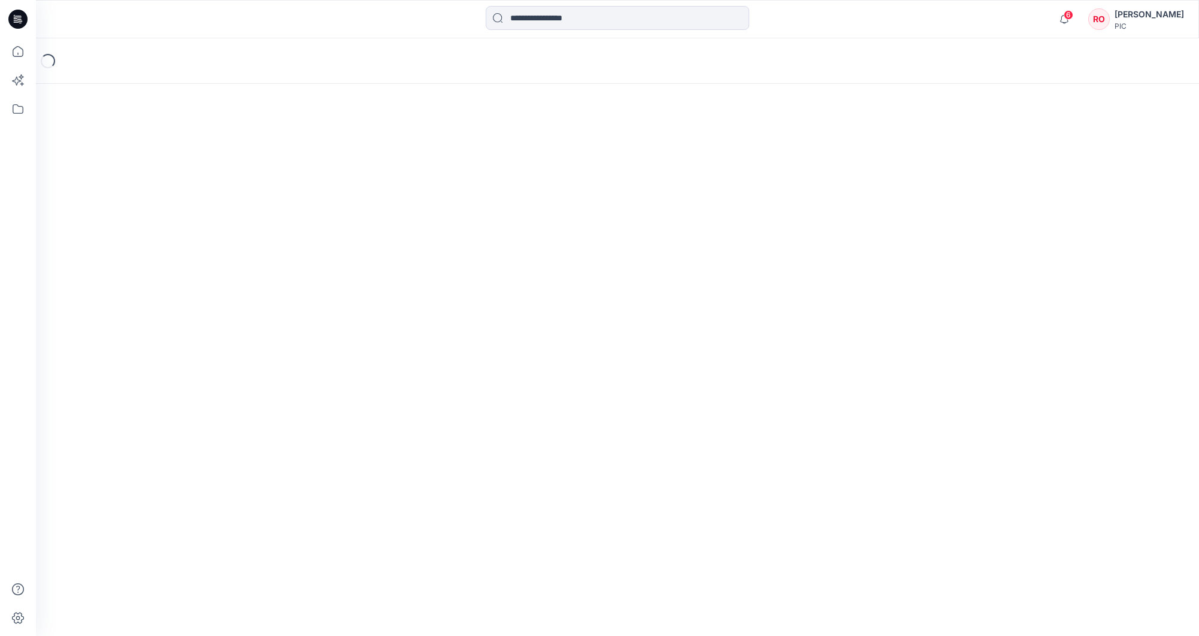
scroll to position [116, 0]
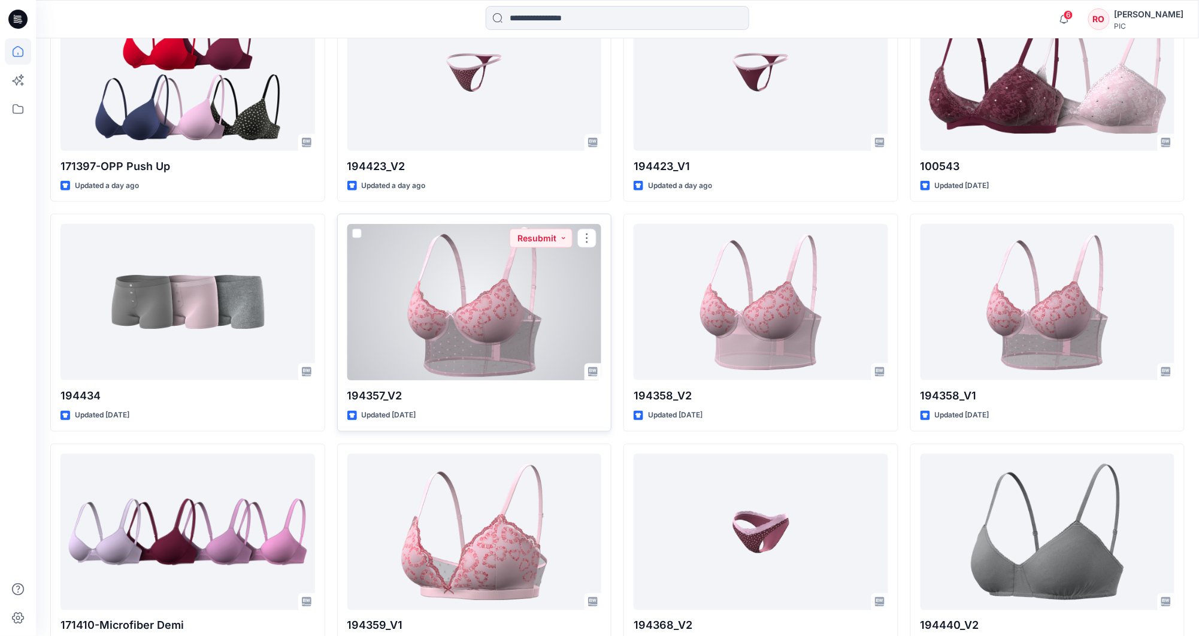
scroll to position [2260, 0]
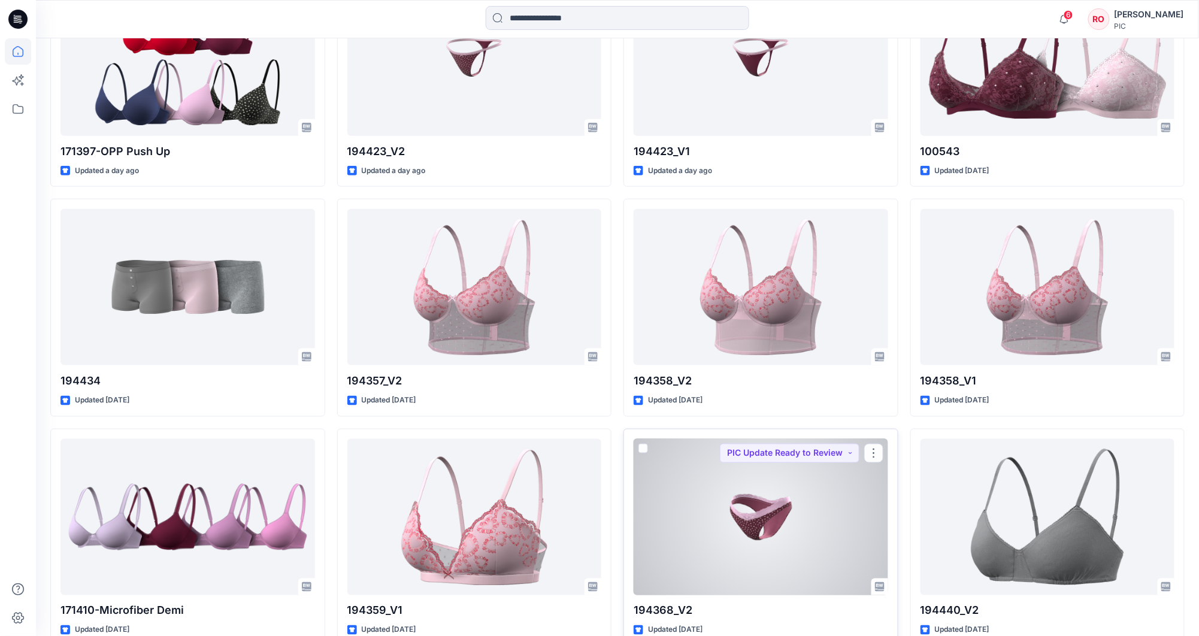
click at [676, 478] on div at bounding box center [761, 517] width 255 height 156
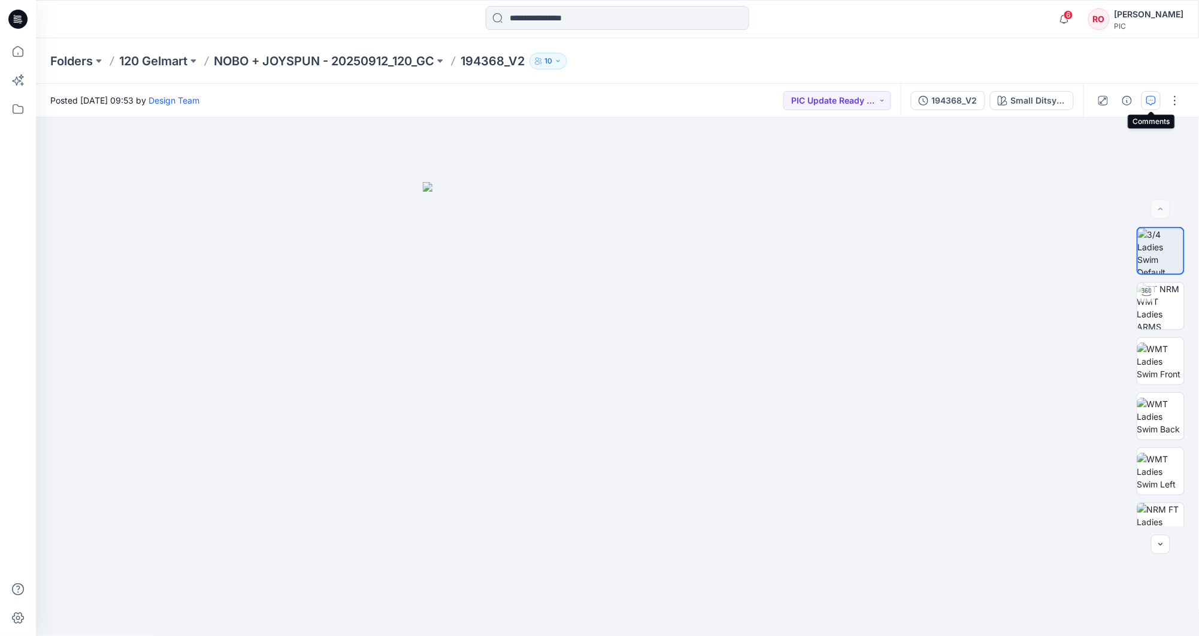
click at [1150, 103] on icon "button" at bounding box center [1151, 101] width 10 height 10
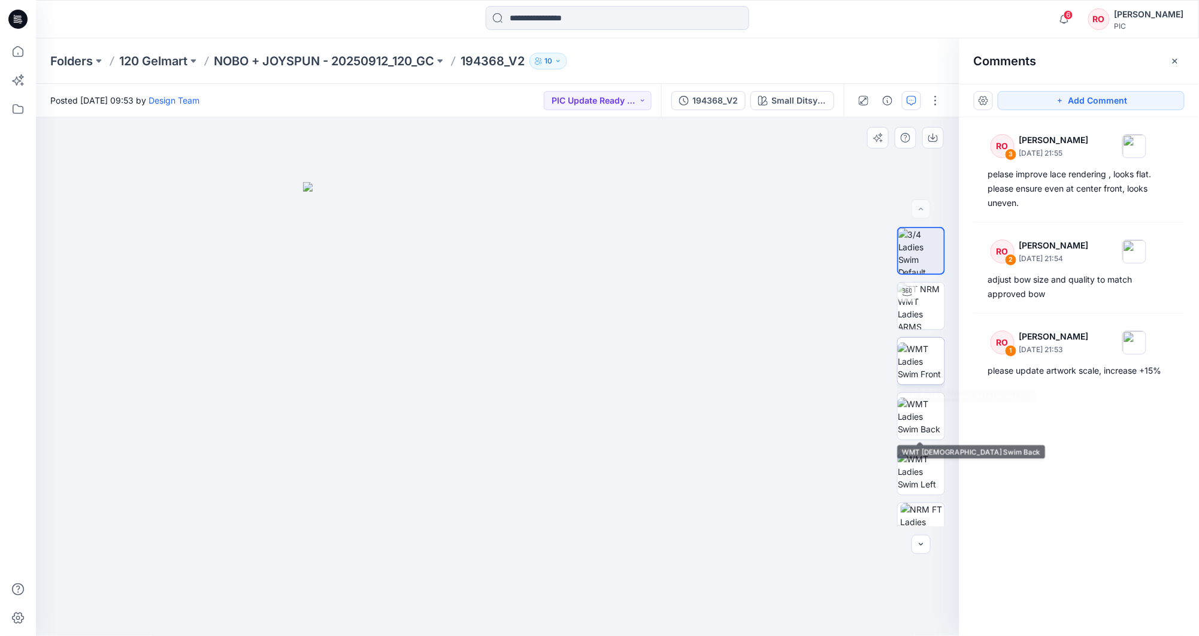
click at [928, 380] on img at bounding box center [921, 362] width 47 height 38
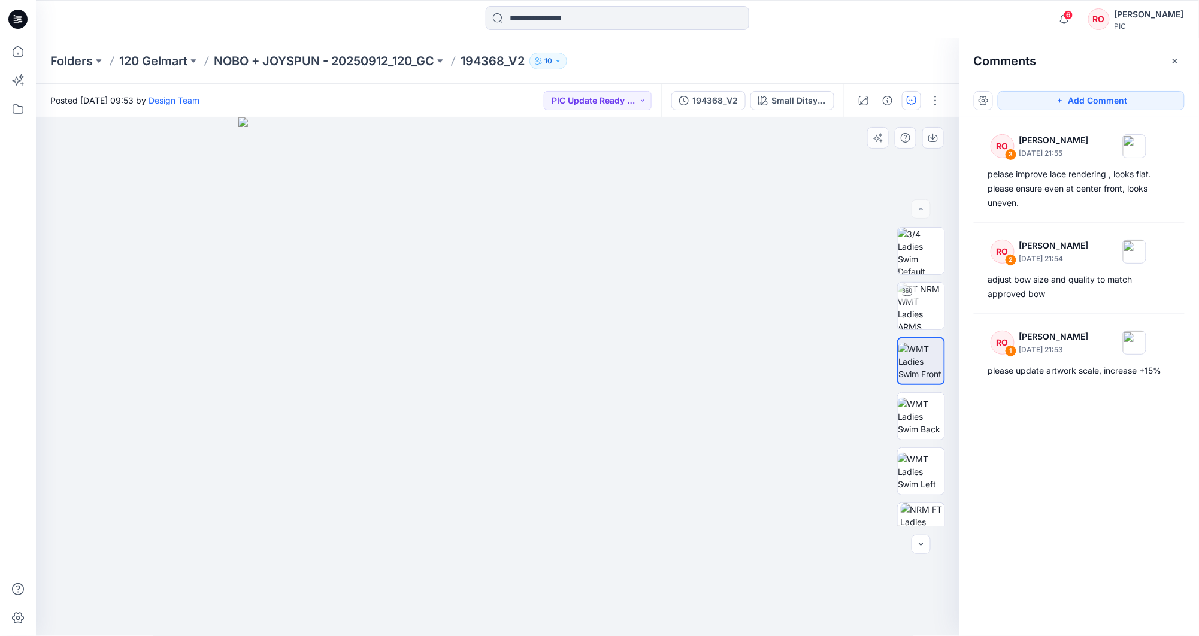
click at [521, 444] on img at bounding box center [497, 376] width 519 height 519
click at [1124, 96] on button "Add Comment" at bounding box center [1091, 100] width 187 height 19
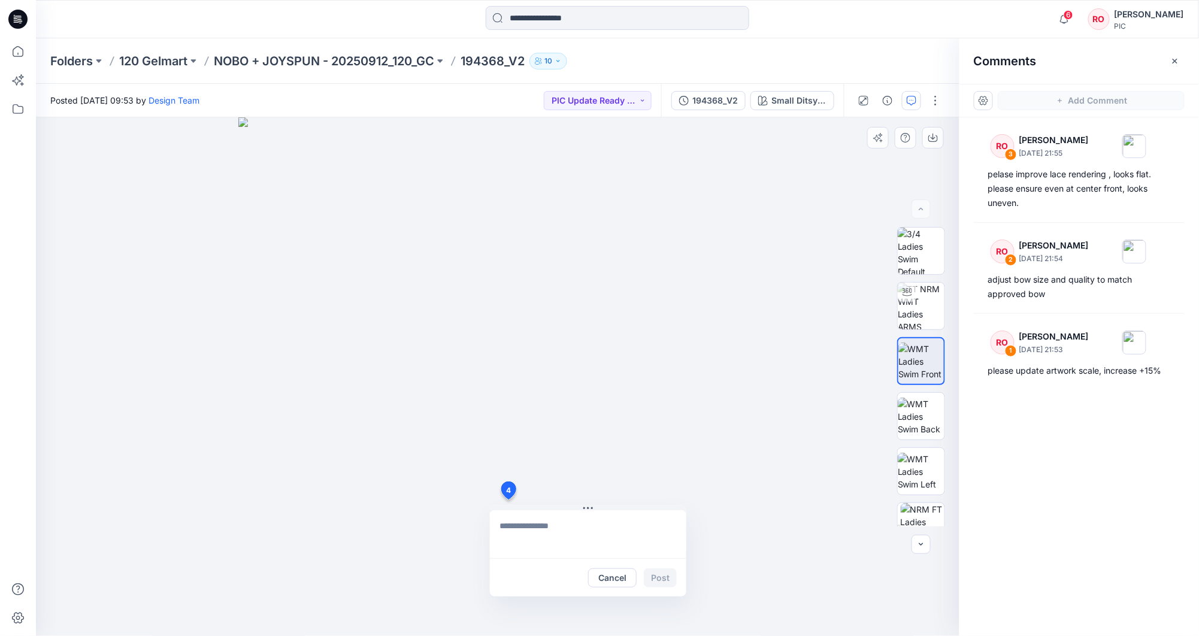
click at [507, 499] on div "4 Cancel Post" at bounding box center [497, 376] width 923 height 519
type textarea "**********"
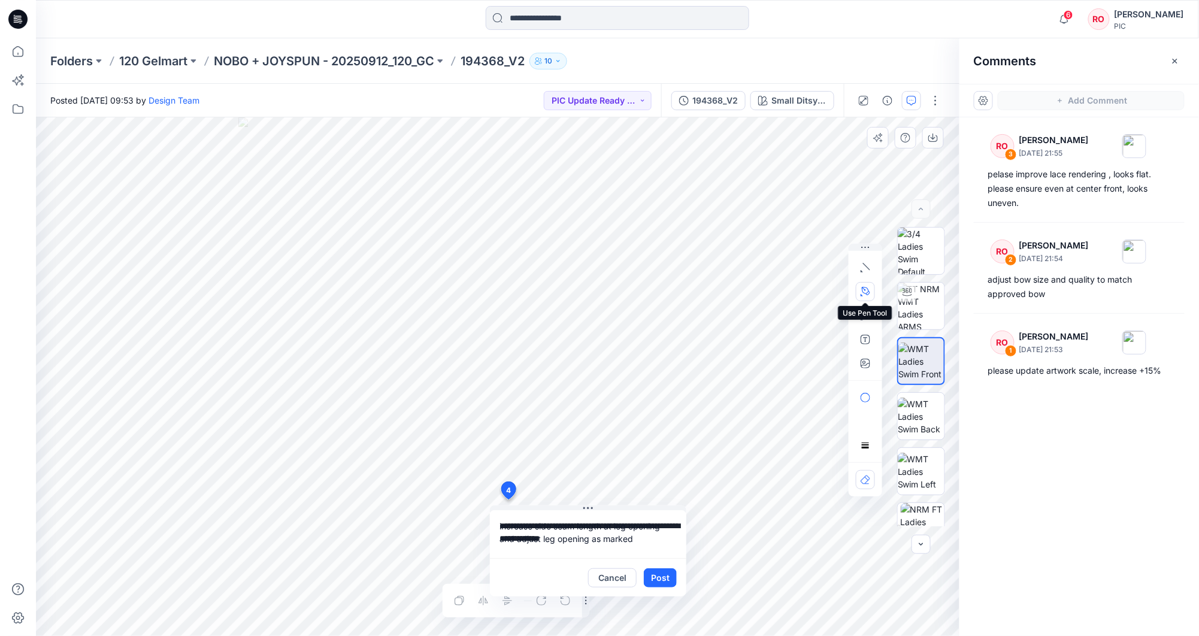
click at [873, 286] on button "button" at bounding box center [865, 291] width 19 height 19
click at [808, 293] on button "button" at bounding box center [800, 290] width 19 height 19
click at [861, 300] on button "button" at bounding box center [865, 291] width 19 height 19
click at [796, 293] on icon "button" at bounding box center [800, 291] width 8 height 8
click at [656, 575] on button "Post" at bounding box center [660, 577] width 33 height 19
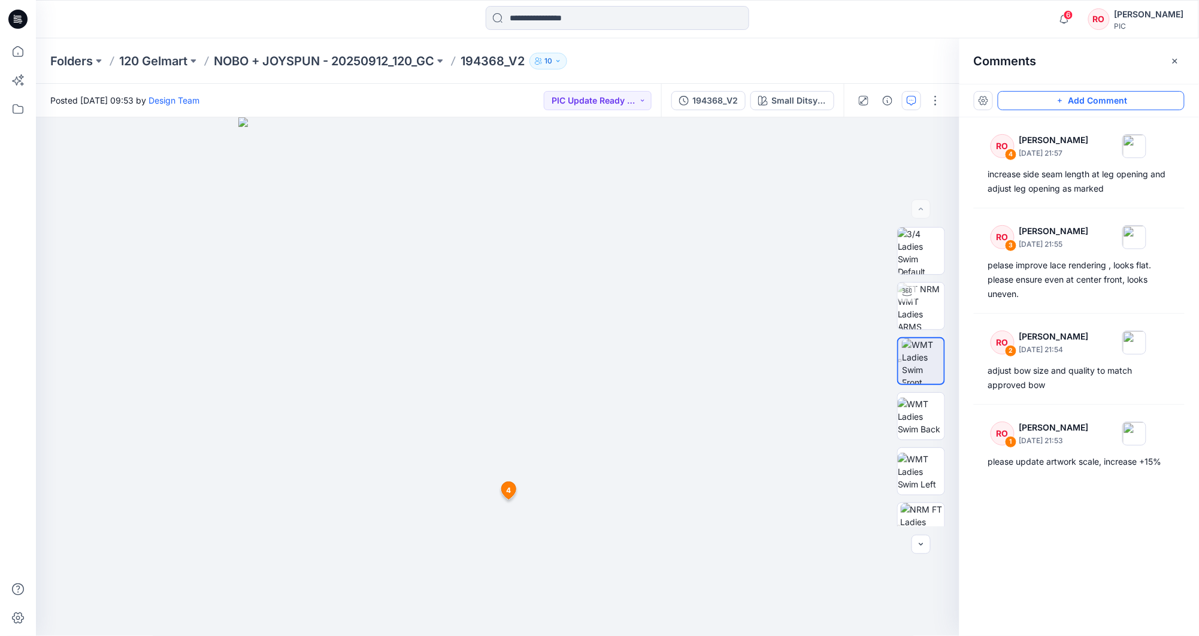
click at [1090, 106] on button "Add Comment" at bounding box center [1091, 100] width 187 height 19
click at [504, 535] on div "5 4 RO [PERSON_NAME] [DATE] 21:57 increase side seam length at leg opening and …" at bounding box center [497, 376] width 923 height 519
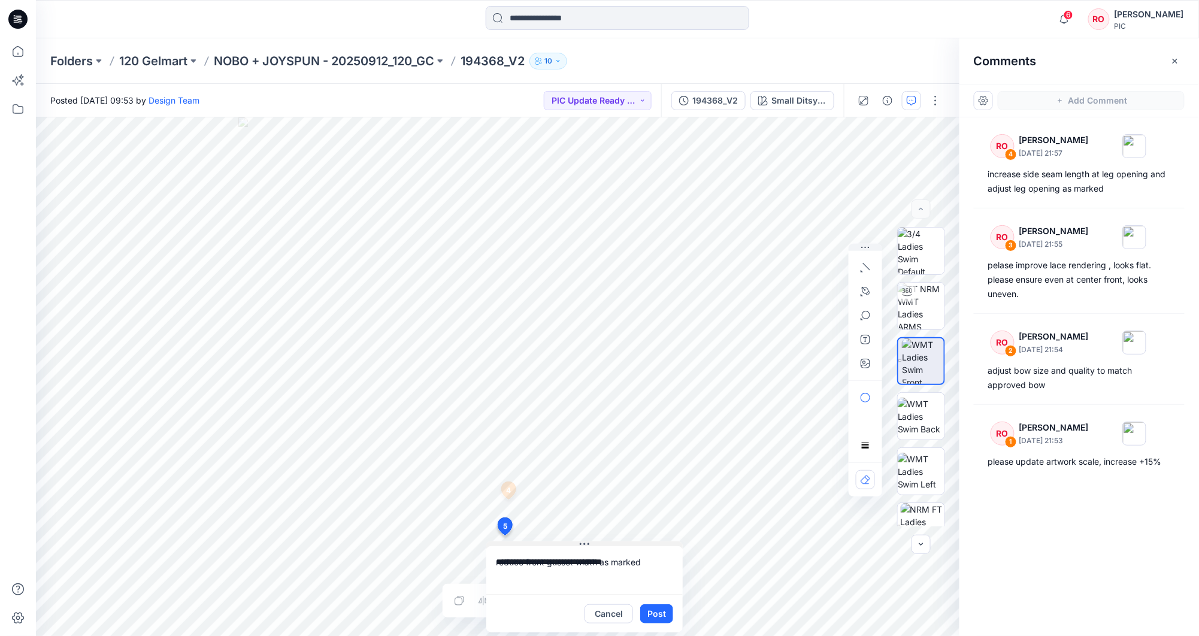
type textarea "**********"
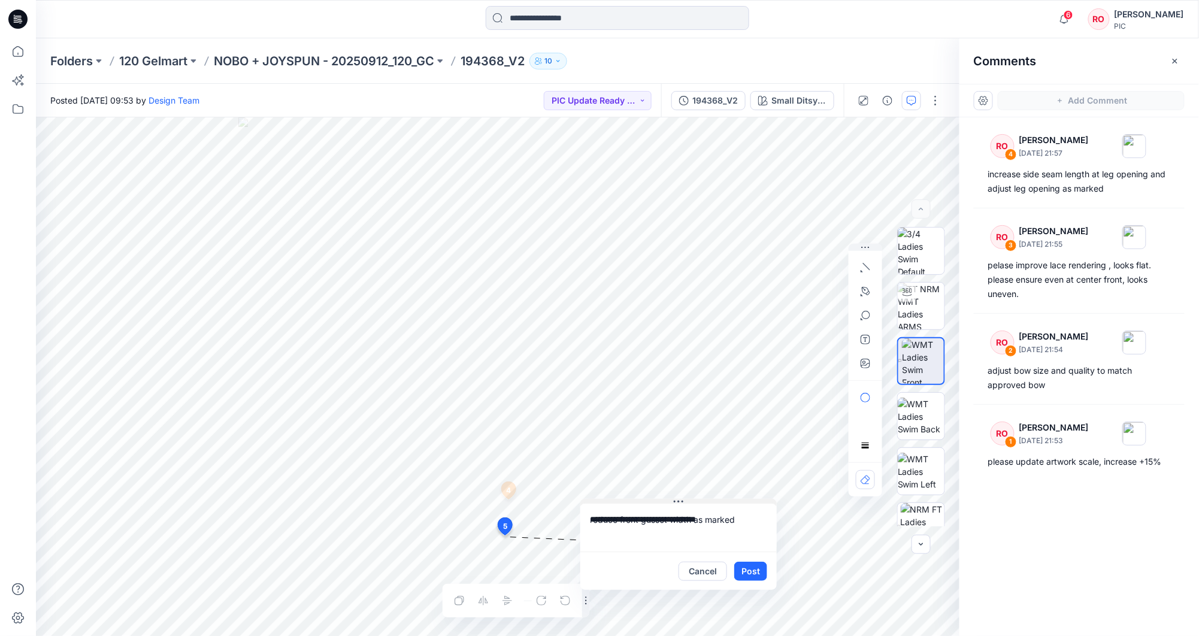
drag, startPoint x: 589, startPoint y: 542, endPoint x: 680, endPoint y: 492, distance: 104.0
click at [868, 296] on icon "button" at bounding box center [866, 292] width 10 height 10
click at [796, 291] on icon "button" at bounding box center [801, 291] width 10 height 10
click at [740, 562] on button "Post" at bounding box center [747, 564] width 33 height 19
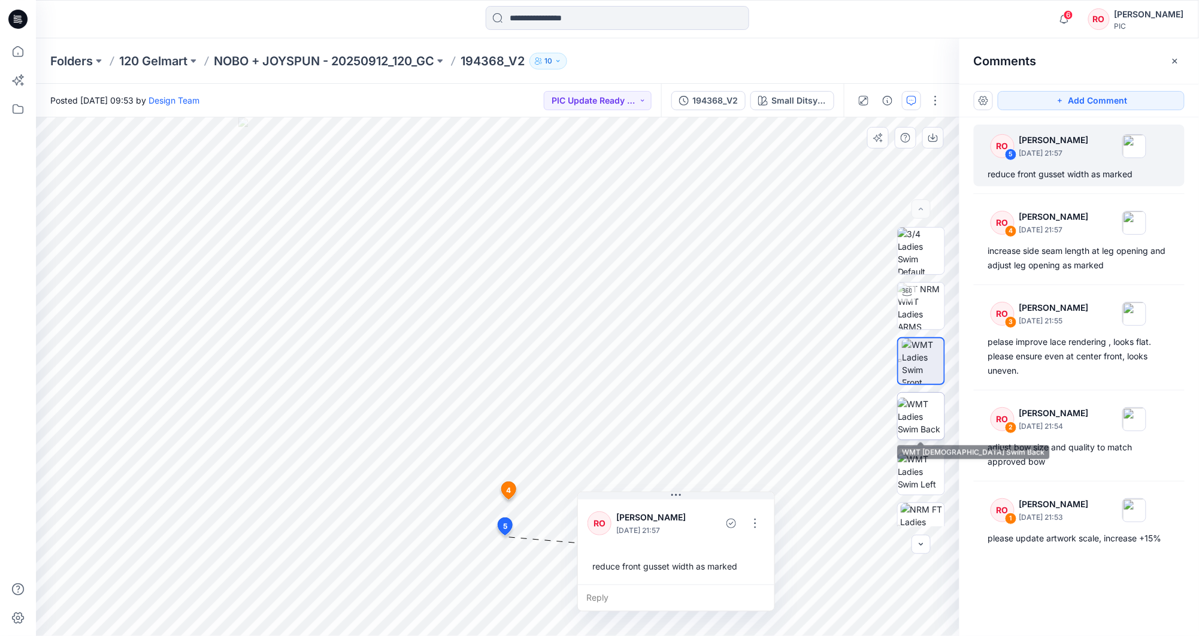
click at [915, 417] on img at bounding box center [921, 417] width 47 height 38
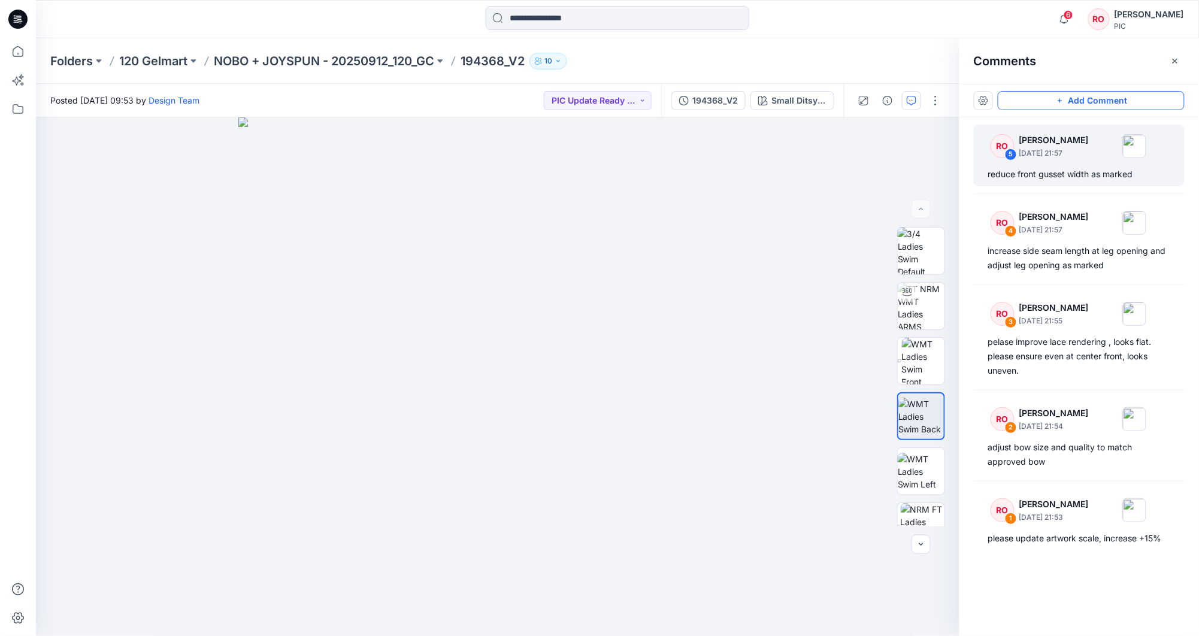
click at [1043, 99] on button "Add Comment" at bounding box center [1091, 100] width 187 height 19
click at [501, 460] on div "6" at bounding box center [497, 376] width 923 height 519
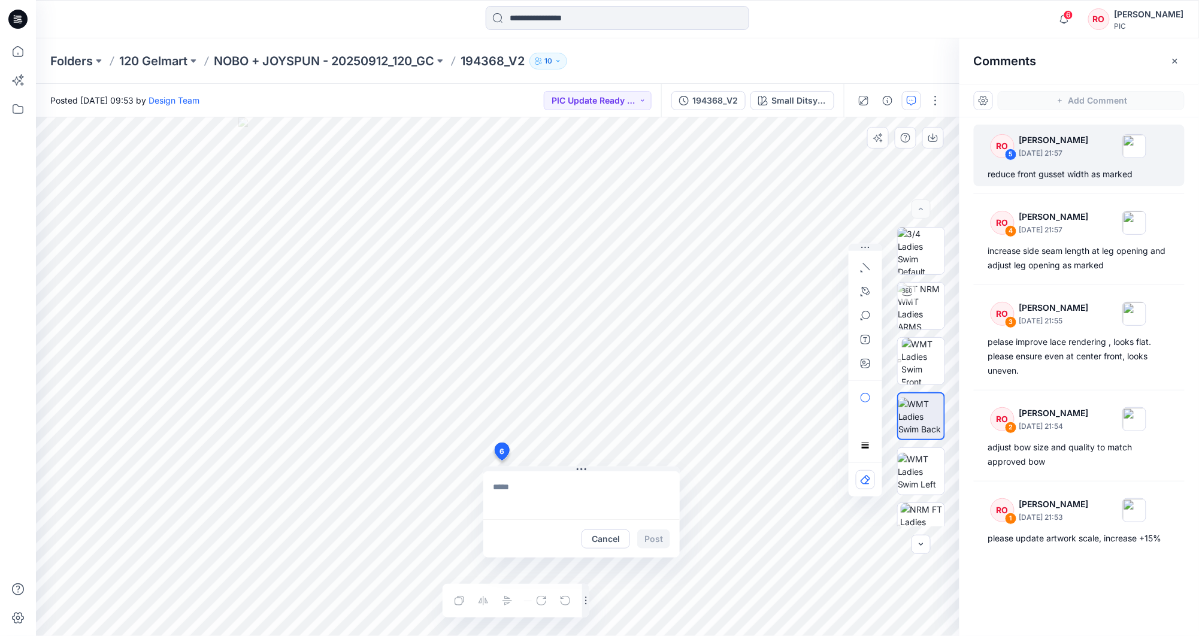
type textarea "**********"
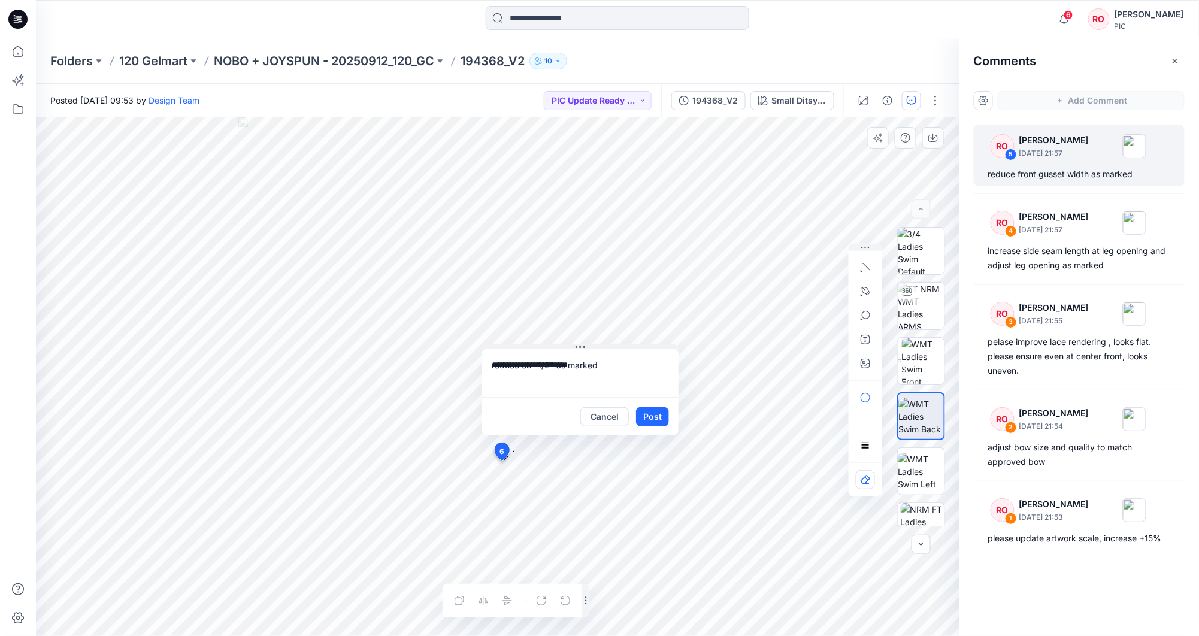
drag, startPoint x: 515, startPoint y: 469, endPoint x: 513, endPoint y: 349, distance: 121.0
click at [869, 296] on icon "button" at bounding box center [866, 292] width 10 height 10
click at [801, 293] on icon "button" at bounding box center [801, 291] width 10 height 10
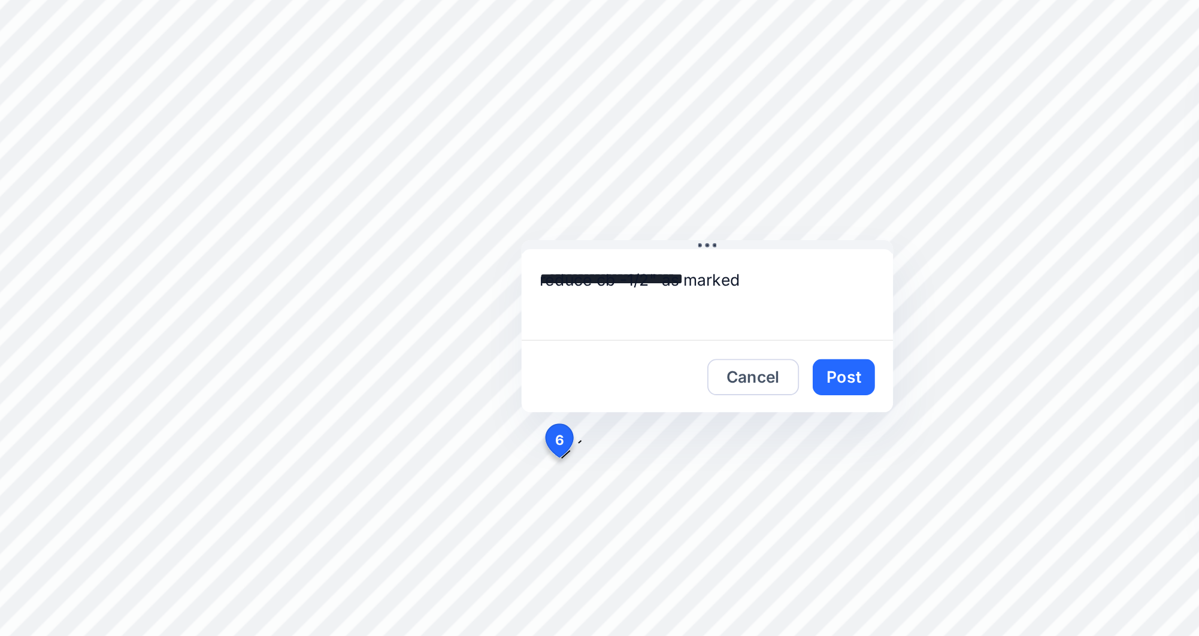
click at [492, 443] on icon at bounding box center [502, 454] width 20 height 23
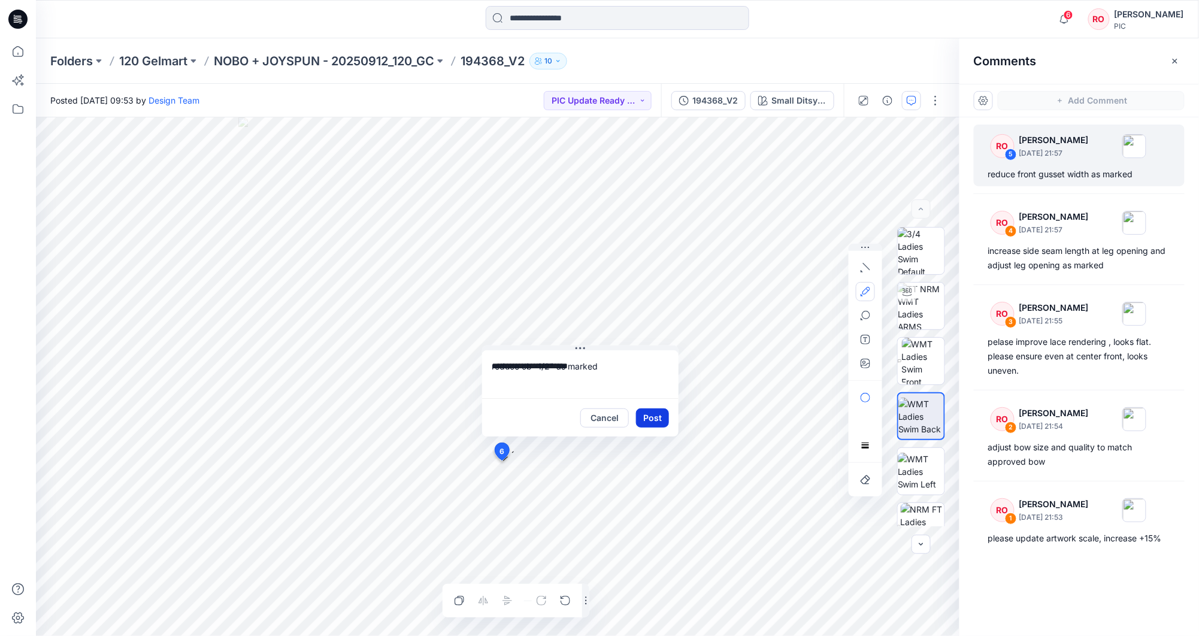
click at [649, 413] on button "Post" at bounding box center [652, 417] width 33 height 19
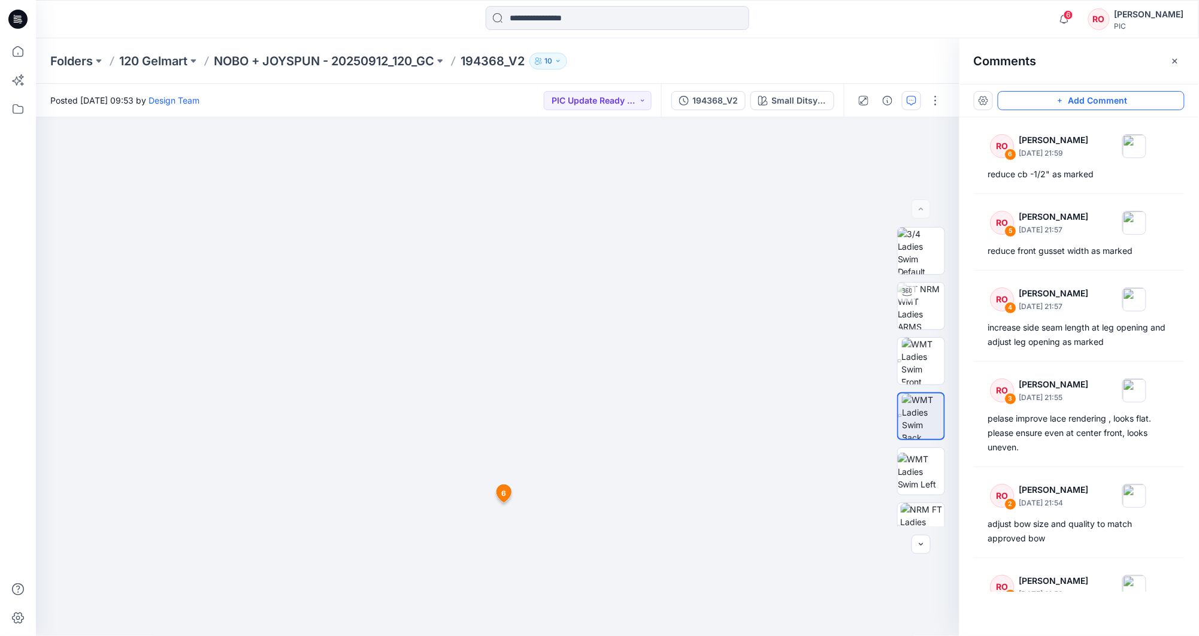
click at [1060, 105] on icon "button" at bounding box center [1060, 101] width 10 height 10
click at [495, 532] on div "7 6 RO [PERSON_NAME] [DATE] 21:59 reduce cb -1/2" as marked Reply" at bounding box center [497, 376] width 923 height 519
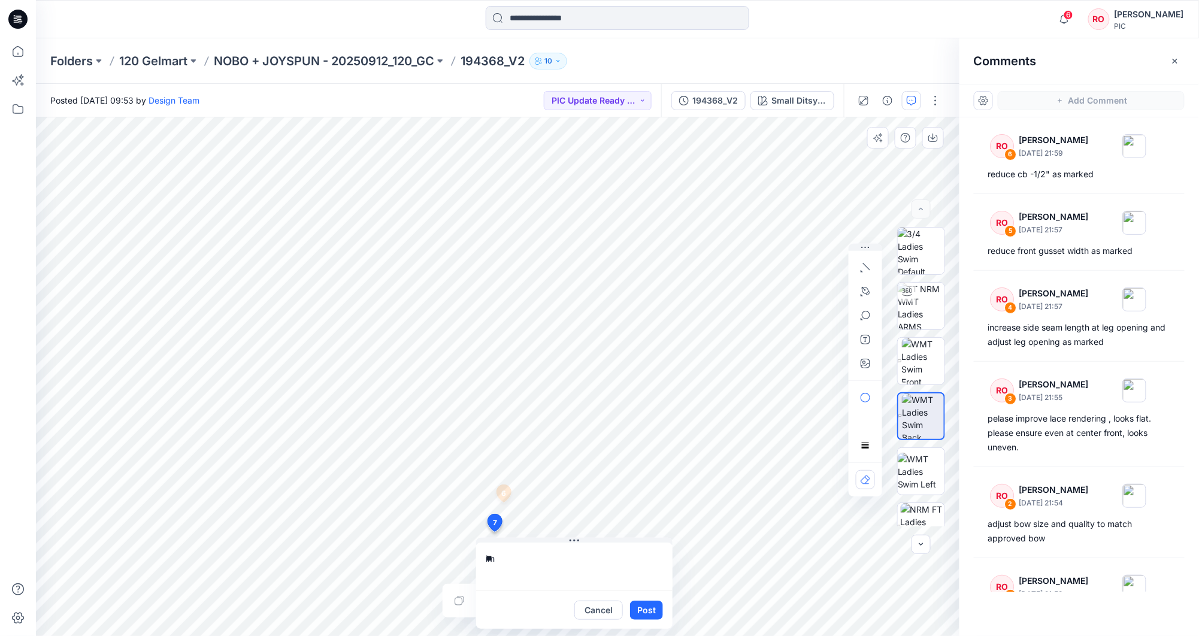
type textarea "*"
type textarea "**********"
click at [648, 606] on button "Post" at bounding box center [646, 610] width 33 height 19
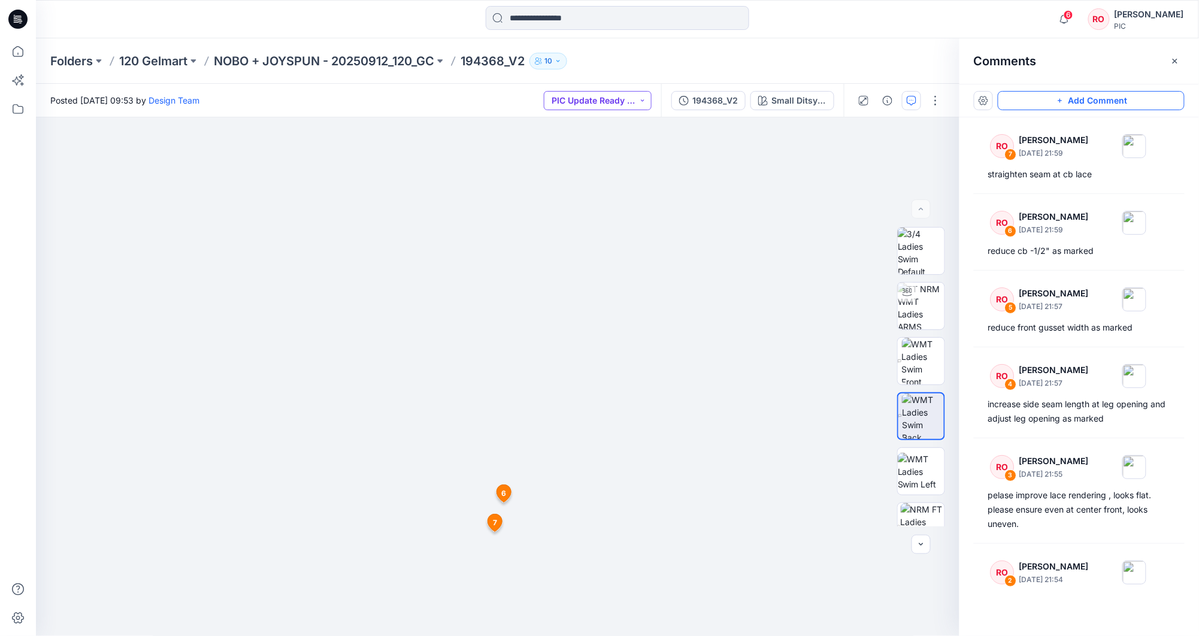
click at [574, 101] on button "PIC Update Ready to Review" at bounding box center [598, 100] width 108 height 19
click at [577, 204] on p "Resubmit" at bounding box center [584, 209] width 37 height 16
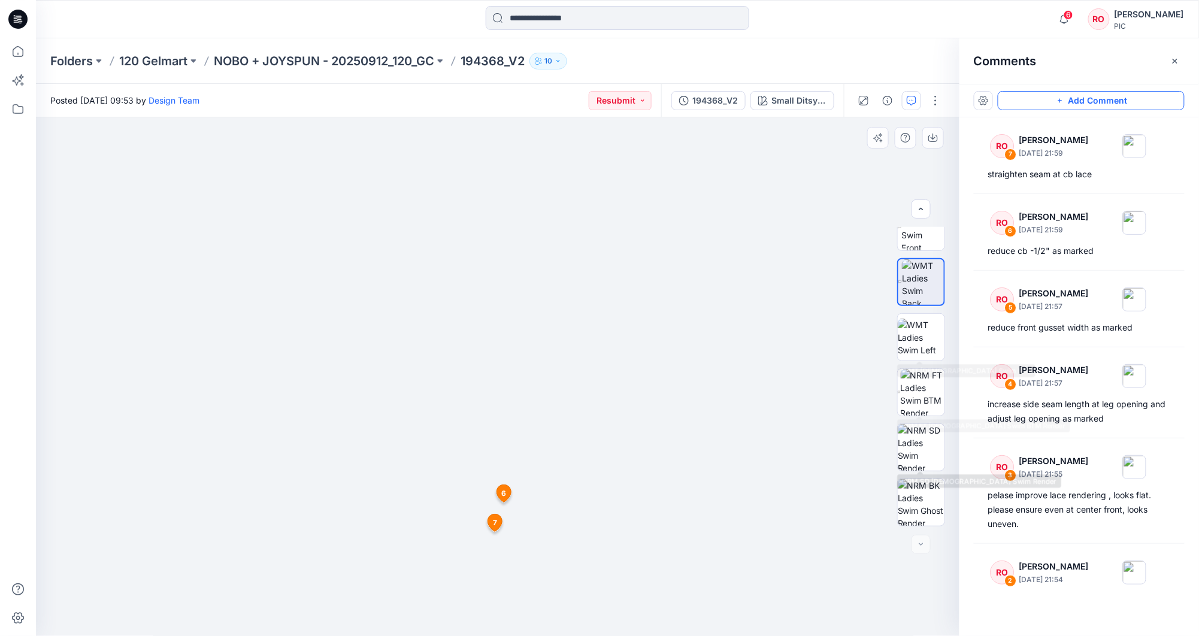
scroll to position [134, 0]
click at [926, 496] on img at bounding box center [921, 502] width 47 height 47
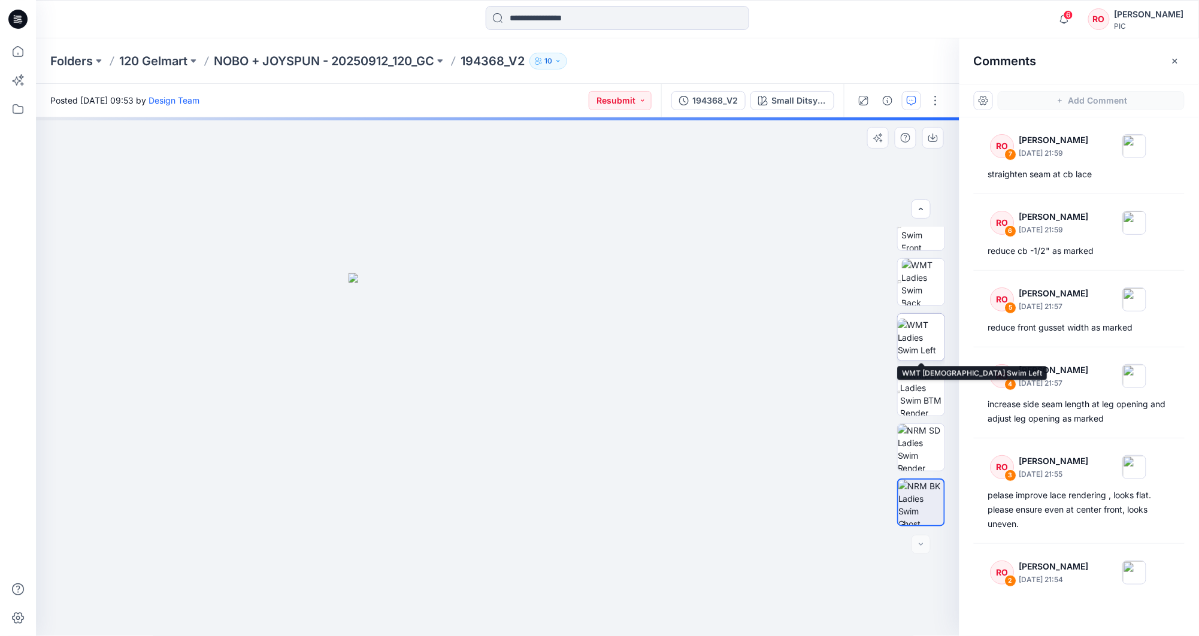
click at [914, 356] on img at bounding box center [921, 338] width 47 height 38
click at [915, 387] on img at bounding box center [923, 392] width 44 height 47
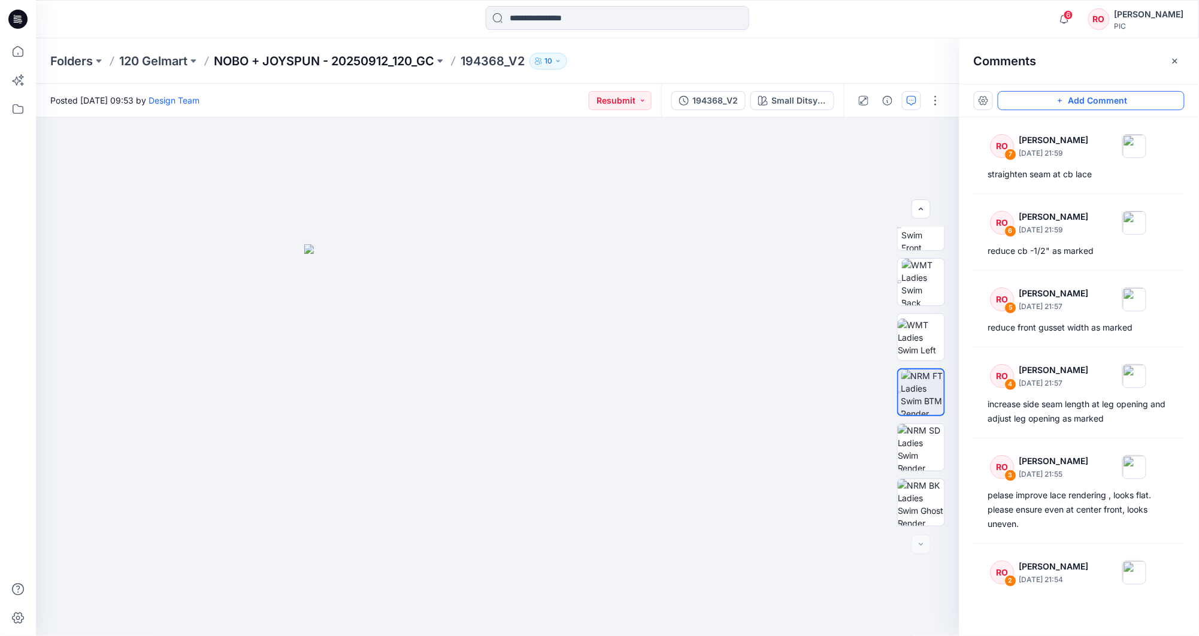
click at [376, 57] on p "NOBO + JOYSPUN - 20250912_120_GC" at bounding box center [324, 61] width 220 height 17
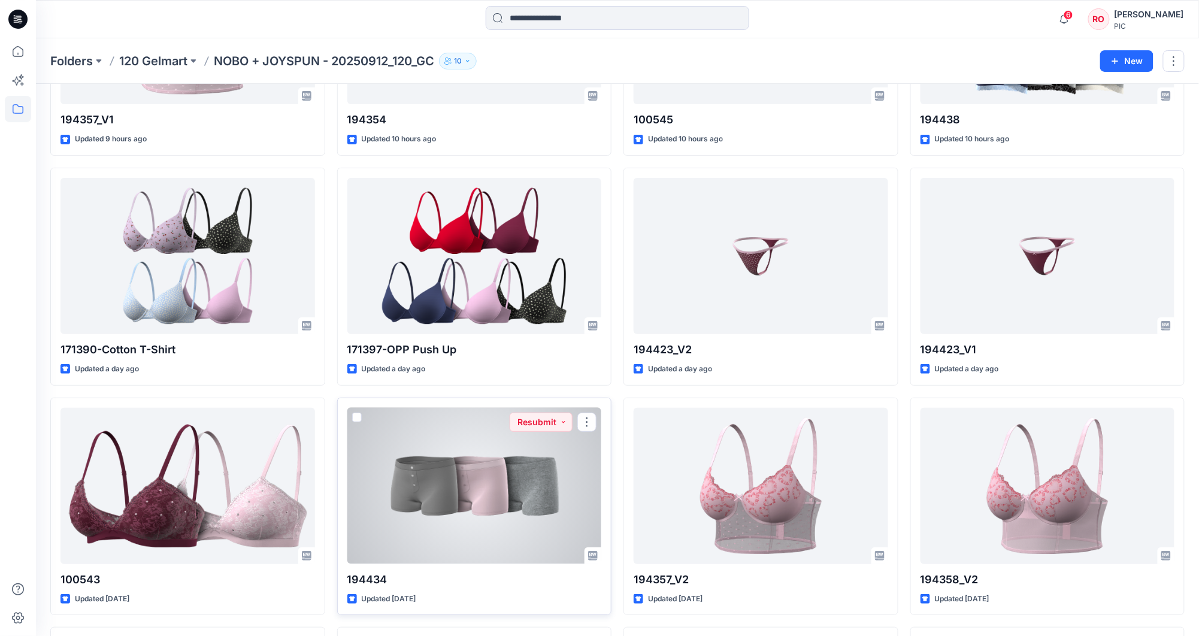
scroll to position [1826, 0]
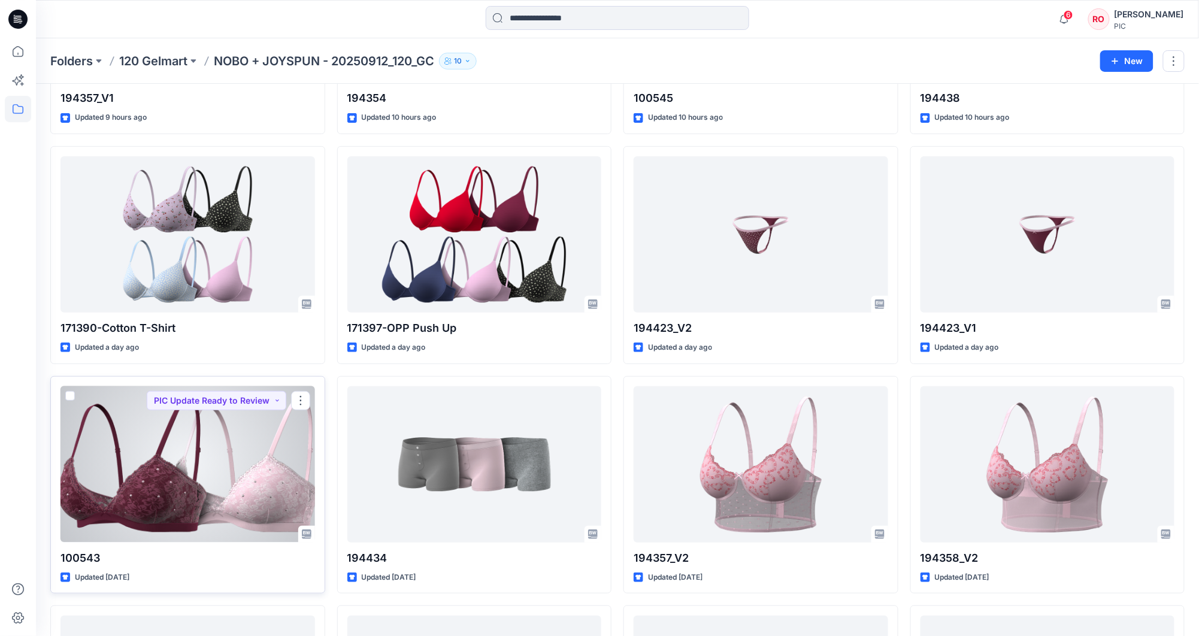
click at [299, 463] on div at bounding box center [187, 464] width 255 height 156
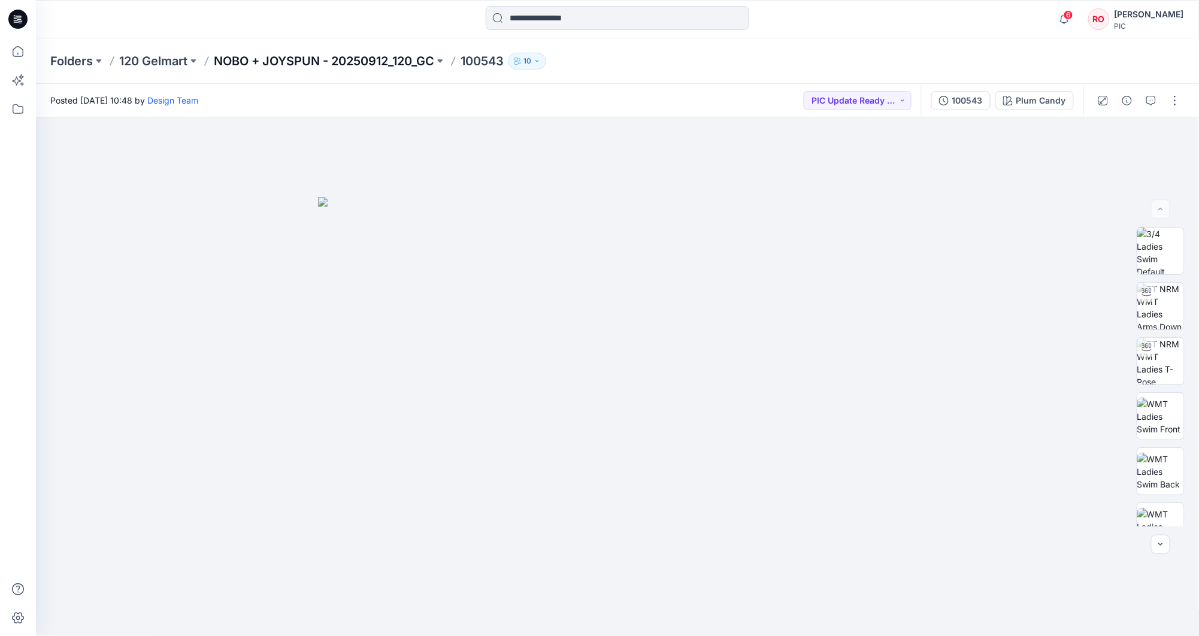
click at [375, 59] on p "NOBO + JOYSPUN - 20250912_120_GC" at bounding box center [324, 61] width 220 height 17
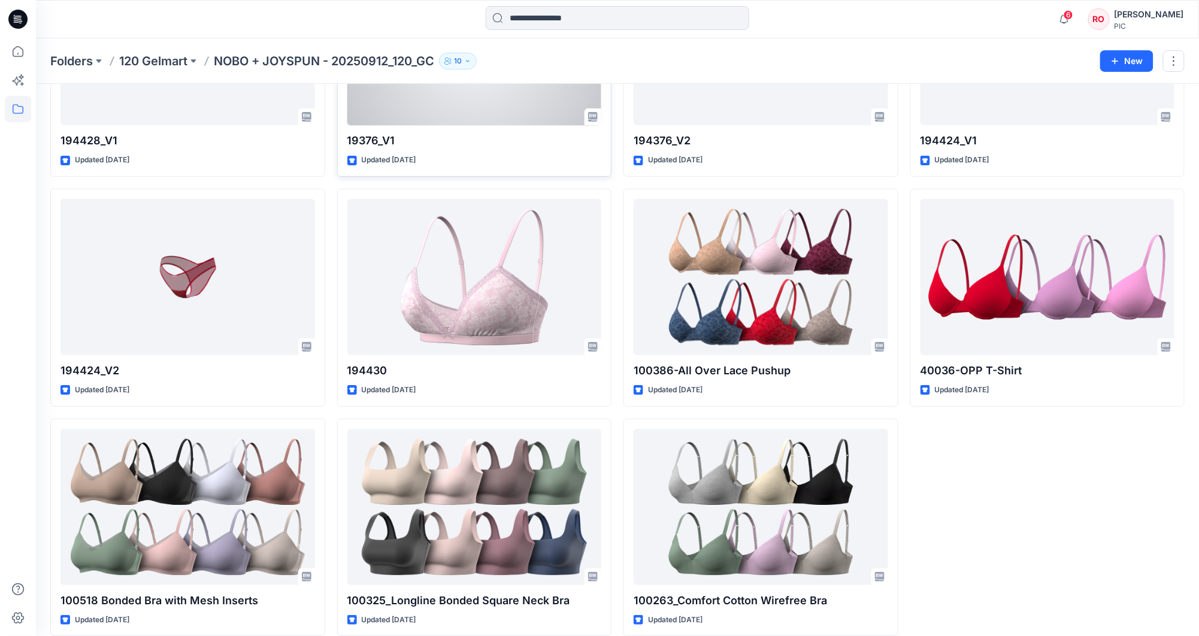
scroll to position [3392, 0]
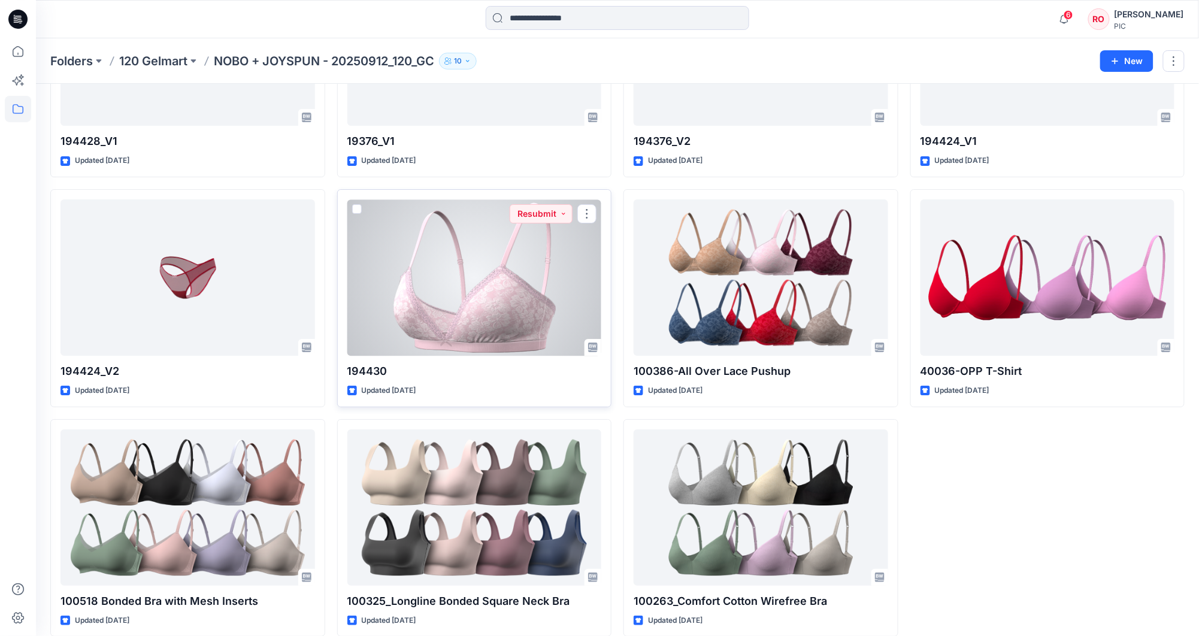
click at [522, 312] on div at bounding box center [474, 277] width 255 height 156
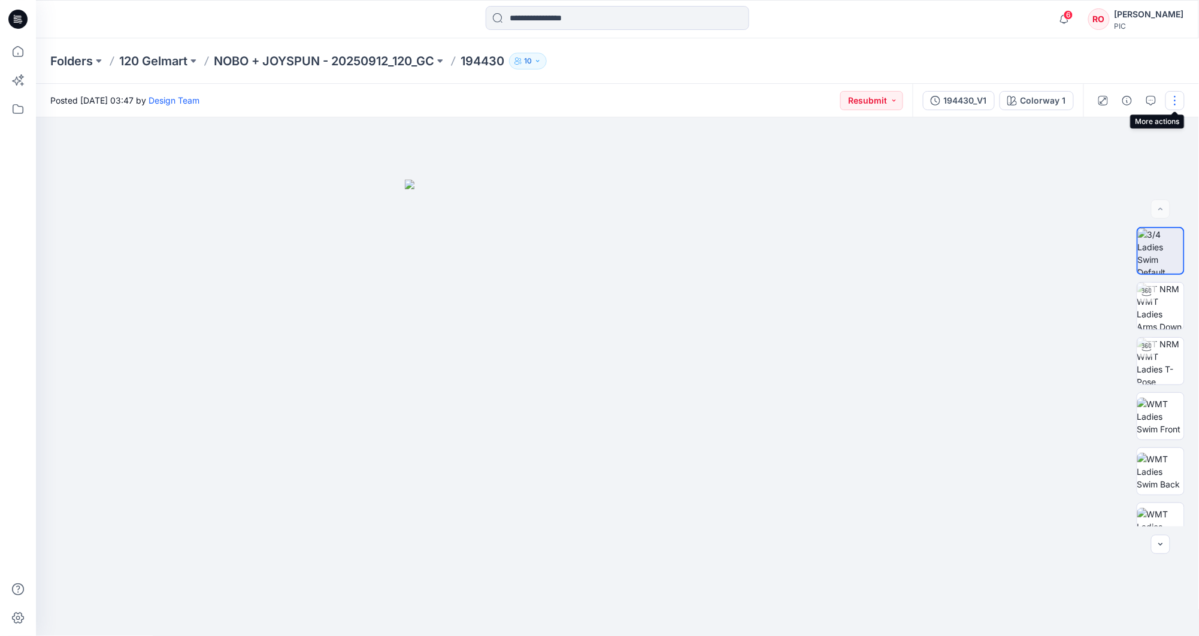
click at [1170, 97] on button "button" at bounding box center [1174, 100] width 19 height 19
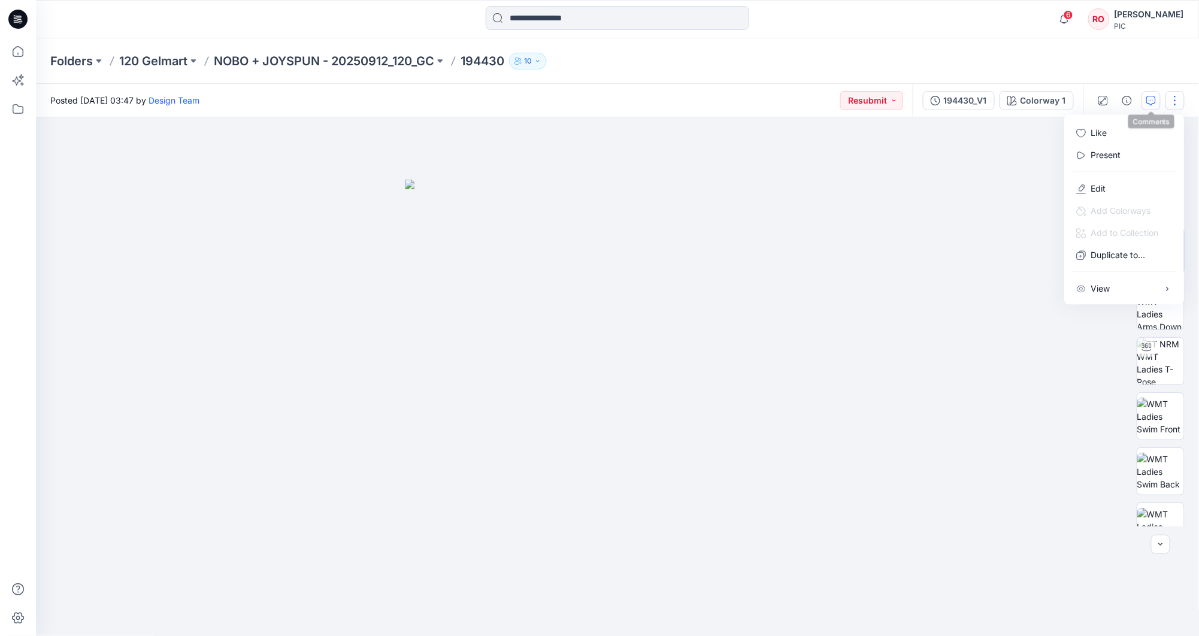
click at [1158, 99] on button "button" at bounding box center [1150, 100] width 19 height 19
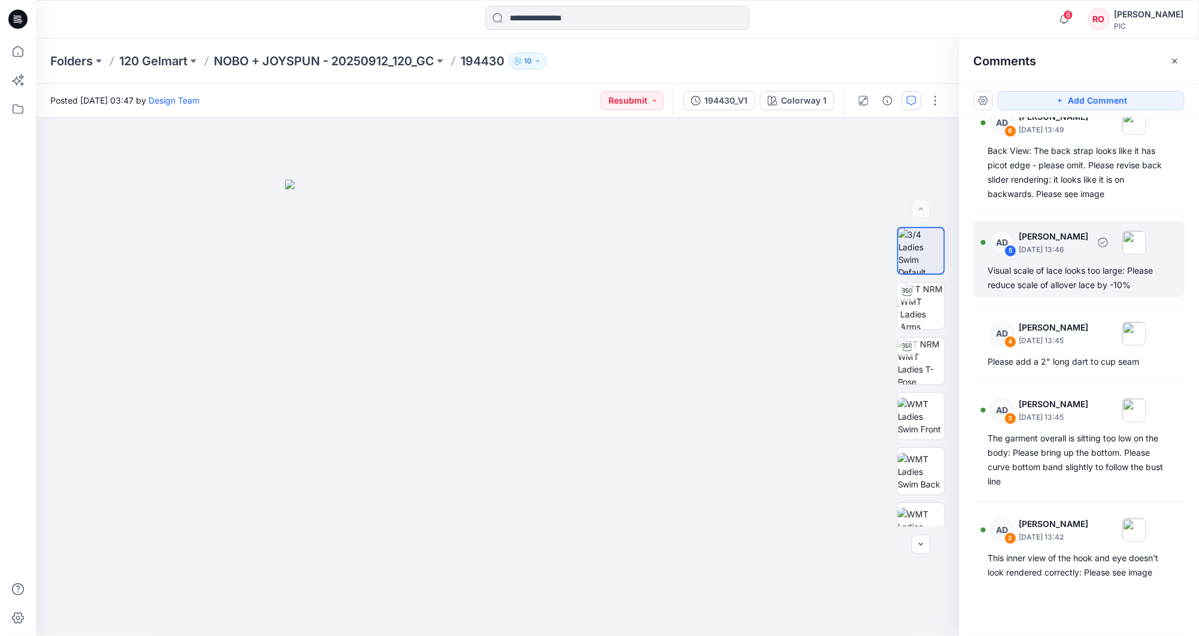
scroll to position [115, 0]
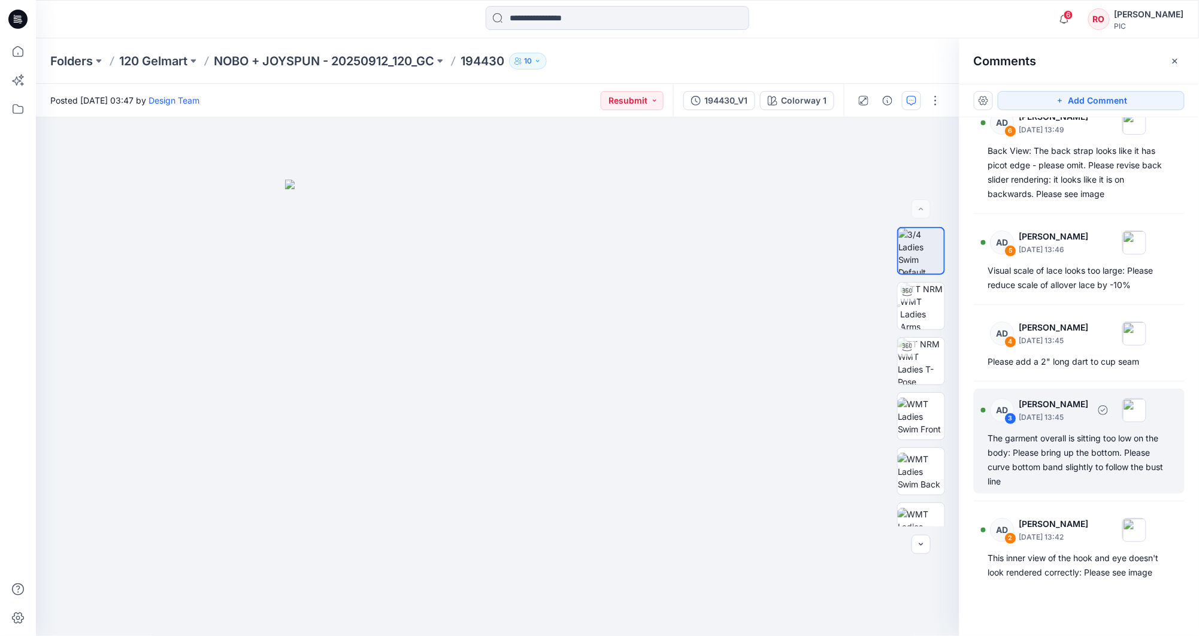
click at [1034, 472] on div "The garment overall is sitting too low on the body: Please bring up the bottom.…" at bounding box center [1079, 459] width 182 height 57
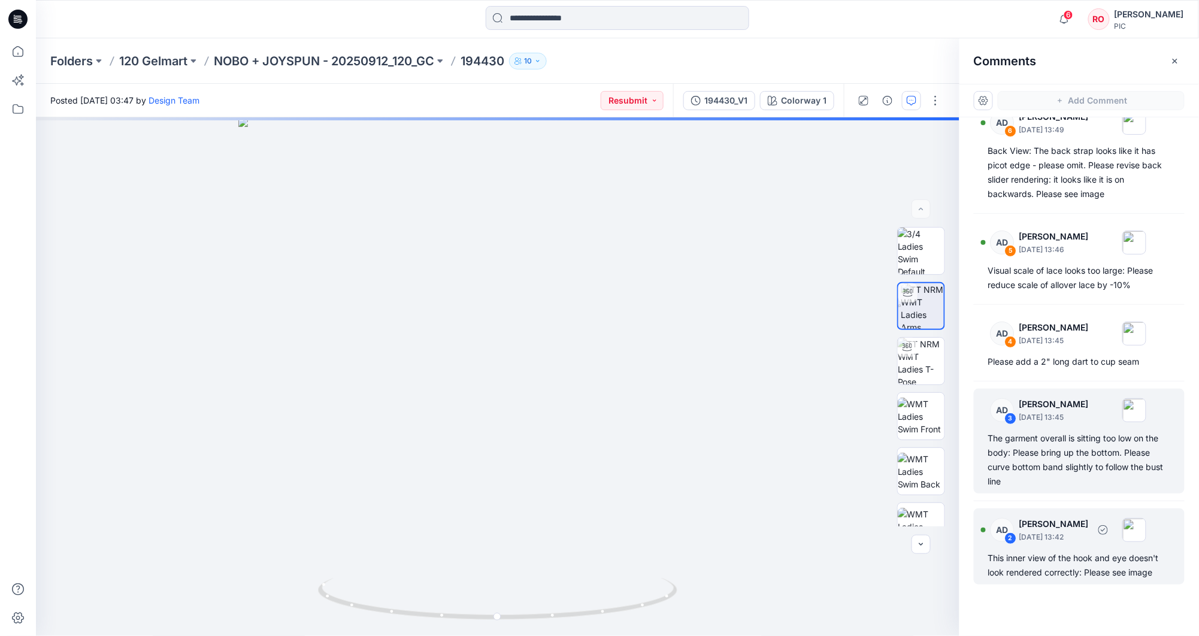
click at [1035, 549] on div "AD 2 [PERSON_NAME] [DATE] 13:42 This inner view of the hook and eye doesn't loo…" at bounding box center [1079, 546] width 211 height 76
click at [1057, 479] on div "The garment overall is sitting too low on the body: Please bring up the bottom.…" at bounding box center [1079, 459] width 182 height 57
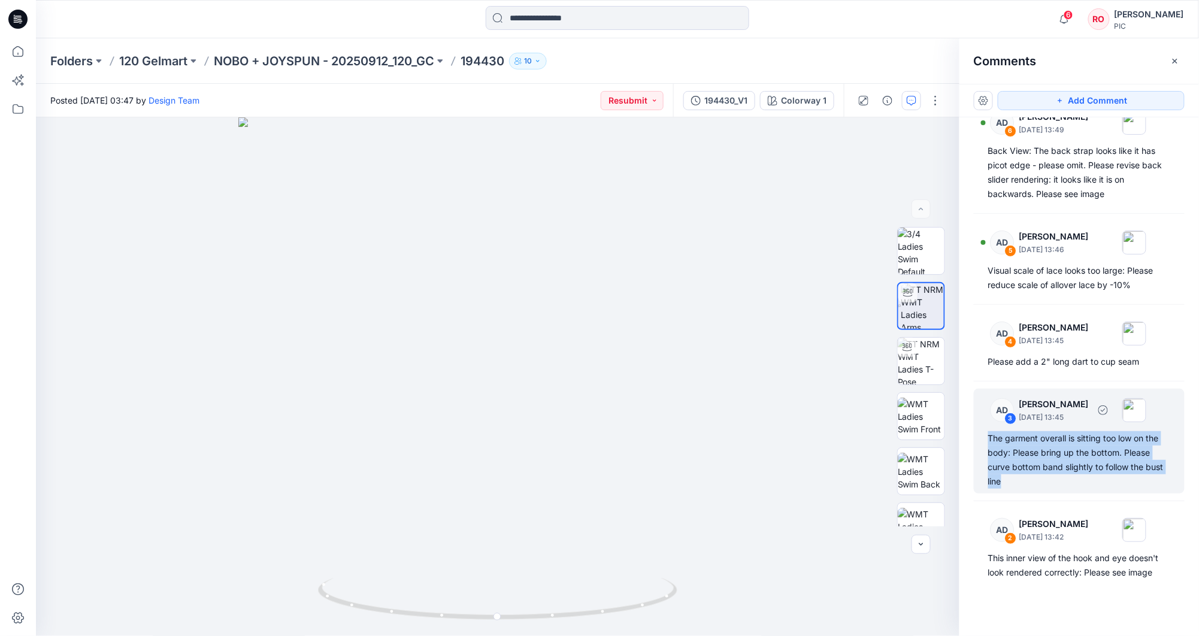
drag, startPoint x: 986, startPoint y: 437, endPoint x: 1045, endPoint y: 480, distance: 73.3
click at [1045, 480] on div "AD 3 [PERSON_NAME] [DATE] 13:45 The garment overall is sitting too low on the b…" at bounding box center [1079, 441] width 211 height 105
copy div "The garment overall is sitting too low on the body: Please bring up the bottom.…"
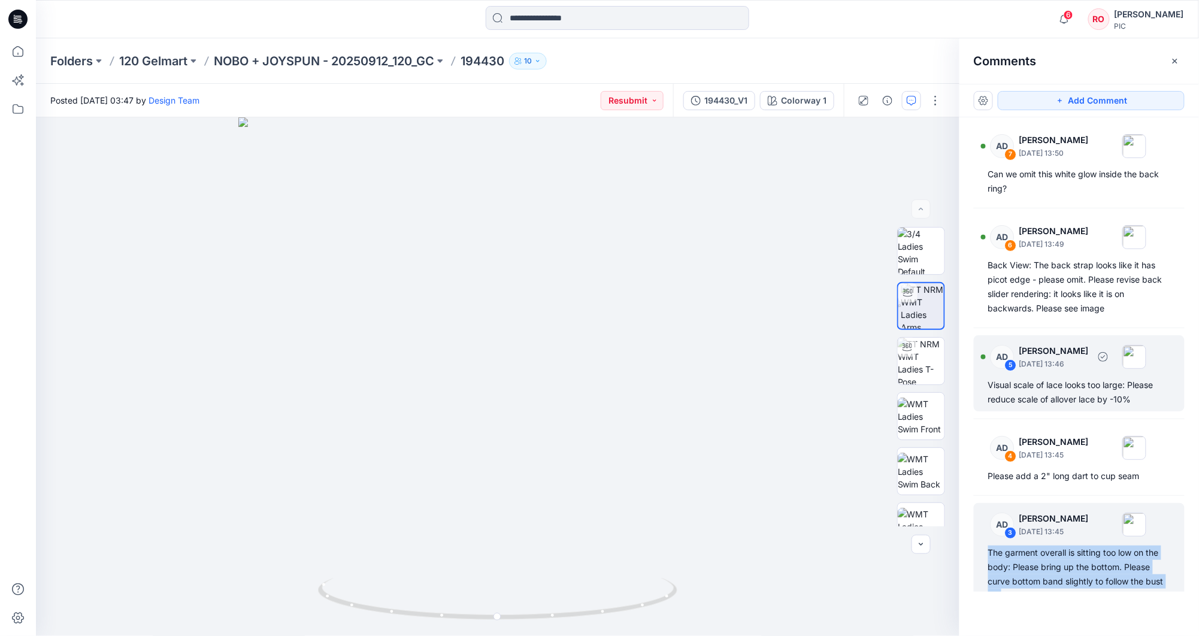
scroll to position [0, 0]
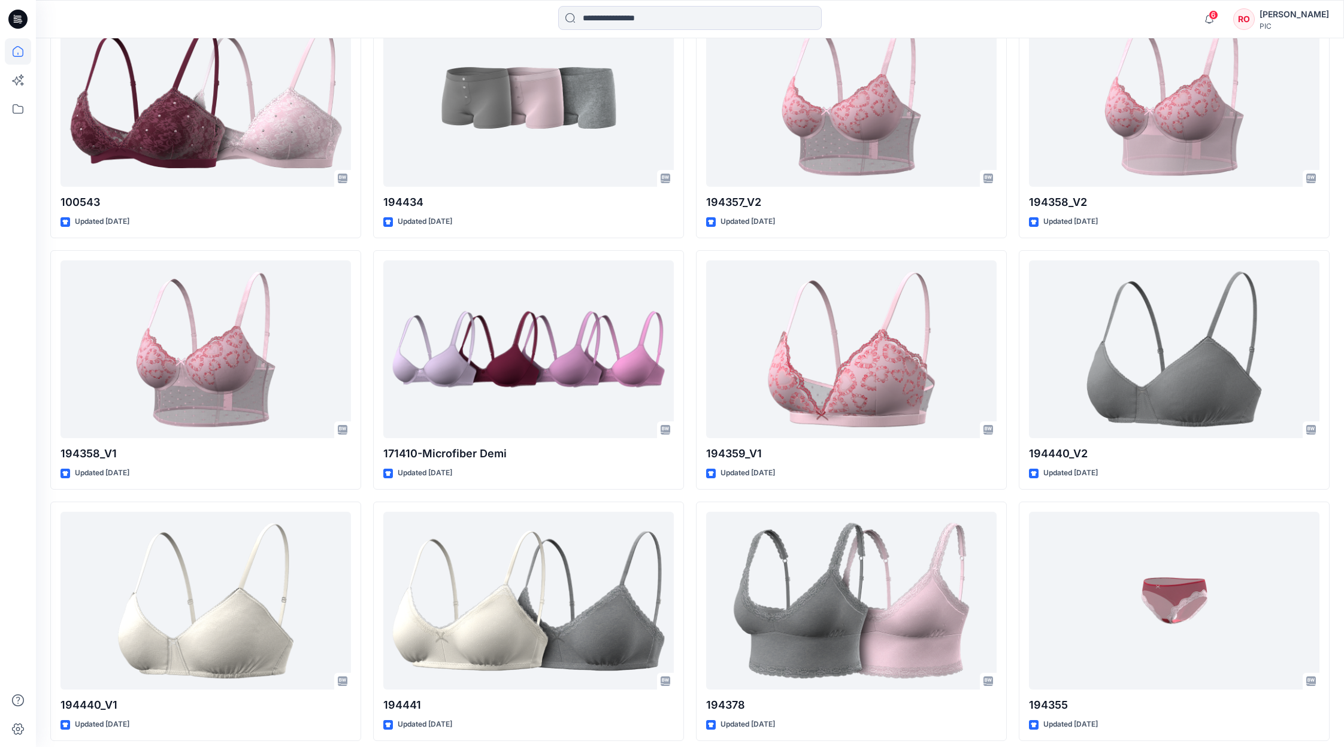
scroll to position [2683, 0]
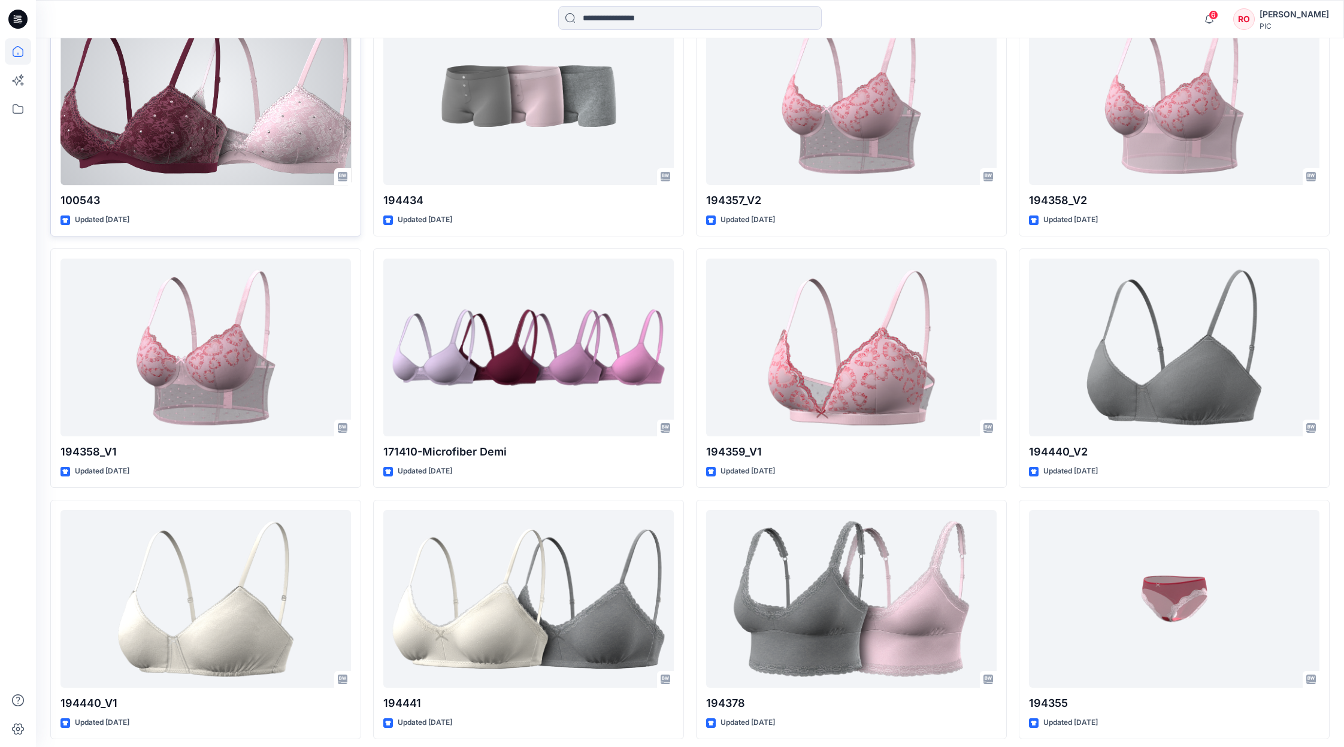
click at [254, 134] on div at bounding box center [205, 96] width 290 height 178
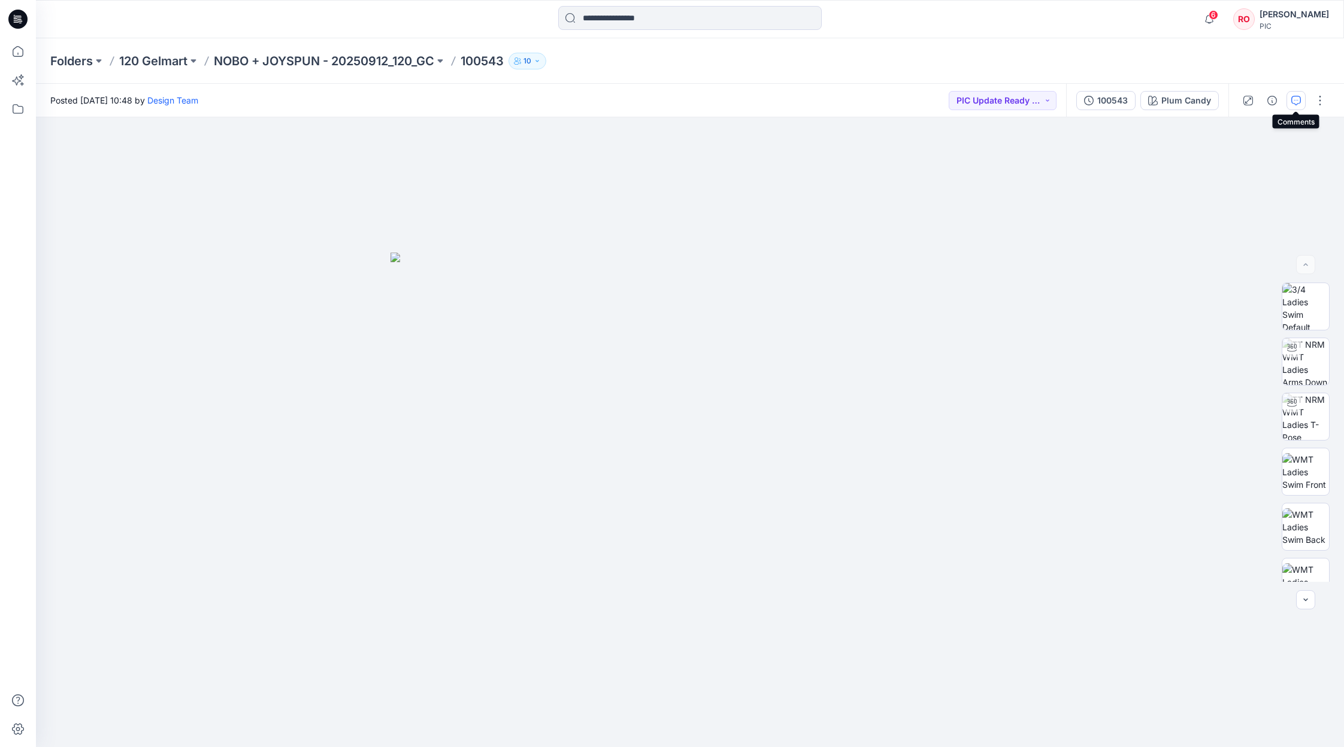
click at [1293, 104] on icon "button" at bounding box center [1296, 101] width 10 height 10
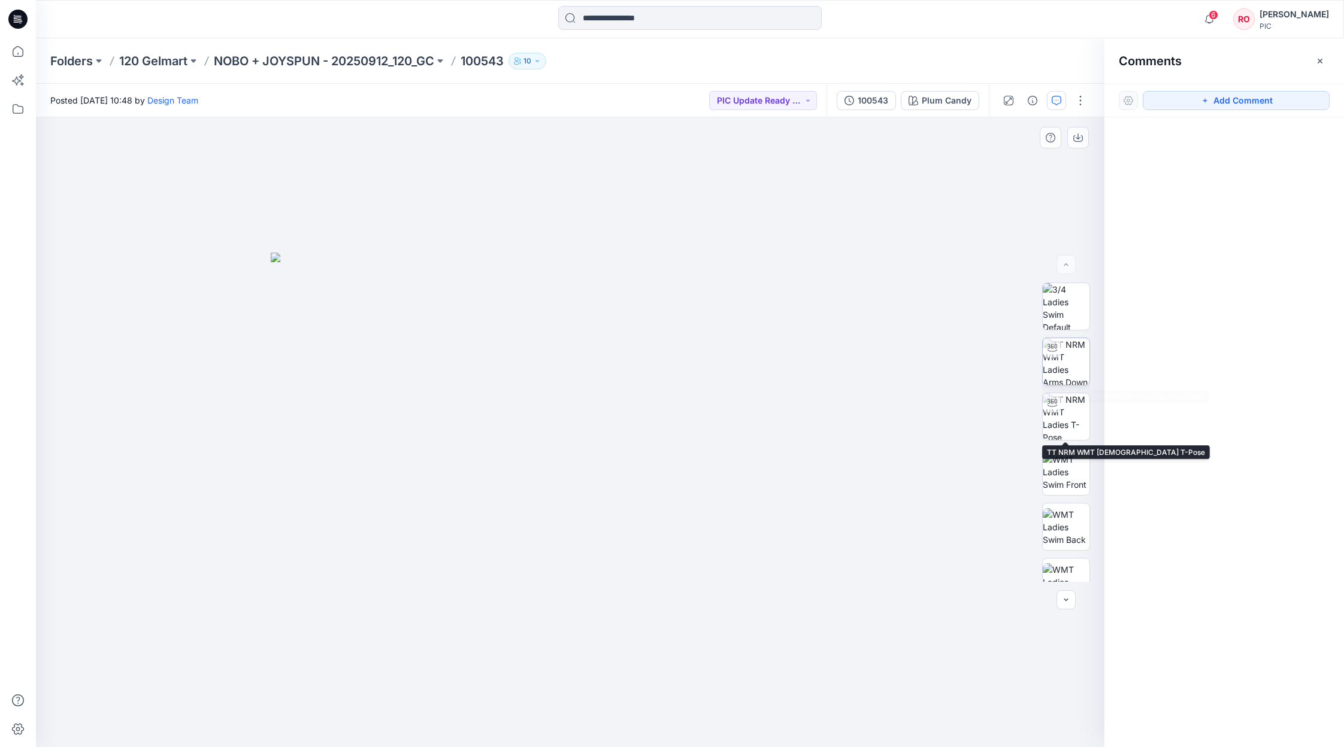
click at [1060, 379] on img at bounding box center [1066, 361] width 47 height 47
click at [1167, 103] on button "Add Comment" at bounding box center [1236, 100] width 187 height 19
click at [666, 552] on div "1" at bounding box center [570, 432] width 1068 height 630
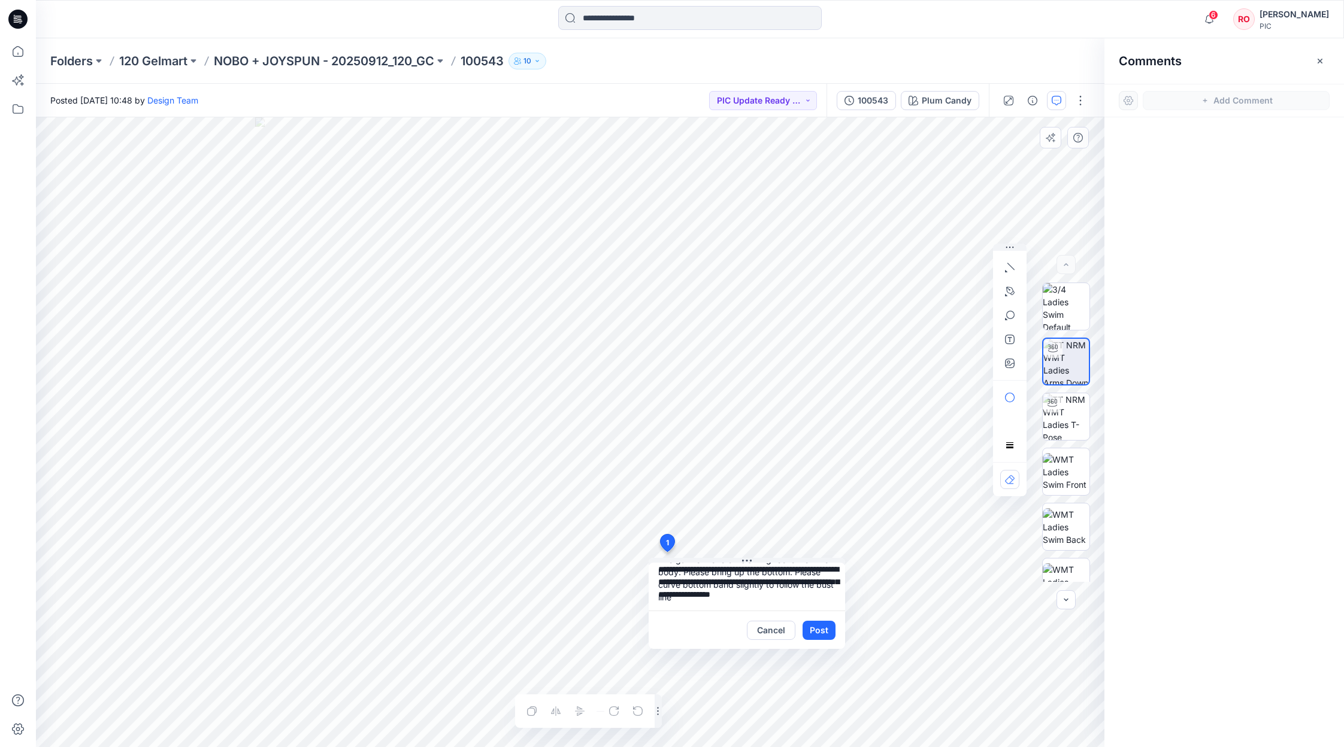
scroll to position [19, 0]
click at [688, 583] on textarea "**********" at bounding box center [747, 587] width 196 height 48
type textarea "**********"
click at [817, 634] on button "Post" at bounding box center [818, 630] width 33 height 19
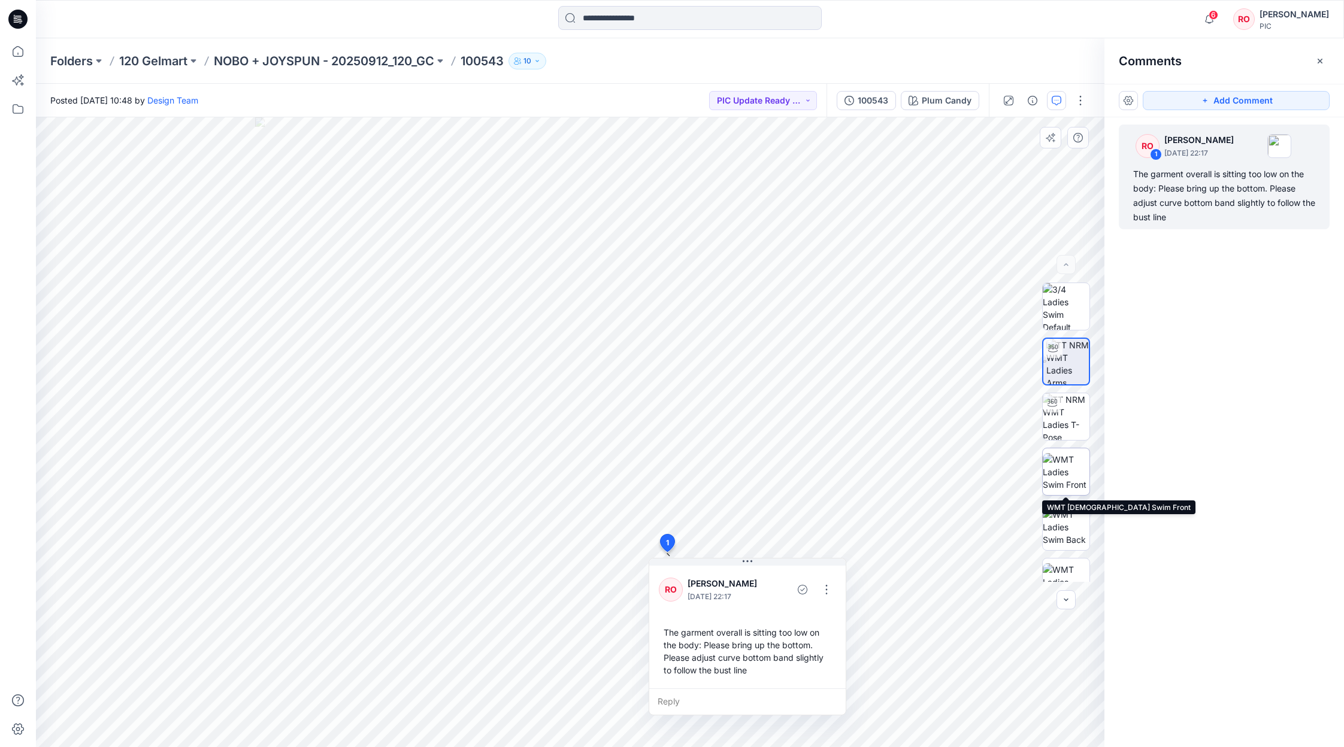
click at [1070, 470] on img at bounding box center [1066, 472] width 47 height 38
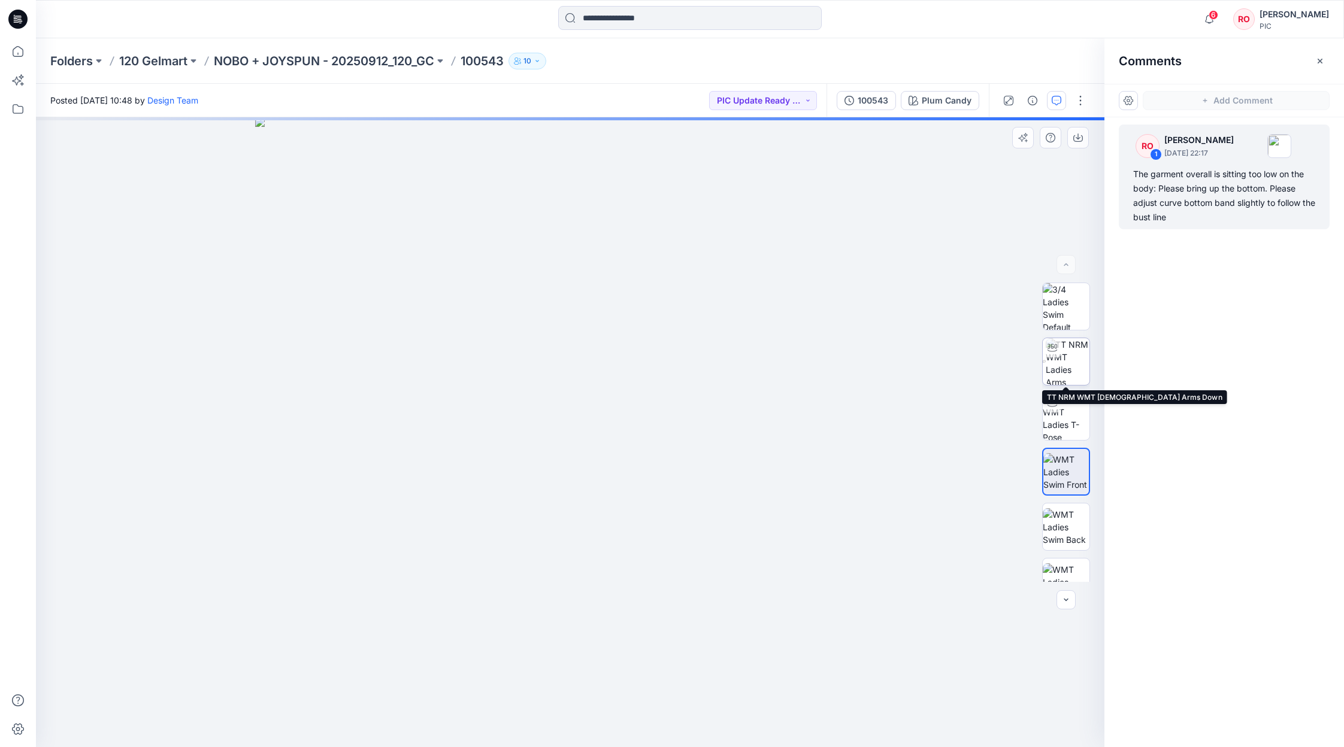
click at [1075, 360] on img at bounding box center [1068, 361] width 44 height 47
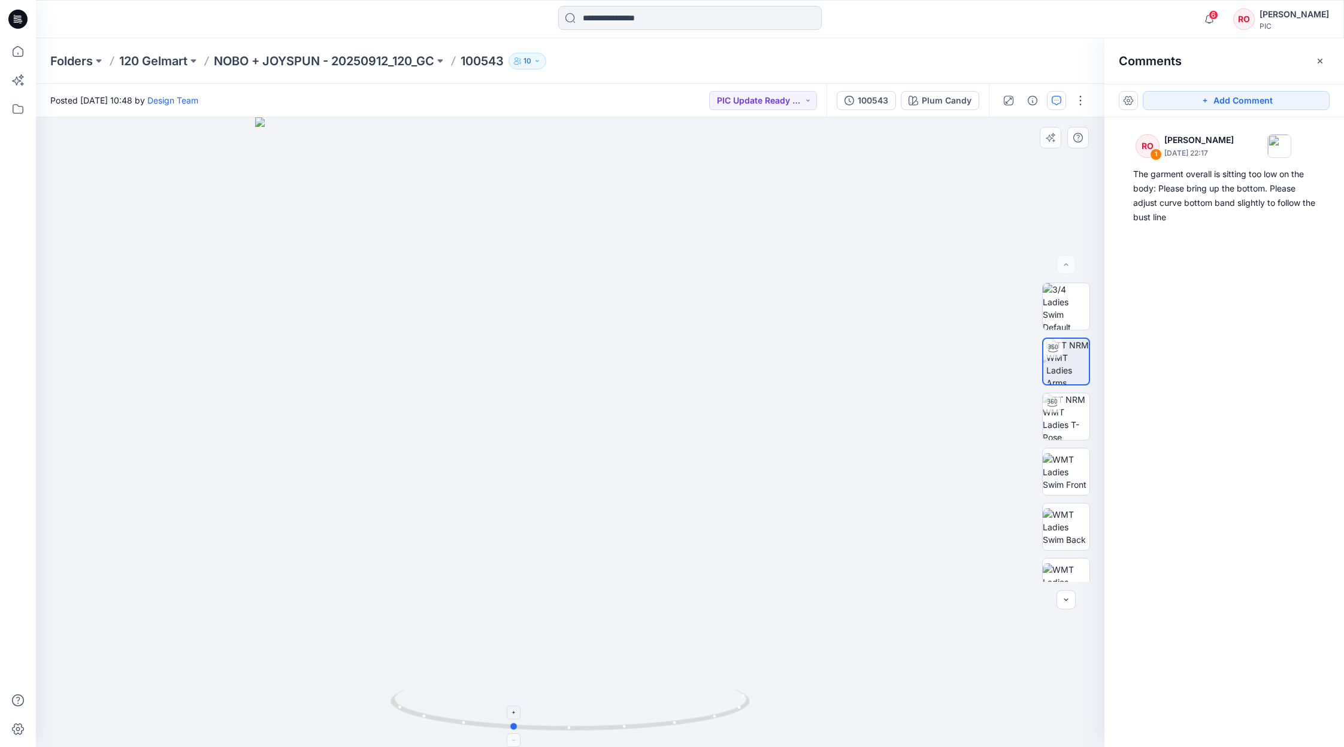
drag, startPoint x: 659, startPoint y: 726, endPoint x: 599, endPoint y: 731, distance: 60.1
click at [601, 731] on icon at bounding box center [571, 711] width 362 height 45
click at [1236, 104] on button "Add Comment" at bounding box center [1236, 100] width 187 height 19
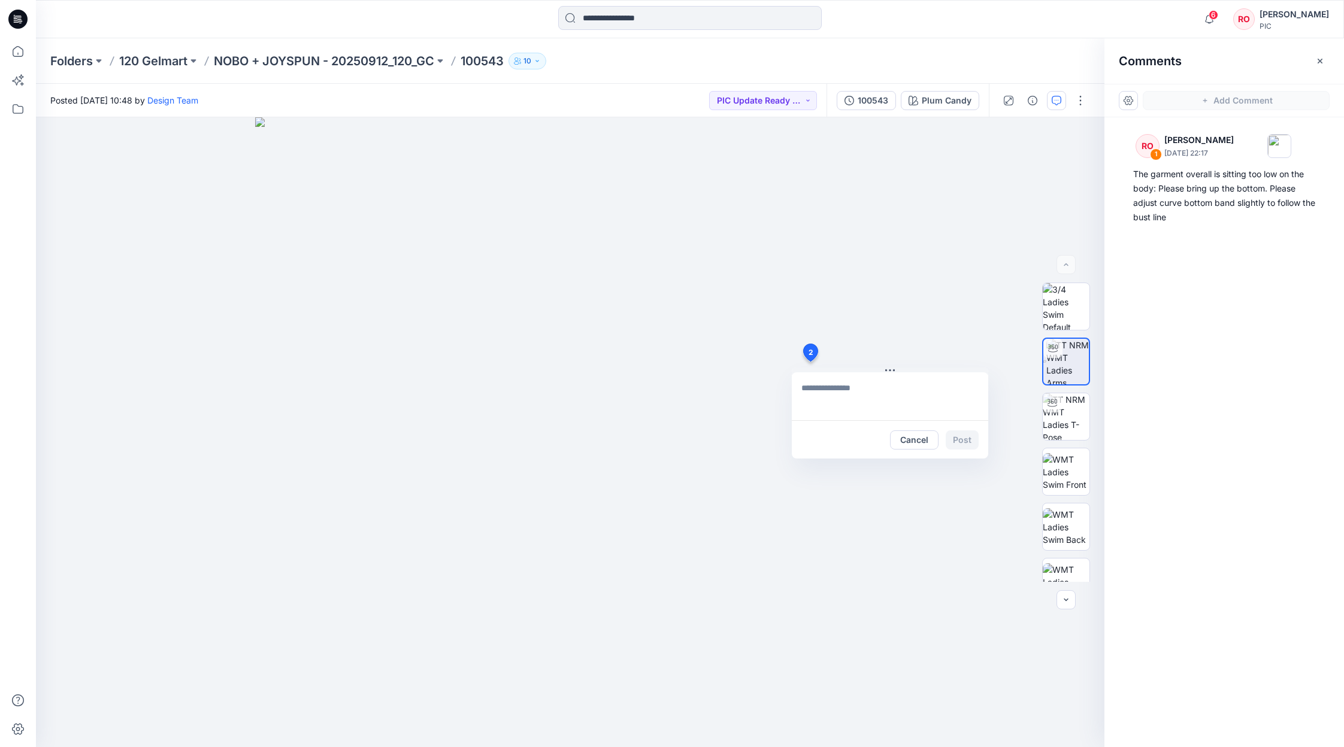
click at [810, 362] on div "2 Cancel Post" at bounding box center [570, 432] width 1068 height 630
type textarea "**********"
click at [1012, 297] on button "button" at bounding box center [1009, 291] width 19 height 19
click at [950, 286] on button "button" at bounding box center [944, 290] width 19 height 19
click at [971, 441] on button "Post" at bounding box center [962, 440] width 33 height 19
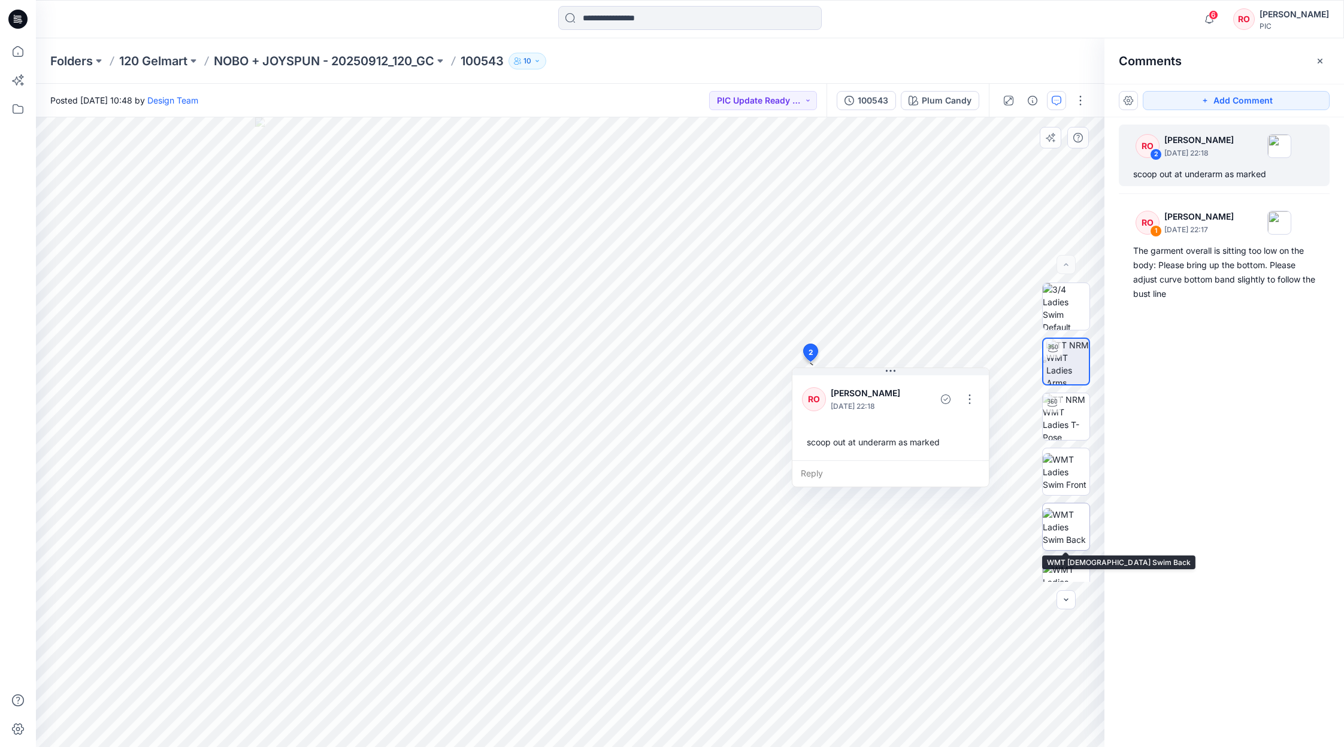
click at [1069, 523] on img at bounding box center [1066, 527] width 47 height 38
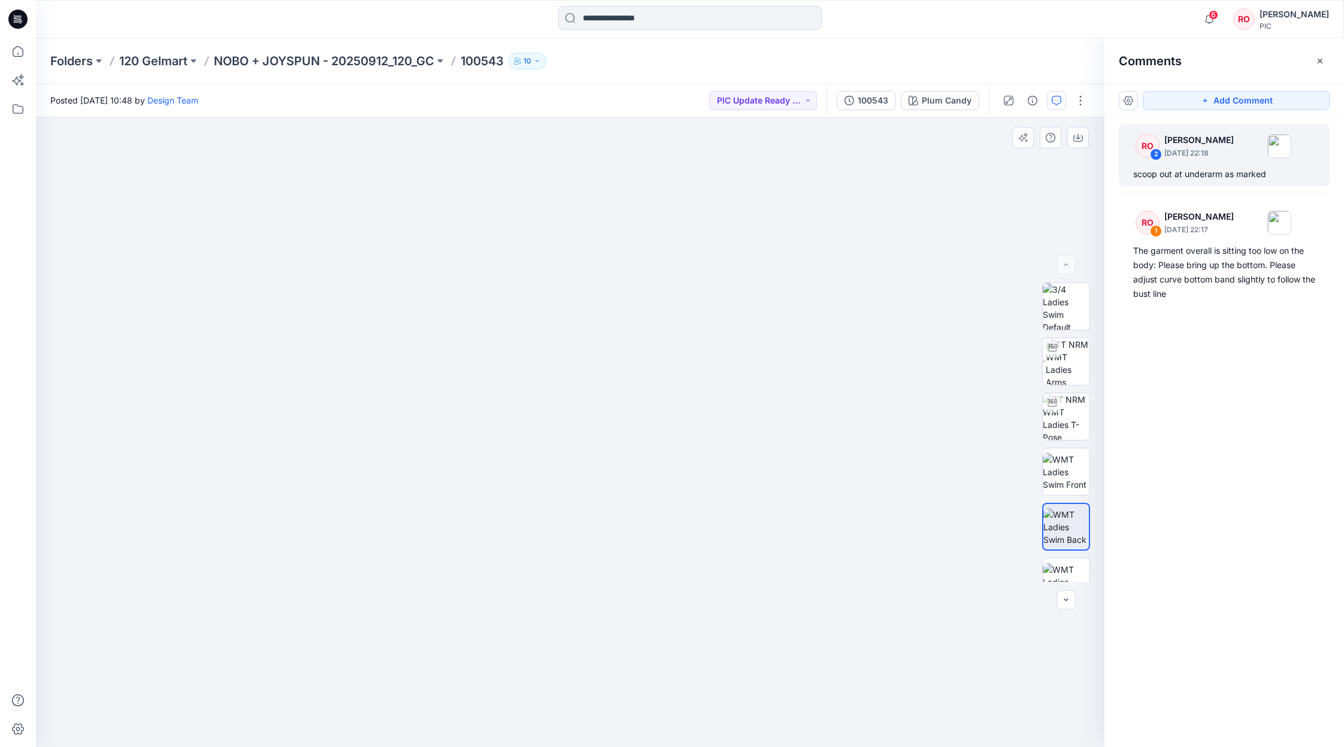
click at [666, 495] on img at bounding box center [570, 395] width 778 height 704
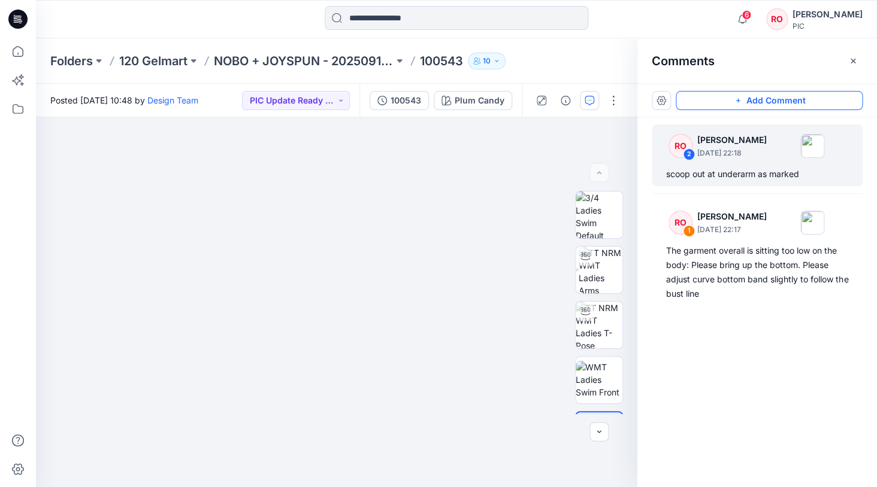
click at [768, 104] on button "Add Comment" at bounding box center [768, 100] width 187 height 19
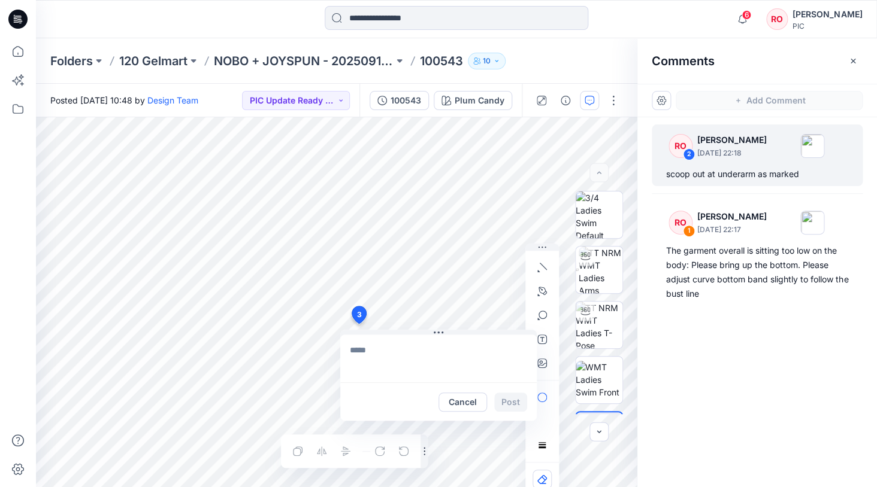
click at [358, 324] on div "3 Cancel Post Layer 1" at bounding box center [336, 302] width 601 height 370
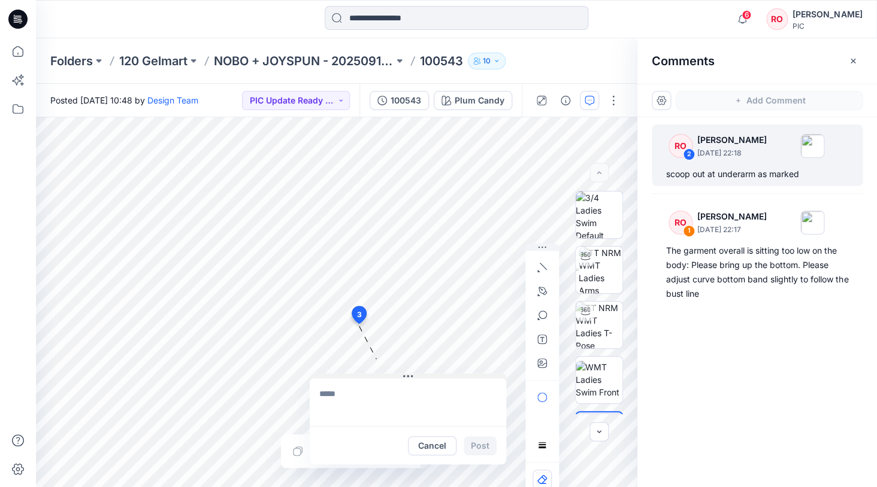
drag, startPoint x: 378, startPoint y: 332, endPoint x: 347, endPoint y: 376, distance: 53.7
click at [381, 387] on textarea at bounding box center [408, 402] width 196 height 48
click at [349, 408] on textarea "**********" at bounding box center [408, 402] width 196 height 48
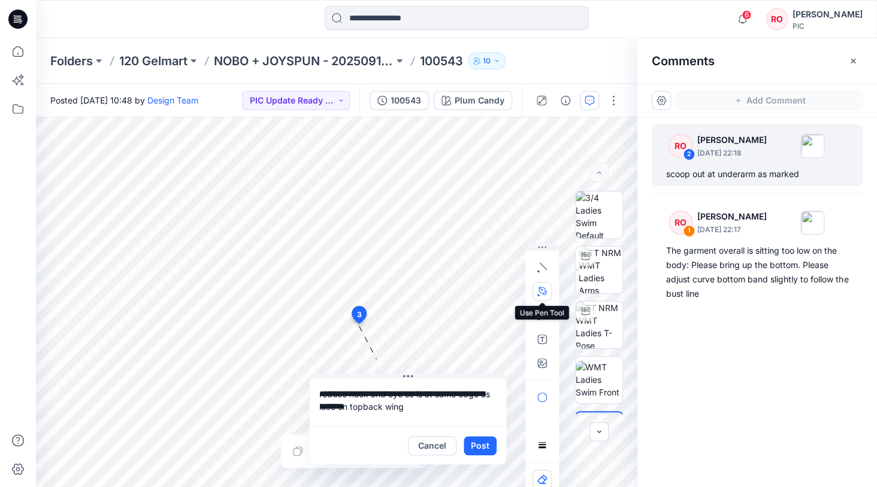
type textarea "**********"
click at [544, 292] on icon "button" at bounding box center [542, 291] width 8 height 8
click at [471, 283] on button "button" at bounding box center [477, 290] width 19 height 19
click at [480, 444] on button "Post" at bounding box center [479, 446] width 33 height 19
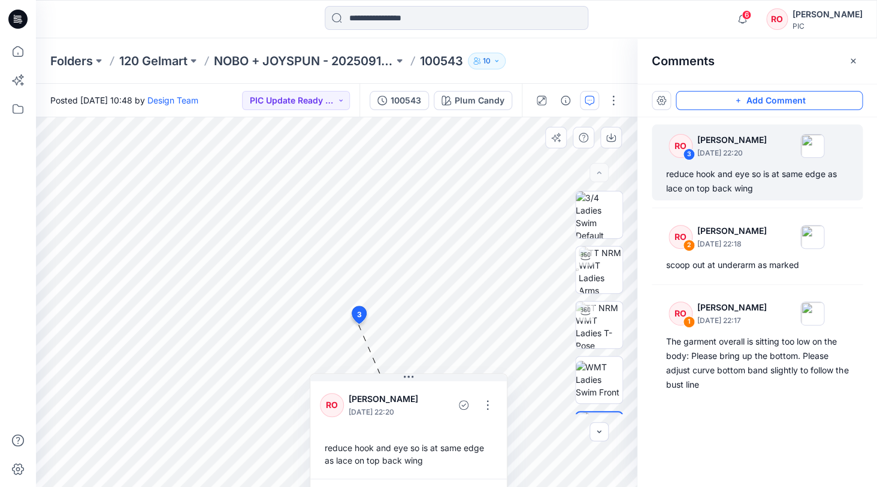
click at [699, 101] on button "Add Comment" at bounding box center [768, 100] width 187 height 19
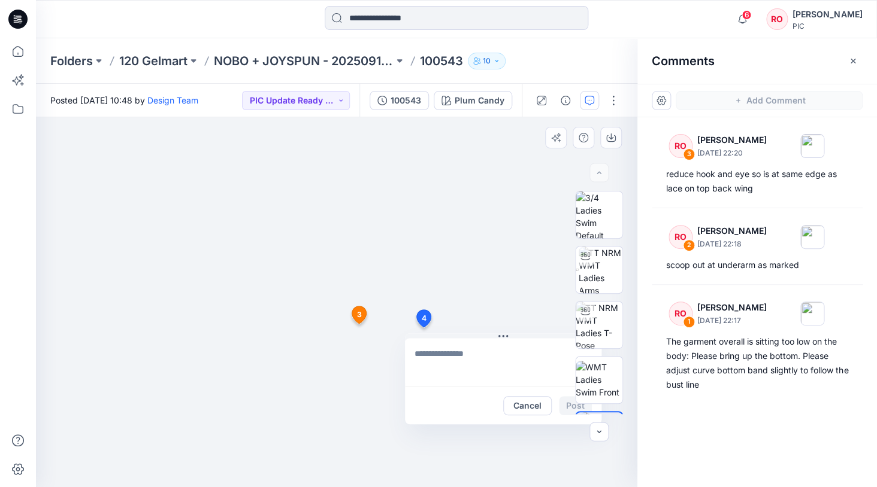
click at [423, 328] on div "4 Cancel Post 3 RO [PERSON_NAME] [DATE] 22:20 reduce hook and eye so is at same…" at bounding box center [336, 302] width 601 height 370
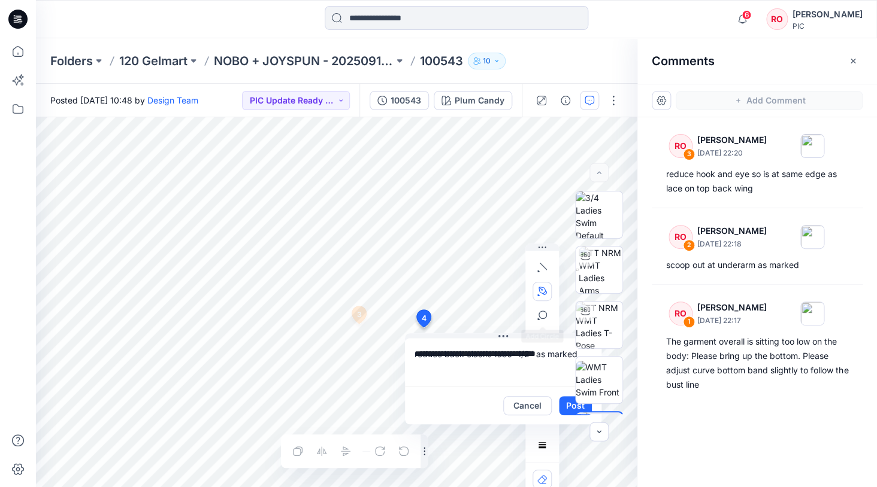
type textarea "**********"
click at [542, 289] on icon "button" at bounding box center [542, 292] width 10 height 10
click at [475, 297] on button "button" at bounding box center [477, 290] width 19 height 19
click at [571, 406] on div at bounding box center [599, 302] width 77 height 223
click at [566, 405] on div at bounding box center [599, 302] width 77 height 223
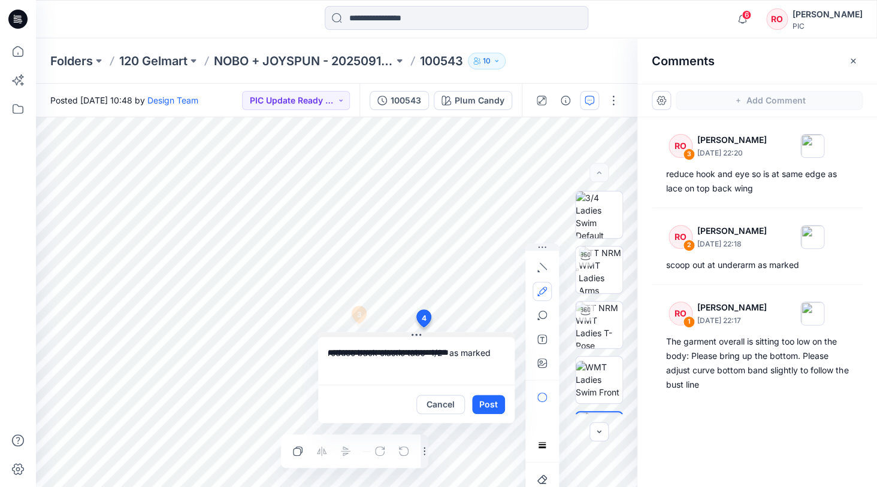
drag, startPoint x: 505, startPoint y: 337, endPoint x: 419, endPoint y: 336, distance: 86.8
click at [496, 405] on button "Post" at bounding box center [488, 404] width 33 height 19
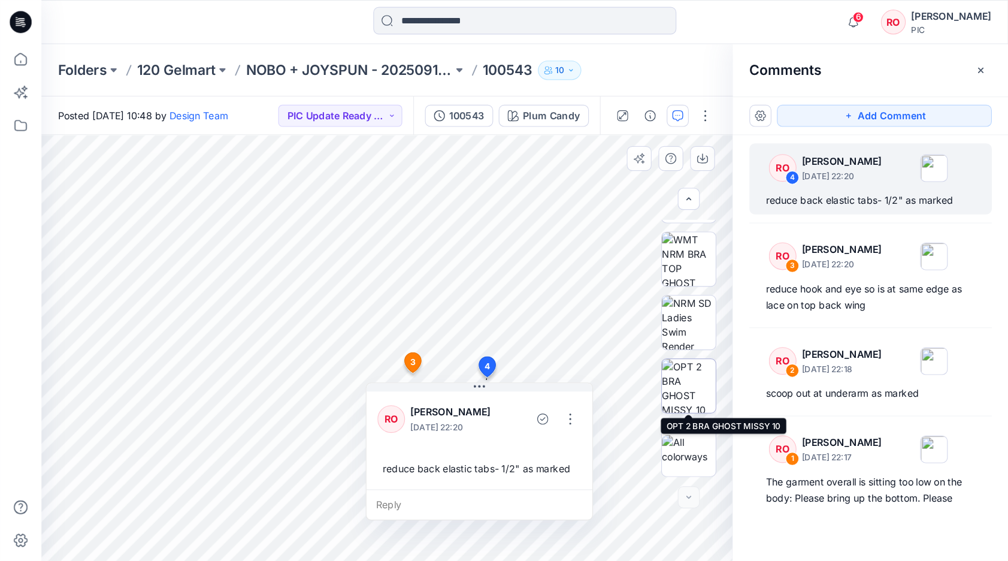
scroll to position [320, 0]
click at [590, 356] on img at bounding box center [598, 335] width 47 height 47
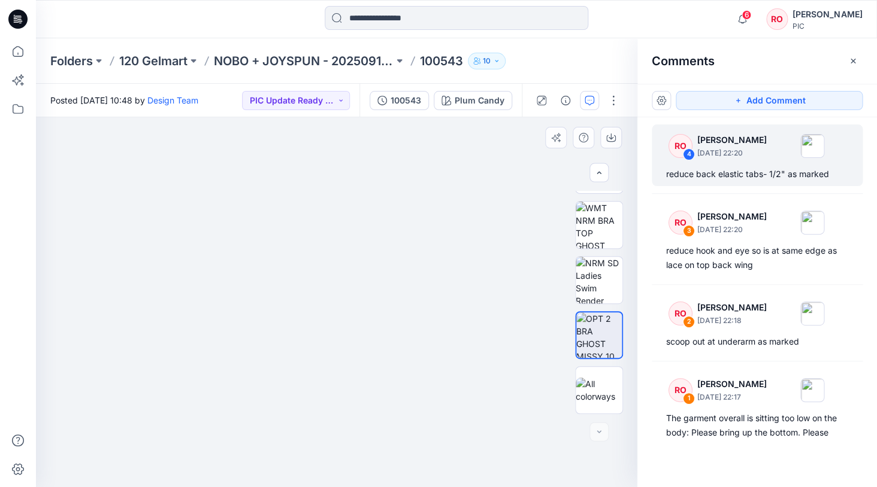
drag, startPoint x: 496, startPoint y: 311, endPoint x: 465, endPoint y: 235, distance: 82.5
click at [465, 236] on img at bounding box center [319, 182] width 807 height 610
drag, startPoint x: 440, startPoint y: 281, endPoint x: 417, endPoint y: 178, distance: 105.6
click at [417, 178] on img at bounding box center [284, 116] width 807 height 742
click at [722, 112] on div "Add Comment" at bounding box center [757, 101] width 240 height 34
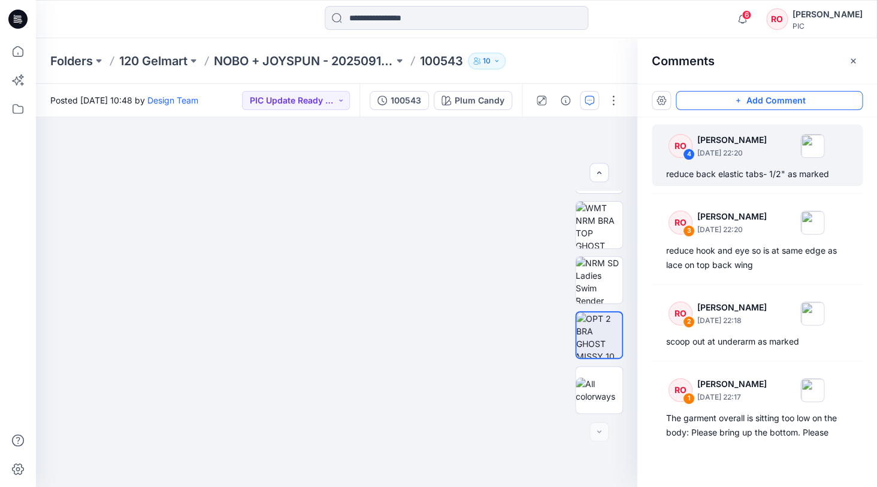
click at [722, 102] on button "Add Comment" at bounding box center [768, 100] width 187 height 19
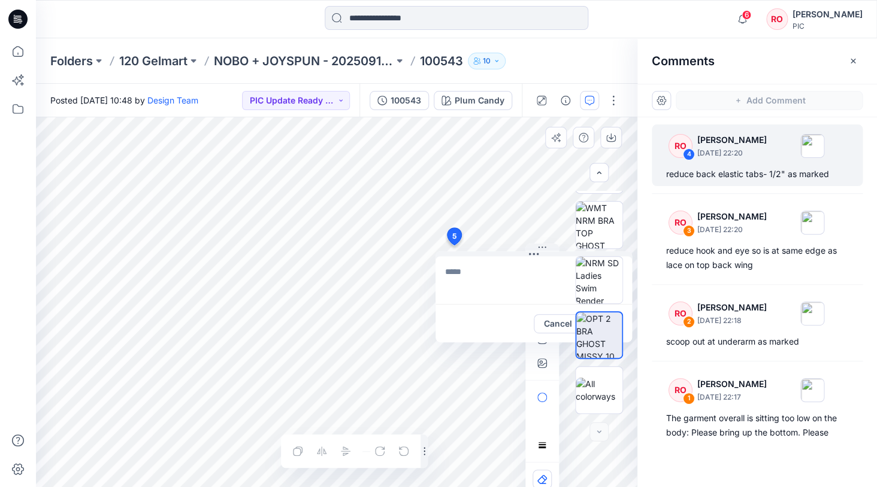
click at [453, 246] on div "5 Cancel Post Layer 1" at bounding box center [336, 302] width 601 height 370
type textarea "******"
click at [360, 271] on div "5 adjust ****** Cancel Post Layer 1" at bounding box center [336, 302] width 601 height 370
click at [555, 320] on button "Cancel" at bounding box center [558, 323] width 49 height 19
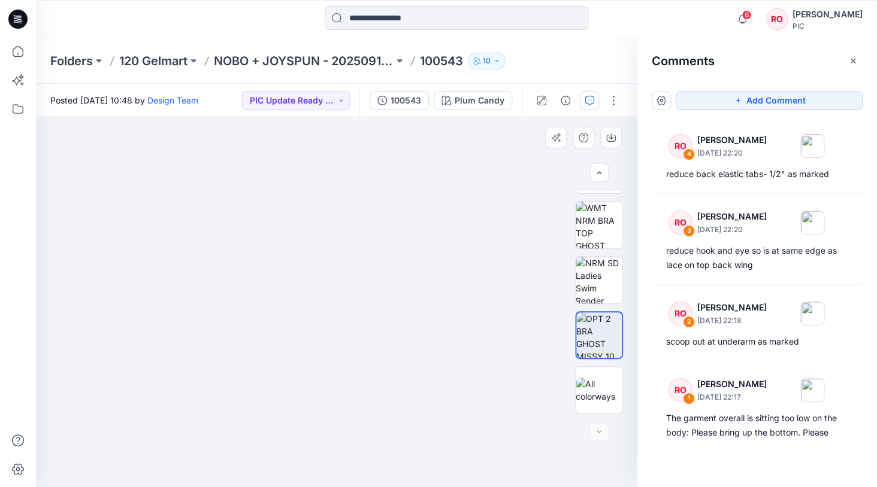
click at [304, 365] on img at bounding box center [283, 111] width 807 height 752
click at [702, 92] on button "Add Comment" at bounding box center [768, 100] width 187 height 19
click at [322, 410] on div "5" at bounding box center [336, 302] width 601 height 370
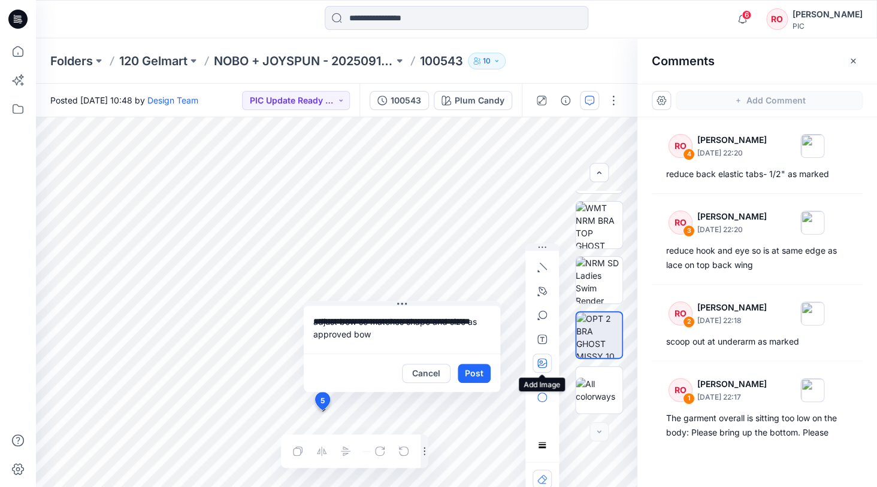
type textarea "**********"
click at [544, 362] on icon "button" at bounding box center [542, 364] width 10 height 10
type input"] "**********"
click at [471, 373] on button "Post" at bounding box center [474, 373] width 33 height 19
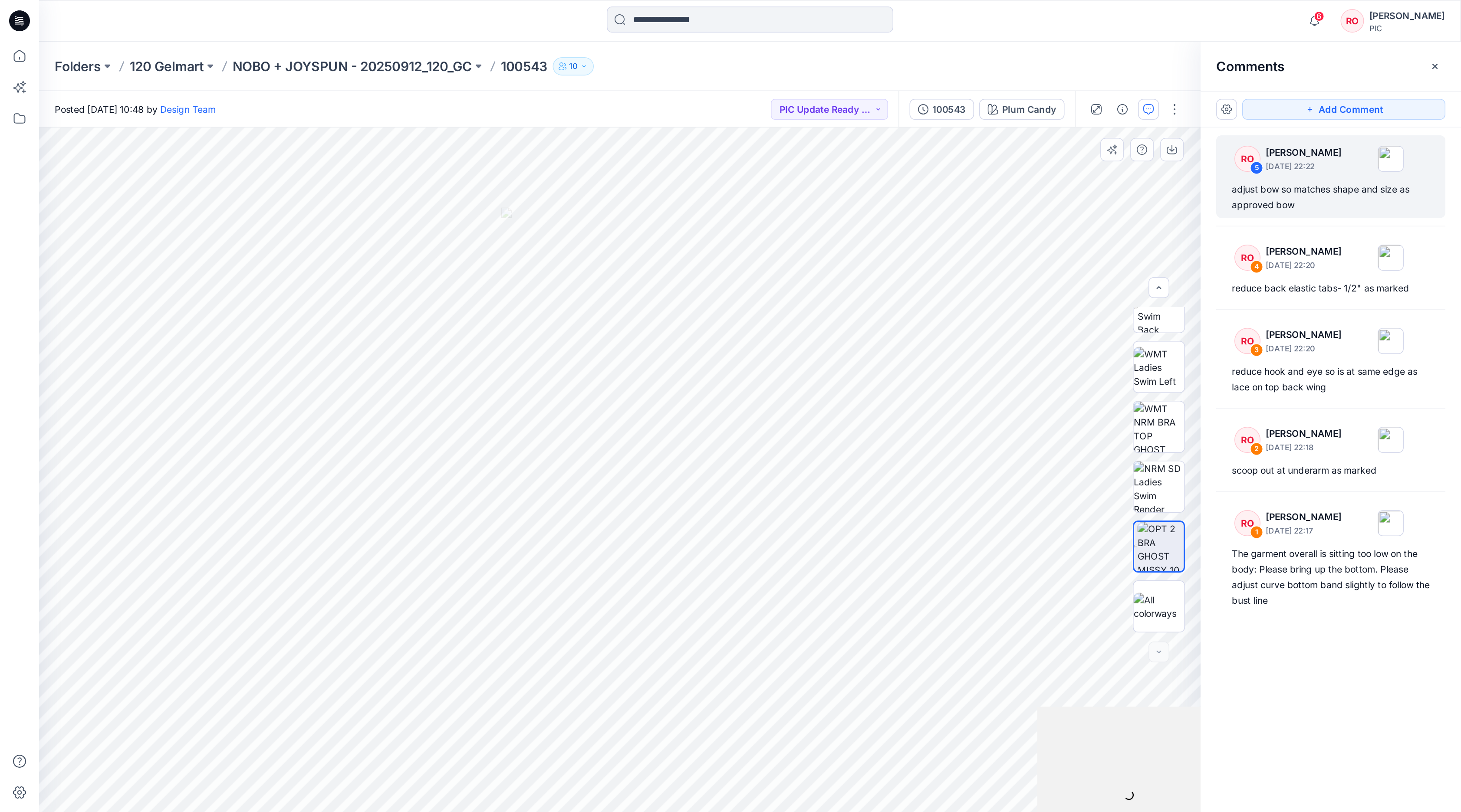
scroll to position [177, 0]
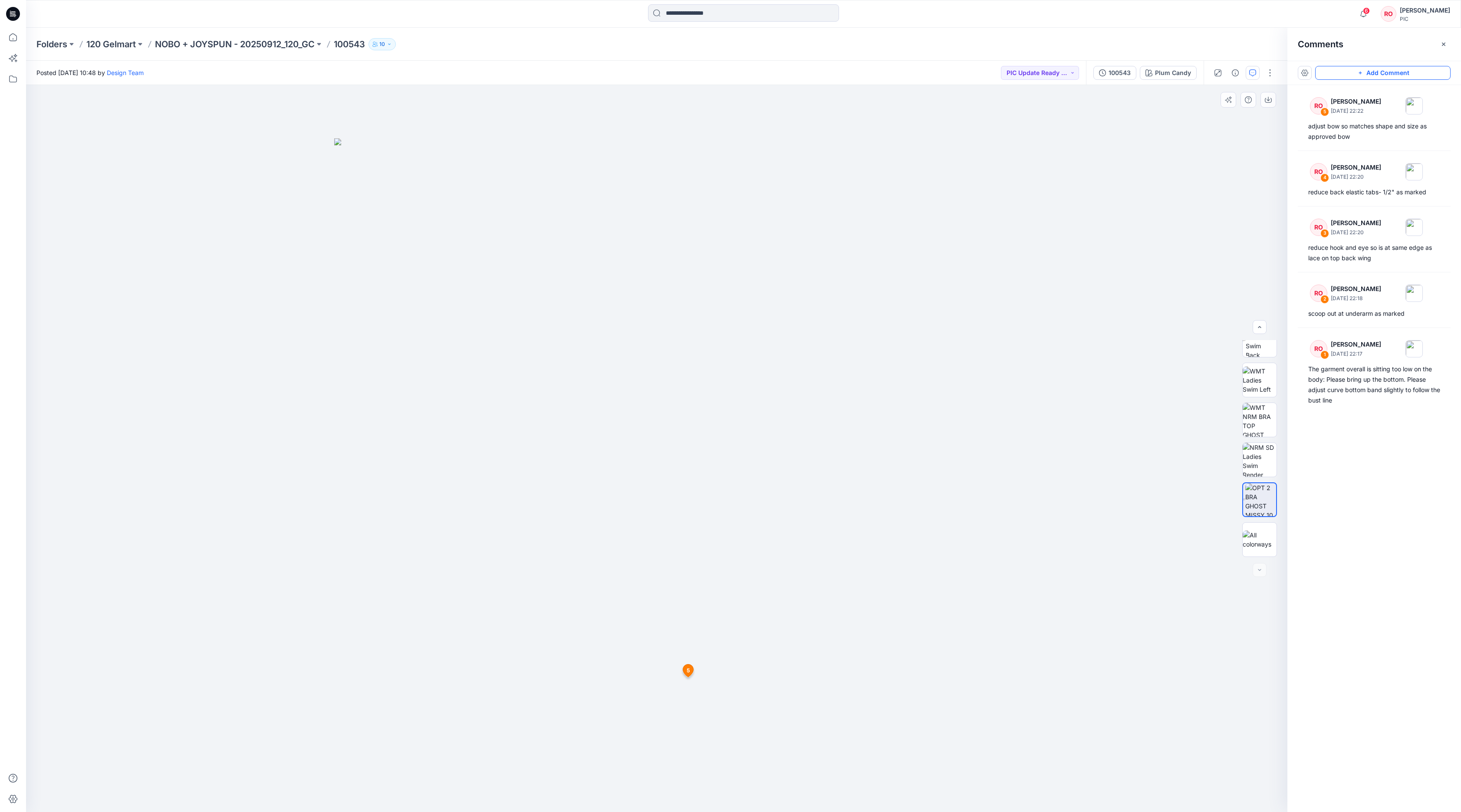
click at [973, 70] on button "Add Comment" at bounding box center [1382, 72] width 136 height 14
click at [524, 541] on div "6 5 RO [PERSON_NAME] [DATE] 22:22 adjust bow so matches shape and size as appro…" at bounding box center [657, 448] width 1261 height 727
type textarea "**********"
drag, startPoint x: 610, startPoint y: 734, endPoint x: 636, endPoint y: 763, distance: 38.9
click at [636, 541] on button "Post" at bounding box center [633, 764] width 24 height 14
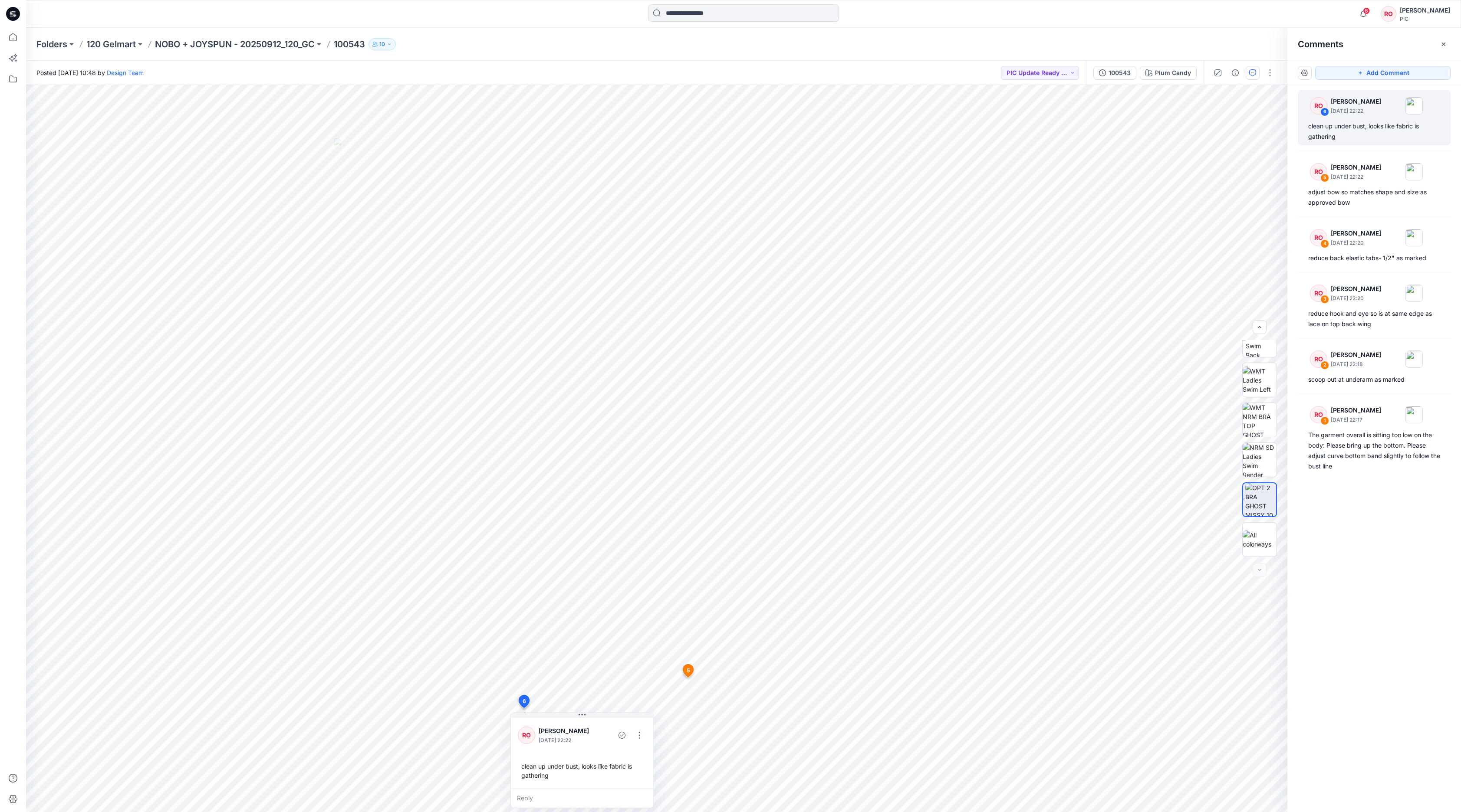
click at [973, 82] on div "Add Comment" at bounding box center [1374, 73] width 174 height 25
click at [973, 74] on button "Add Comment" at bounding box center [1382, 72] width 136 height 14
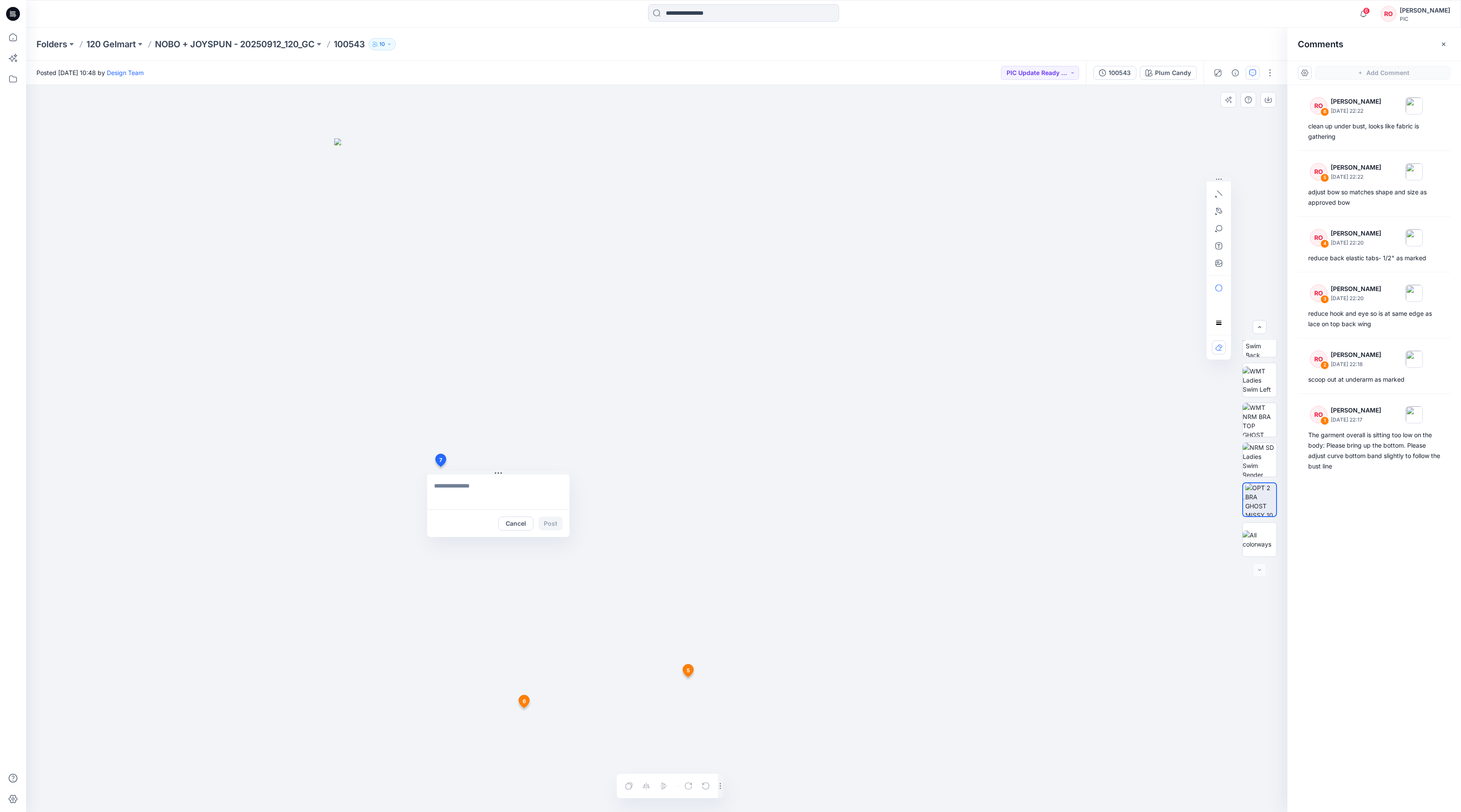
click at [440, 466] on div "7 Cancel Post 5 RO [PERSON_NAME] [DATE] 22:22 adjust bow so matches shape and s…" at bounding box center [657, 448] width 1261 height 727
click at [501, 491] on textarea "**********" at bounding box center [498, 492] width 142 height 35
click at [521, 491] on textarea "**********" at bounding box center [498, 492] width 142 height 35
type textarea "**********"
click at [973, 264] on icon "button" at bounding box center [1219, 264] width 7 height 7
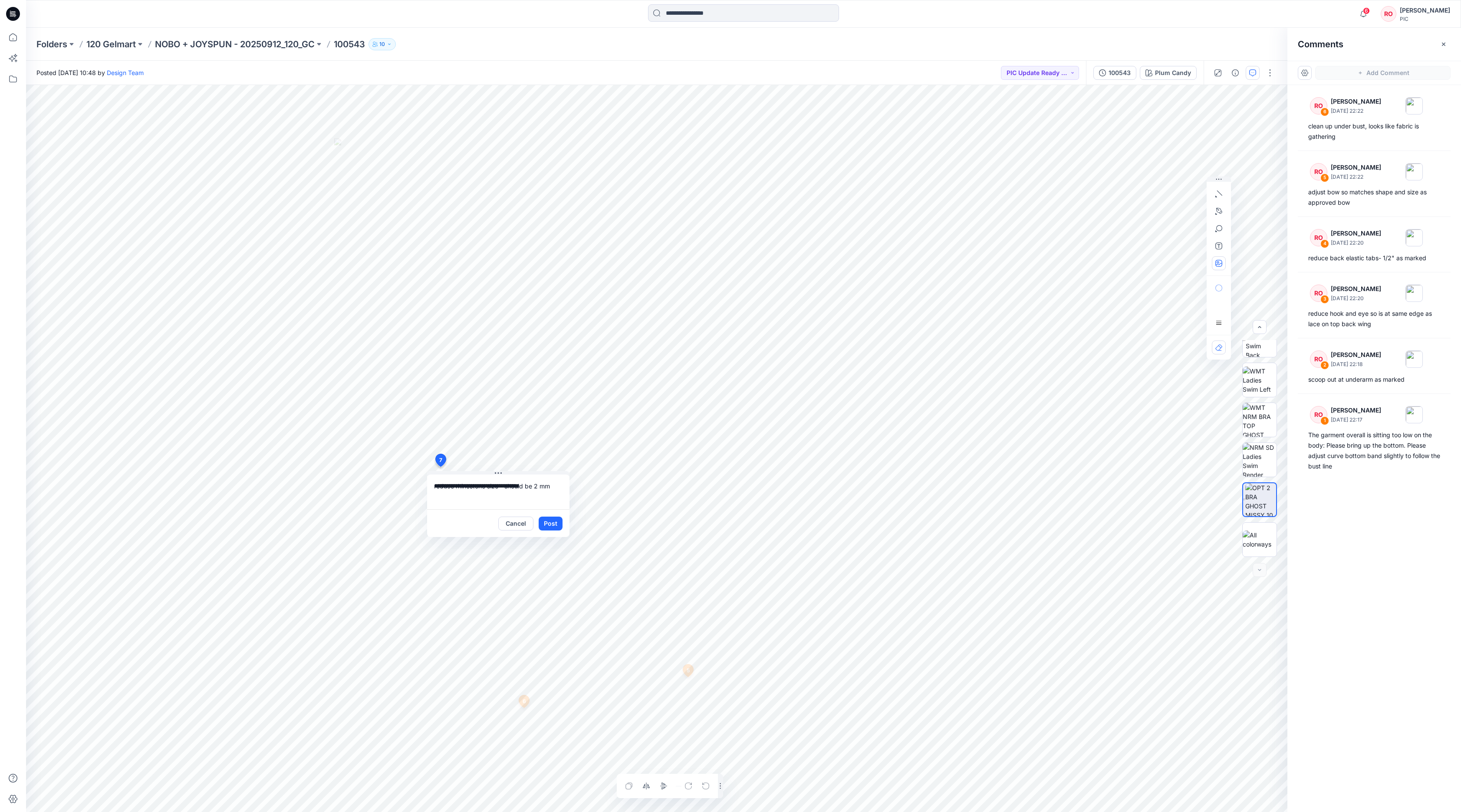
type input"] "**********"
click at [505, 503] on textarea "**********" at bounding box center [498, 492] width 142 height 35
type textarea "**********"
click at [543, 524] on button "Post" at bounding box center [550, 523] width 24 height 14
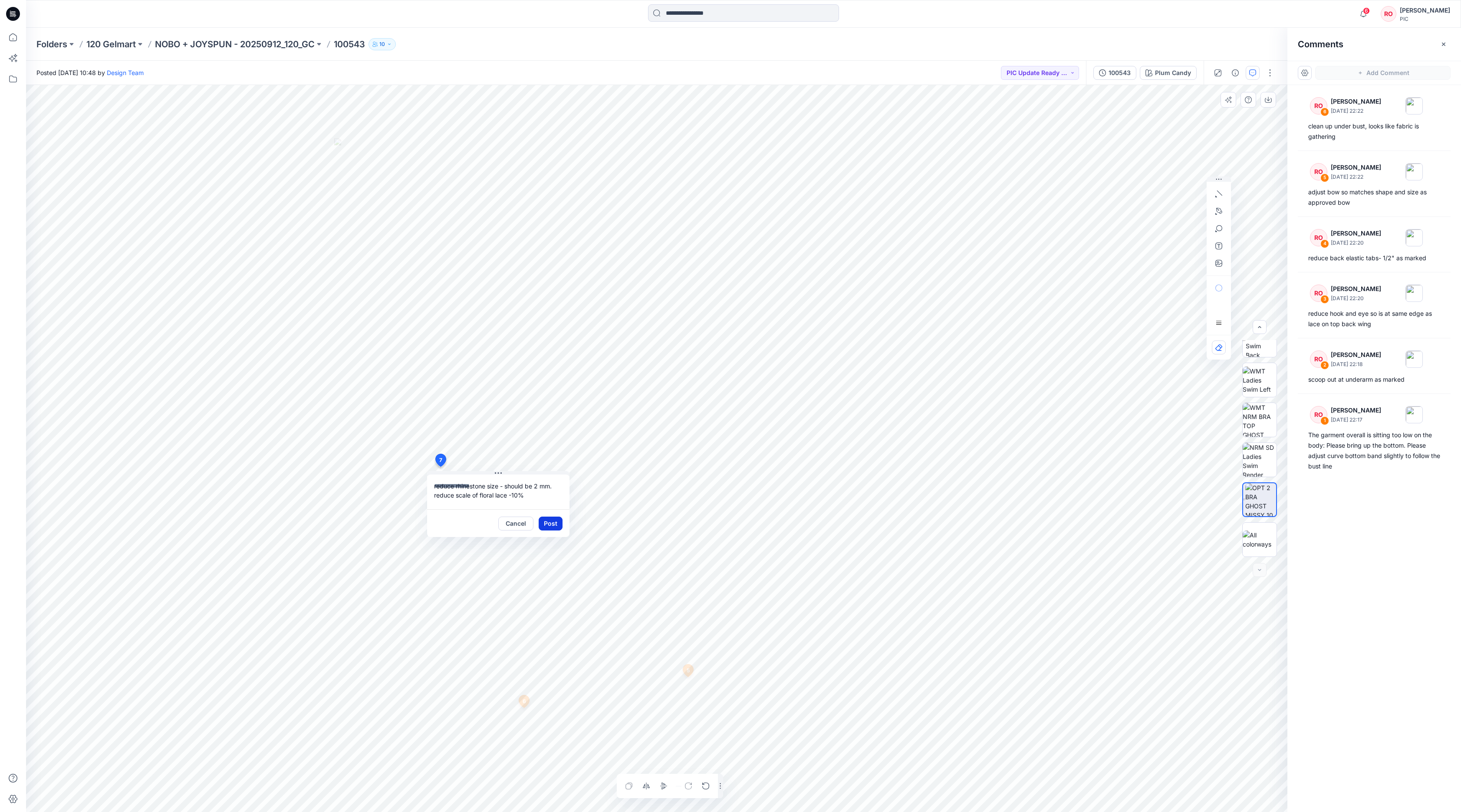
scroll to position [0, 0]
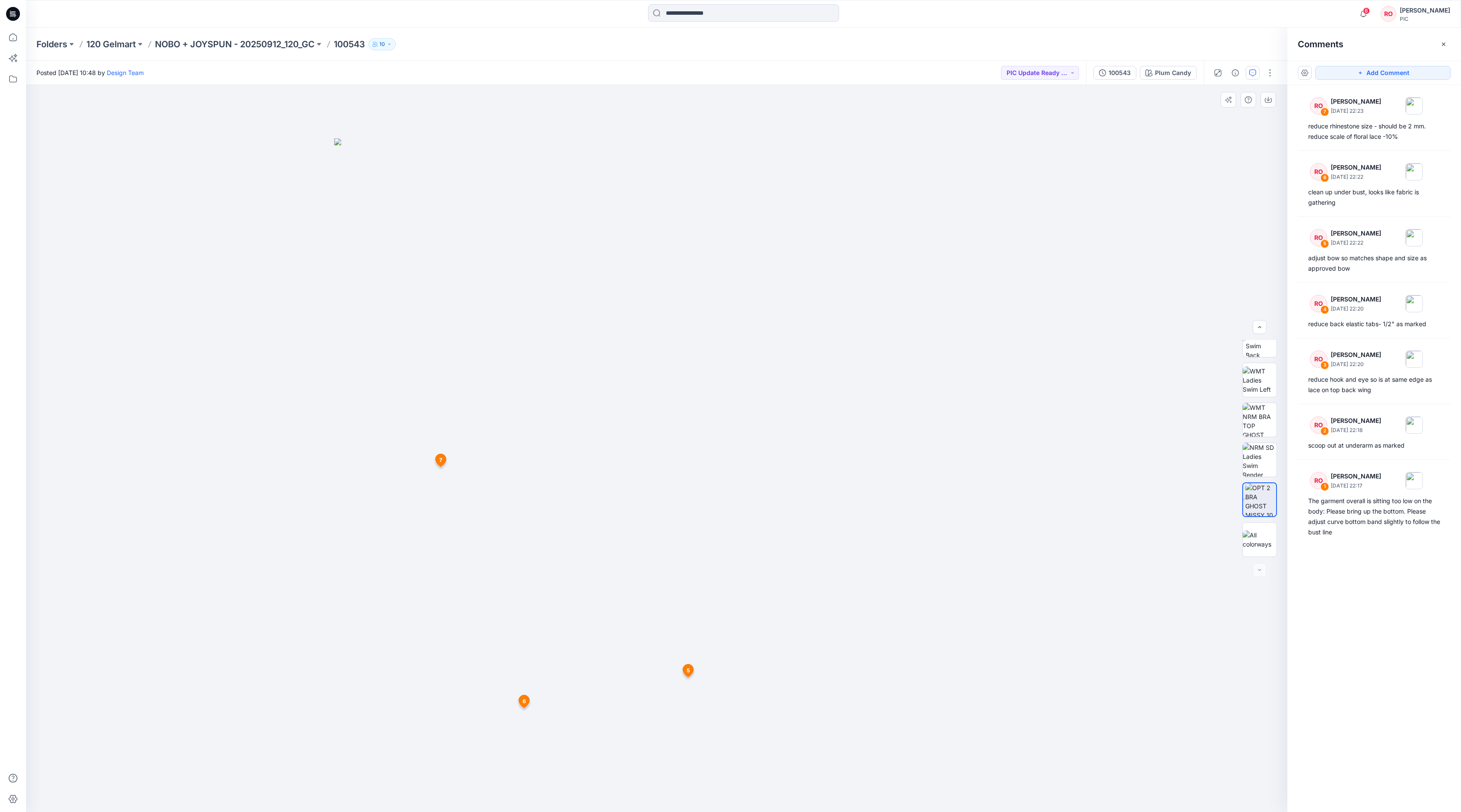
click at [690, 541] on span "5" at bounding box center [688, 670] width 3 height 8
click at [734, 541] on div "adjust bow so matches shape and size as approved bow" at bounding box center [746, 656] width 128 height 25
click at [808, 541] on button "button" at bounding box center [803, 620] width 14 height 14
click at [790, 541] on p "Edit comment" at bounding box center [805, 638] width 39 height 9
drag, startPoint x: 791, startPoint y: 627, endPoint x: 725, endPoint y: 626, distance: 66.0
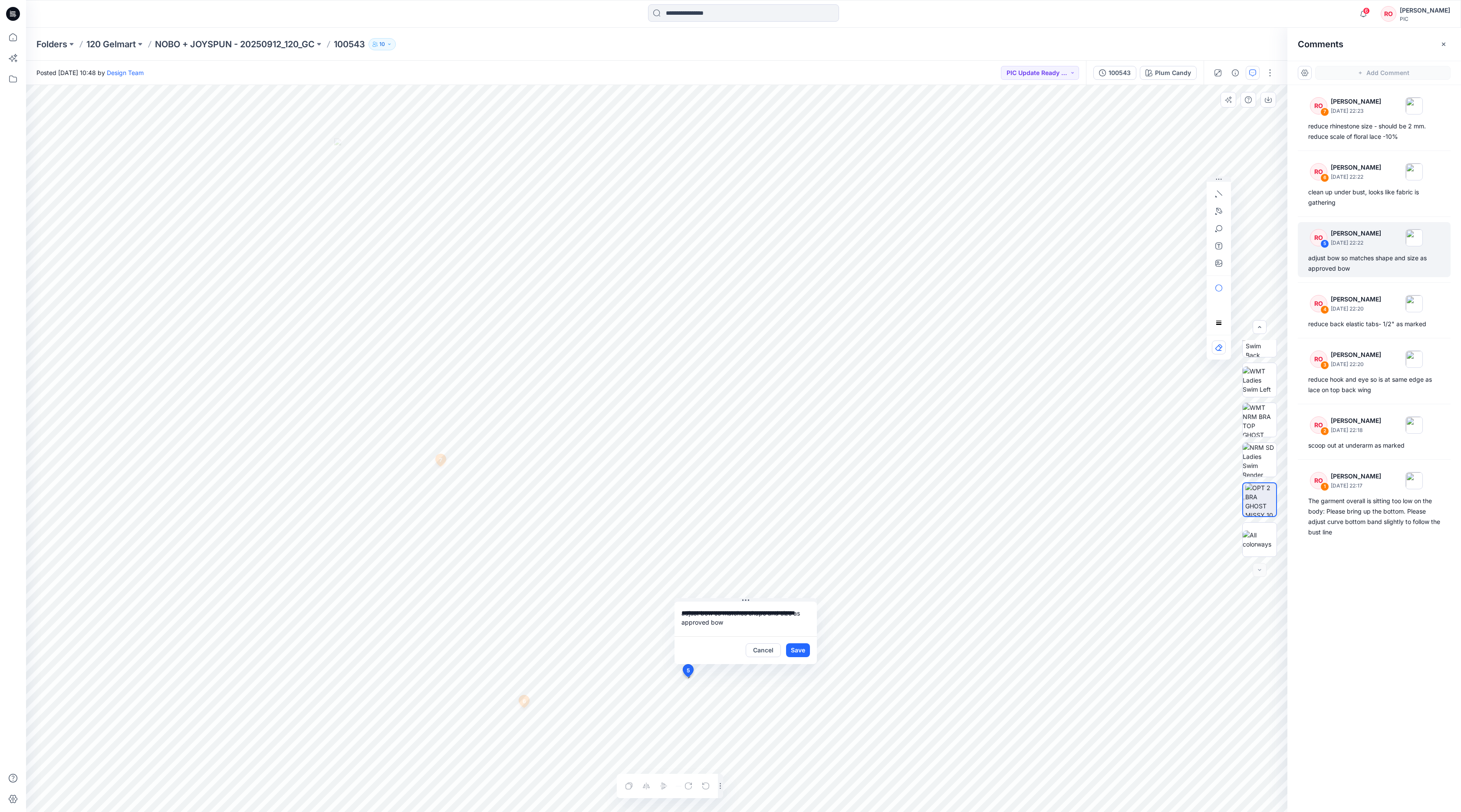
click at [725, 541] on textarea "**********" at bounding box center [746, 619] width 142 height 35
type textarea "**********"
click at [973, 262] on button "button" at bounding box center [1218, 263] width 14 height 14
type input"] "**********"
click at [795, 541] on button "Save" at bounding box center [797, 650] width 24 height 14
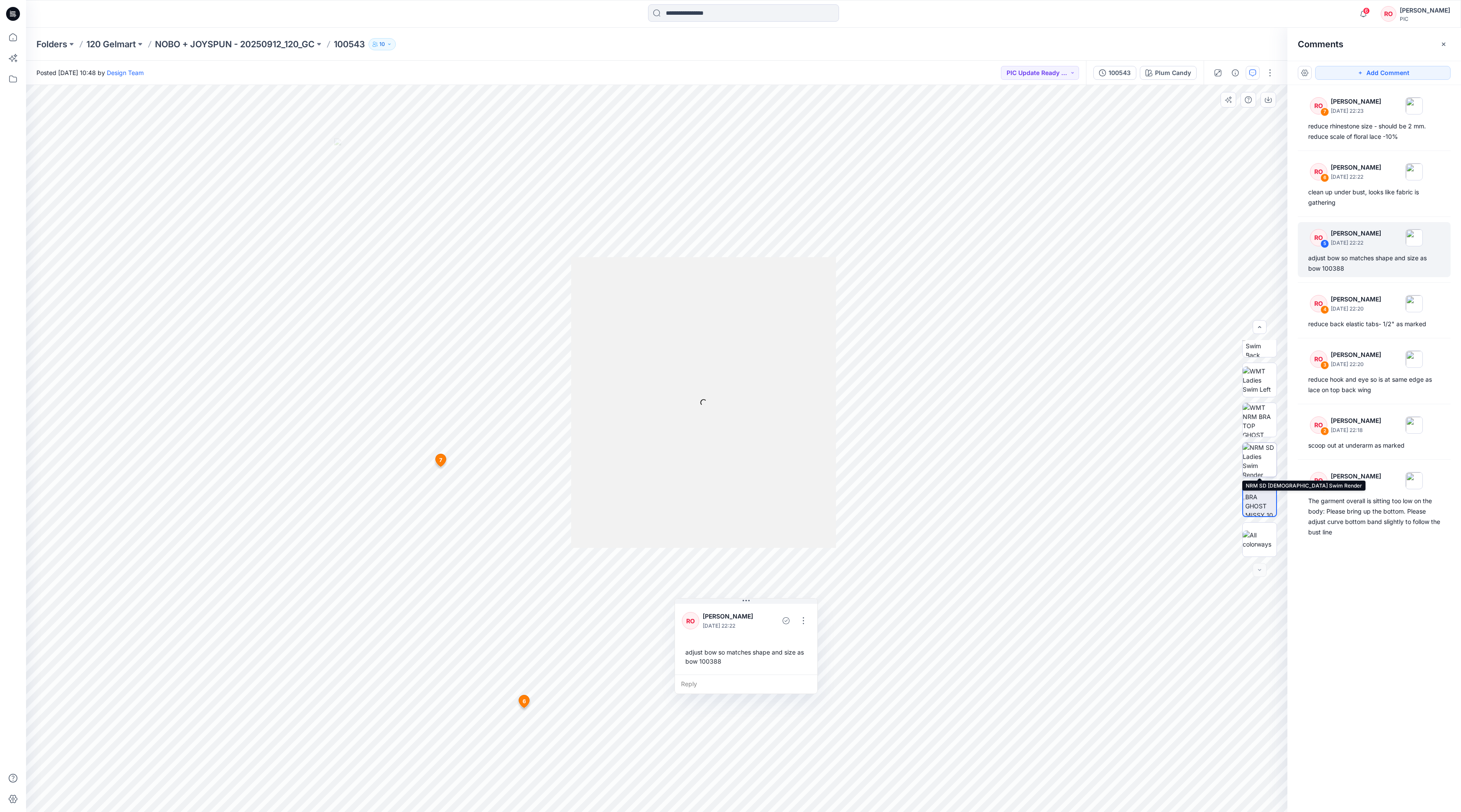
click at [973, 460] on img at bounding box center [1259, 459] width 34 height 34
click at [973, 71] on button "Add Comment" at bounding box center [1382, 72] width 136 height 14
click at [665, 493] on div "8" at bounding box center [657, 448] width 1261 height 727
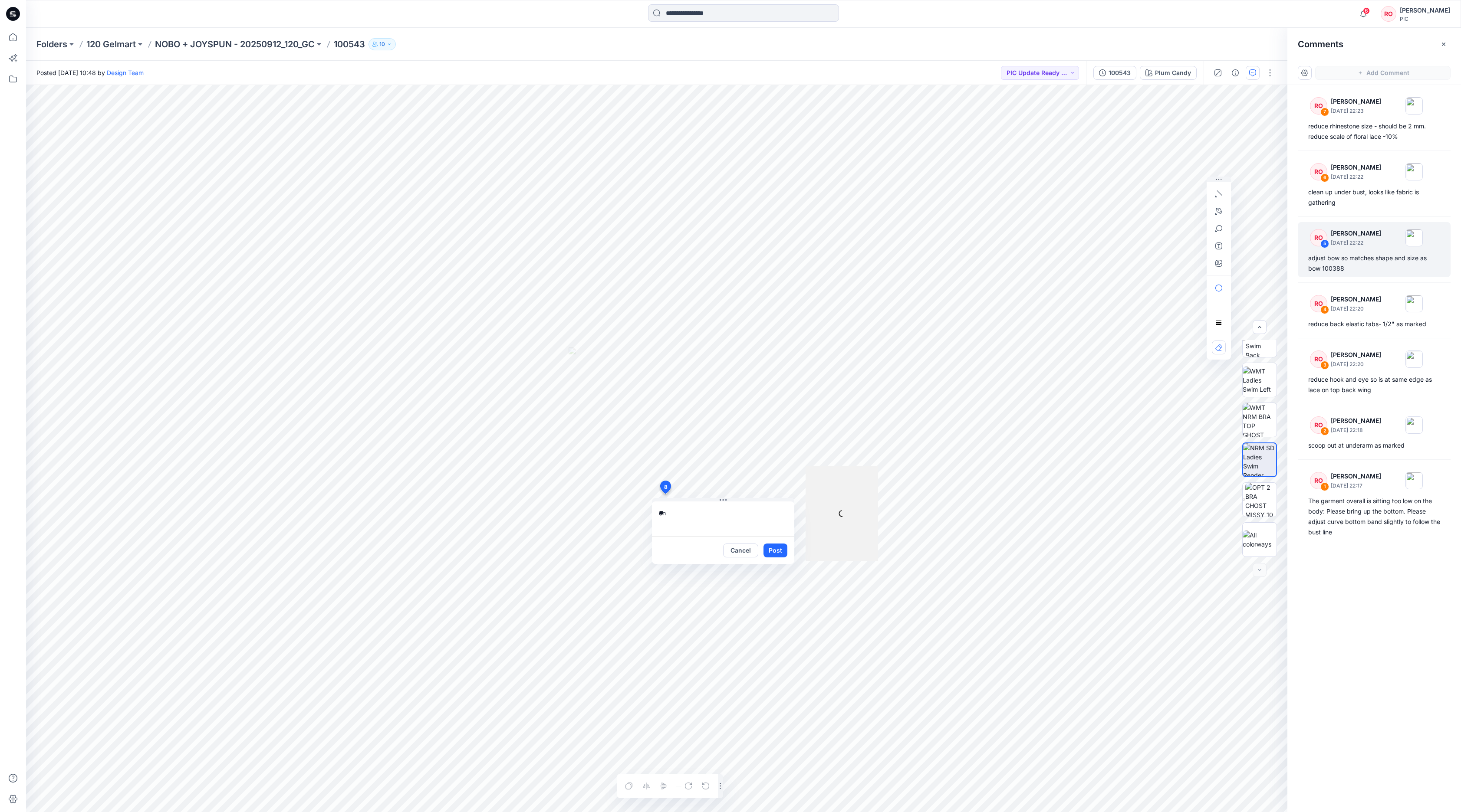
type textarea "*"
type textarea "**********"
click at [770, 541] on button "Post" at bounding box center [775, 550] width 24 height 14
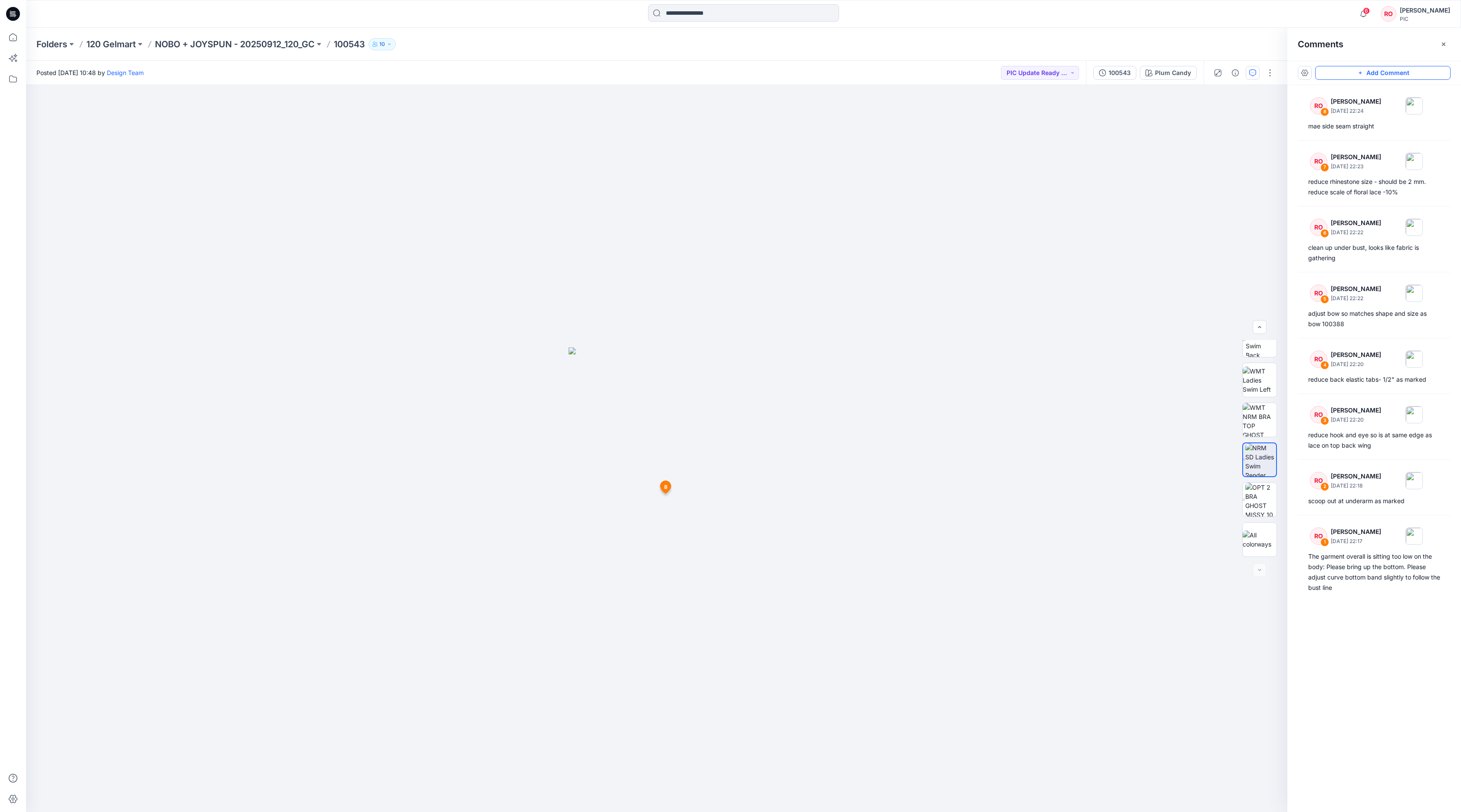
click at [973, 74] on icon "button" at bounding box center [1360, 73] width 3 height 3
click at [768, 481] on div "9 8 RO [PERSON_NAME] [DATE] 22:24 mae side seam straight Reply" at bounding box center [657, 448] width 1261 height 727
type textarea "**********"
click at [973, 211] on icon "button" at bounding box center [1217, 212] width 4 height 5
click at [973, 212] on button "button" at bounding box center [1171, 210] width 14 height 14
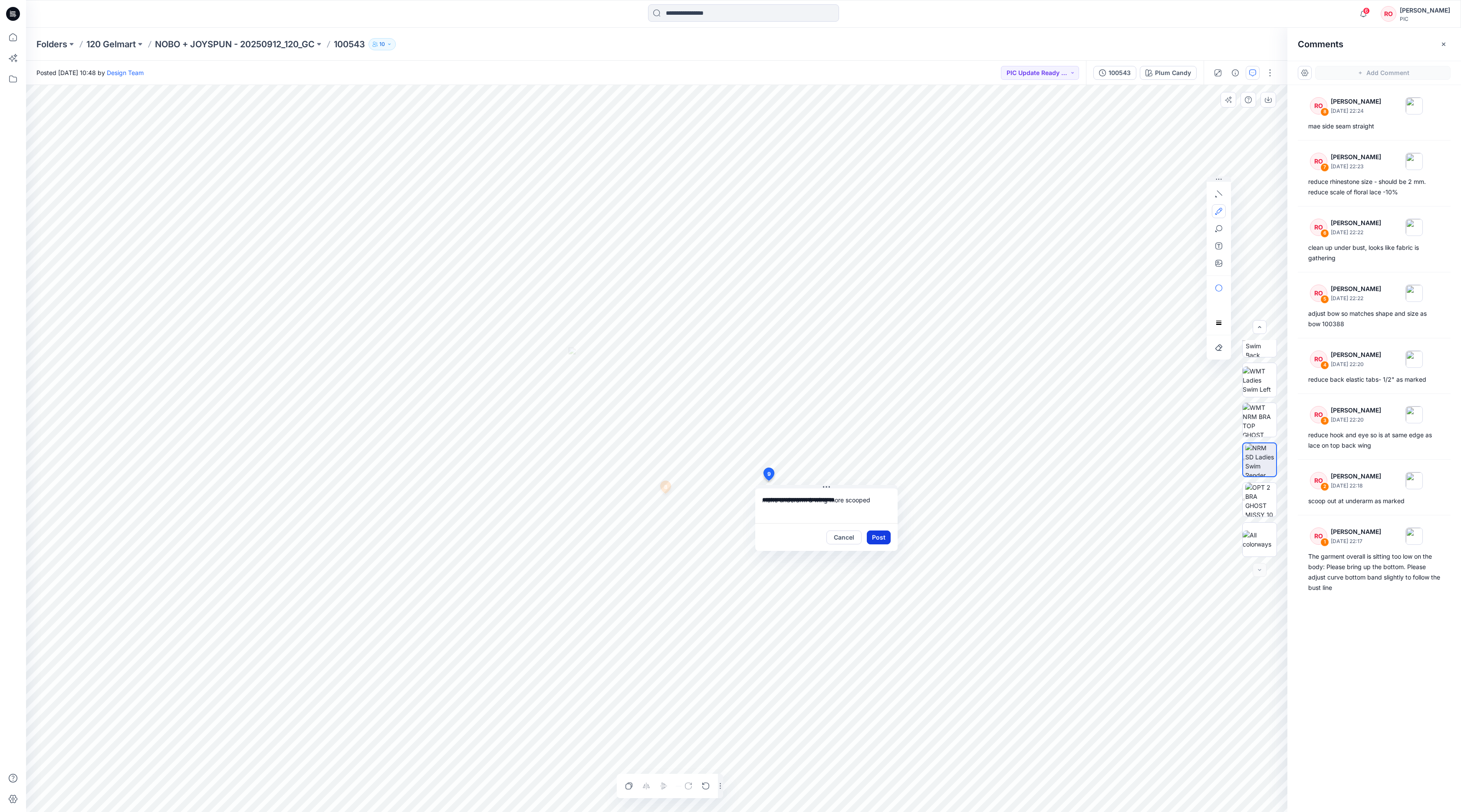
click at [879, 540] on button "Post" at bounding box center [878, 537] width 24 height 14
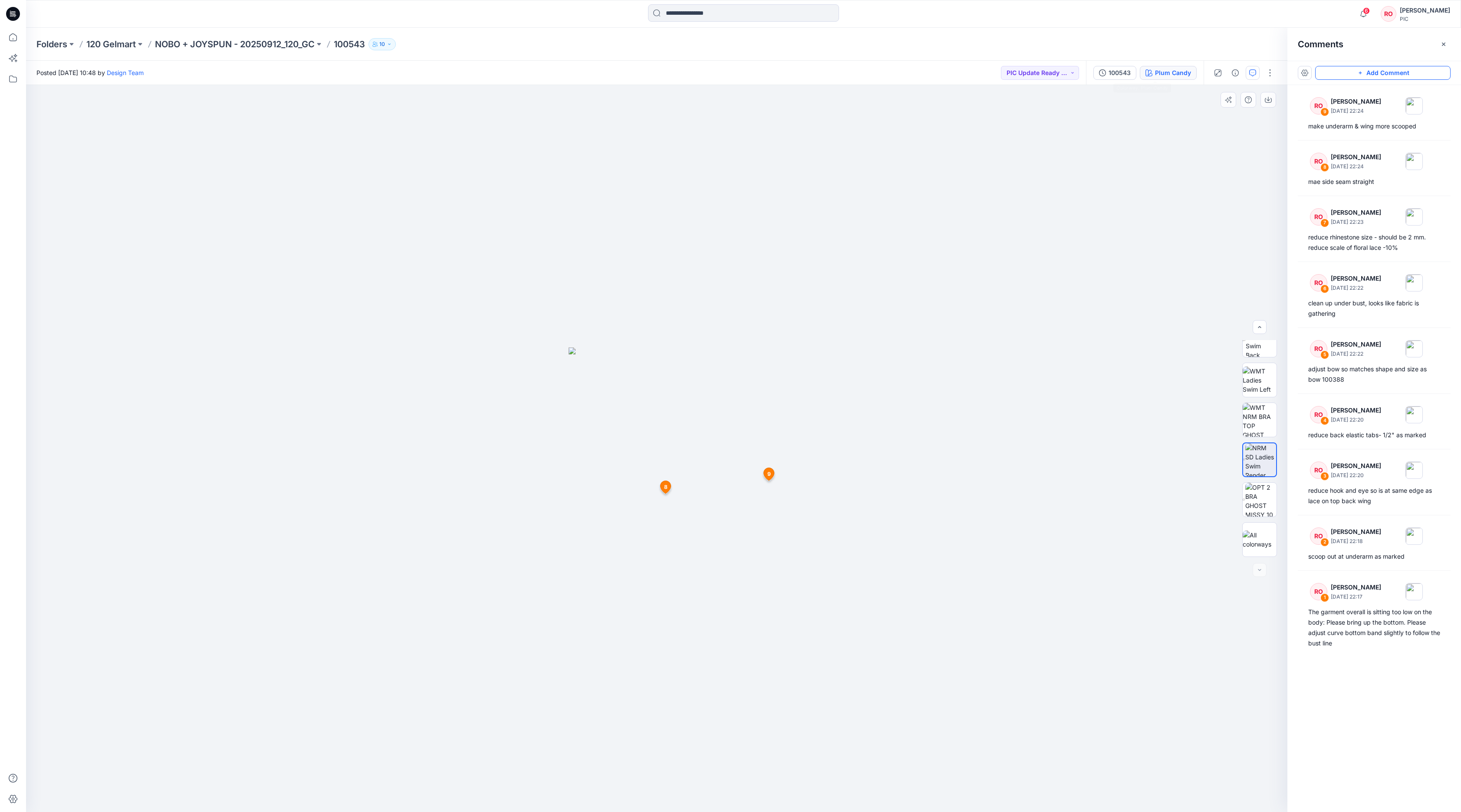
click at [973, 78] on button "Plum Candy" at bounding box center [1168, 72] width 57 height 14
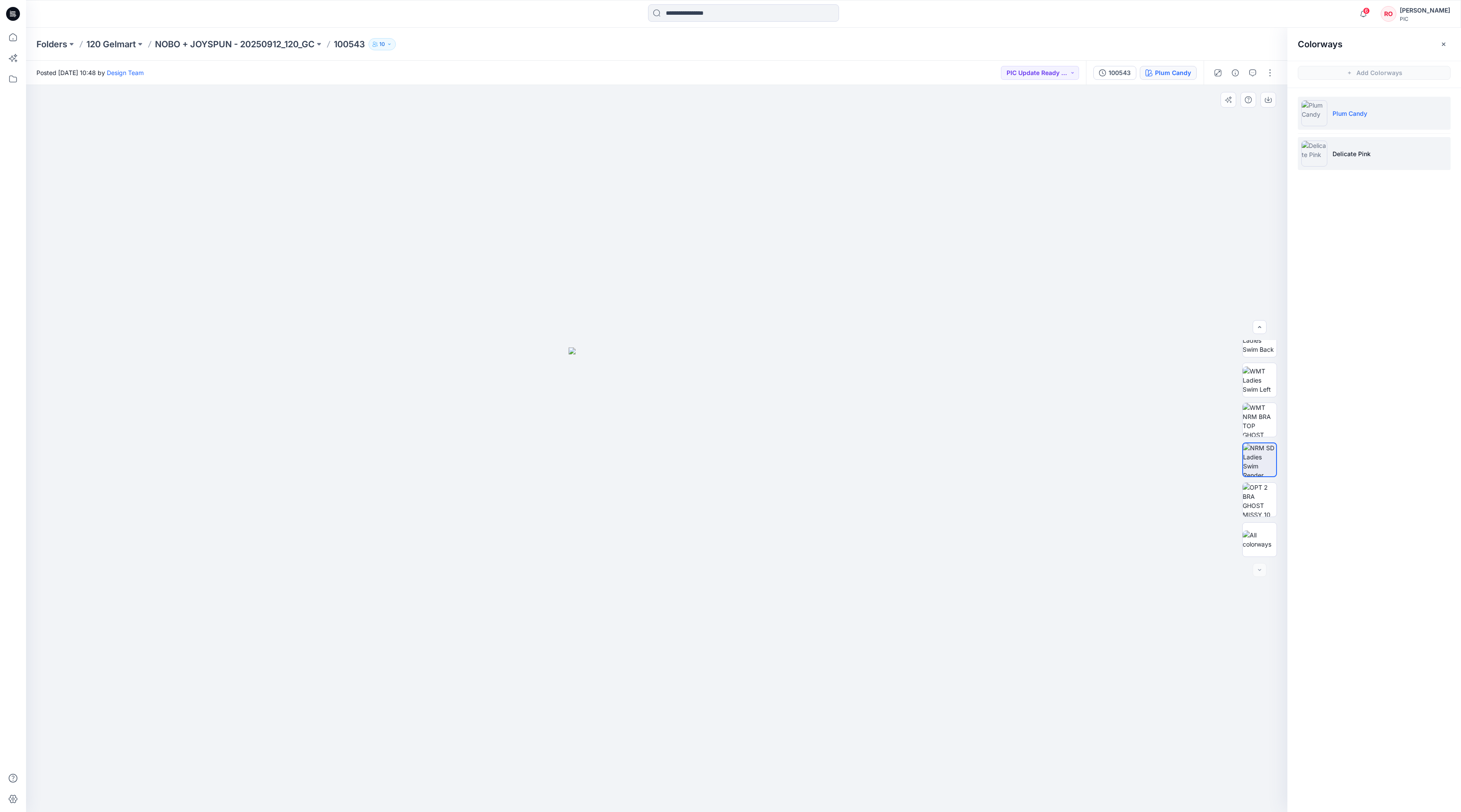
click at [973, 168] on li "Delicate Pink" at bounding box center [1373, 154] width 153 height 33
click at [973, 78] on span "Add Colorways" at bounding box center [1374, 73] width 174 height 25
click at [973, 73] on icon "button" at bounding box center [1252, 73] width 7 height 7
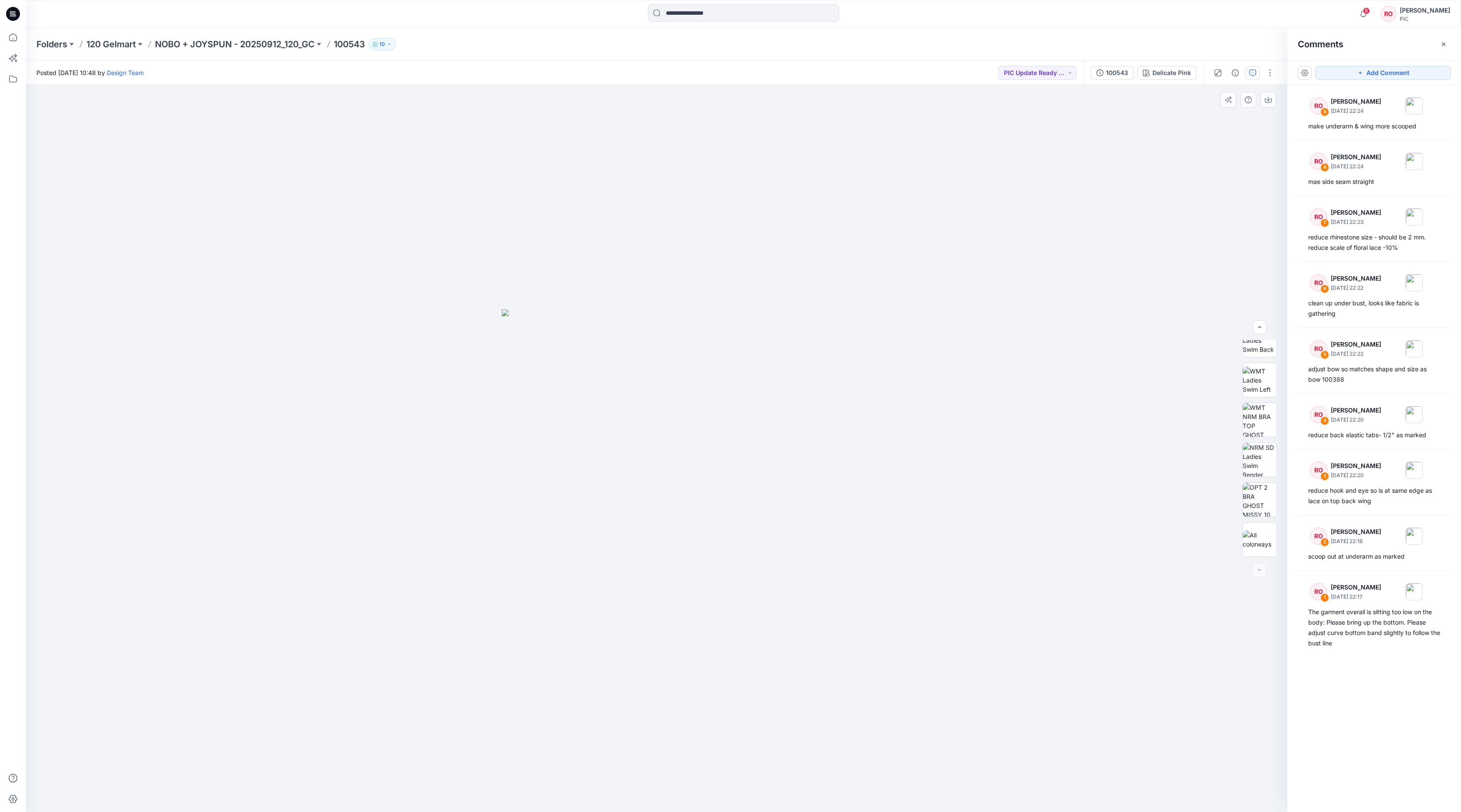
click at [738, 472] on img at bounding box center [657, 561] width 310 height 503
click at [973, 72] on button "Add Comment" at bounding box center [1382, 72] width 136 height 14
click at [804, 438] on div "10" at bounding box center [657, 448] width 1261 height 727
click at [906, 462] on textarea "**********" at bounding box center [862, 464] width 142 height 35
click at [904, 461] on textarea "**********" at bounding box center [862, 464] width 142 height 35
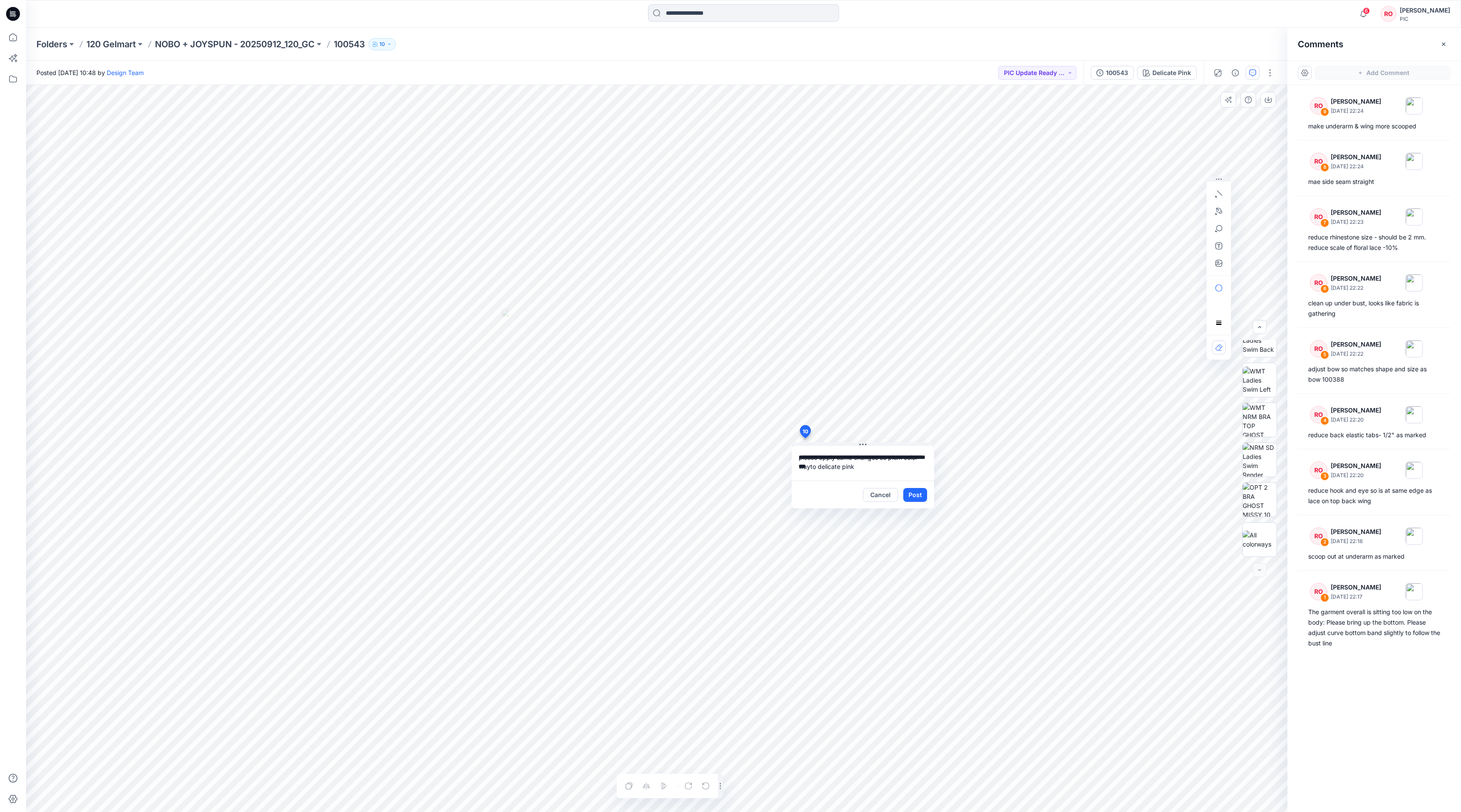
scroll to position [1, 0]
click at [915, 472] on textarea "**********" at bounding box center [862, 464] width 142 height 35
type textarea "**********"
click at [914, 495] on button "Post" at bounding box center [915, 495] width 24 height 14
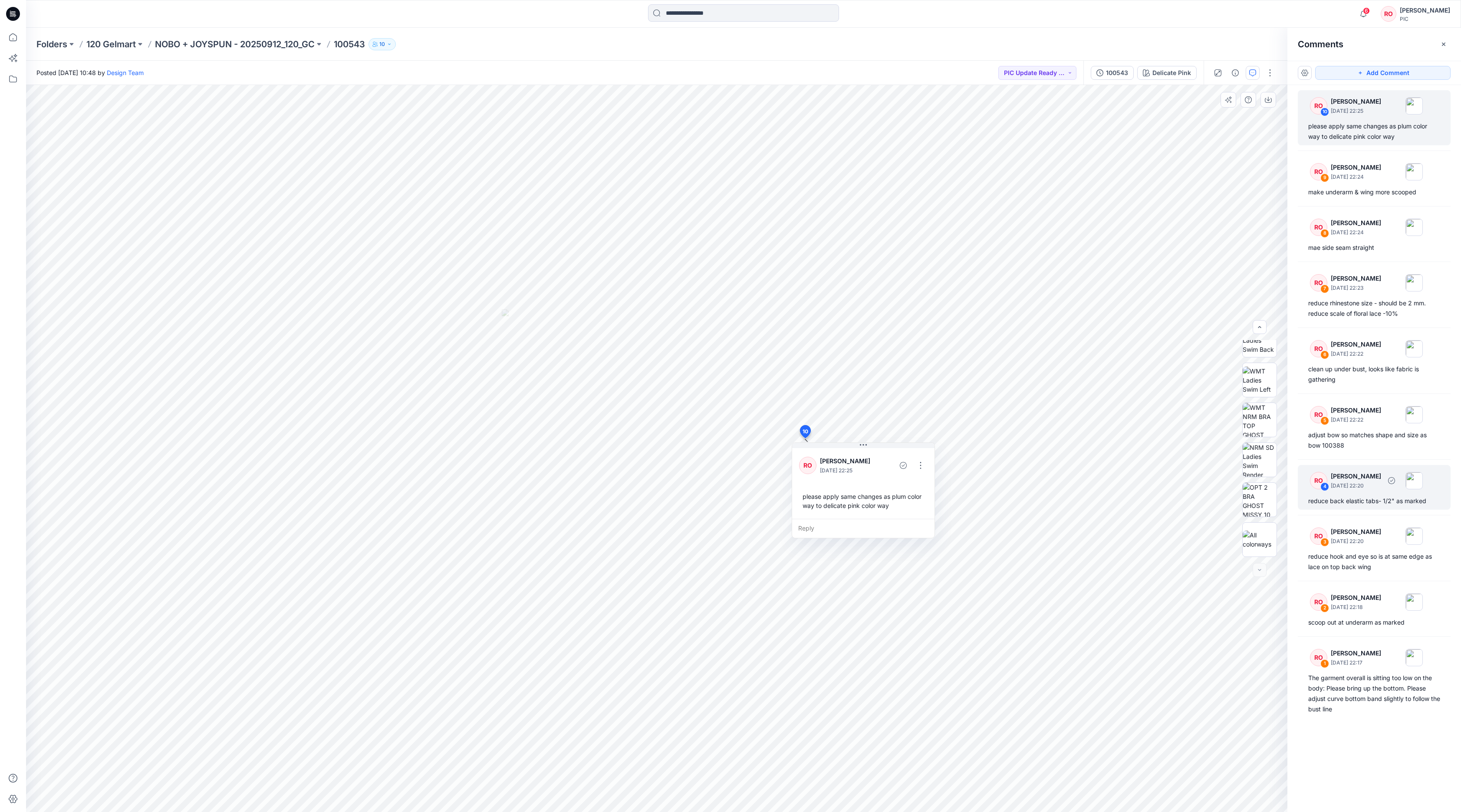
scroll to position [0, 0]
click at [973, 541] on div "The garment overall is sitting too low on the body: Please bring up the bottom.…" at bounding box center [1374, 693] width 132 height 41
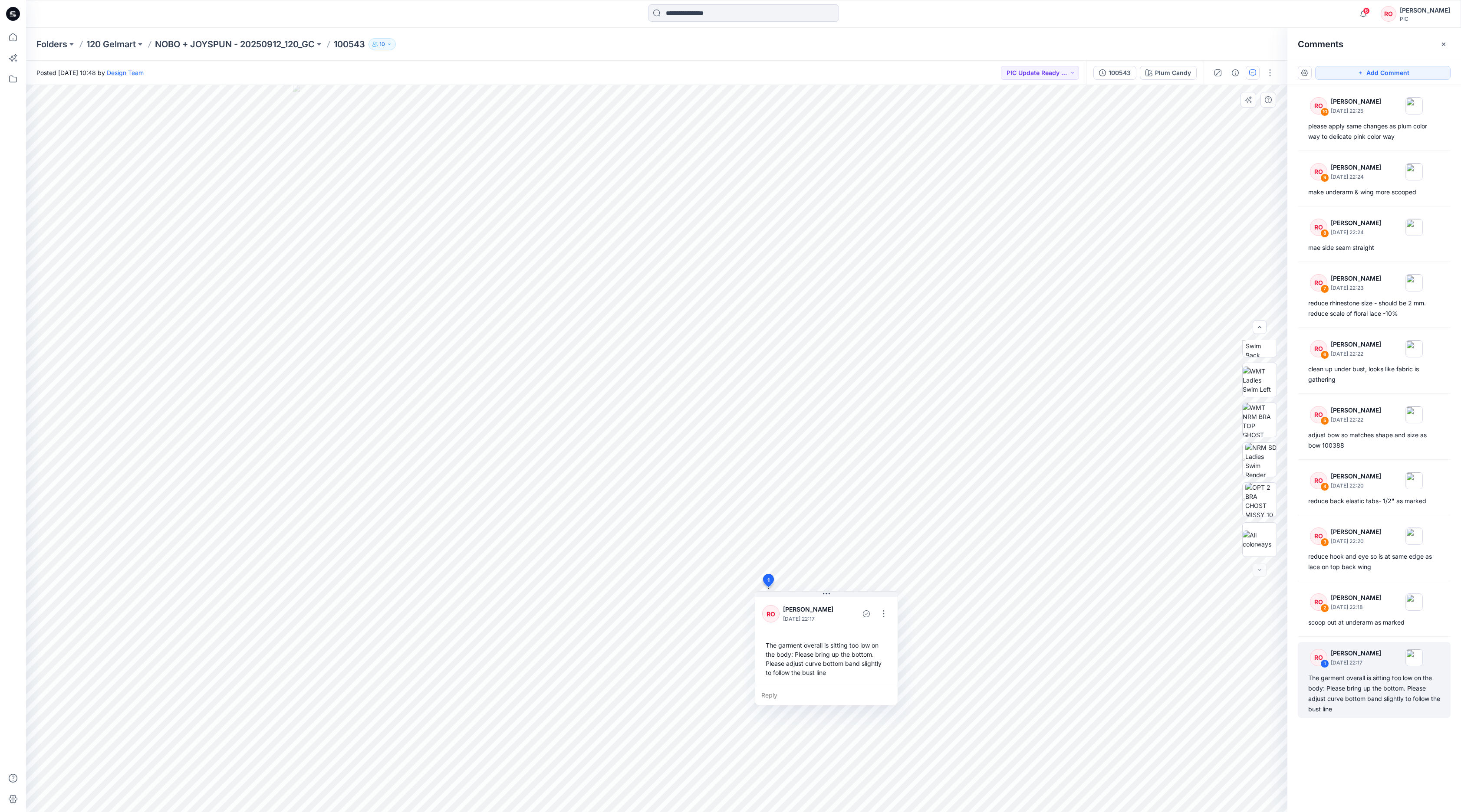
click at [869, 541] on div "The garment overall is sitting too low on the body: Please bring up the bottom.…" at bounding box center [826, 659] width 128 height 43
click at [887, 541] on button "button" at bounding box center [883, 614] width 14 height 14
click at [879, 541] on p "Edit comment" at bounding box center [886, 632] width 39 height 9
drag, startPoint x: 809, startPoint y: 606, endPoint x: 878, endPoint y: 635, distance: 74.8
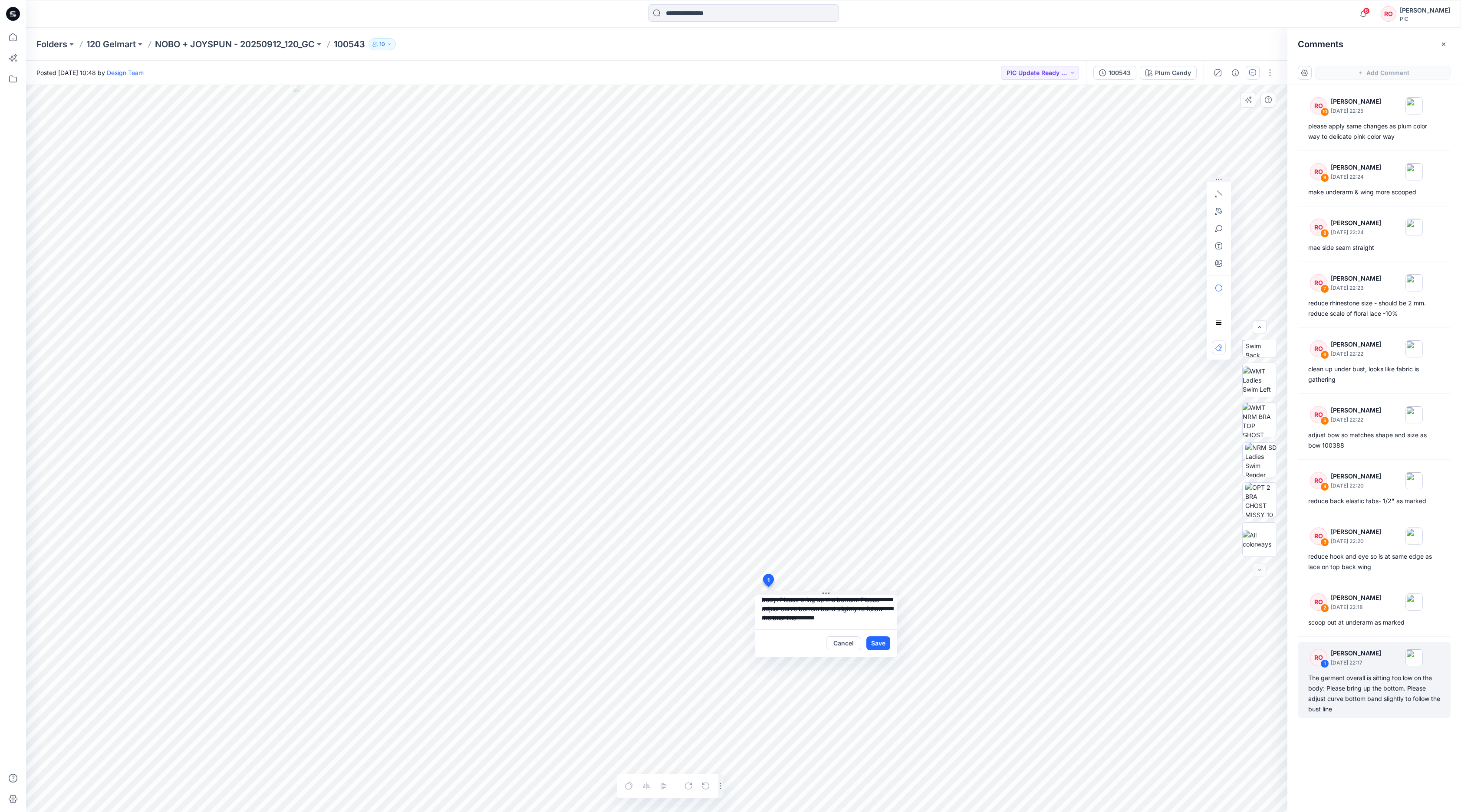
click at [879, 541] on div "**********" at bounding box center [825, 626] width 142 height 62
drag, startPoint x: 764, startPoint y: 624, endPoint x: 865, endPoint y: 623, distance: 101.0
click at [864, 541] on textarea "**********" at bounding box center [825, 612] width 142 height 35
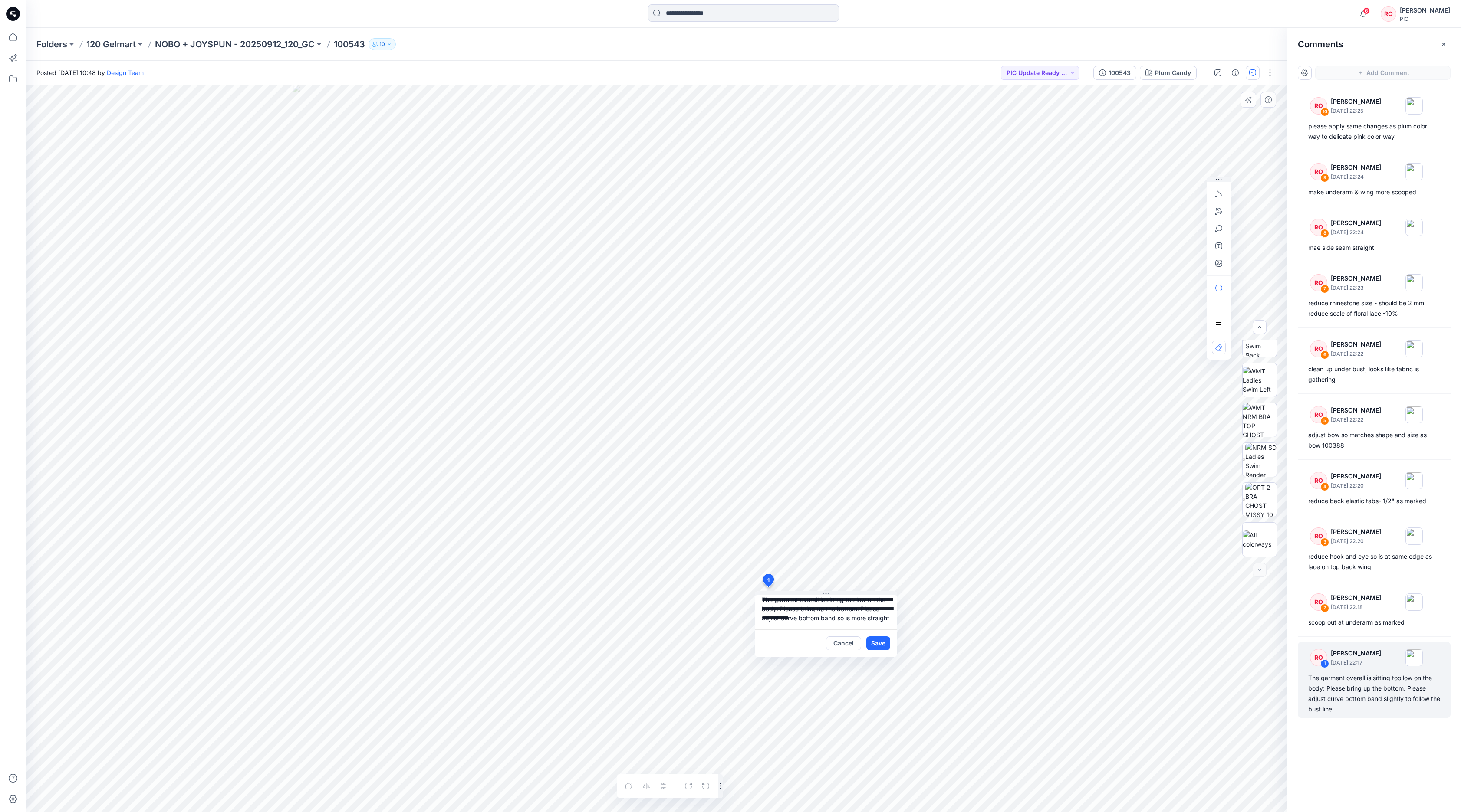
click at [878, 541] on textarea "**********" at bounding box center [825, 612] width 142 height 35
type textarea "**********"
click at [881, 541] on button "Save" at bounding box center [878, 643] width 24 height 14
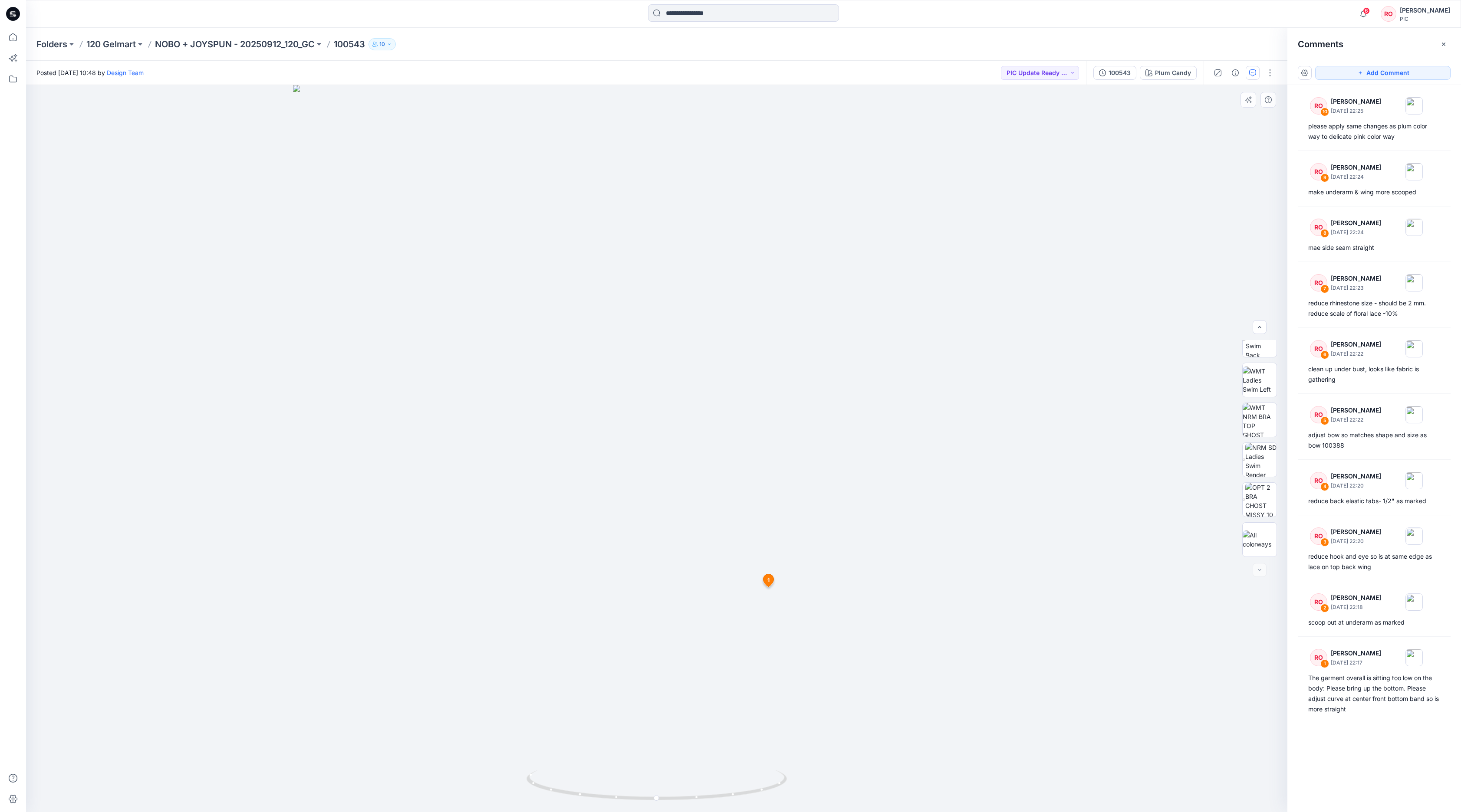
click at [973, 80] on div "Posted [DATE] 10:48 by Design Team PIC Update Ready to Review" at bounding box center [556, 72] width 1060 height 24
click at [973, 66] on button "PIC Update Ready to Review" at bounding box center [1040, 72] width 78 height 14
click at [973, 148] on button "Resubmit" at bounding box center [1016, 151] width 75 height 19
click at [307, 44] on p "NOBO + JOYSPUN - 20250912_120_GC" at bounding box center [235, 44] width 159 height 12
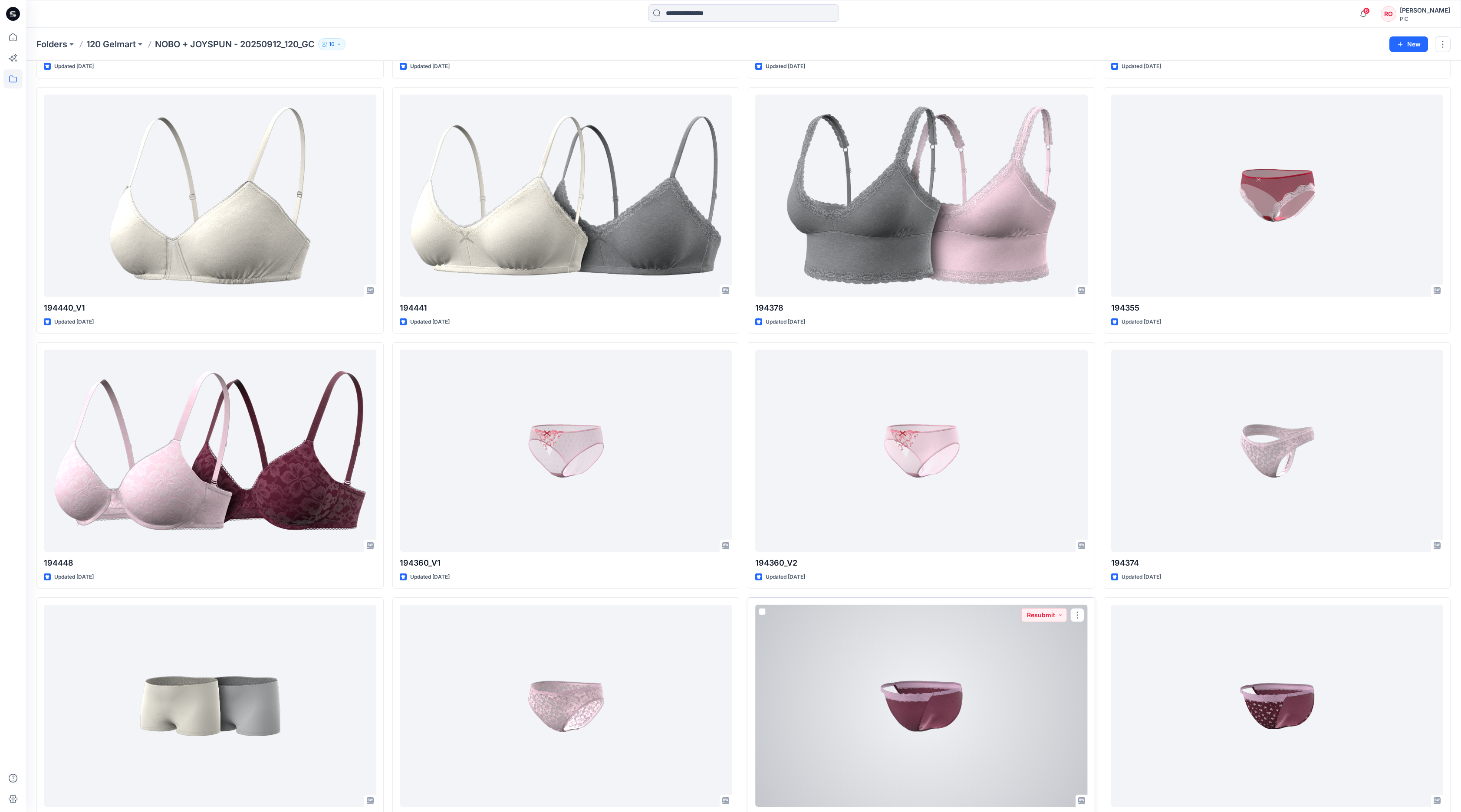
scroll to position [2768, 0]
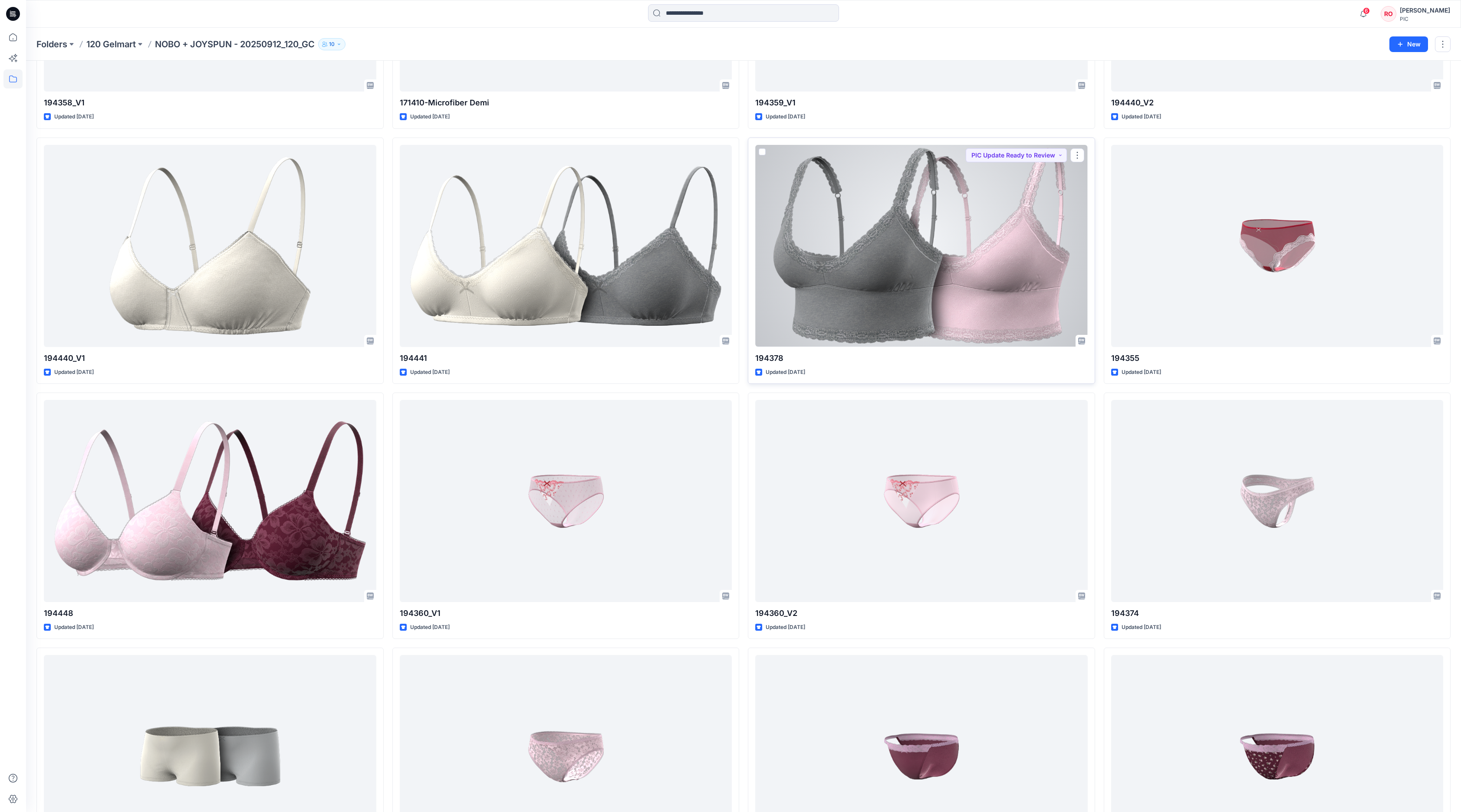
click at [967, 335] on div at bounding box center [921, 246] width 333 height 202
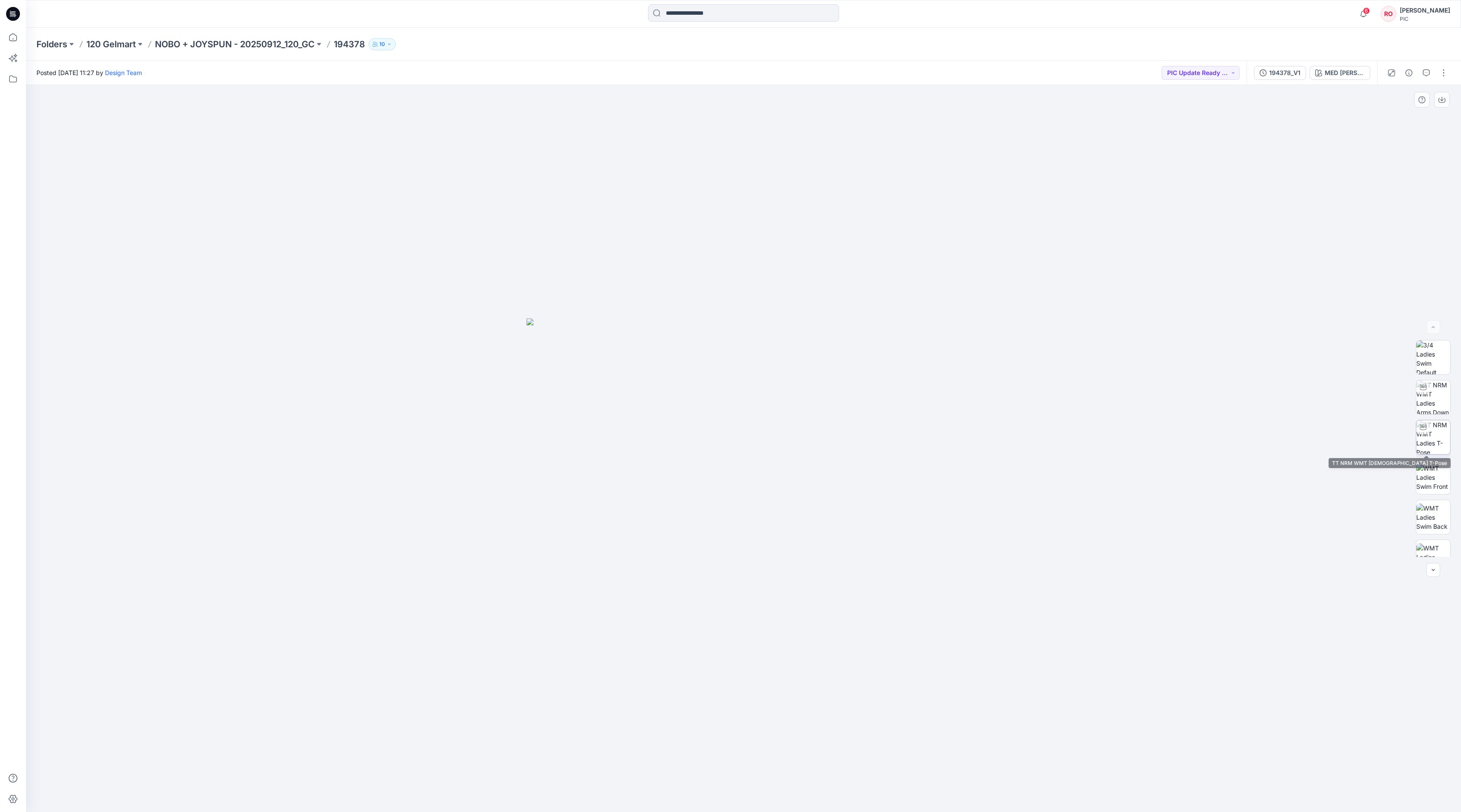
click at [973, 435] on img at bounding box center [1433, 437] width 34 height 34
click at [973, 483] on img at bounding box center [1433, 477] width 34 height 28
click at [973, 510] on img at bounding box center [1433, 517] width 34 height 28
click at [973, 390] on img at bounding box center [1433, 397] width 34 height 34
click at [973, 541] on button "button" at bounding box center [1433, 569] width 14 height 14
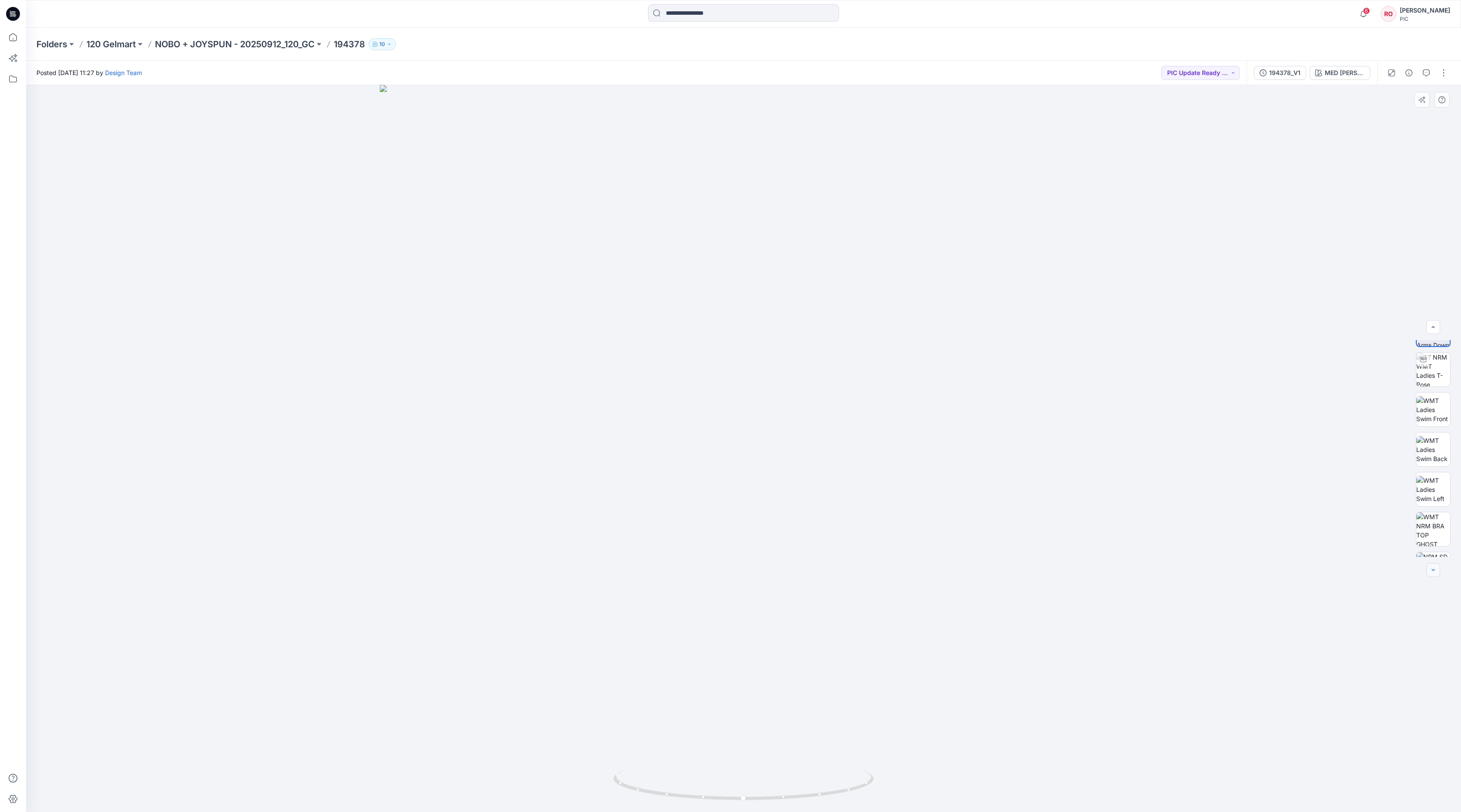
click at [973, 541] on button "button" at bounding box center [1433, 569] width 14 height 14
click at [973, 538] on img at bounding box center [1433, 541] width 34 height 34
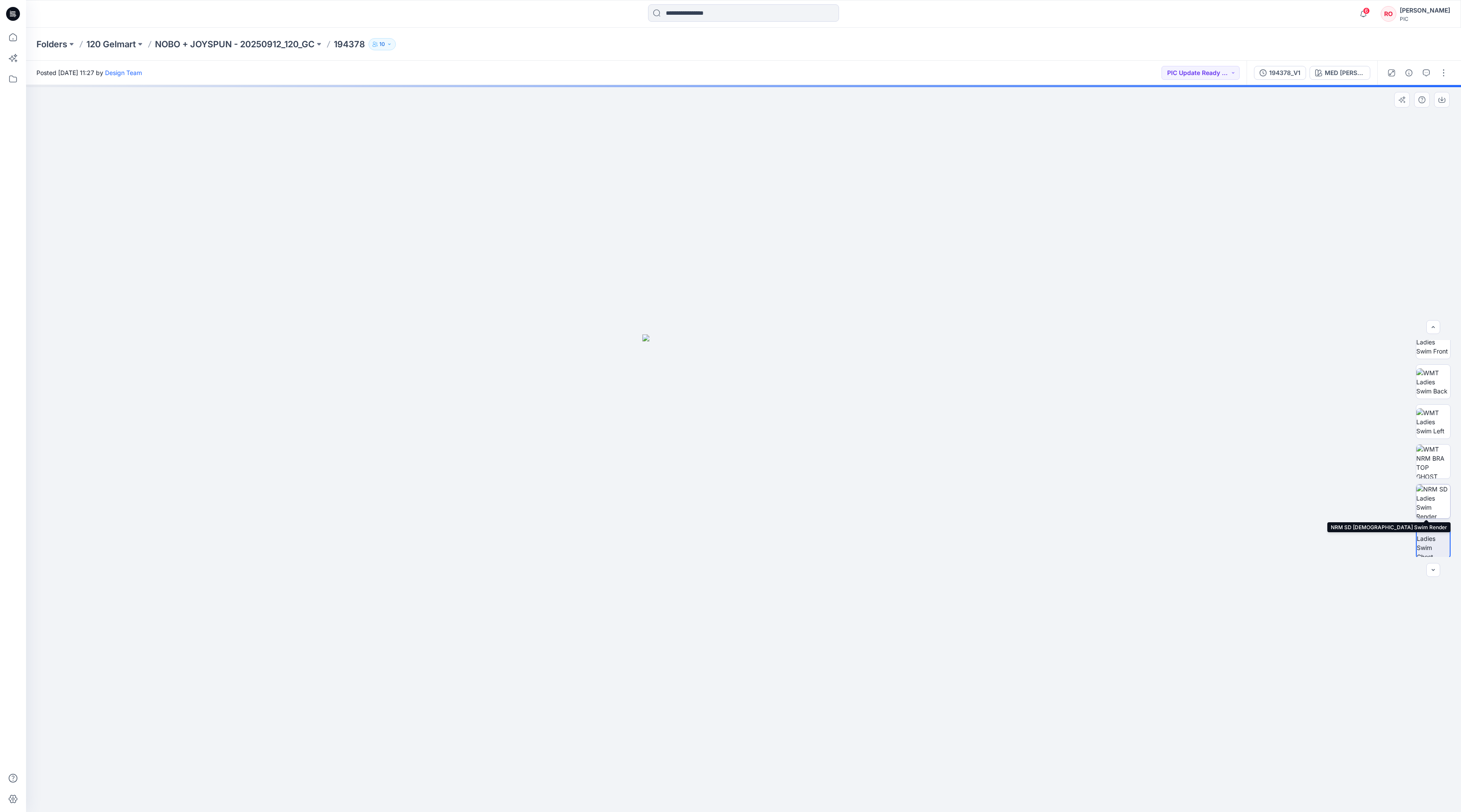
click at [973, 506] on img at bounding box center [1433, 501] width 34 height 34
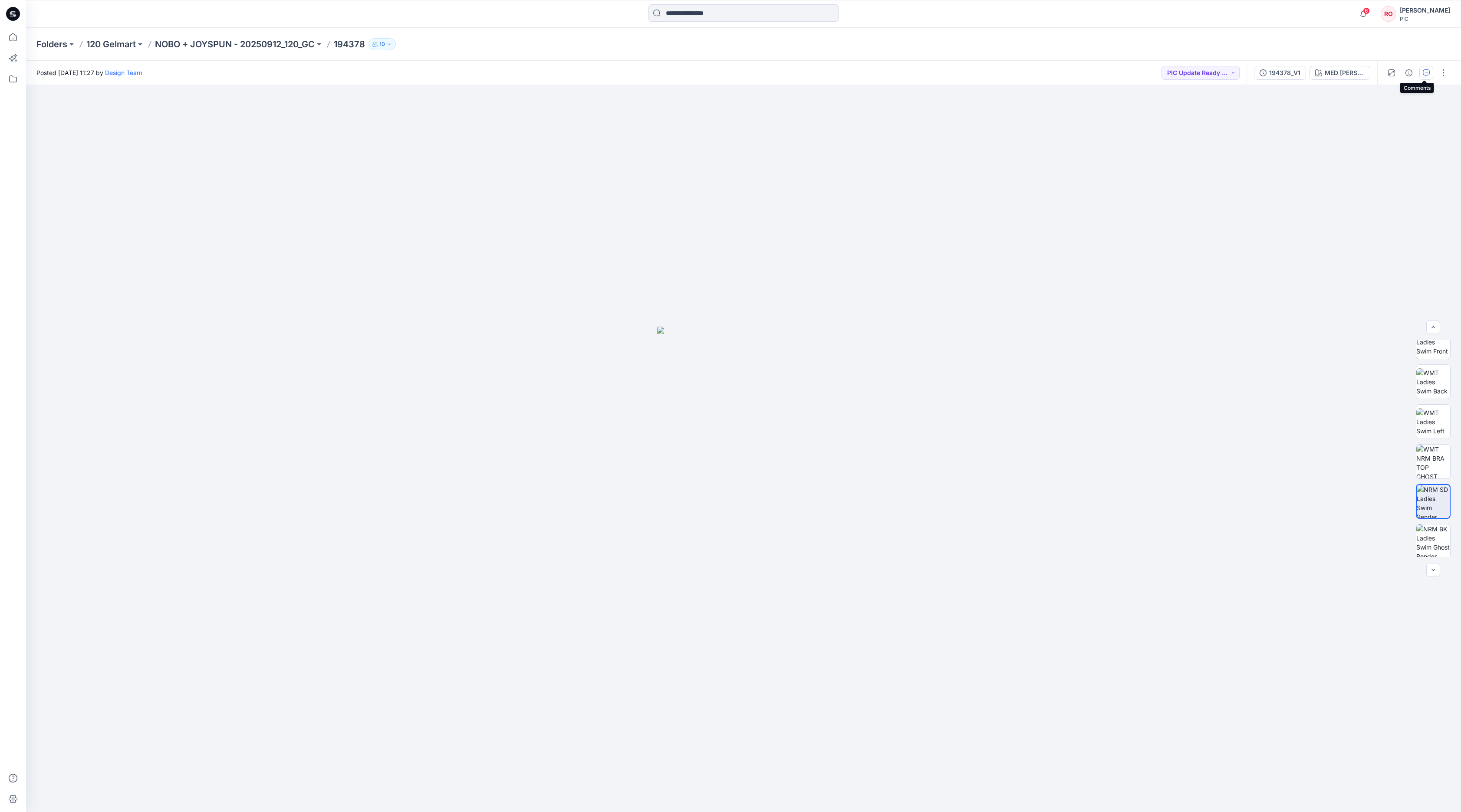
click at [973, 70] on icon "button" at bounding box center [1426, 73] width 7 height 7
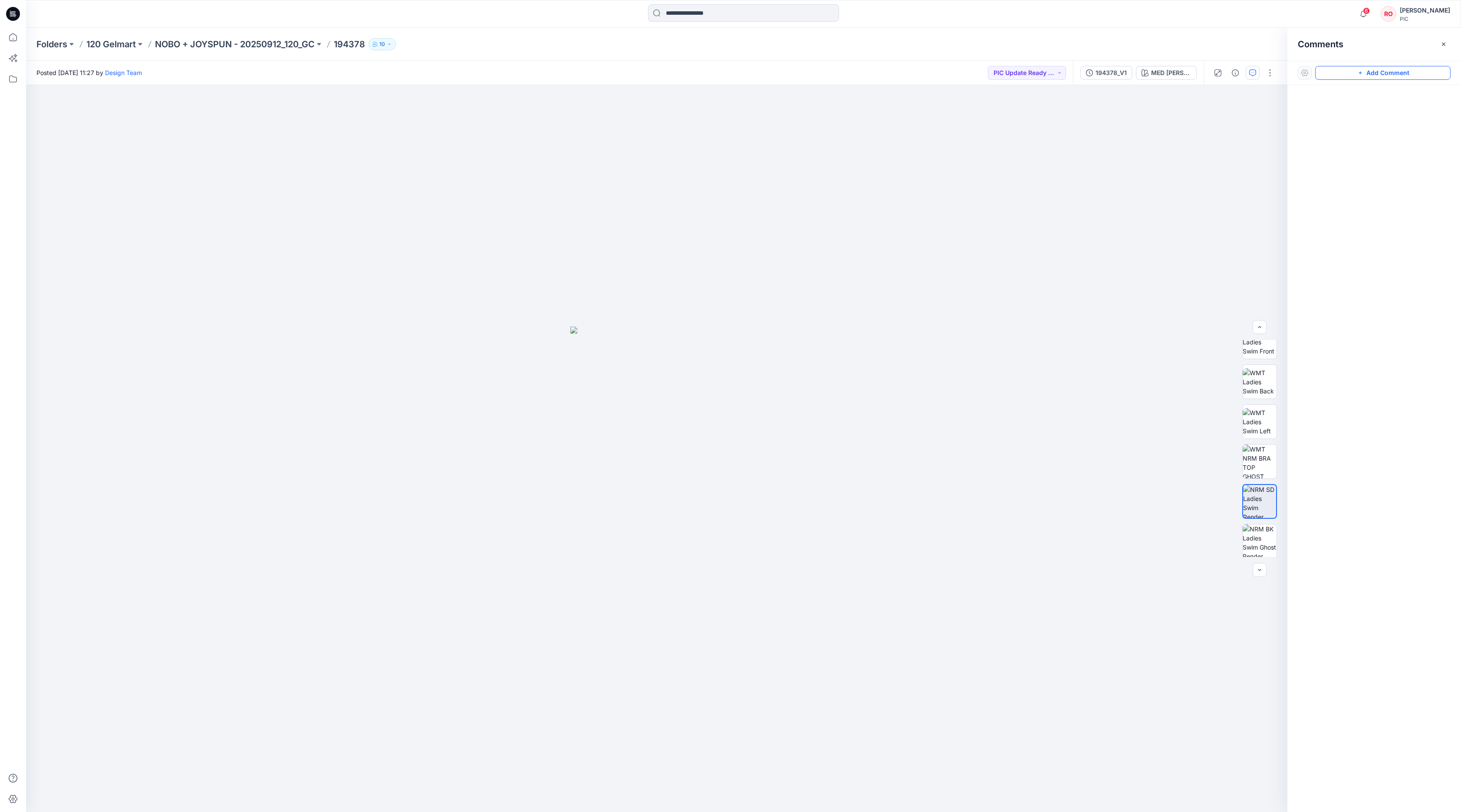
click at [973, 71] on button "Add Comment" at bounding box center [1382, 72] width 136 height 14
click at [620, 483] on div "1 Cancel Post Layer 1" at bounding box center [657, 448] width 1261 height 727
type textarea "*"
drag, startPoint x: 663, startPoint y: 487, endPoint x: 684, endPoint y: 562, distance: 77.9
click at [689, 541] on textarea "******" at bounding box center [698, 581] width 142 height 35
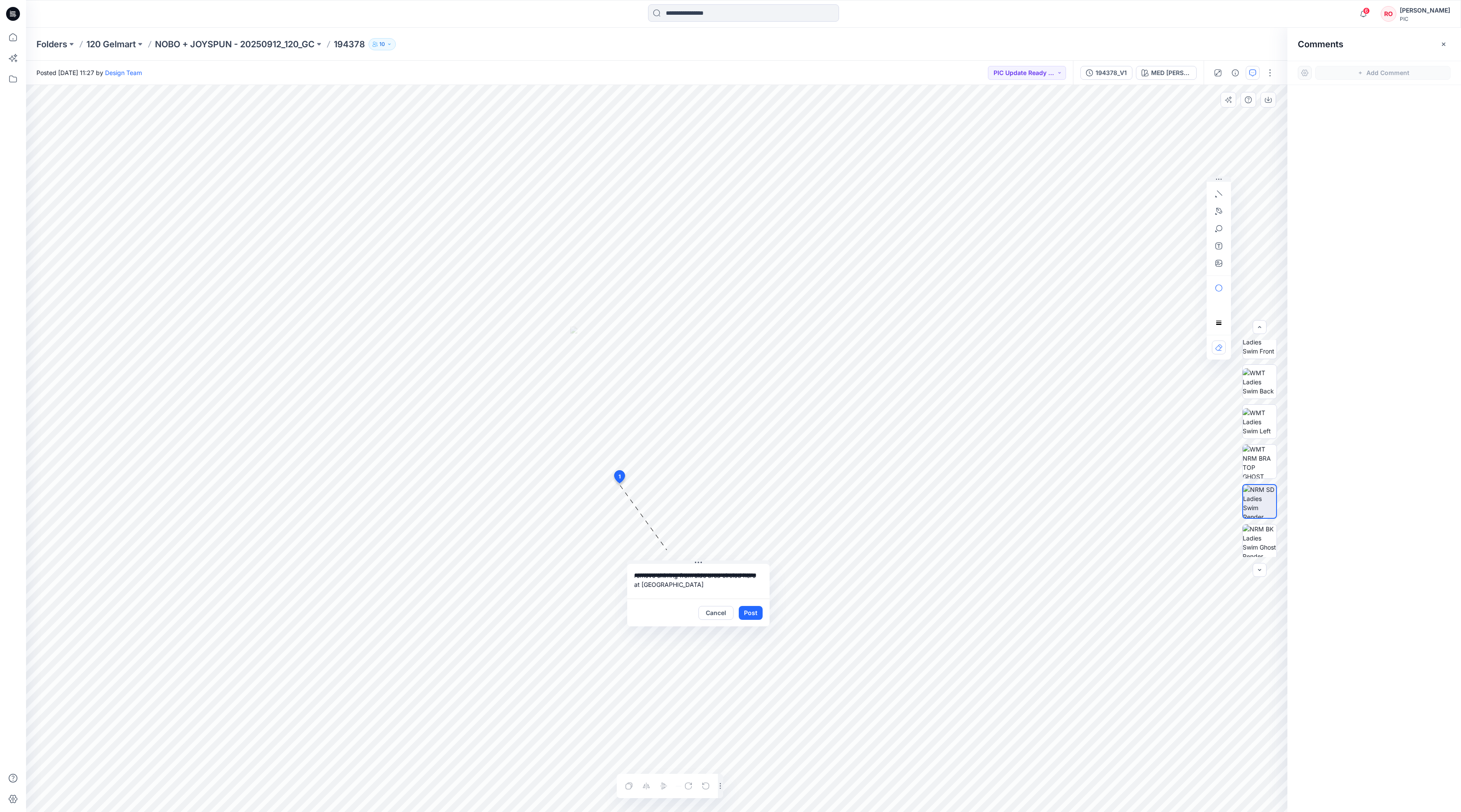
type textarea "**********"
drag, startPoint x: 689, startPoint y: 585, endPoint x: 1223, endPoint y: 212, distance: 651.4
click at [973, 212] on button "button" at bounding box center [1218, 211] width 14 height 14
click at [602, 501] on icon "Layer 1" at bounding box center [657, 448] width 1261 height 727
click at [624, 498] on g at bounding box center [613, 502] width 26 height 14
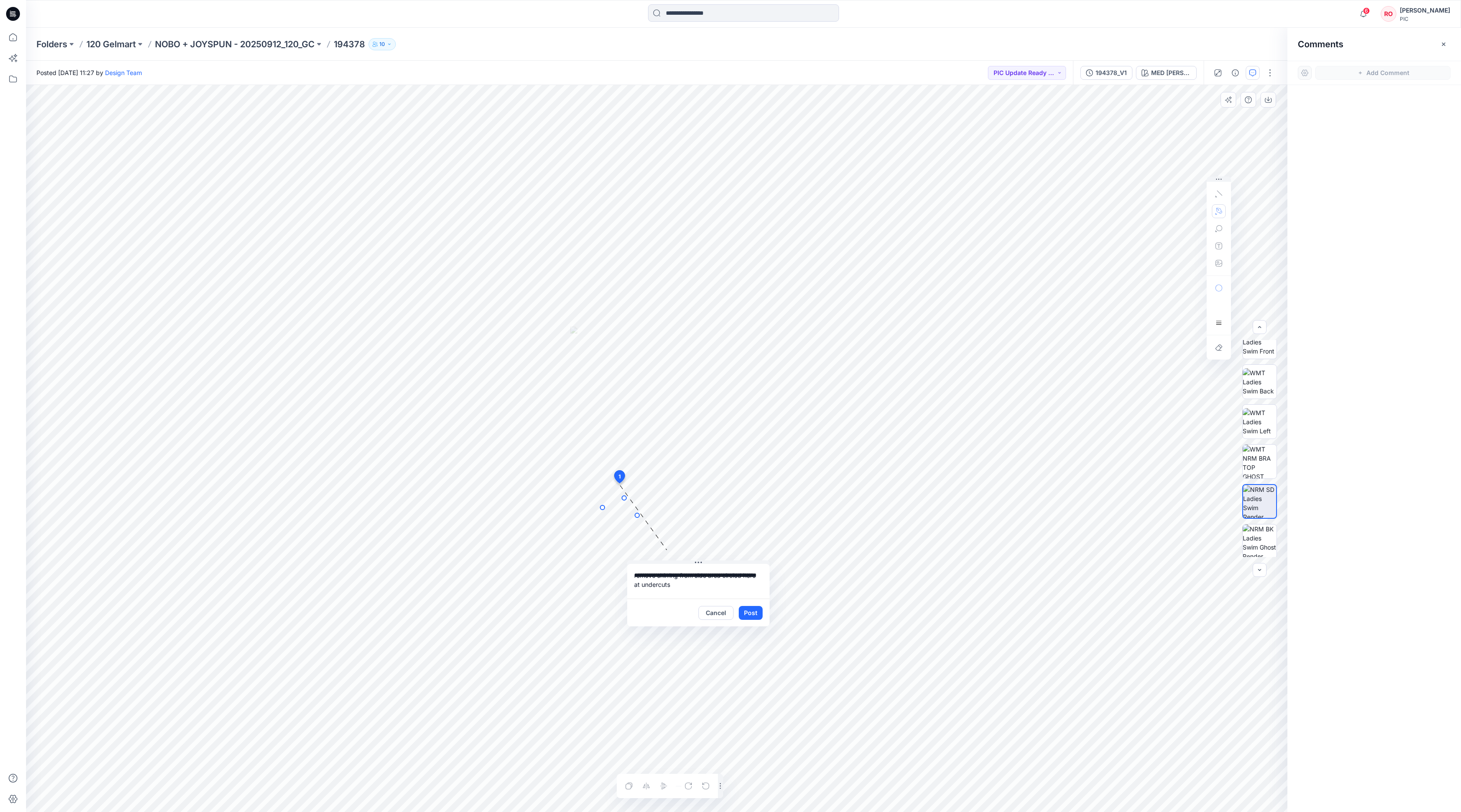
click at [637, 515] on g at bounding box center [620, 506] width 39 height 22
click at [602, 506] on circle at bounding box center [602, 507] width 1 height 1
drag, startPoint x: 615, startPoint y: 500, endPoint x: 613, endPoint y: 495, distance: 5.4
click at [613, 495] on icon "Layer 1" at bounding box center [657, 448] width 1261 height 727
click at [602, 508] on icon at bounding box center [602, 508] width 0 height 0
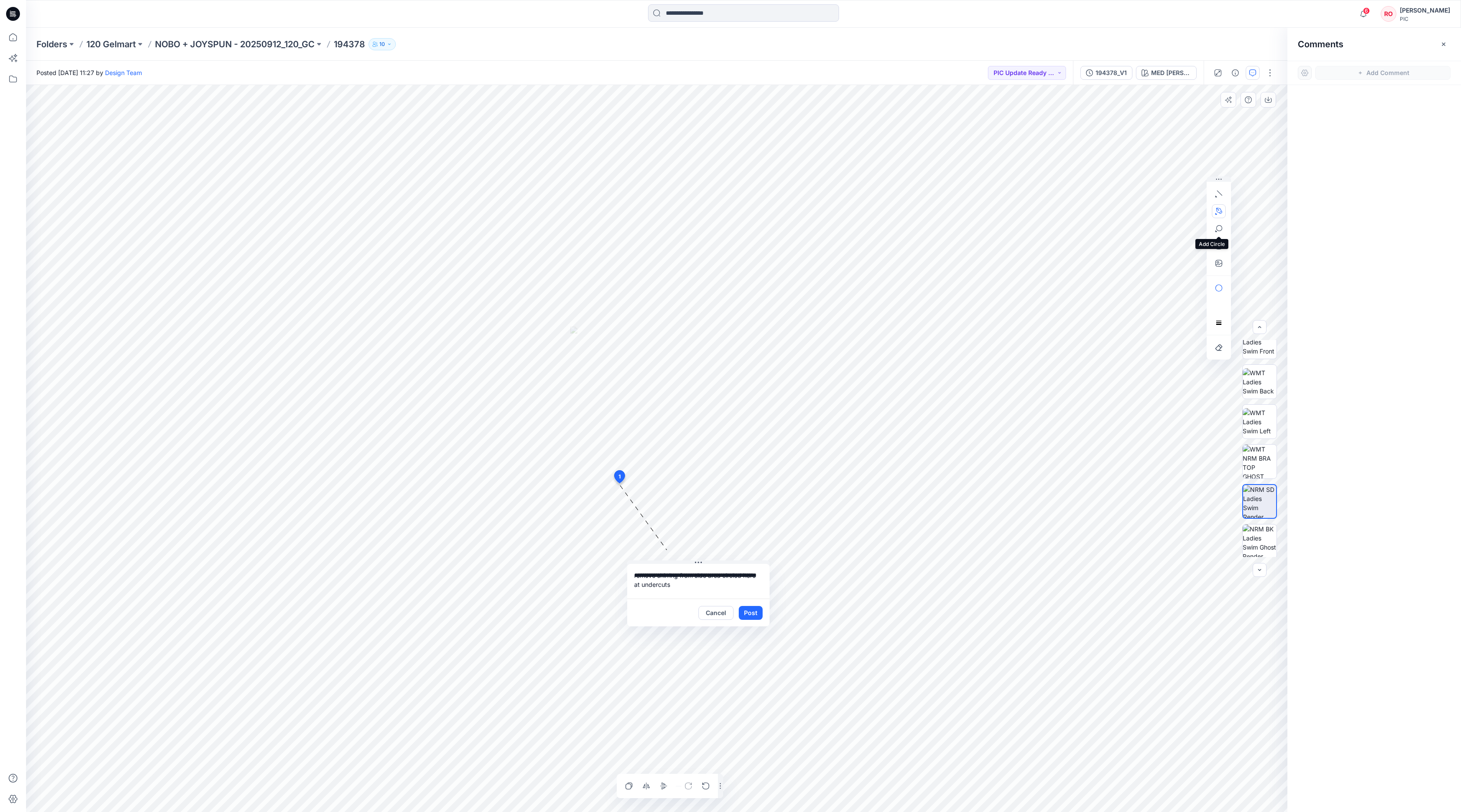
click at [973, 214] on icon "button" at bounding box center [1219, 212] width 7 height 7
click at [973, 212] on icon "button" at bounding box center [1172, 211] width 7 height 7
click at [749, 541] on button "Post" at bounding box center [750, 613] width 24 height 14
click at [973, 64] on div "Add Comment" at bounding box center [1374, 73] width 174 height 25
click at [973, 67] on button "Add Comment" at bounding box center [1382, 72] width 136 height 14
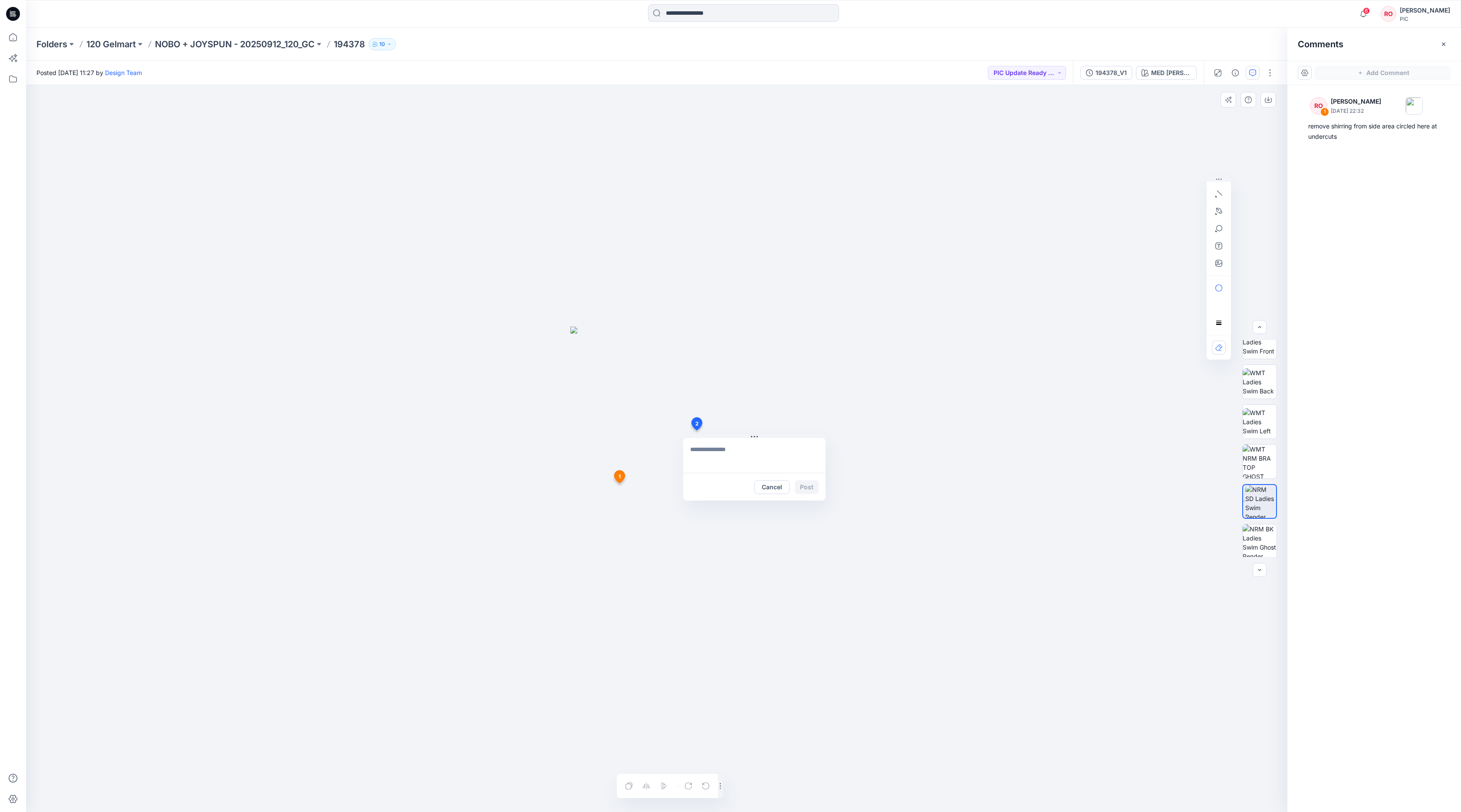
click at [696, 430] on div "2 Cancel Post 1 RO [PERSON_NAME] [DATE] 22:32 remove shirring from side area ci…" at bounding box center [657, 448] width 1261 height 727
type textarea "**********"
drag, startPoint x: 789, startPoint y: 438, endPoint x: 831, endPoint y: 530, distance: 101.1
click at [973, 210] on icon "button" at bounding box center [1219, 212] width 7 height 7
click at [973, 212] on button "button" at bounding box center [1171, 210] width 14 height 14
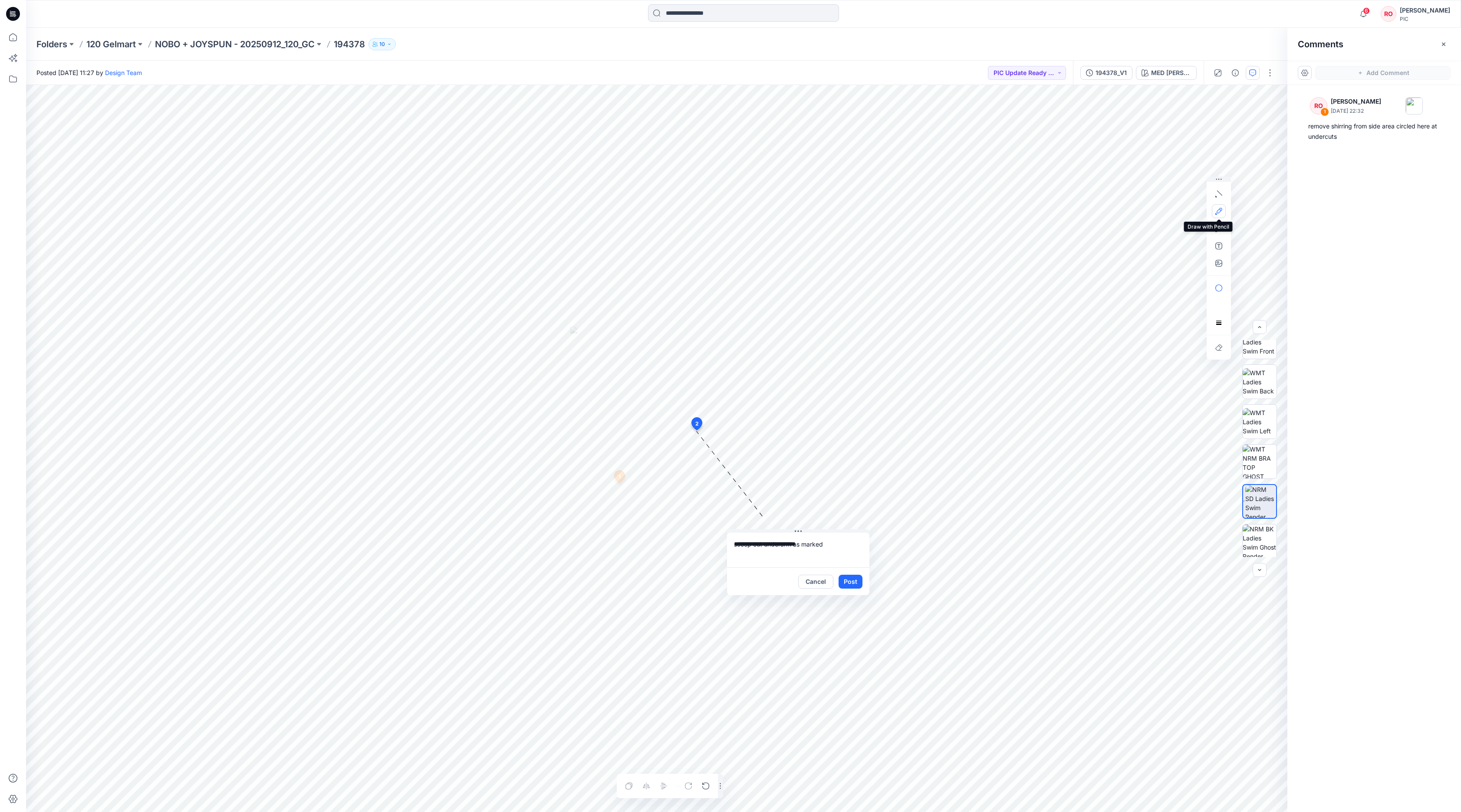
click at [973, 214] on button "button" at bounding box center [1218, 211] width 14 height 14
click at [973, 214] on button "button" at bounding box center [1171, 210] width 14 height 14
click at [848, 541] on button "Post" at bounding box center [850, 581] width 24 height 14
click at [796, 495] on div at bounding box center [657, 448] width 1261 height 727
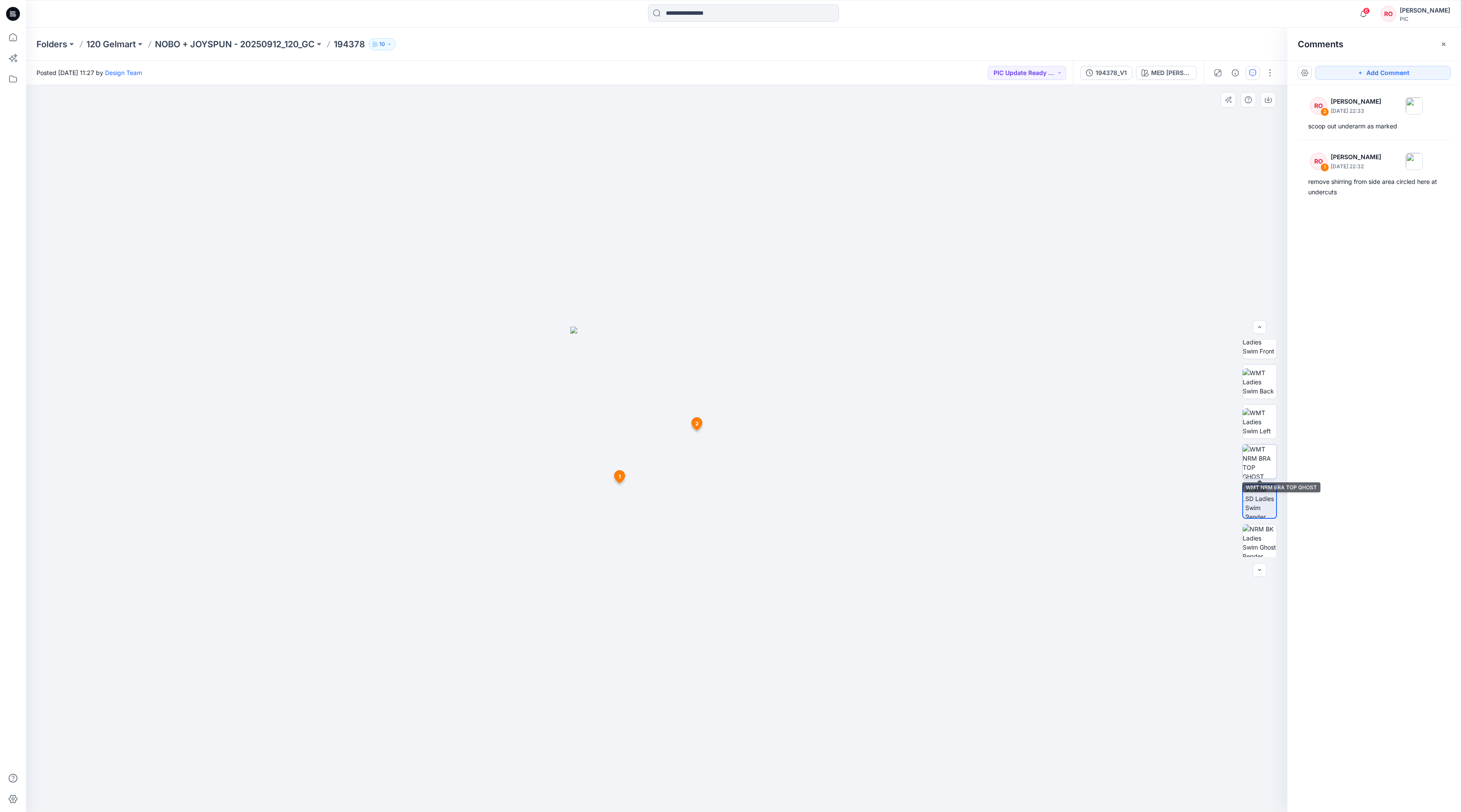
click at [973, 466] on img at bounding box center [1259, 461] width 34 height 34
click at [973, 72] on icon "button" at bounding box center [1360, 73] width 7 height 7
click at [843, 426] on div "3 Cancel Post" at bounding box center [657, 448] width 1261 height 727
type textarea "**********"
click at [973, 261] on icon "button" at bounding box center [1219, 264] width 7 height 7
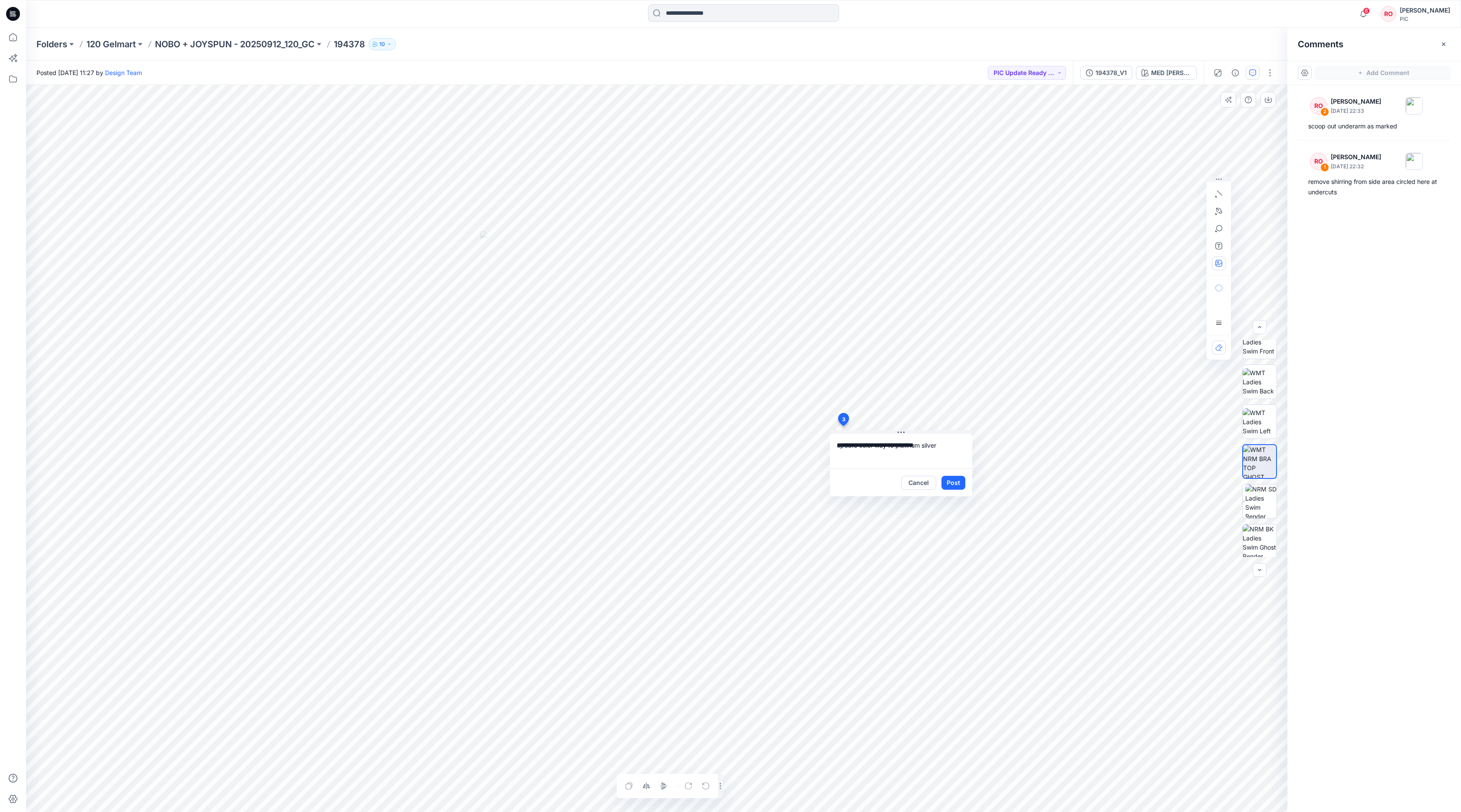
type input"] "**********"
click at [954, 484] on button "Post" at bounding box center [953, 482] width 24 height 14
click at [973, 66] on button "Add Comment" at bounding box center [1382, 72] width 136 height 14
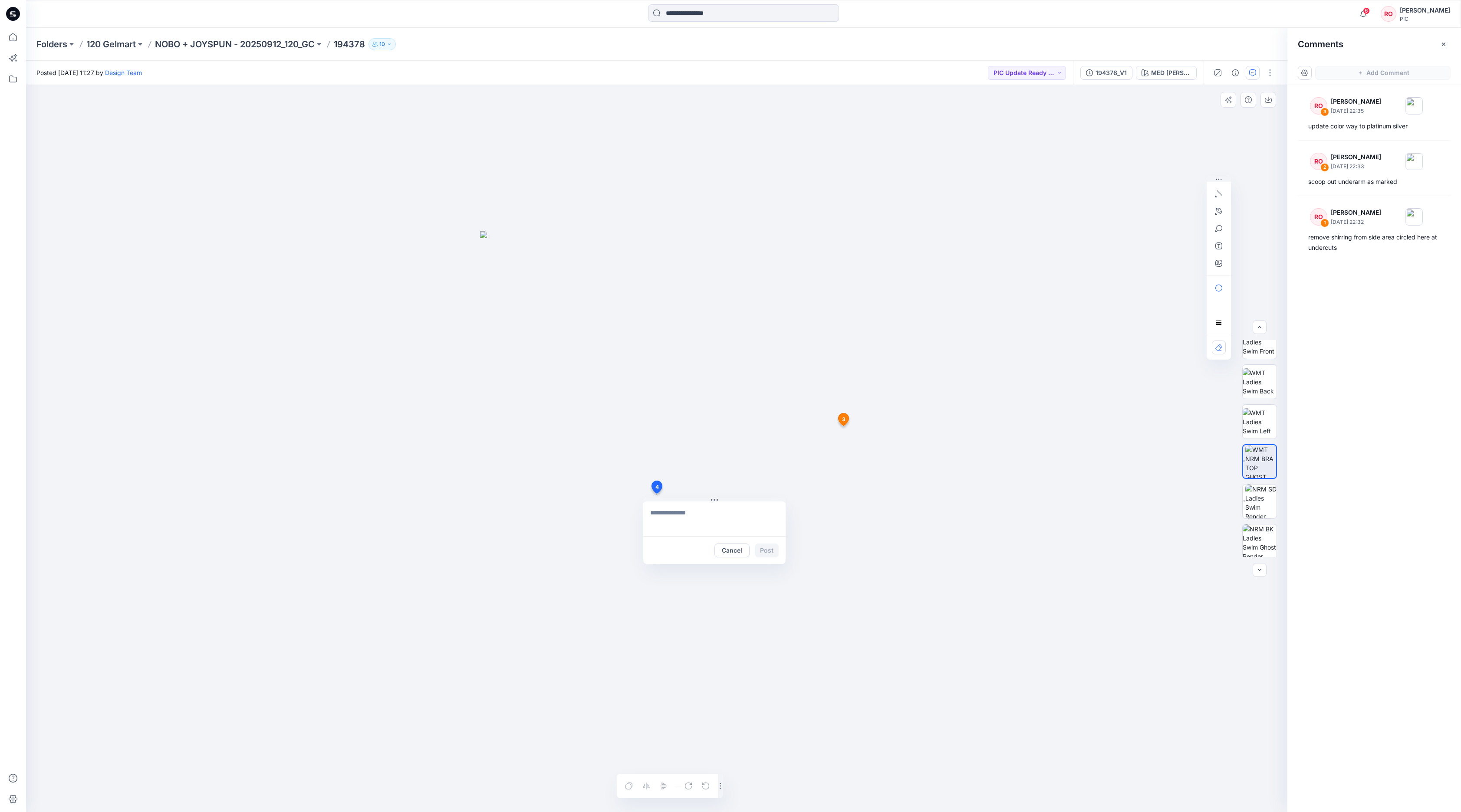
click at [656, 493] on div "4 Cancel Post 3 RO [PERSON_NAME] [DATE] 22:35 update color way to platinum silv…" at bounding box center [657, 448] width 1261 height 727
type textarea "**********"
click at [973, 263] on icon "button" at bounding box center [1219, 264] width 7 height 7
type input"] "**********"
click at [764, 541] on button "Post" at bounding box center [766, 550] width 24 height 14
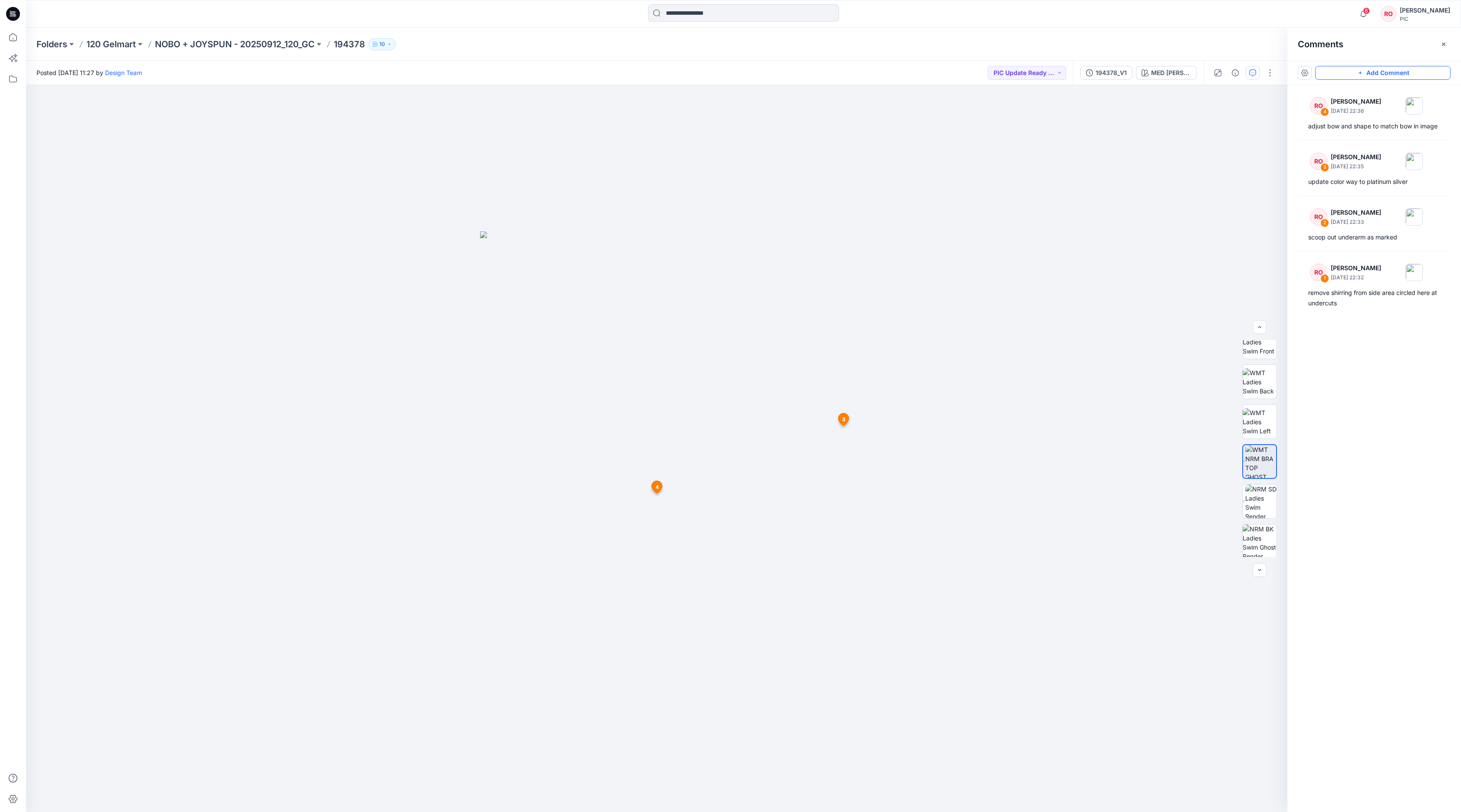
click at [973, 71] on button "Add Comment" at bounding box center [1382, 72] width 136 height 14
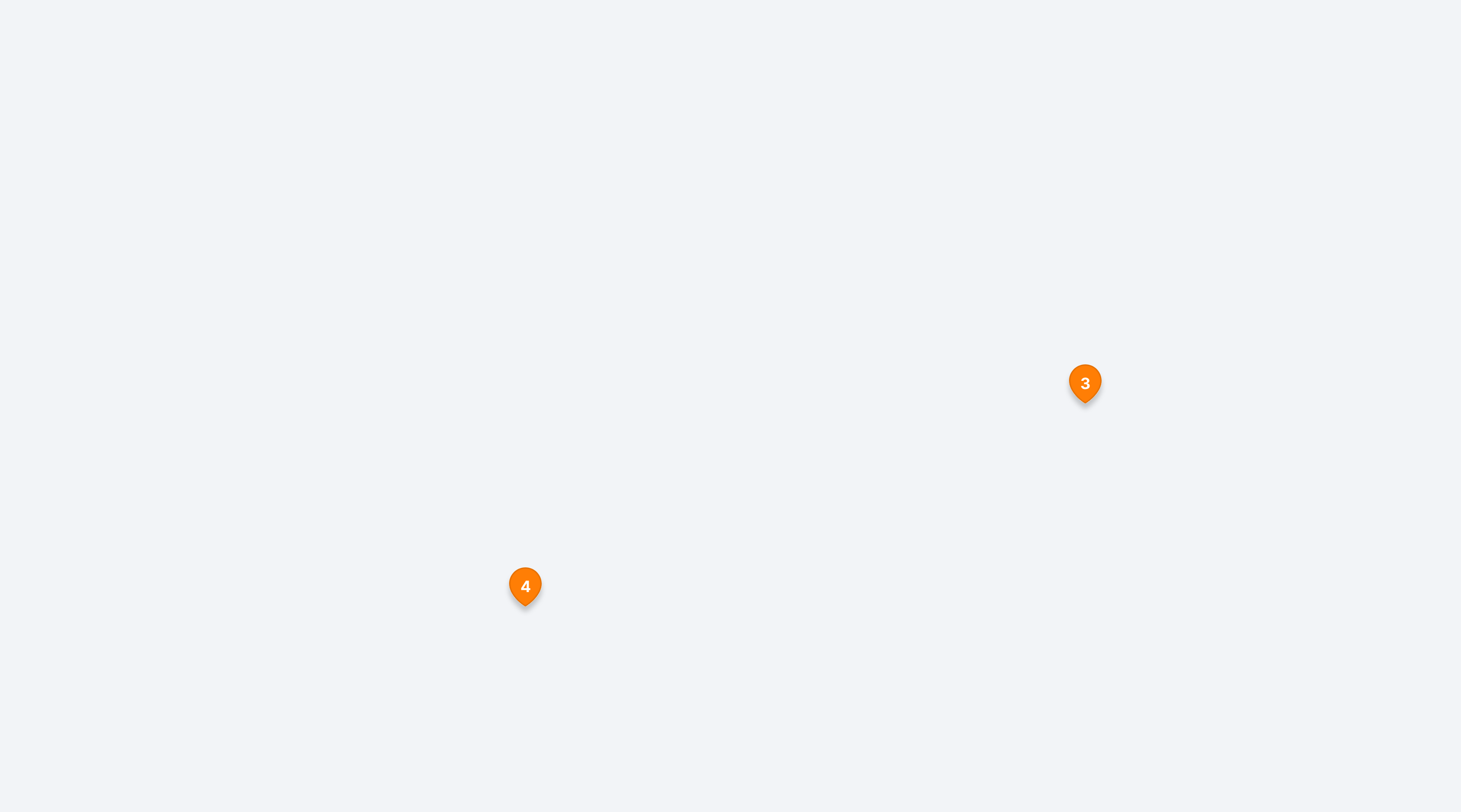
click at [244, 178] on div "5 Cancel Post 3 RO [PERSON_NAME] [DATE] 22:35 update color way to platinum silv…" at bounding box center [657, 448] width 1261 height 727
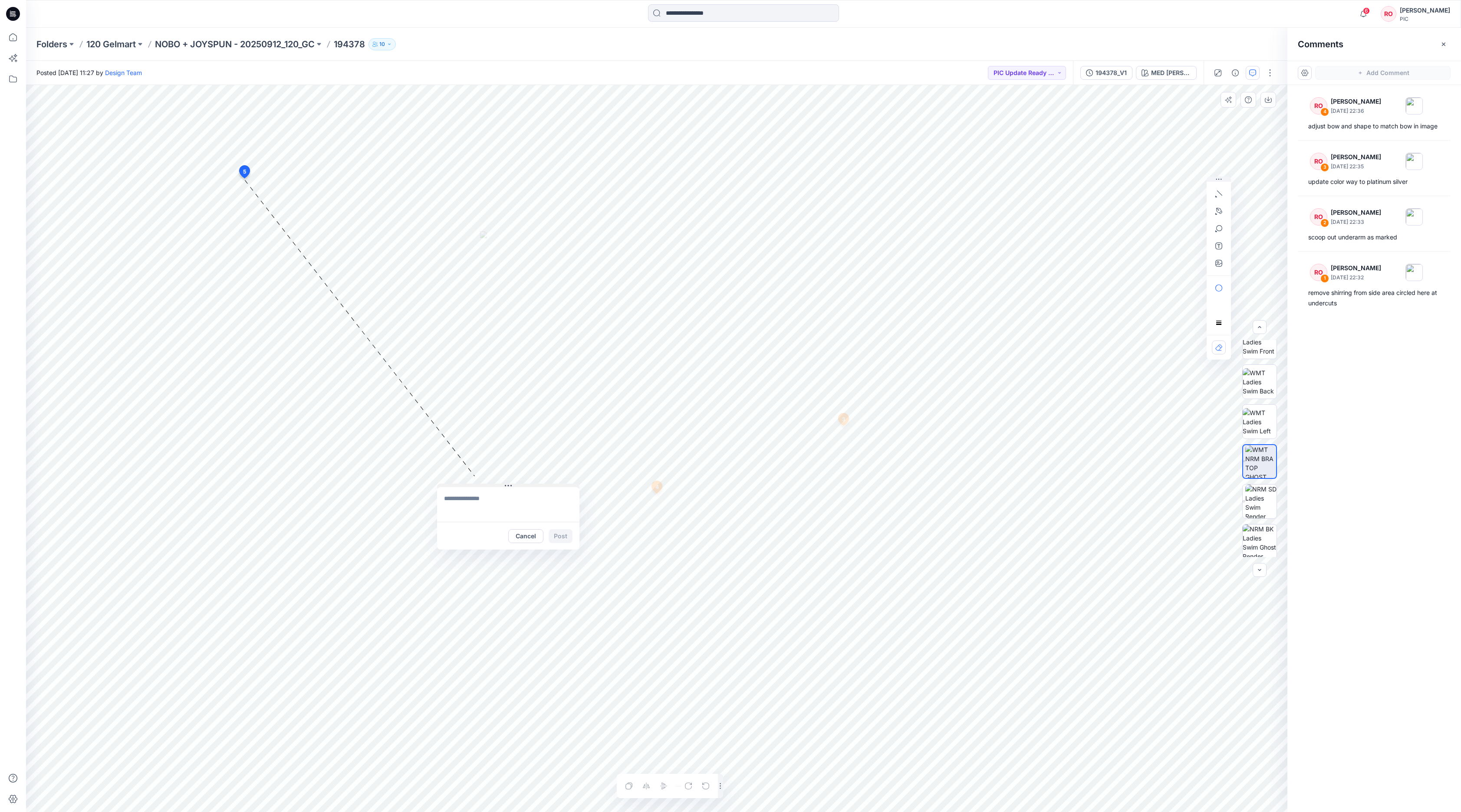
drag, startPoint x: 302, startPoint y: 183, endPoint x: 509, endPoint y: 477, distance: 359.6
drag, startPoint x: 246, startPoint y: 172, endPoint x: 444, endPoint y: 434, distance: 328.4
click at [480, 477] on textarea at bounding box center [501, 466] width 142 height 35
type textarea "**********"
click at [973, 264] on icon "button" at bounding box center [1219, 264] width 7 height 7
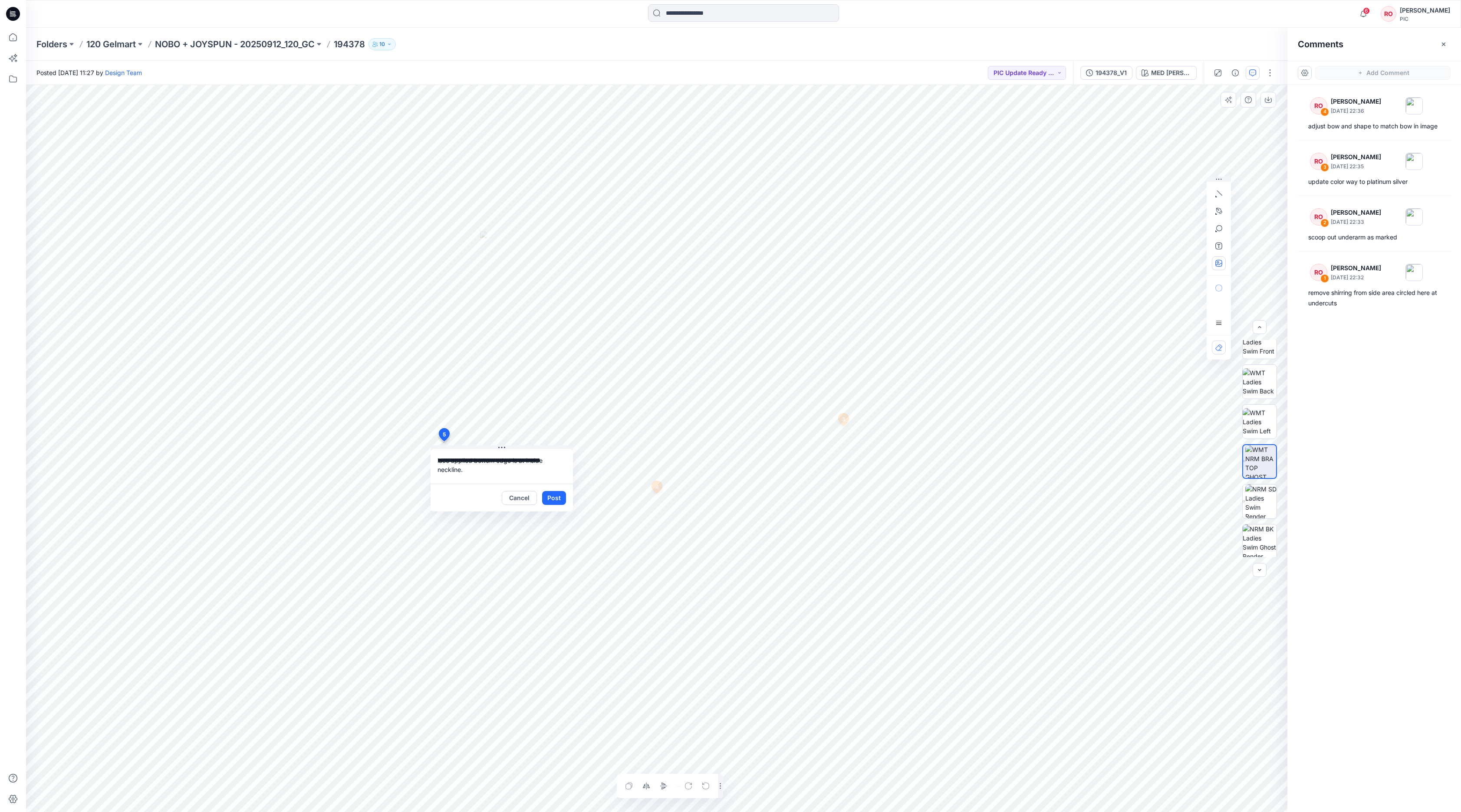
type input"] "**********"
click at [504, 474] on textarea "**********" at bounding box center [501, 466] width 142 height 35
type textarea "**********"
click at [550, 493] on button "Post" at bounding box center [554, 498] width 24 height 14
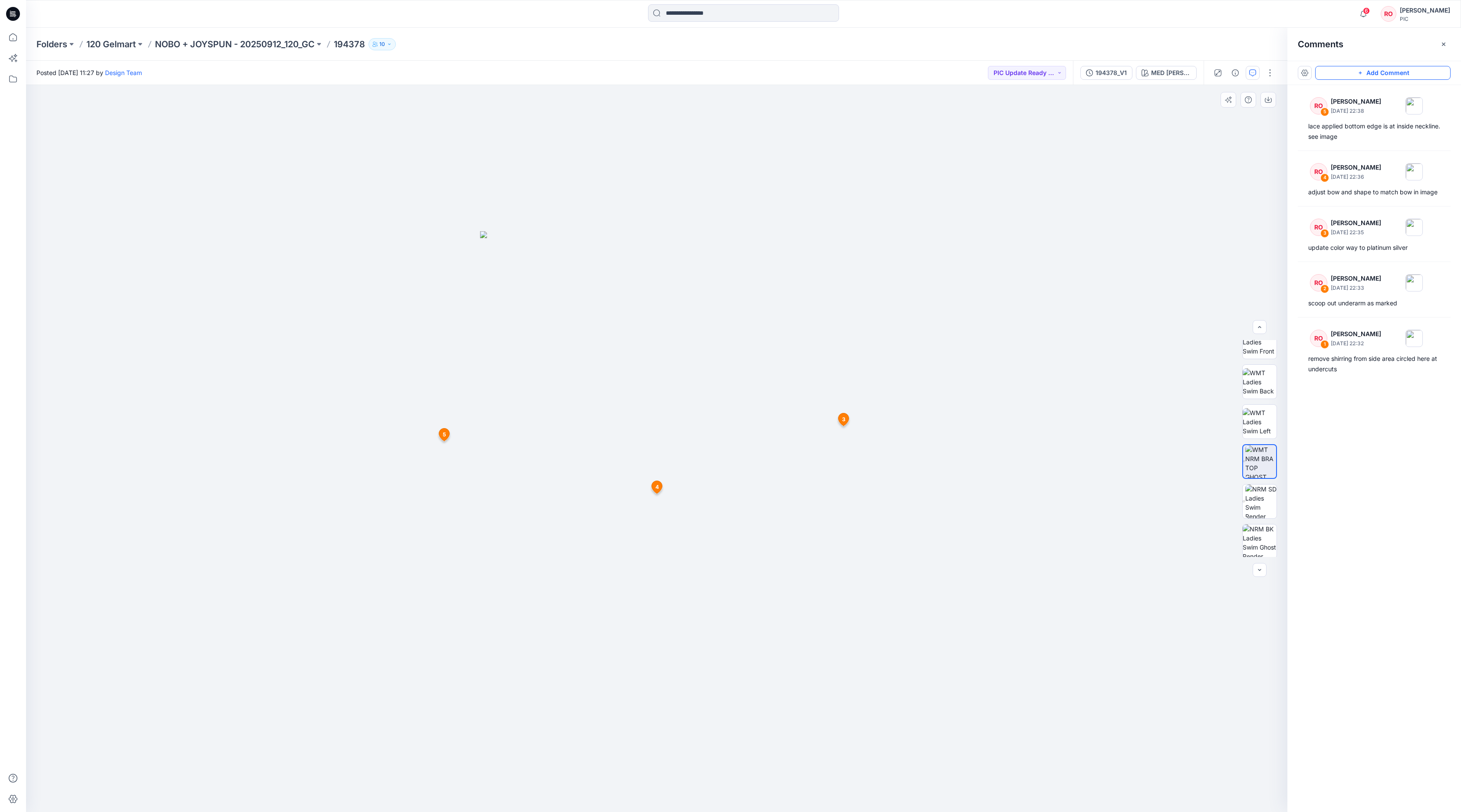
click at [973, 74] on button "Add Comment" at bounding box center [1382, 72] width 136 height 14
click at [713, 541] on div "6 3 RO [PERSON_NAME] [DATE] 22:35 update color way to platinum silver Reply 4 R…" at bounding box center [657, 448] width 1261 height 727
type textarea "**********"
click at [973, 262] on icon "button" at bounding box center [1218, 261] width 2 height 2
type input"] "**********"
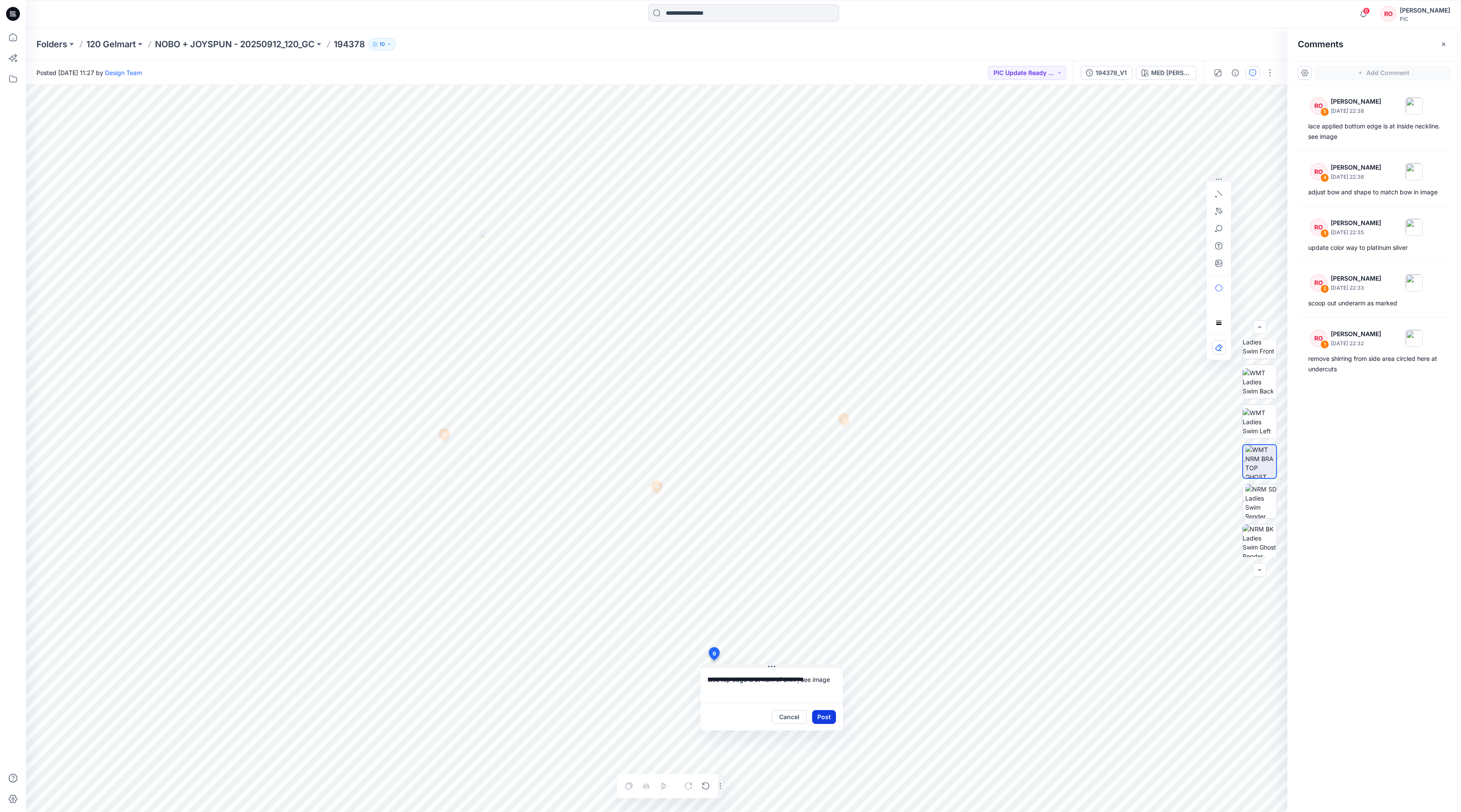
click at [820, 541] on button "Post" at bounding box center [823, 716] width 24 height 14
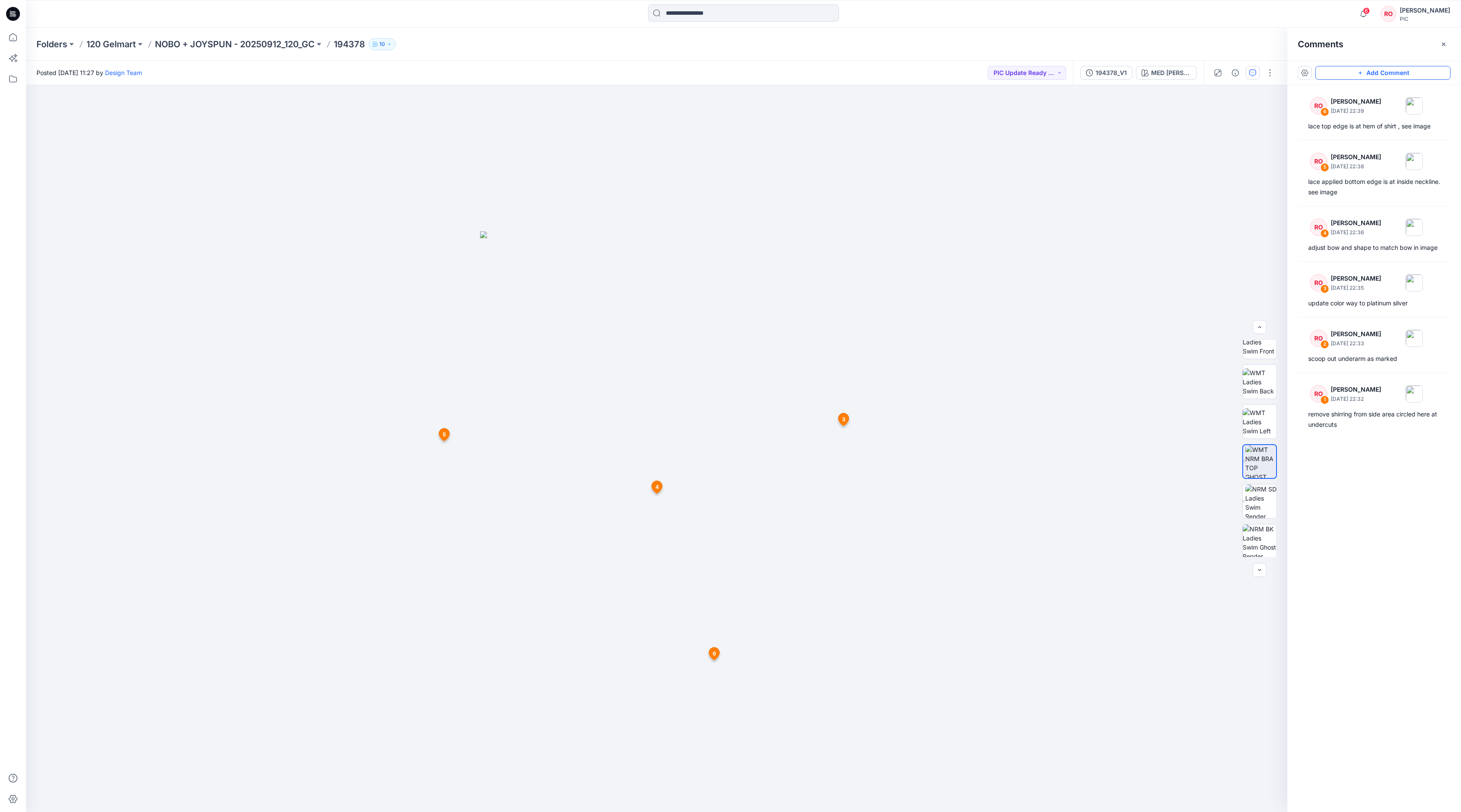
click at [973, 75] on button "Add Comment" at bounding box center [1382, 72] width 136 height 14
click at [758, 330] on div "7 3 RO [PERSON_NAME] [DATE] 22:35 update color way to platinum silver Reply 4 R…" at bounding box center [657, 448] width 1261 height 727
type textarea "**********"
click at [868, 391] on button "Post" at bounding box center [867, 386] width 24 height 14
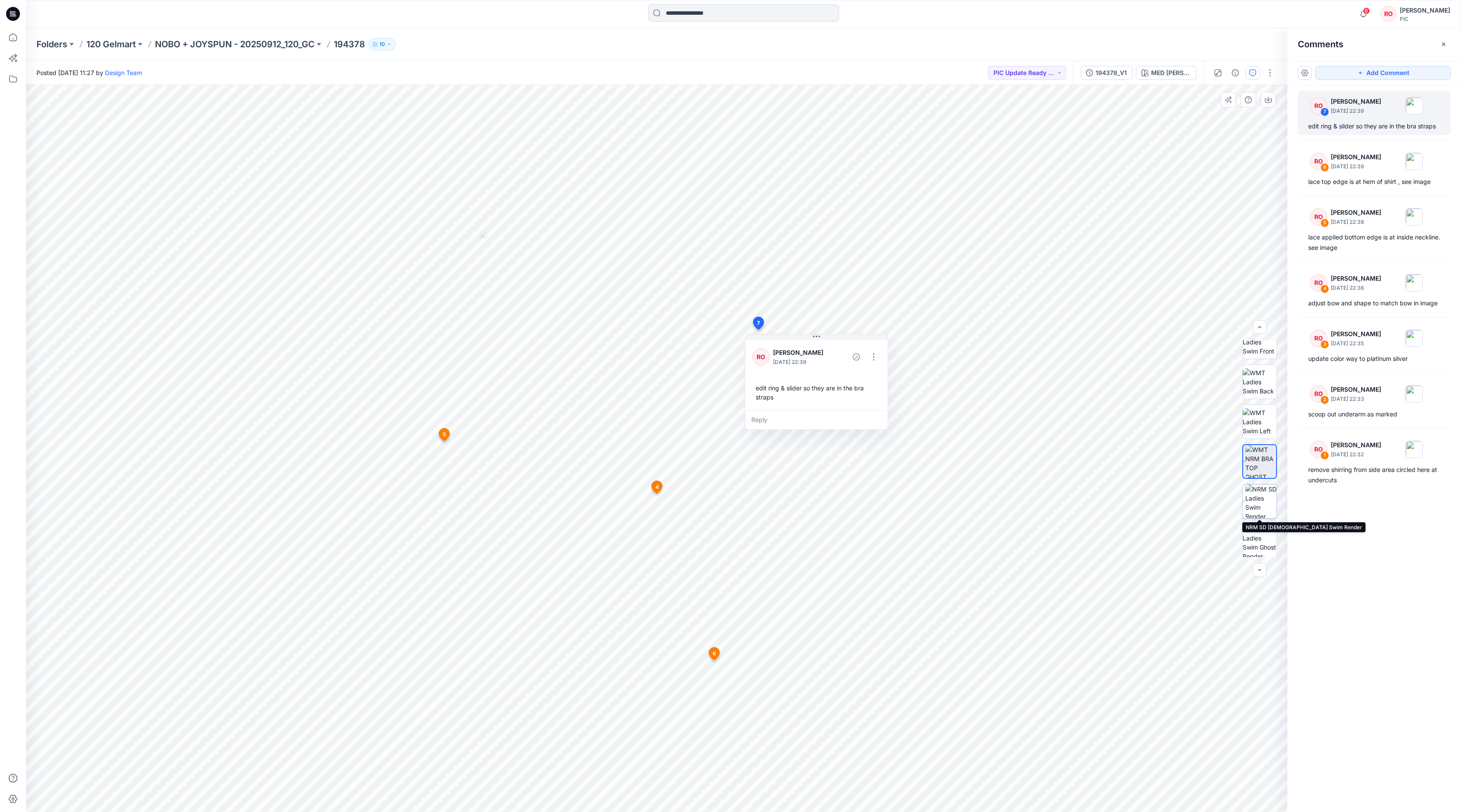
click at [973, 504] on img at bounding box center [1260, 501] width 31 height 34
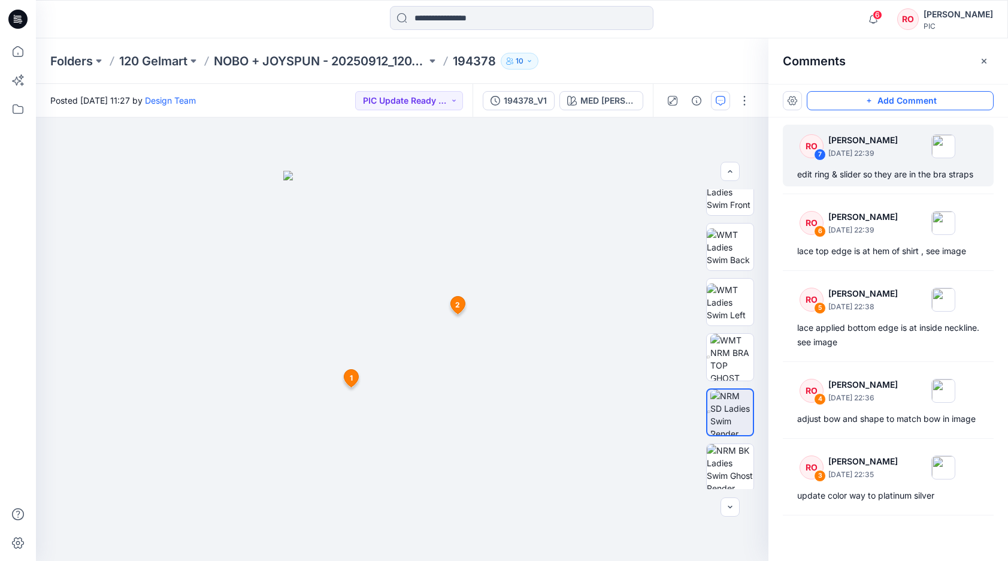
click at [864, 102] on button "Add Comment" at bounding box center [900, 100] width 187 height 19
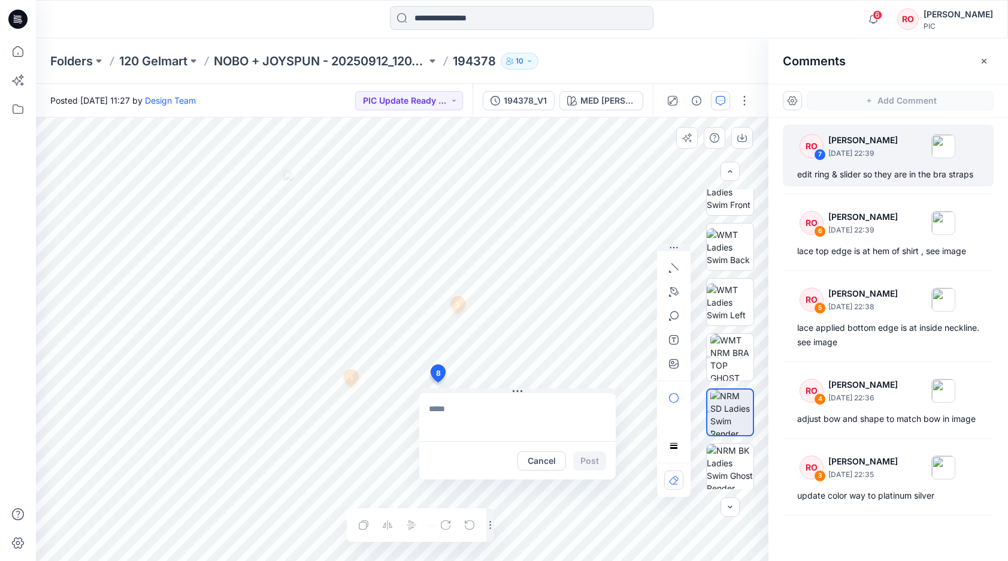
click at [437, 382] on div "8 Cancel Post 1 RO [PERSON_NAME] [DATE] 22:32 remove shirring from side area ci…" at bounding box center [402, 338] width 732 height 443
type textarea "**********"
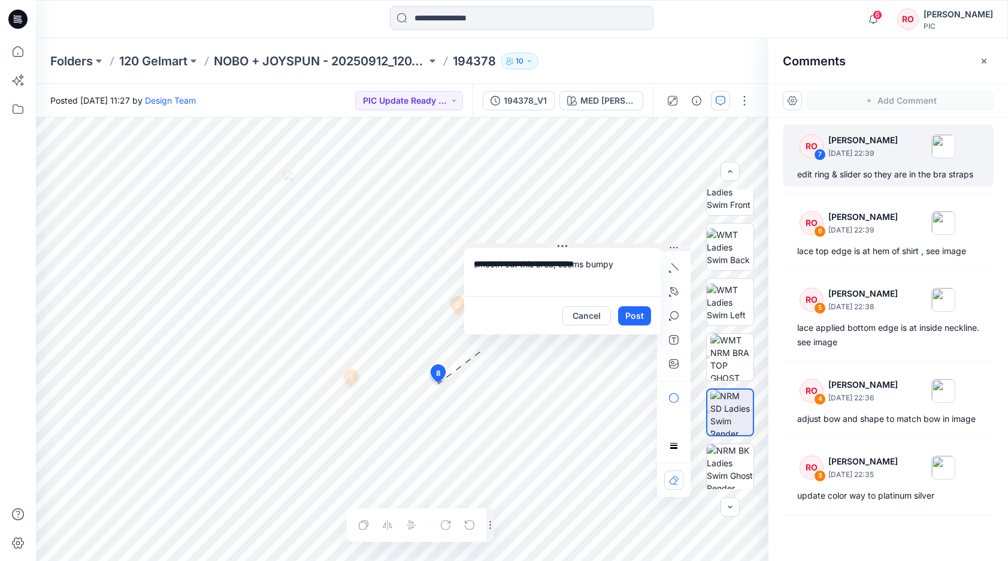
drag, startPoint x: 508, startPoint y: 391, endPoint x: 552, endPoint y: 247, distance: 150.8
click at [669, 290] on button "button" at bounding box center [673, 291] width 19 height 19
click at [604, 292] on icon "button" at bounding box center [609, 291] width 10 height 10
click at [624, 317] on button "Post" at bounding box center [633, 316] width 33 height 19
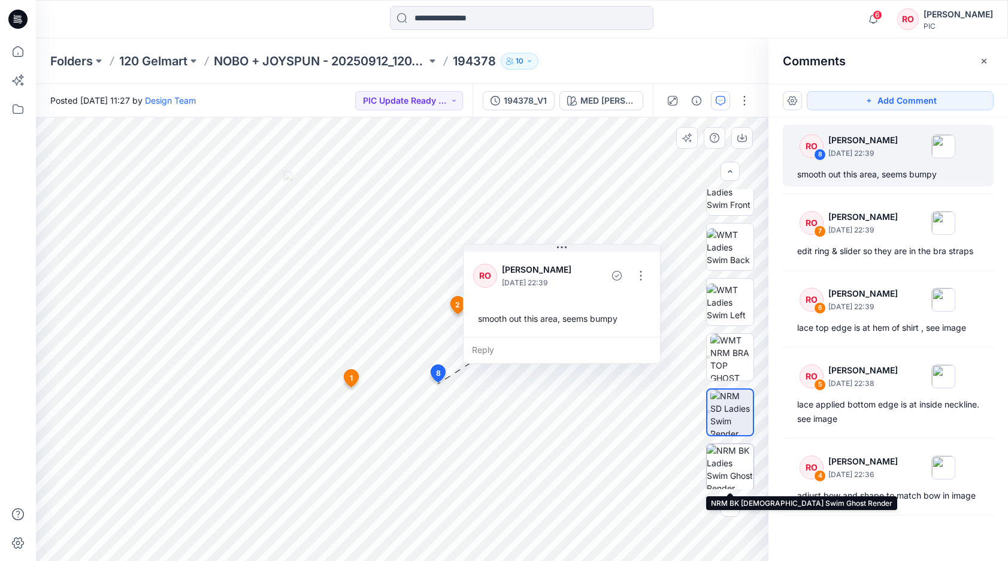
click at [717, 463] on img at bounding box center [730, 467] width 47 height 47
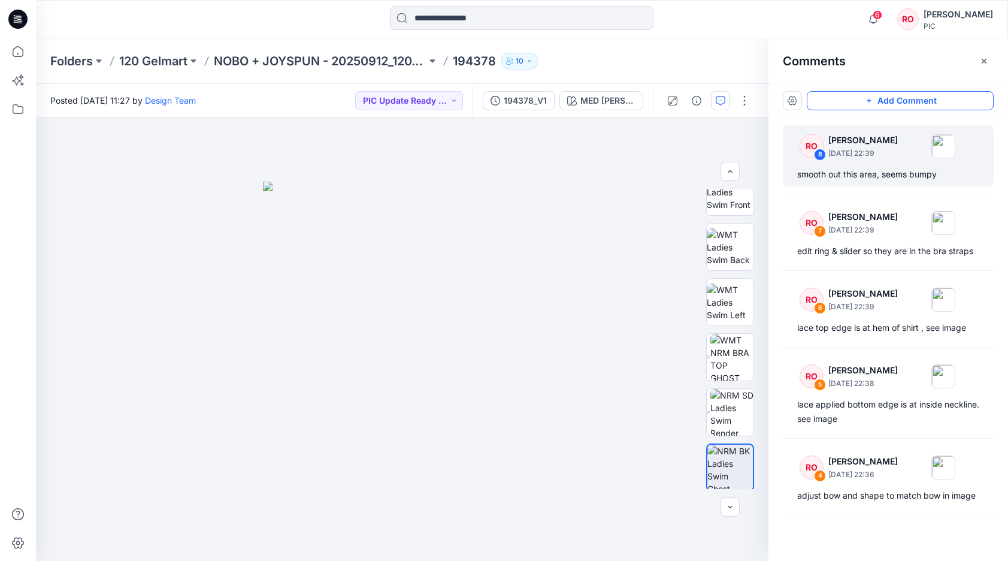
click at [840, 104] on button "Add Comment" at bounding box center [900, 100] width 187 height 19
click at [413, 495] on div "9" at bounding box center [402, 338] width 732 height 443
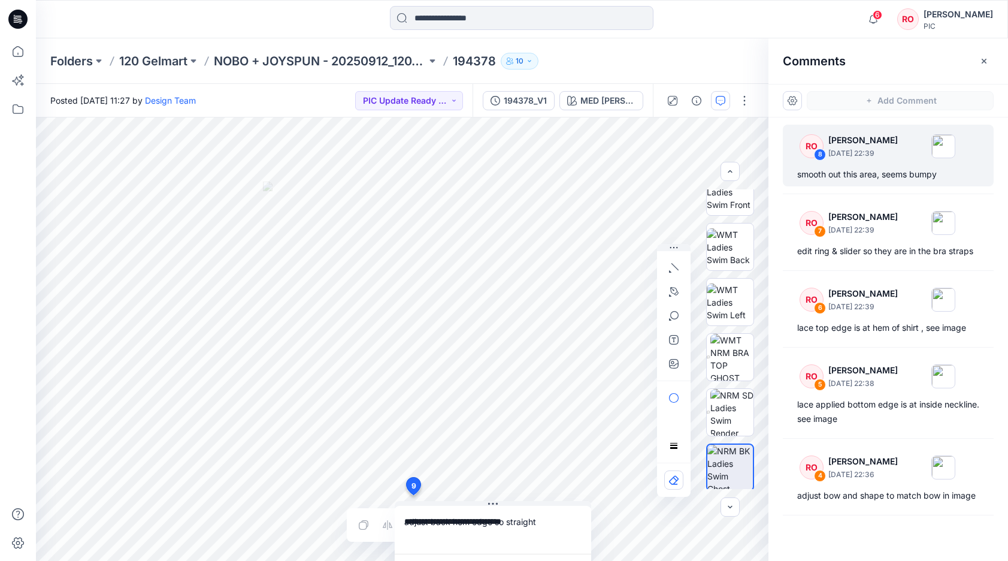
click at [450, 524] on textarea "**********" at bounding box center [493, 529] width 196 height 48
type textarea "**********"
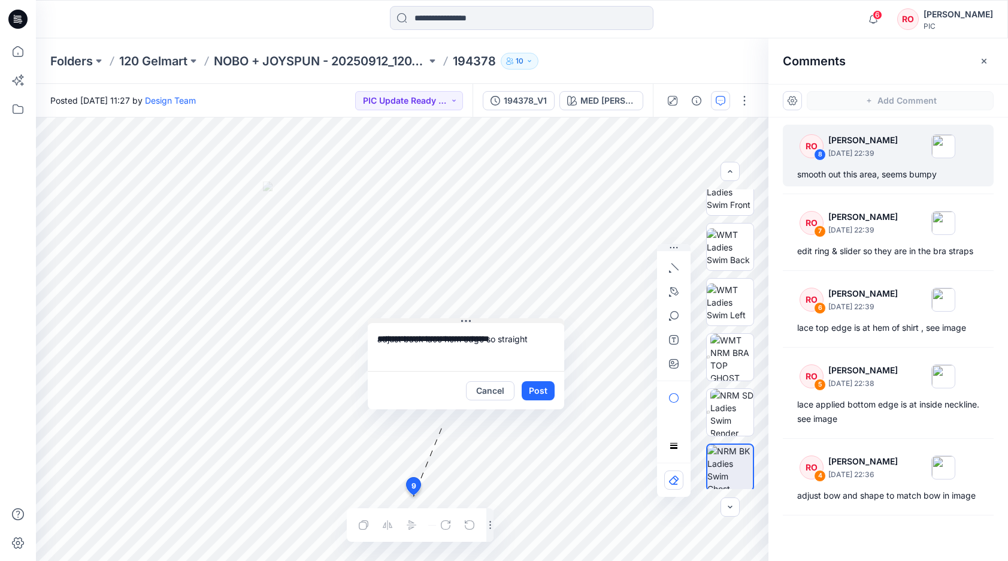
drag, startPoint x: 495, startPoint y: 502, endPoint x: 465, endPoint y: 314, distance: 190.4
click at [536, 390] on button "Post" at bounding box center [535, 384] width 33 height 19
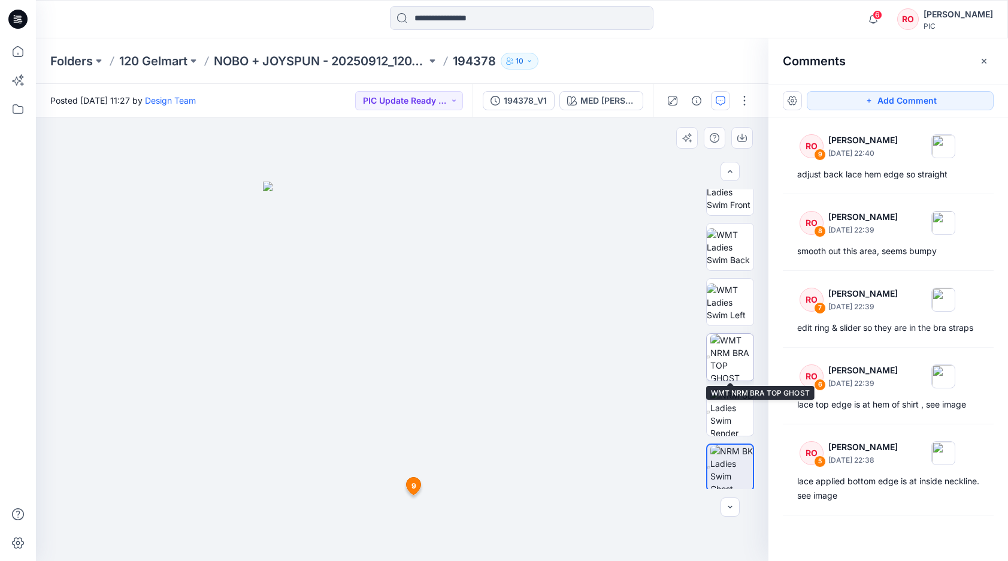
click at [746, 369] on img at bounding box center [731, 357] width 43 height 47
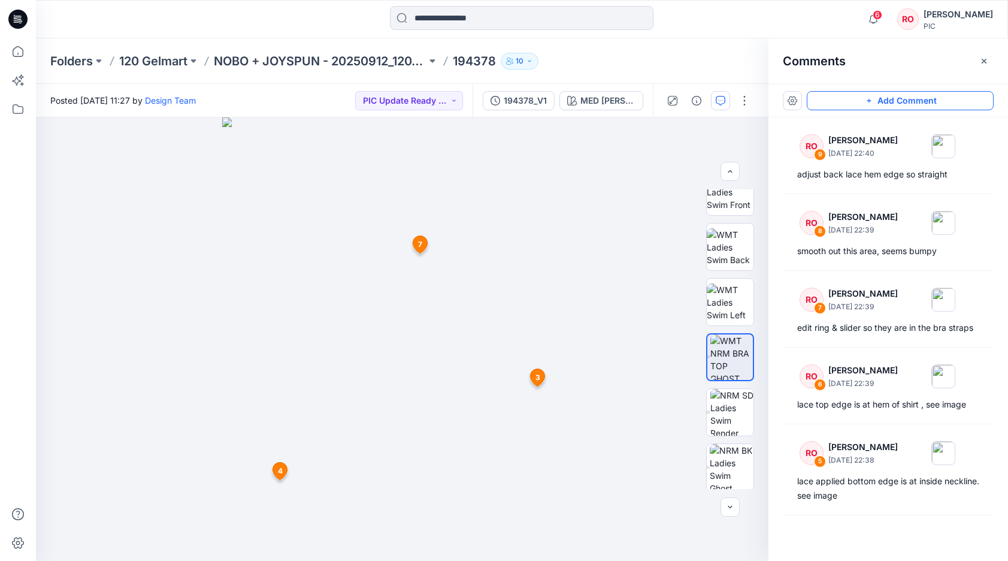
click at [846, 108] on button "Add Comment" at bounding box center [900, 100] width 187 height 19
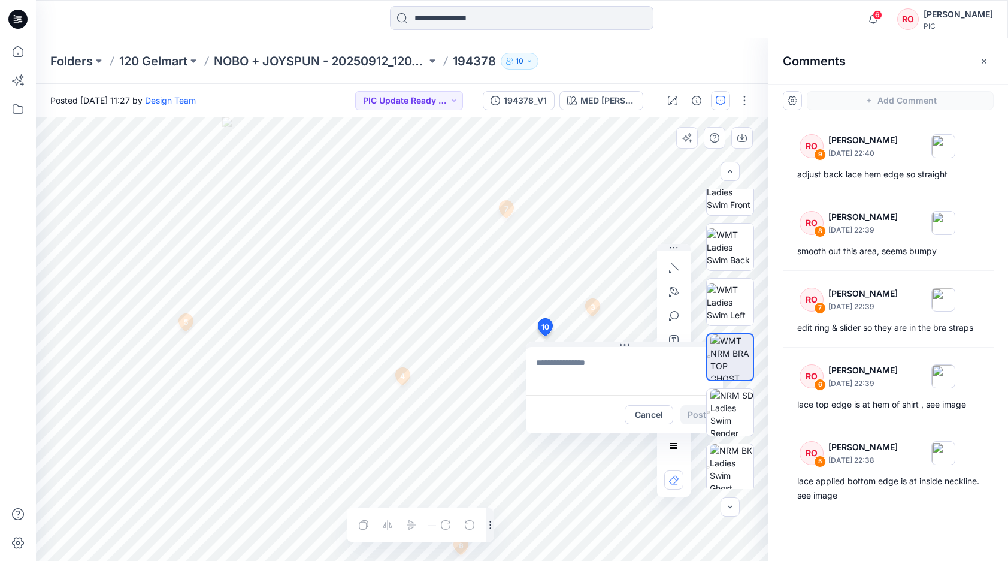
click at [544, 336] on div "10 Cancel Post 3 RO [PERSON_NAME] [DATE] 22:35 update color way to platinum sil…" at bounding box center [402, 338] width 732 height 443
type textarea "**********"
click at [689, 413] on button "Post" at bounding box center [696, 414] width 33 height 19
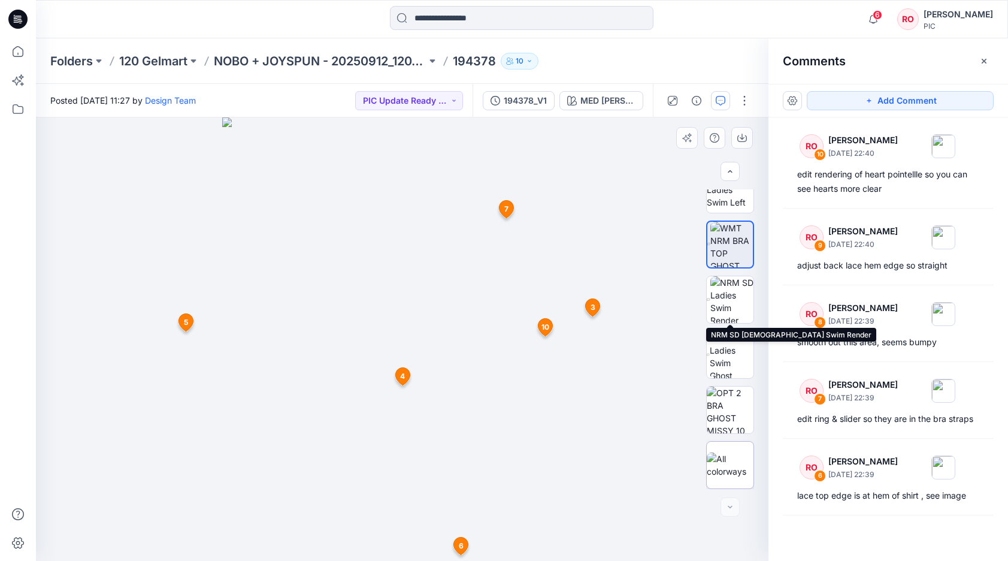
scroll to position [299, 0]
click at [732, 475] on img at bounding box center [730, 464] width 47 height 25
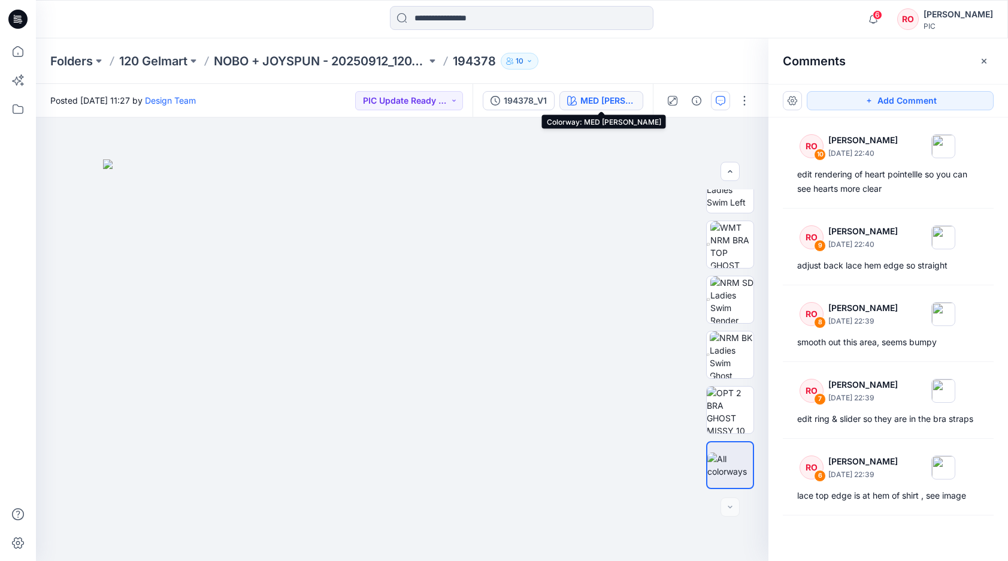
click at [617, 100] on div "MED [PERSON_NAME]" at bounding box center [607, 100] width 55 height 13
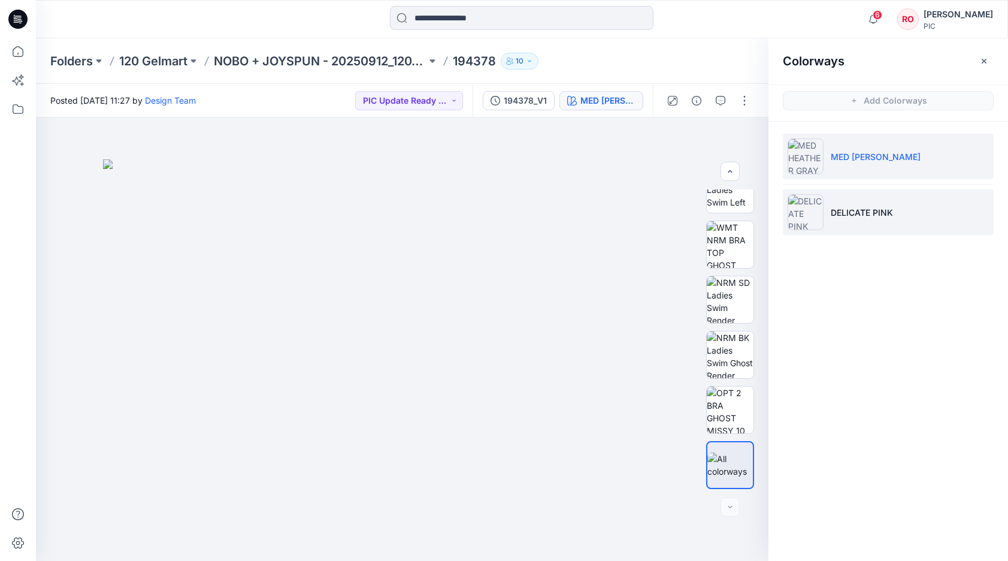
click at [823, 205] on img at bounding box center [805, 212] width 36 height 36
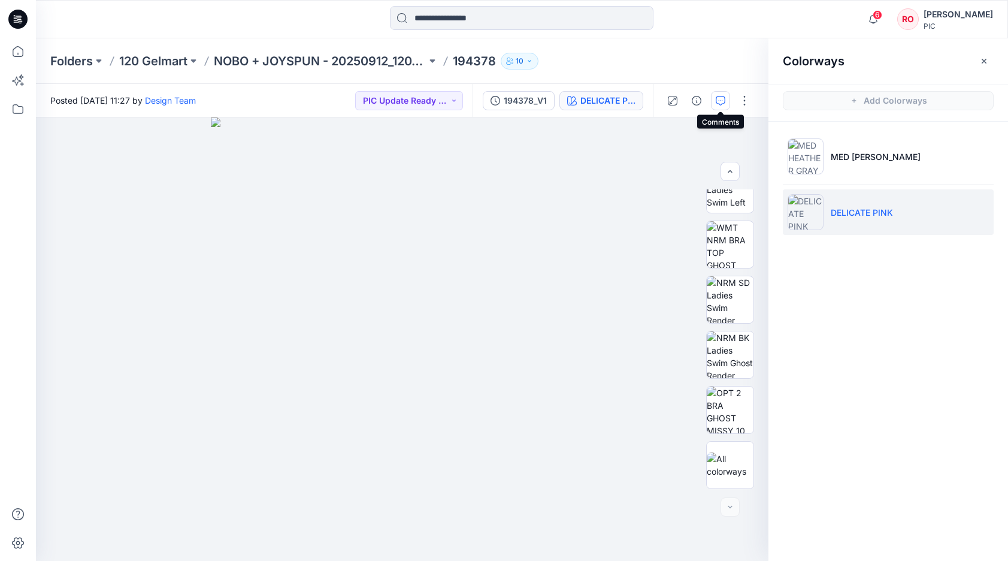
click at [719, 101] on icon "button" at bounding box center [721, 101] width 10 height 10
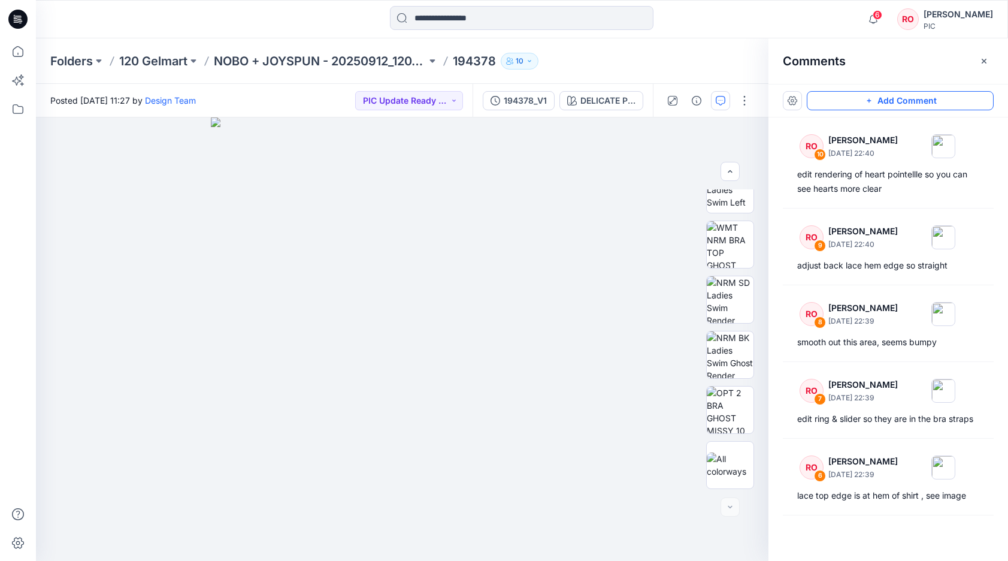
click at [832, 96] on button "Add Comment" at bounding box center [900, 100] width 187 height 19
click at [559, 275] on div "11" at bounding box center [402, 338] width 732 height 443
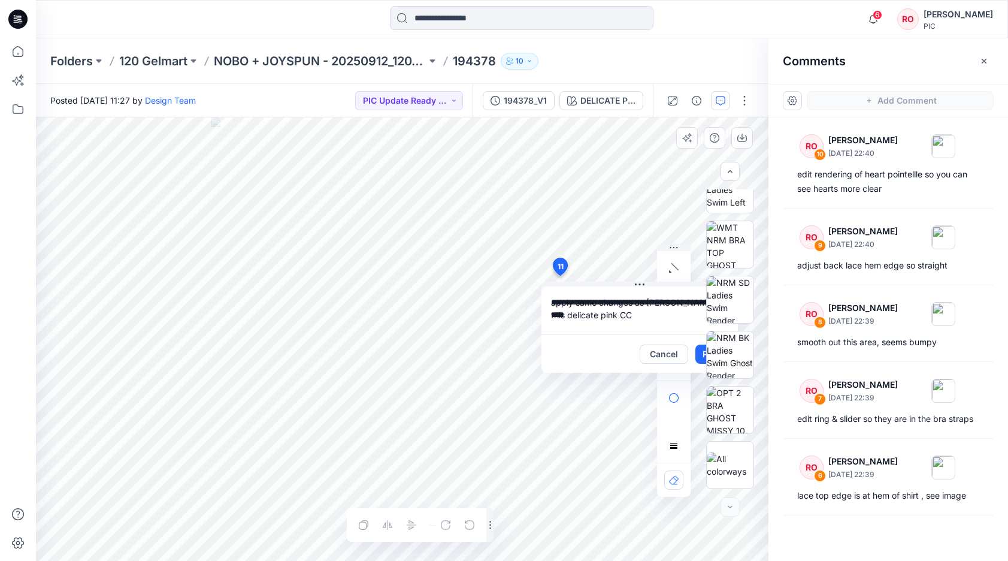
type textarea "**********"
click at [698, 350] on div at bounding box center [730, 338] width 77 height 299
drag, startPoint x: 643, startPoint y: 283, endPoint x: 550, endPoint y: 281, distance: 92.8
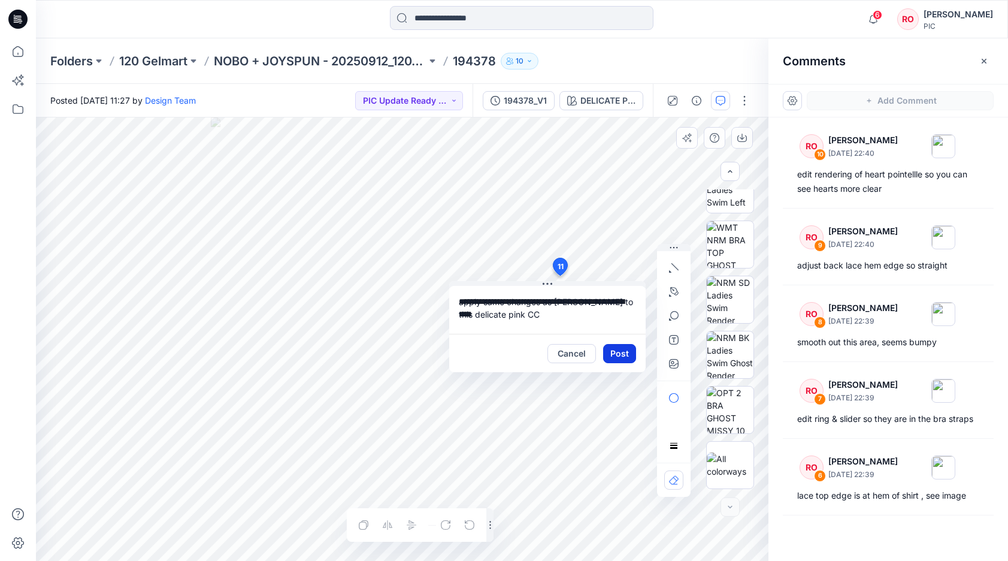
click at [622, 353] on button "Post" at bounding box center [619, 353] width 33 height 19
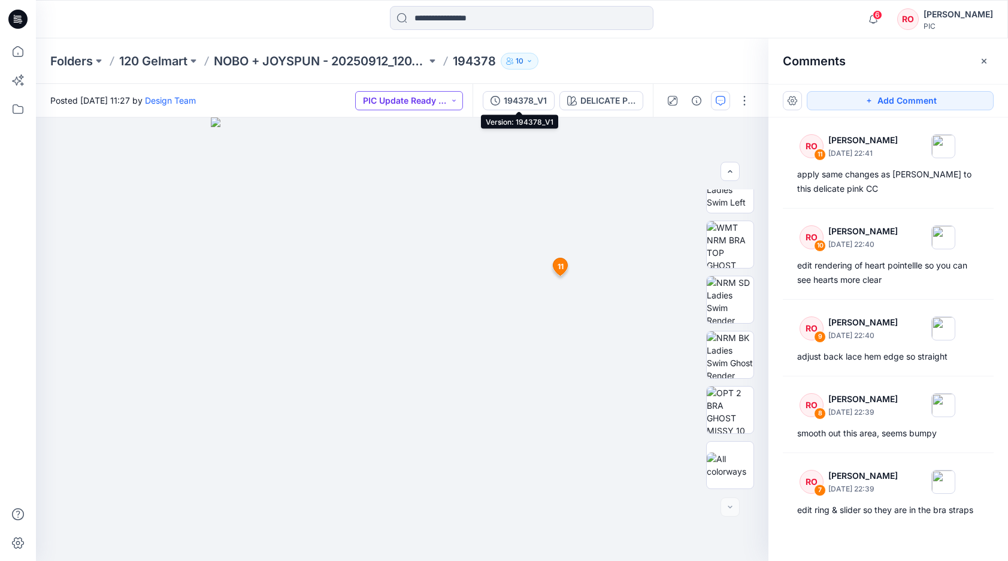
click at [451, 90] on div "Posted [DATE] 11:27 by Design Team PIC Update Ready to Review" at bounding box center [254, 100] width 437 height 33
click at [450, 100] on button "PIC Update Ready to Review" at bounding box center [409, 100] width 108 height 19
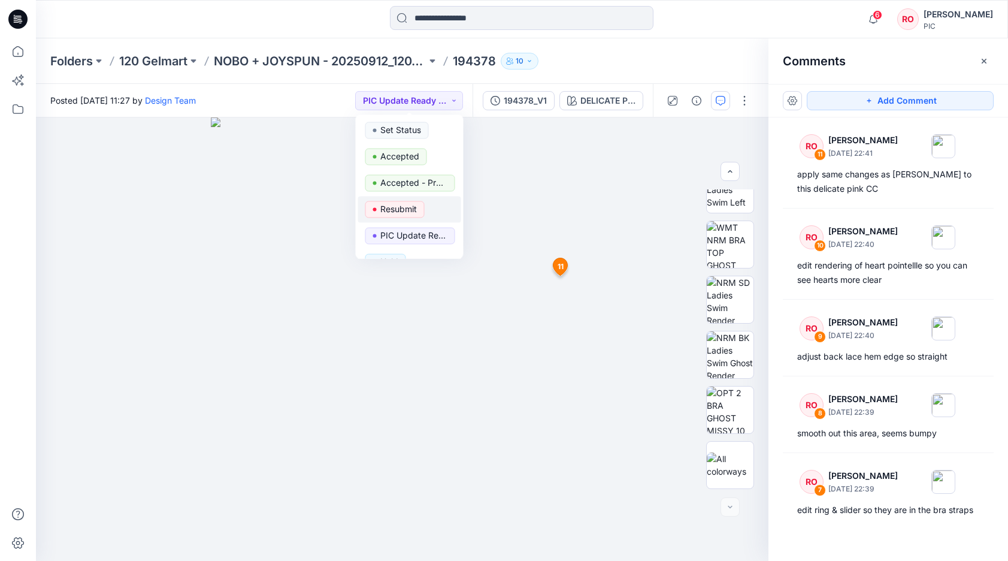
click at [413, 210] on p "Resubmit" at bounding box center [398, 209] width 37 height 16
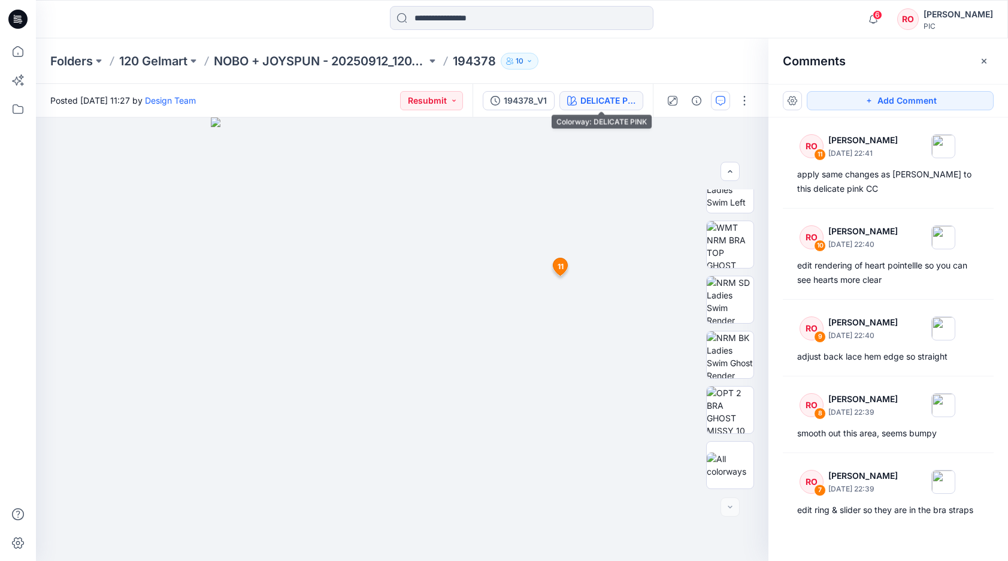
click at [614, 99] on div "DELICATE PINK" at bounding box center [607, 100] width 55 height 13
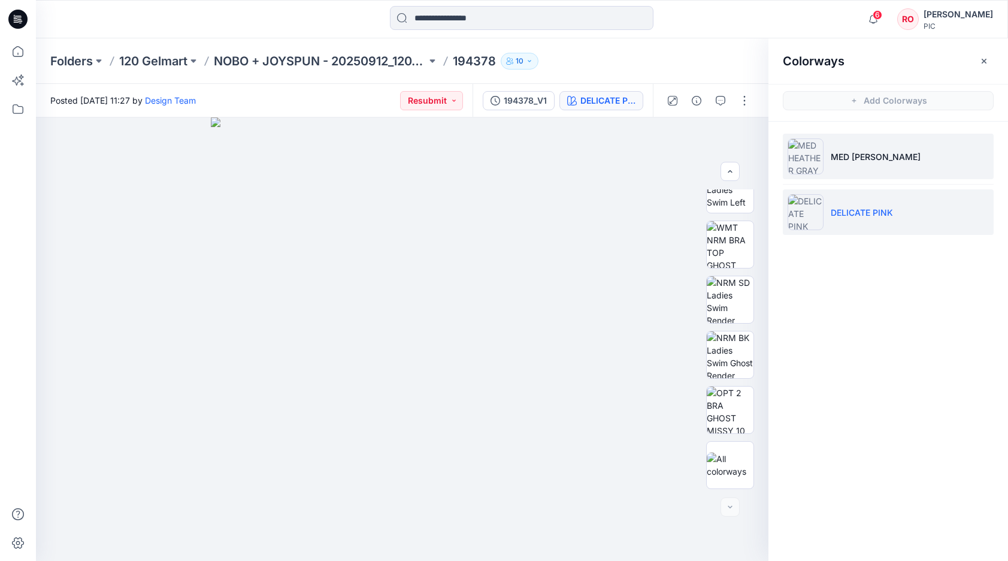
click at [830, 148] on li "MED [PERSON_NAME]" at bounding box center [888, 157] width 211 height 46
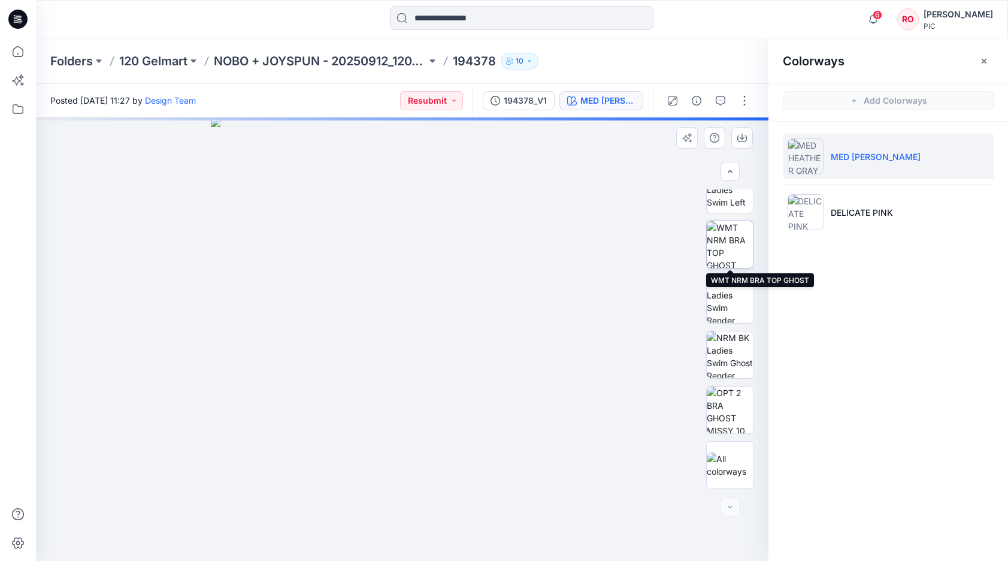
click at [729, 245] on img at bounding box center [730, 244] width 47 height 47
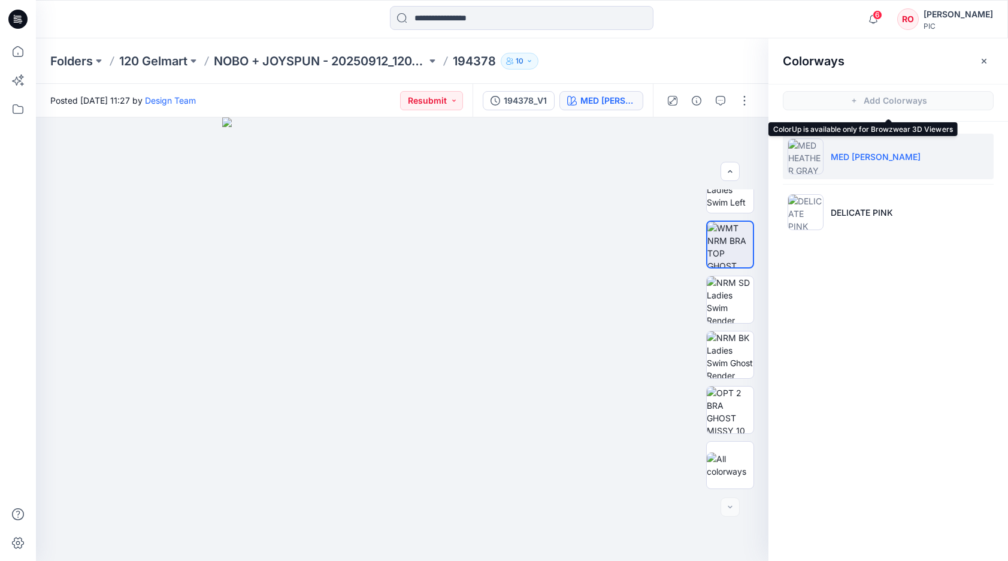
click at [837, 104] on span "Add Colorways" at bounding box center [888, 101] width 240 height 34
click at [714, 101] on button "button" at bounding box center [720, 100] width 19 height 19
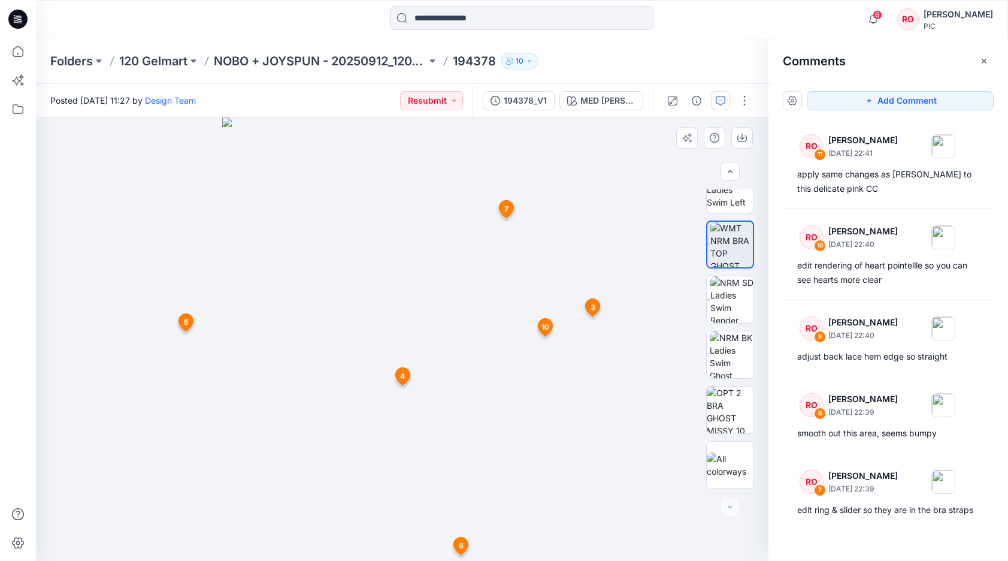
click at [409, 535] on img at bounding box center [402, 338] width 360 height 443
click at [873, 105] on button "Add Comment" at bounding box center [900, 100] width 187 height 19
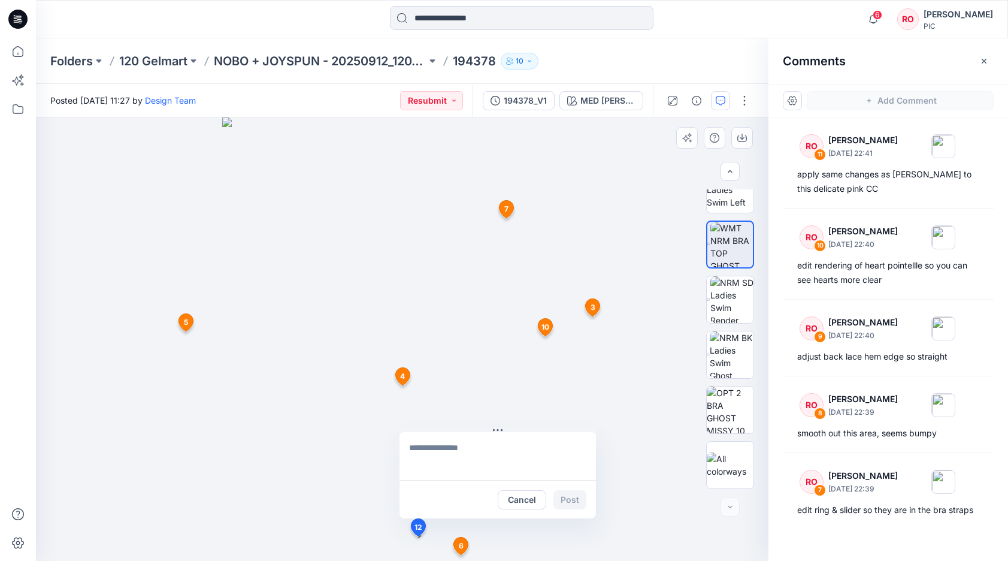
click at [417, 536] on div "12 Cancel Post 3 RO [PERSON_NAME] [DATE] 22:35 update color way to platinum sil…" at bounding box center [402, 338] width 732 height 443
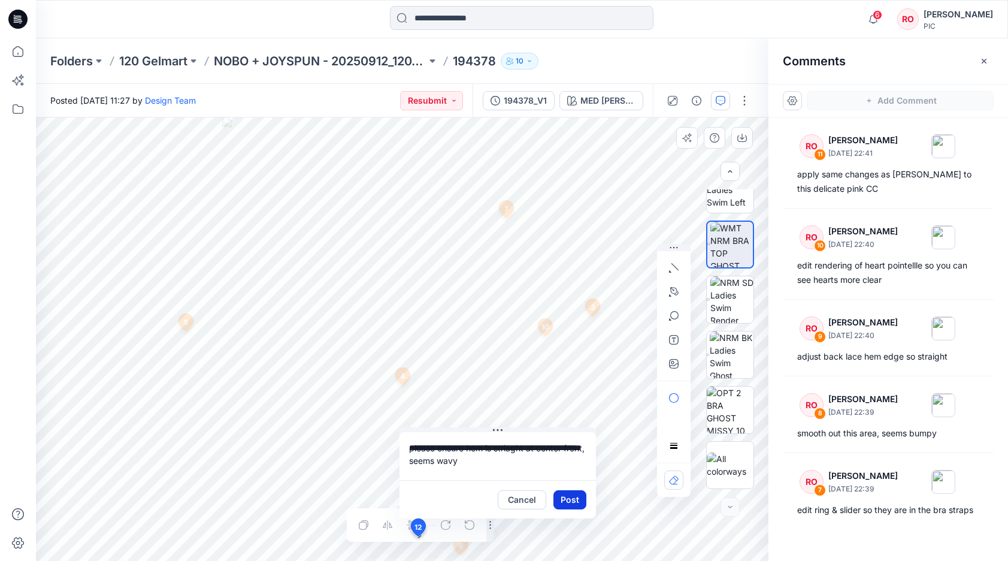
type textarea "**********"
click at [572, 498] on button "Post" at bounding box center [569, 499] width 33 height 19
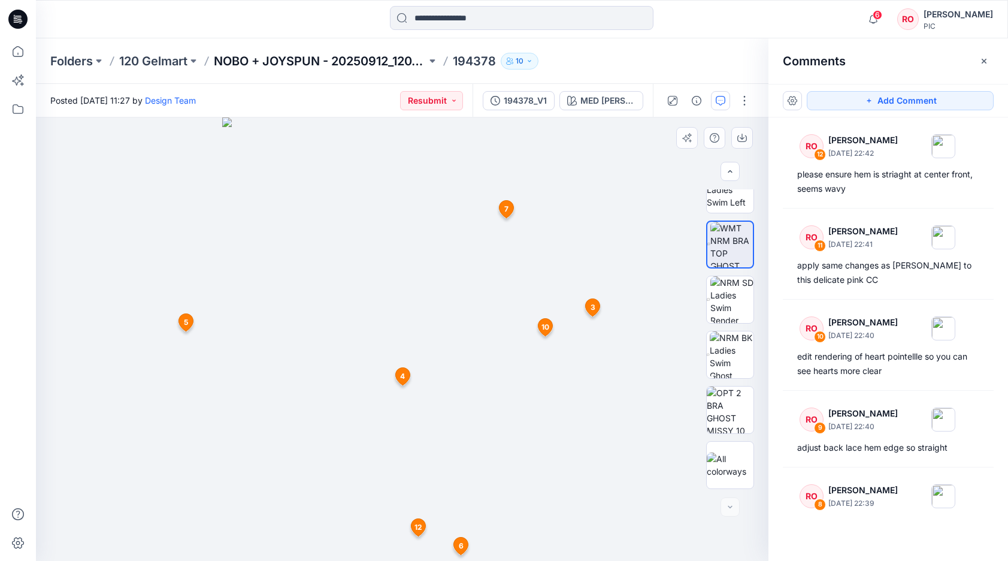
click at [301, 55] on p "NOBO + JOYSPUN - 20250912_120_GC" at bounding box center [320, 61] width 213 height 17
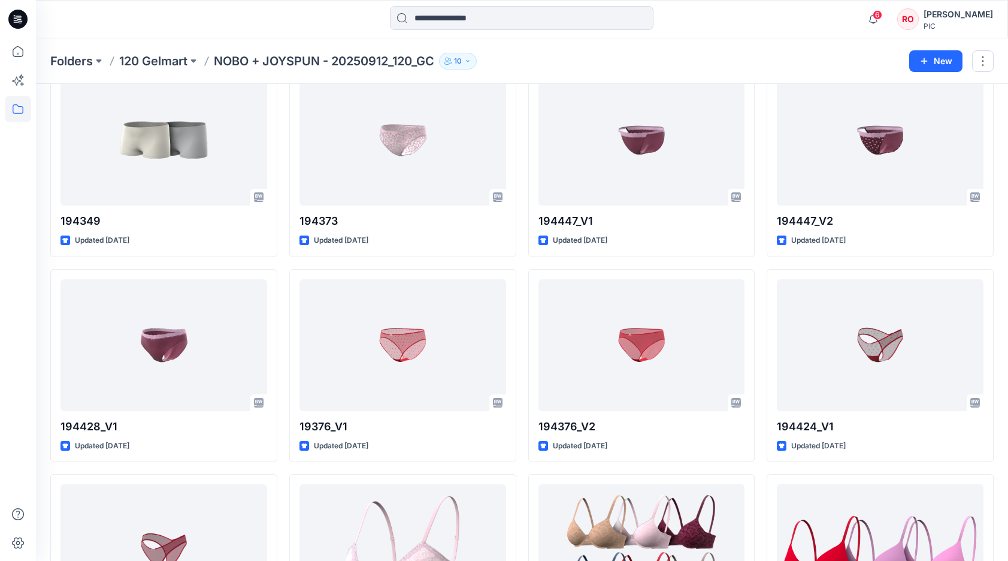
scroll to position [2792, 0]
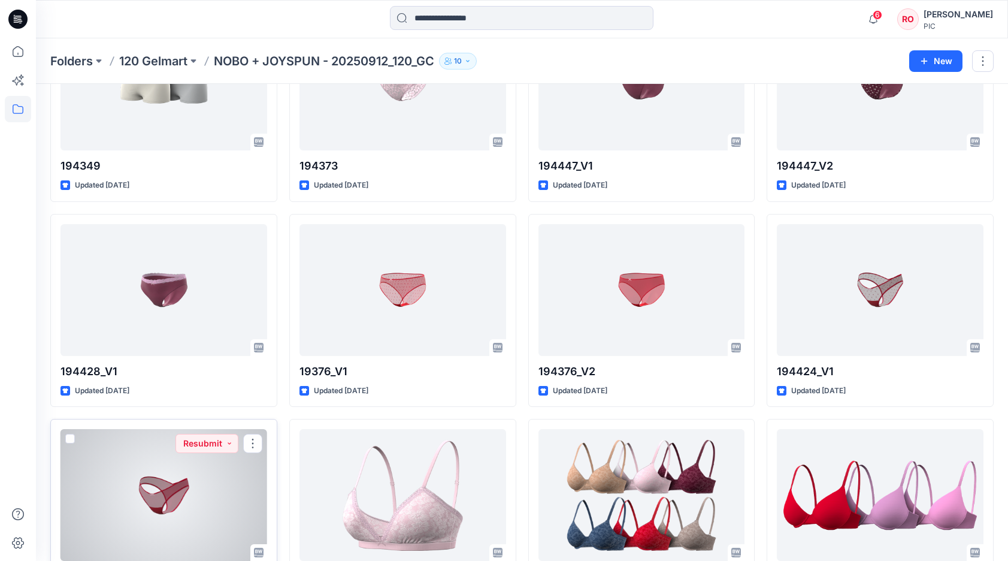
click at [175, 448] on div at bounding box center [163, 495] width 207 height 132
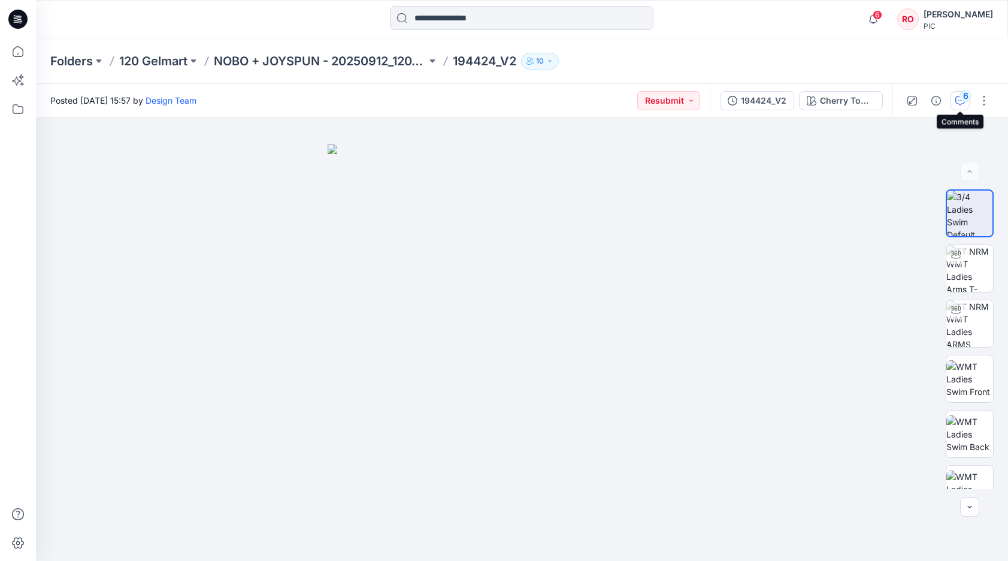
click at [953, 95] on button "6" at bounding box center [959, 100] width 19 height 19
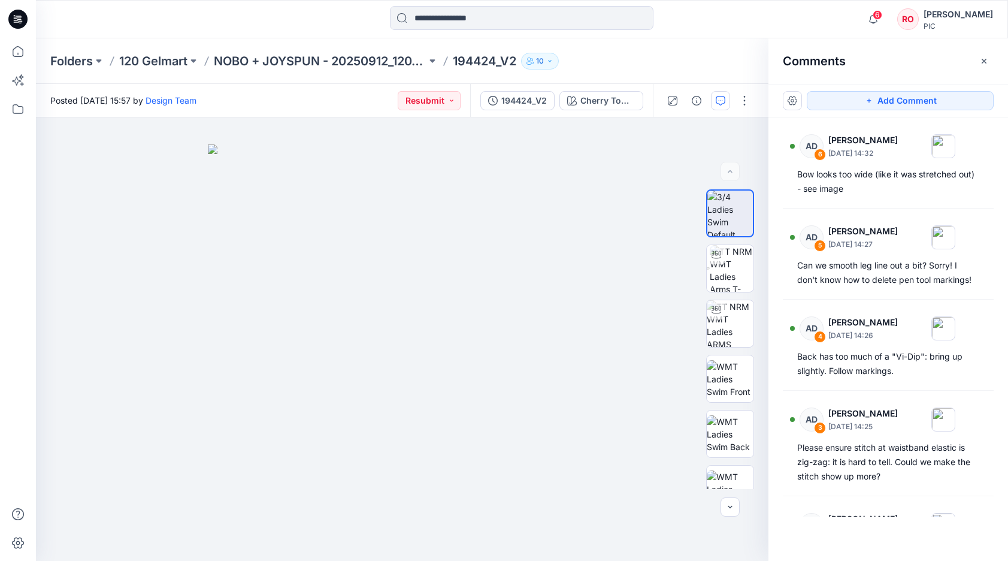
click at [327, 72] on div "Folders 120 Gelmart NOBO + JOYSPUN - 20250912_120_GC 194424_V2 10" at bounding box center [522, 61] width 972 height 46
click at [326, 62] on p "NOBO + JOYSPUN - 20250912_120_GC" at bounding box center [320, 61] width 213 height 17
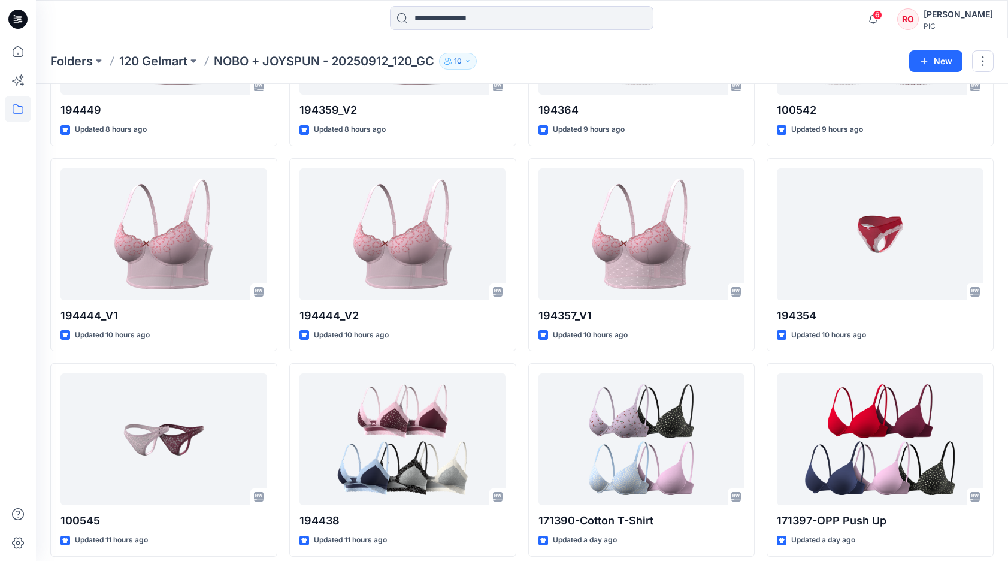
scroll to position [1412, 0]
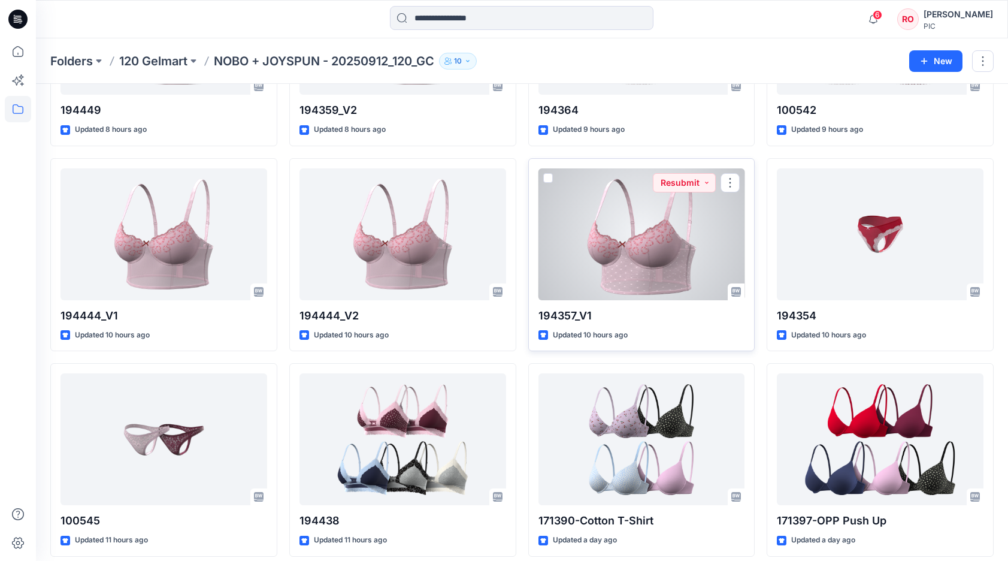
click at [619, 252] on div at bounding box center [641, 234] width 207 height 132
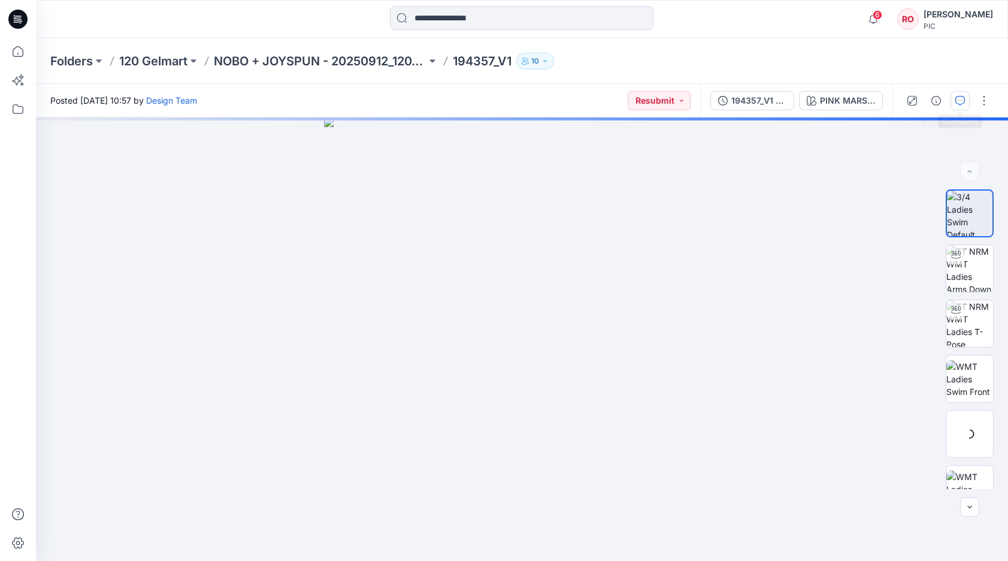
click at [958, 96] on icon "button" at bounding box center [960, 101] width 10 height 10
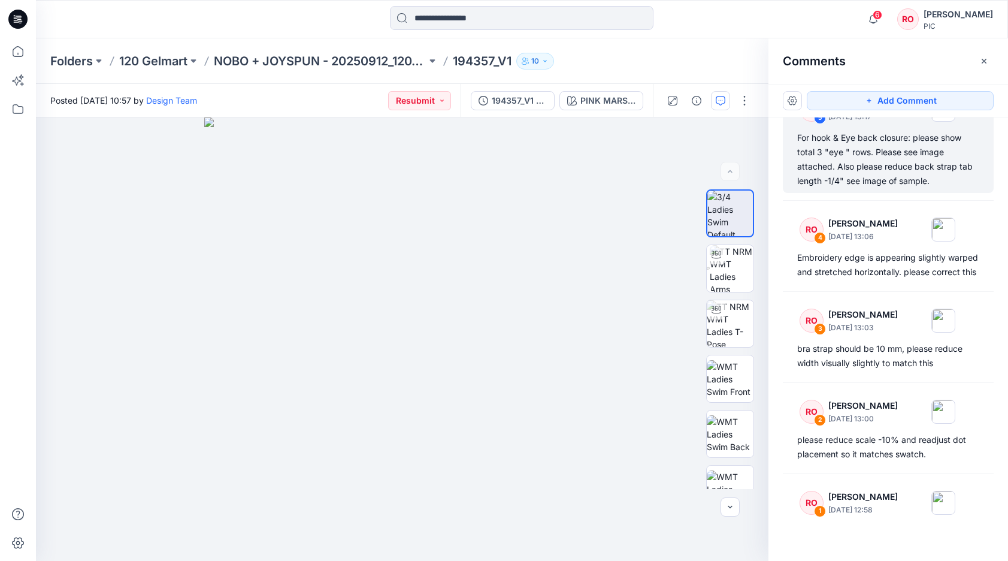
scroll to position [494, 0]
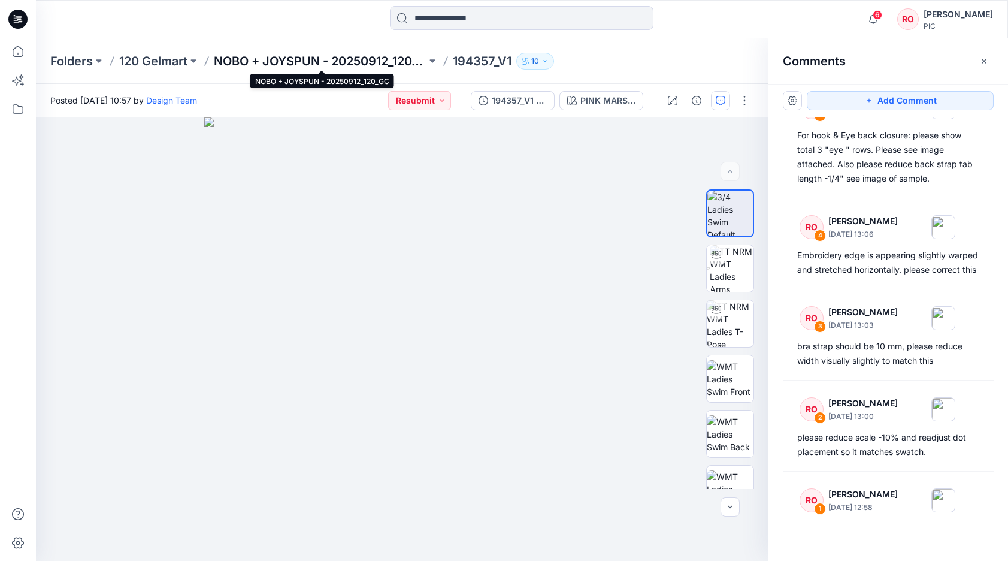
click at [389, 59] on p "NOBO + JOYSPUN - 20250912_120_GC" at bounding box center [320, 61] width 213 height 17
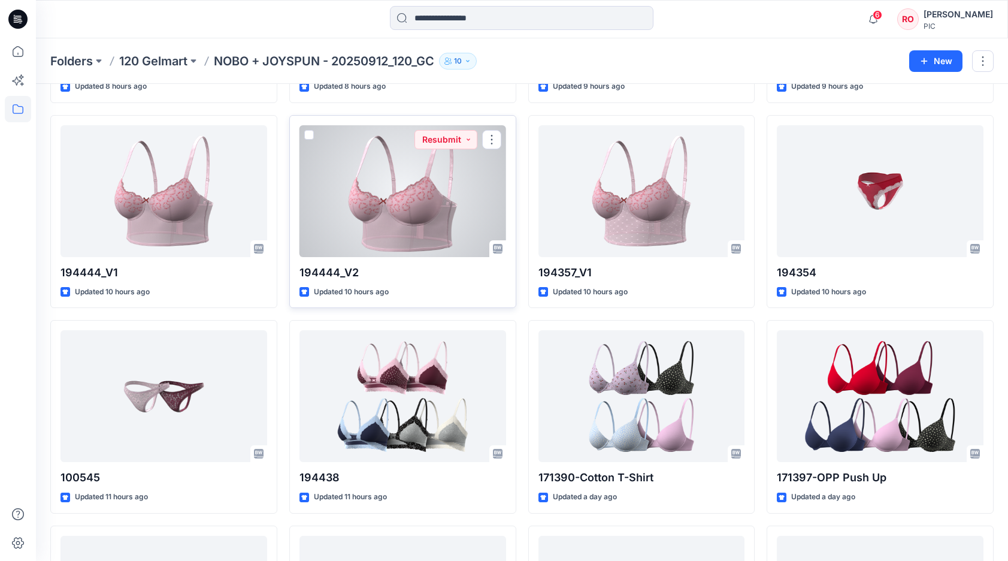
scroll to position [1455, 0]
click at [362, 208] on div at bounding box center [402, 192] width 207 height 132
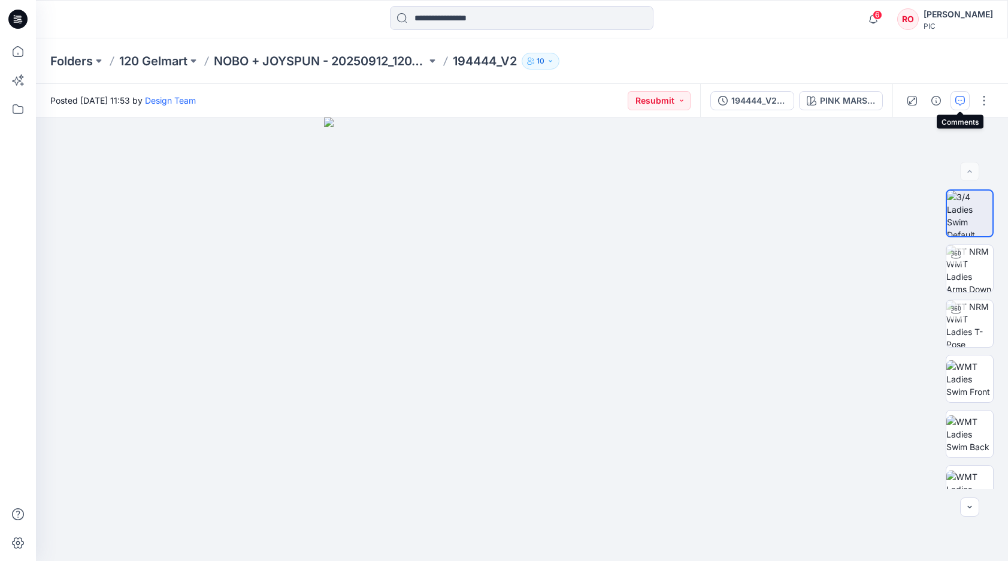
click at [955, 97] on icon "button" at bounding box center [960, 101] width 10 height 10
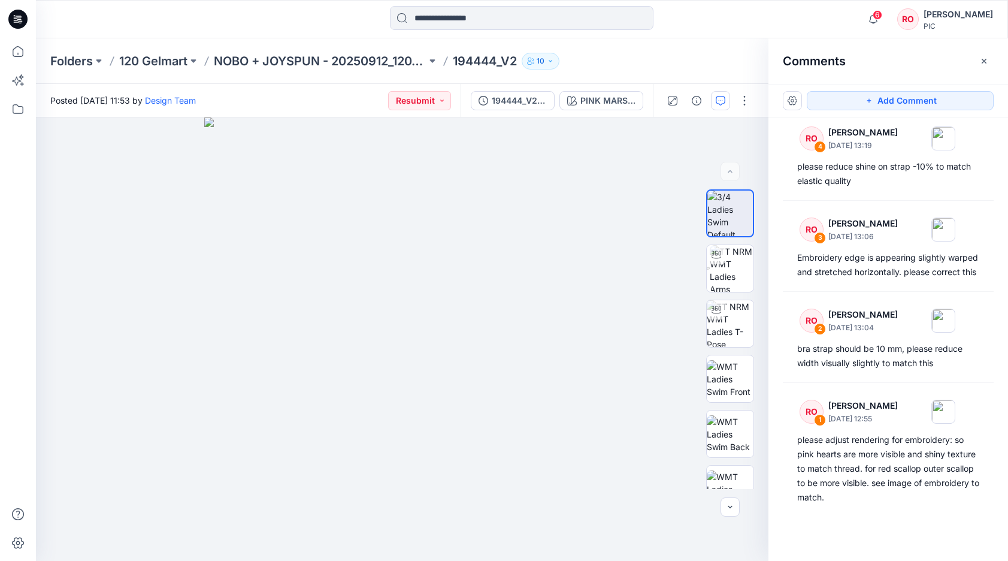
scroll to position [477, 0]
click at [276, 64] on p "NOBO + JOYSPUN - 20250912_120_GC" at bounding box center [320, 61] width 213 height 17
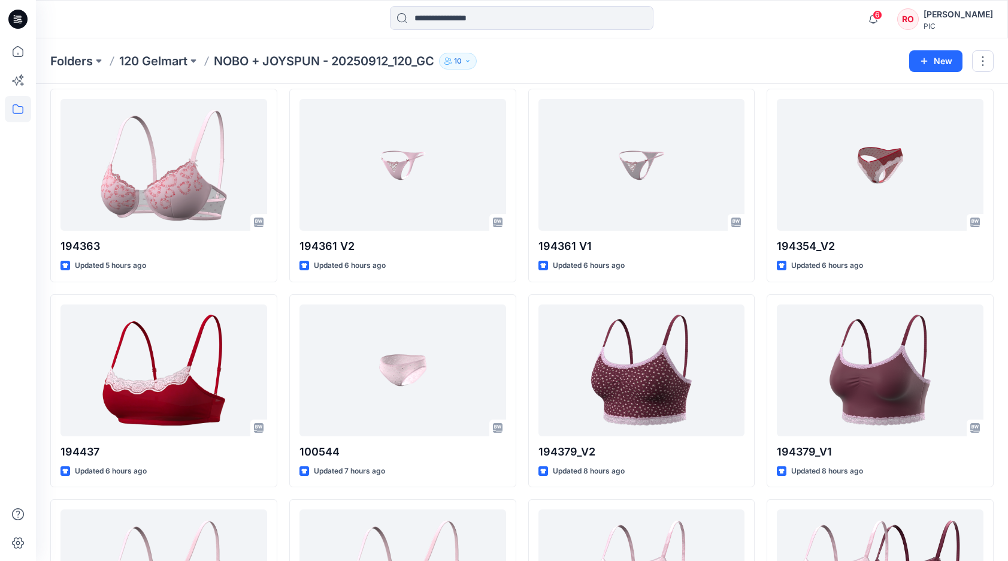
scroll to position [871, 0]
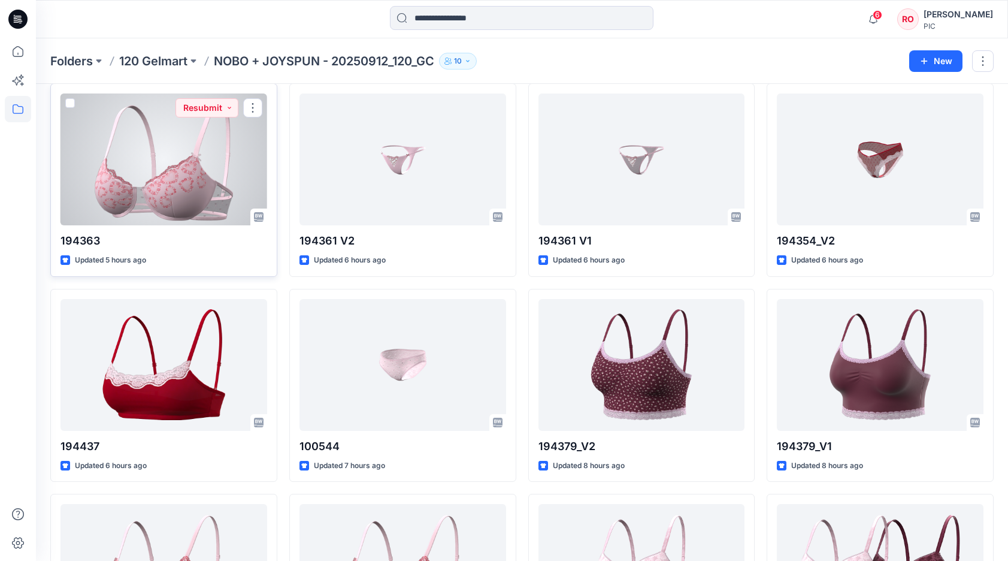
click at [215, 177] on div at bounding box center [163, 159] width 207 height 132
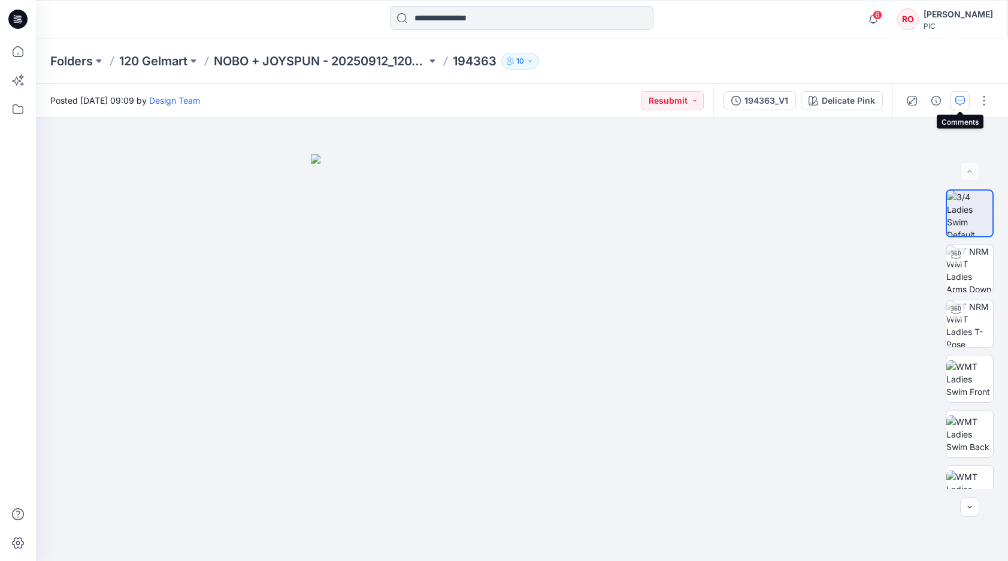
click at [959, 93] on button "button" at bounding box center [959, 100] width 19 height 19
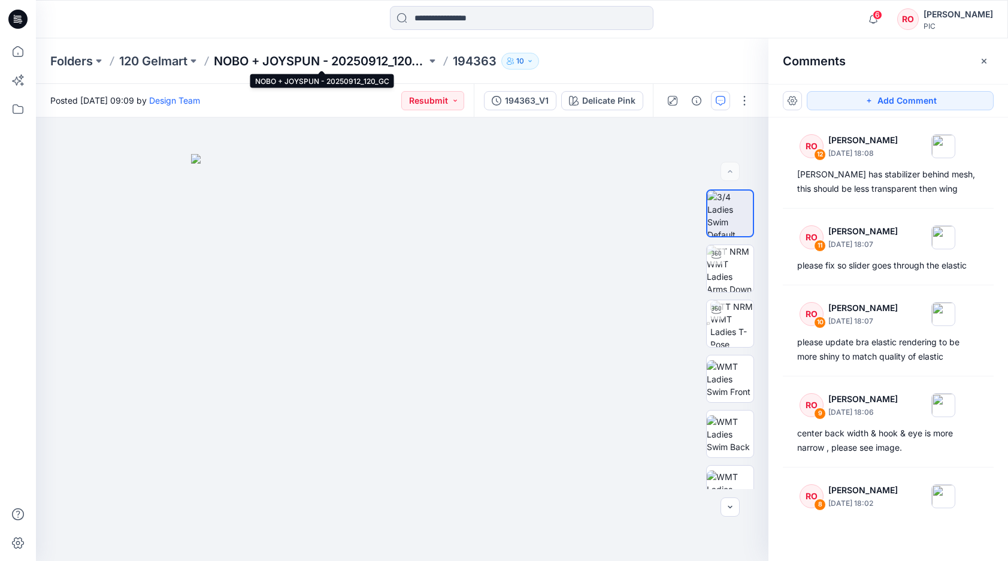
click at [332, 60] on p "NOBO + JOYSPUN - 20250912_120_GC" at bounding box center [320, 61] width 213 height 17
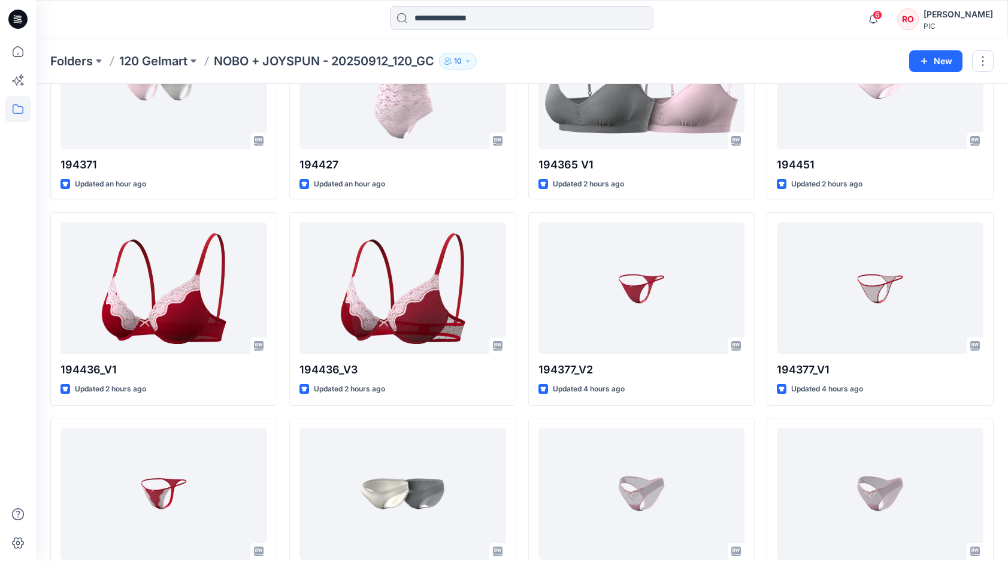
scroll to position [333, 0]
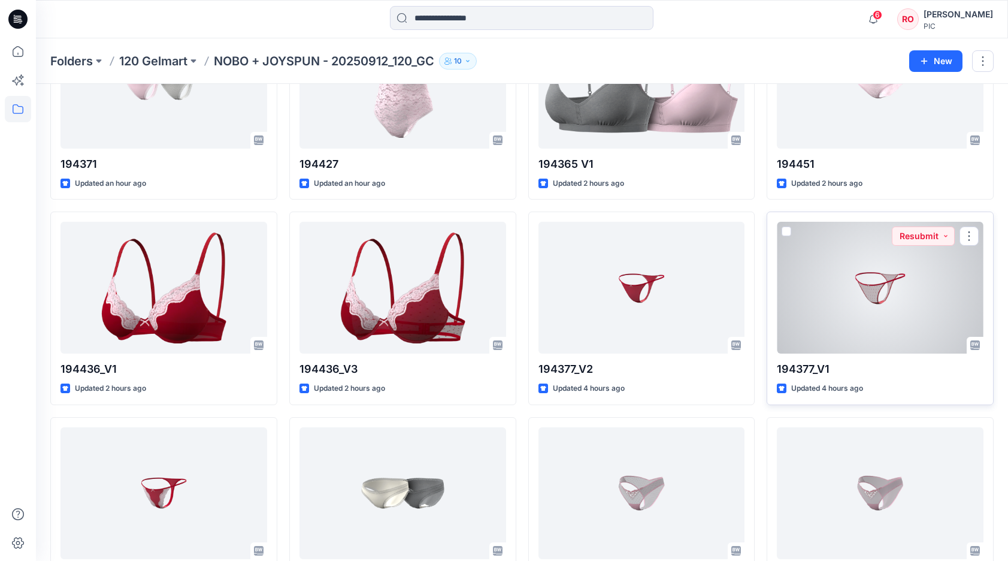
click at [832, 311] on div at bounding box center [880, 288] width 207 height 132
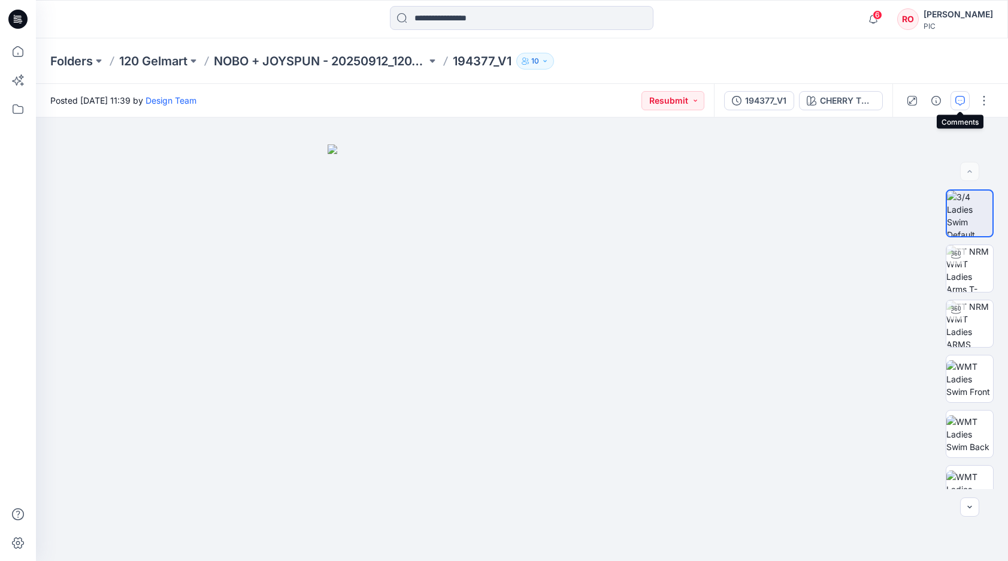
click at [959, 102] on icon "button" at bounding box center [960, 101] width 10 height 10
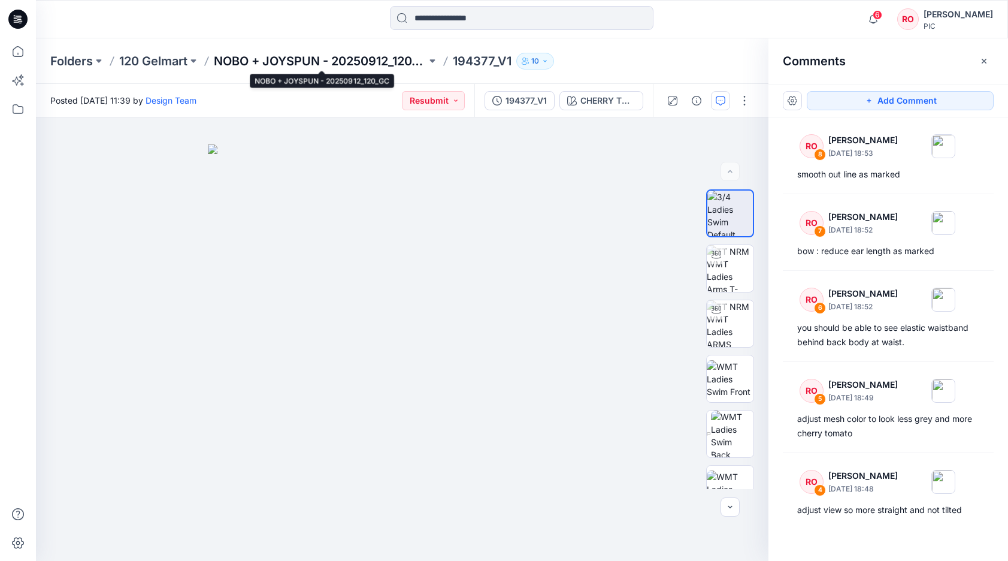
click at [270, 59] on p "NOBO + JOYSPUN - 20250912_120_GC" at bounding box center [320, 61] width 213 height 17
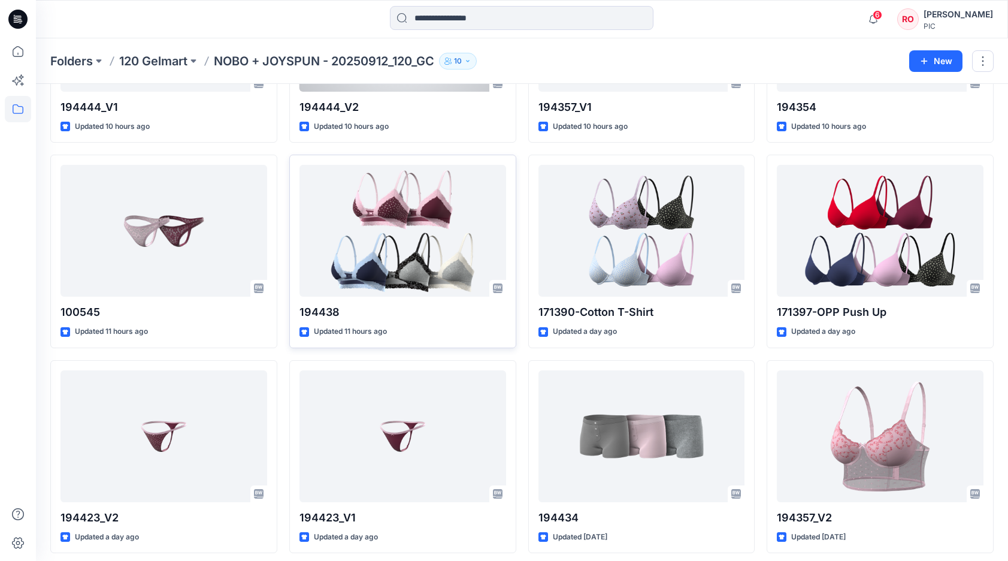
scroll to position [1622, 0]
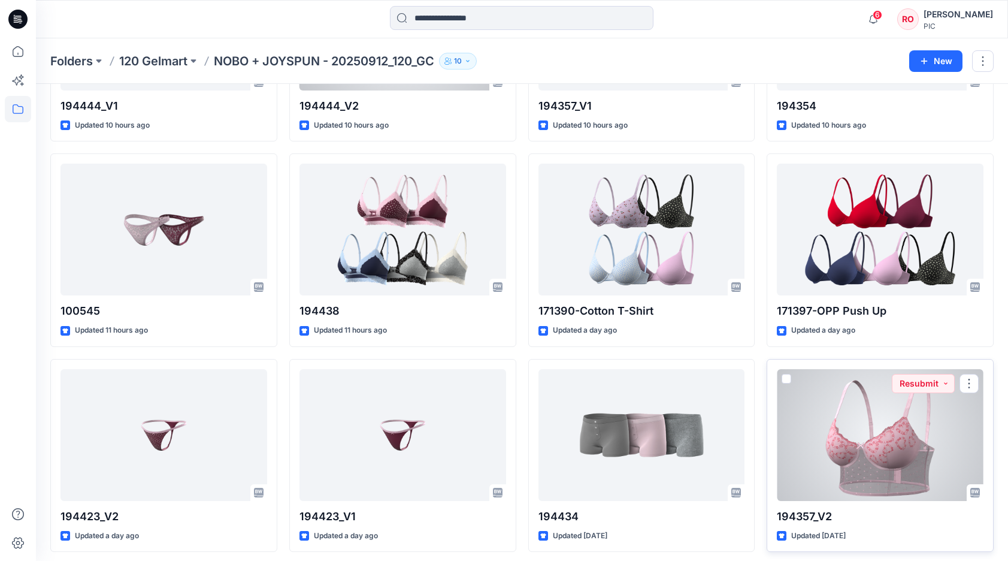
click at [859, 401] on div at bounding box center [880, 435] width 207 height 132
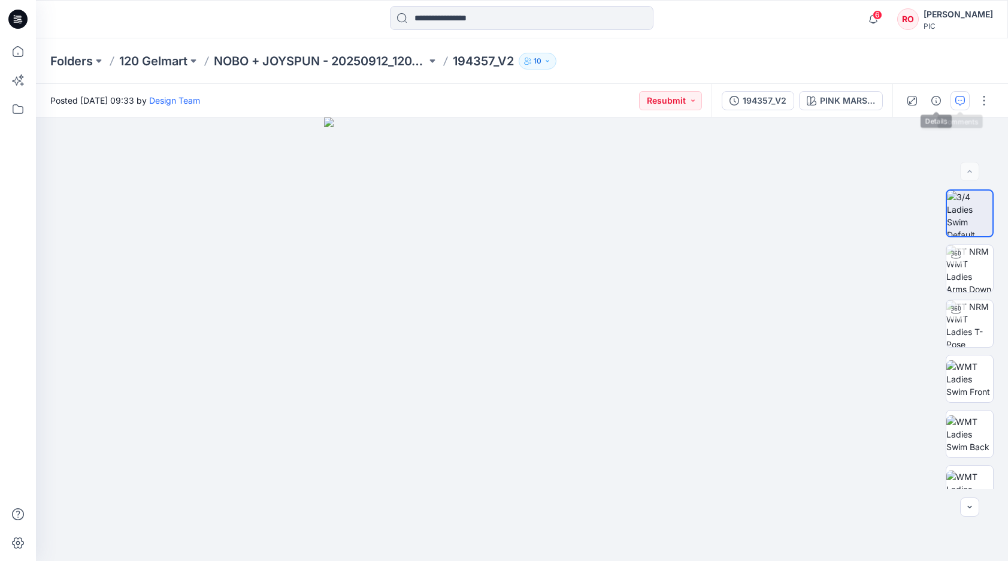
click at [952, 99] on button "button" at bounding box center [959, 100] width 19 height 19
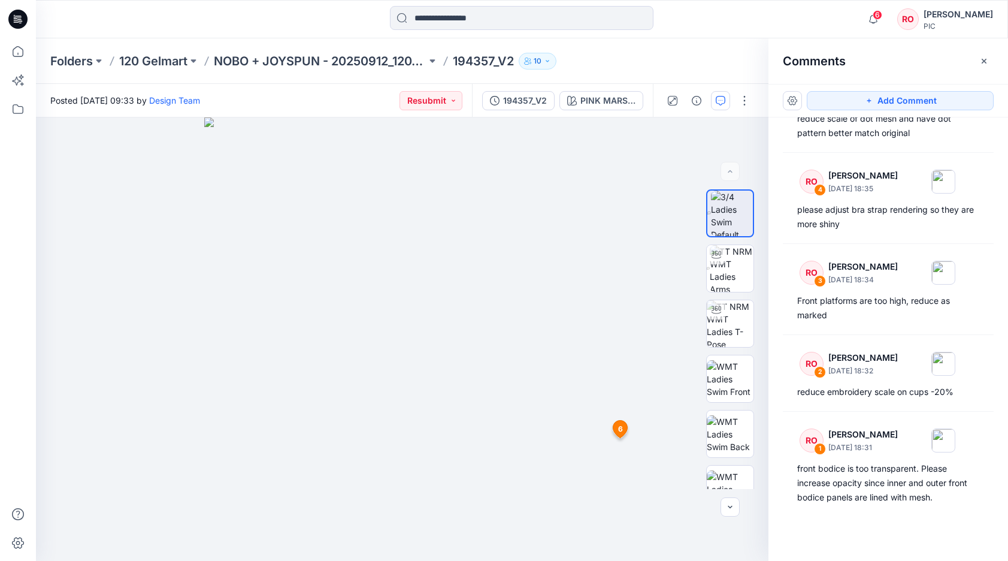
scroll to position [147, 0]
click at [384, 66] on p "NOBO + JOYSPUN - 20250912_120_GC" at bounding box center [320, 61] width 213 height 17
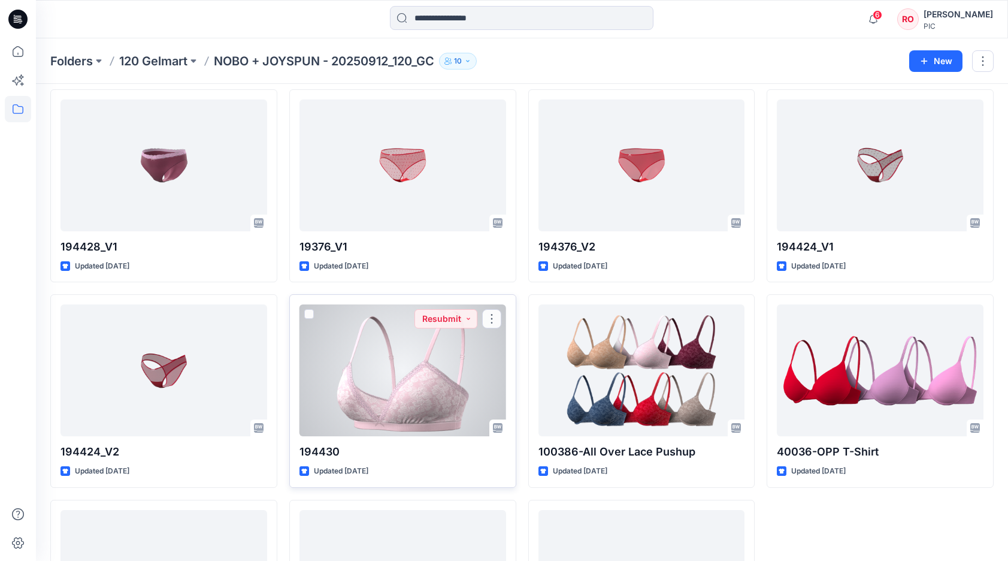
scroll to position [2928, 0]
